Goal: Task Accomplishment & Management: Manage account settings

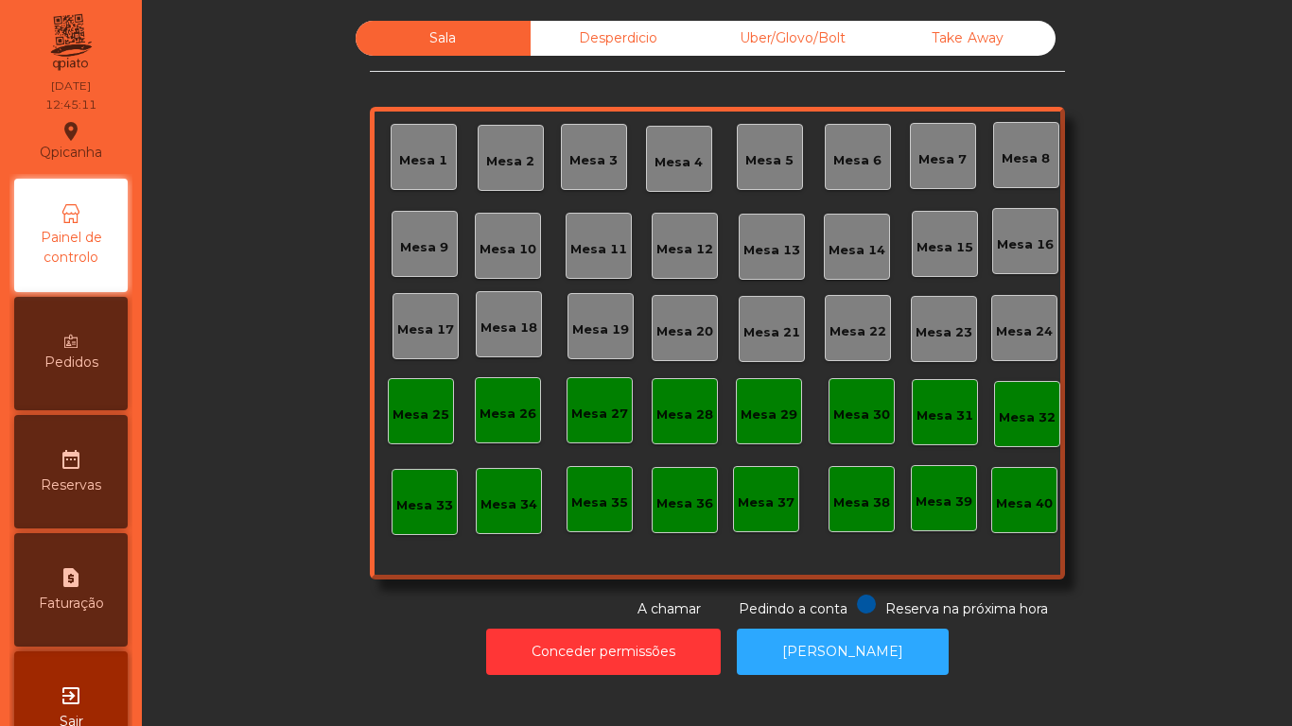
click at [931, 150] on div "Mesa 7" at bounding box center [942, 159] width 48 height 19
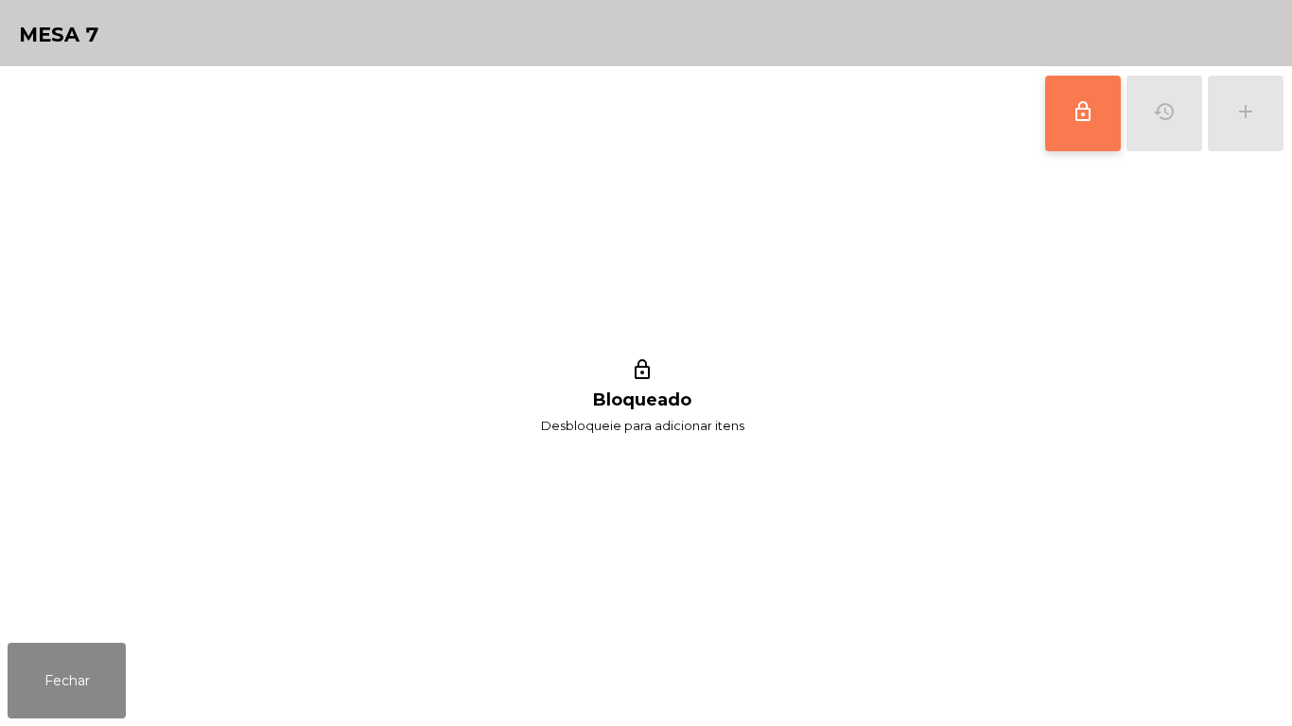
click at [1067, 128] on button "lock_outline" at bounding box center [1083, 114] width 76 height 76
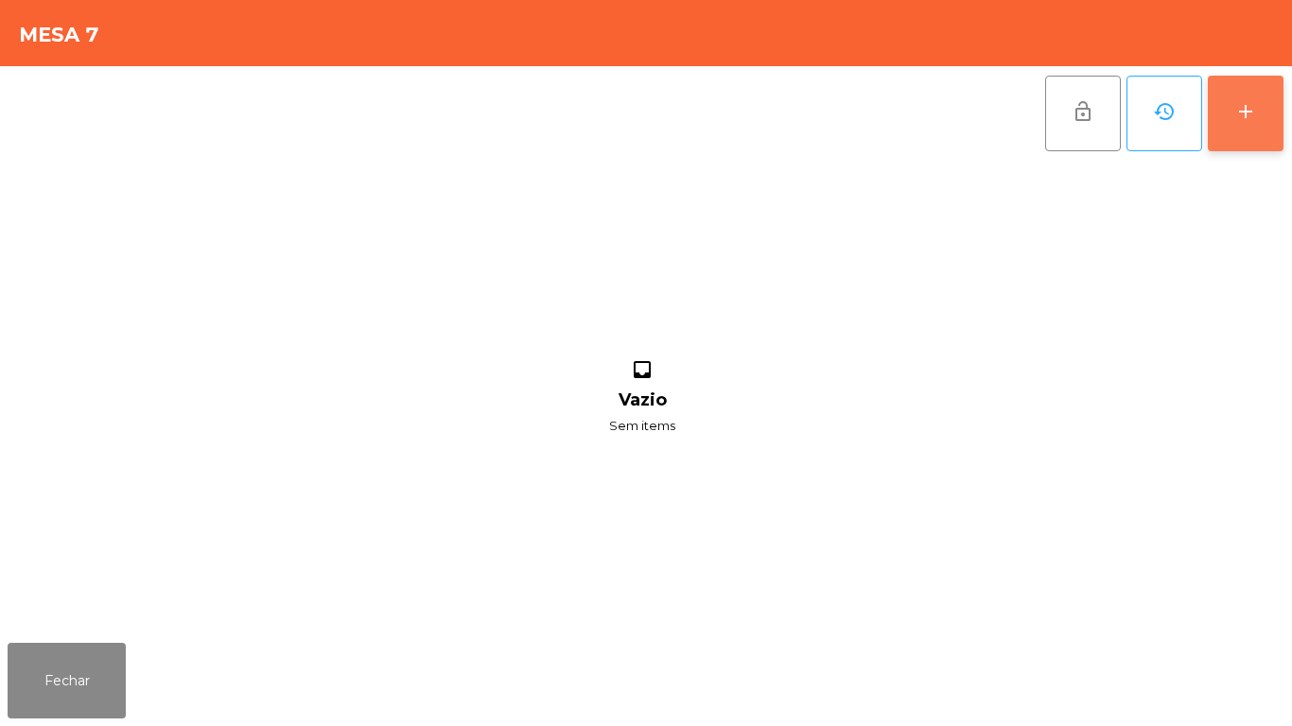
click at [1246, 112] on div "add" at bounding box center [1245, 111] width 23 height 23
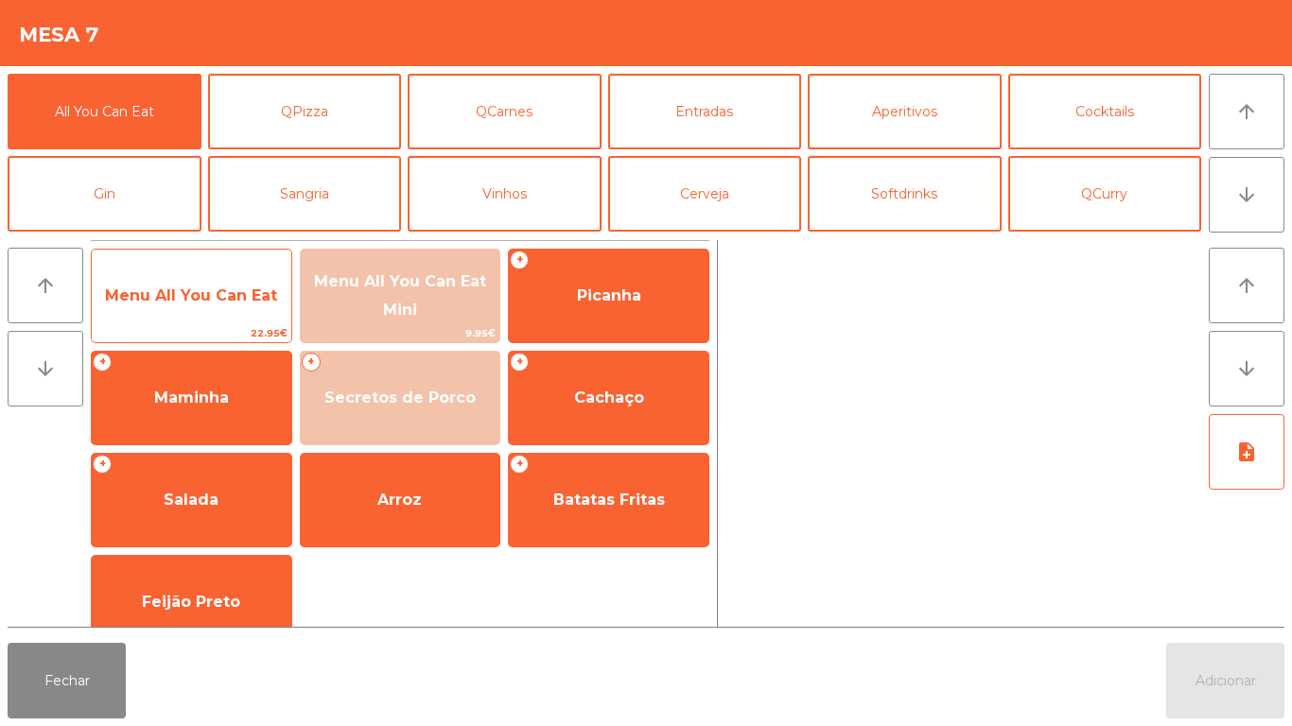
click at [242, 306] on span "Menu All You Can Eat" at bounding box center [192, 296] width 200 height 51
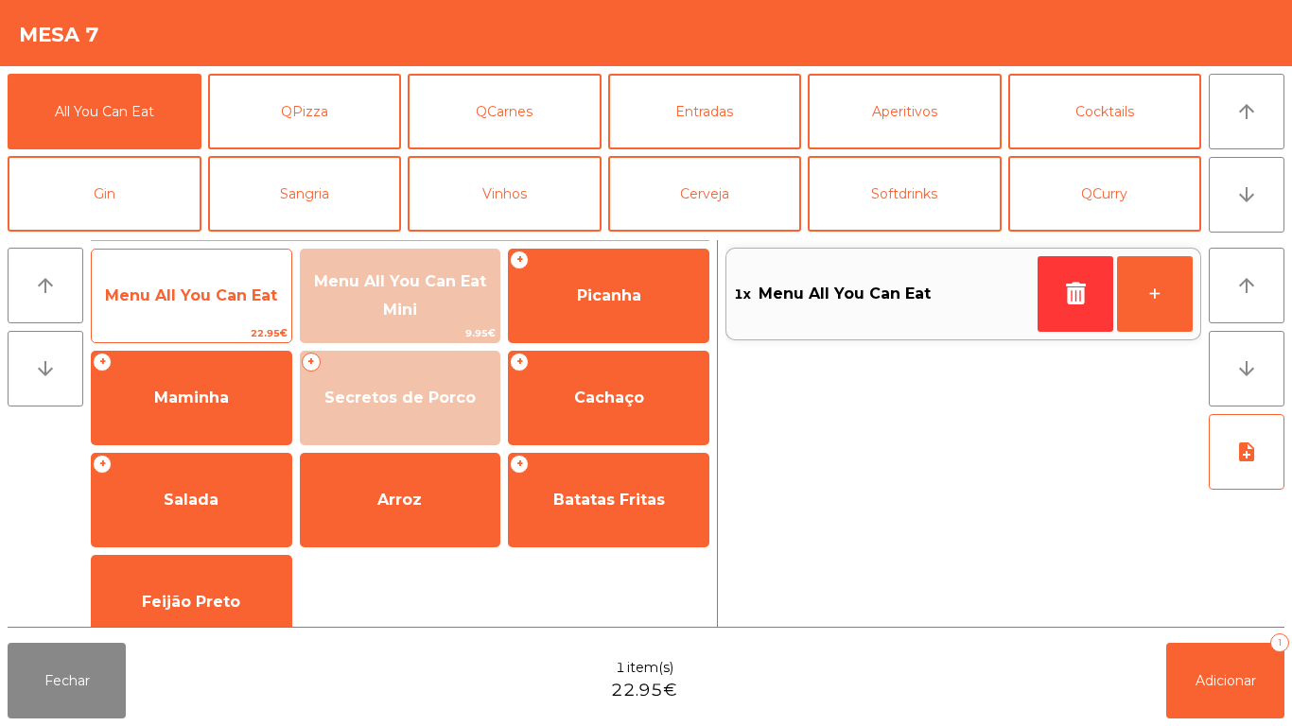
click at [240, 313] on span "Menu All You Can Eat" at bounding box center [192, 296] width 200 height 51
click at [228, 315] on span "Menu All You Can Eat" at bounding box center [192, 296] width 200 height 51
click at [240, 311] on span "Menu All You Can Eat" at bounding box center [192, 296] width 200 height 51
click at [244, 294] on span "Menu All You Can Eat" at bounding box center [191, 296] width 172 height 18
click at [253, 271] on span "Menu All You Can Eat" at bounding box center [192, 296] width 200 height 51
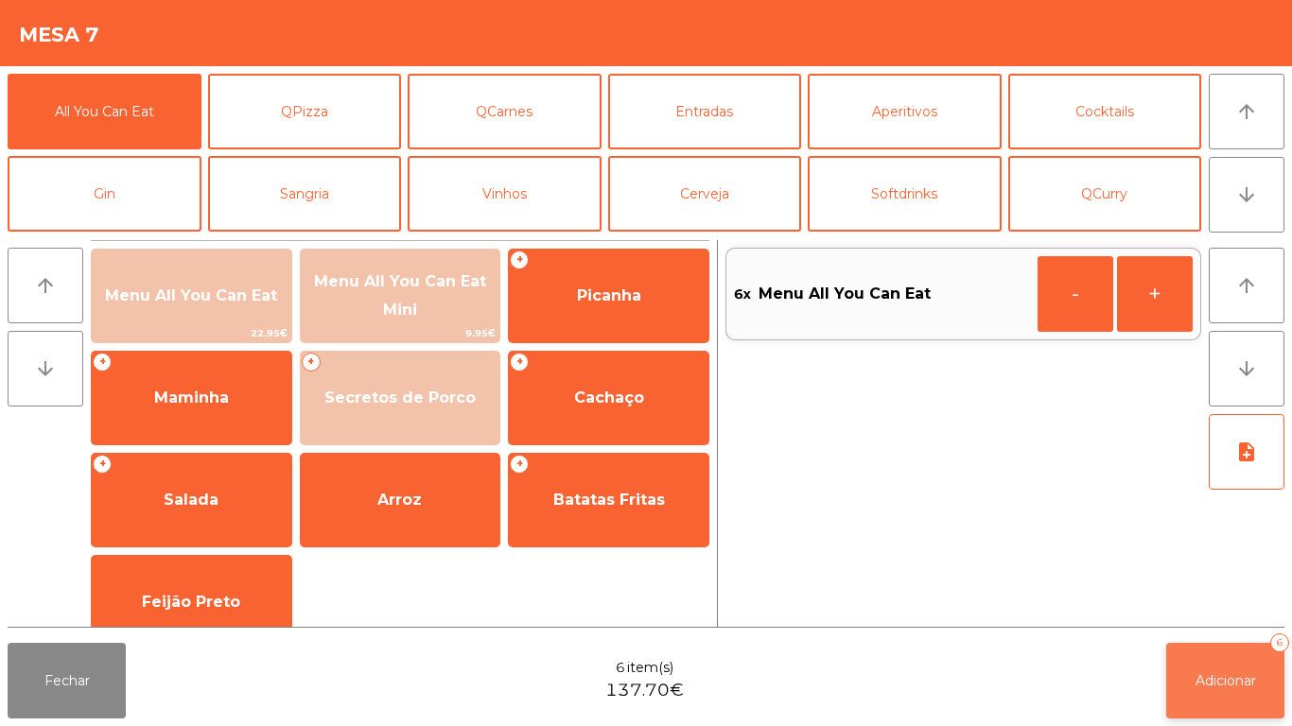
click at [1248, 680] on span "Adicionar" at bounding box center [1226, 681] width 61 height 17
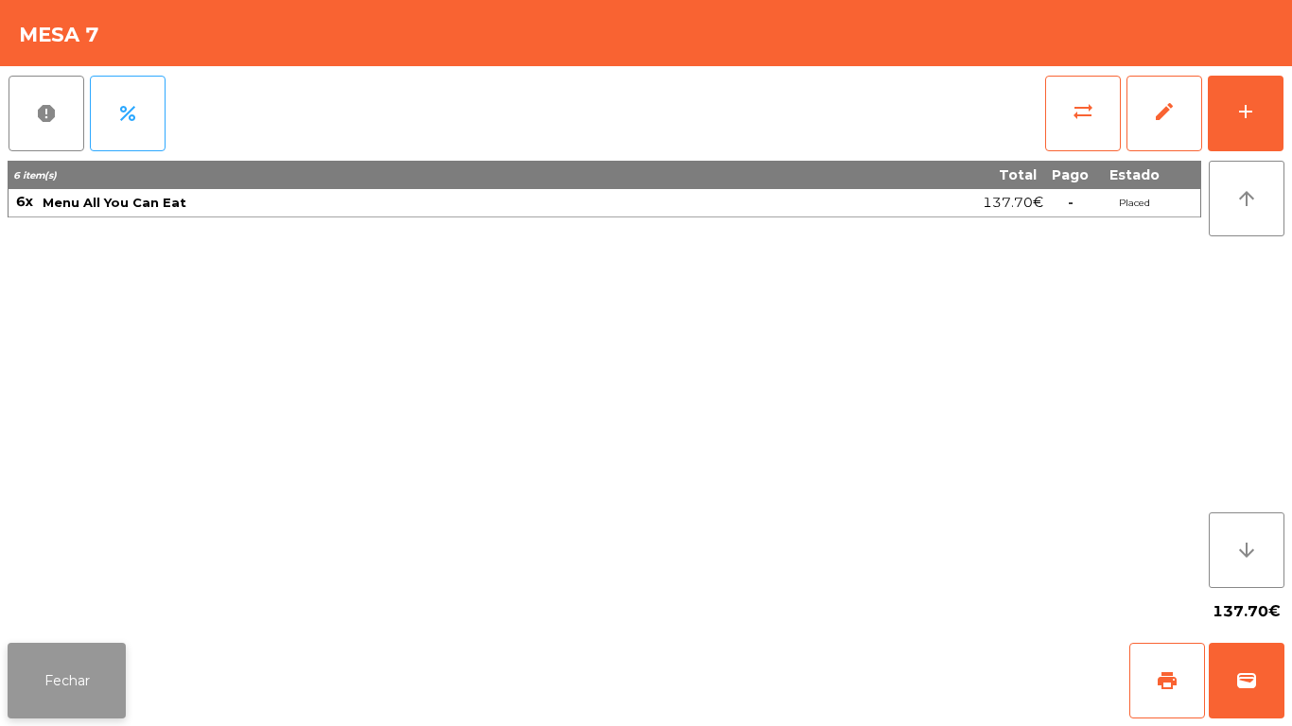
click at [67, 668] on button "Fechar" at bounding box center [67, 681] width 118 height 76
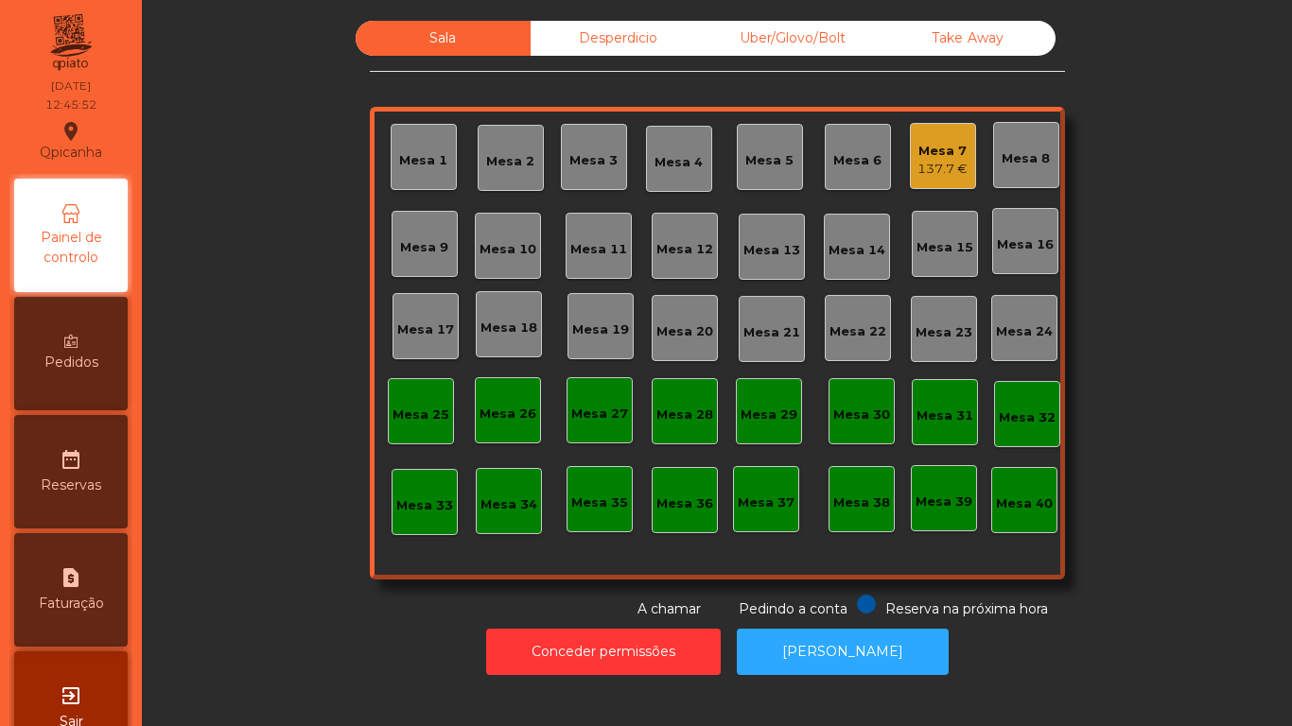
click at [944, 175] on div "137.7 €" at bounding box center [942, 169] width 50 height 19
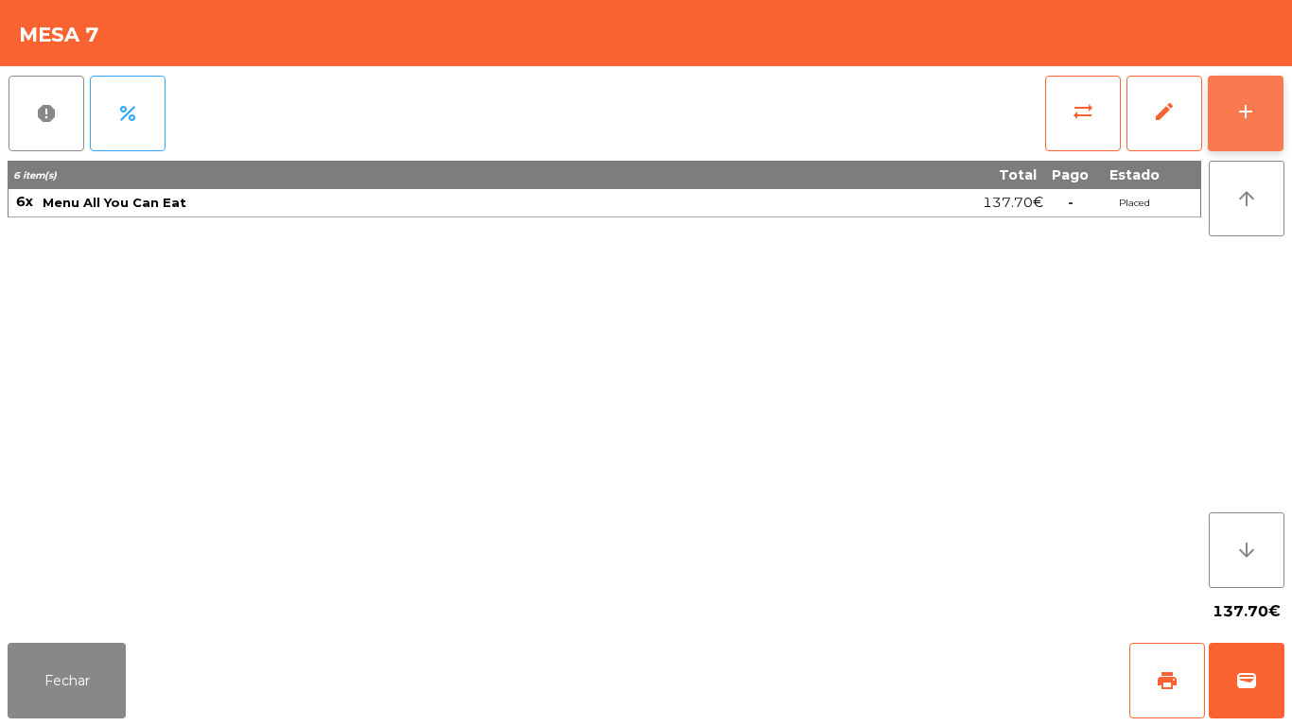
click at [1238, 114] on div "add" at bounding box center [1245, 111] width 23 height 23
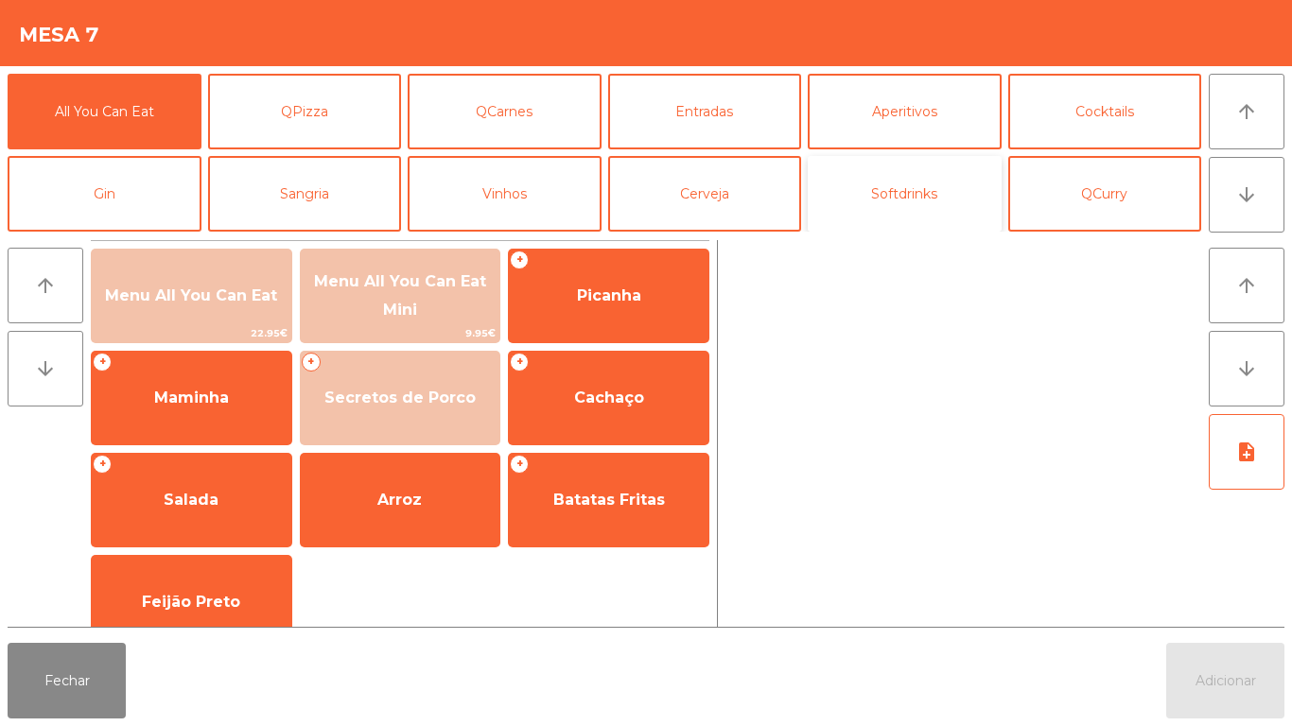
click at [881, 178] on button "Softdrinks" at bounding box center [905, 194] width 194 height 76
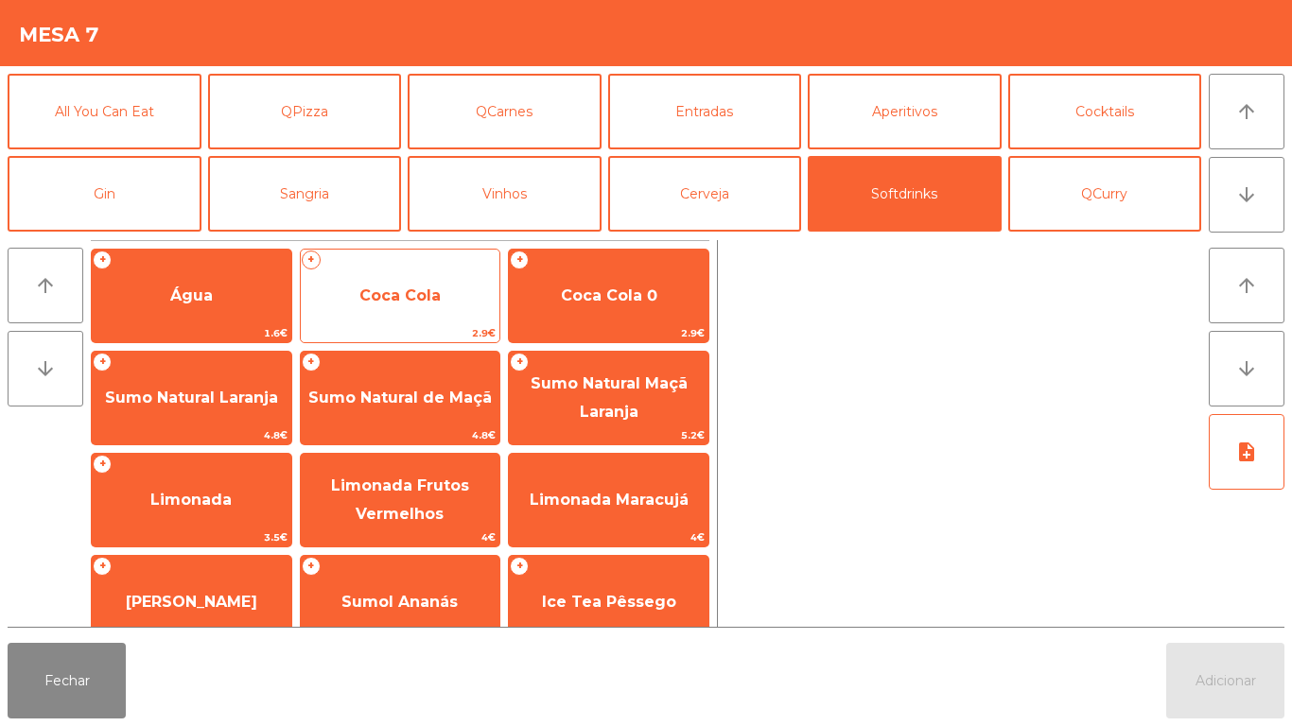
click at [411, 271] on span "Coca Cola" at bounding box center [401, 296] width 200 height 51
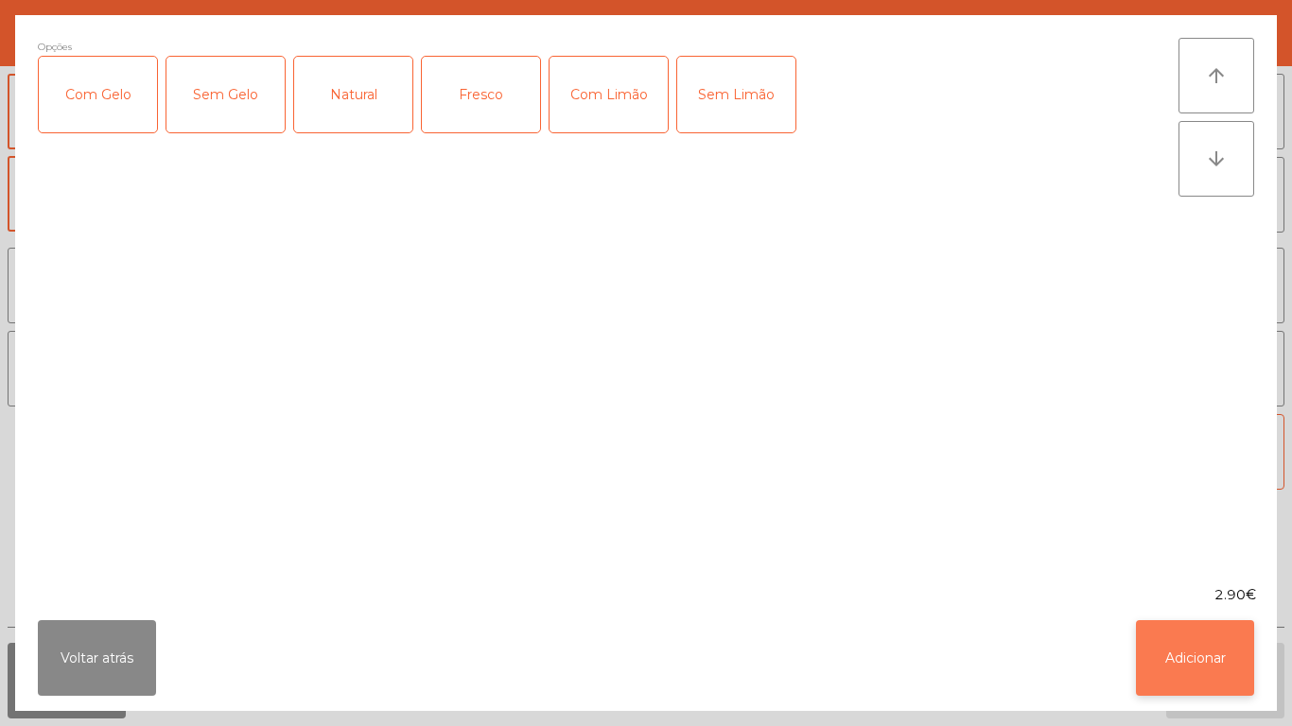
click at [1162, 659] on button "Adicionar" at bounding box center [1195, 658] width 118 height 76
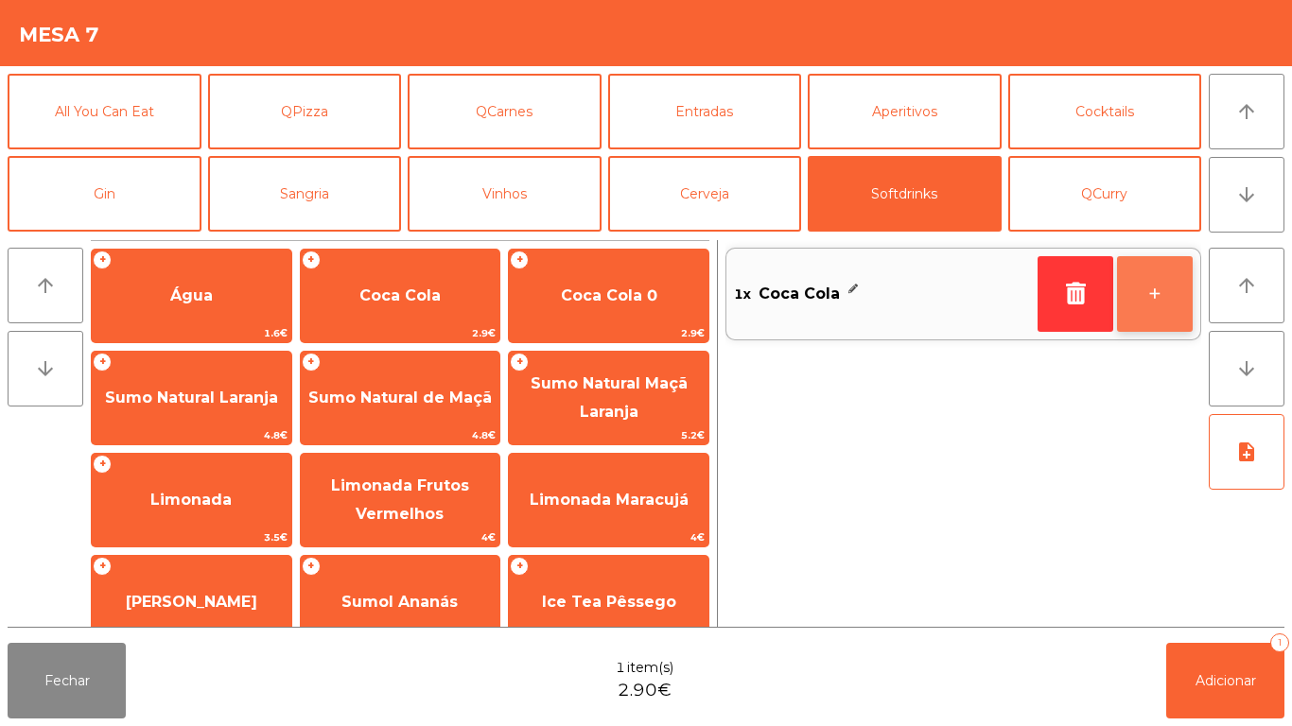
click at [1148, 285] on button "+" at bounding box center [1155, 294] width 76 height 76
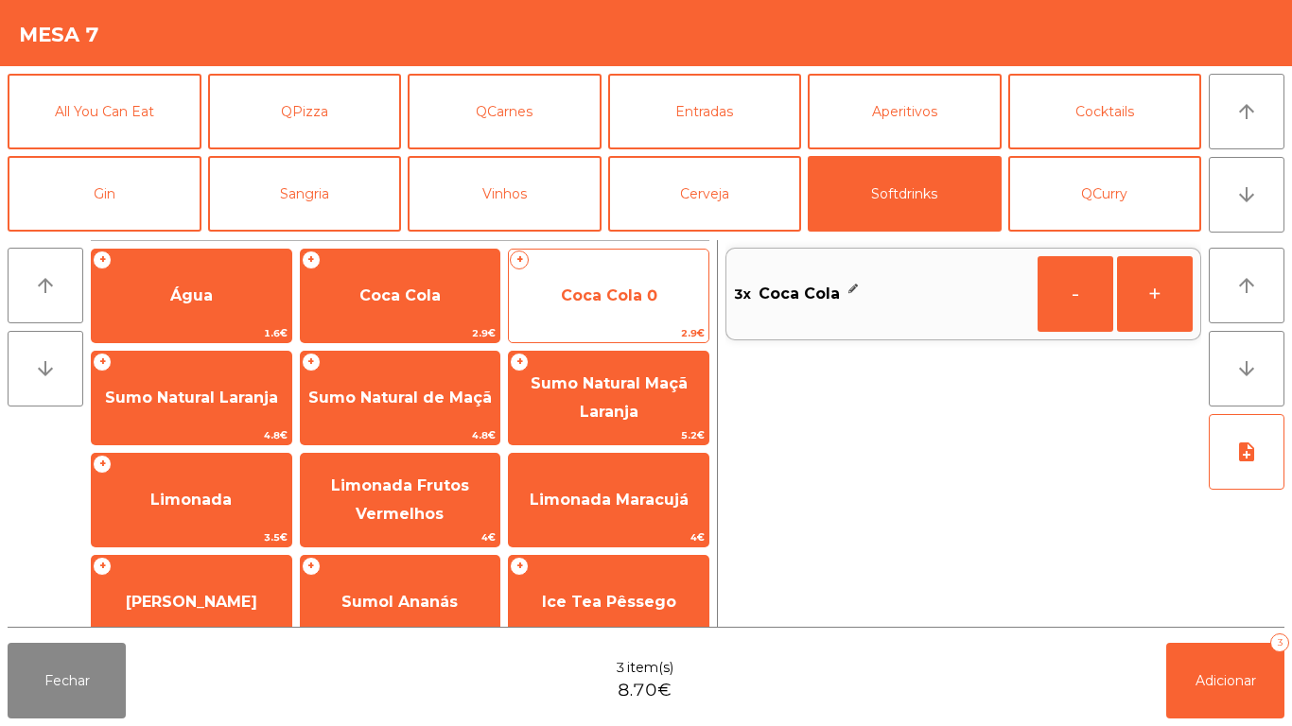
click at [595, 303] on span "Coca Cola 0" at bounding box center [609, 296] width 96 height 18
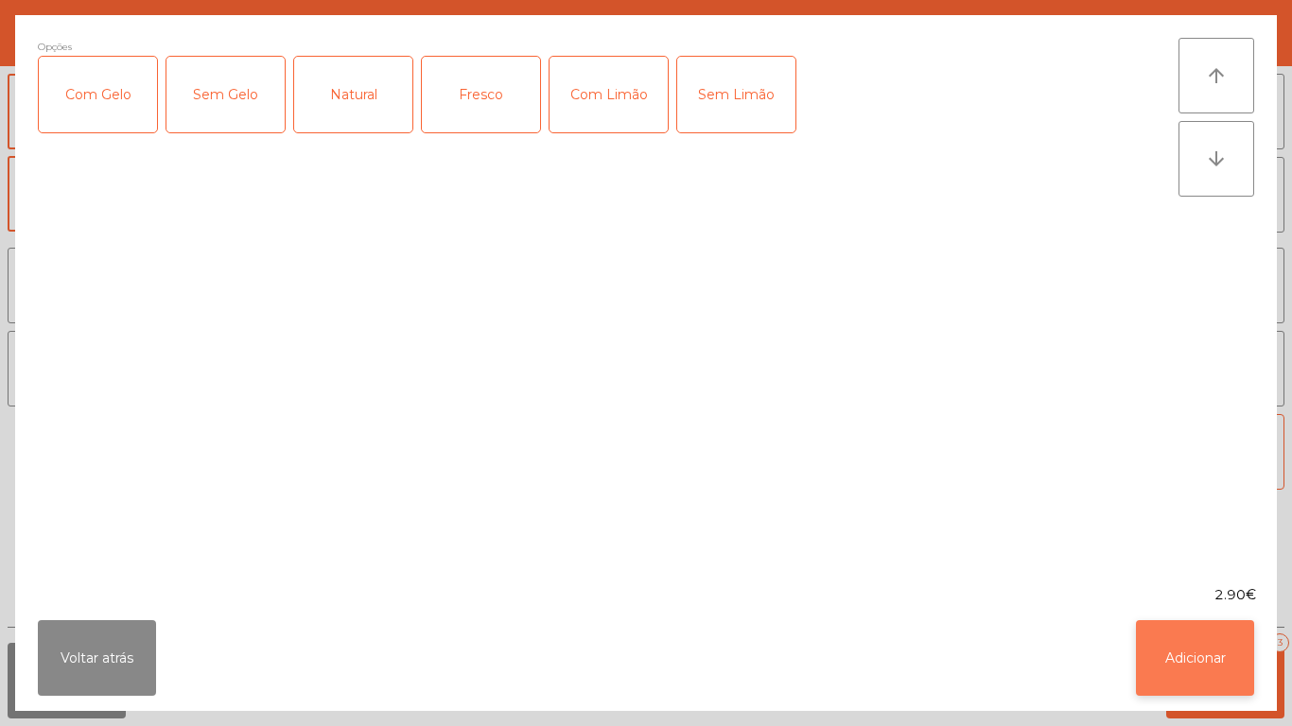
click at [1178, 677] on button "Adicionar" at bounding box center [1195, 658] width 118 height 76
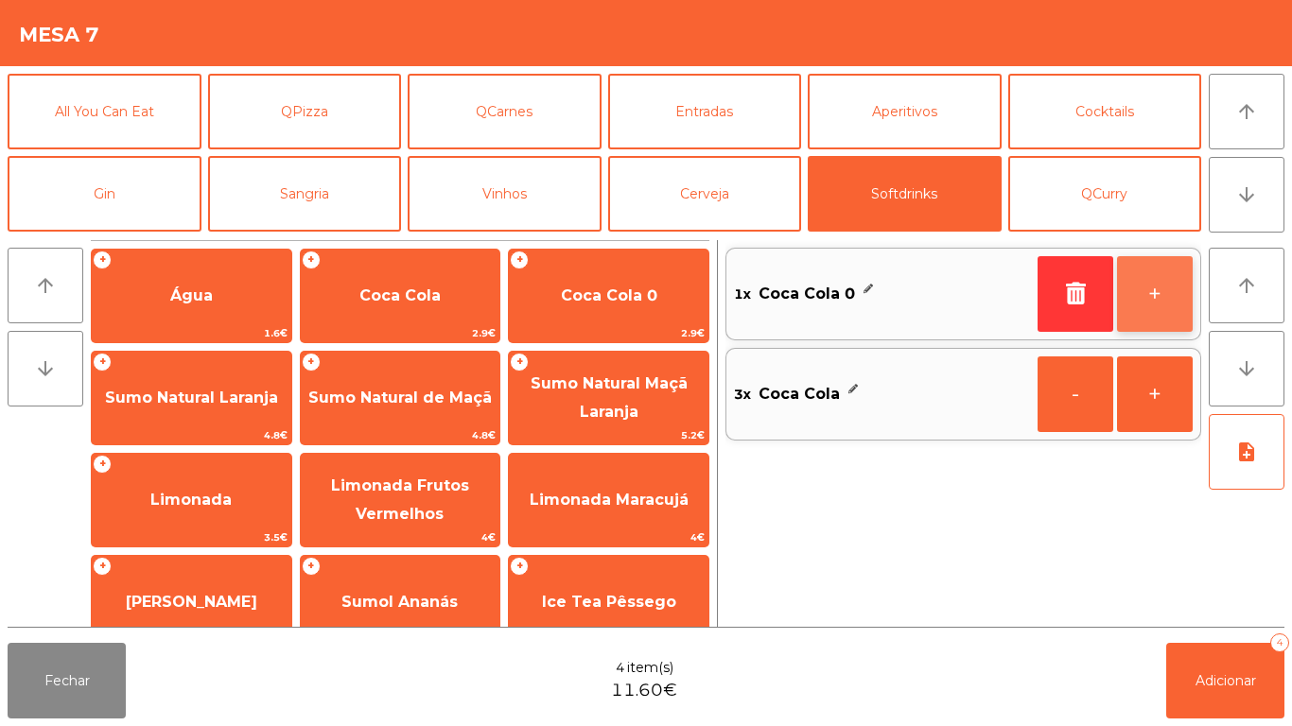
click at [1134, 296] on button "+" at bounding box center [1155, 294] width 76 height 76
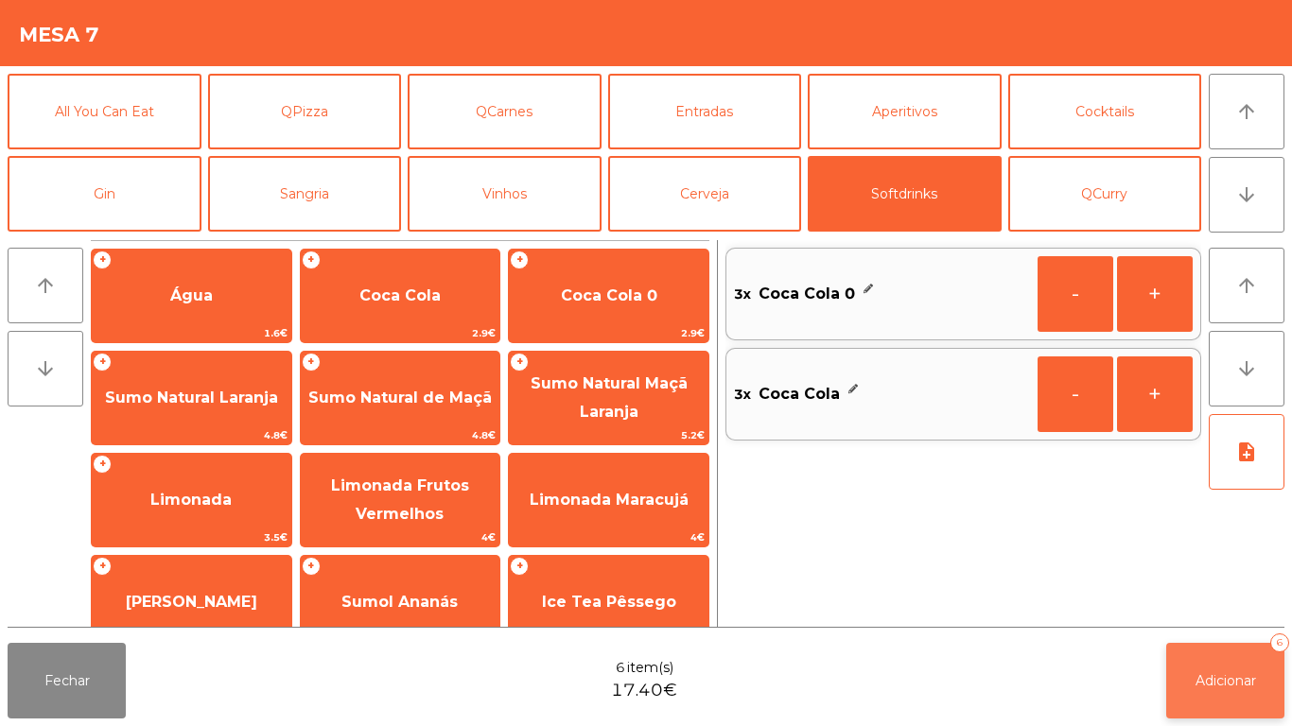
click at [1203, 659] on button "Adicionar 6" at bounding box center [1225, 681] width 118 height 76
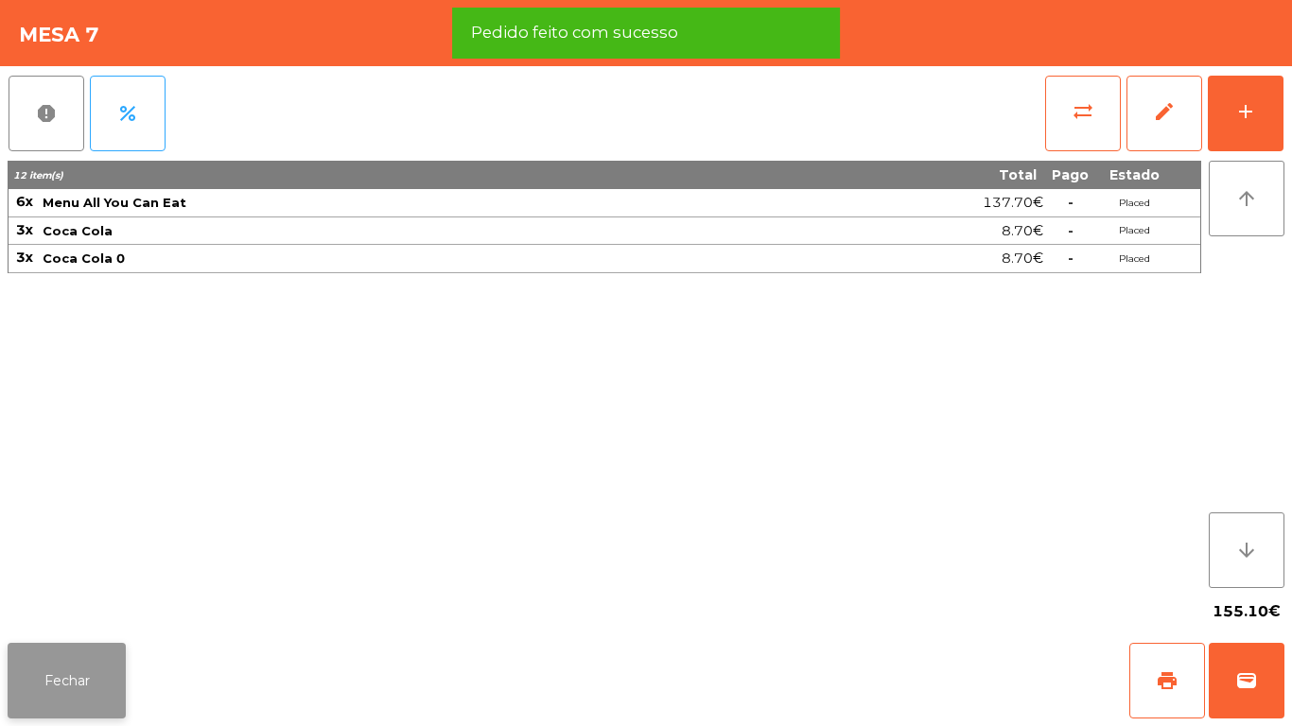
click at [78, 679] on button "Fechar" at bounding box center [67, 681] width 118 height 76
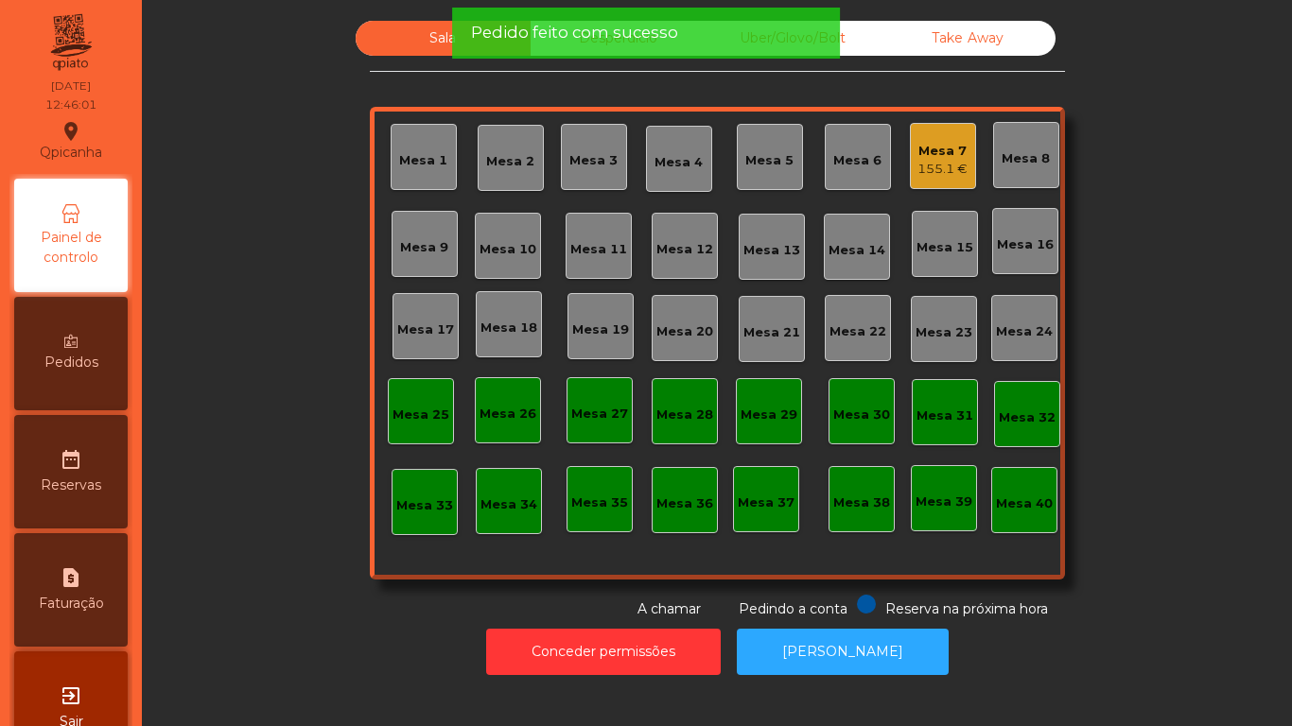
click at [566, 263] on div "Mesa 11" at bounding box center [599, 246] width 66 height 66
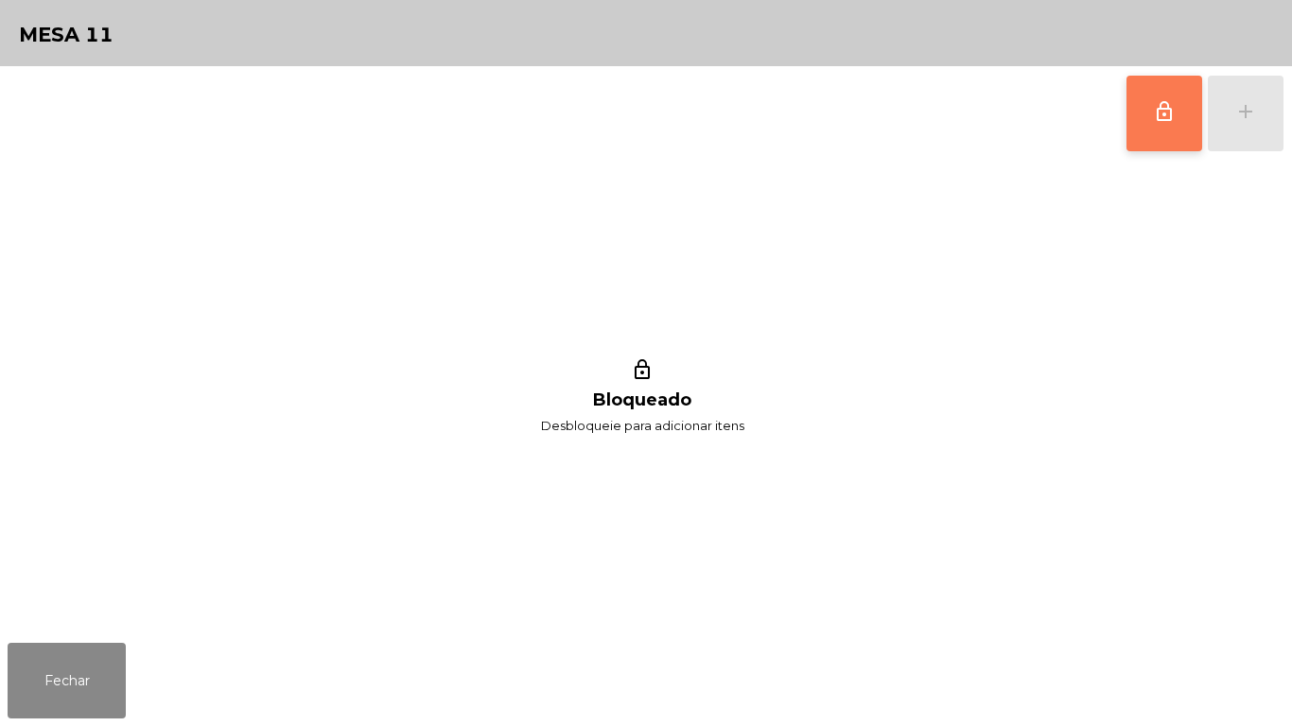
click at [1132, 122] on button "lock_outline" at bounding box center [1165, 114] width 76 height 76
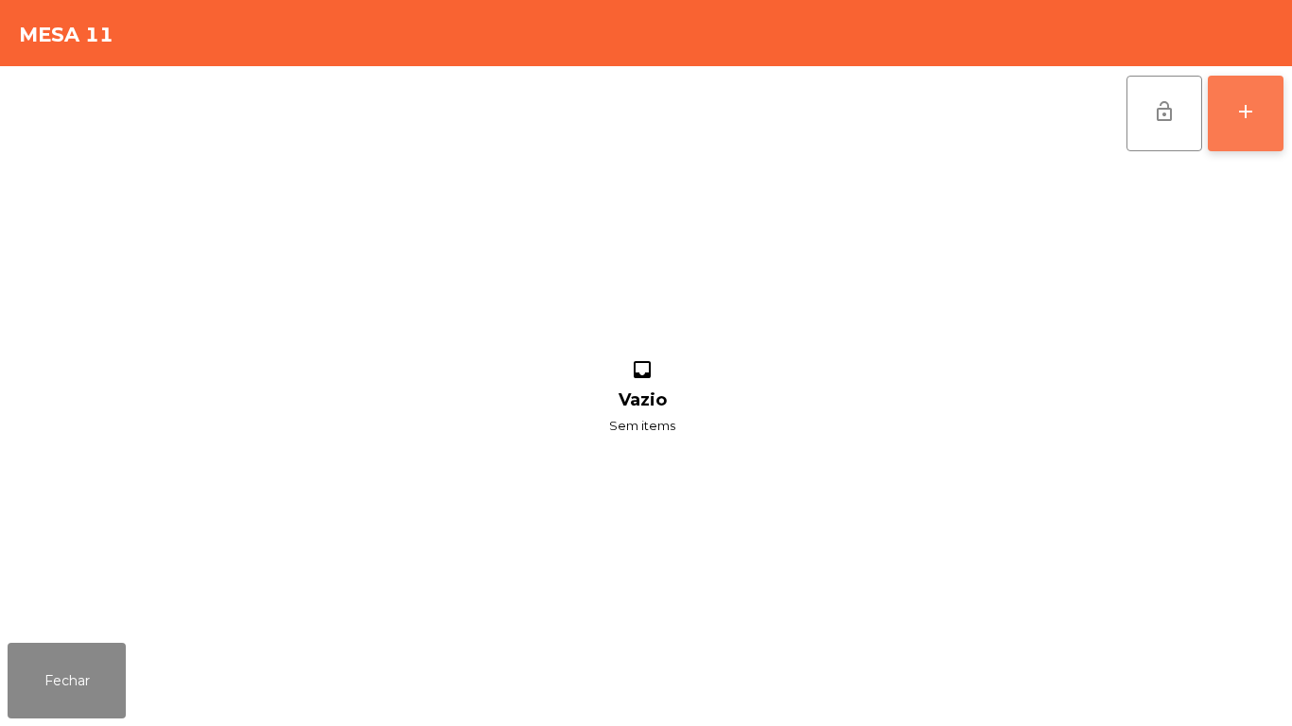
click at [1244, 127] on button "add" at bounding box center [1246, 114] width 76 height 76
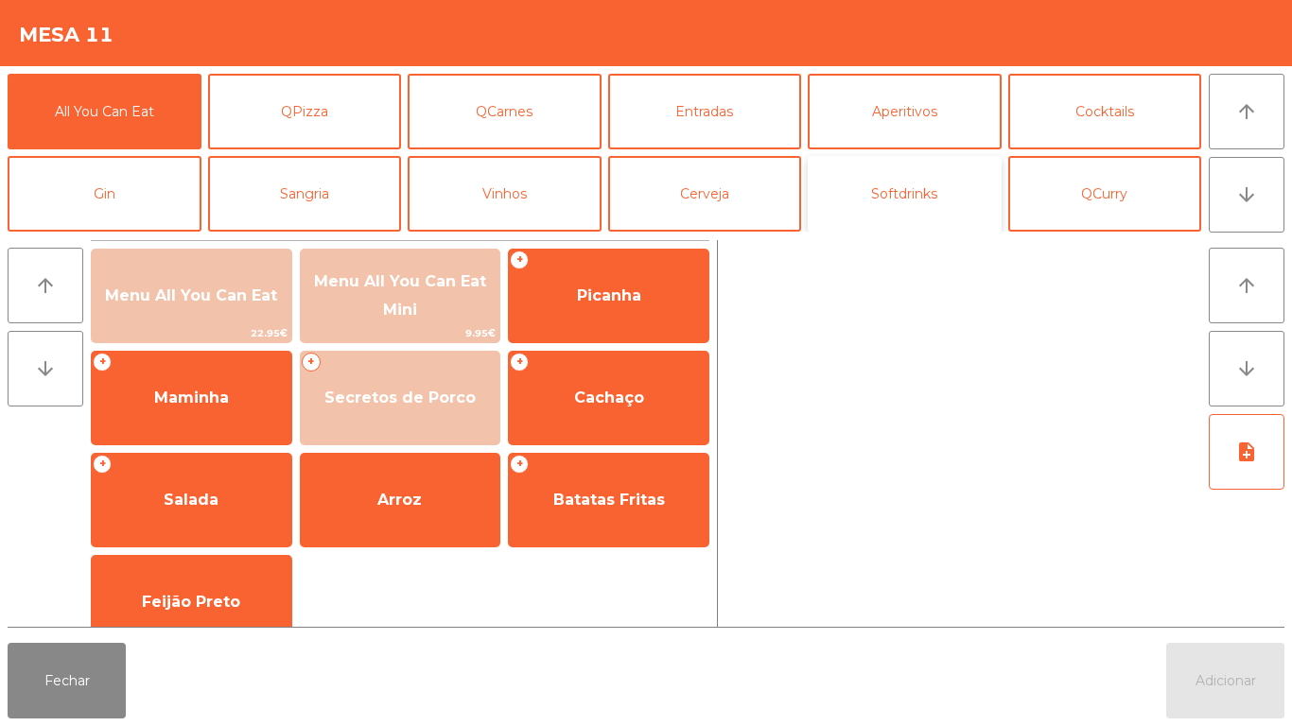
click at [929, 177] on button "Softdrinks" at bounding box center [905, 194] width 194 height 76
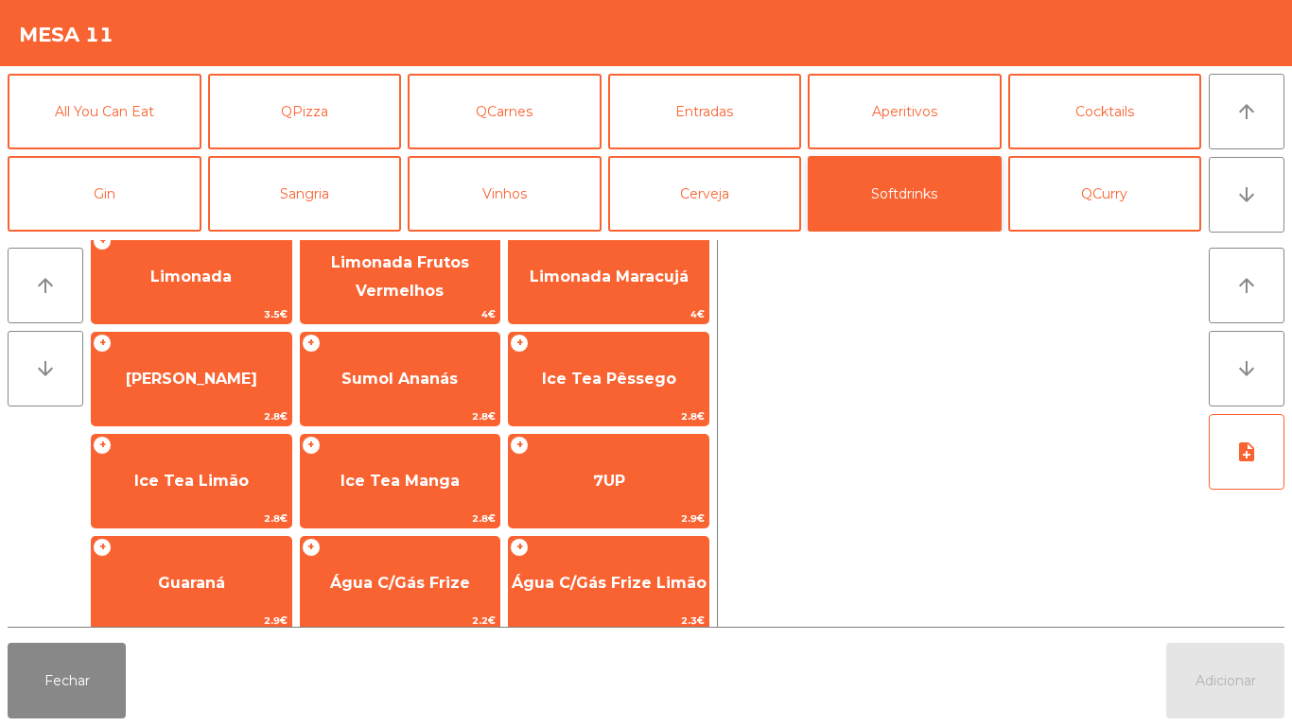
scroll to position [337, 0]
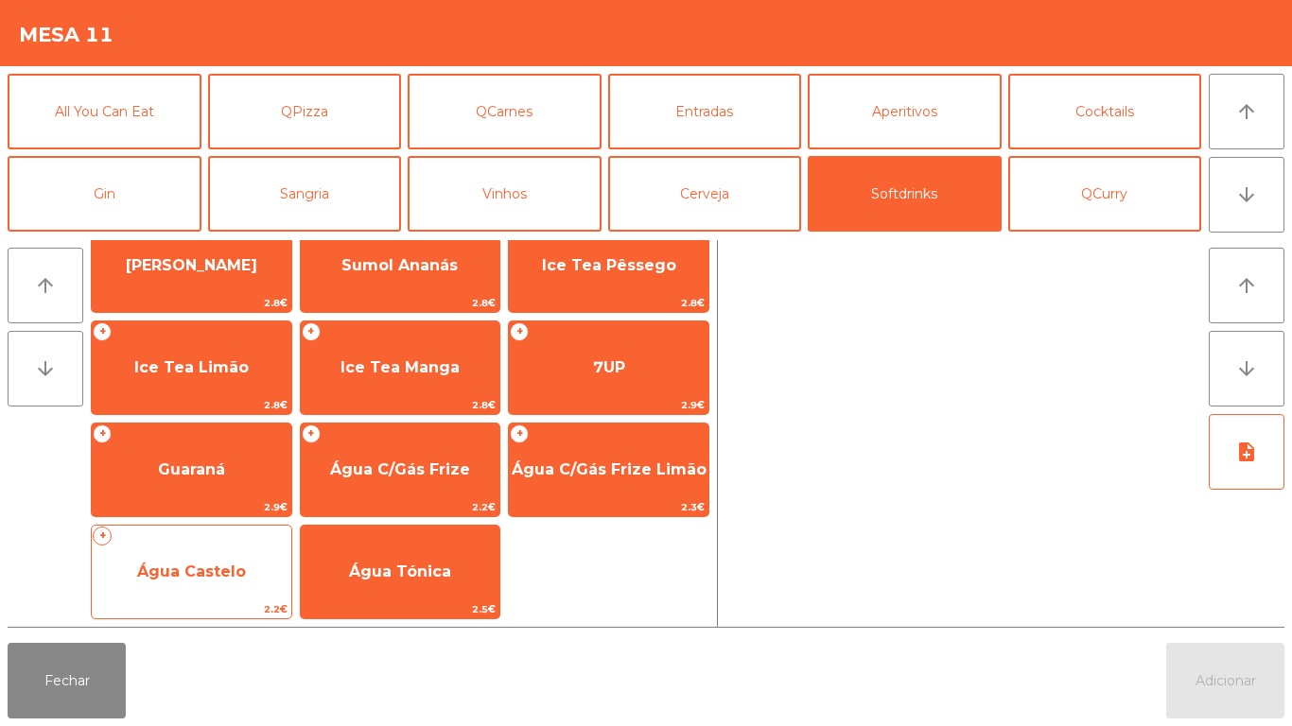
click at [220, 568] on span "Água Castelo" at bounding box center [191, 572] width 109 height 18
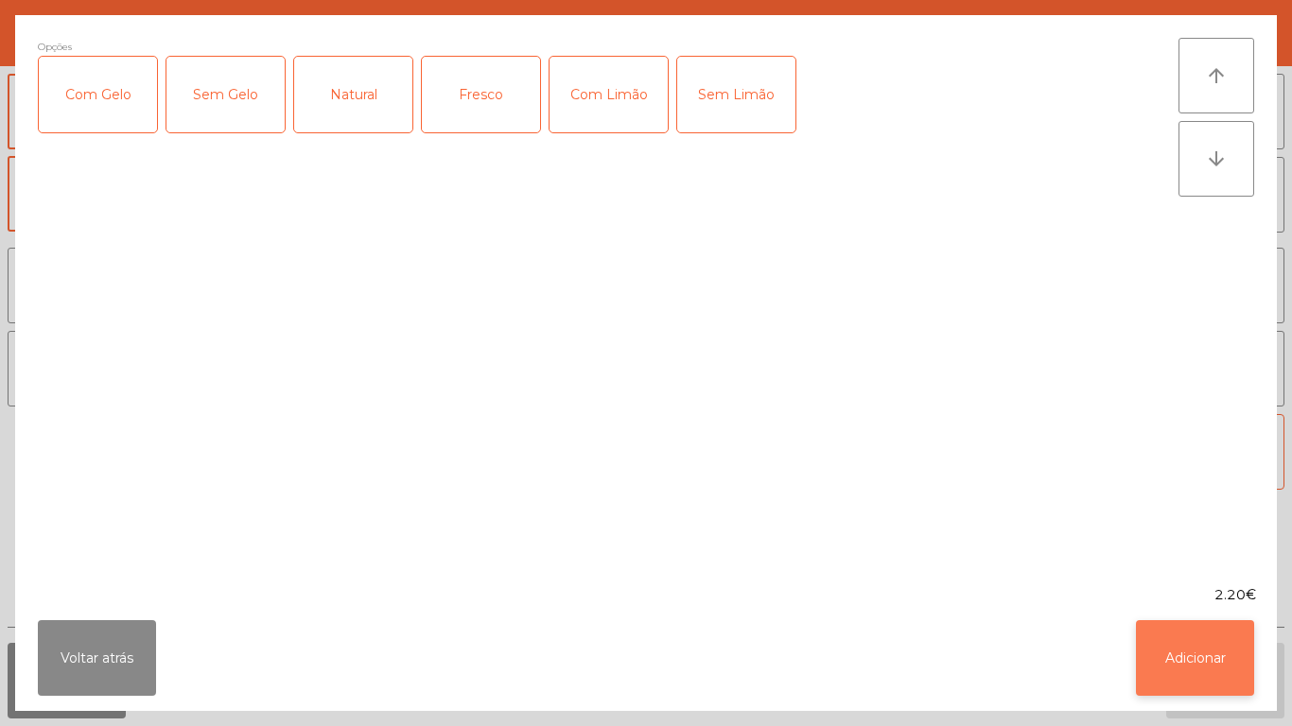
click at [1196, 676] on button "Adicionar" at bounding box center [1195, 658] width 118 height 76
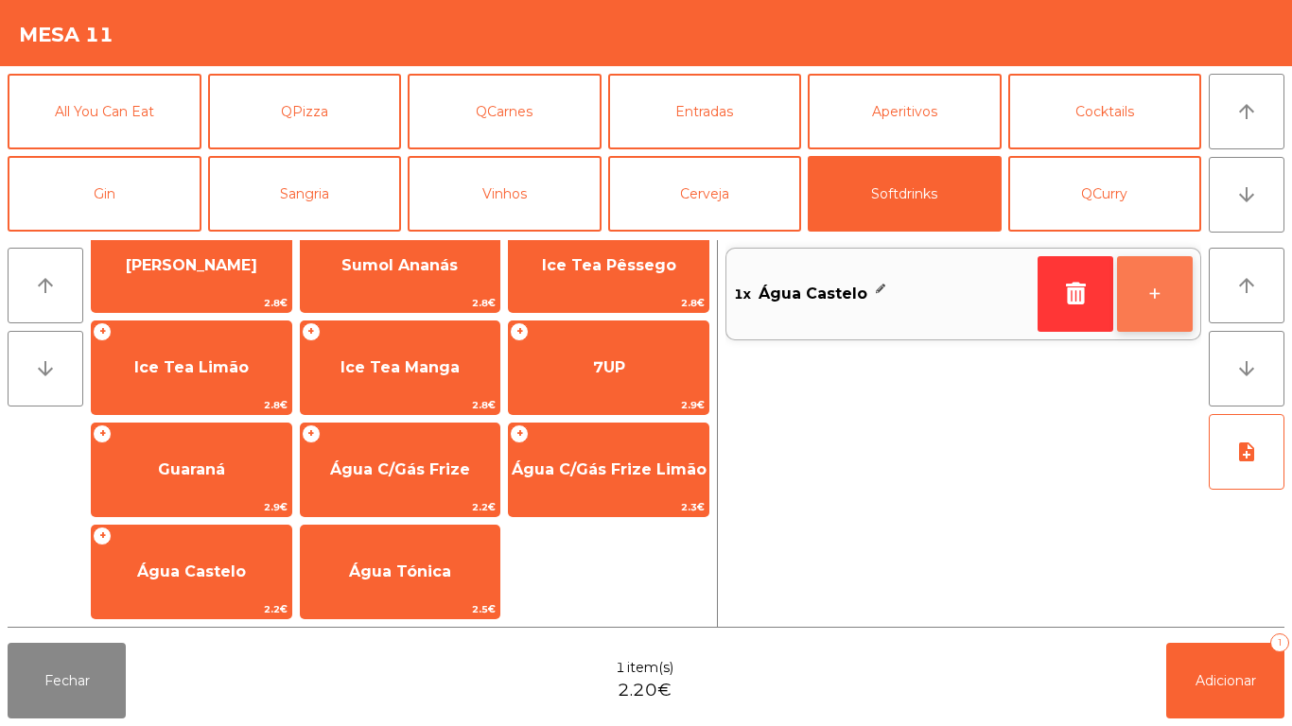
click at [1134, 270] on button "+" at bounding box center [1155, 294] width 76 height 76
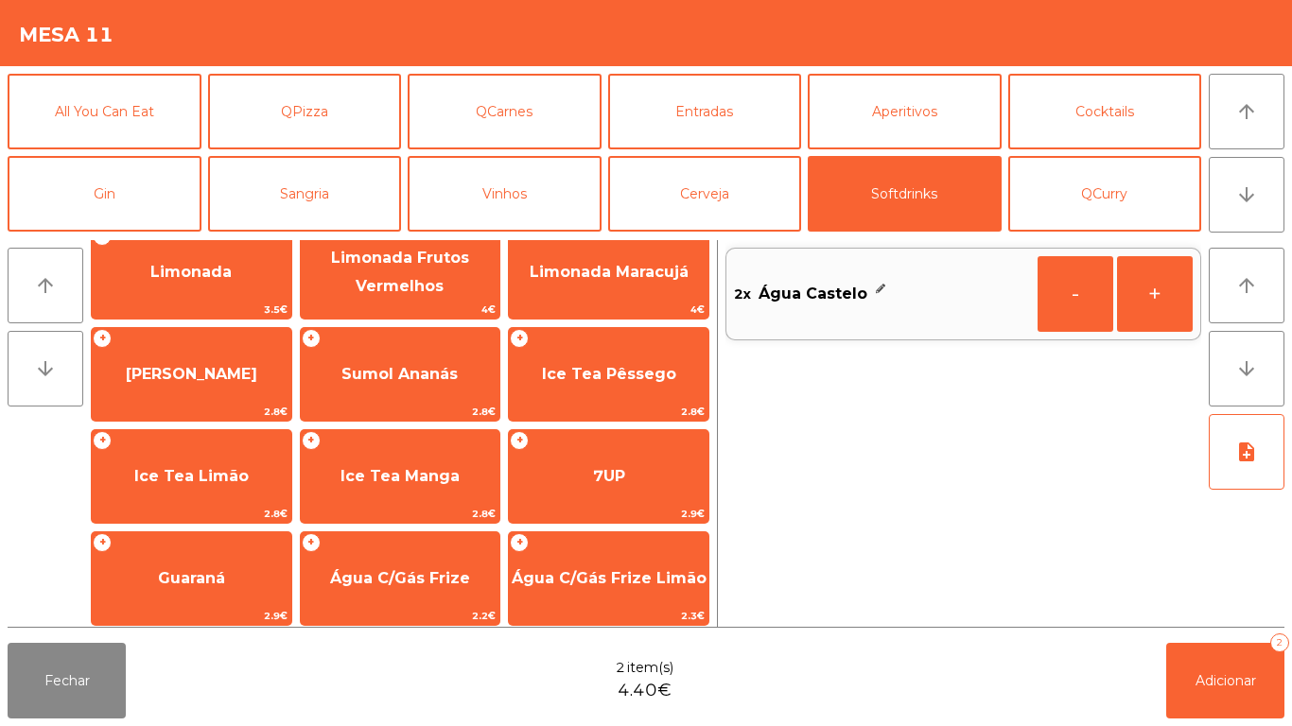
scroll to position [228, 0]
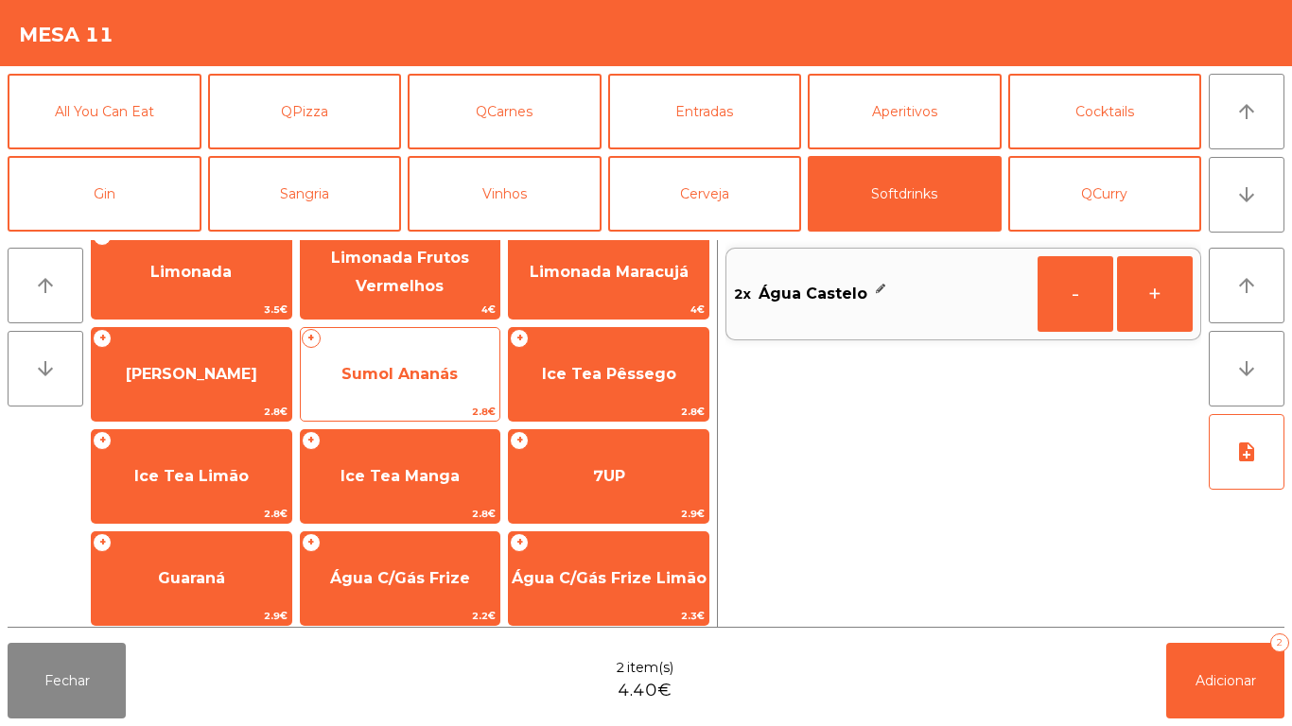
click at [419, 365] on span "Sumol Ananás" at bounding box center [399, 374] width 116 height 18
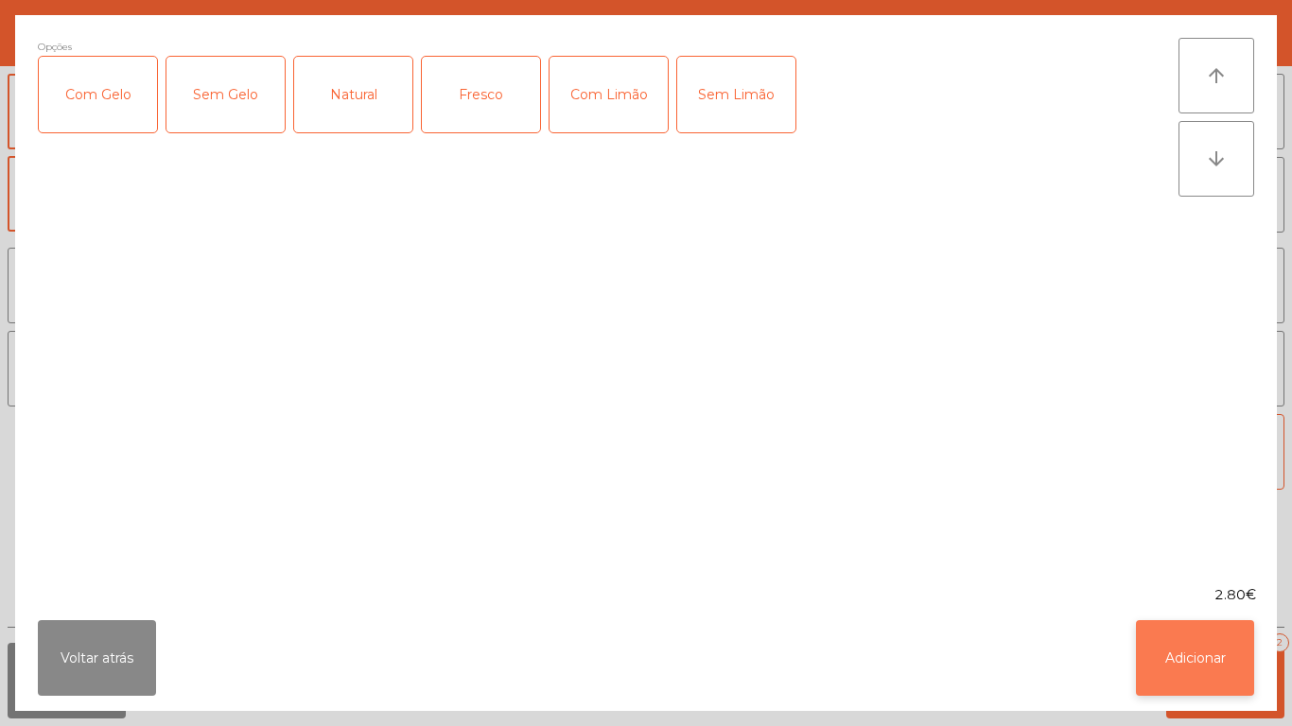
click at [1186, 648] on button "Adicionar" at bounding box center [1195, 658] width 118 height 76
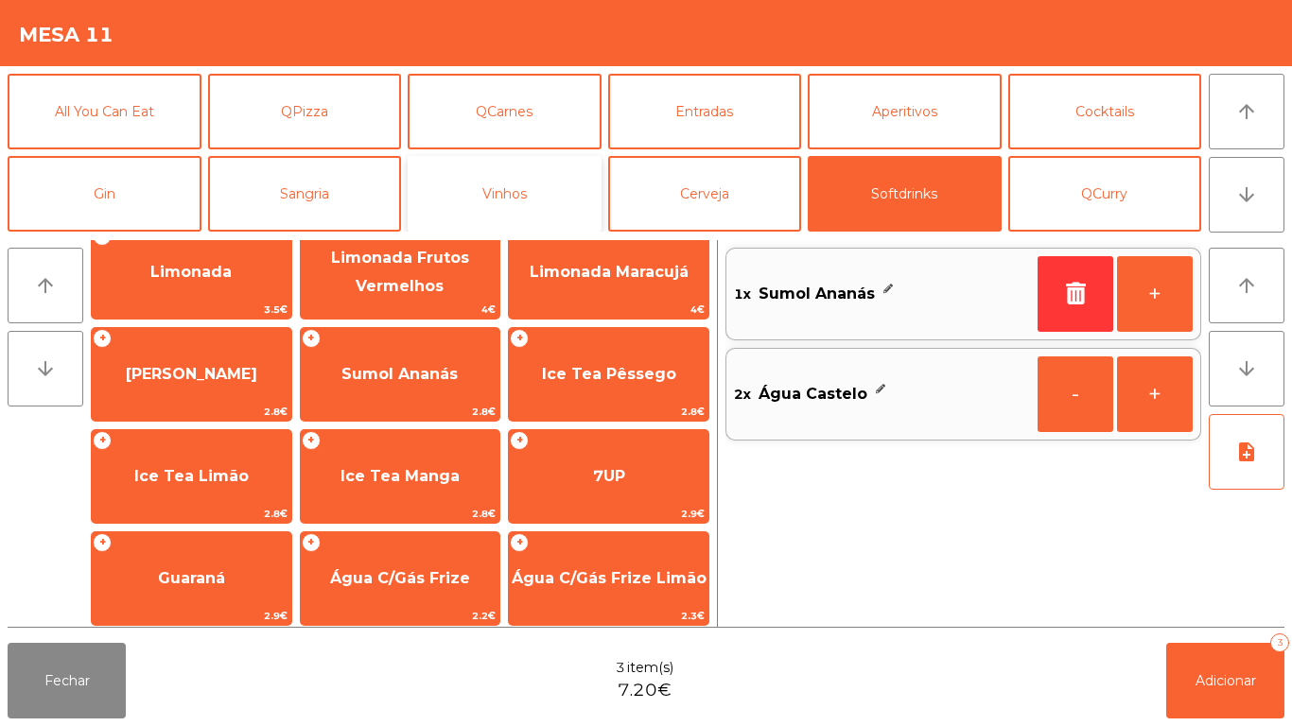
click at [515, 189] on button "Vinhos" at bounding box center [505, 194] width 194 height 76
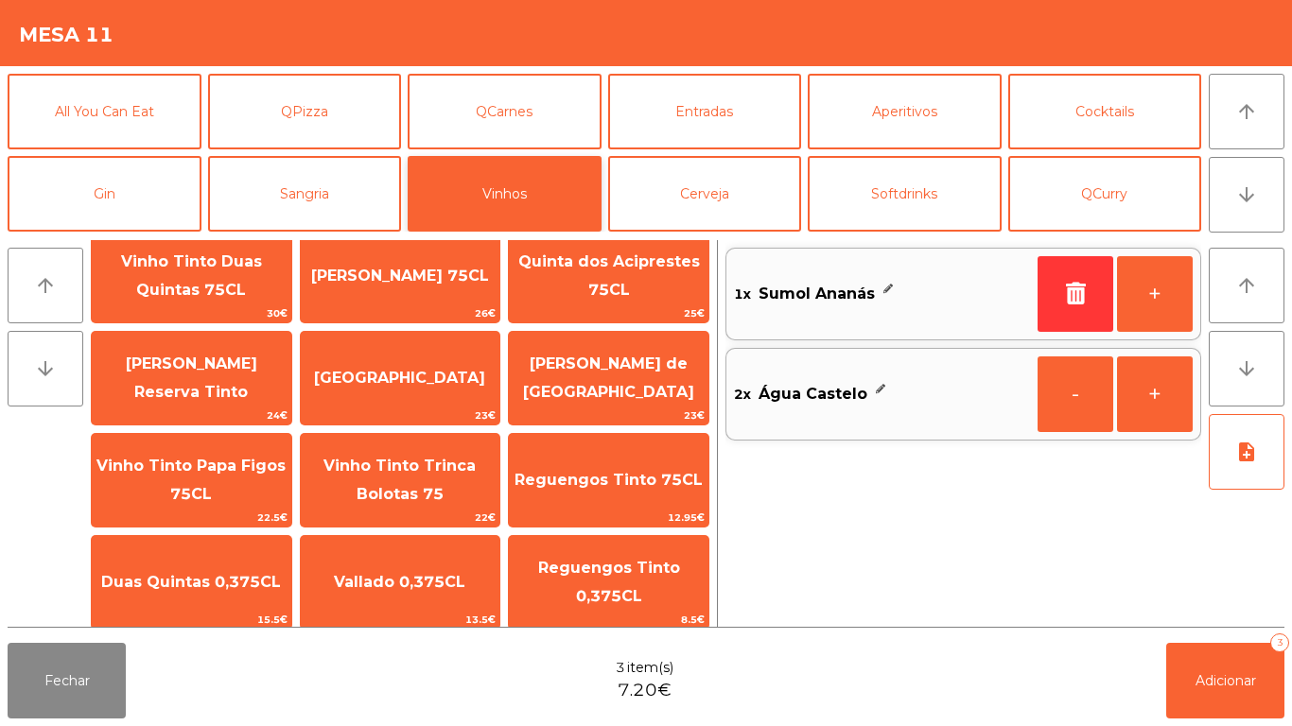
scroll to position [39, 0]
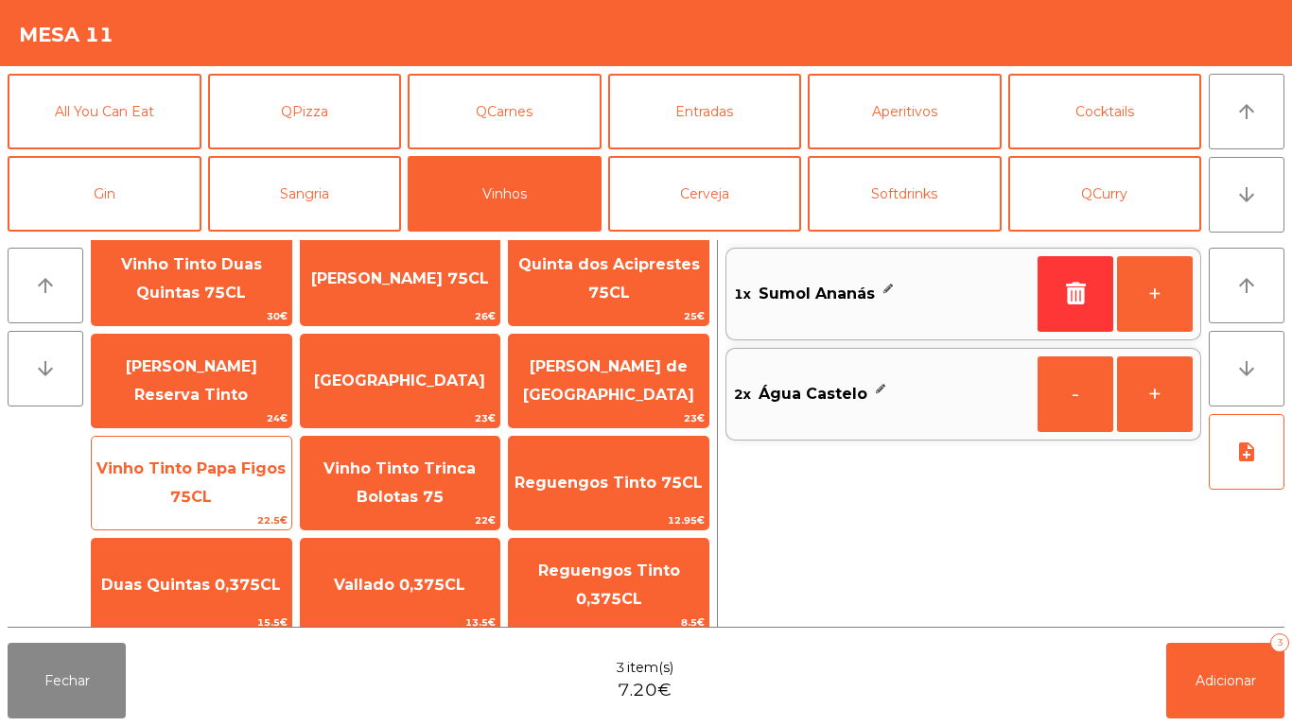
click at [212, 479] on span "Vinho Tinto Papa Figos 75CL" at bounding box center [192, 484] width 200 height 80
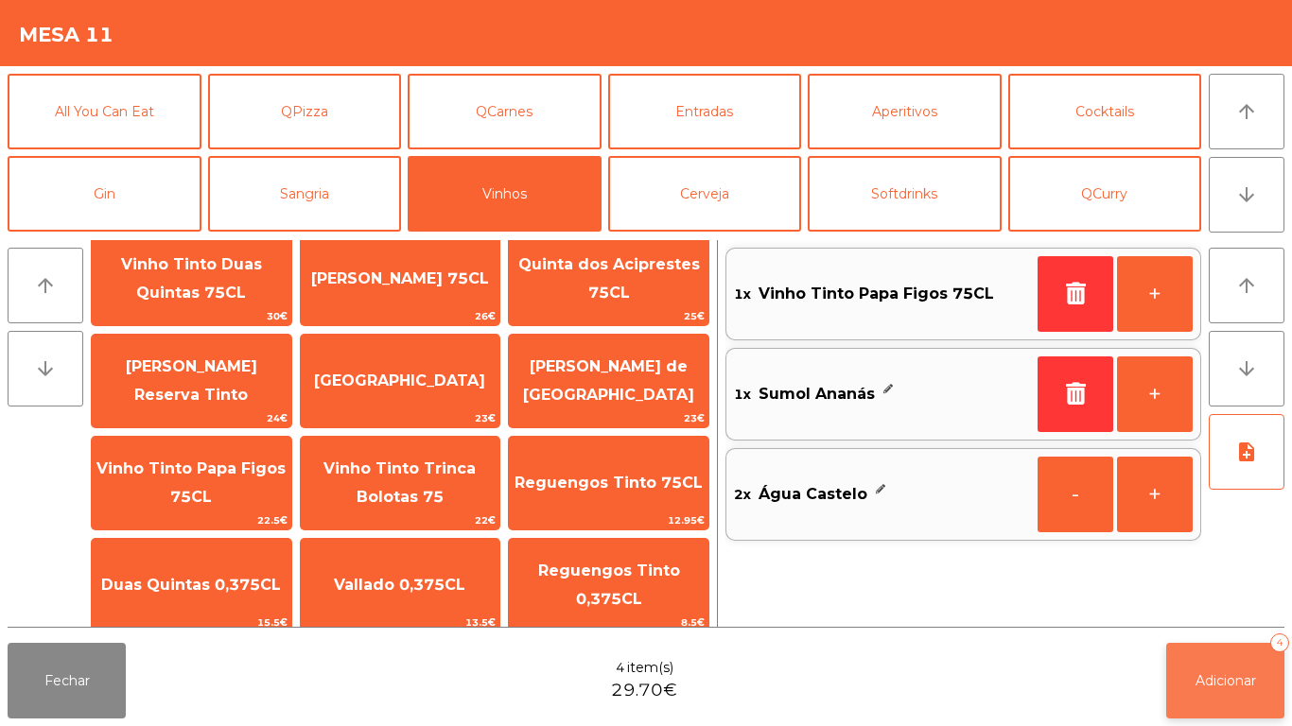
click at [1239, 686] on span "Adicionar" at bounding box center [1226, 681] width 61 height 17
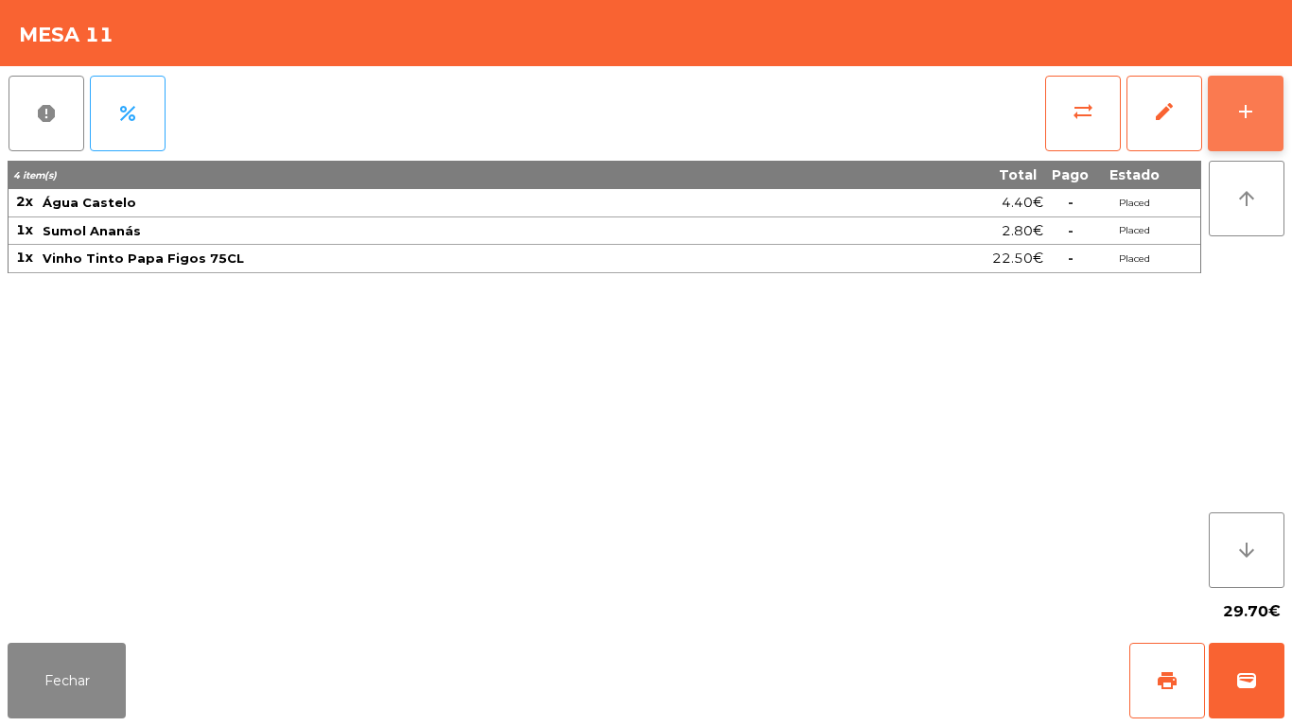
click at [1243, 128] on button "add" at bounding box center [1246, 114] width 76 height 76
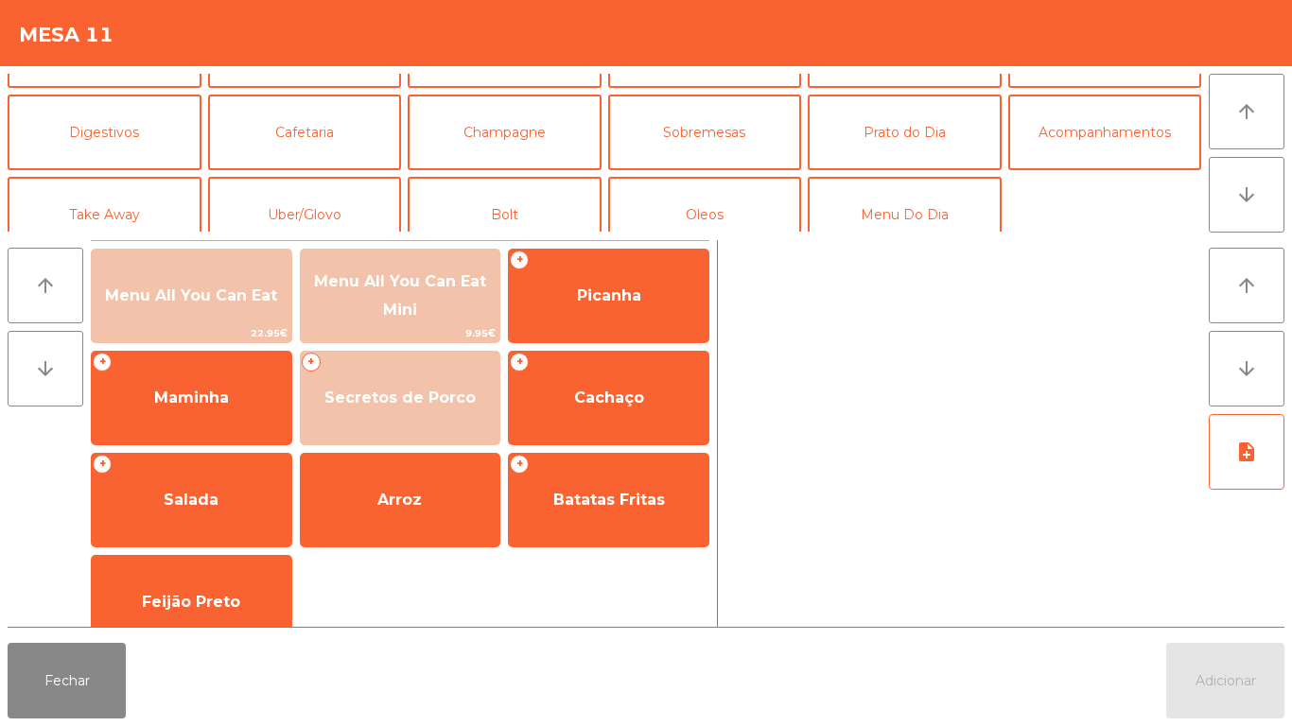
scroll to position [162, 0]
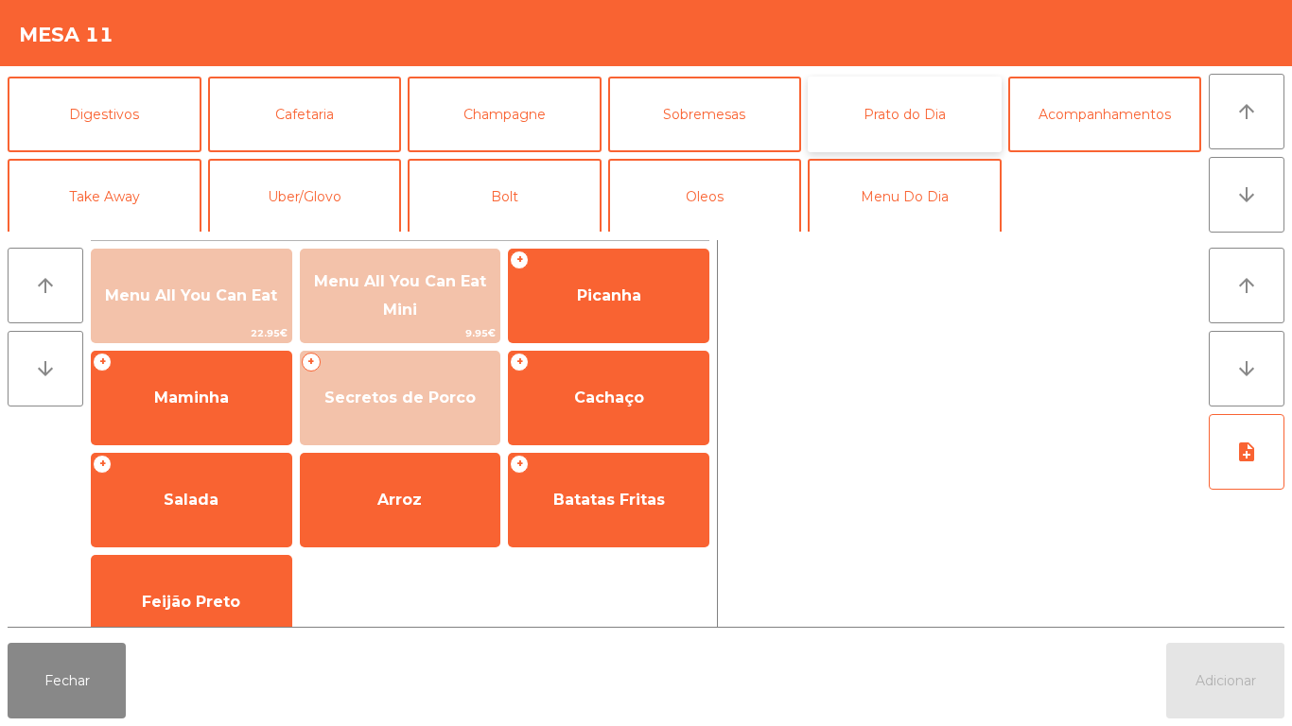
click at [917, 124] on button "Prato do Dia" at bounding box center [905, 115] width 194 height 76
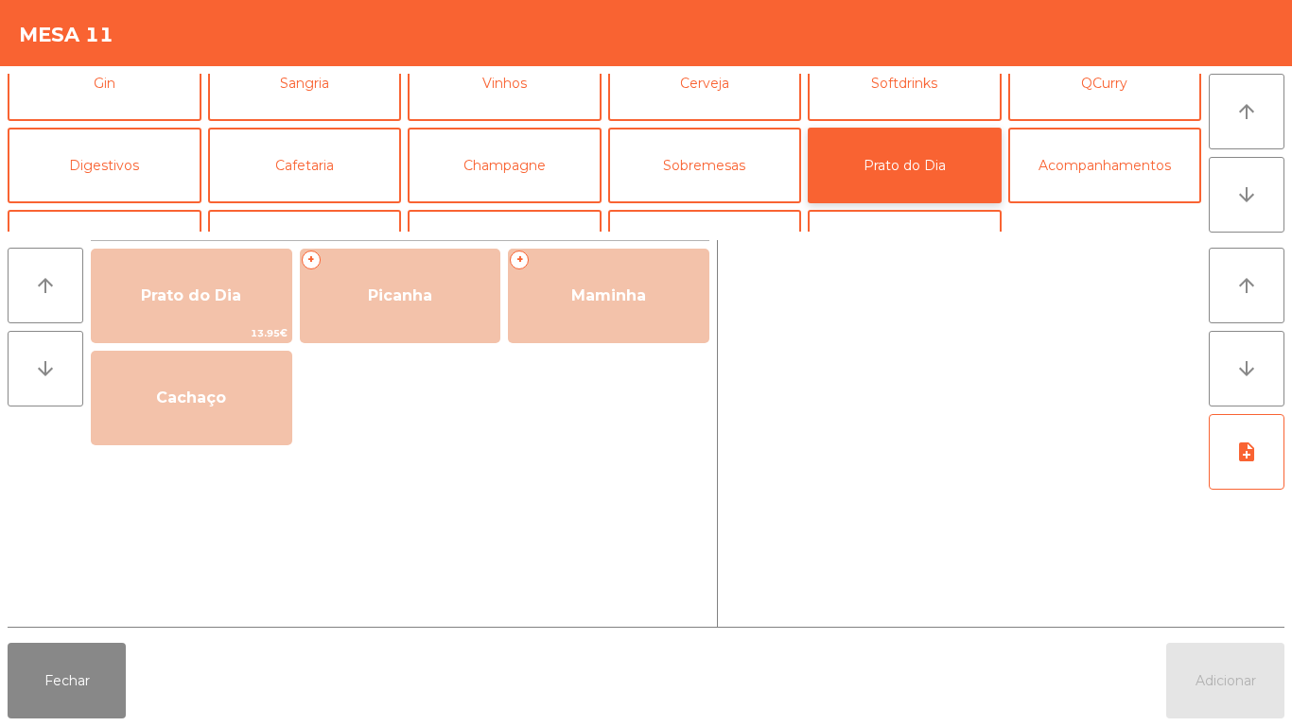
scroll to position [119, 0]
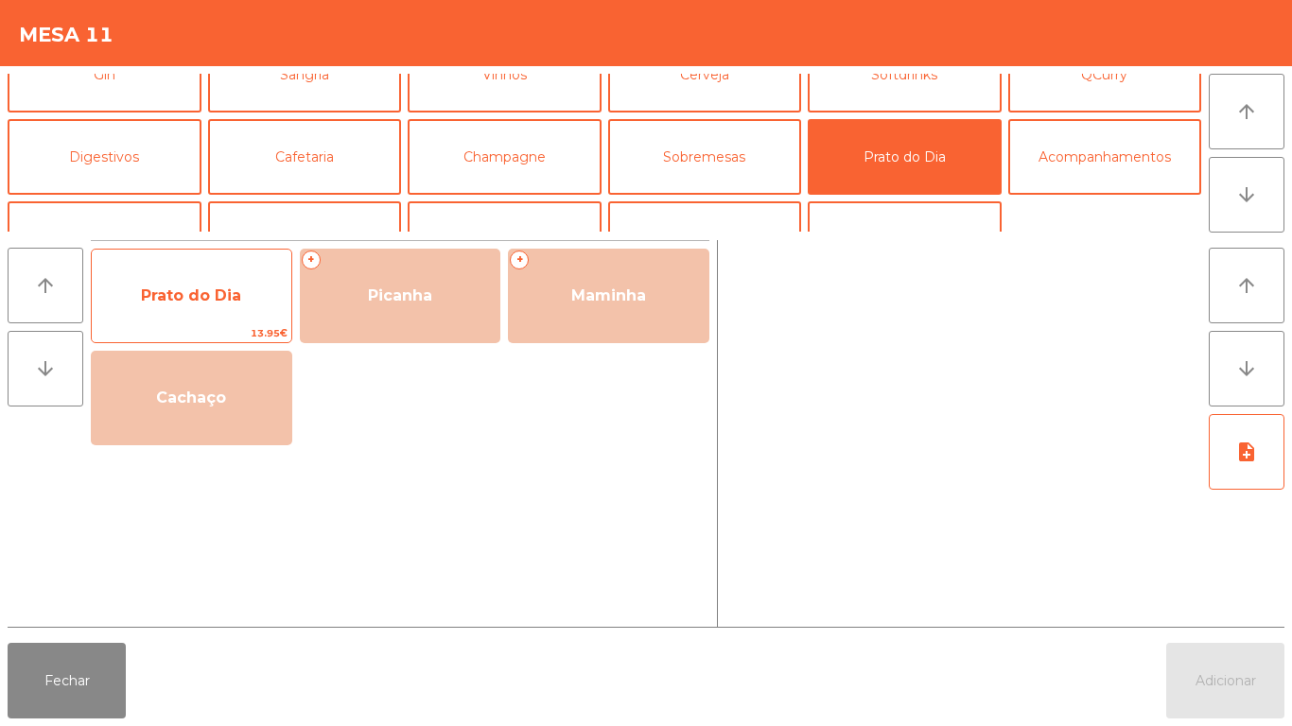
click at [179, 296] on span "Prato do Dia" at bounding box center [191, 296] width 100 height 18
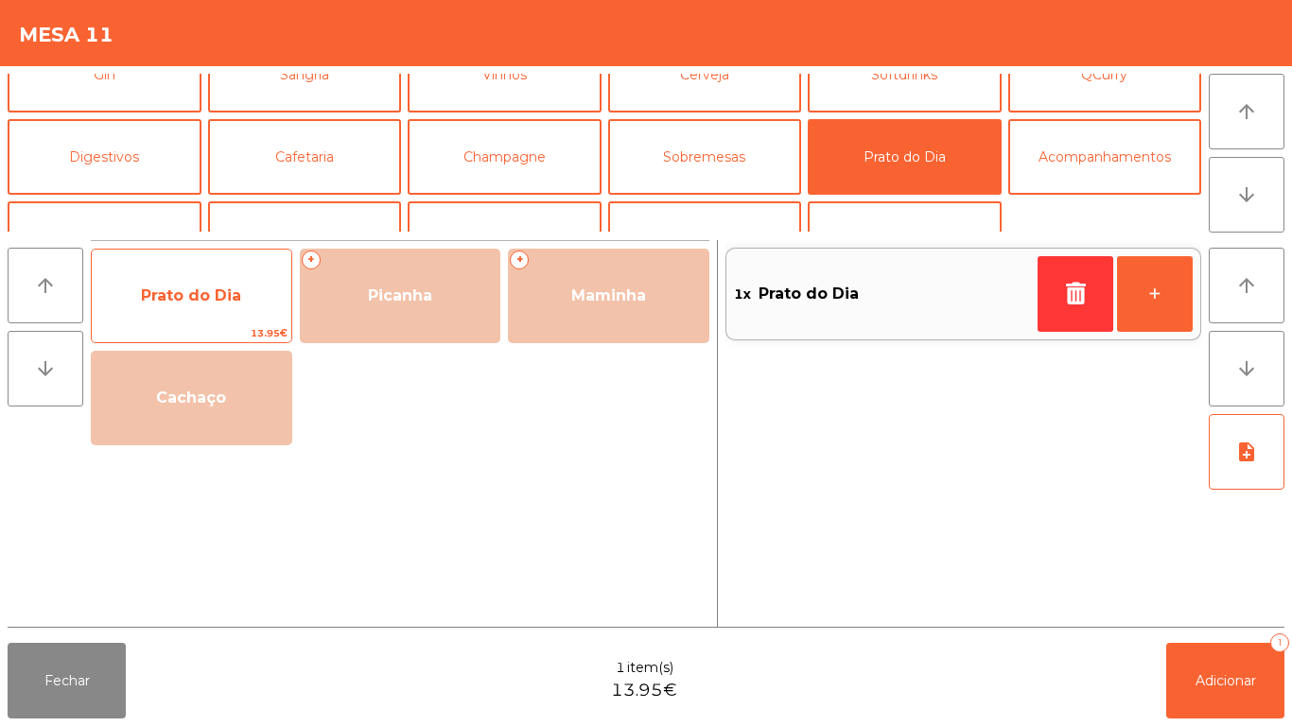
click at [177, 292] on span "Prato do Dia" at bounding box center [191, 296] width 100 height 18
click at [180, 305] on span "Prato do Dia" at bounding box center [192, 296] width 200 height 51
click at [180, 302] on span "Prato do Dia" at bounding box center [191, 296] width 100 height 18
click at [180, 300] on span "Prato do Dia" at bounding box center [191, 296] width 100 height 18
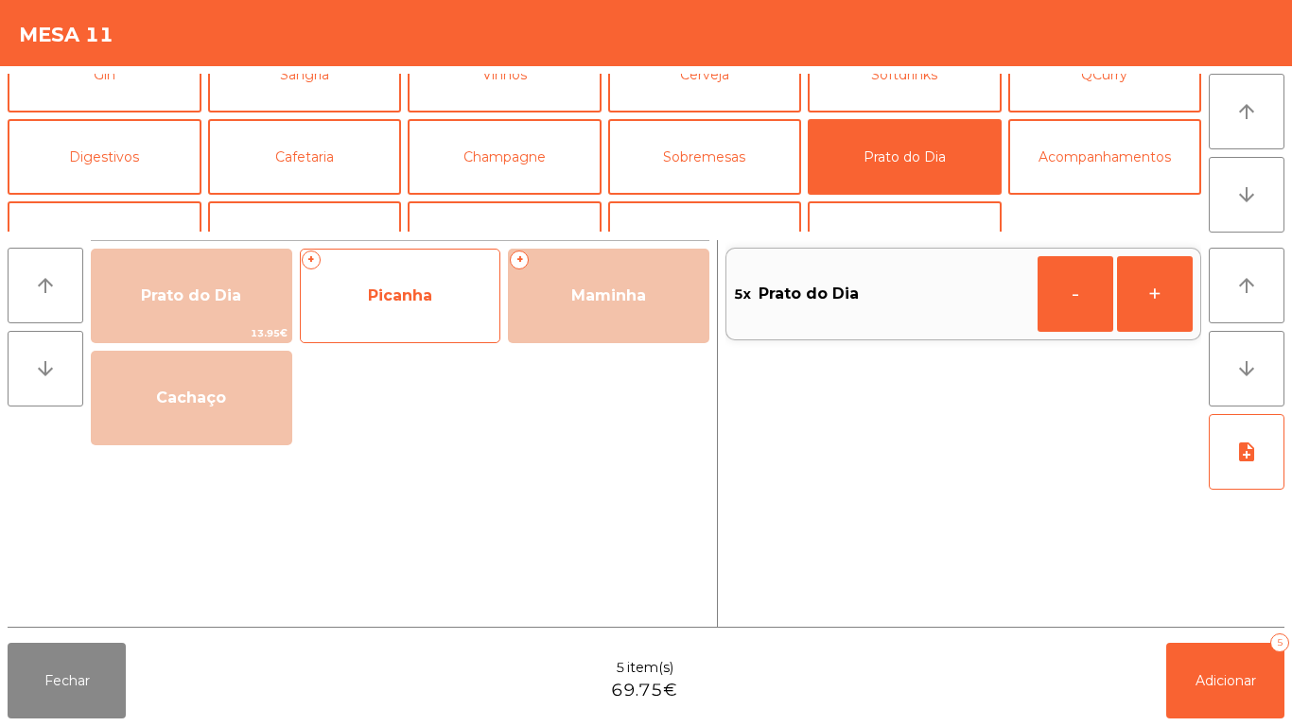
click at [388, 311] on span "Picanha" at bounding box center [401, 296] width 200 height 51
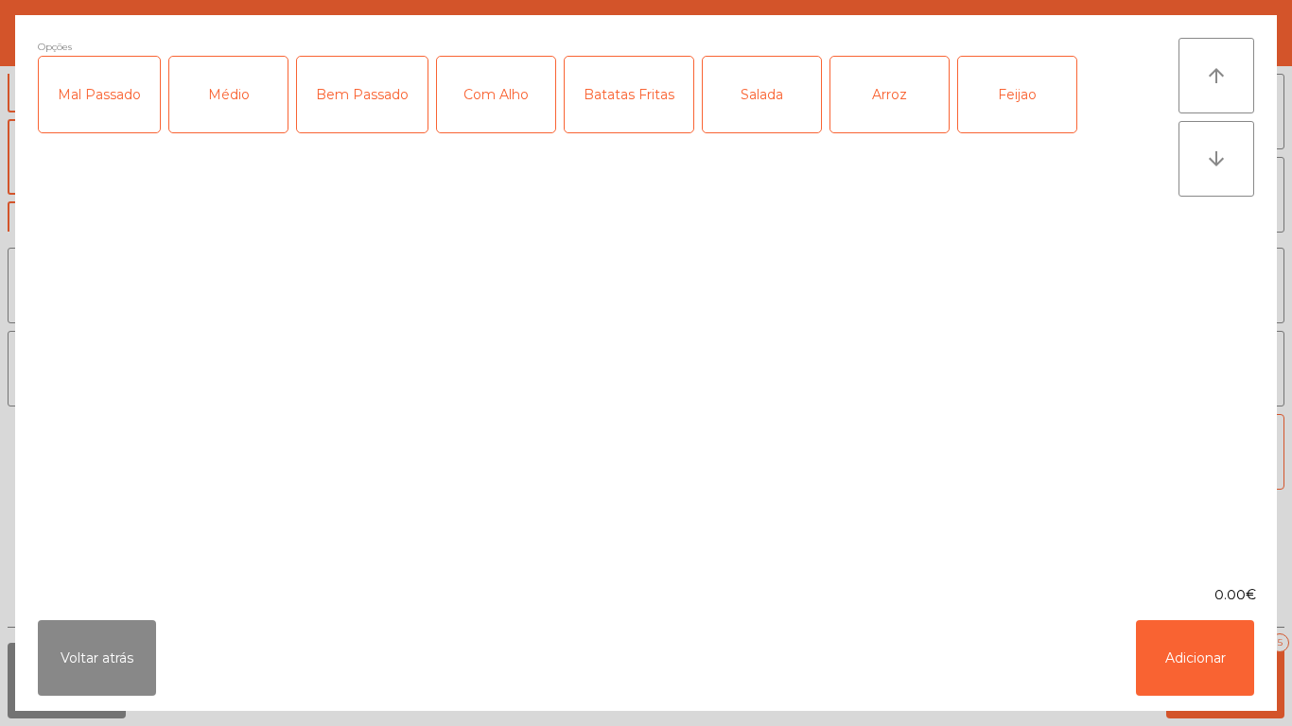
click at [241, 111] on div "Médio" at bounding box center [228, 95] width 118 height 76
click at [512, 114] on div "Com Alho" at bounding box center [496, 95] width 118 height 76
click at [875, 102] on div "Arroz" at bounding box center [889, 95] width 118 height 76
click at [648, 113] on div "Batatas Fritas" at bounding box center [629, 95] width 129 height 76
click at [1177, 671] on button "Adicionar" at bounding box center [1195, 658] width 118 height 76
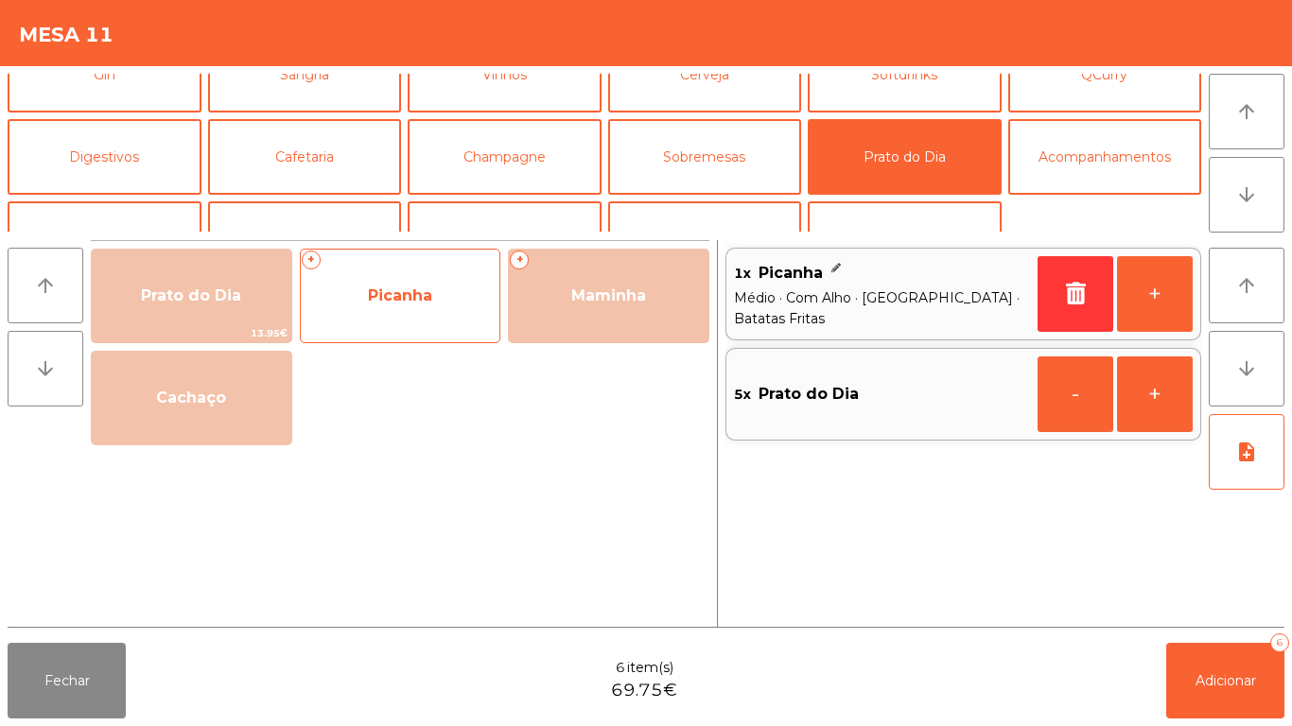
click at [402, 308] on span "Picanha" at bounding box center [401, 296] width 200 height 51
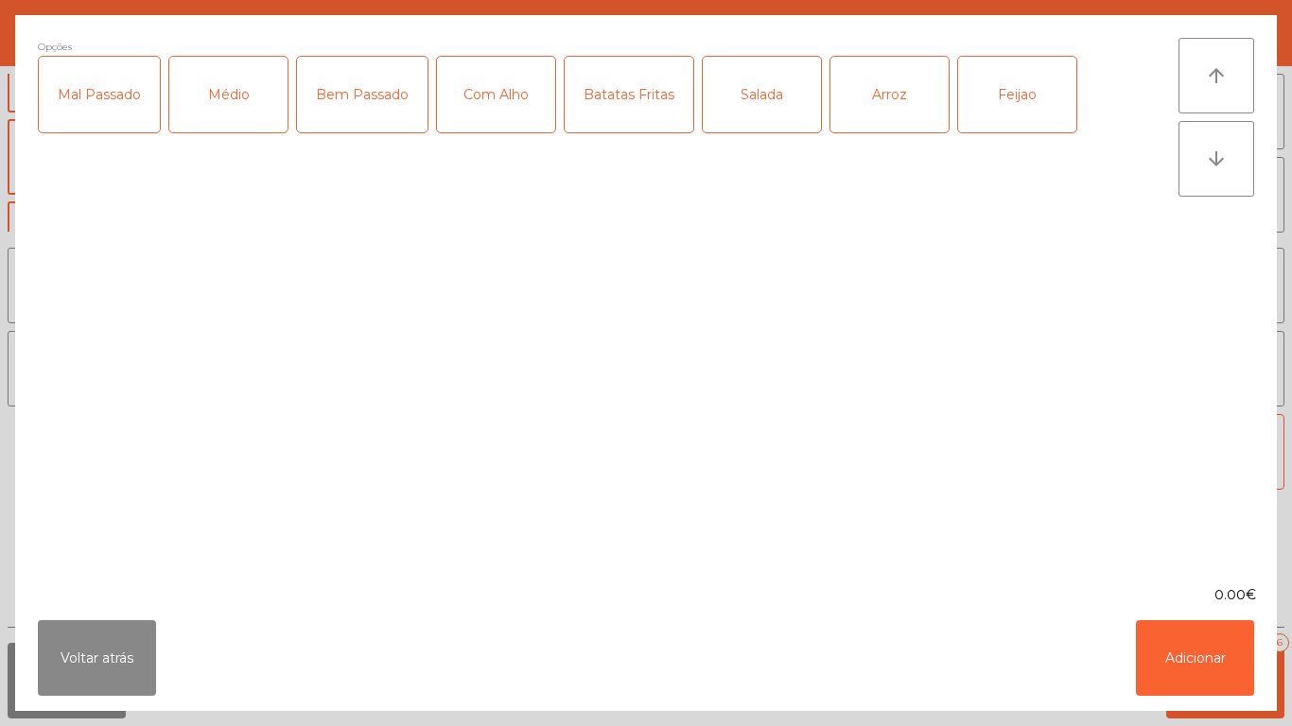
click at [251, 111] on div "Médio" at bounding box center [228, 95] width 118 height 76
click at [885, 113] on div "Arroz" at bounding box center [889, 95] width 118 height 76
click at [757, 110] on div "Salada" at bounding box center [762, 95] width 118 height 76
click at [1163, 666] on button "Adicionar" at bounding box center [1195, 658] width 118 height 76
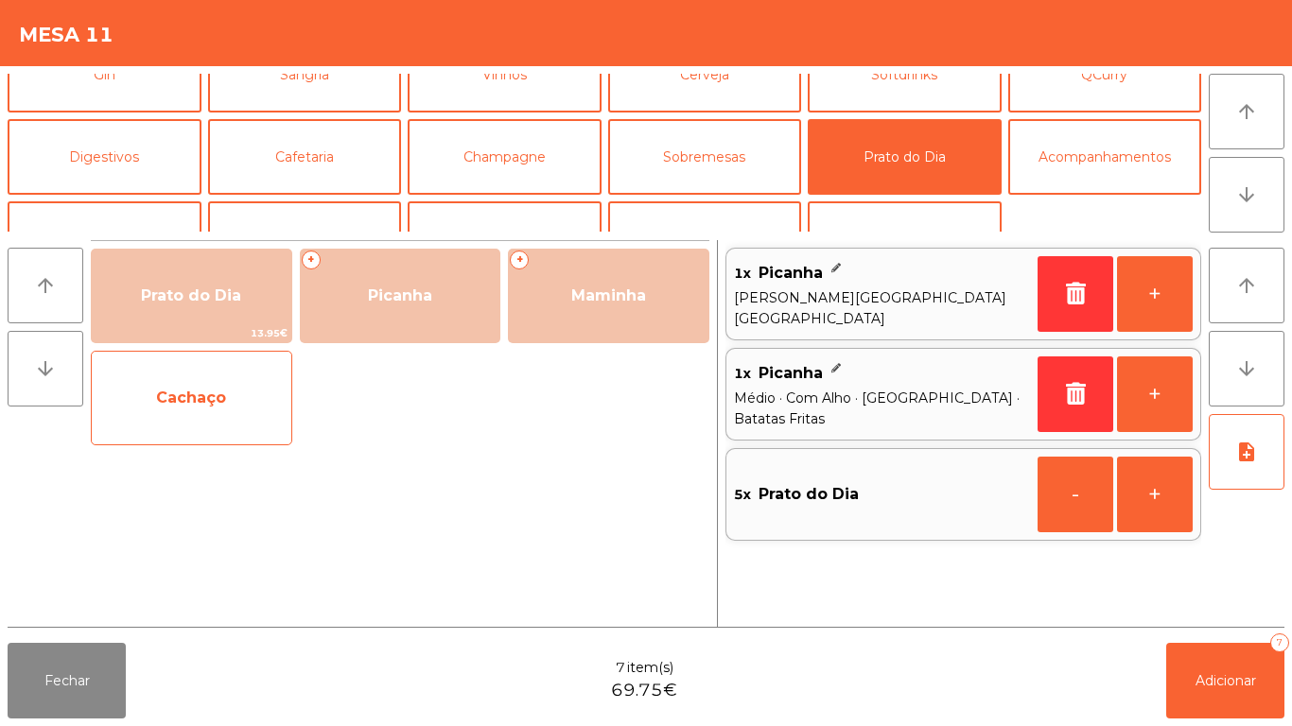
click at [207, 417] on span "Cachaço" at bounding box center [192, 398] width 200 height 51
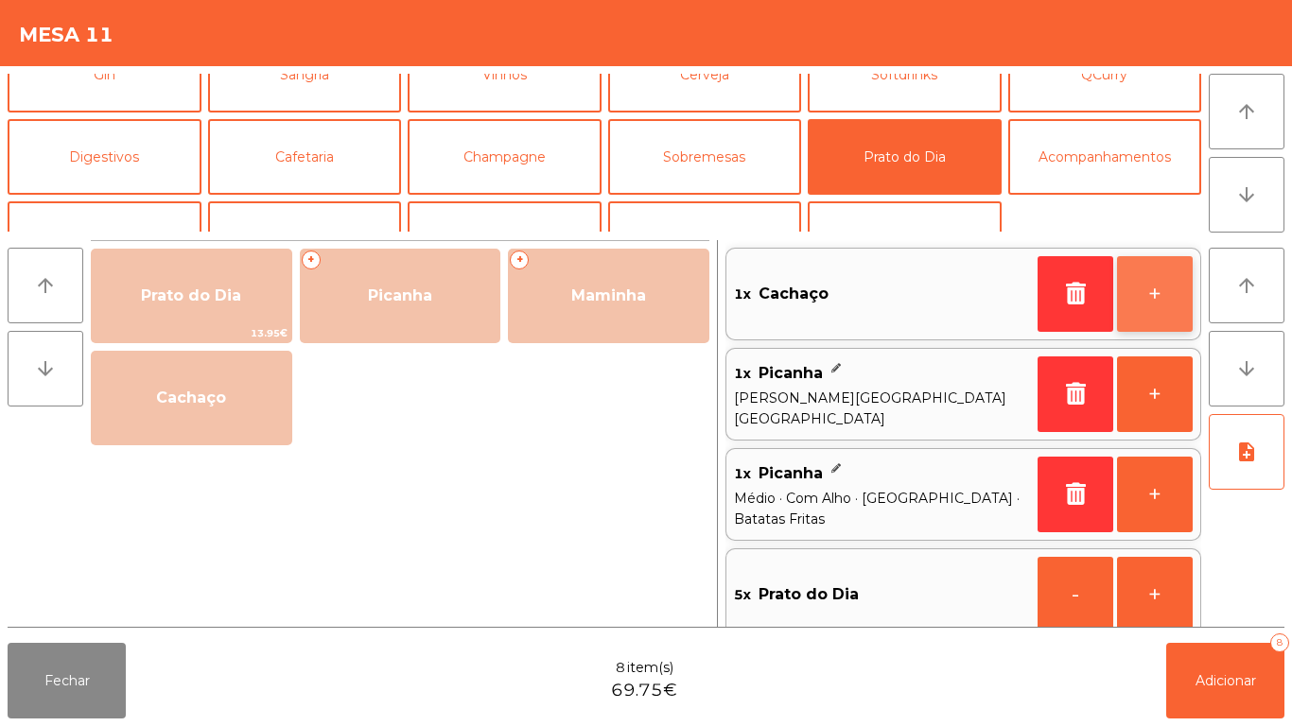
click at [1138, 298] on button "+" at bounding box center [1155, 294] width 76 height 76
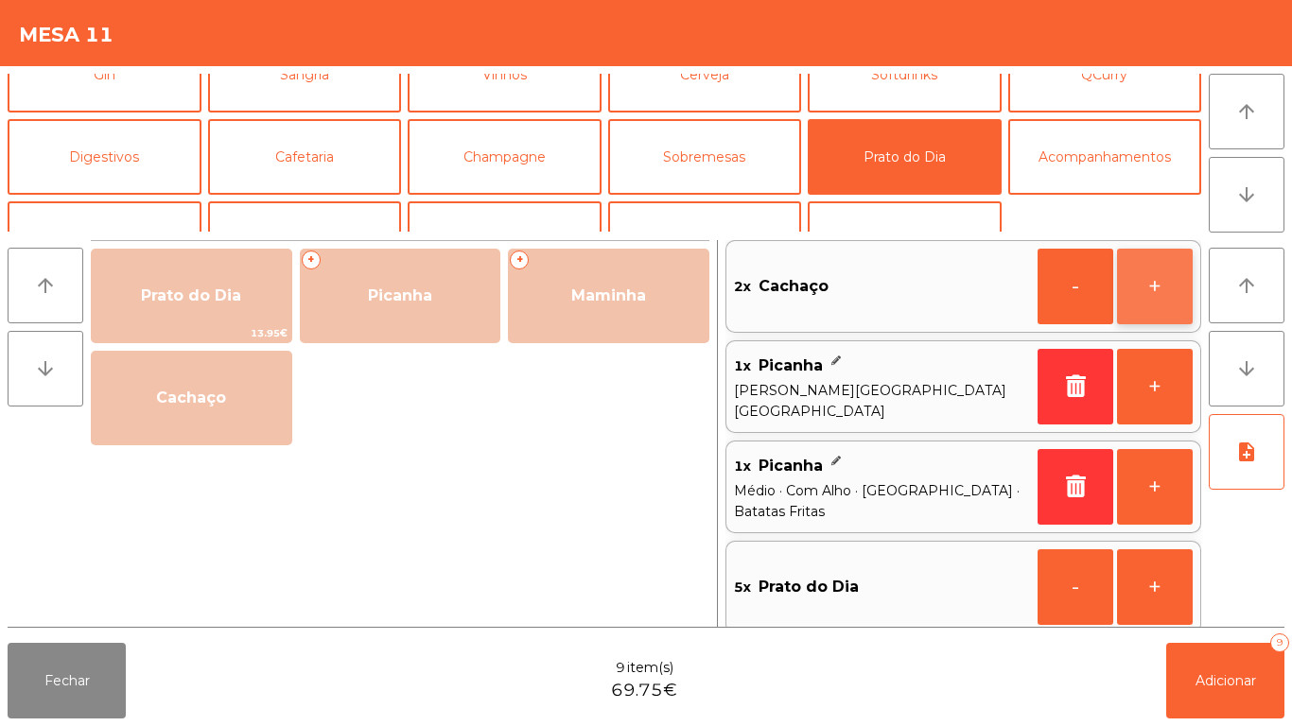
click at [1143, 296] on button "+" at bounding box center [1155, 287] width 76 height 76
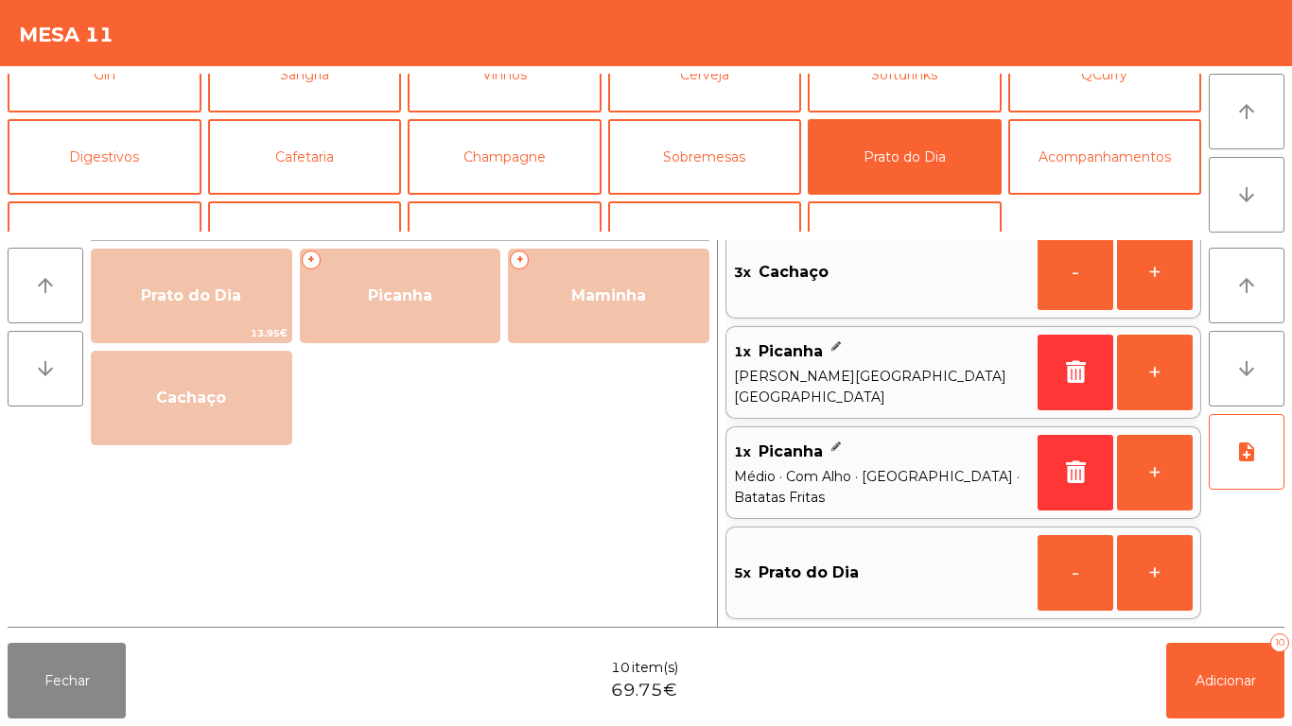
scroll to position [0, 0]
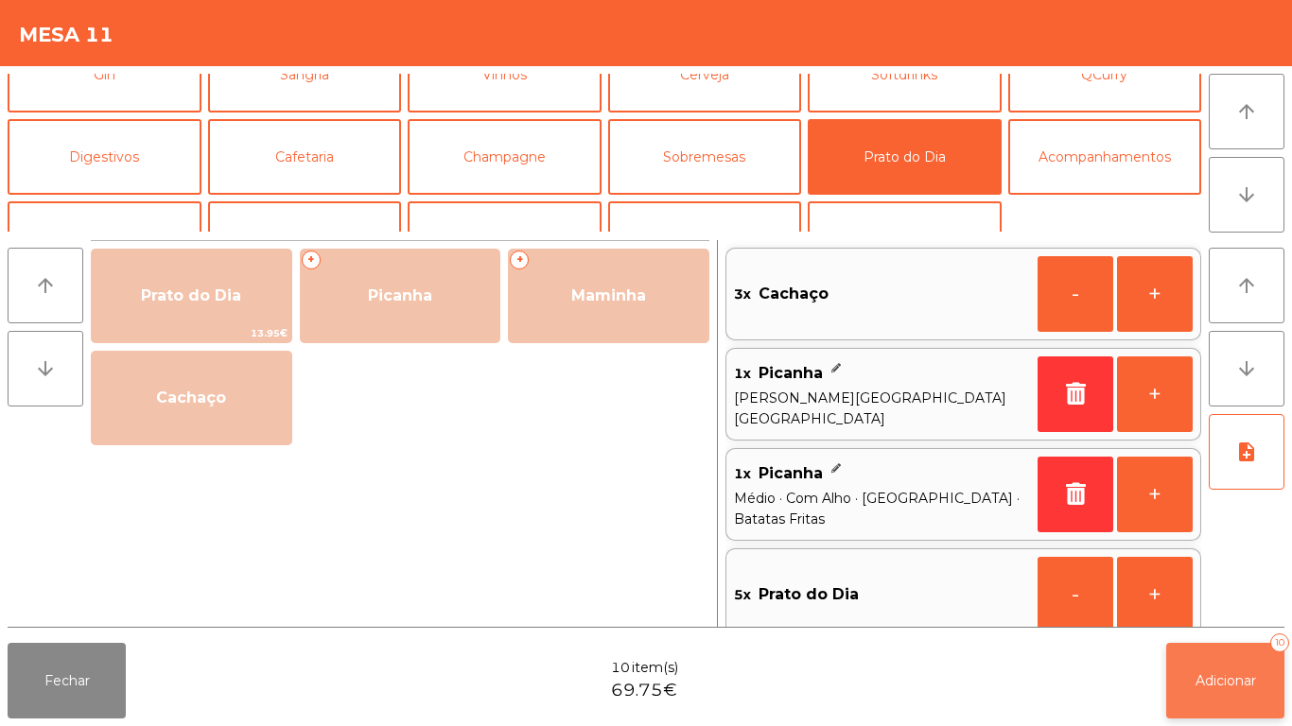
click at [1196, 677] on span "Adicionar" at bounding box center [1226, 681] width 61 height 17
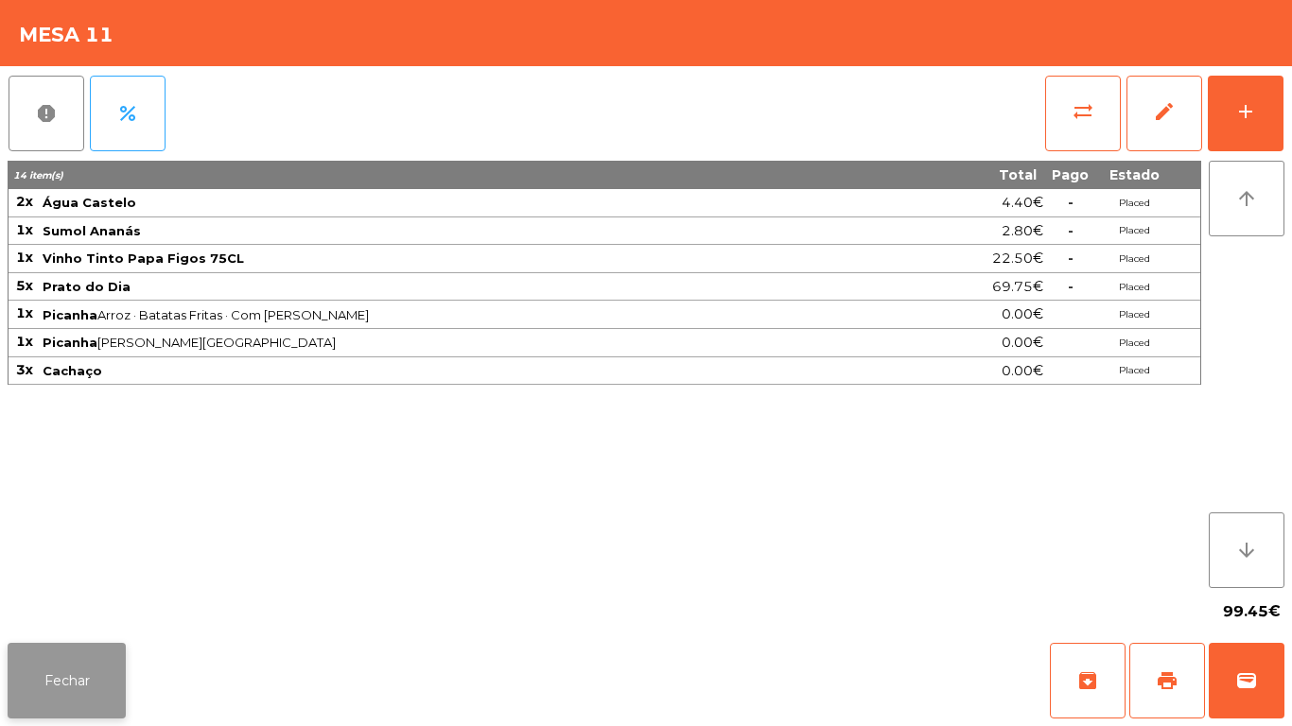
click at [66, 669] on button "Fechar" at bounding box center [67, 681] width 118 height 76
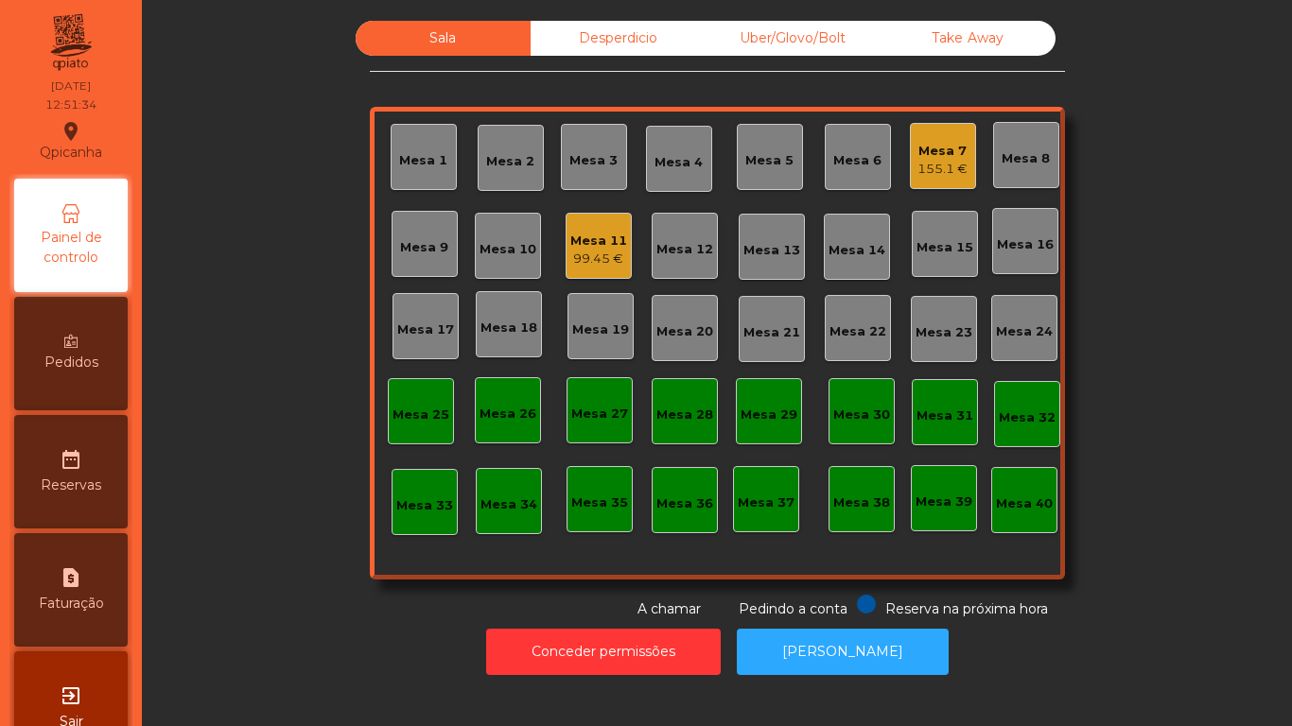
click at [942, 172] on div "155.1 €" at bounding box center [942, 169] width 50 height 19
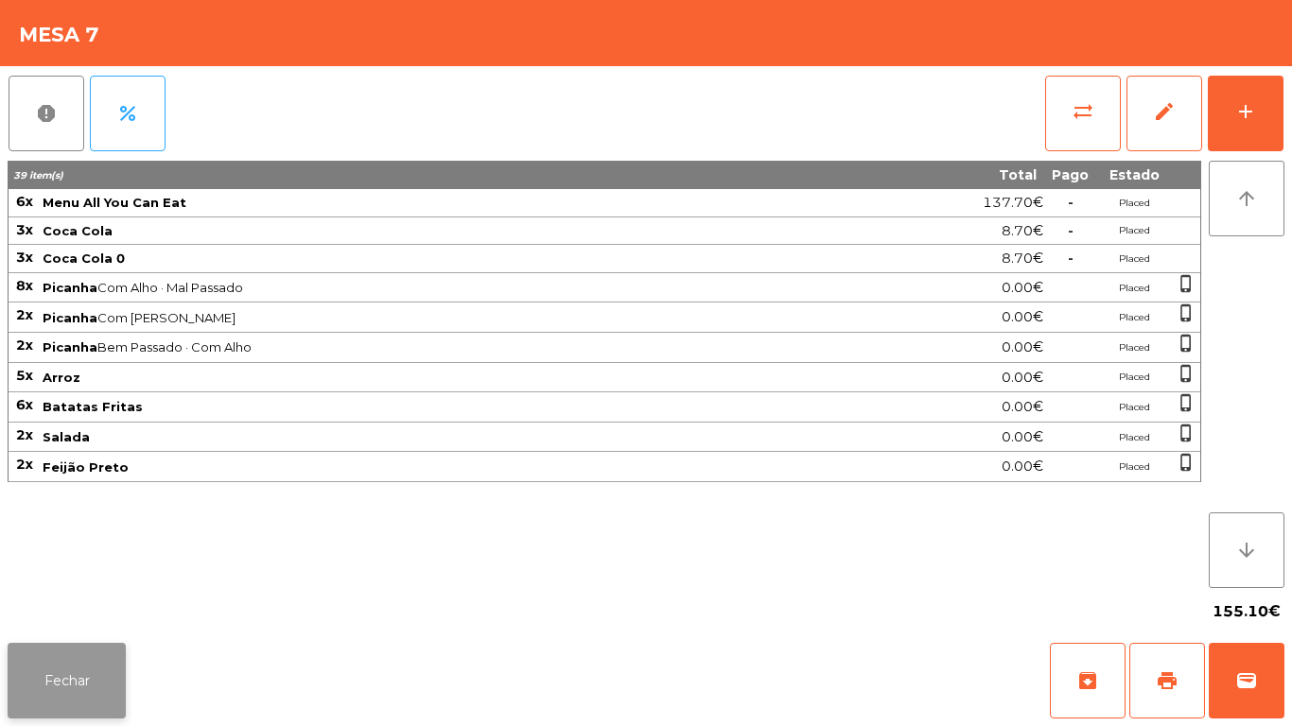
click at [71, 667] on button "Fechar" at bounding box center [67, 681] width 118 height 76
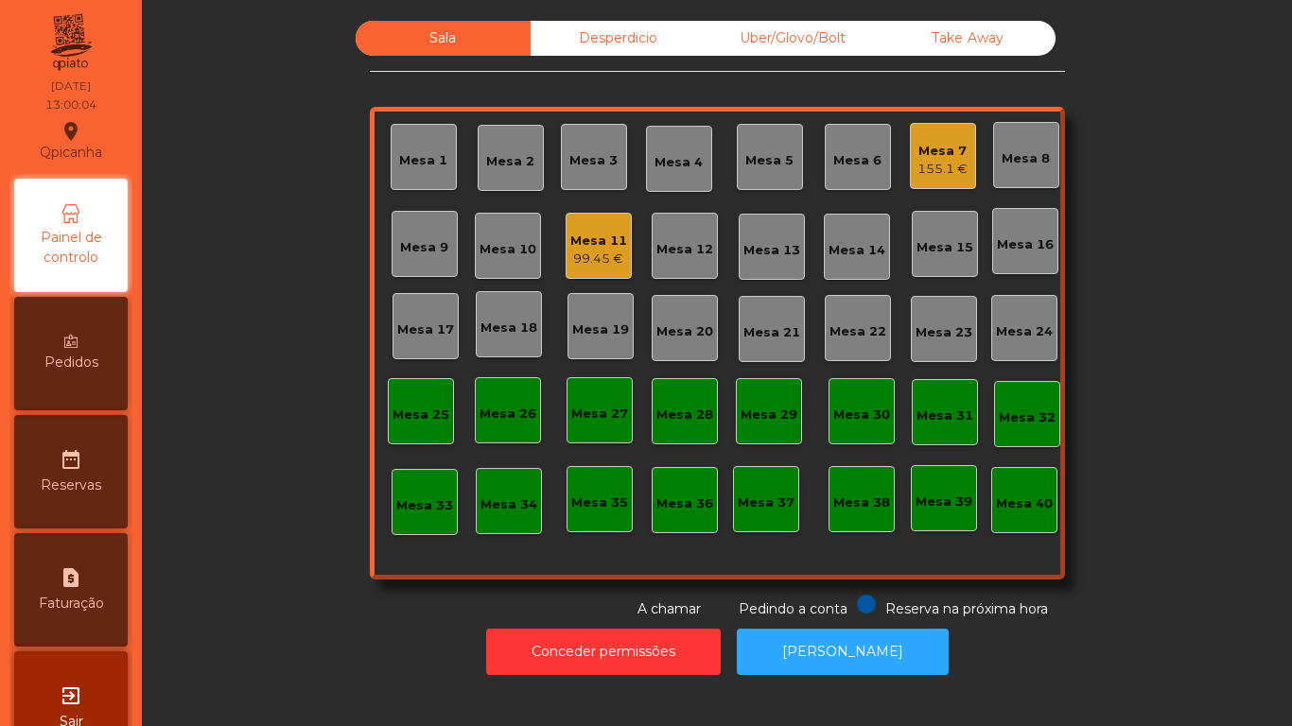
click at [917, 159] on div "Mesa 7" at bounding box center [942, 151] width 50 height 19
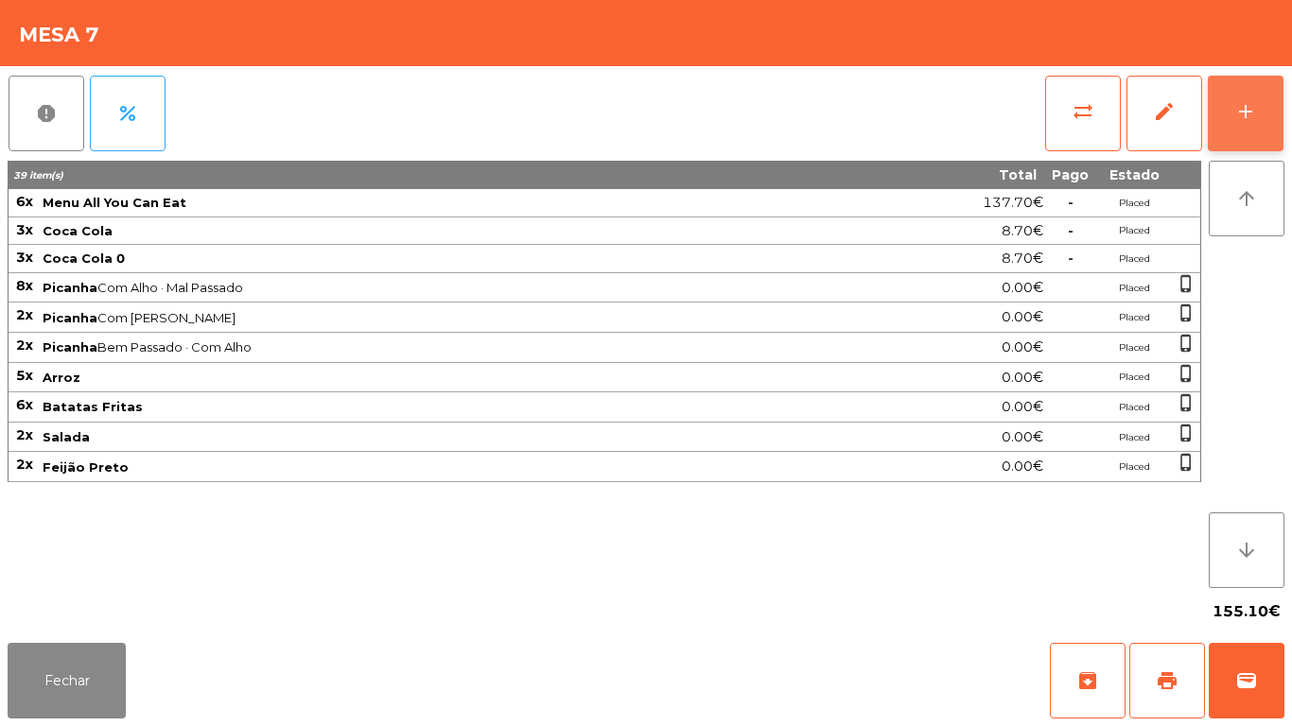
click at [1239, 131] on button "add" at bounding box center [1246, 114] width 76 height 76
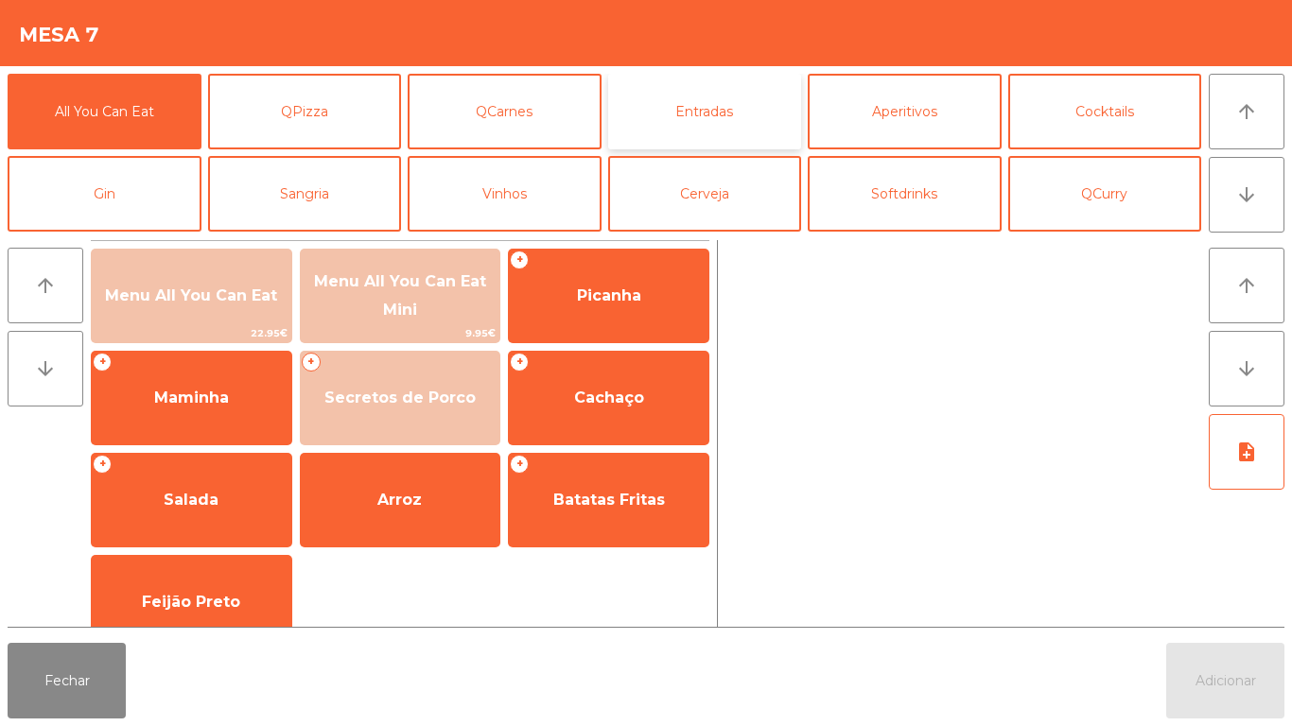
click at [702, 132] on button "Entradas" at bounding box center [705, 112] width 194 height 76
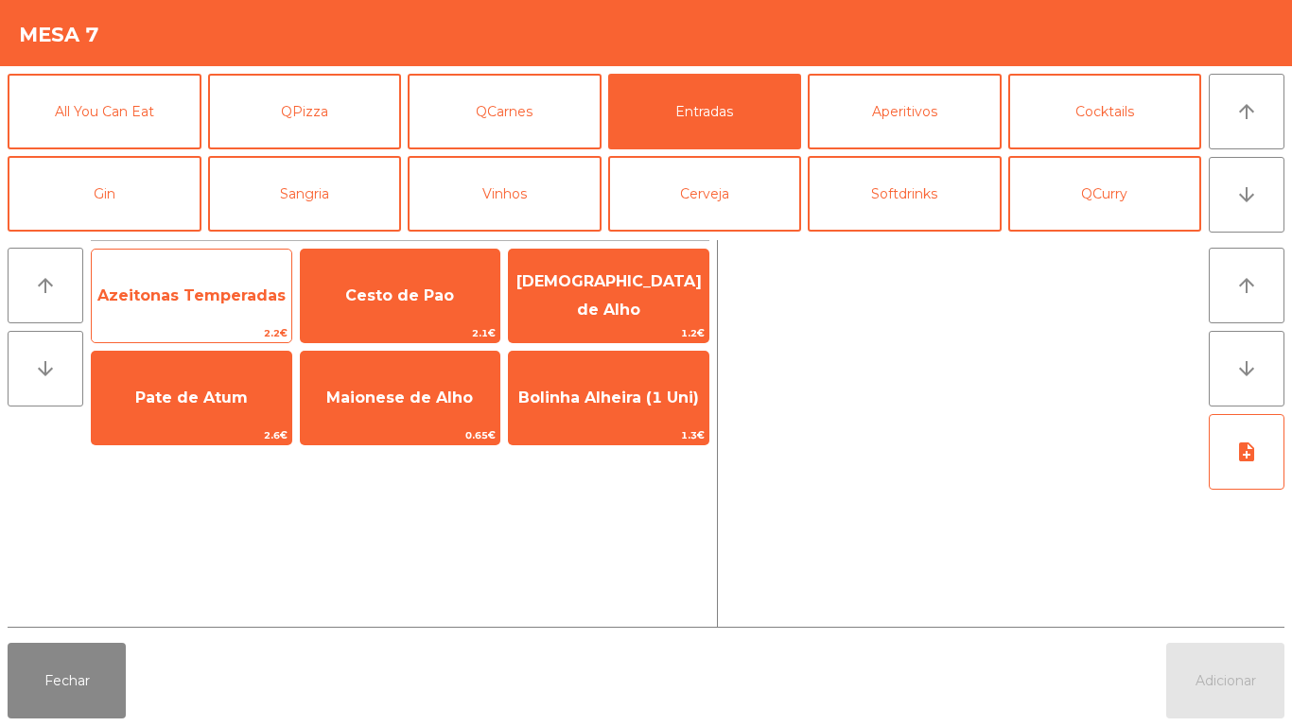
click at [226, 298] on span "Azeitonas Temperadas" at bounding box center [191, 296] width 188 height 18
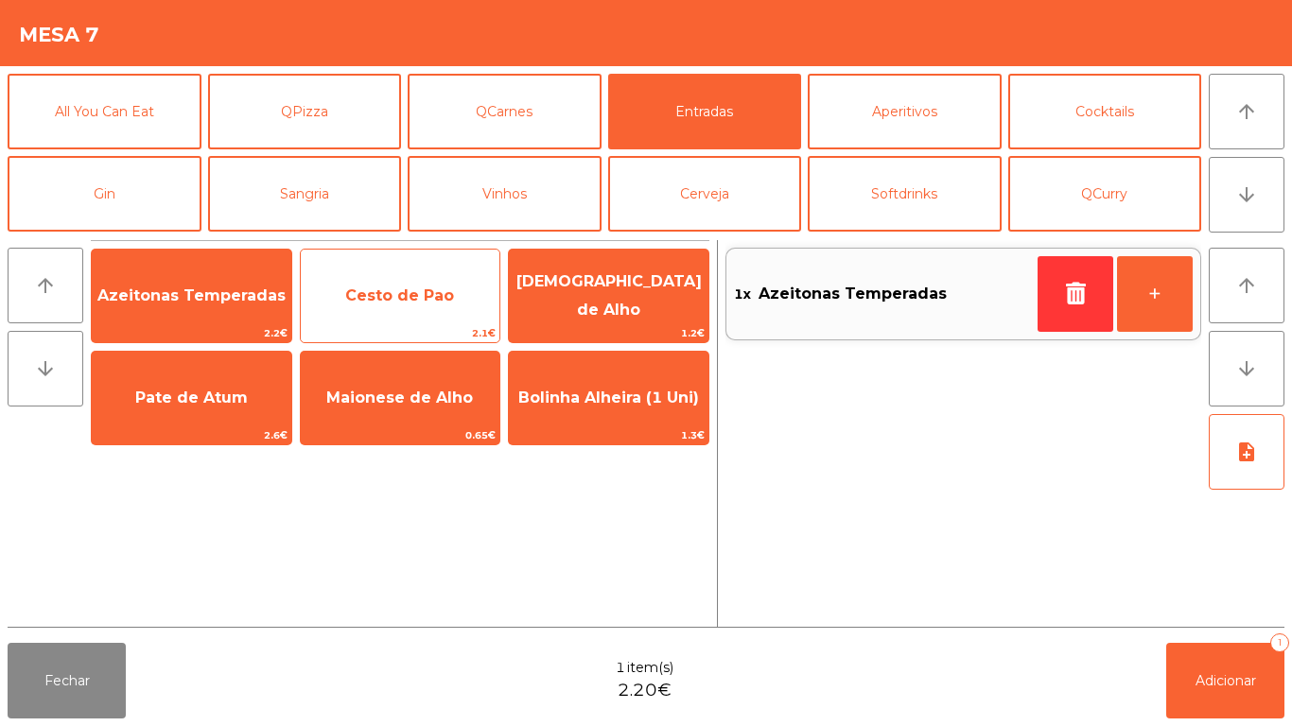
click at [398, 309] on span "Cesto de Pao" at bounding box center [401, 296] width 200 height 51
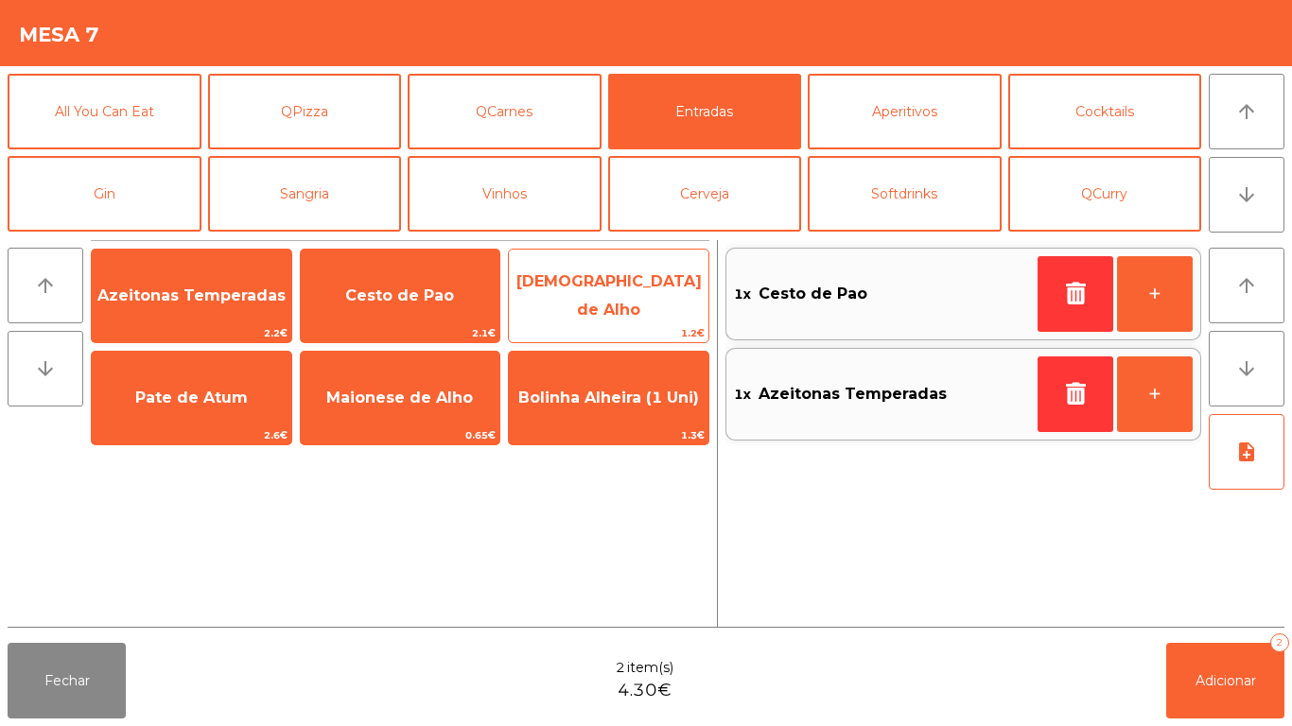
click at [594, 291] on span "Manteiga de Alho" at bounding box center [608, 295] width 185 height 46
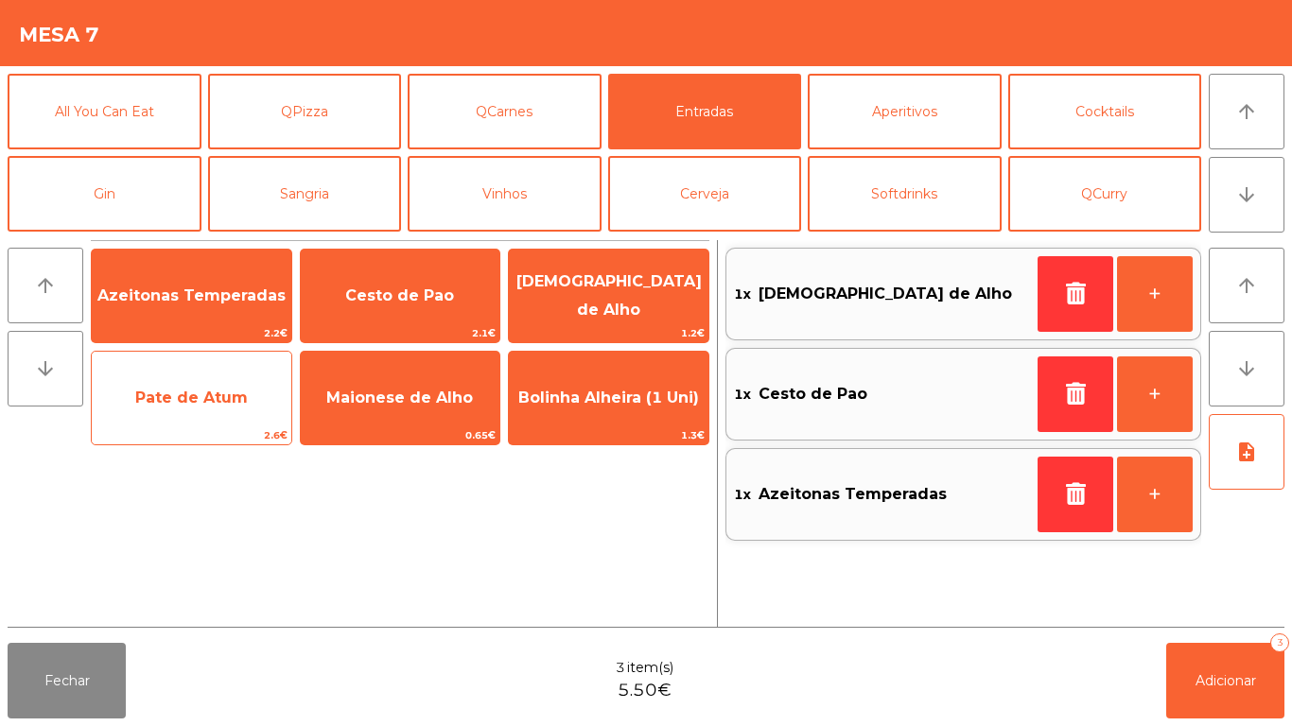
click at [196, 411] on span "Pate de Atum" at bounding box center [192, 398] width 200 height 51
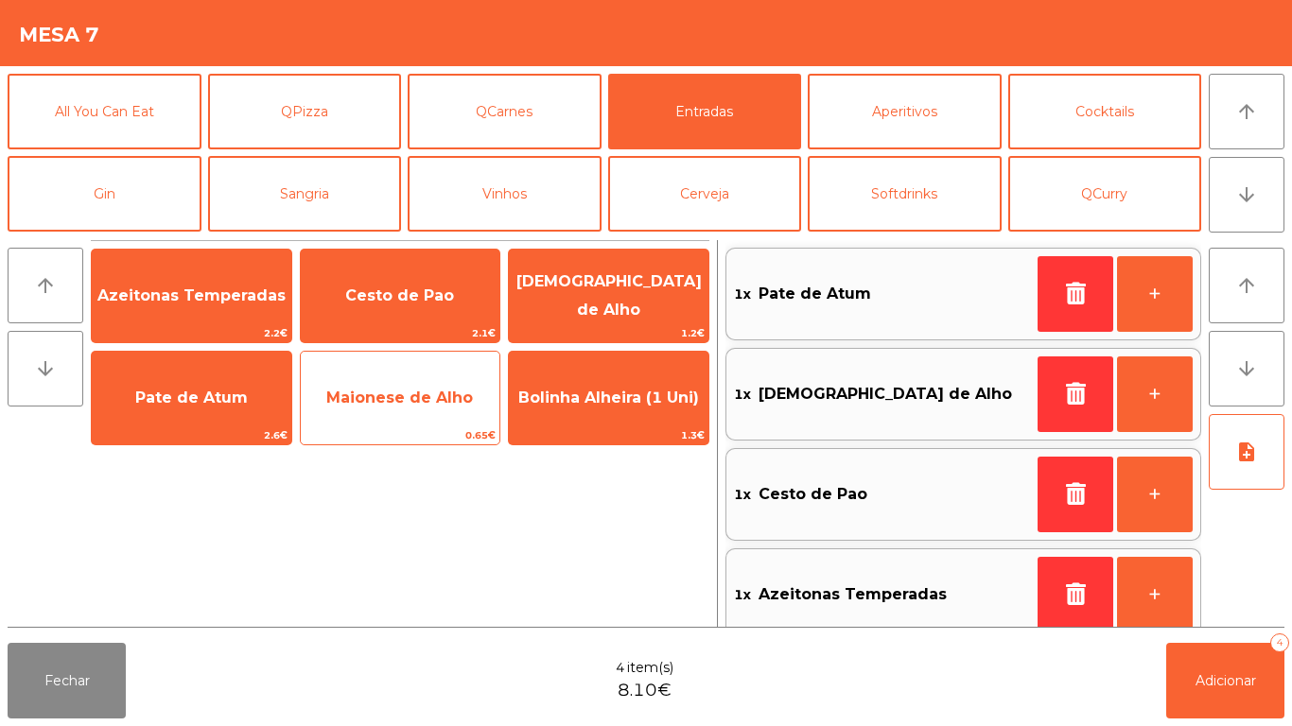
click at [420, 404] on span "Maionese de Alho" at bounding box center [399, 398] width 147 height 18
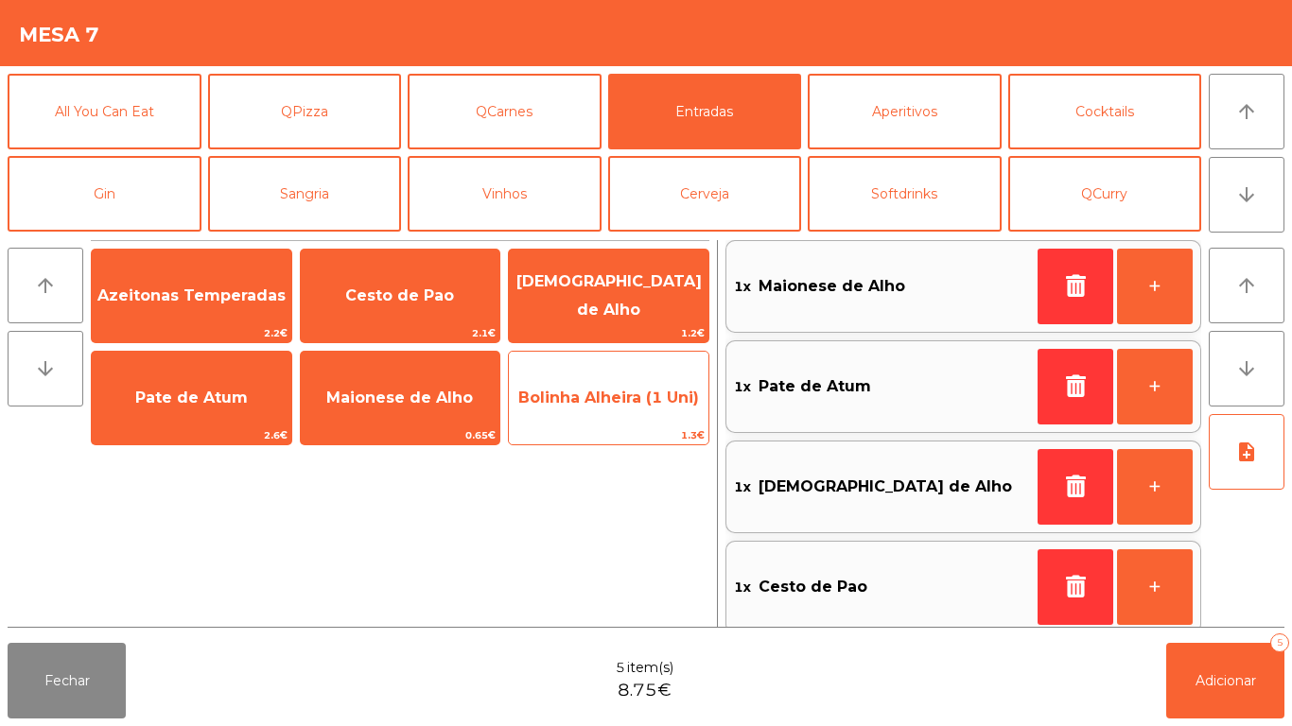
click at [613, 413] on span "Bolinha Alheira (1 Uni)" at bounding box center [609, 398] width 200 height 51
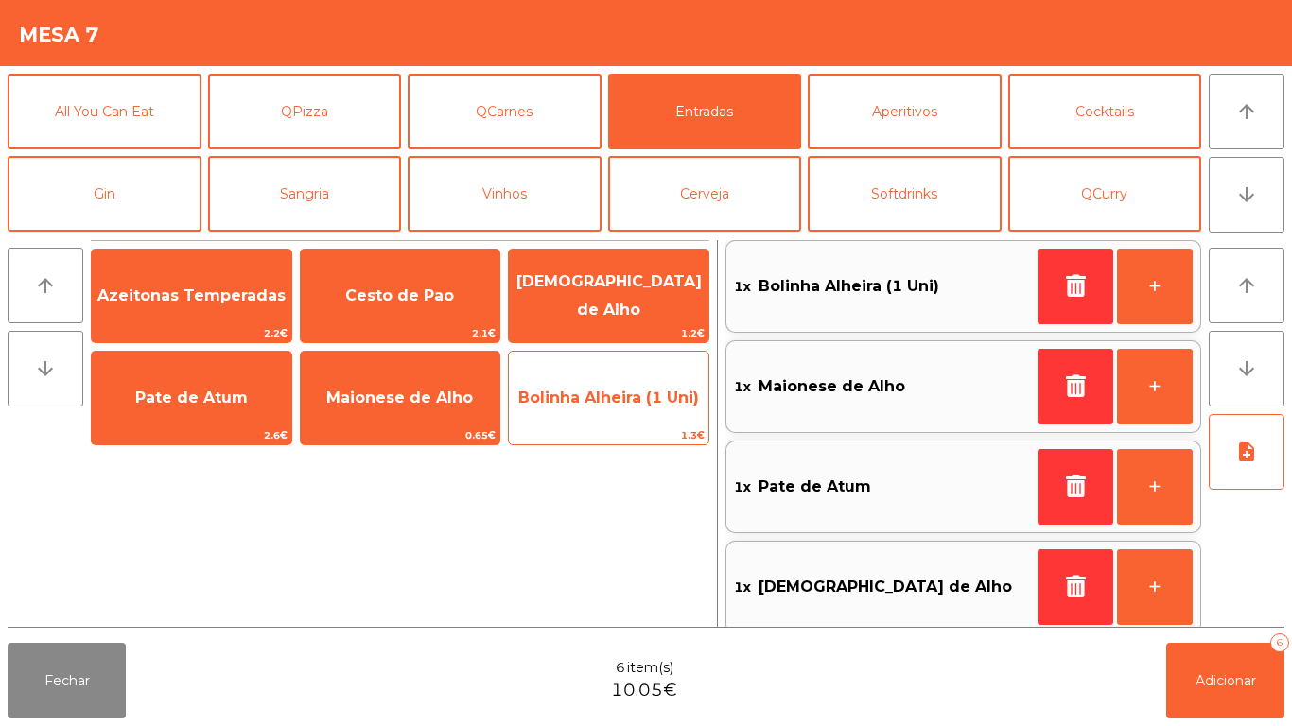
click at [633, 411] on span "Bolinha Alheira (1 Uni)" at bounding box center [609, 398] width 200 height 51
click at [630, 409] on span "Bolinha Alheira (1 Uni)" at bounding box center [609, 398] width 200 height 51
click at [611, 409] on span "Bolinha Alheira (1 Uni)" at bounding box center [609, 398] width 200 height 51
click at [597, 413] on span "Bolinha Alheira (1 Uni)" at bounding box center [609, 398] width 200 height 51
click at [601, 393] on span "Bolinha Alheira (1 Uni)" at bounding box center [608, 398] width 181 height 18
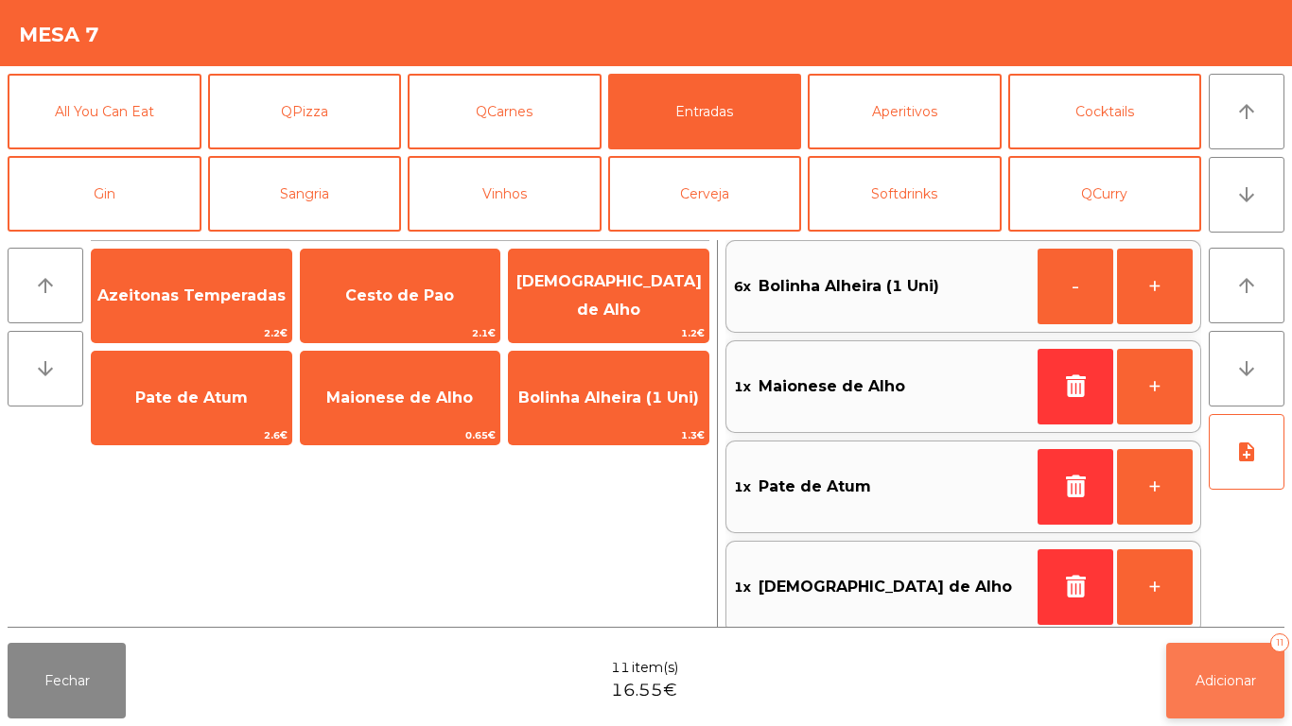
click at [1237, 677] on span "Adicionar" at bounding box center [1226, 681] width 61 height 17
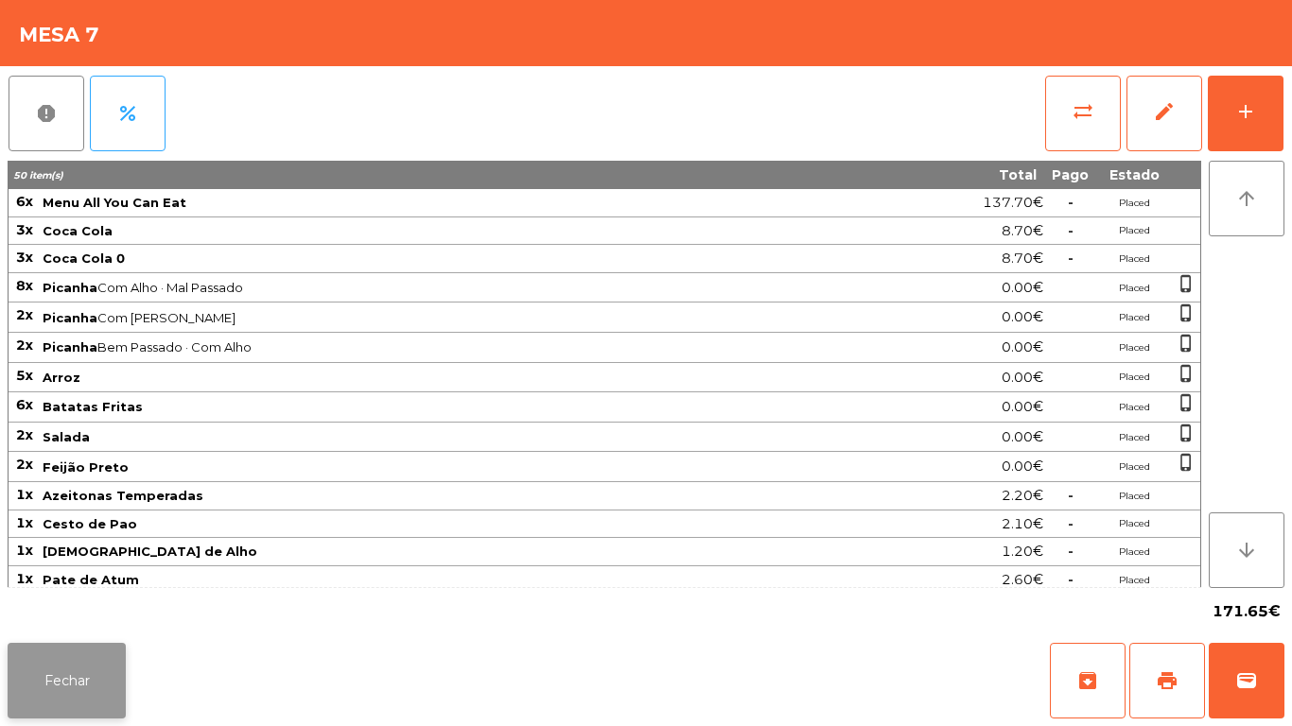
click at [74, 673] on button "Fechar" at bounding box center [67, 681] width 118 height 76
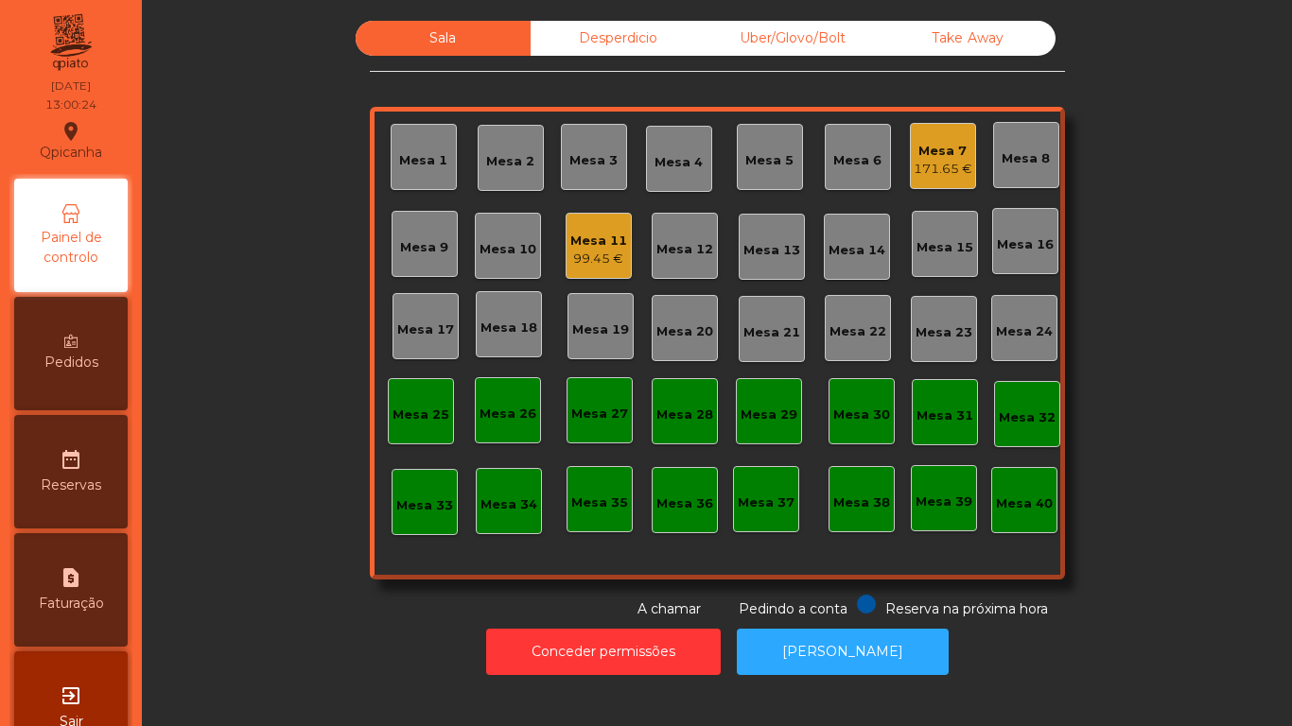
click at [944, 159] on div "Mesa 7" at bounding box center [943, 151] width 59 height 19
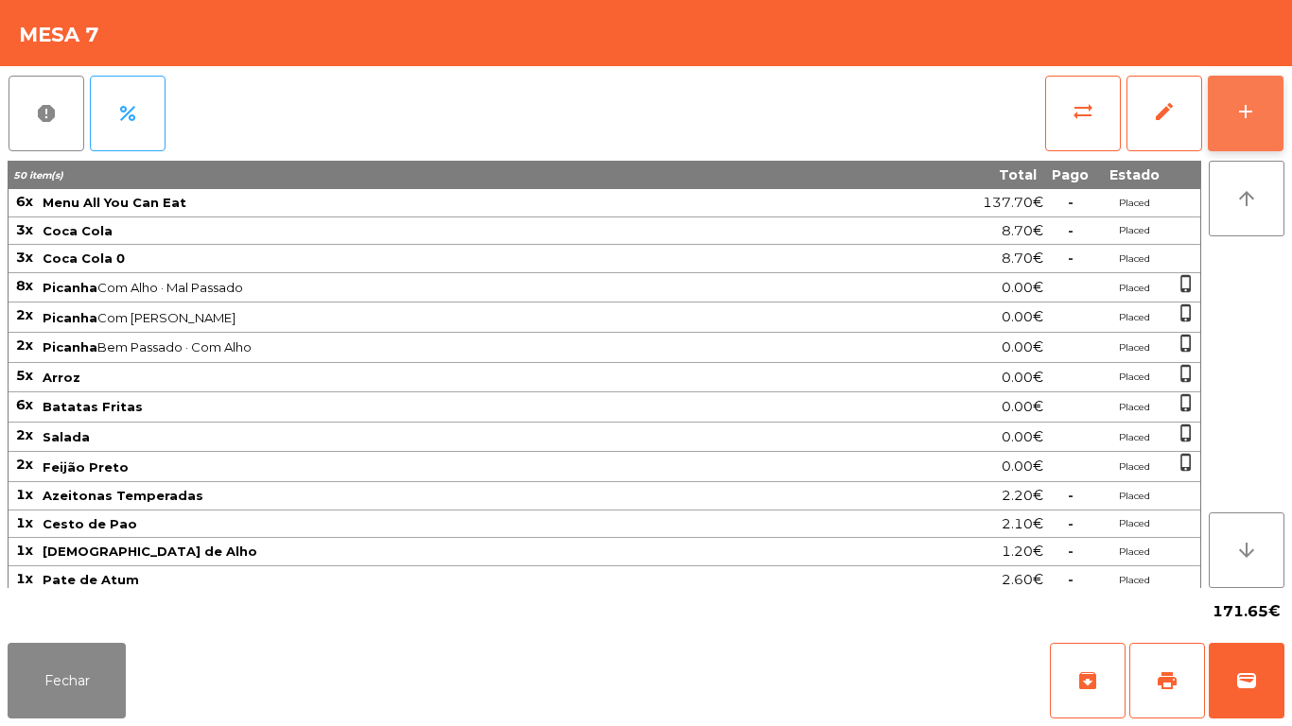
click at [1247, 111] on div "add" at bounding box center [1245, 111] width 23 height 23
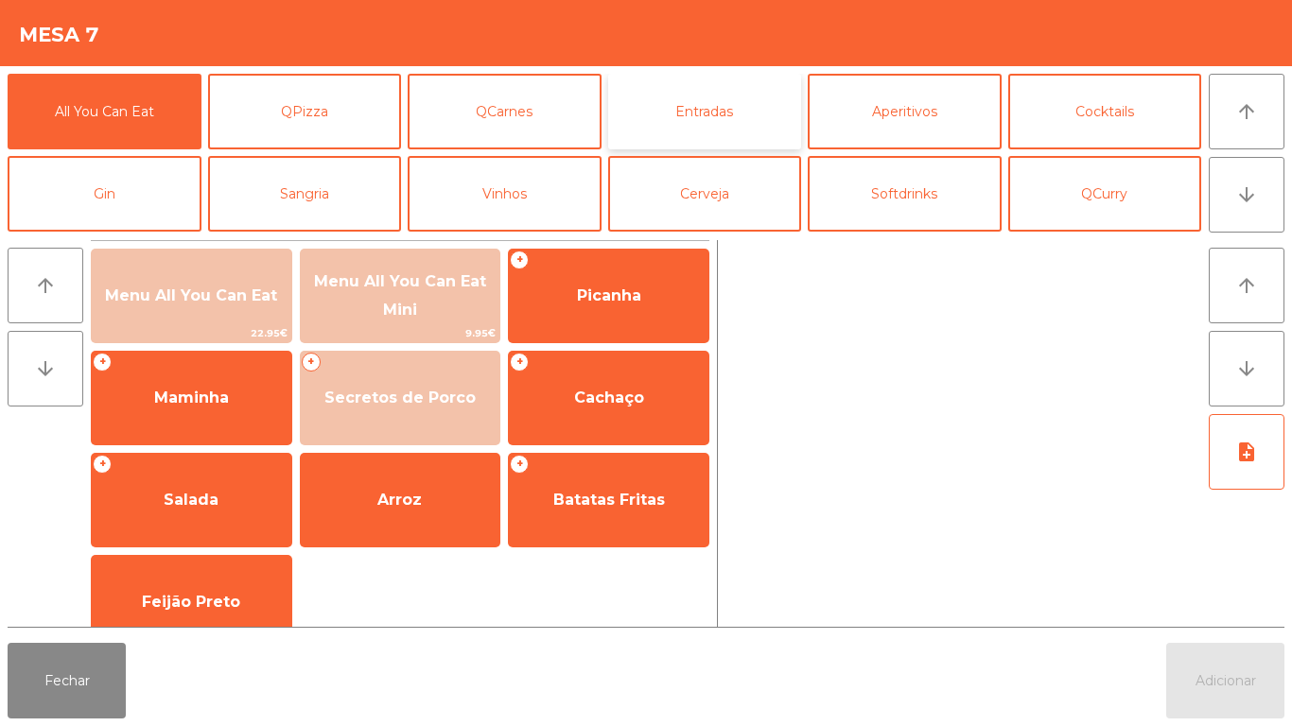
click at [725, 112] on button "Entradas" at bounding box center [705, 112] width 194 height 76
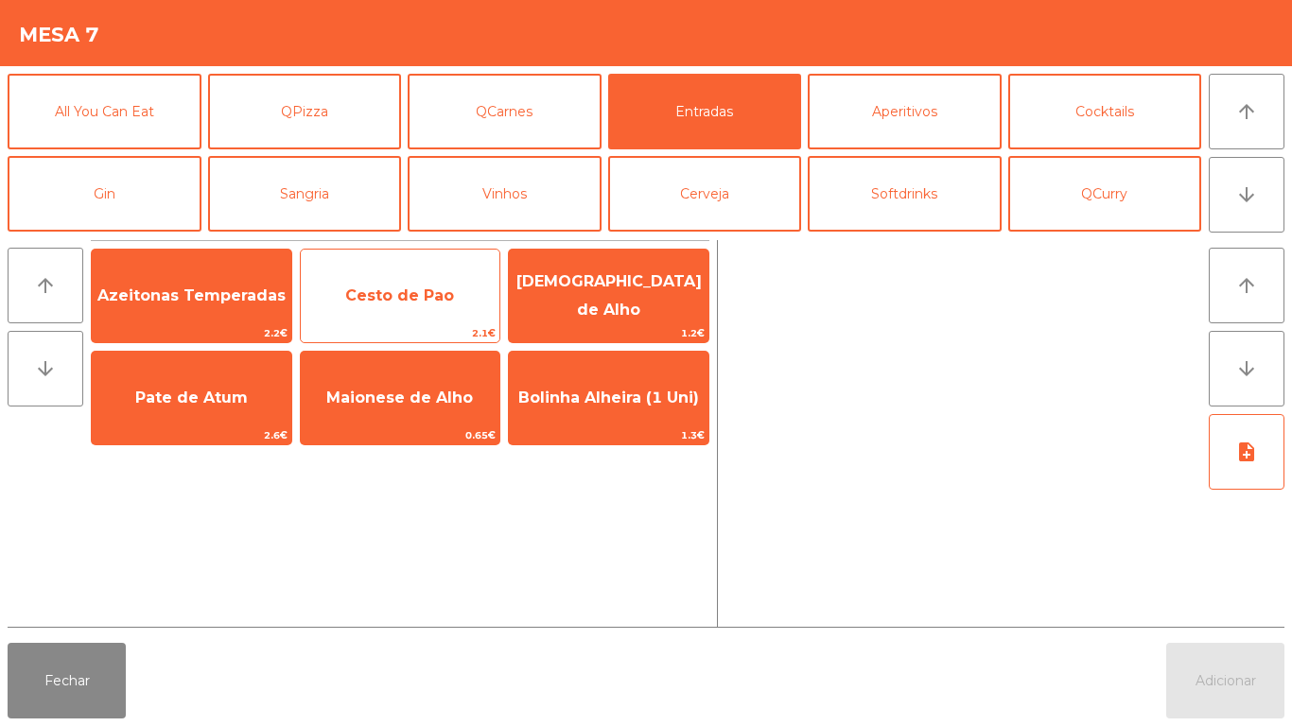
click at [421, 303] on span "Cesto de Pao" at bounding box center [399, 296] width 109 height 18
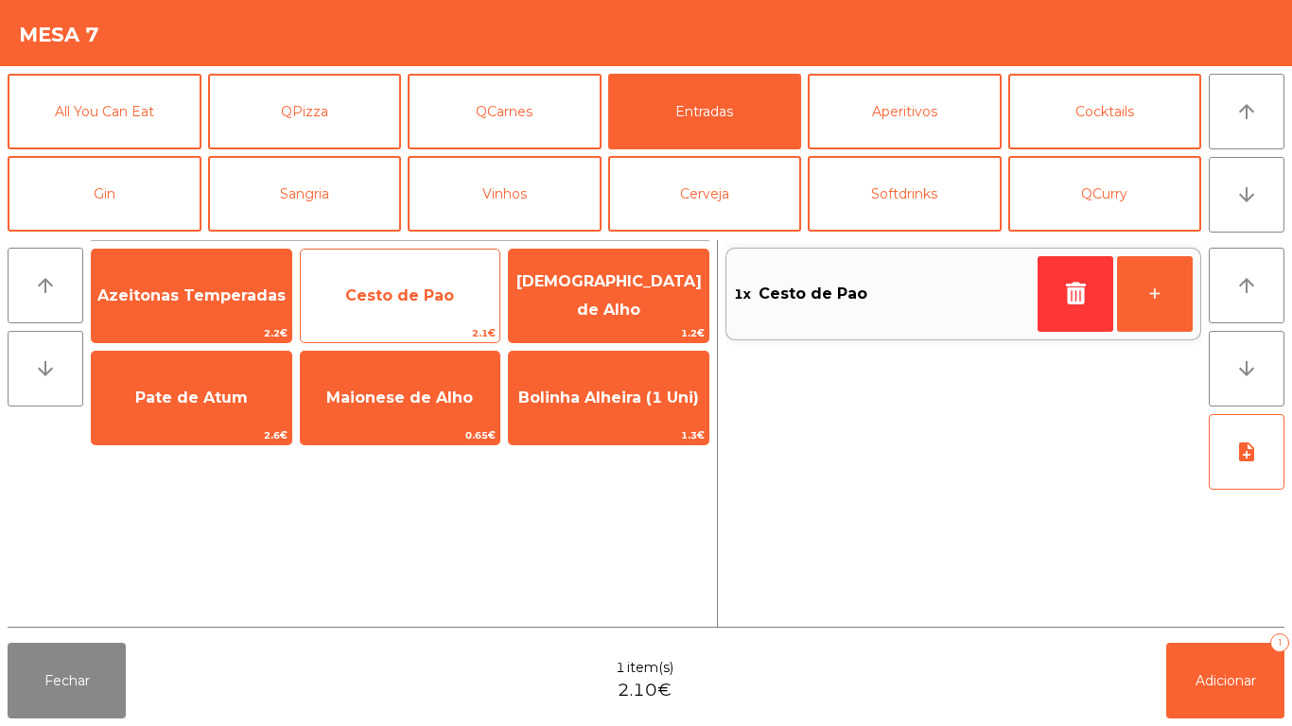
click at [400, 305] on span "Cesto de Pao" at bounding box center [401, 296] width 200 height 51
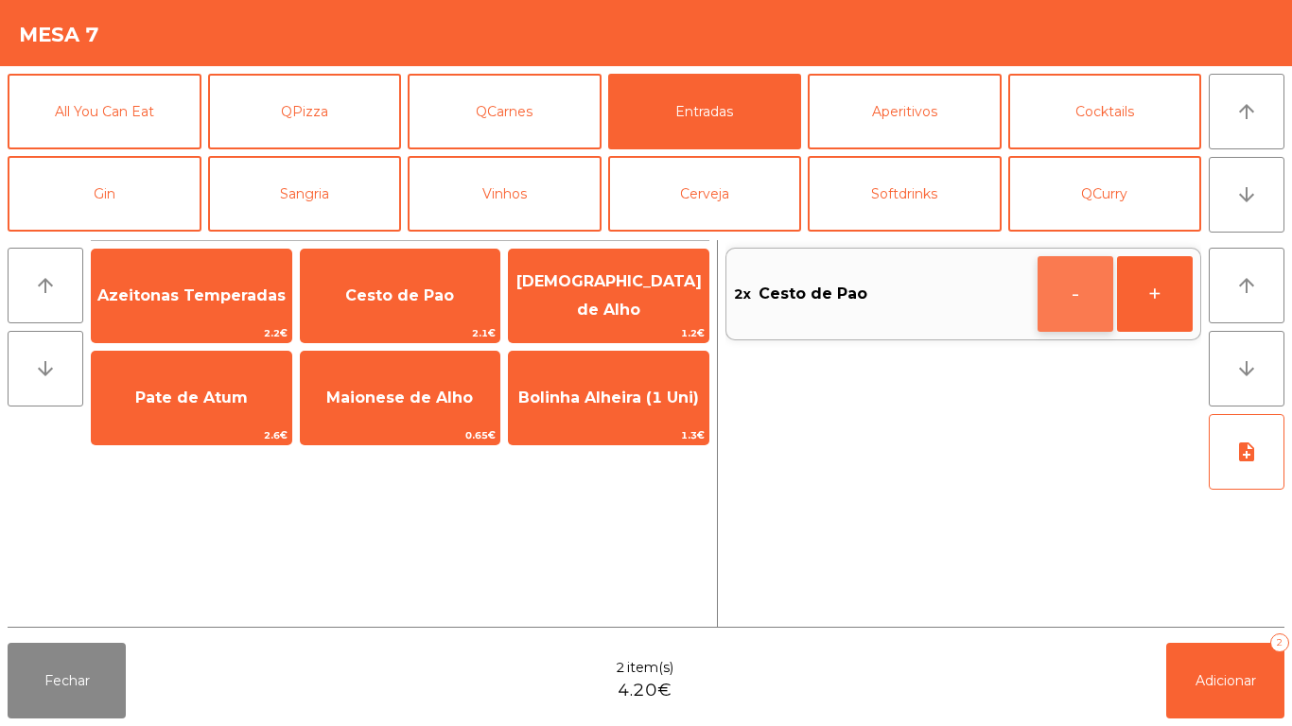
click at [1046, 300] on button "-" at bounding box center [1076, 294] width 76 height 76
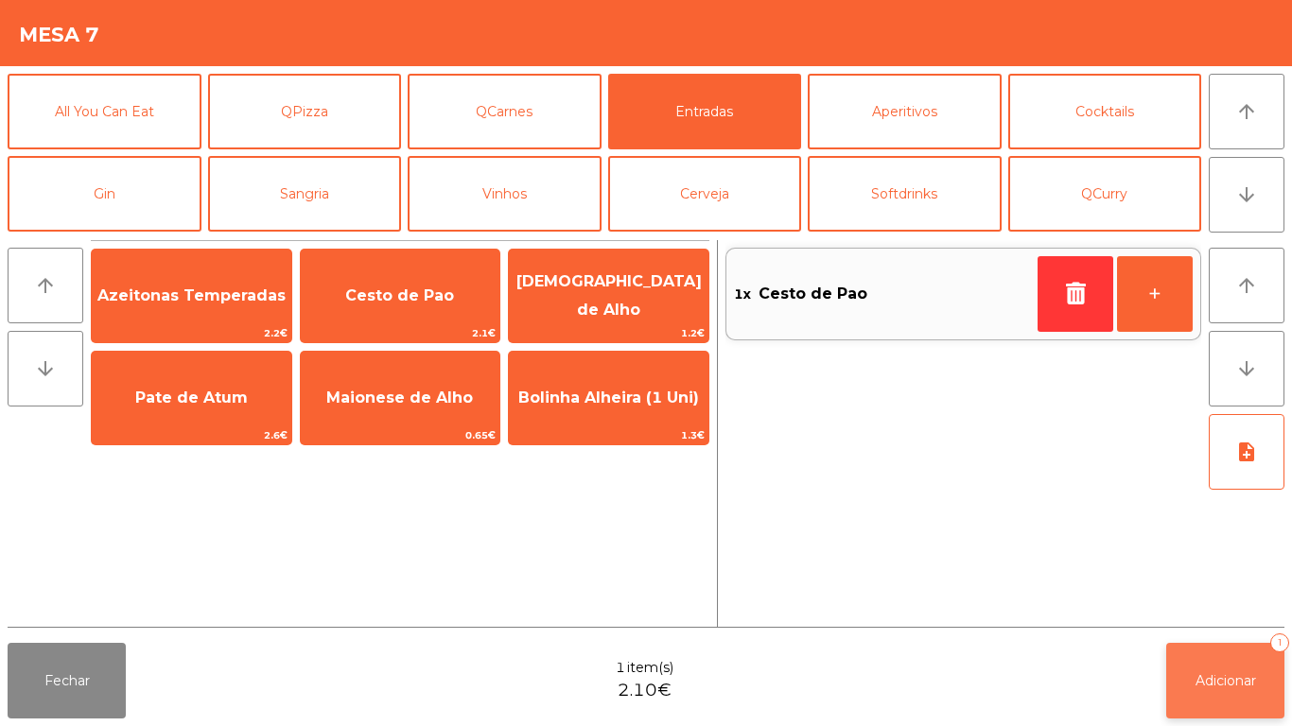
click at [1180, 676] on button "Adicionar 1" at bounding box center [1225, 681] width 118 height 76
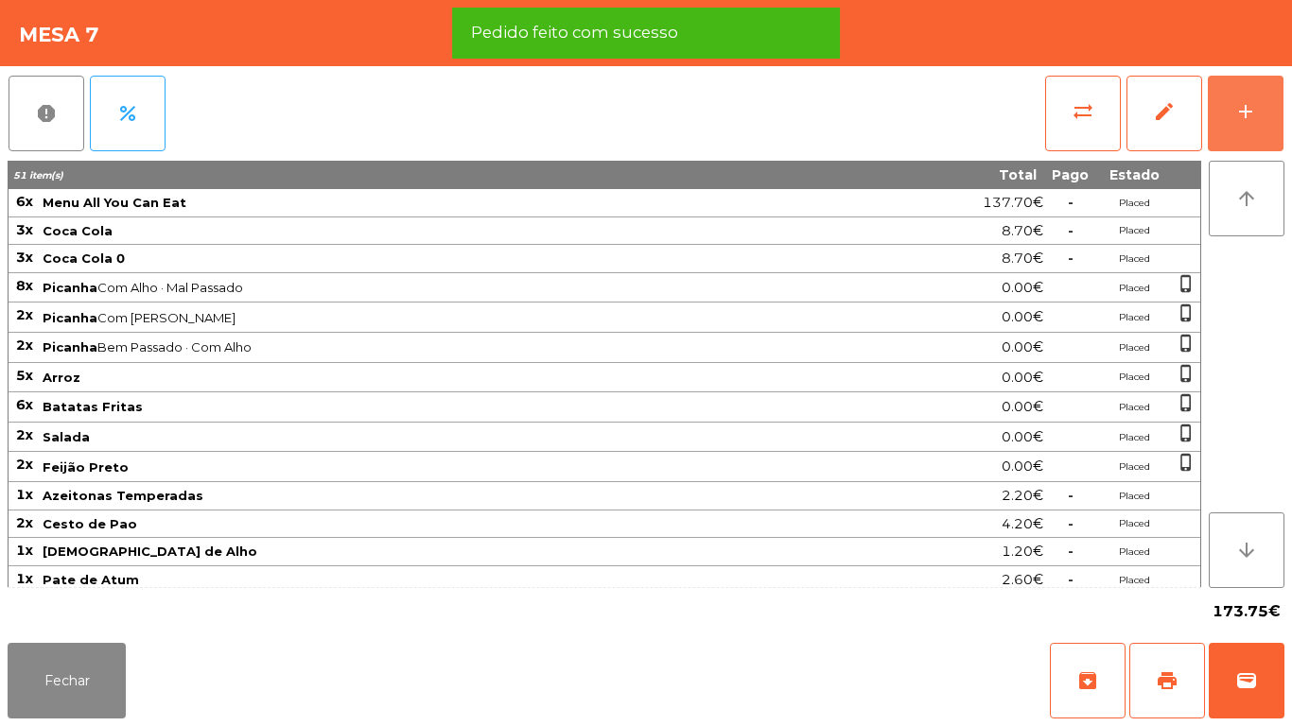
scroll to position [63, 0]
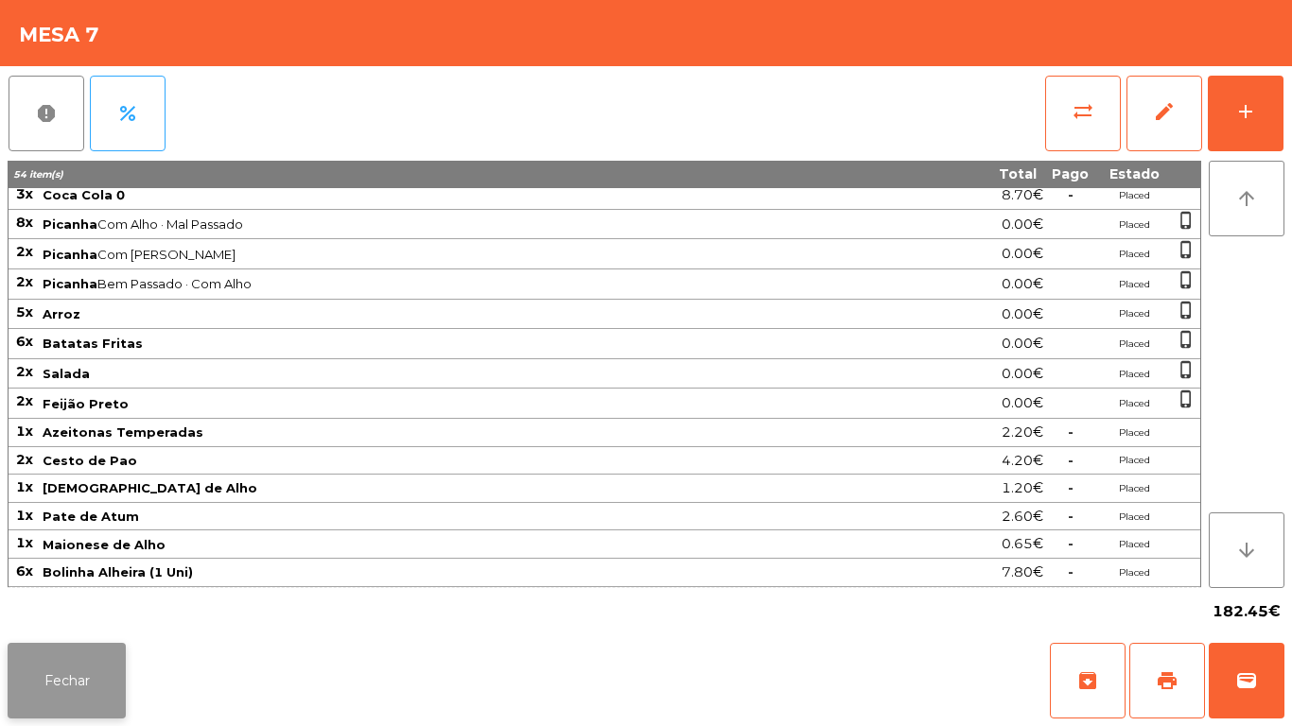
click at [125, 665] on button "Fechar" at bounding box center [67, 681] width 118 height 76
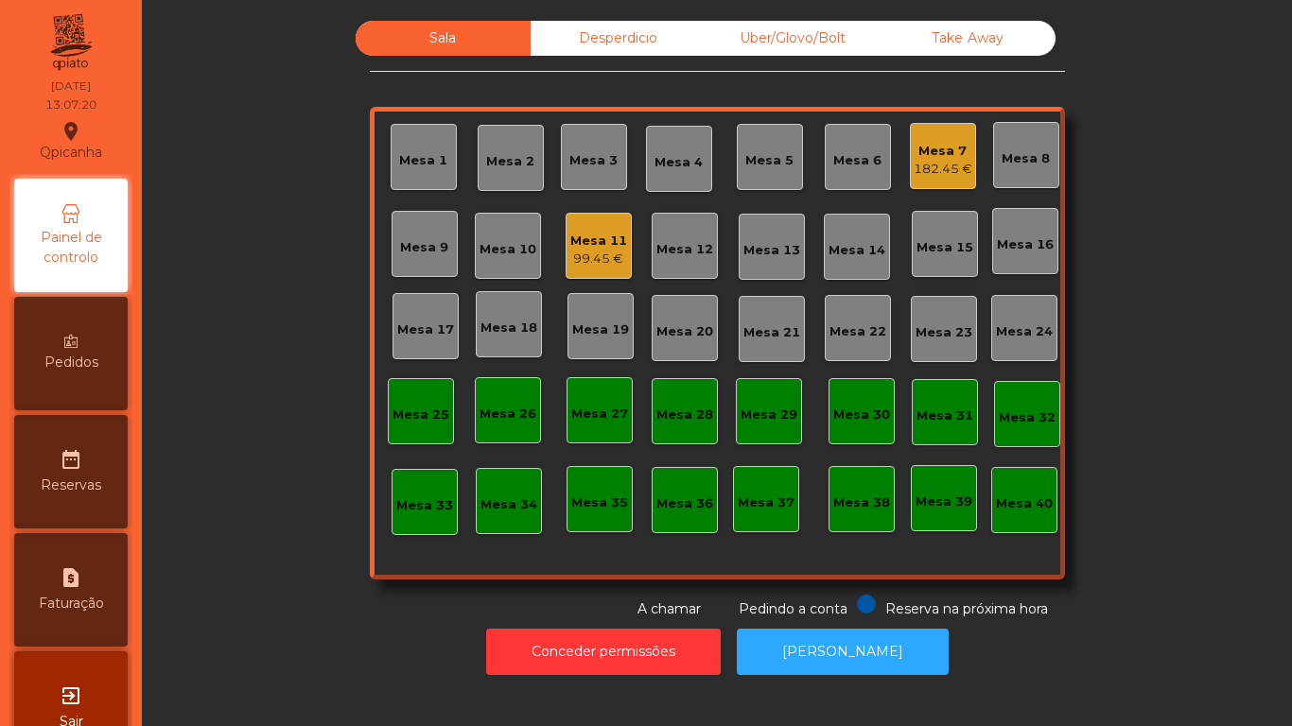
click at [602, 254] on div "99.45 €" at bounding box center [598, 259] width 57 height 19
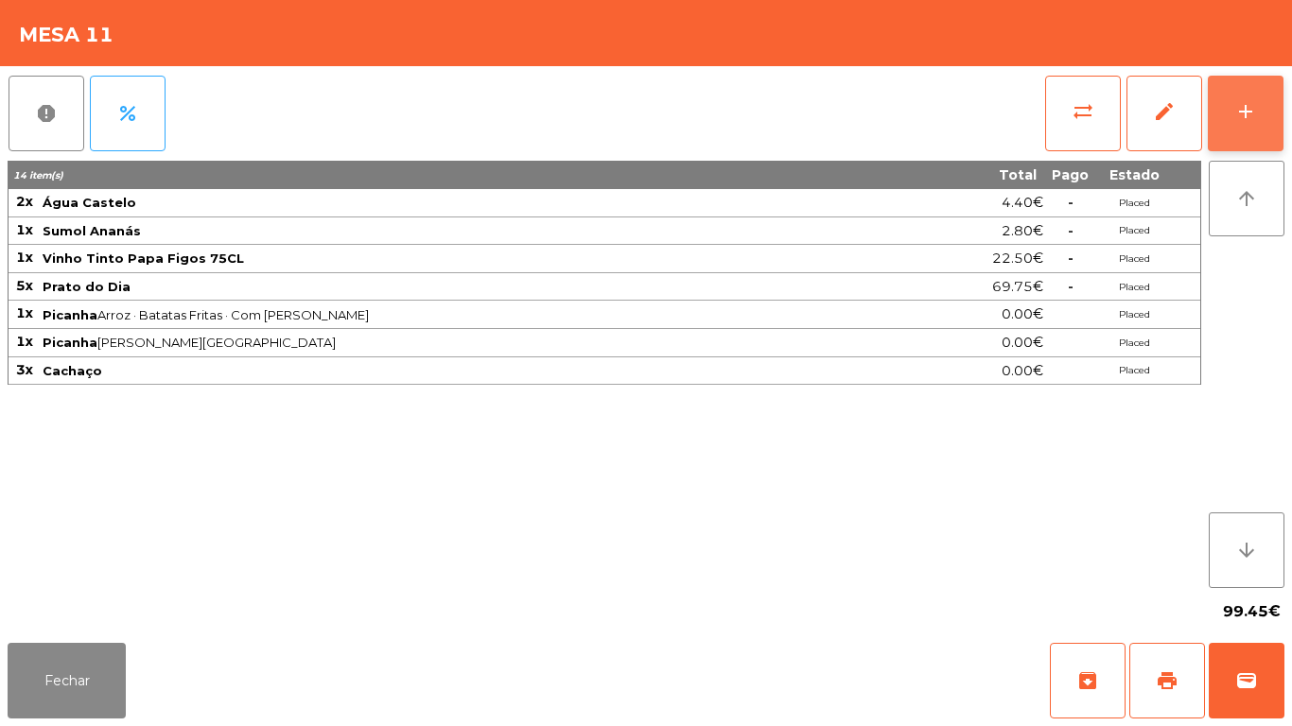
click at [1246, 105] on div "add" at bounding box center [1245, 111] width 23 height 23
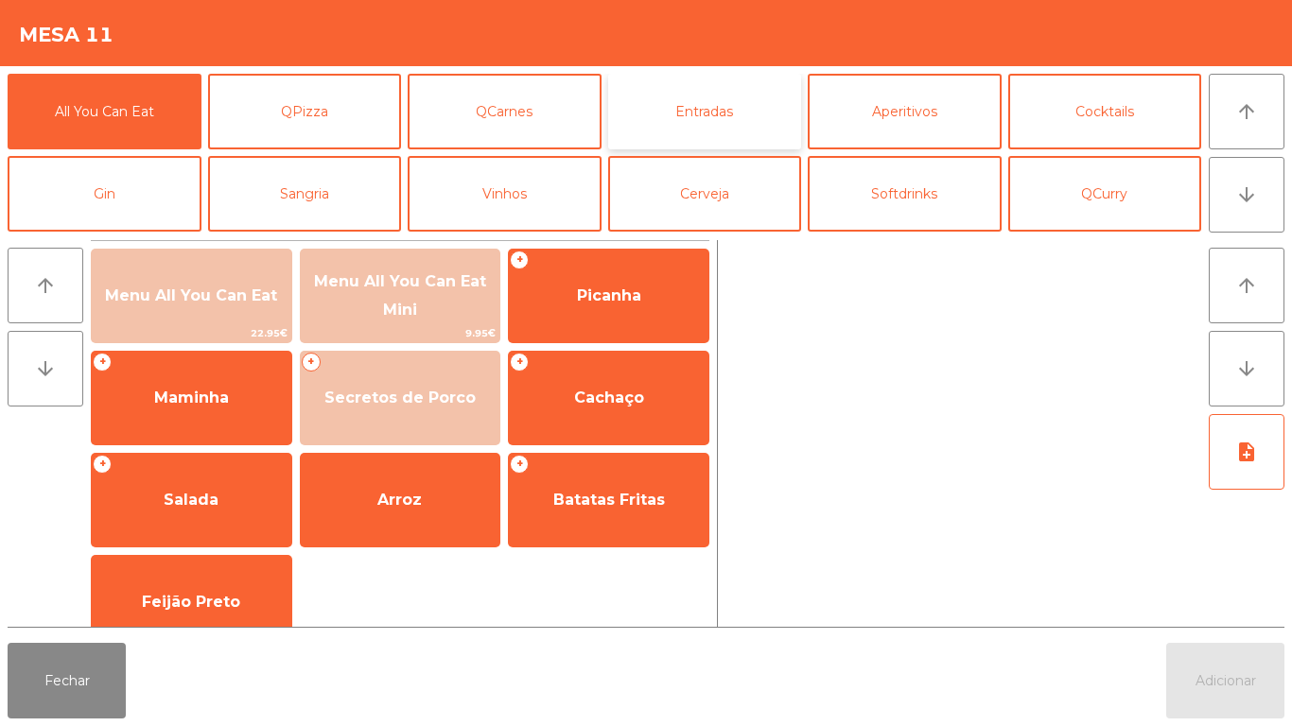
click at [710, 110] on button "Entradas" at bounding box center [705, 112] width 194 height 76
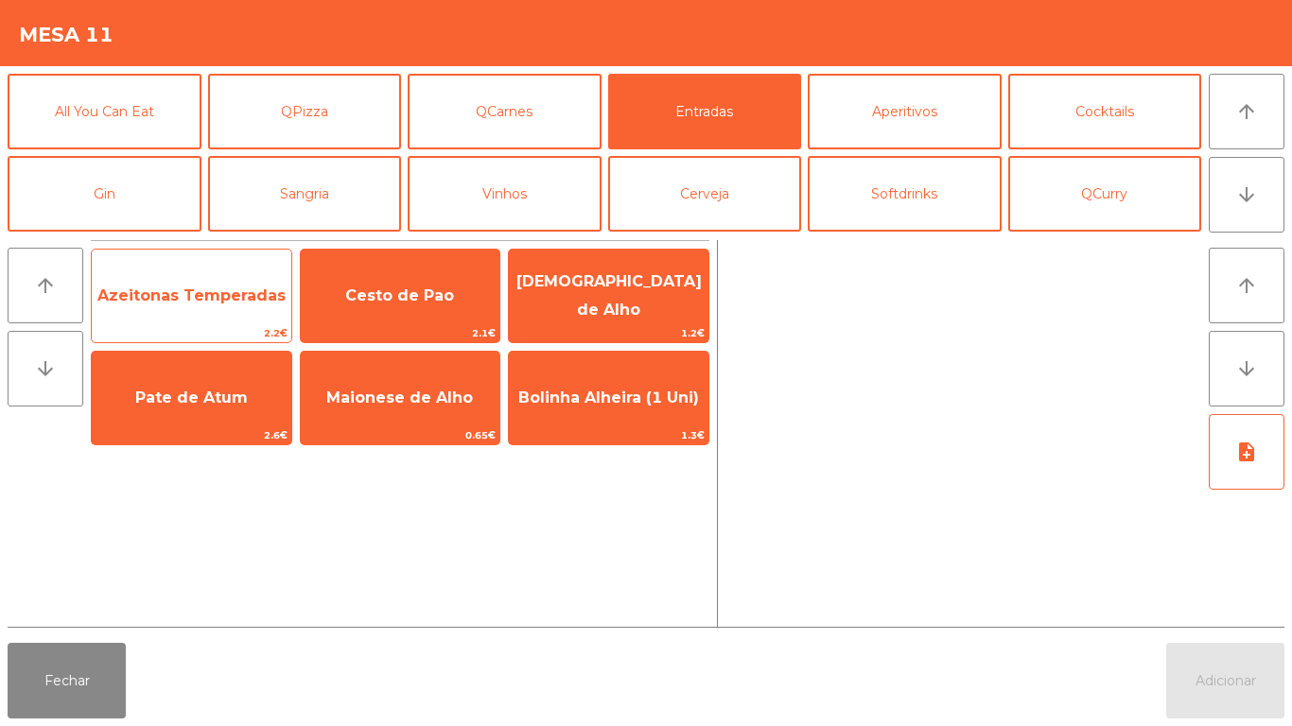
click at [211, 274] on span "Azeitonas Temperadas" at bounding box center [192, 296] width 200 height 51
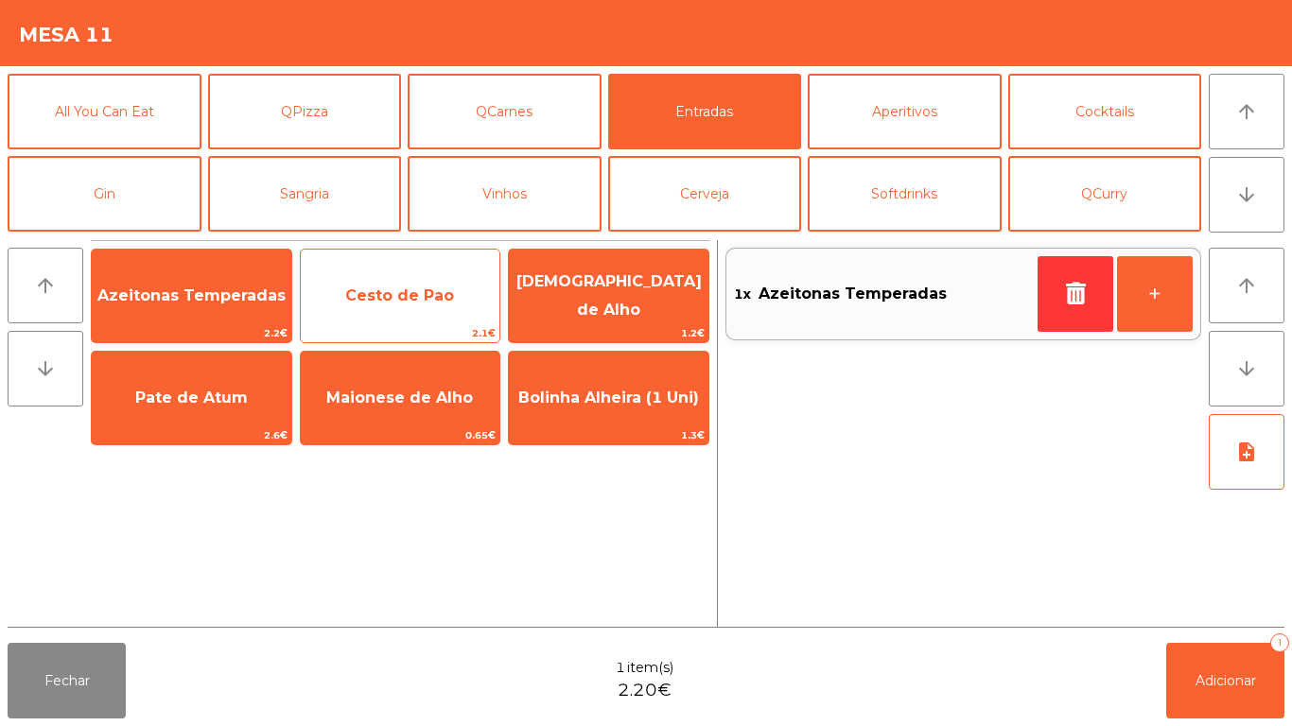
click at [369, 297] on span "Cesto de Pao" at bounding box center [399, 296] width 109 height 18
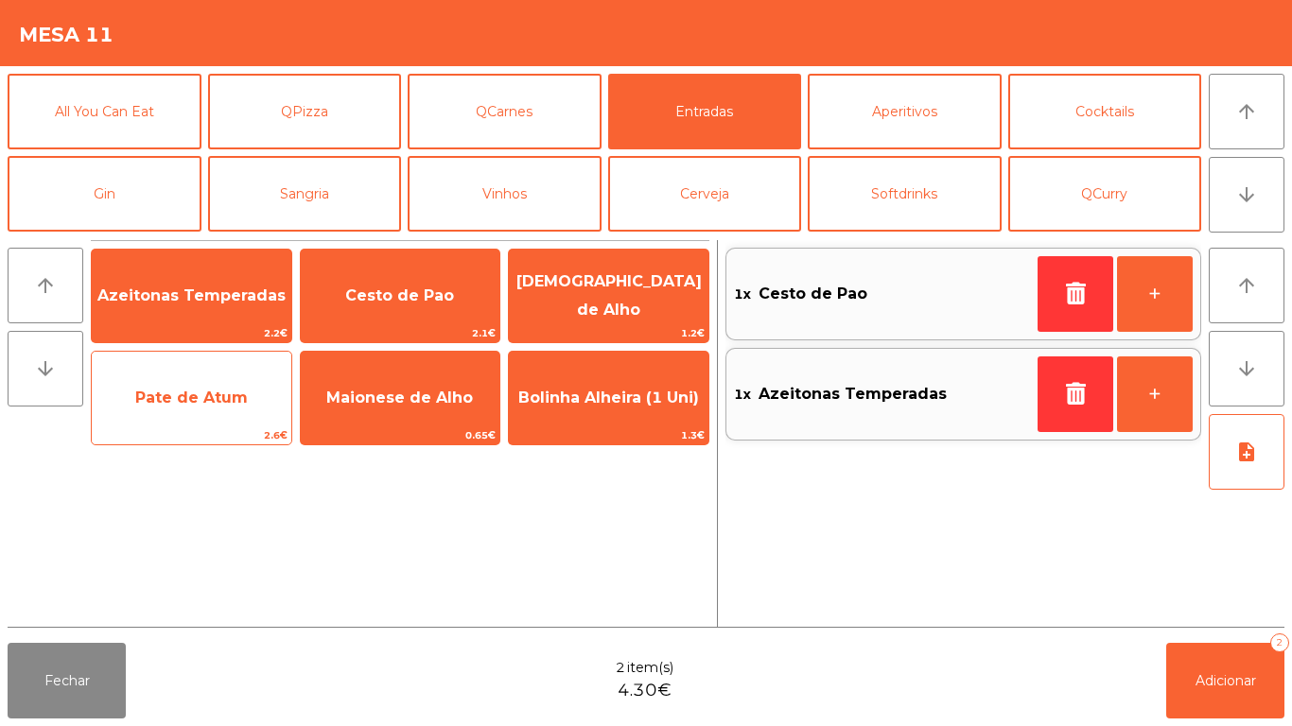
click at [212, 414] on span "Pate de Atum" at bounding box center [192, 398] width 200 height 51
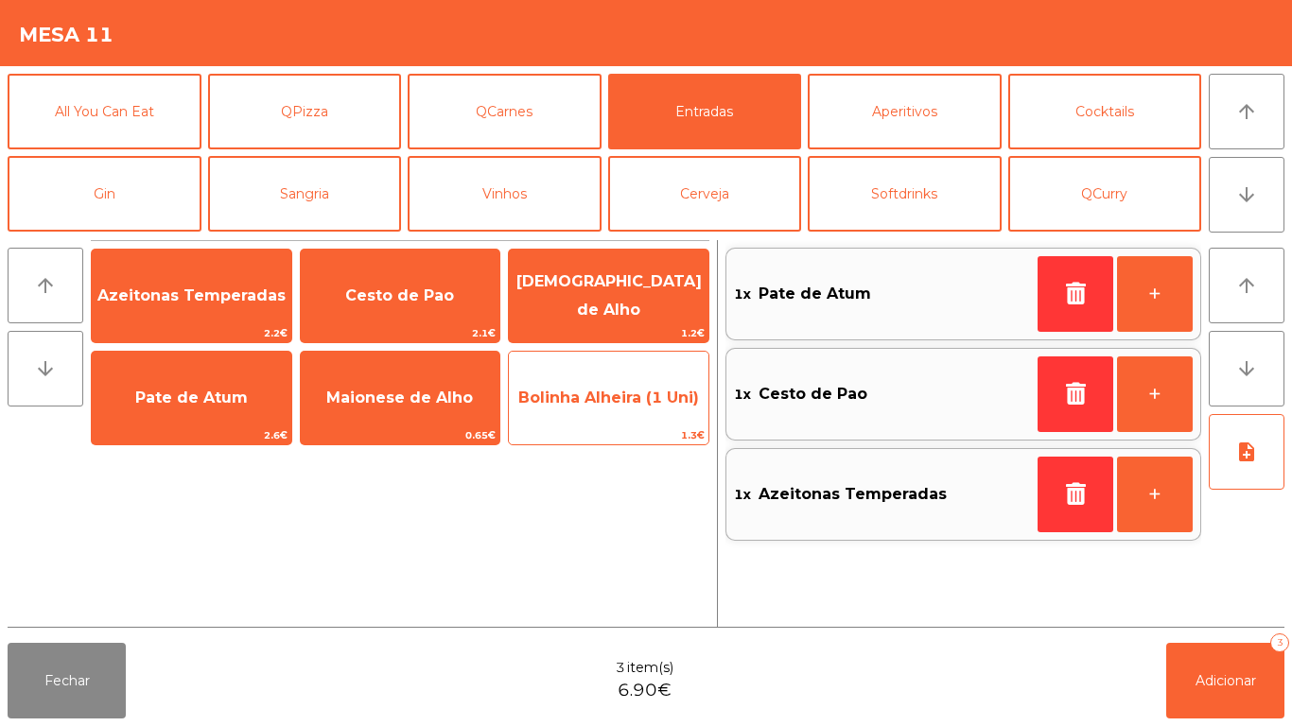
click at [596, 405] on span "Bolinha Alheira (1 Uni)" at bounding box center [608, 398] width 181 height 18
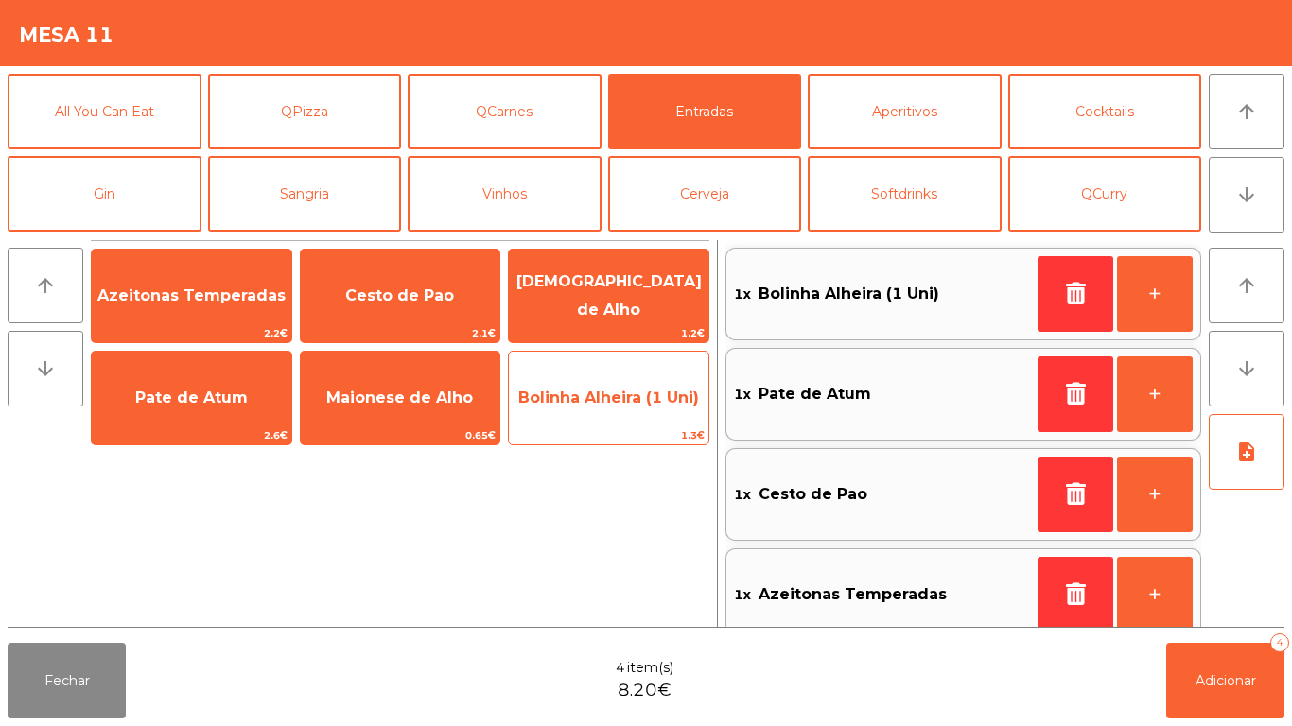
click at [597, 427] on span "1.3€" at bounding box center [609, 436] width 200 height 18
click at [577, 427] on span "1.3€" at bounding box center [609, 436] width 200 height 18
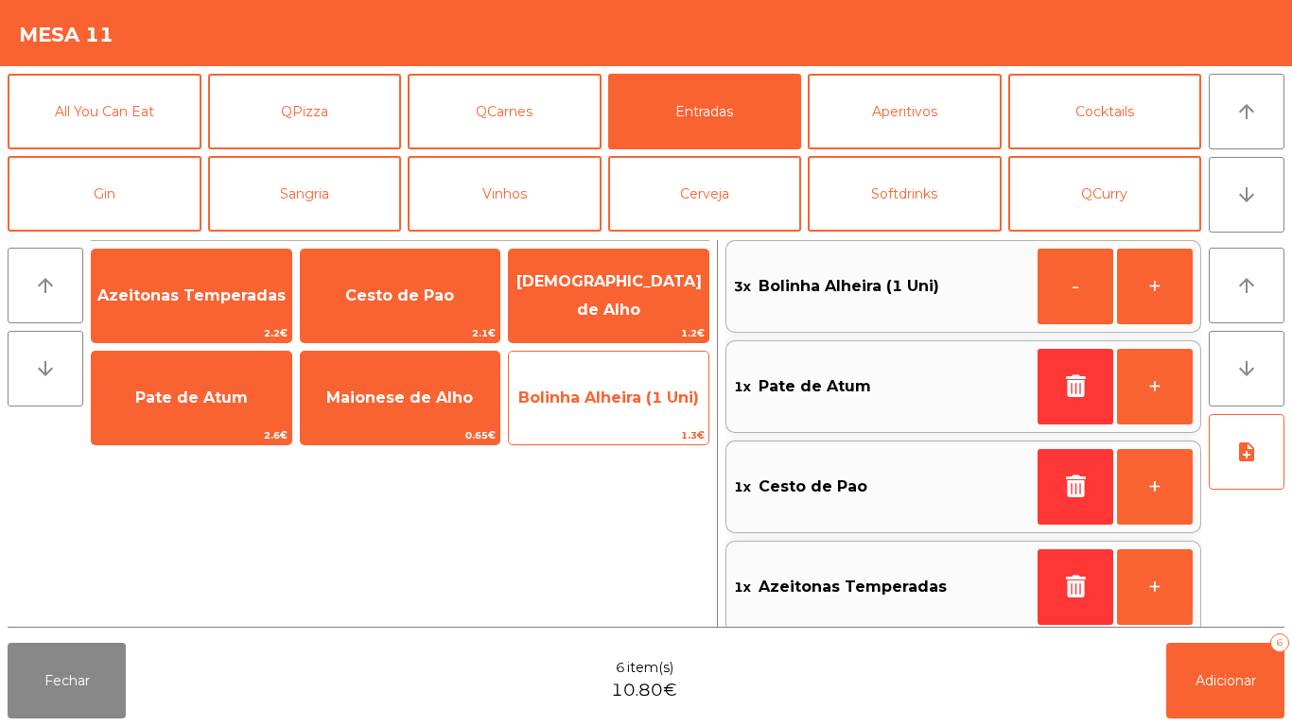
click at [591, 416] on span "Bolinha Alheira (1 Uni)" at bounding box center [609, 398] width 200 height 51
click at [596, 426] on div "Bolinha Alheira (1 Uni) 1.3€" at bounding box center [608, 398] width 201 height 95
click at [597, 413] on span "Bolinha Alheira (1 Uni)" at bounding box center [609, 398] width 200 height 51
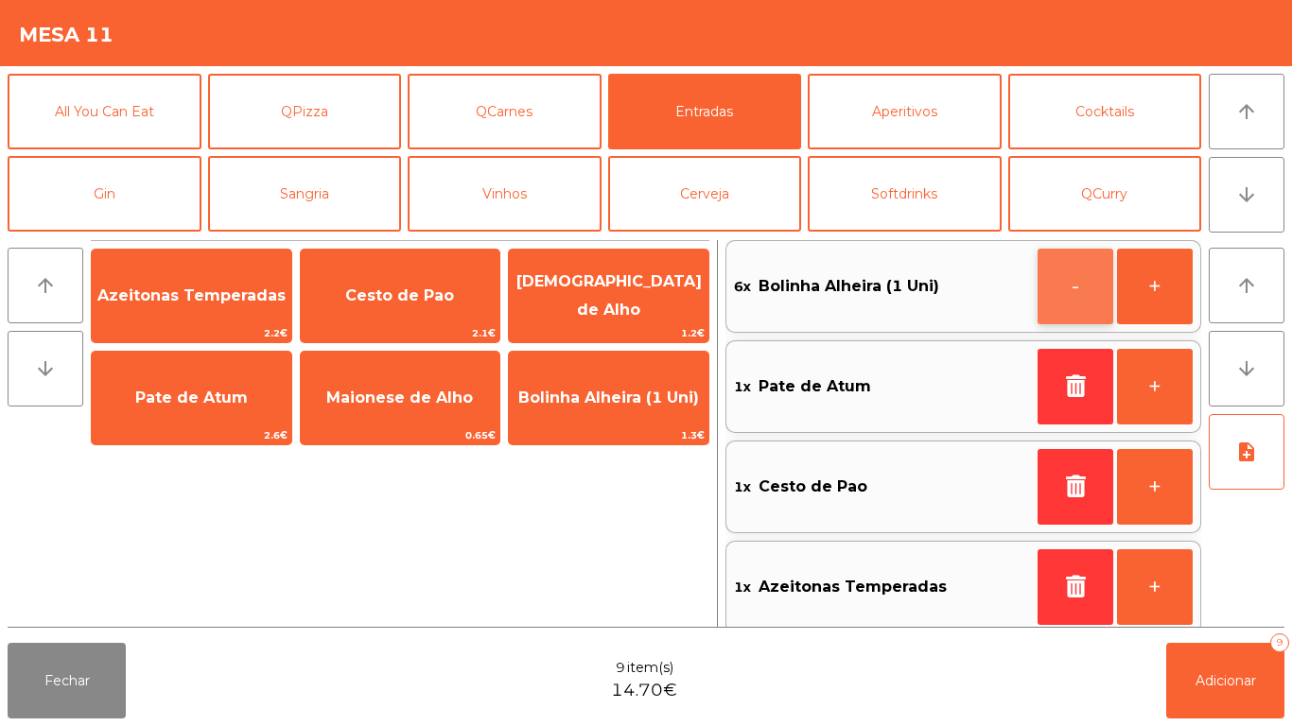
click at [1062, 270] on button "-" at bounding box center [1076, 287] width 76 height 76
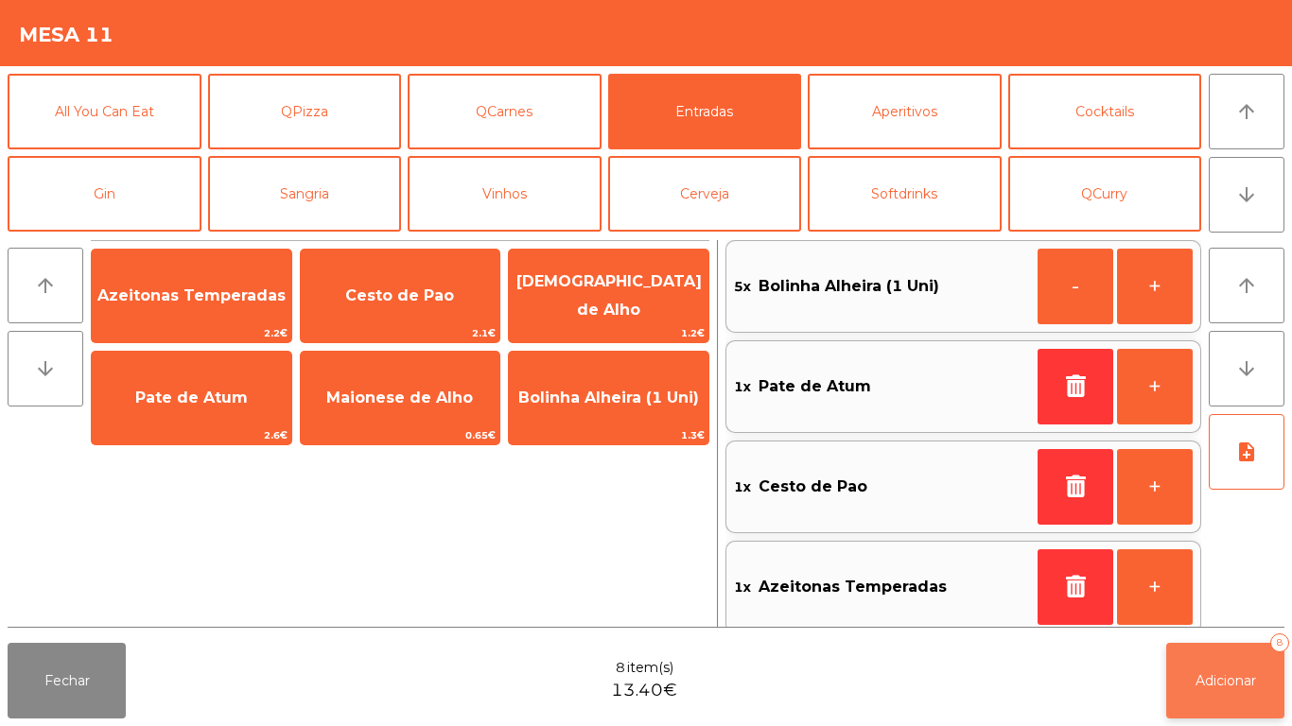
click at [1241, 661] on button "Adicionar 8" at bounding box center [1225, 681] width 118 height 76
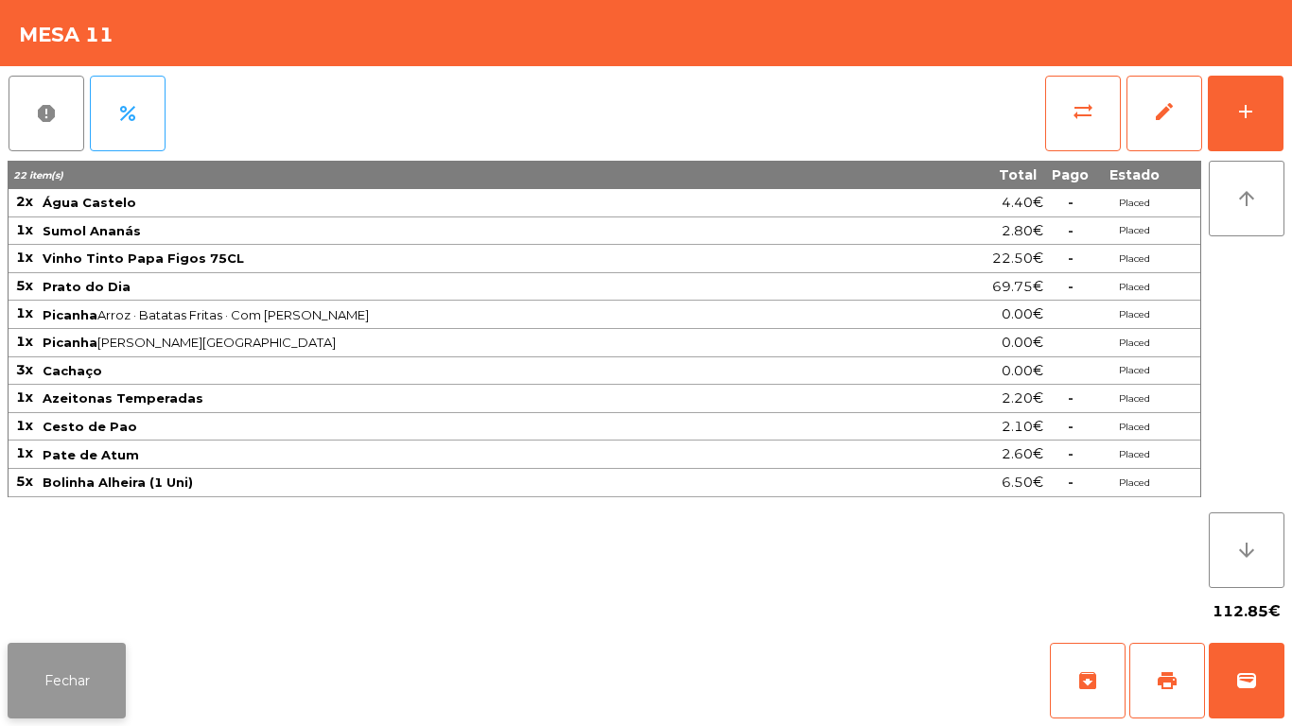
click at [67, 669] on button "Fechar" at bounding box center [67, 681] width 118 height 76
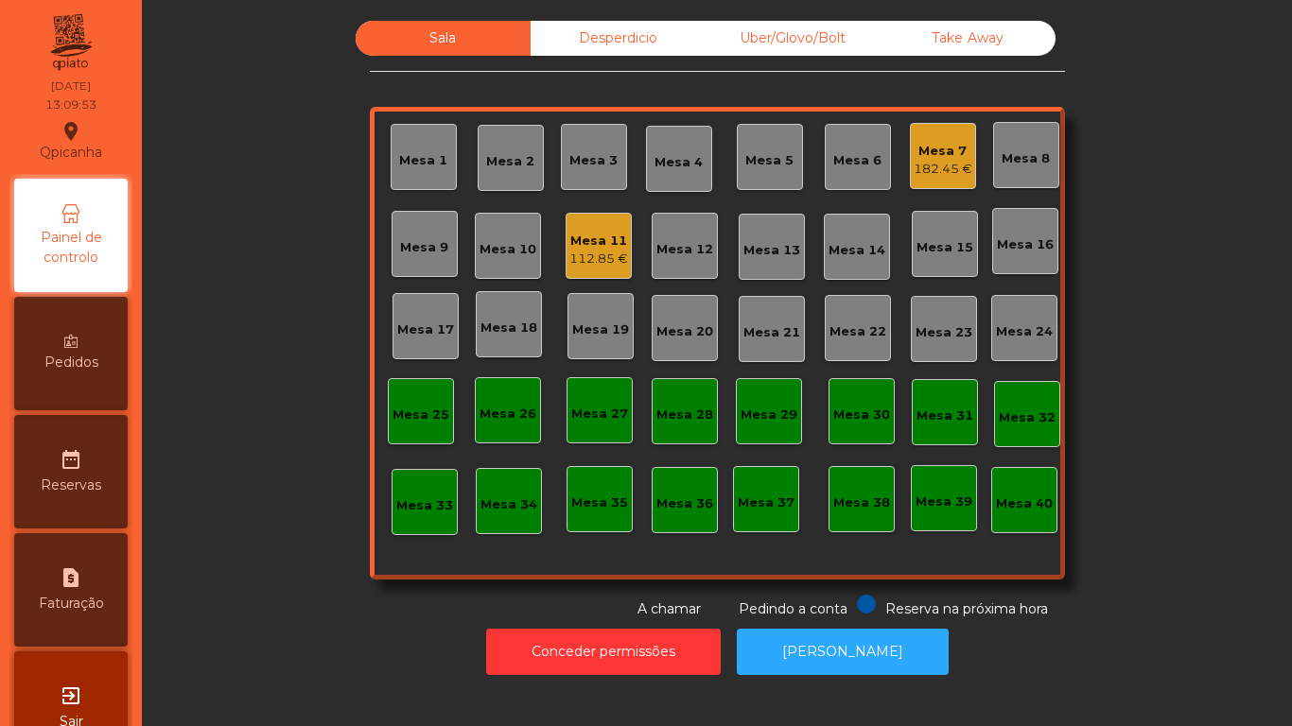
click at [940, 162] on div "182.45 €" at bounding box center [943, 169] width 59 height 19
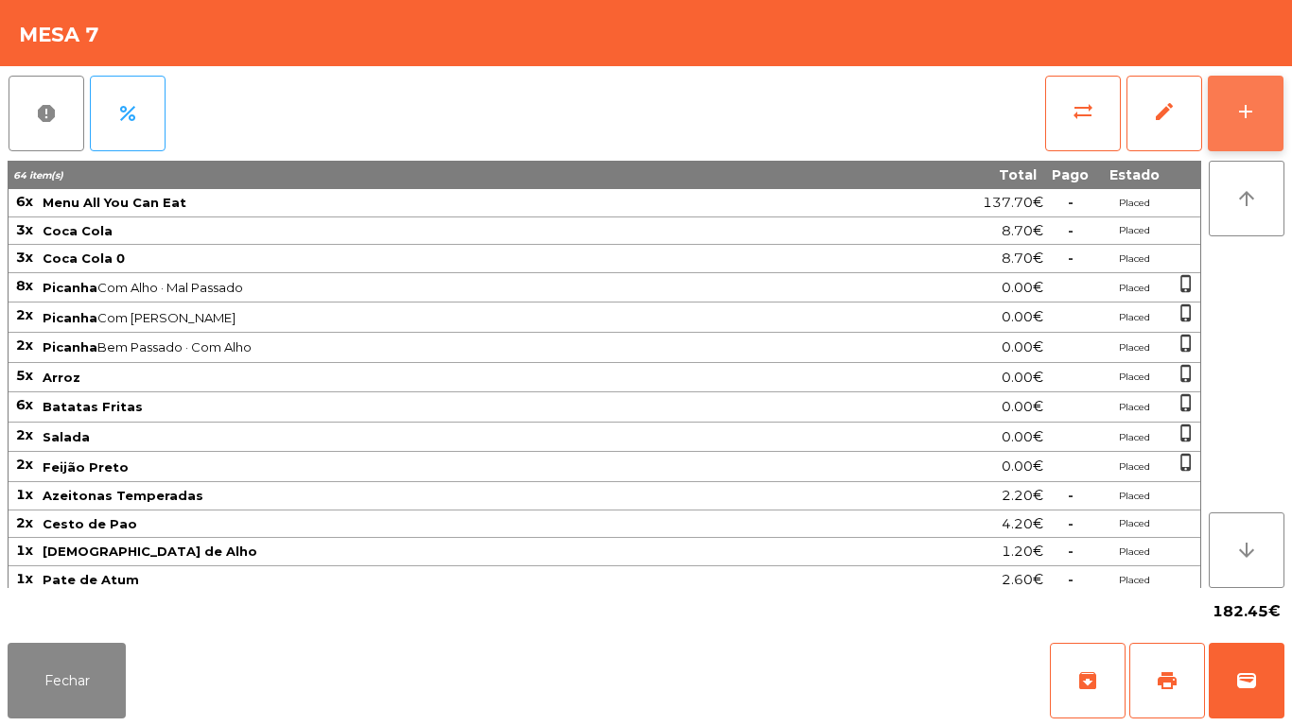
click at [1250, 128] on button "add" at bounding box center [1246, 114] width 76 height 76
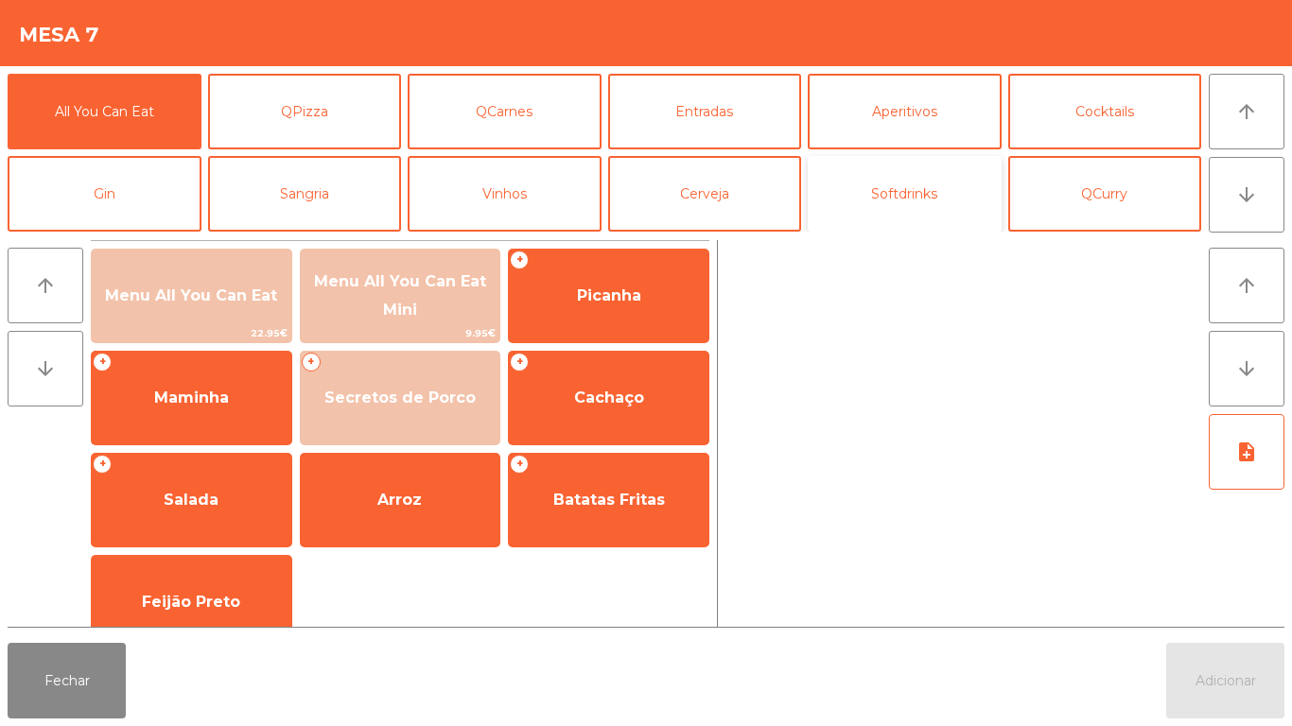
click at [898, 201] on button "Softdrinks" at bounding box center [905, 194] width 194 height 76
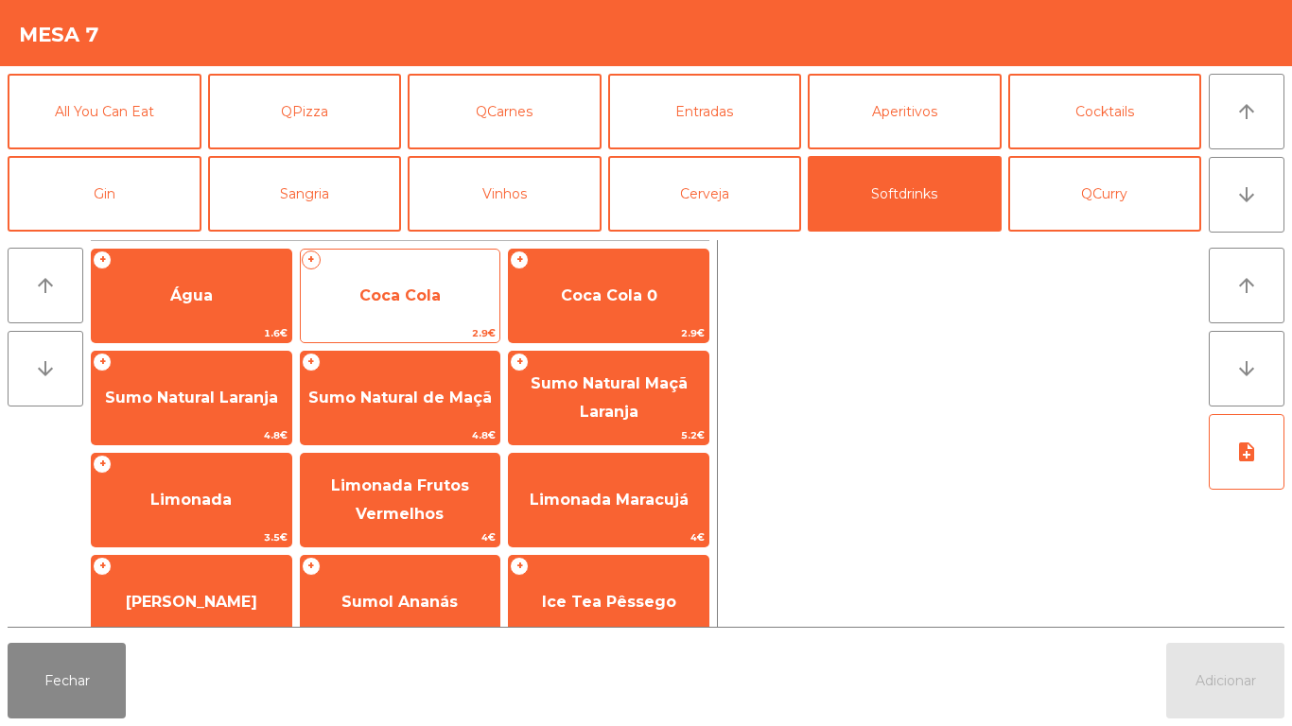
click at [398, 308] on span "Coca Cola" at bounding box center [401, 296] width 200 height 51
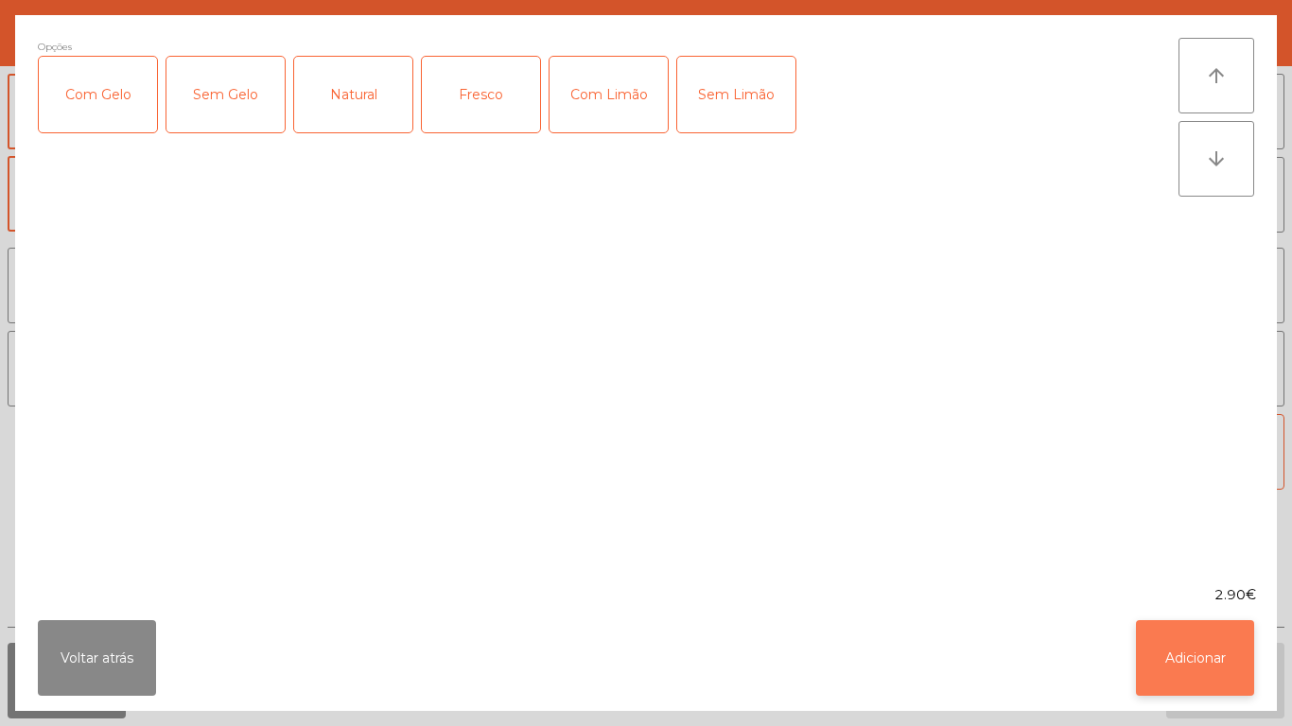
click at [1189, 648] on button "Adicionar" at bounding box center [1195, 658] width 118 height 76
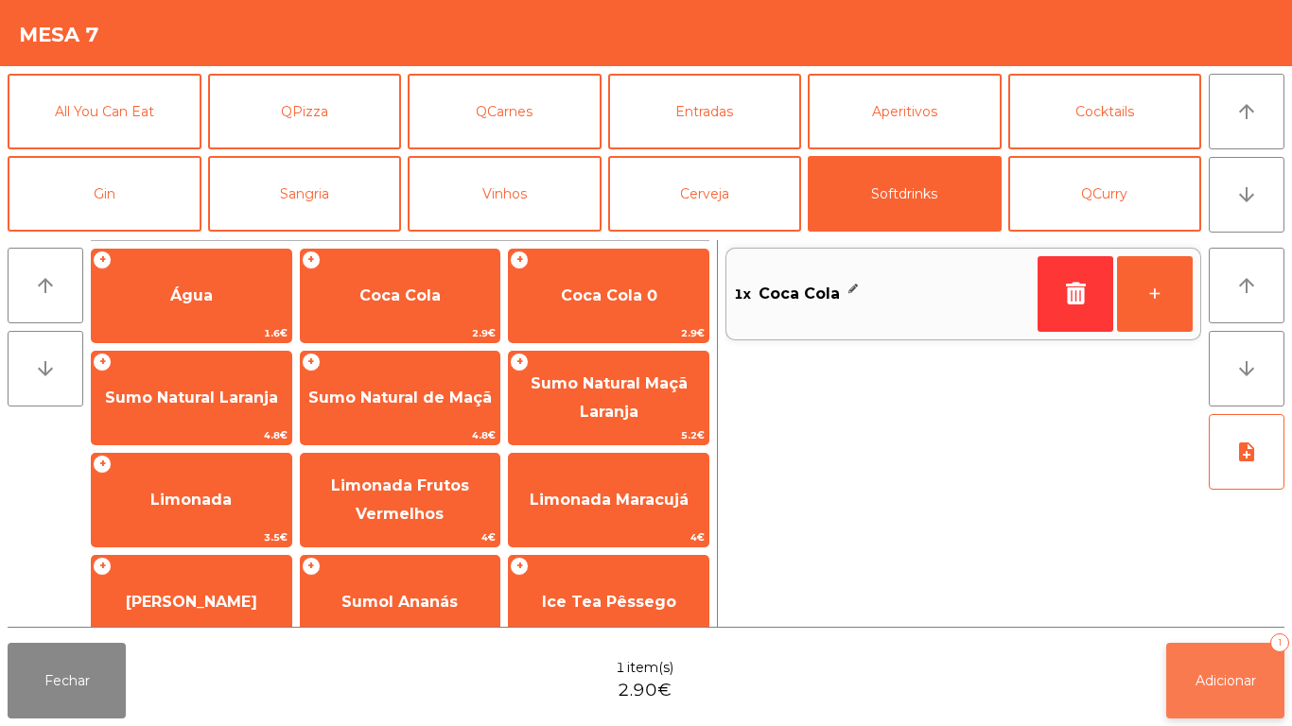
click at [1220, 662] on button "Adicionar 1" at bounding box center [1225, 681] width 118 height 76
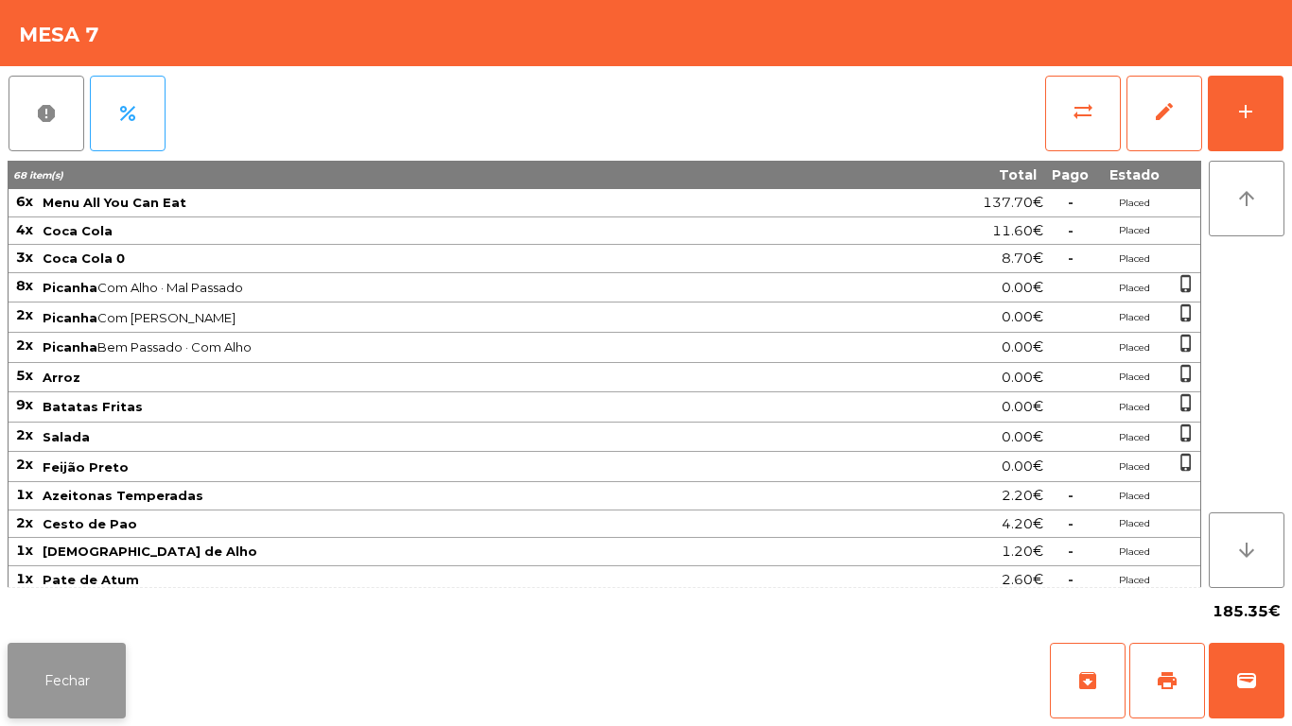
click at [55, 671] on button "Fechar" at bounding box center [67, 681] width 118 height 76
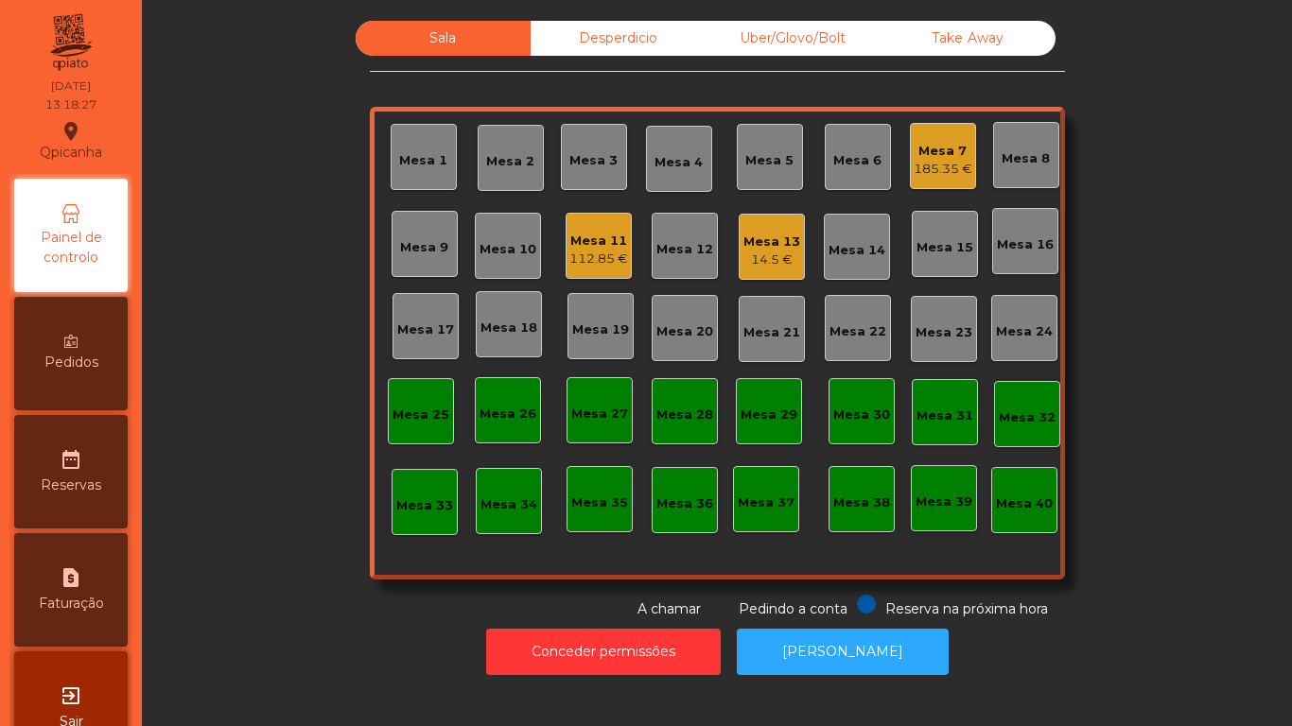
click at [777, 257] on div "14.5 €" at bounding box center [771, 260] width 57 height 19
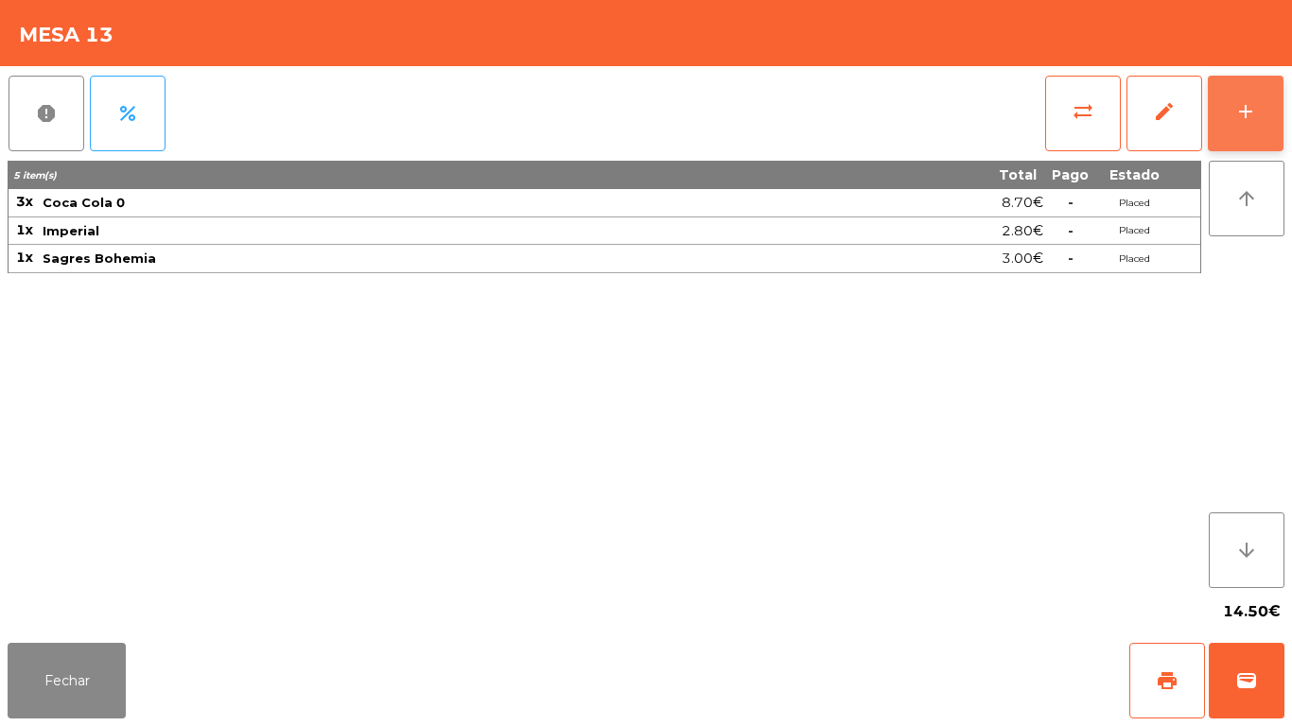
click at [1244, 100] on div "add" at bounding box center [1245, 111] width 23 height 23
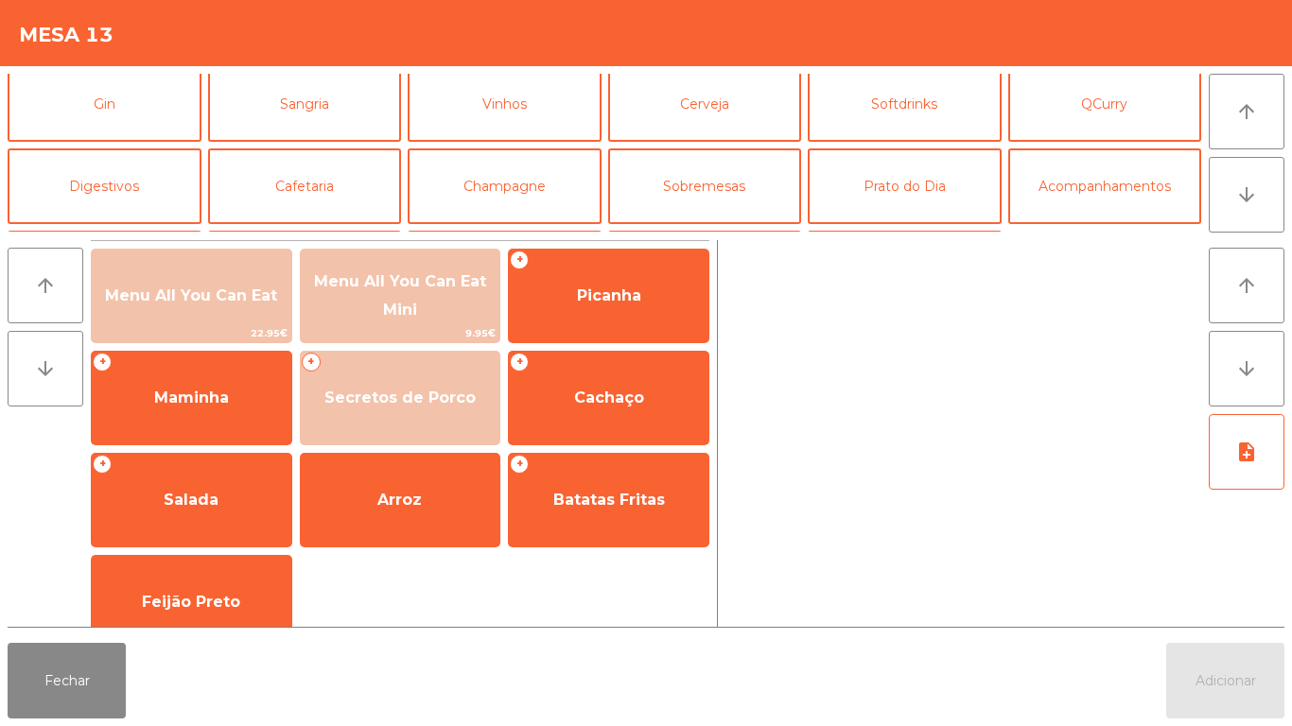
scroll to position [136, 0]
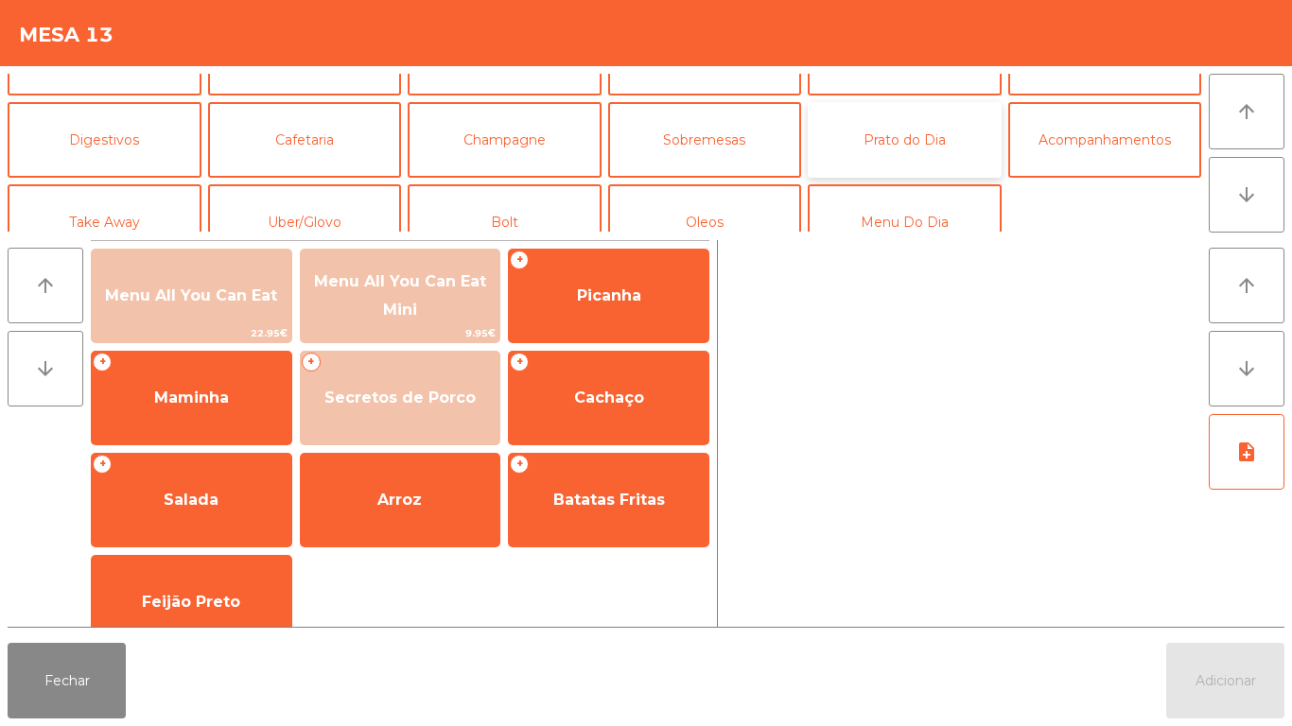
click at [916, 154] on button "Prato do Dia" at bounding box center [905, 140] width 194 height 76
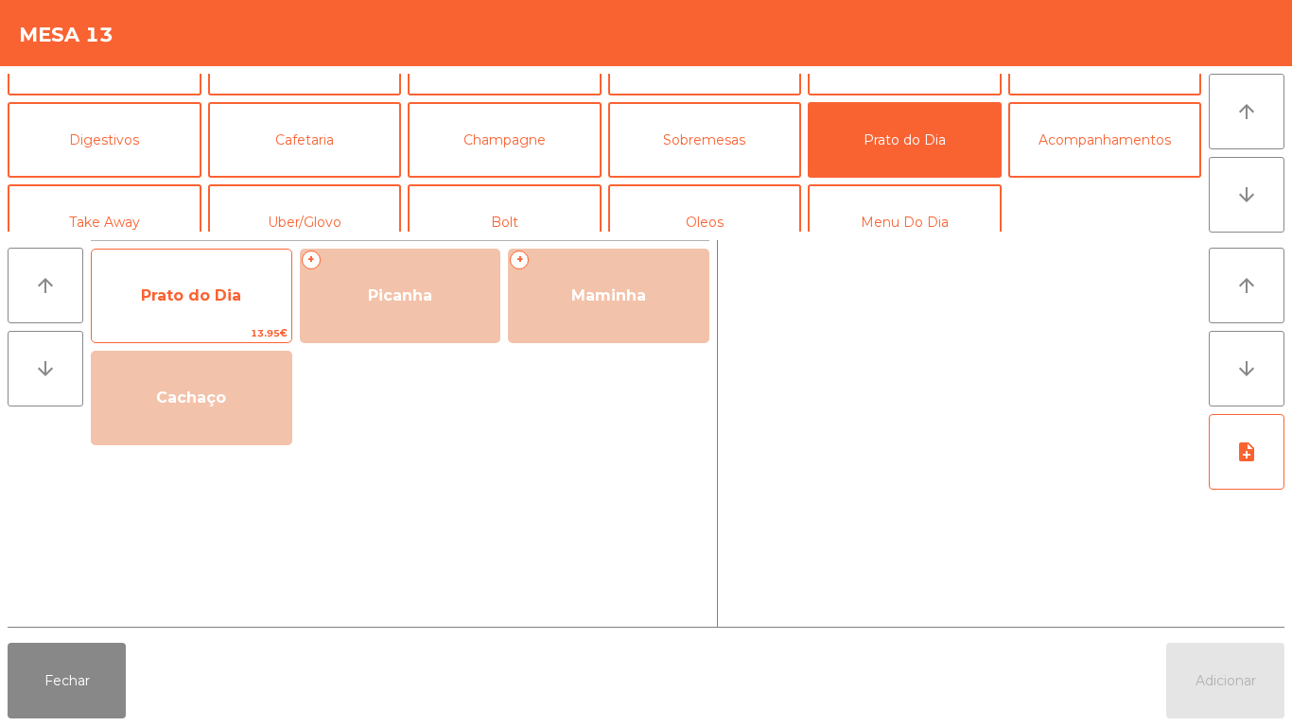
click at [215, 306] on span "Prato do Dia" at bounding box center [192, 296] width 200 height 51
click at [216, 313] on span "Prato do Dia" at bounding box center [192, 296] width 200 height 51
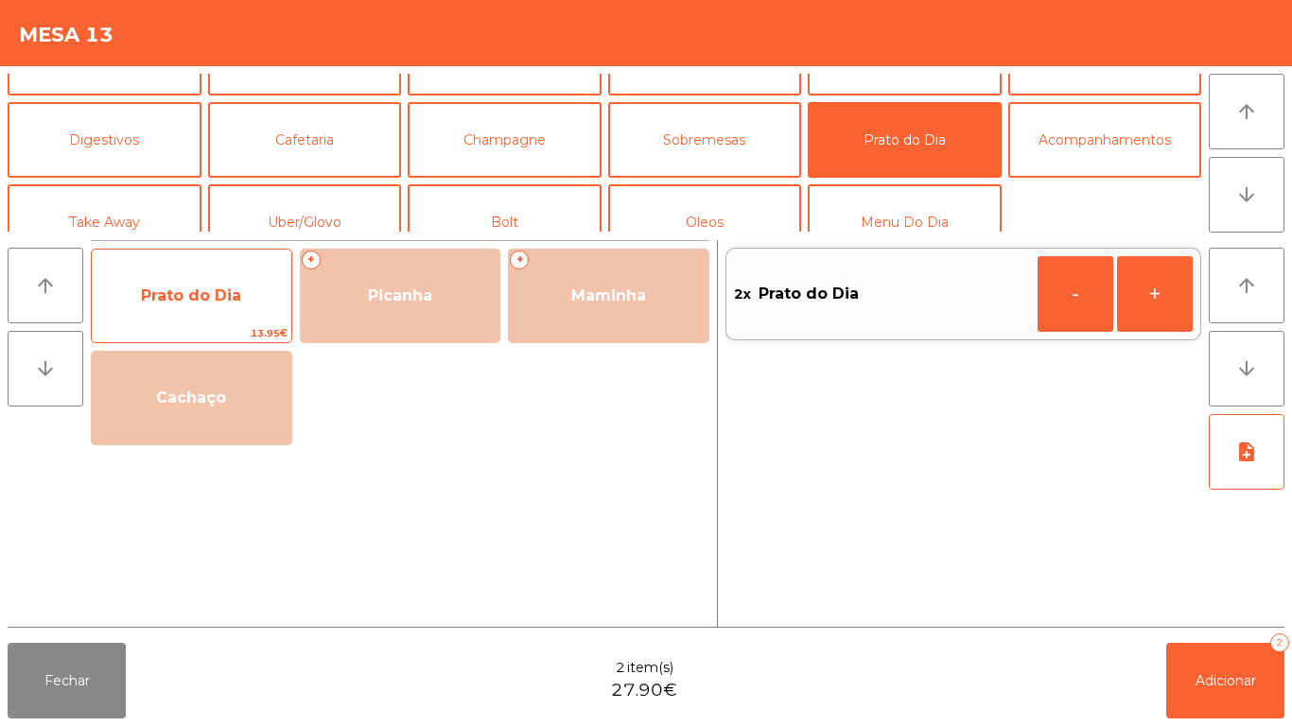
click at [216, 295] on span "Prato do Dia" at bounding box center [191, 296] width 100 height 18
click at [231, 294] on span "Prato do Dia" at bounding box center [191, 296] width 100 height 18
click at [249, 288] on span "Prato do Dia" at bounding box center [192, 296] width 200 height 51
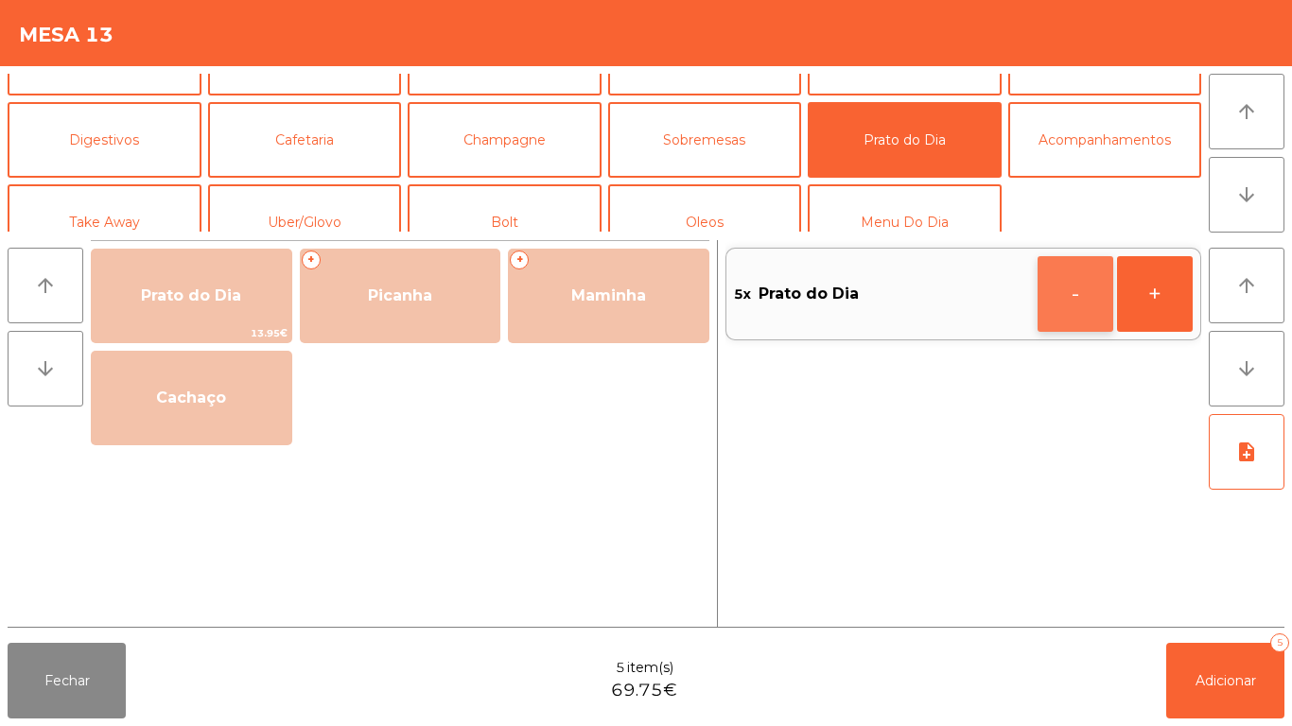
click at [1051, 305] on button "-" at bounding box center [1076, 294] width 76 height 76
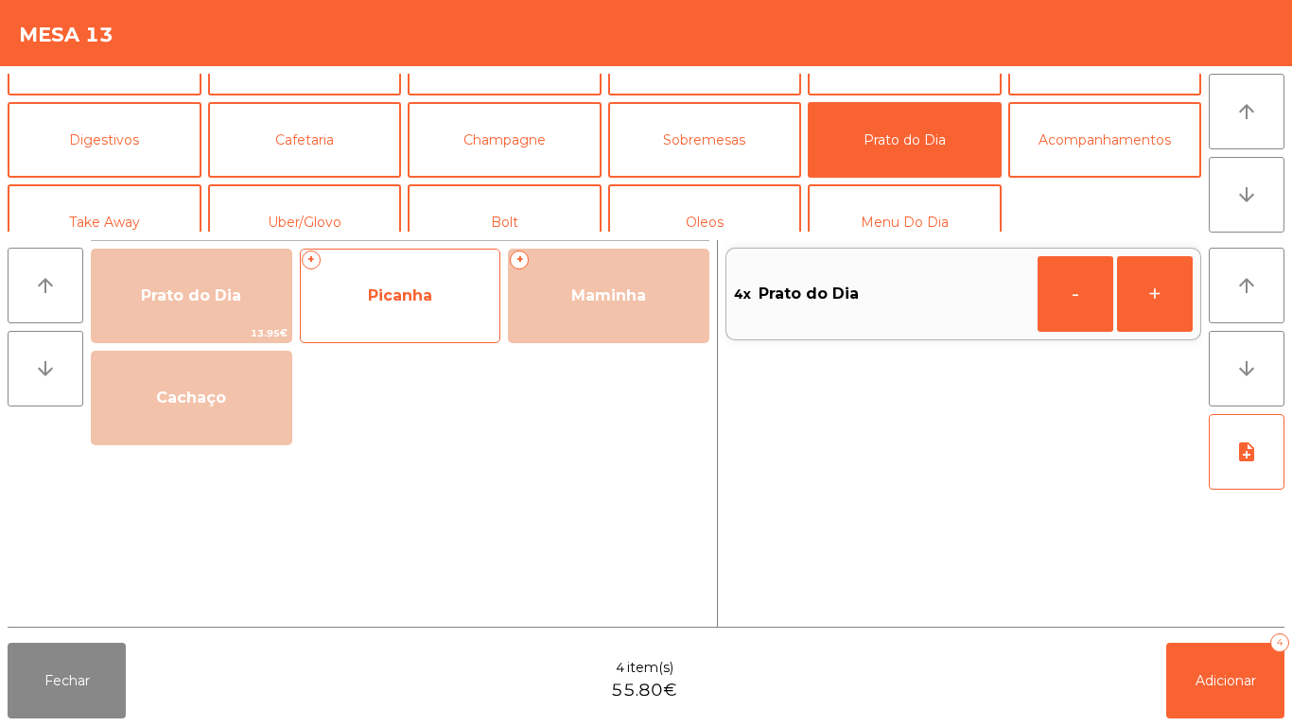
click at [412, 290] on span "Picanha" at bounding box center [400, 296] width 64 height 18
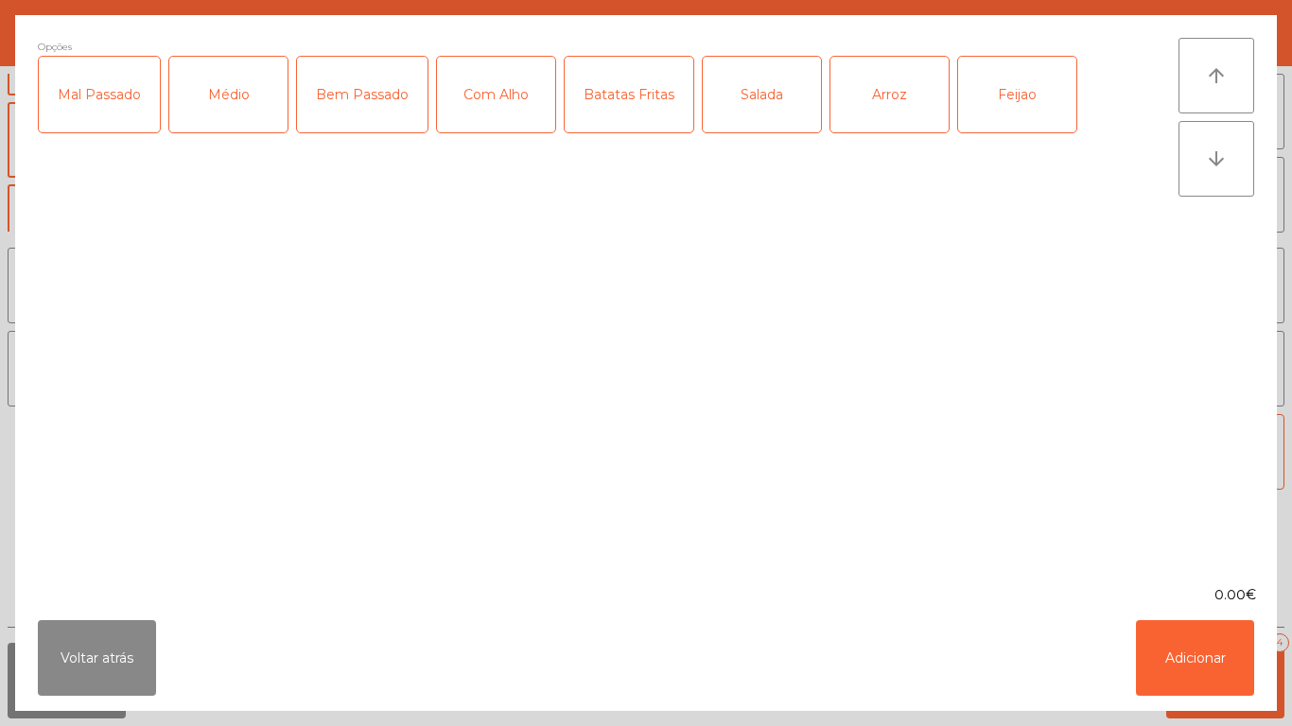
click at [121, 105] on div "Mal Passado" at bounding box center [99, 95] width 121 height 76
click at [516, 111] on div "Com Alho" at bounding box center [496, 95] width 118 height 76
click at [869, 113] on div "Arroz" at bounding box center [889, 95] width 118 height 76
click at [999, 103] on div "Feijao" at bounding box center [1017, 95] width 118 height 76
click at [1185, 646] on button "Adicionar" at bounding box center [1195, 658] width 118 height 76
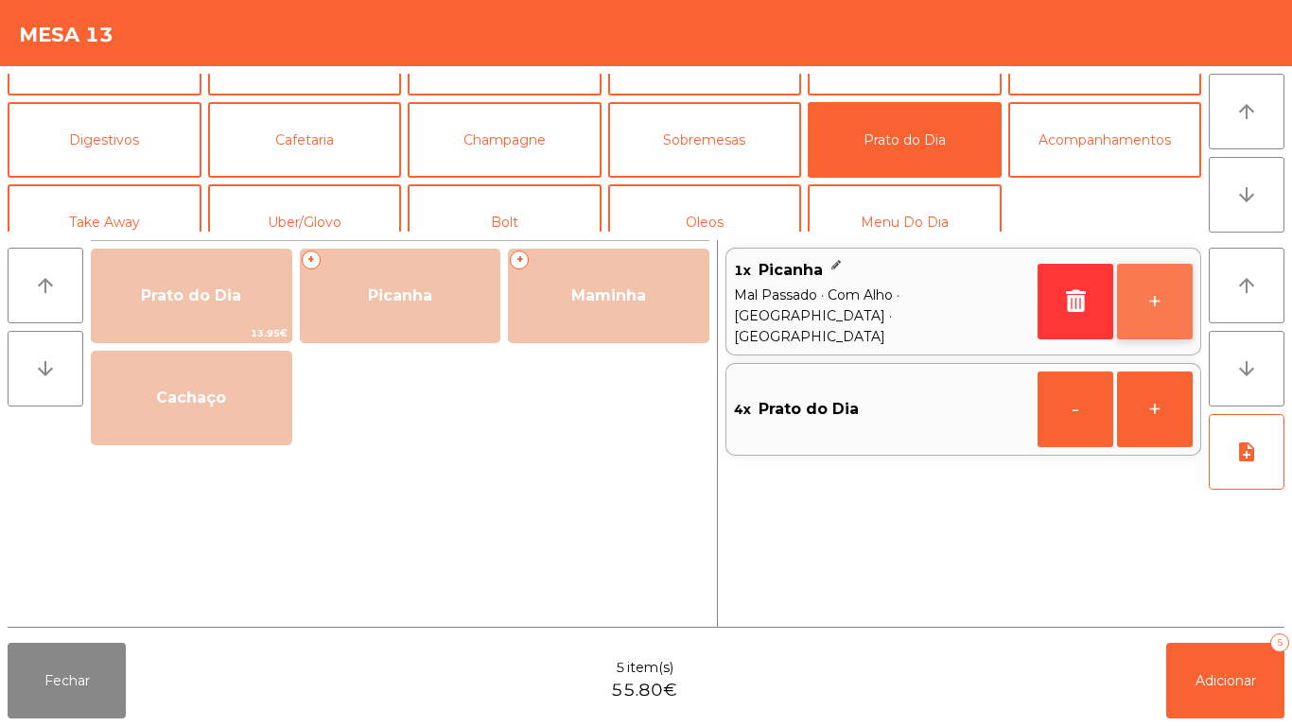
click at [1148, 299] on button "+" at bounding box center [1155, 302] width 76 height 76
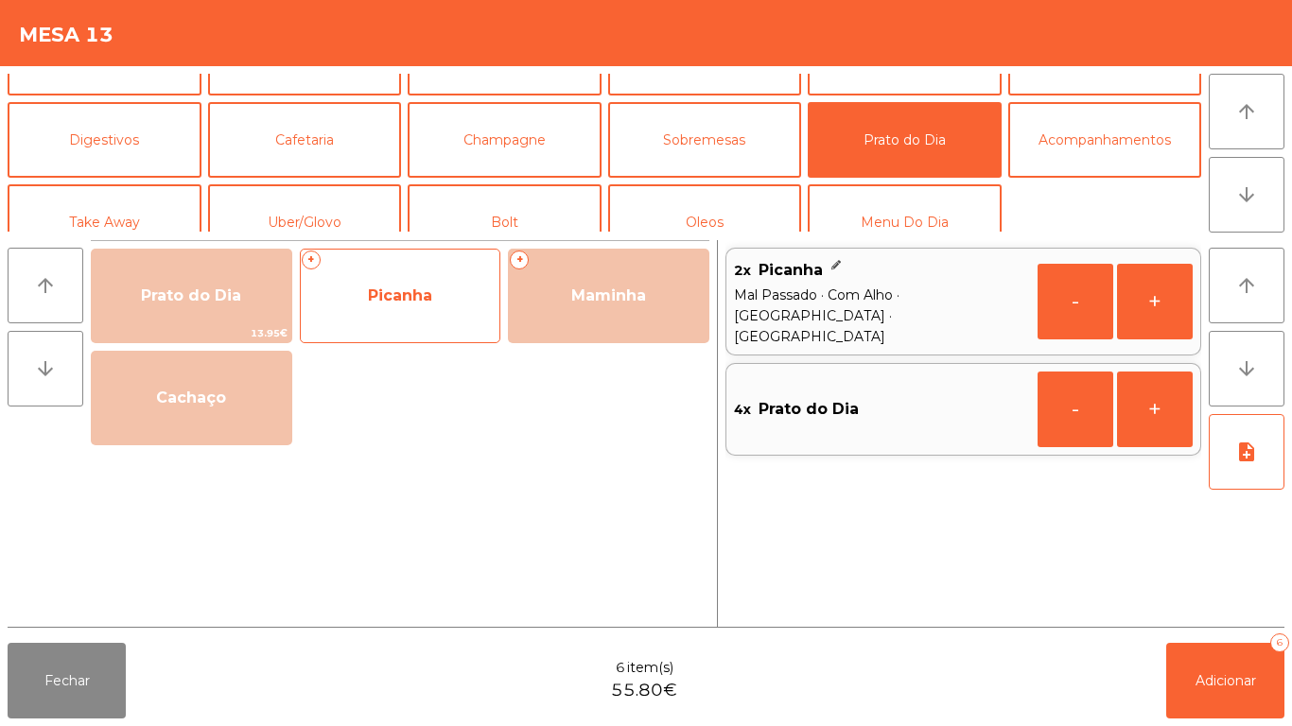
click at [425, 306] on span "Picanha" at bounding box center [401, 296] width 200 height 51
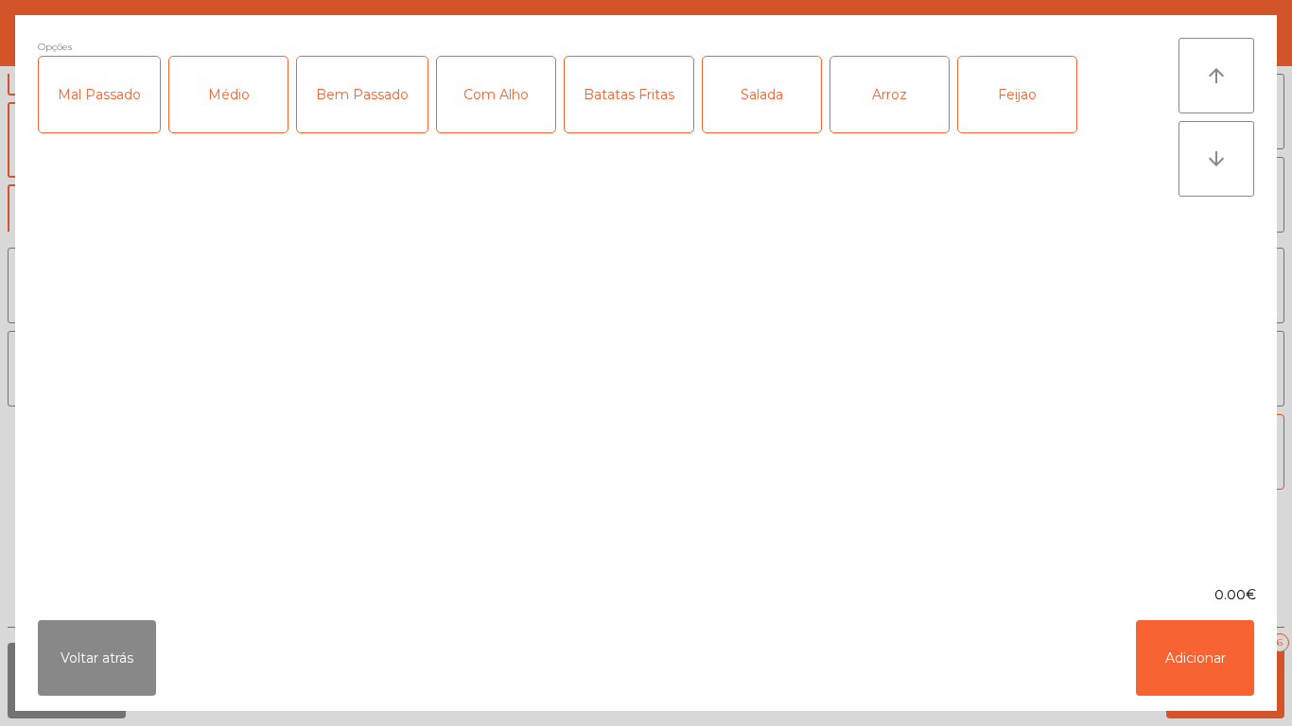
click at [236, 99] on div "Médio" at bounding box center [228, 95] width 118 height 76
click at [108, 110] on div "Mal Passado" at bounding box center [99, 95] width 121 height 76
click at [495, 99] on div "Com Alho" at bounding box center [496, 95] width 118 height 76
click at [611, 114] on div "Batatas Fritas" at bounding box center [629, 95] width 129 height 76
click at [885, 116] on div "Arroz" at bounding box center [889, 95] width 118 height 76
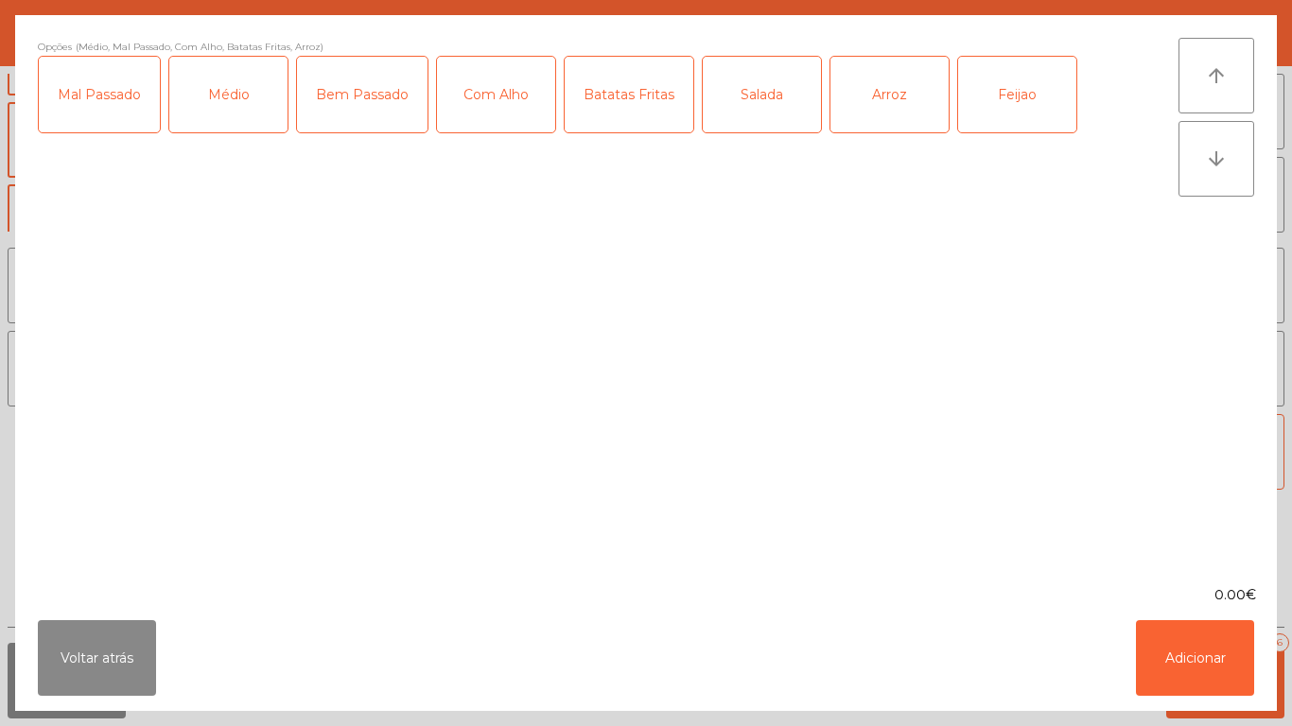
click at [992, 111] on div "Feijao" at bounding box center [1017, 95] width 118 height 76
click at [1197, 639] on button "Adicionar" at bounding box center [1195, 658] width 118 height 76
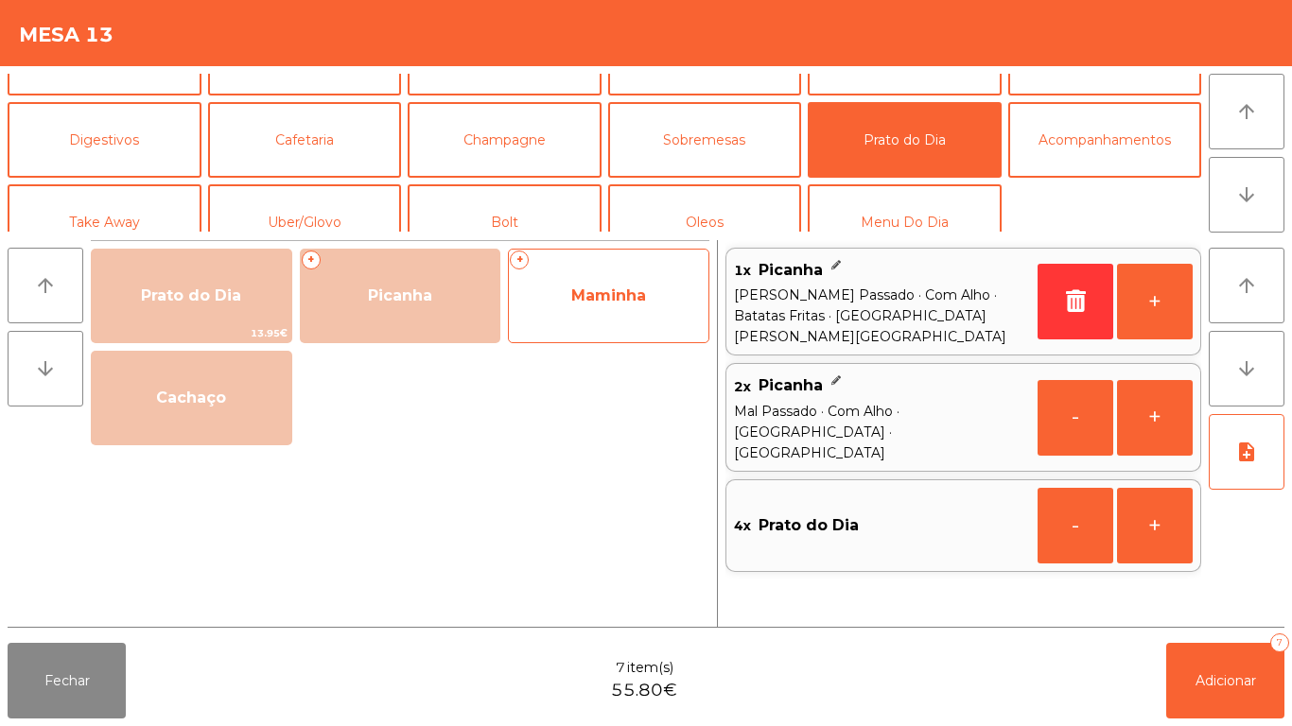
click at [624, 321] on span "Maminha" at bounding box center [609, 296] width 200 height 51
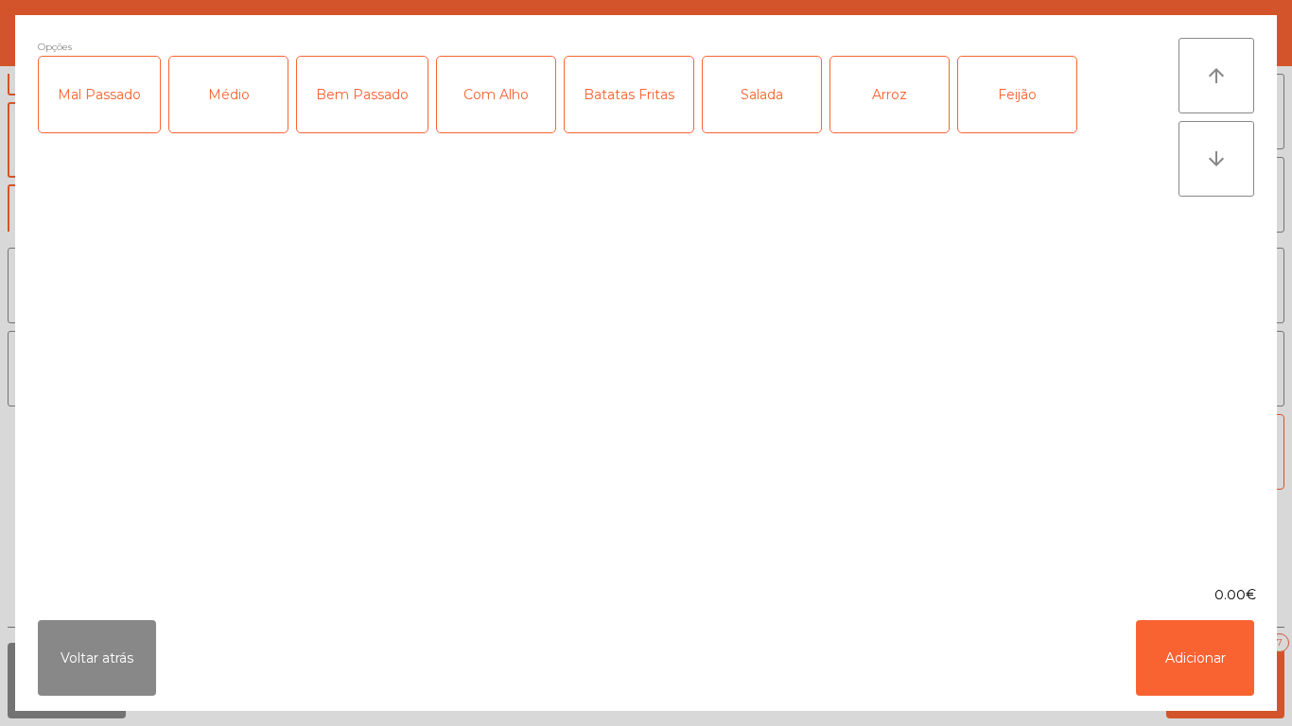
click at [255, 103] on div "Médio" at bounding box center [228, 95] width 118 height 76
click at [115, 89] on div "Mal Passado" at bounding box center [99, 95] width 121 height 76
click at [498, 93] on div "Com Alho" at bounding box center [496, 95] width 118 height 76
click at [776, 113] on div "Salada" at bounding box center [762, 95] width 118 height 76
click at [898, 110] on div "Arroz" at bounding box center [889, 95] width 118 height 76
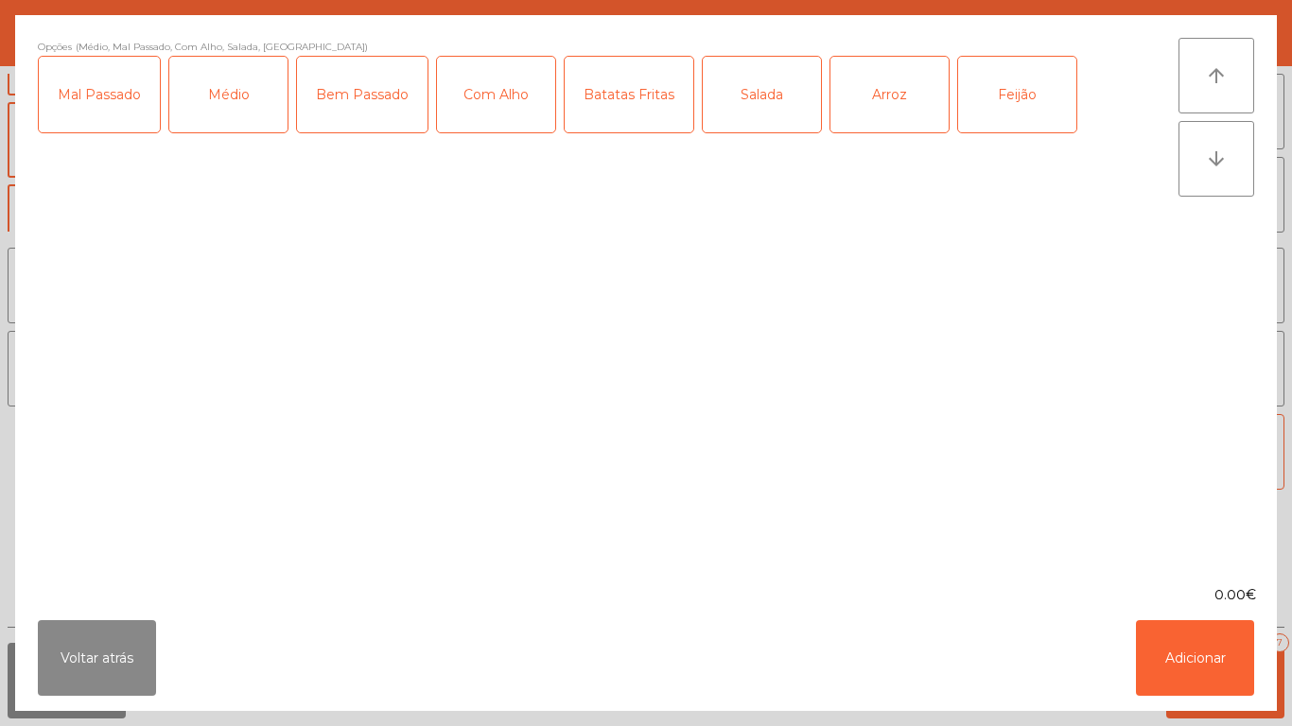
click at [999, 95] on div "Feijão" at bounding box center [1017, 95] width 118 height 76
click at [1203, 662] on button "Adicionar" at bounding box center [1195, 658] width 118 height 76
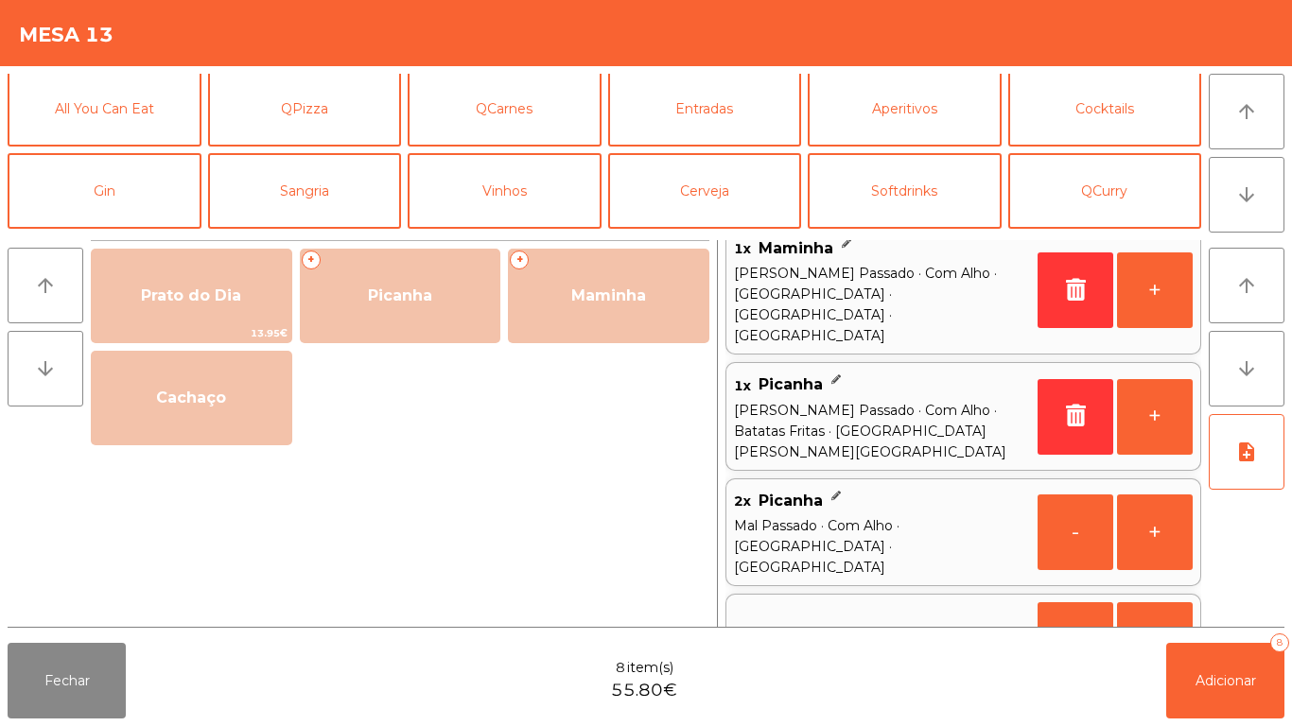
scroll to position [0, 0]
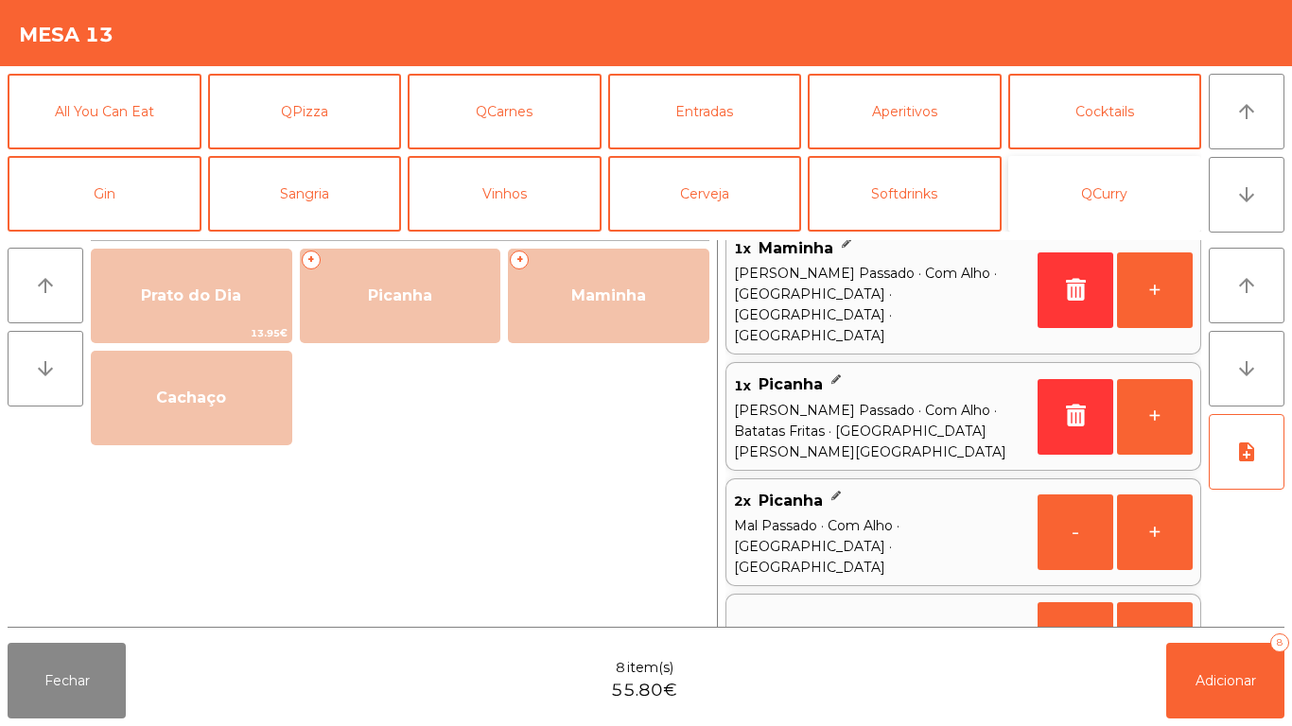
click at [1103, 202] on button "QCurry" at bounding box center [1105, 194] width 194 height 76
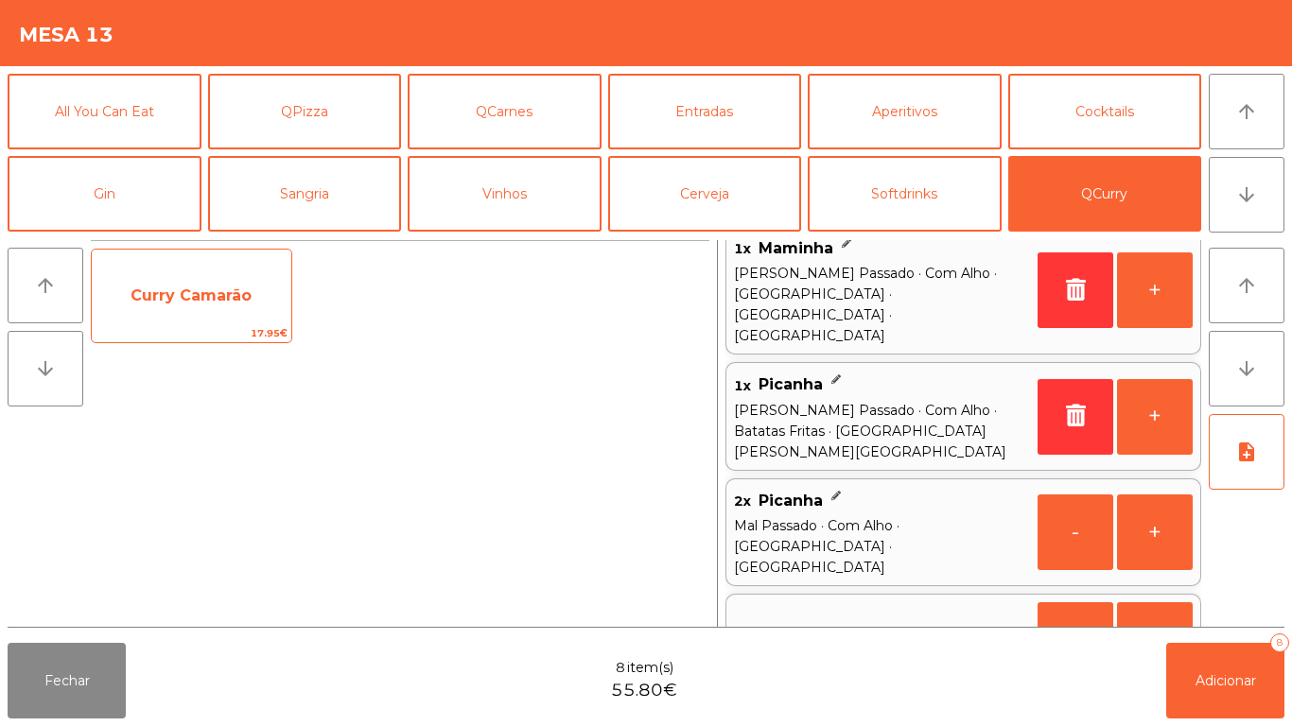
click at [239, 303] on span "Curry Camarão" at bounding box center [191, 296] width 121 height 18
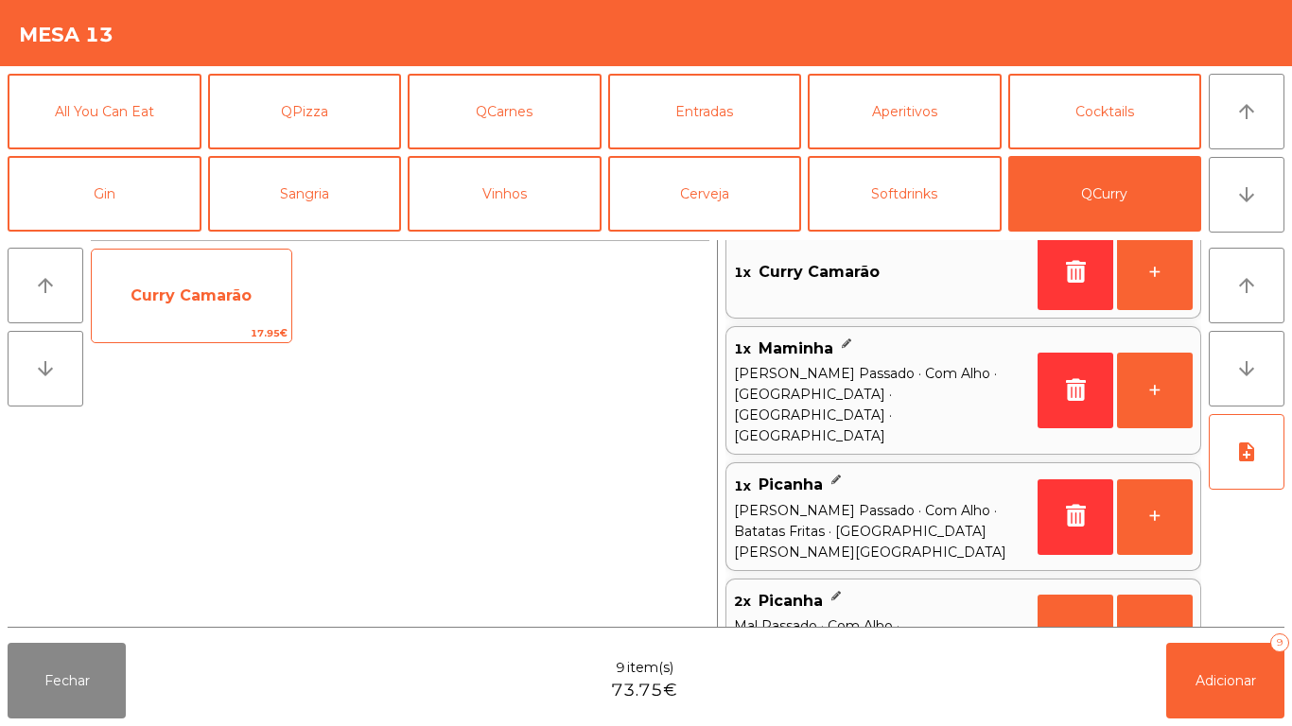
scroll to position [8, 0]
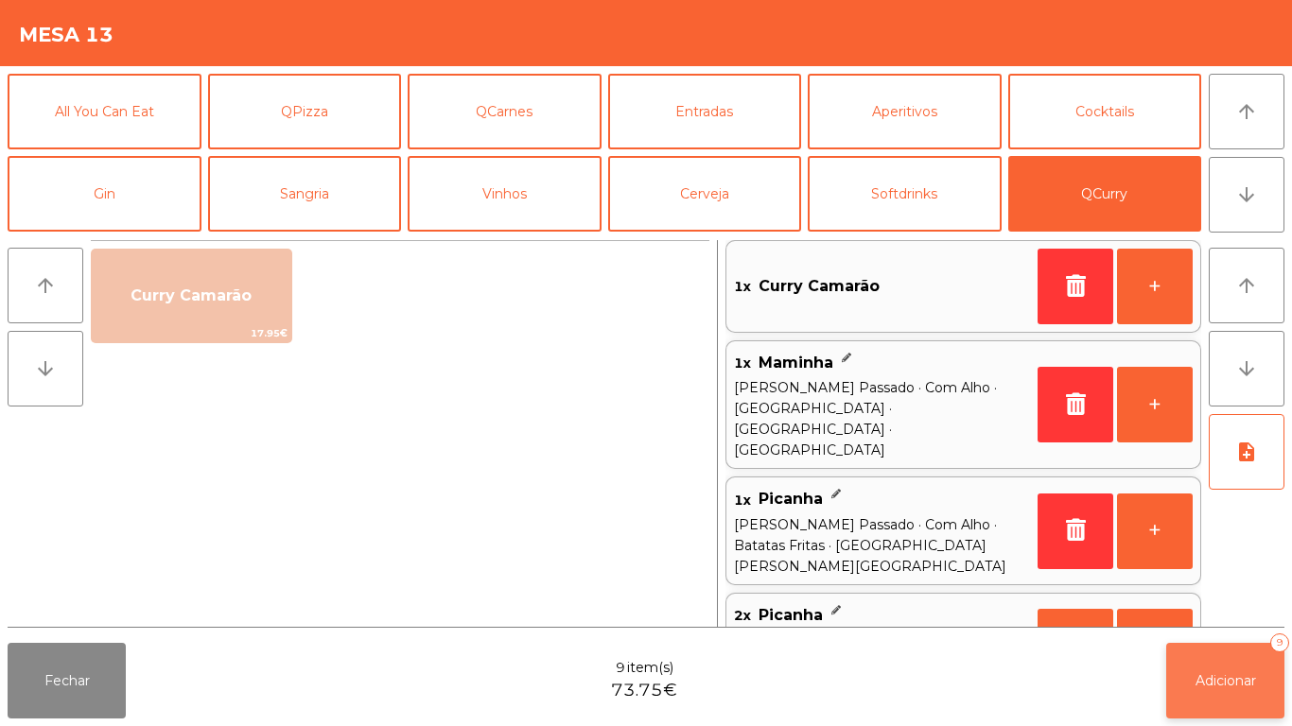
click at [1220, 679] on span "Adicionar" at bounding box center [1226, 681] width 61 height 17
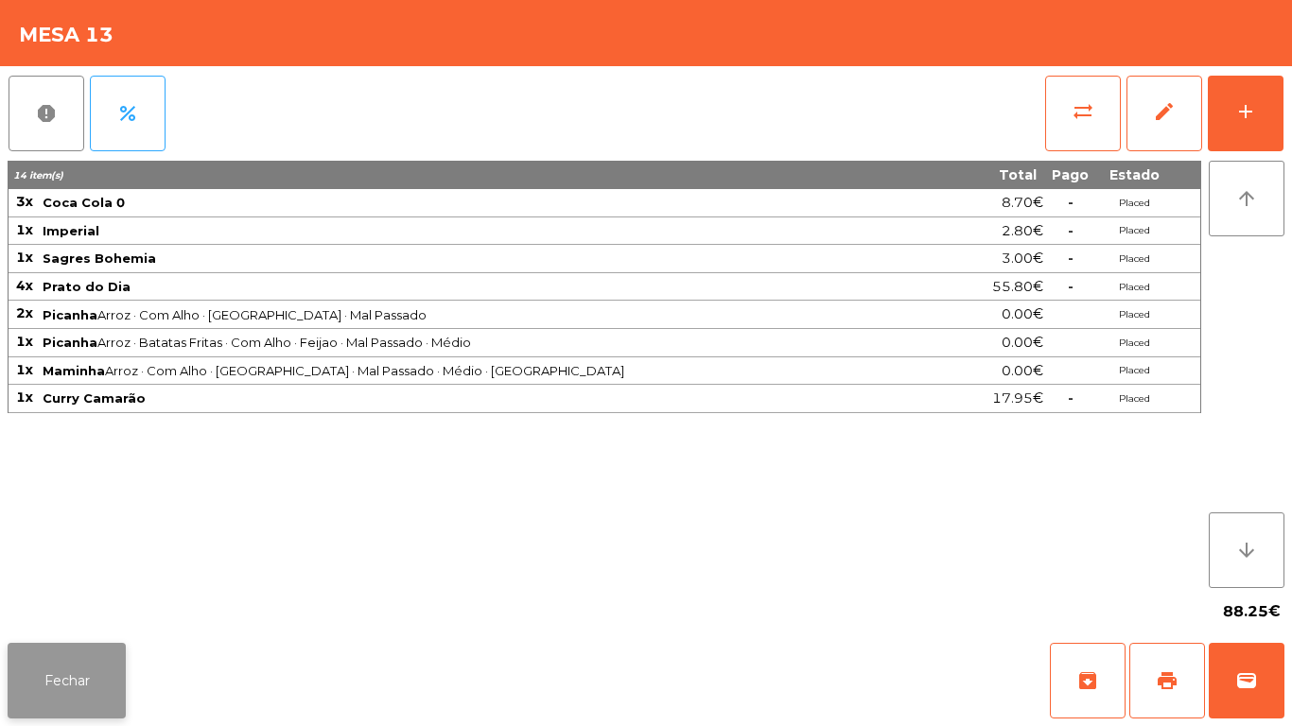
click at [70, 689] on button "Fechar" at bounding box center [67, 681] width 118 height 76
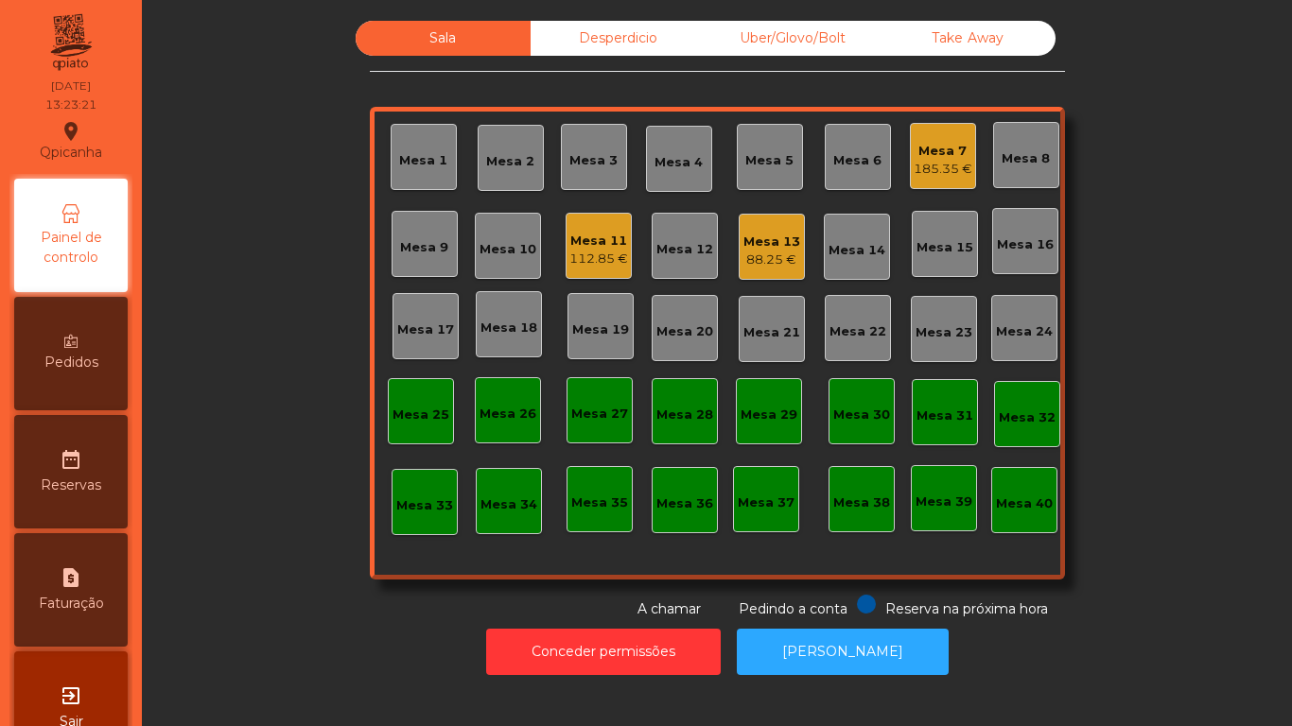
click at [521, 154] on div "Mesa 2" at bounding box center [510, 161] width 48 height 19
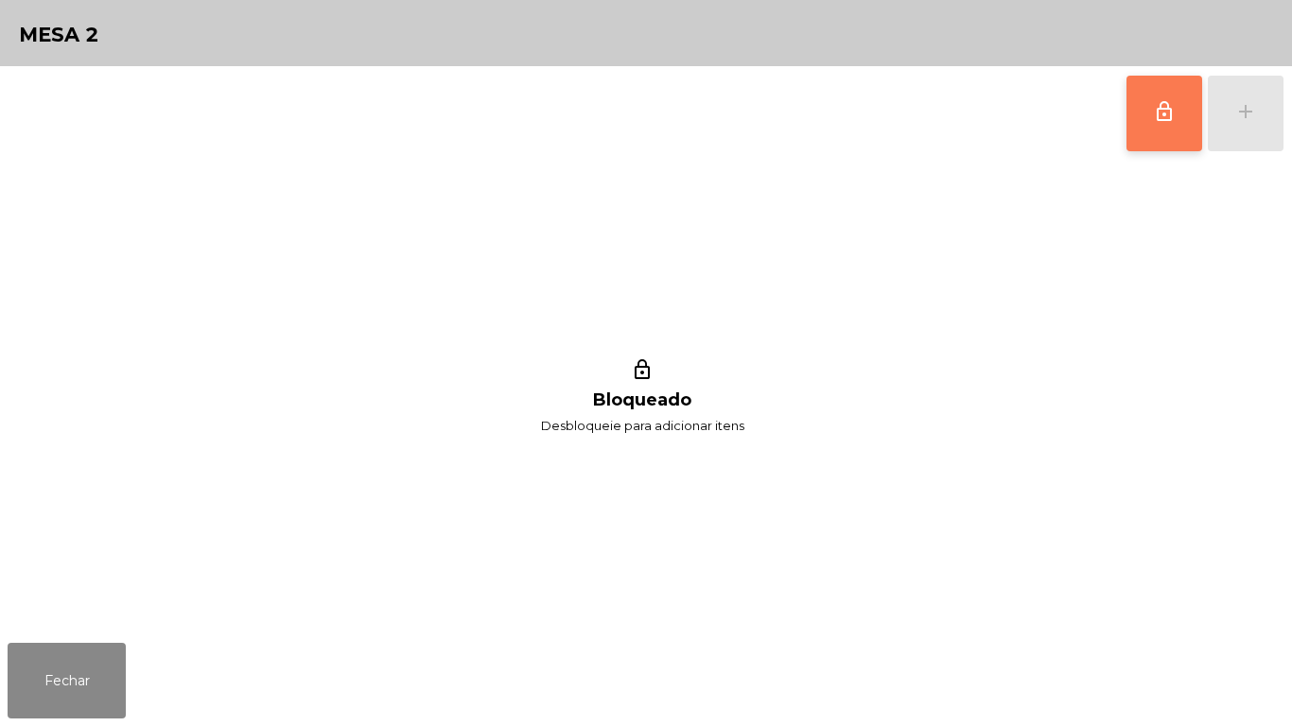
click at [1146, 126] on button "lock_outline" at bounding box center [1165, 114] width 76 height 76
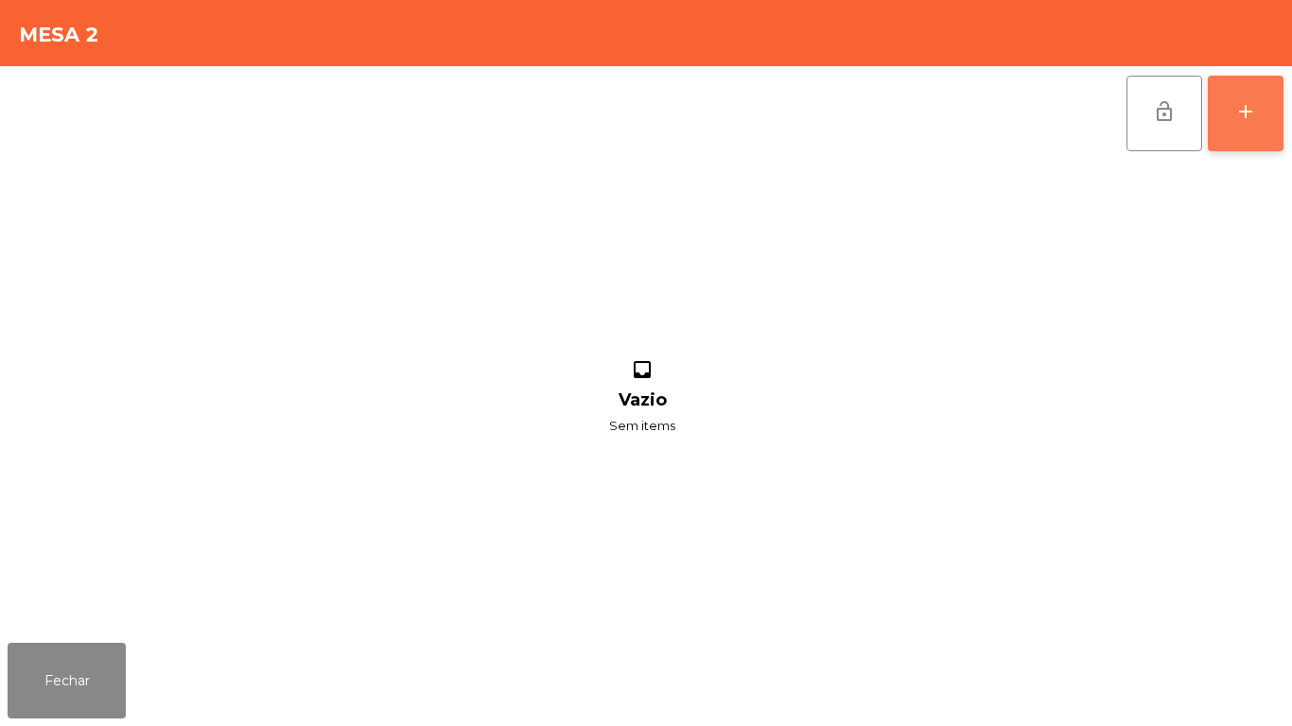
click at [1265, 127] on button "add" at bounding box center [1246, 114] width 76 height 76
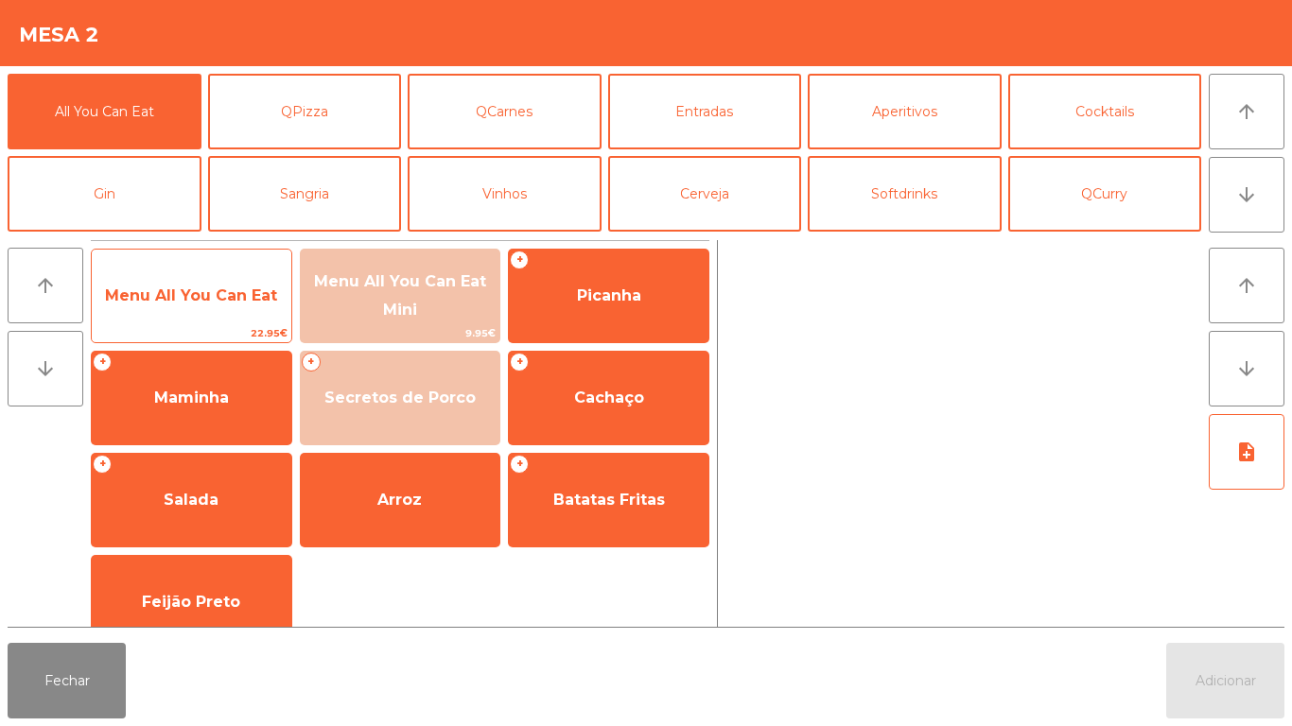
click at [196, 294] on span "Menu All You Can Eat" at bounding box center [191, 296] width 172 height 18
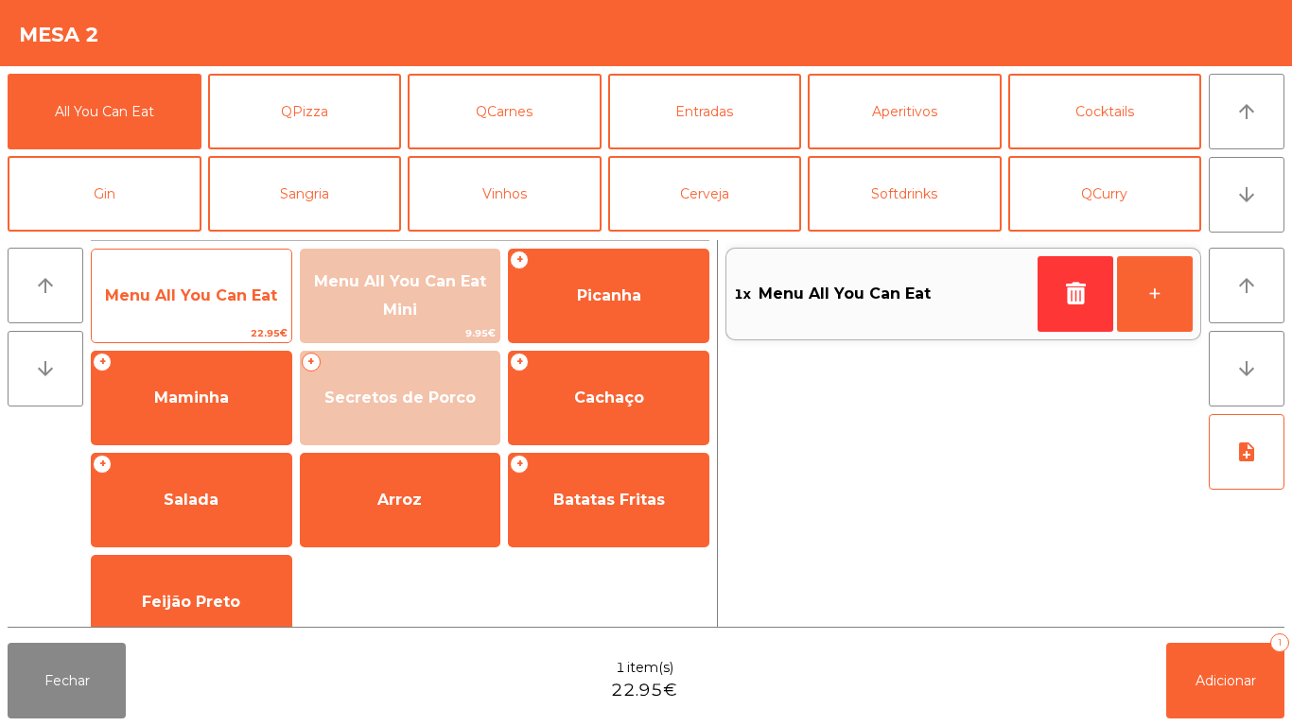
click at [183, 298] on span "Menu All You Can Eat" at bounding box center [191, 296] width 172 height 18
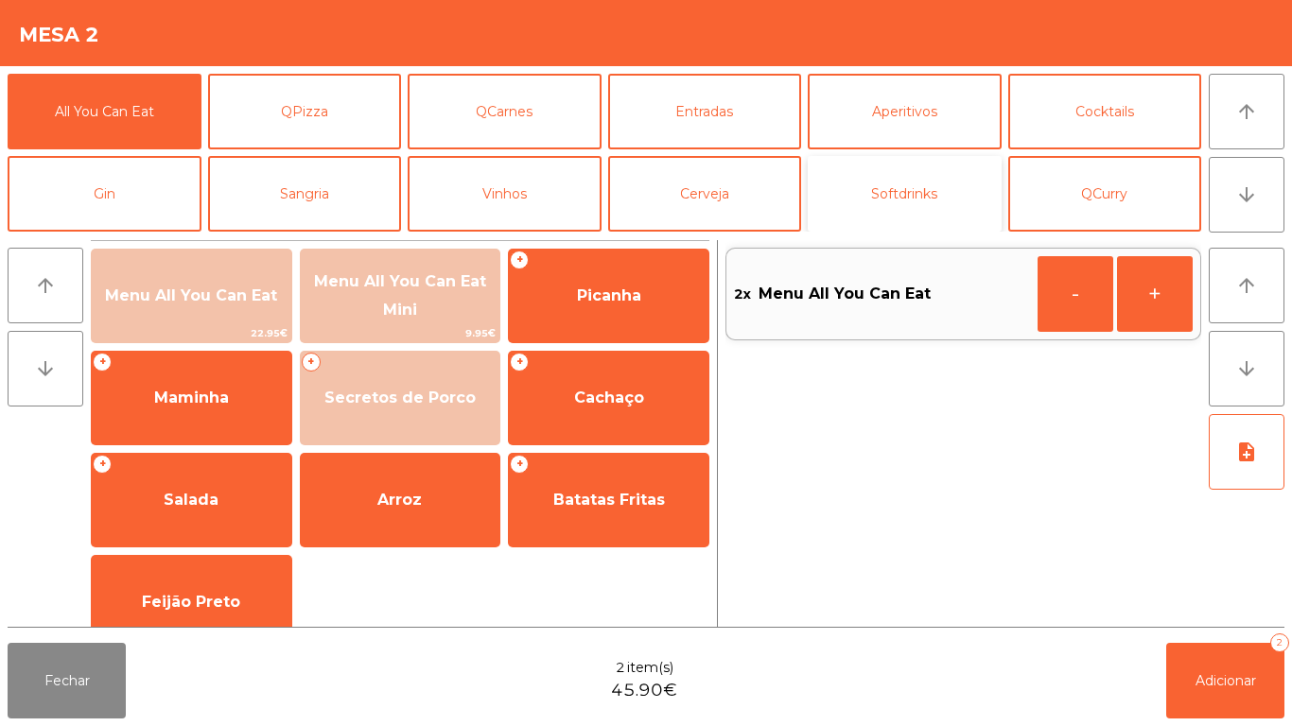
click at [918, 204] on button "Softdrinks" at bounding box center [905, 194] width 194 height 76
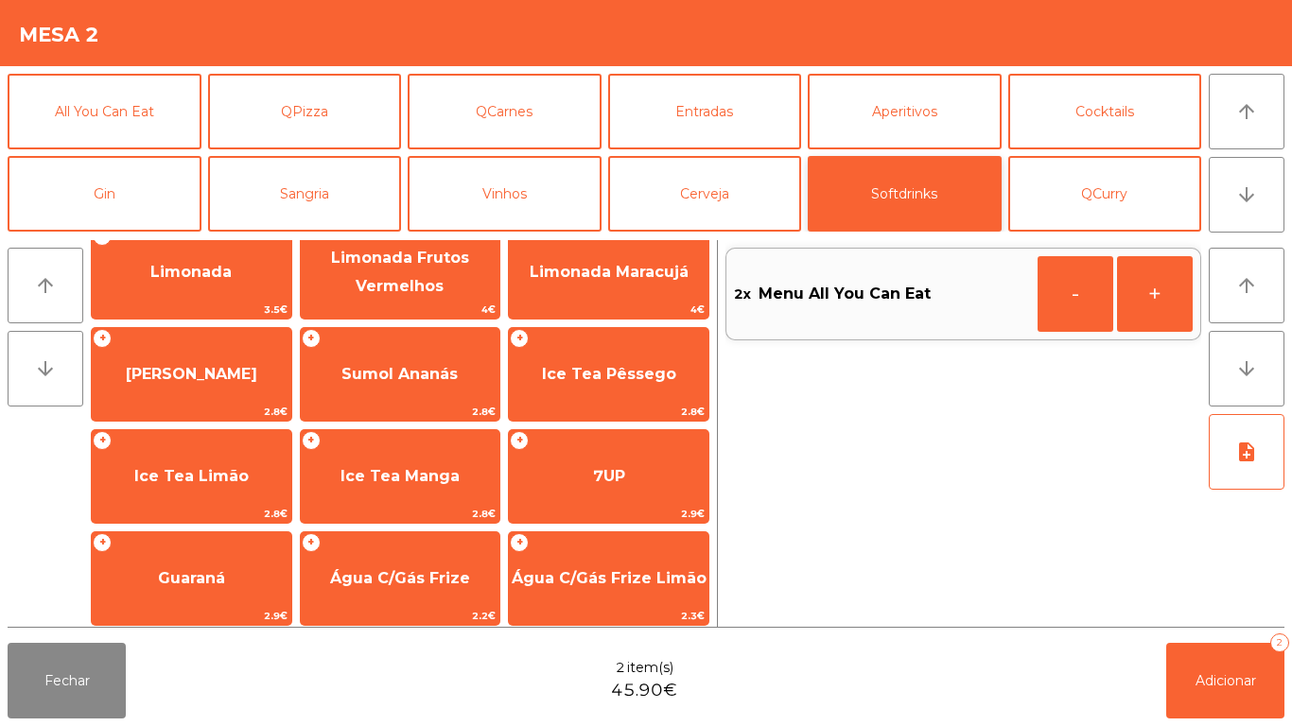
scroll to position [229, 0]
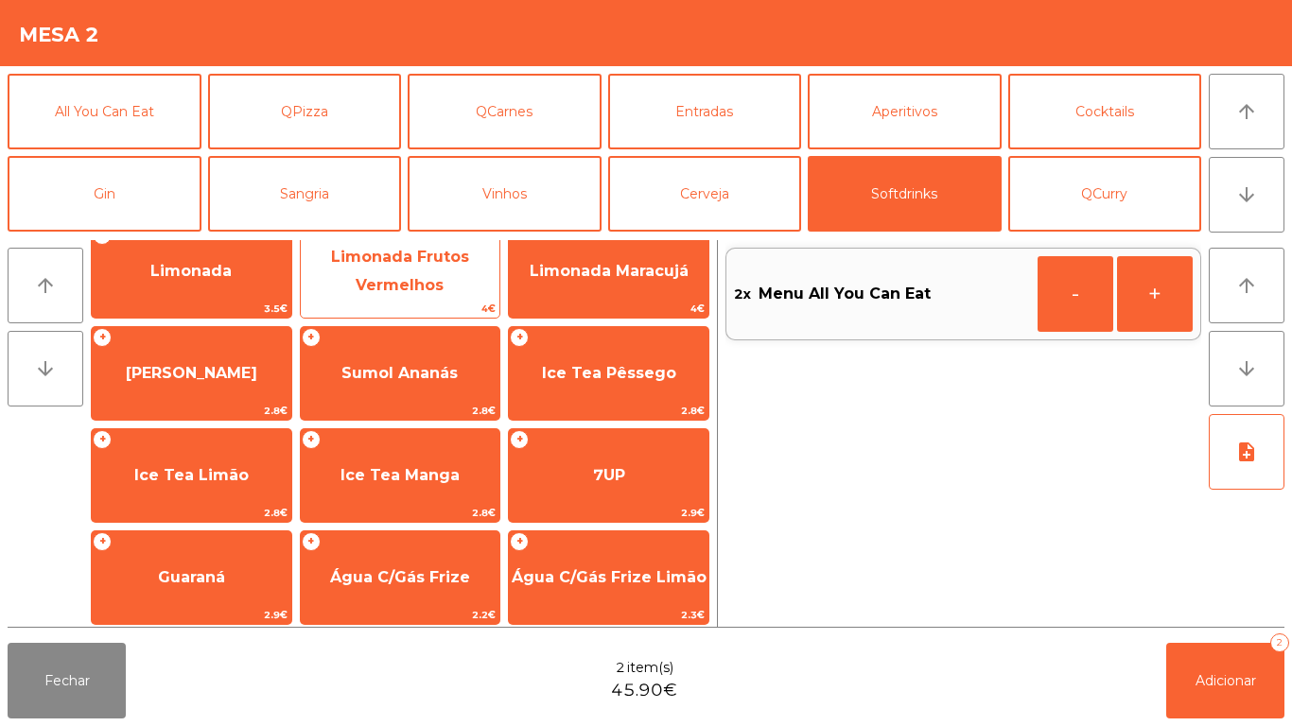
click at [398, 279] on span "Limonada Frutos Vermelhos" at bounding box center [400, 271] width 138 height 46
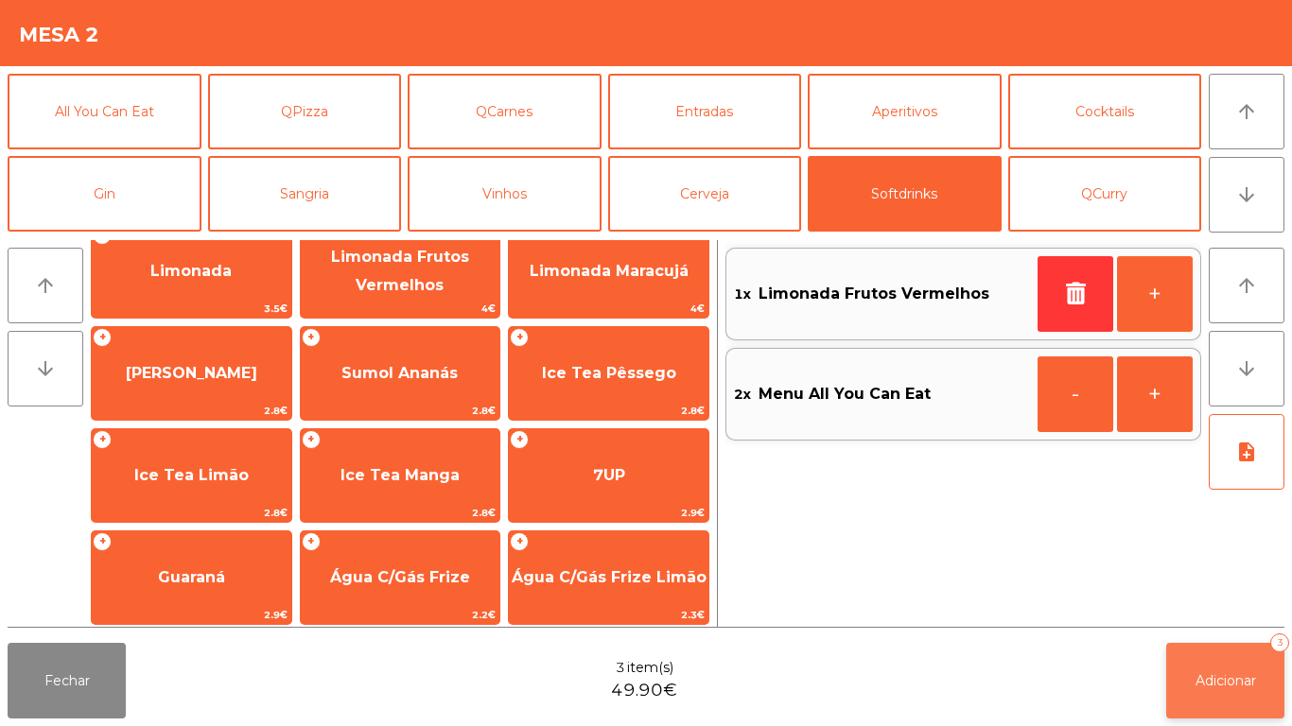
click at [1197, 680] on span "Adicionar" at bounding box center [1226, 681] width 61 height 17
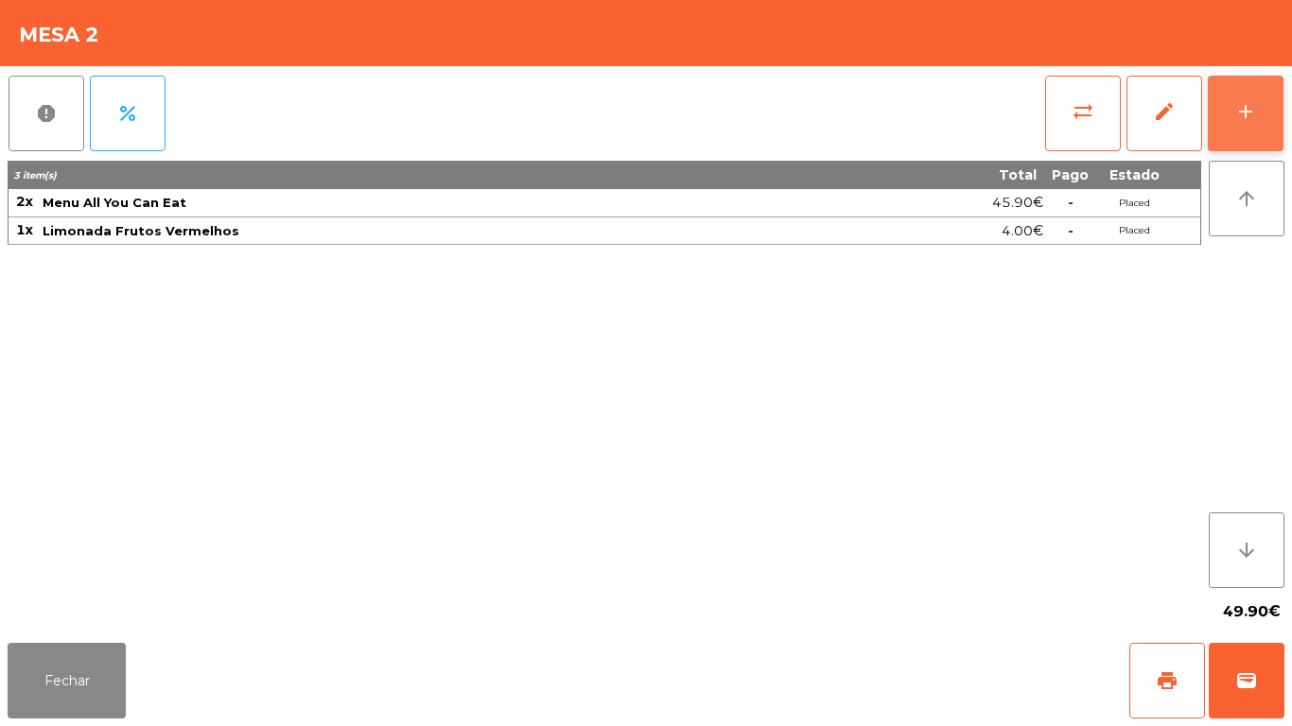
click at [1226, 110] on button "add" at bounding box center [1246, 114] width 76 height 76
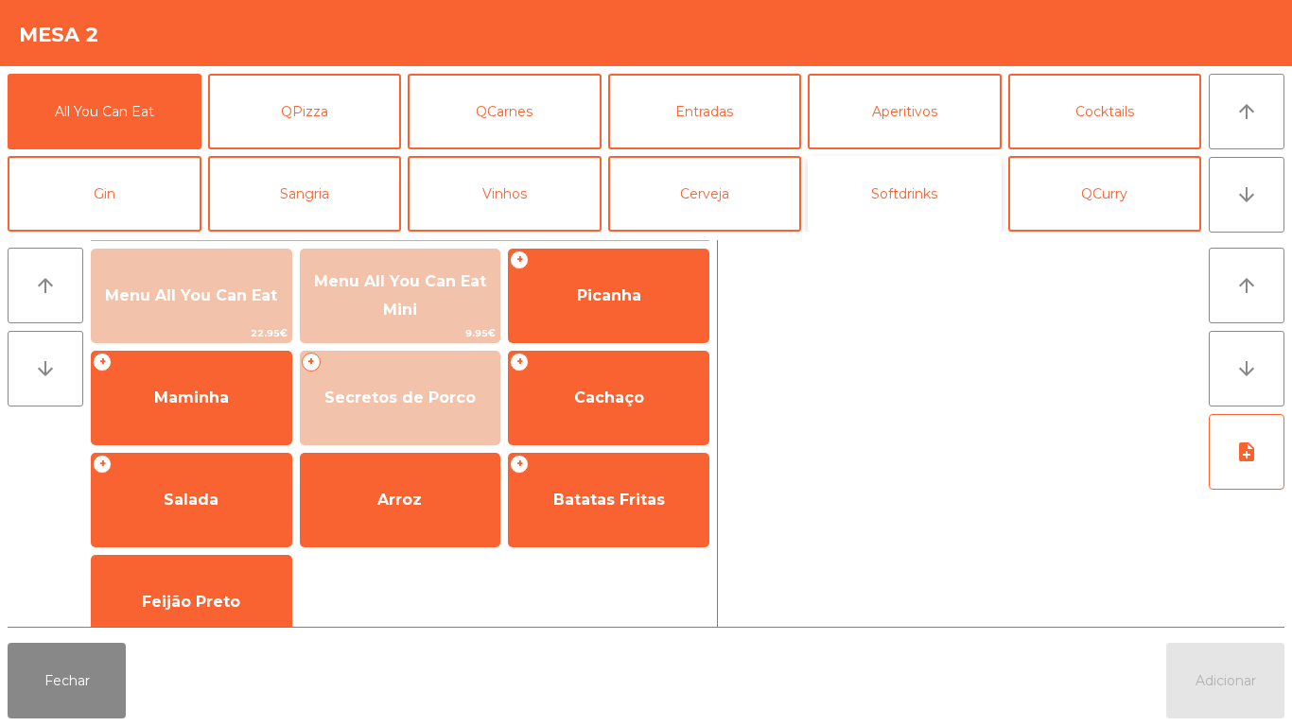
click at [917, 194] on button "Softdrinks" at bounding box center [905, 194] width 194 height 76
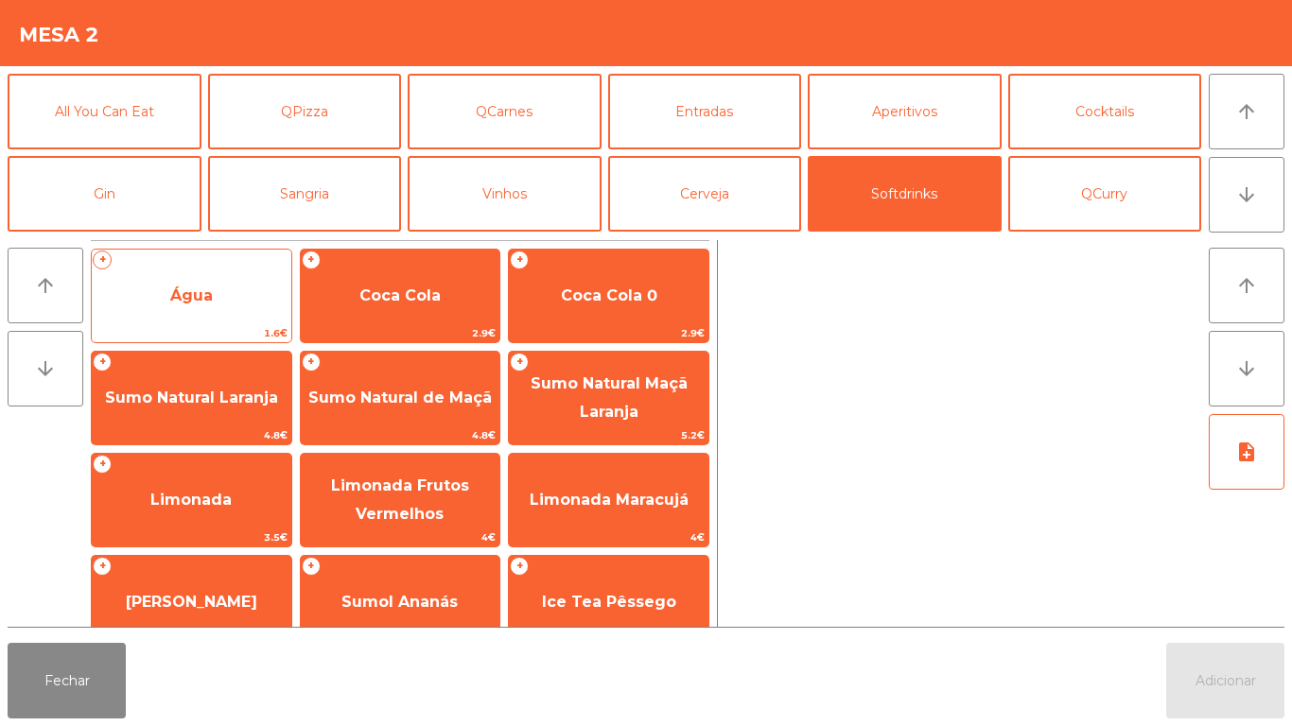
click at [214, 305] on span "Água" at bounding box center [192, 296] width 200 height 51
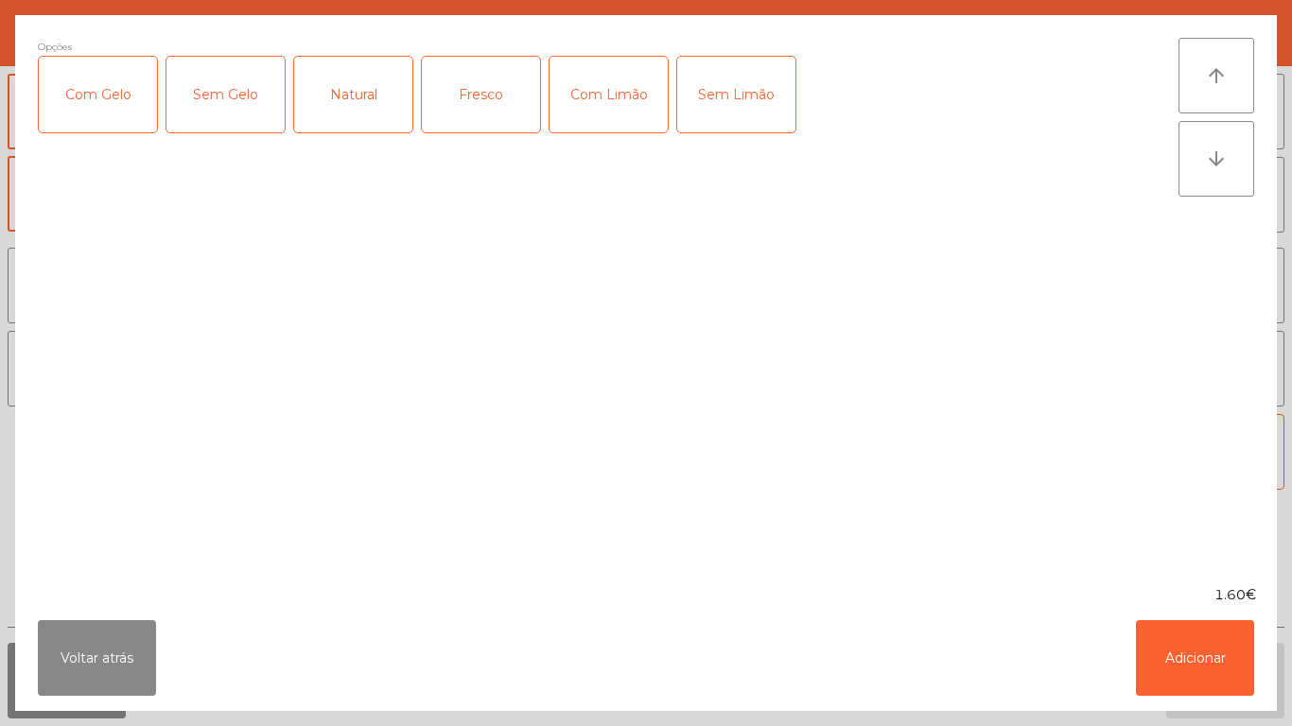
click at [341, 100] on div "Natural" at bounding box center [353, 95] width 118 height 76
click at [1192, 627] on button "Adicionar" at bounding box center [1195, 658] width 118 height 76
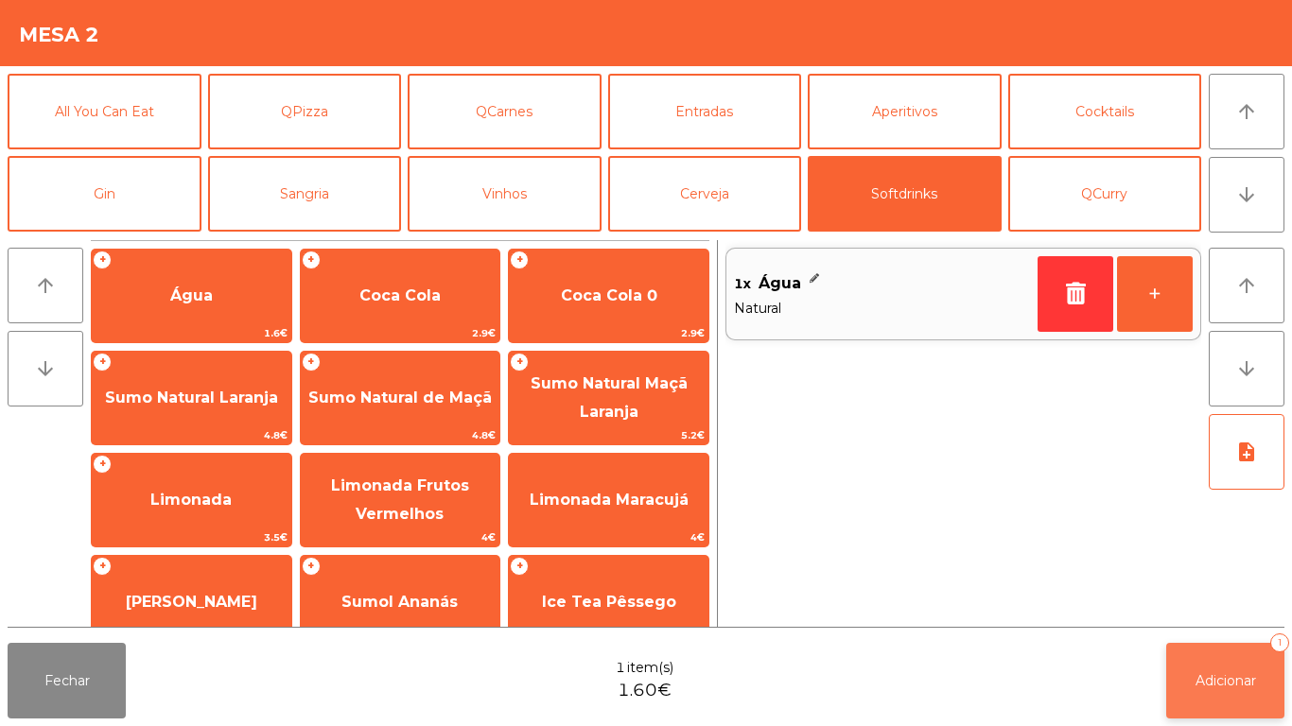
click at [1220, 665] on button "Adicionar 1" at bounding box center [1225, 681] width 118 height 76
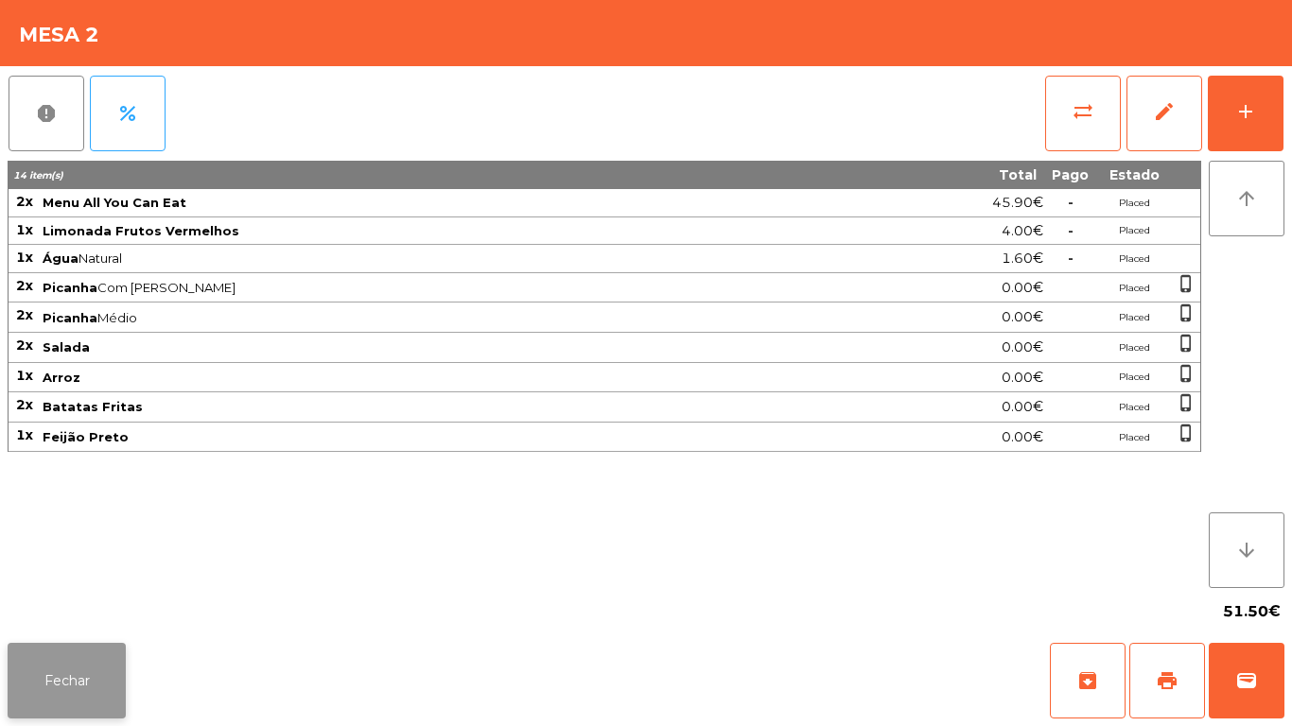
click at [71, 703] on button "Fechar" at bounding box center [67, 681] width 118 height 76
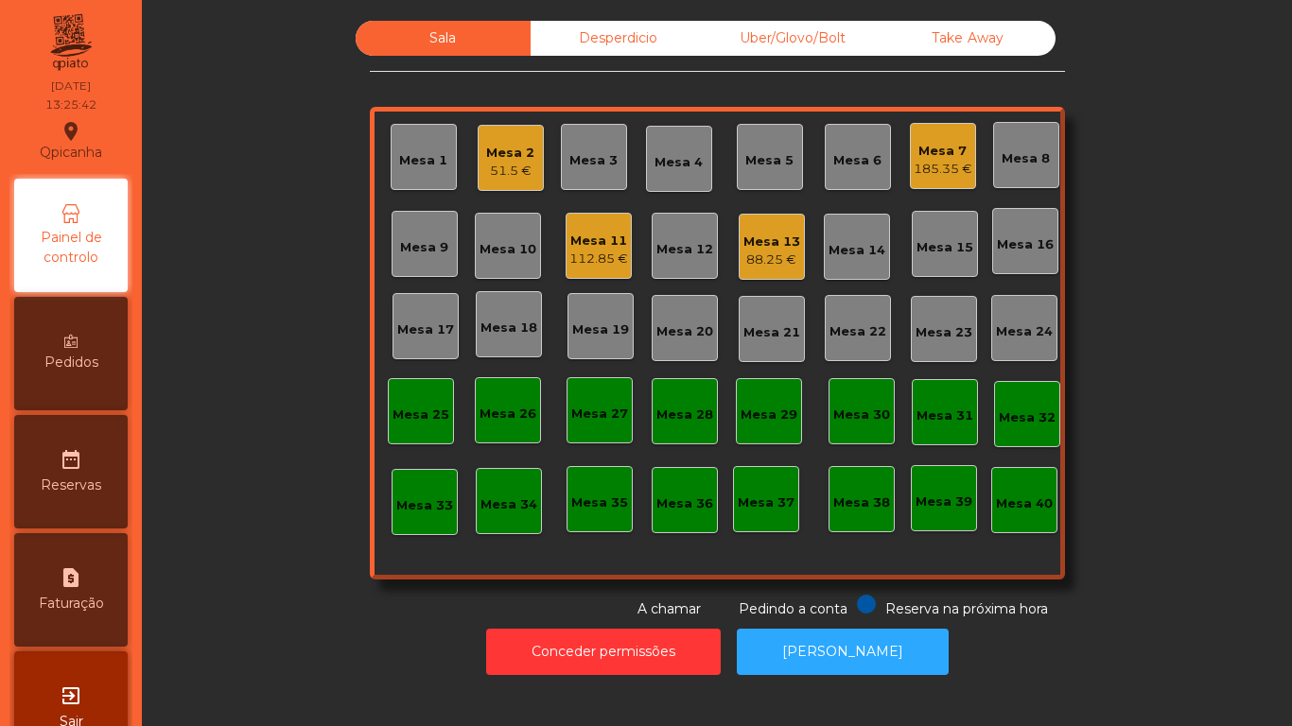
click at [585, 245] on div "Mesa 11" at bounding box center [598, 241] width 59 height 19
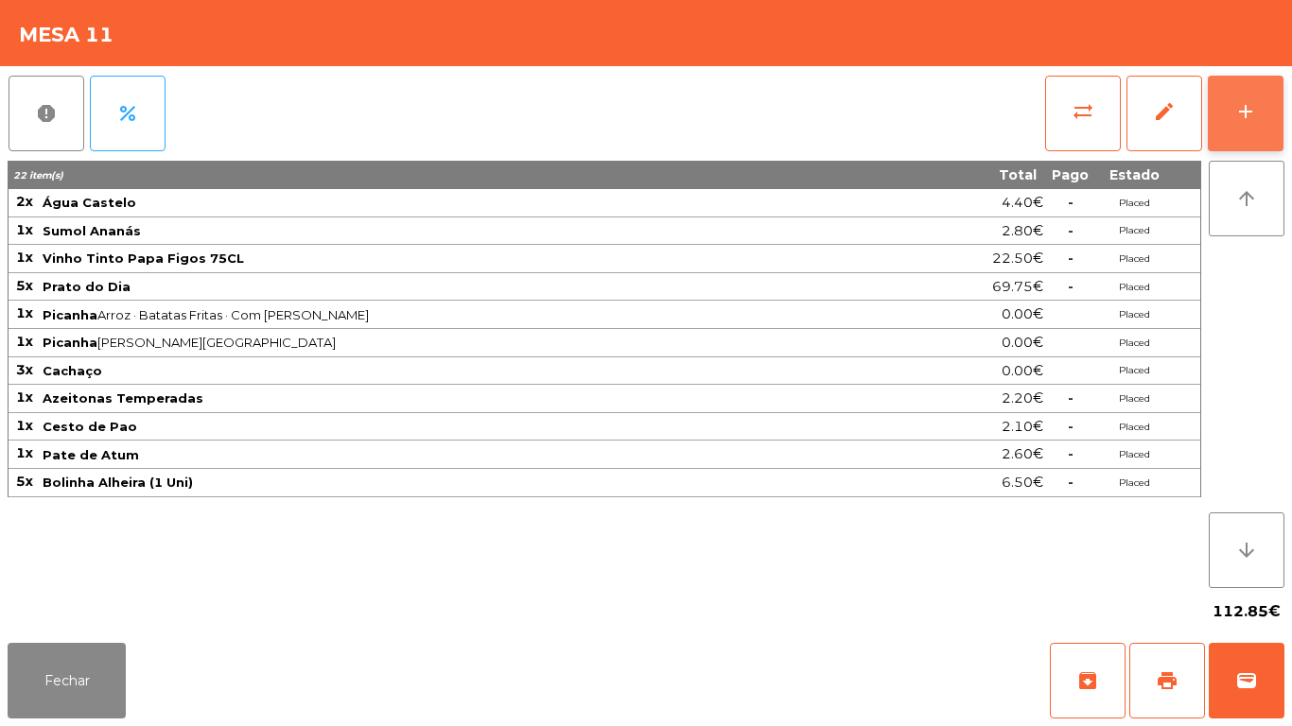
click at [1242, 119] on div "add" at bounding box center [1245, 111] width 23 height 23
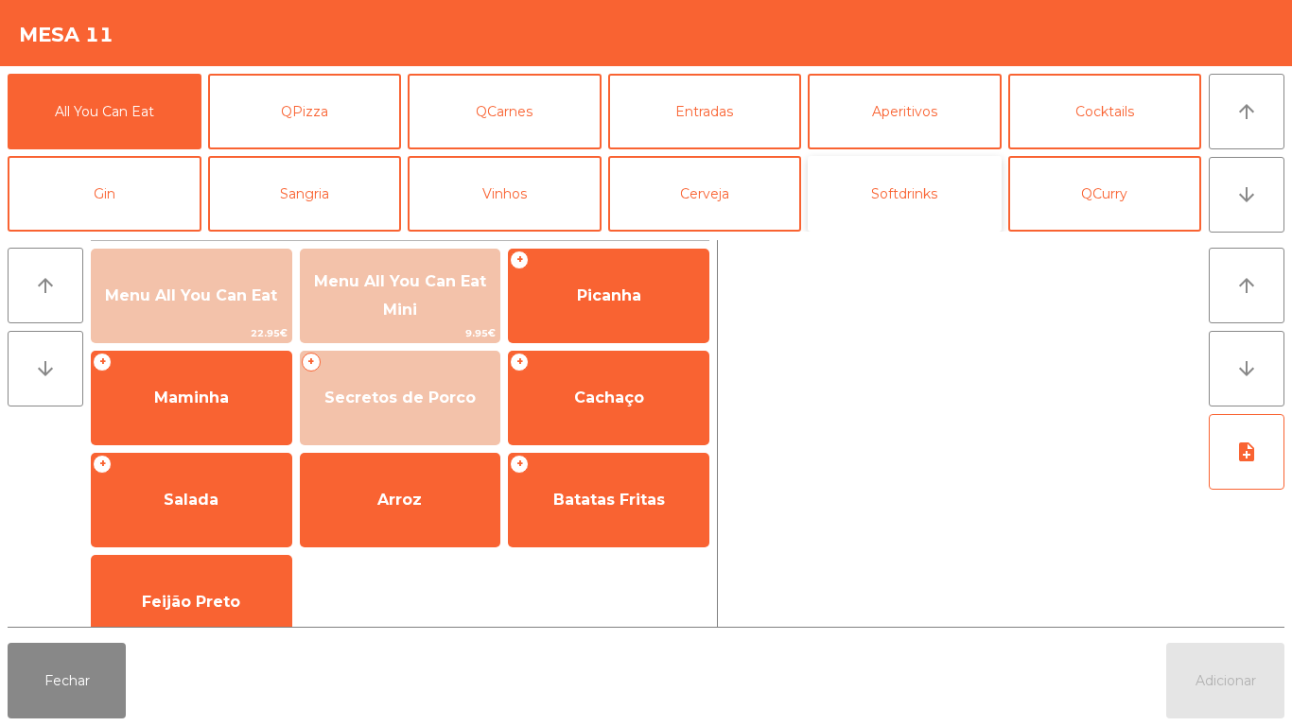
click at [917, 206] on button "Softdrinks" at bounding box center [905, 194] width 194 height 76
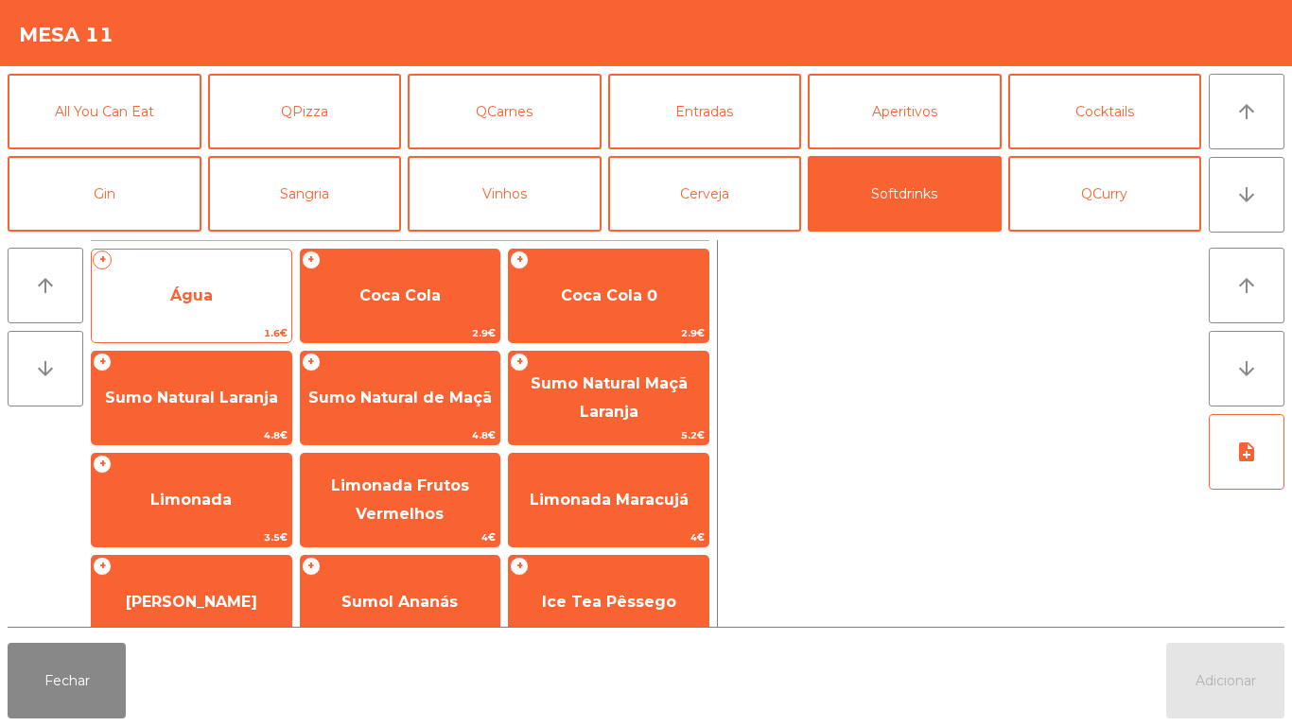
click at [177, 301] on span "Água" at bounding box center [191, 296] width 43 height 18
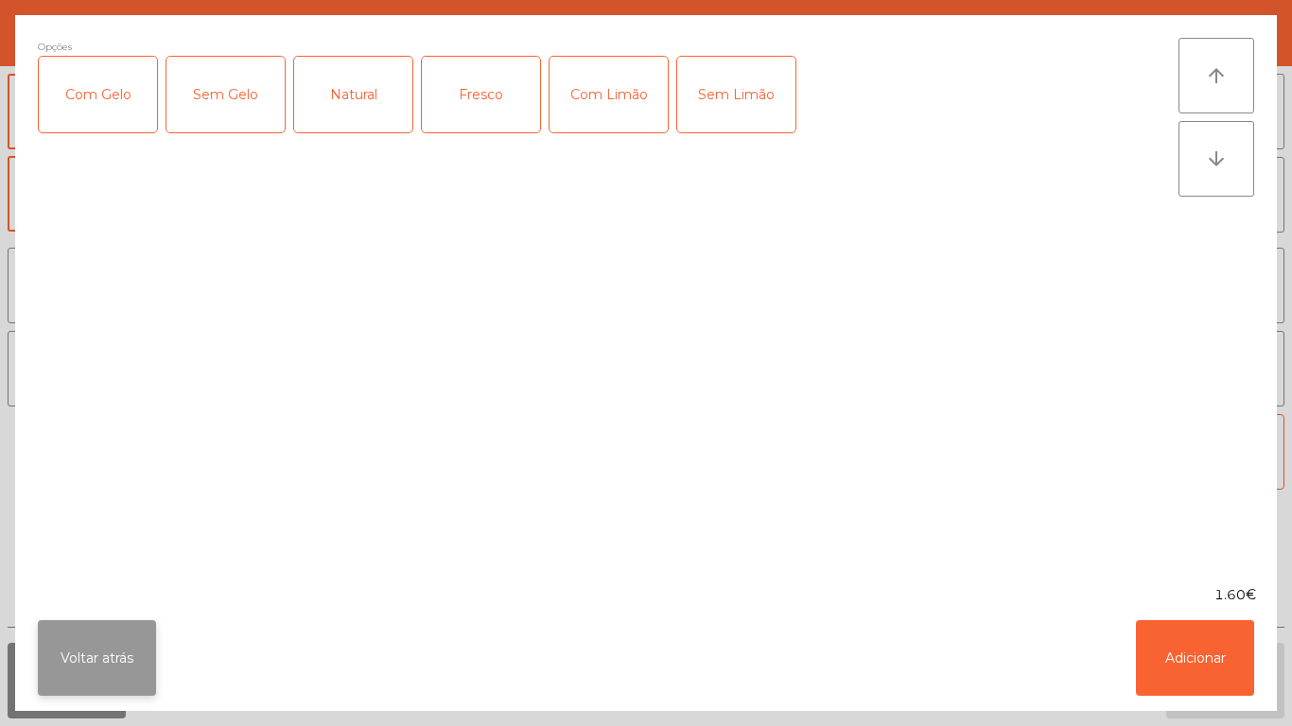
click at [107, 655] on button "Voltar atrás" at bounding box center [97, 658] width 118 height 76
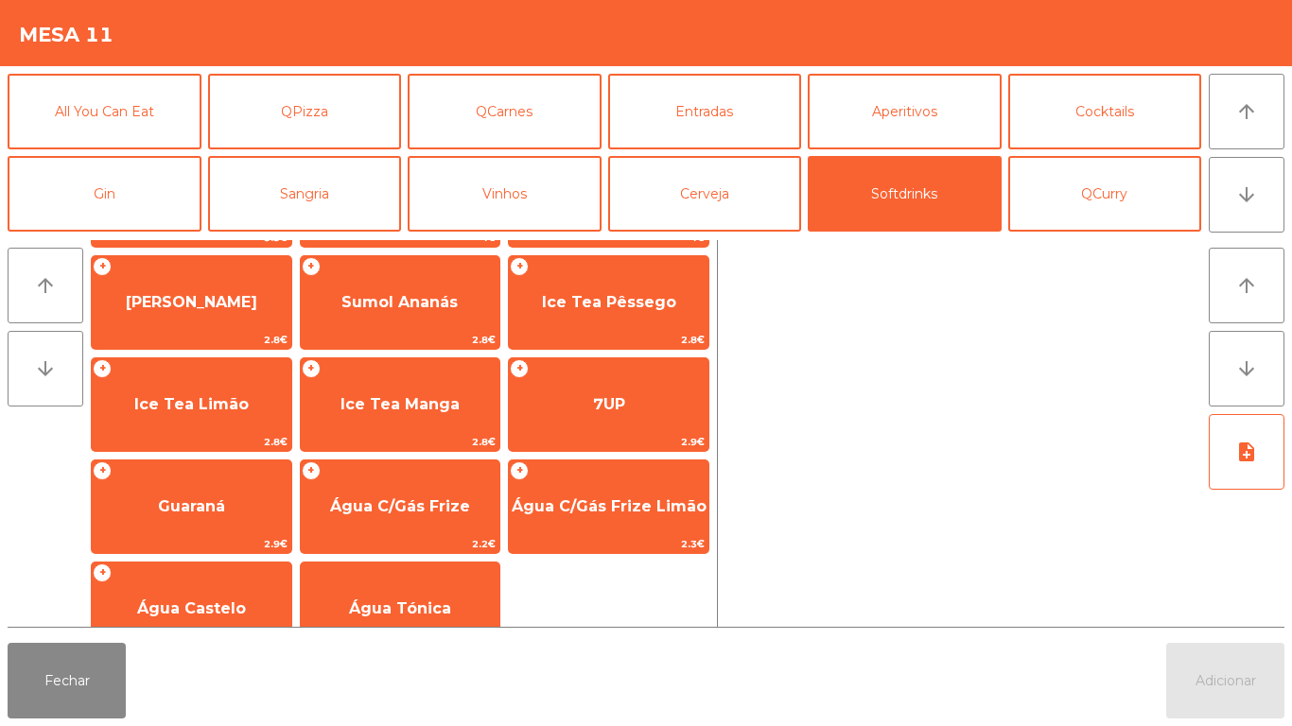
scroll to position [337, 0]
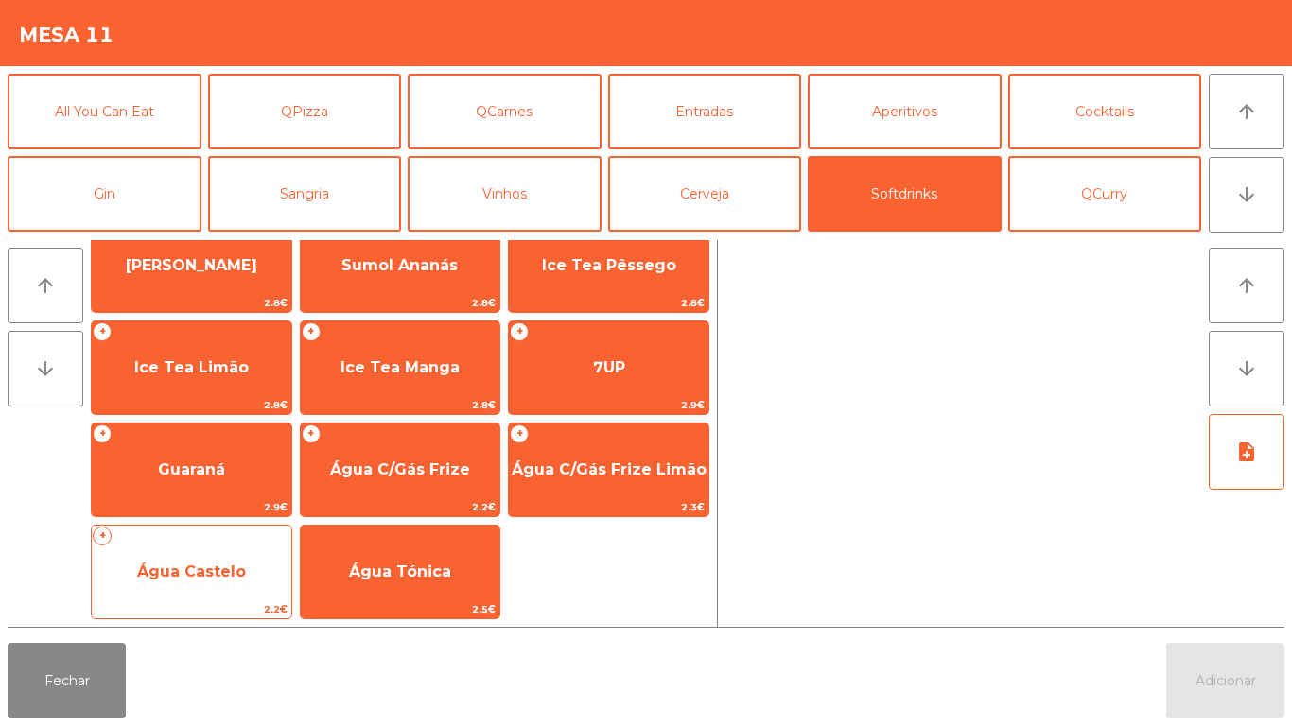
click at [207, 568] on span "Água Castelo" at bounding box center [191, 572] width 109 height 18
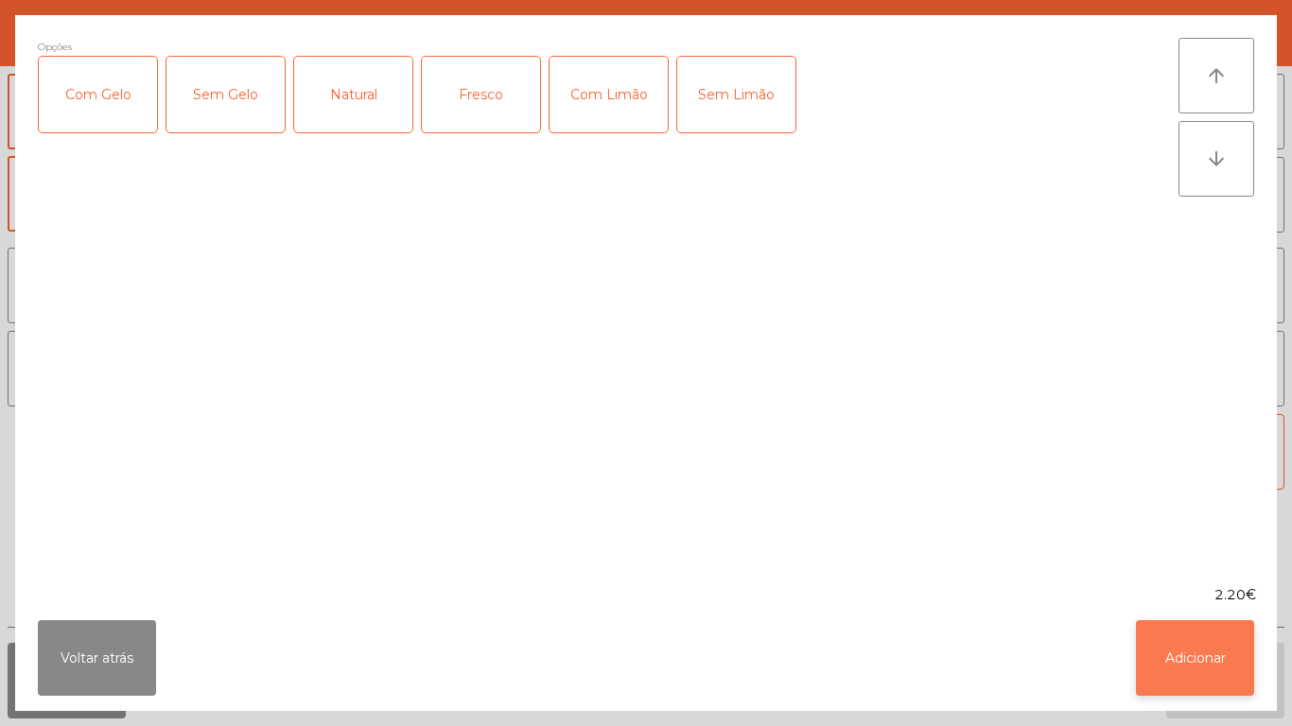
click at [1164, 664] on button "Adicionar" at bounding box center [1195, 658] width 118 height 76
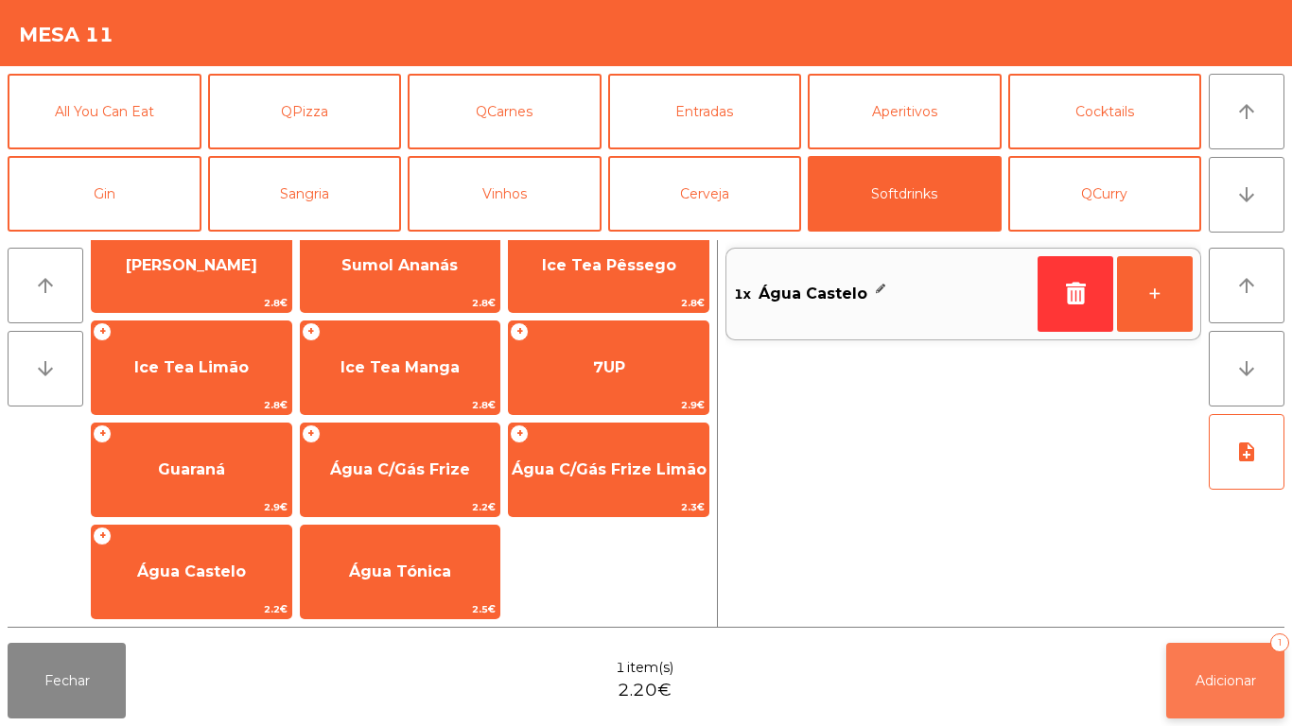
click at [1192, 679] on button "Adicionar 1" at bounding box center [1225, 681] width 118 height 76
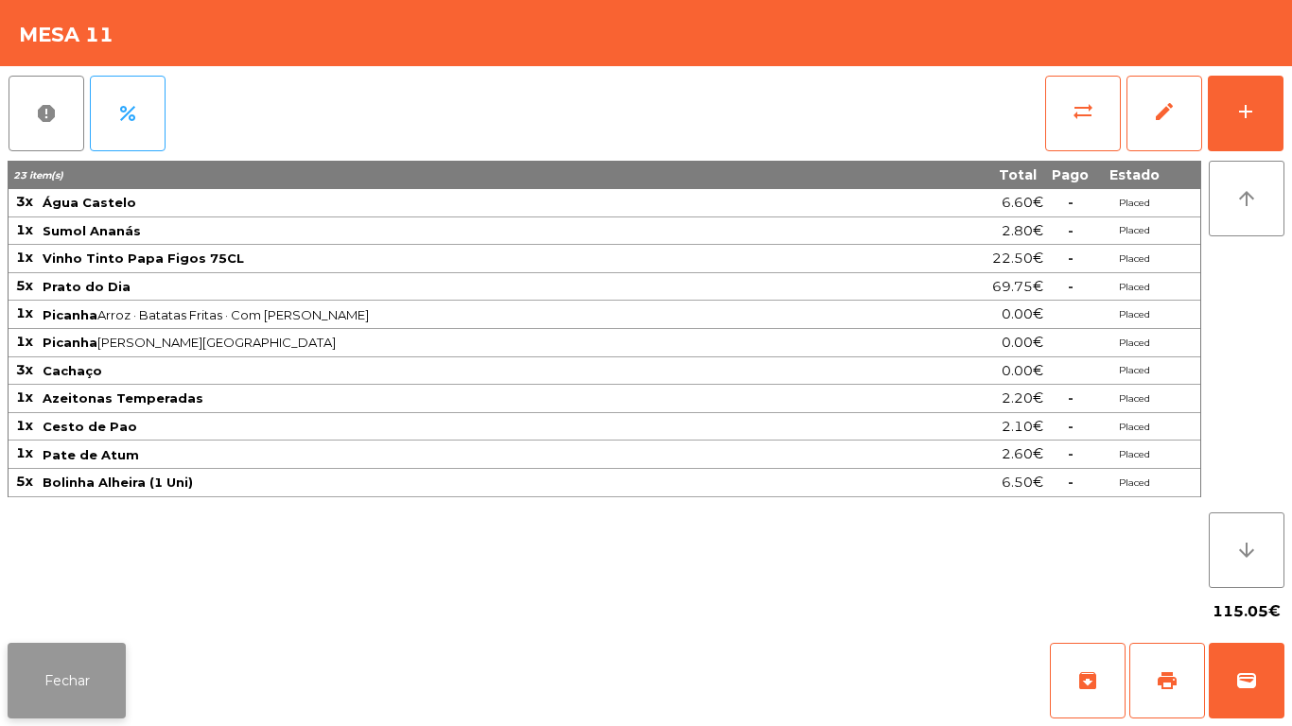
click at [84, 671] on button "Fechar" at bounding box center [67, 681] width 118 height 76
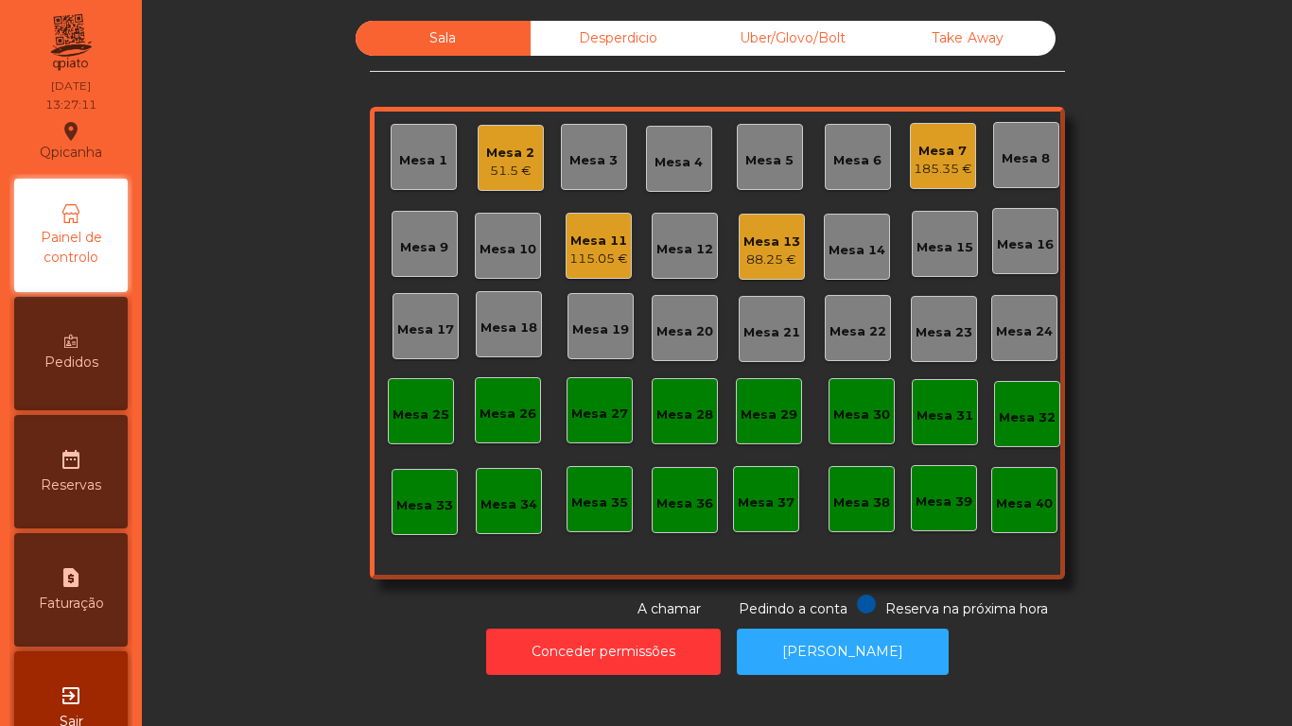
click at [935, 162] on div "185.35 €" at bounding box center [943, 169] width 59 height 19
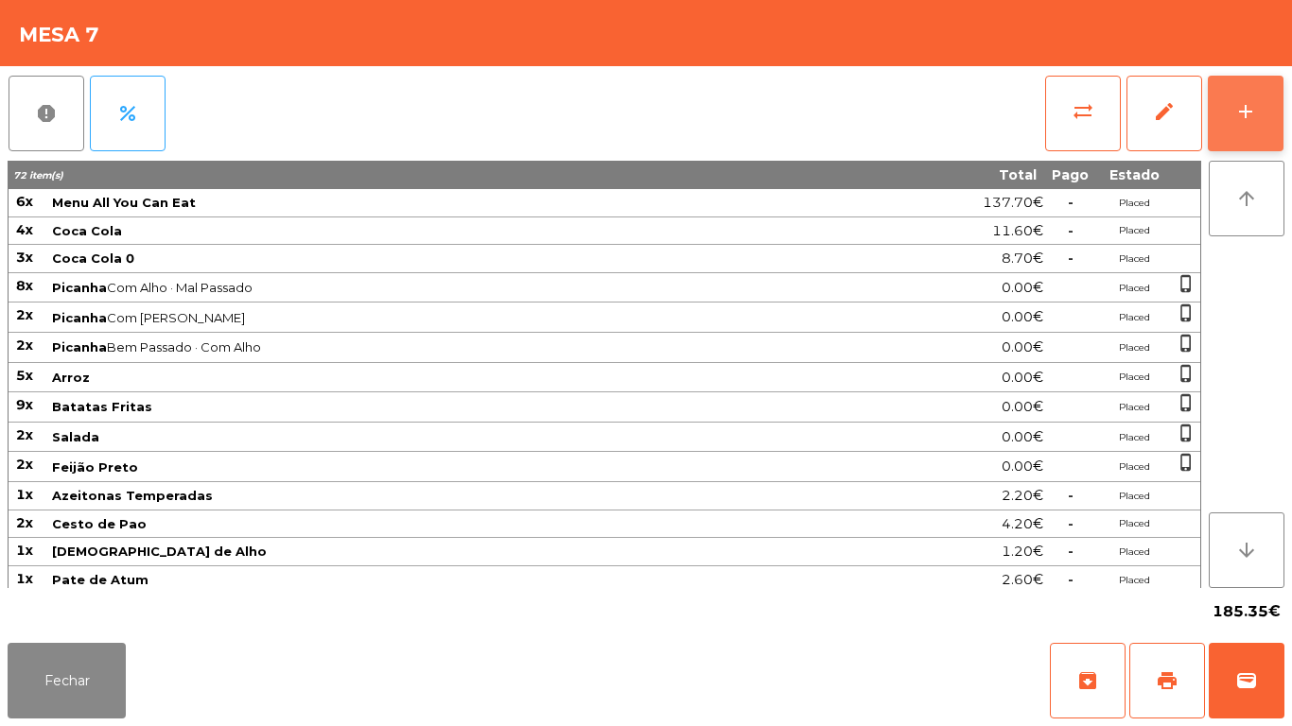
click at [1263, 126] on button "add" at bounding box center [1246, 114] width 76 height 76
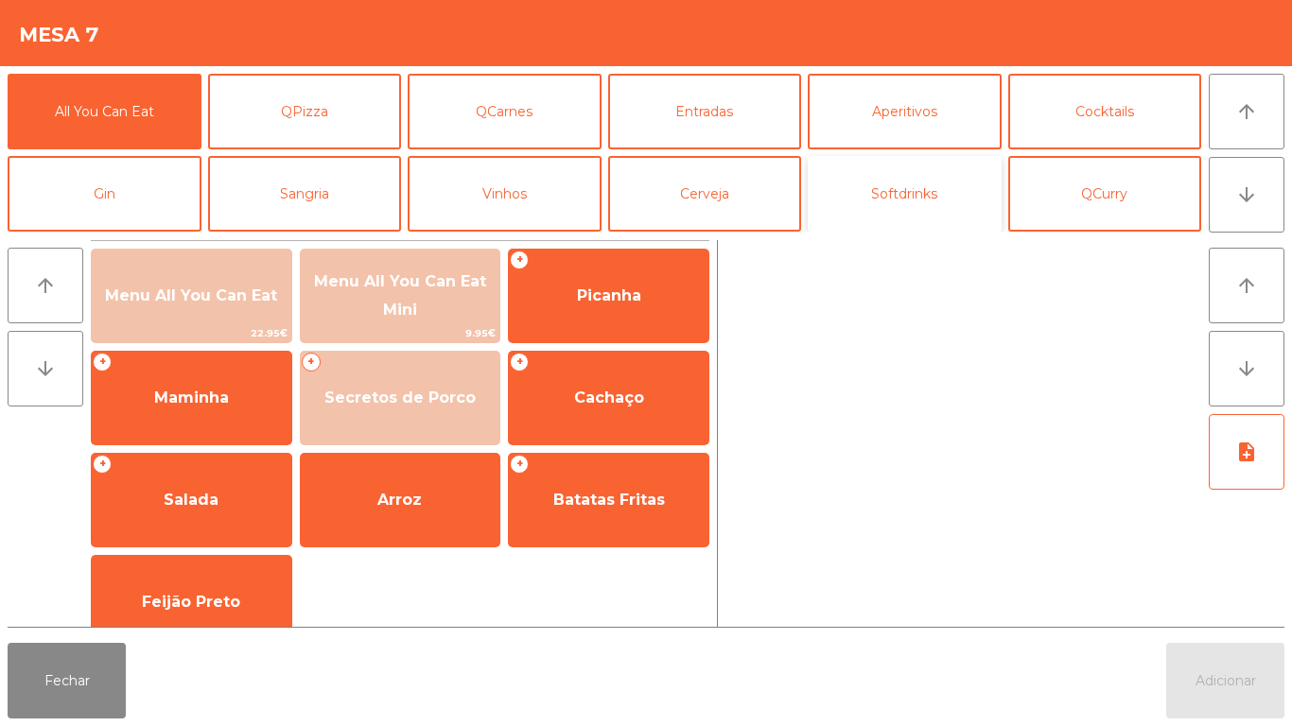
click at [901, 204] on button "Softdrinks" at bounding box center [905, 194] width 194 height 76
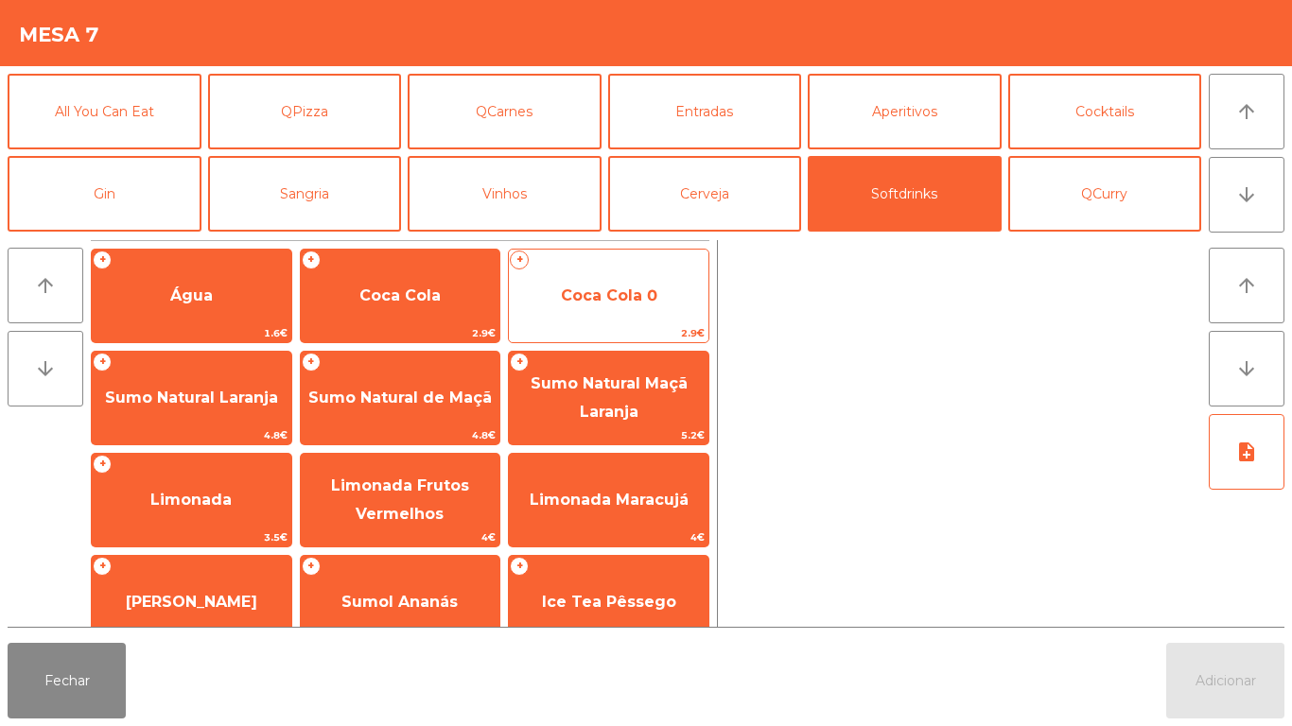
click at [613, 296] on span "Coca Cola 0" at bounding box center [609, 296] width 96 height 18
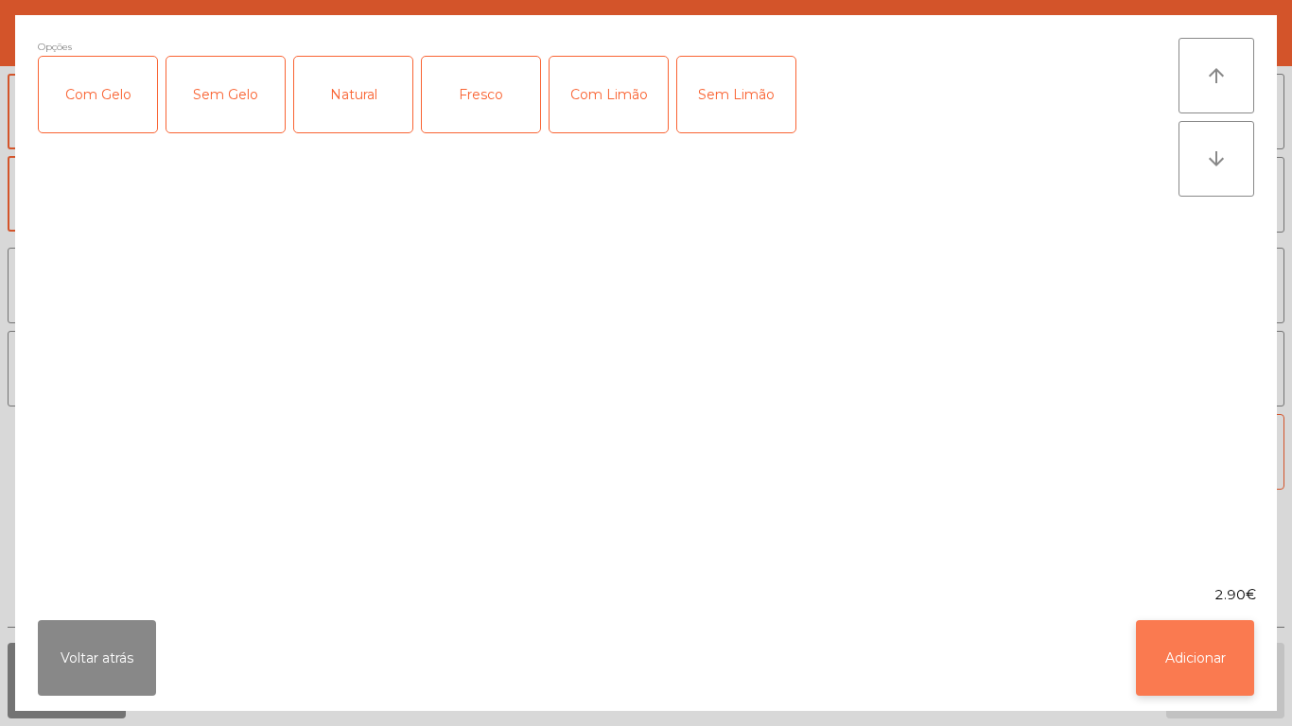
click at [1183, 657] on button "Adicionar" at bounding box center [1195, 658] width 118 height 76
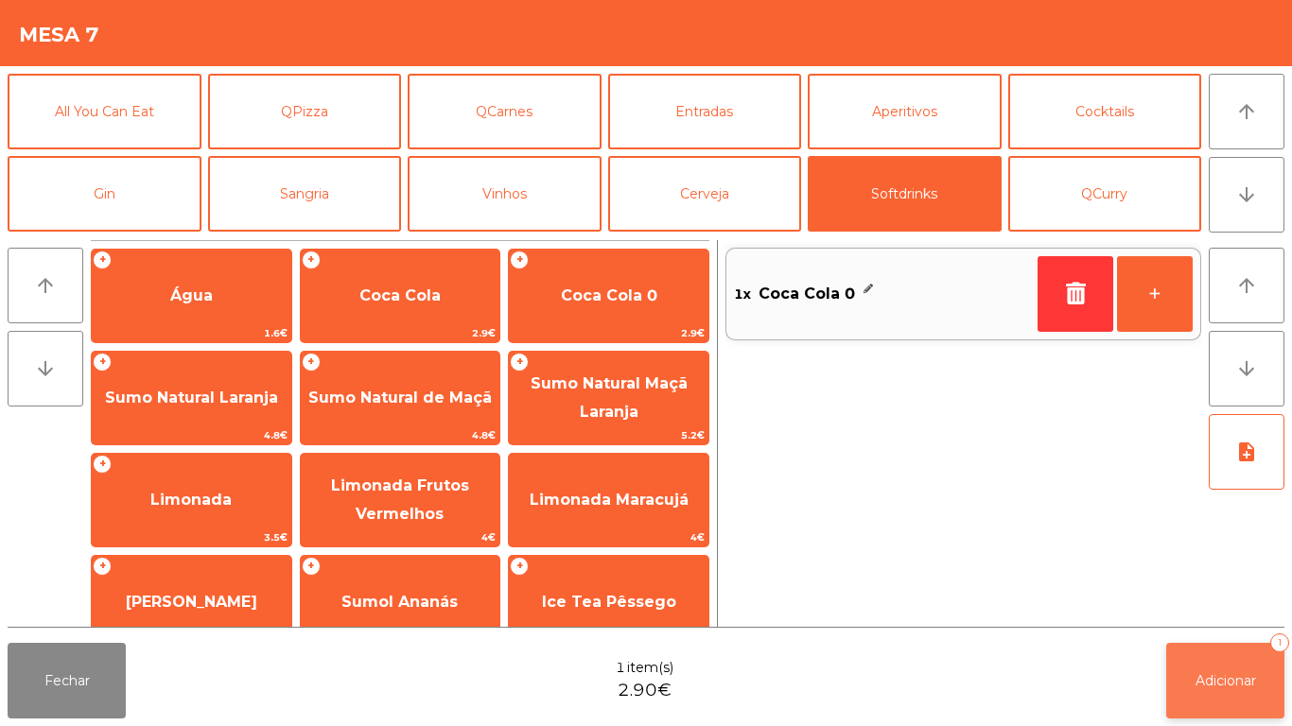
click at [1187, 651] on button "Adicionar 1" at bounding box center [1225, 681] width 118 height 76
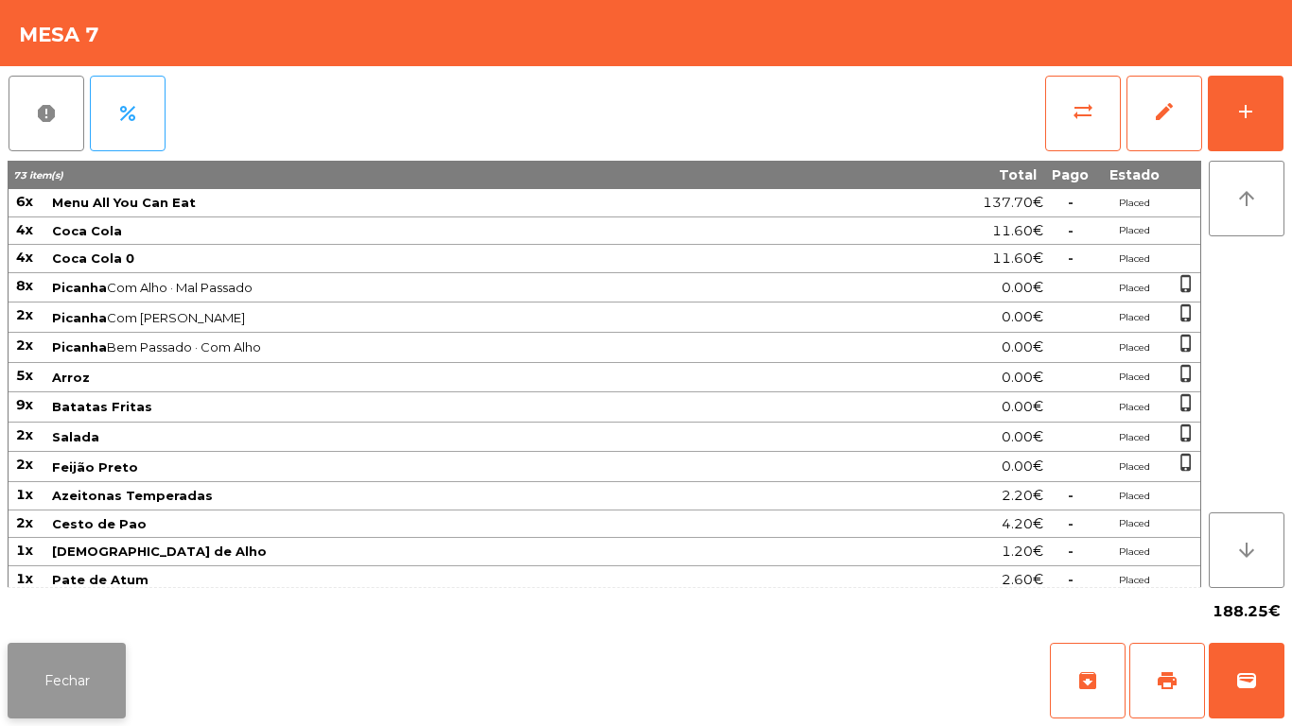
click at [94, 664] on button "Fechar" at bounding box center [67, 681] width 118 height 76
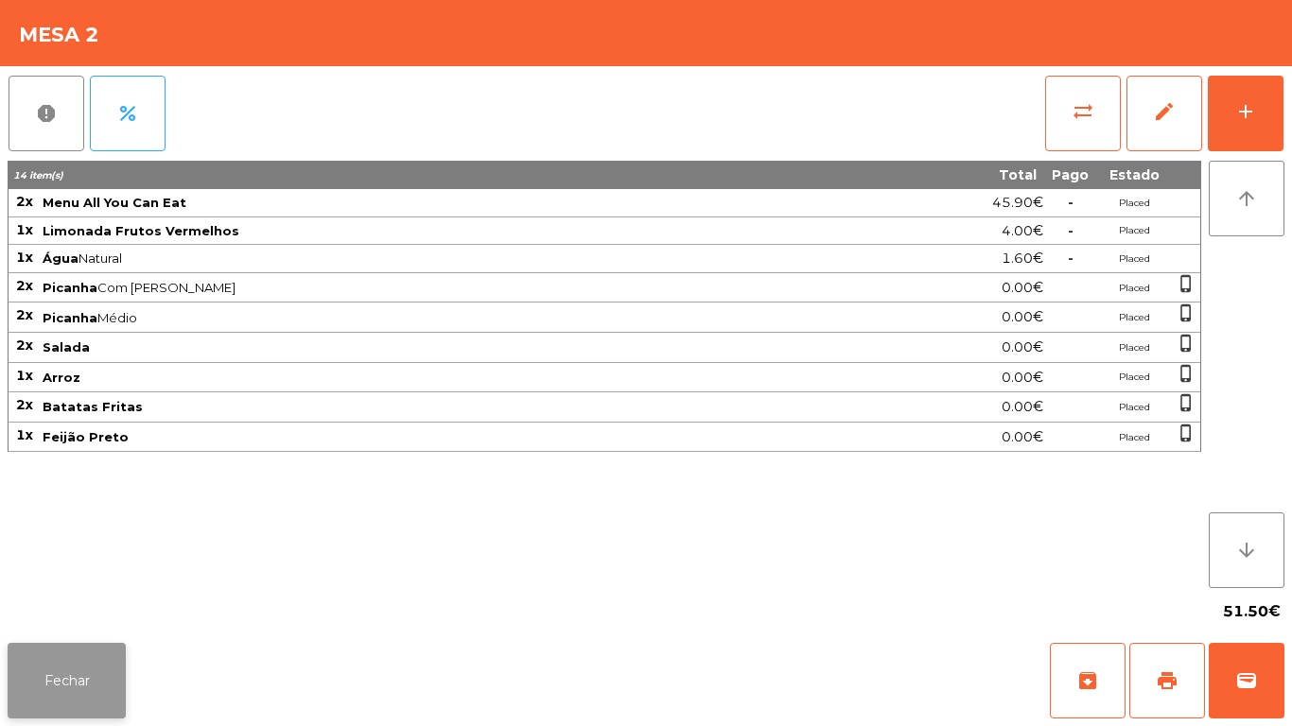
click at [82, 667] on button "Fechar" at bounding box center [67, 681] width 118 height 76
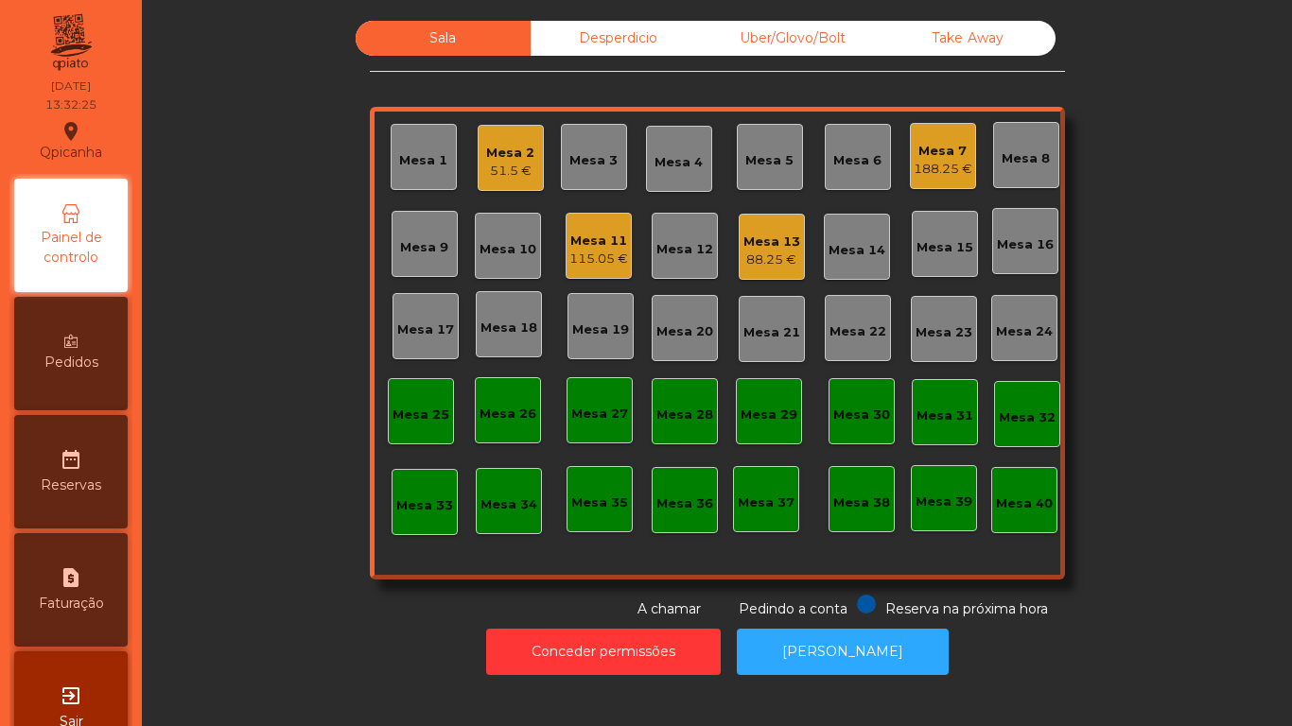
click at [516, 323] on div "Mesa 18" at bounding box center [509, 328] width 57 height 19
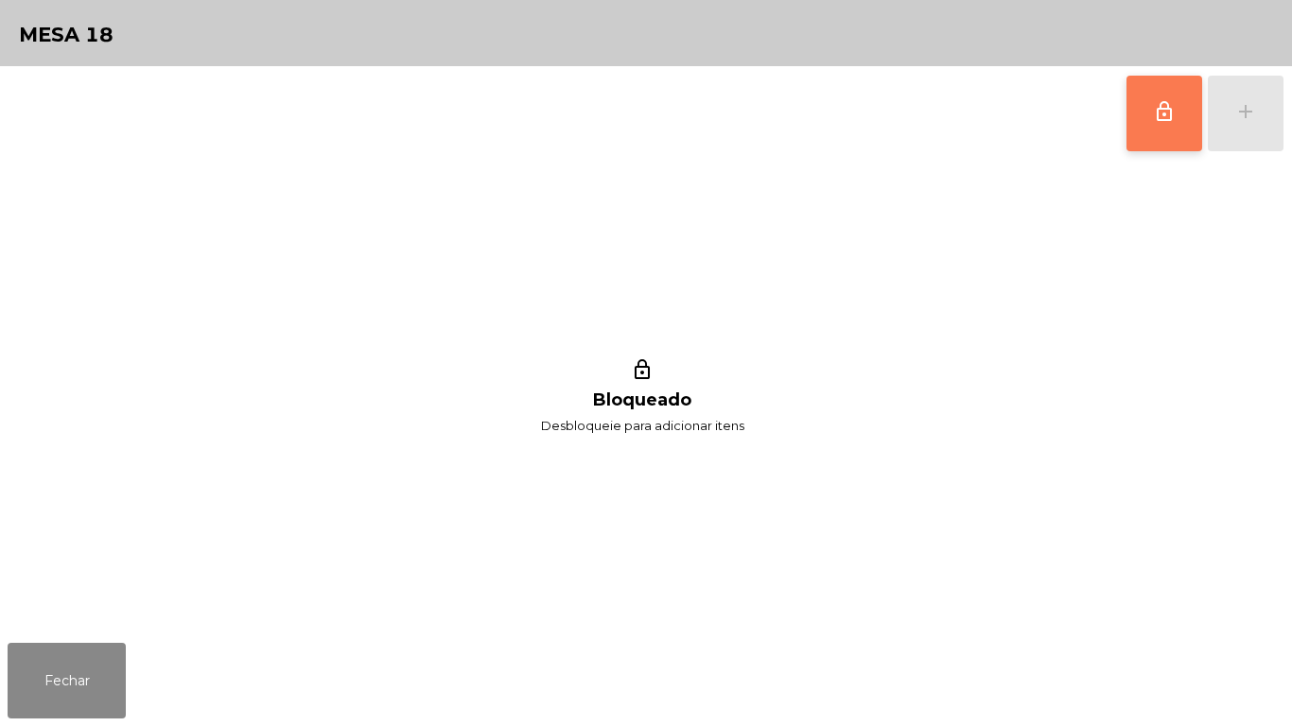
click at [1147, 134] on button "lock_outline" at bounding box center [1165, 114] width 76 height 76
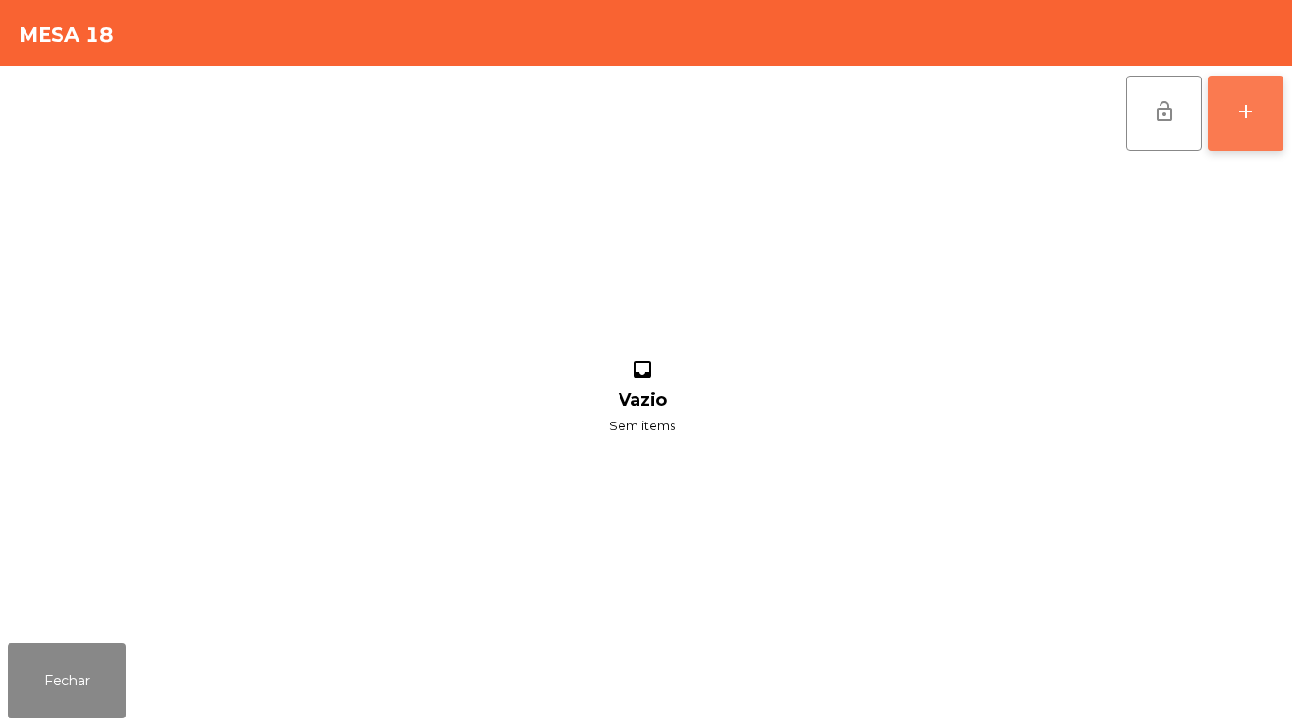
click at [1244, 131] on button "add" at bounding box center [1246, 114] width 76 height 76
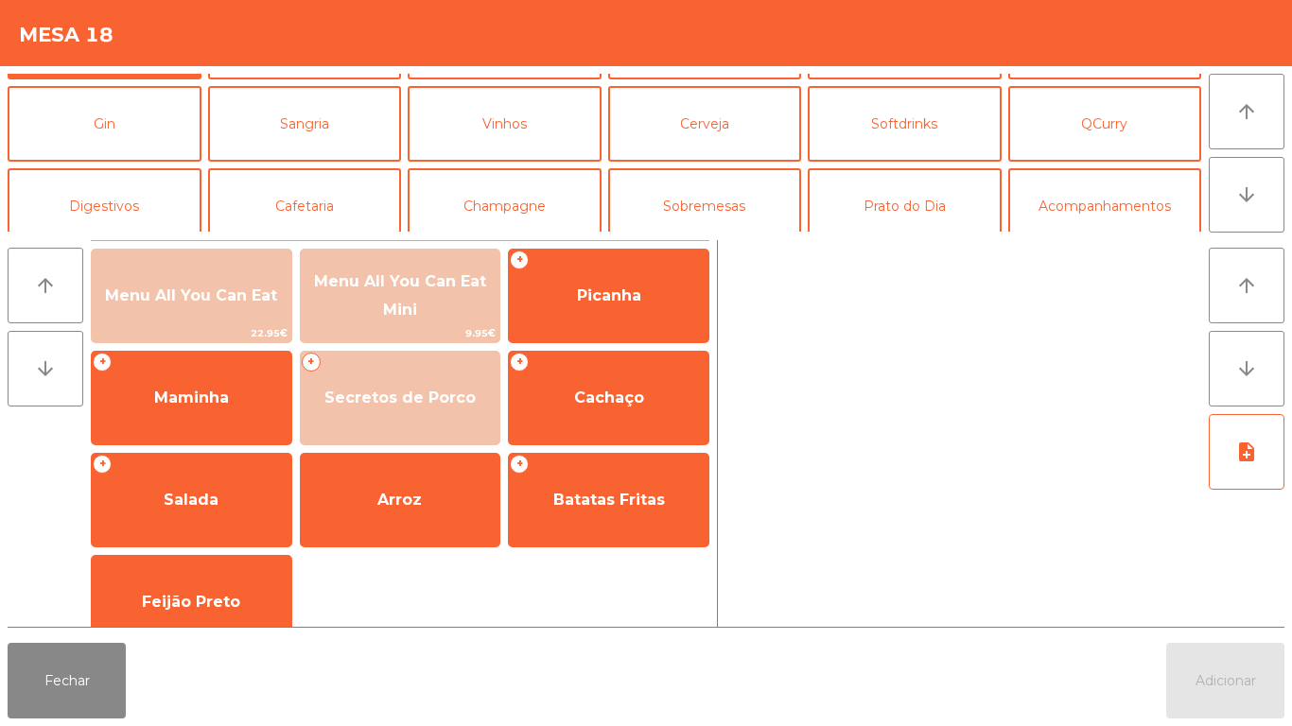
scroll to position [71, 0]
click at [916, 213] on button "Prato do Dia" at bounding box center [905, 205] width 194 height 76
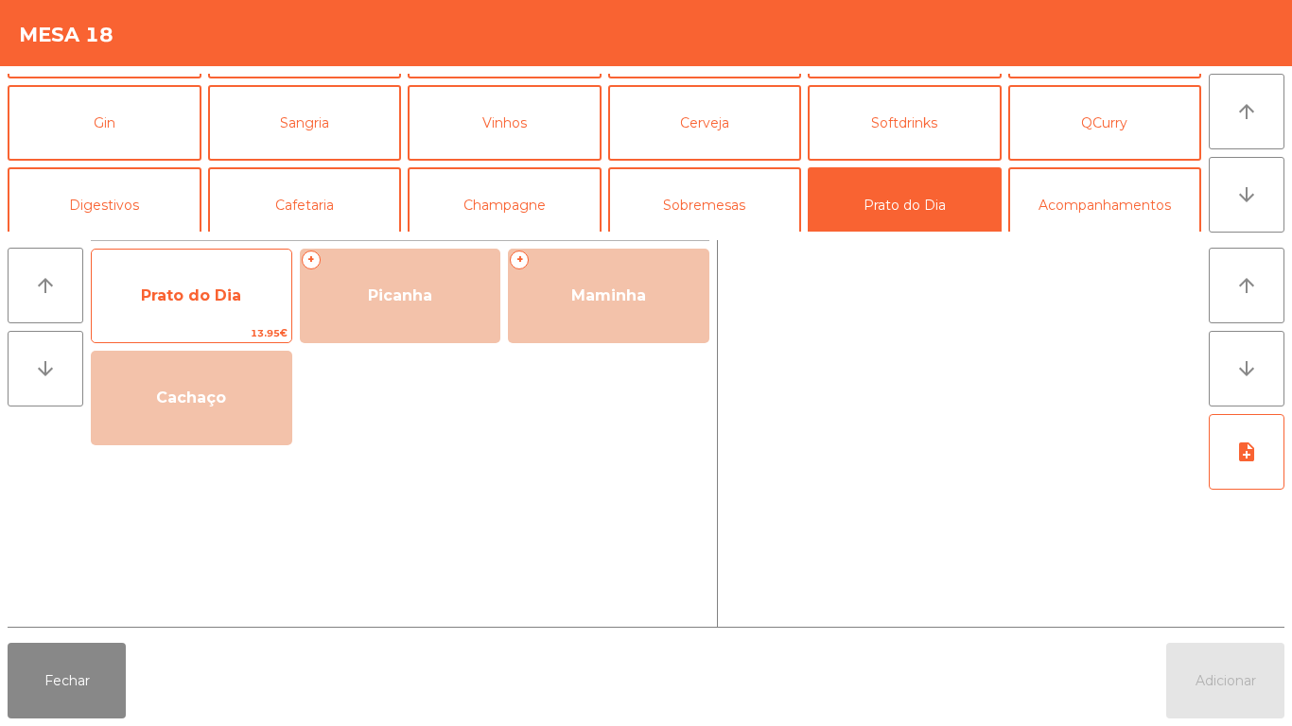
click at [188, 287] on span "Prato do Dia" at bounding box center [191, 296] width 100 height 18
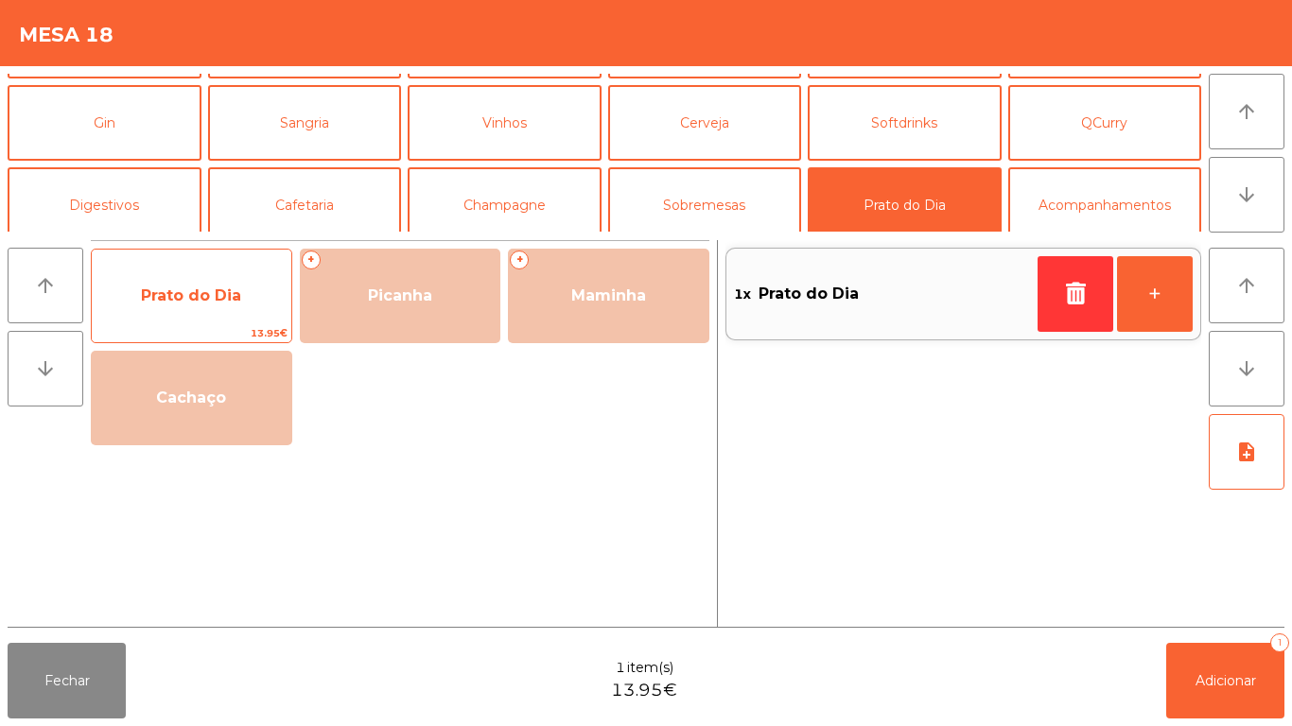
click at [176, 296] on span "Prato do Dia" at bounding box center [191, 296] width 100 height 18
click at [180, 293] on span "Prato do Dia" at bounding box center [191, 296] width 100 height 18
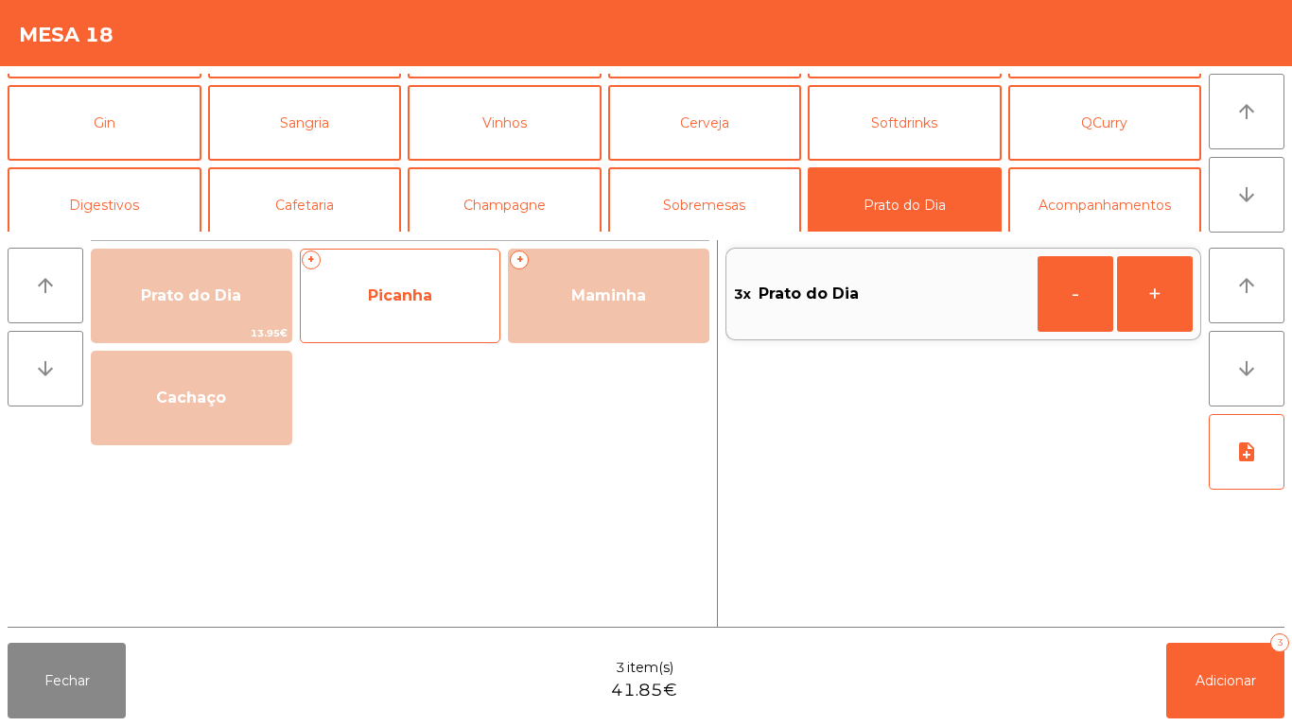
click at [404, 303] on span "Picanha" at bounding box center [400, 296] width 64 height 18
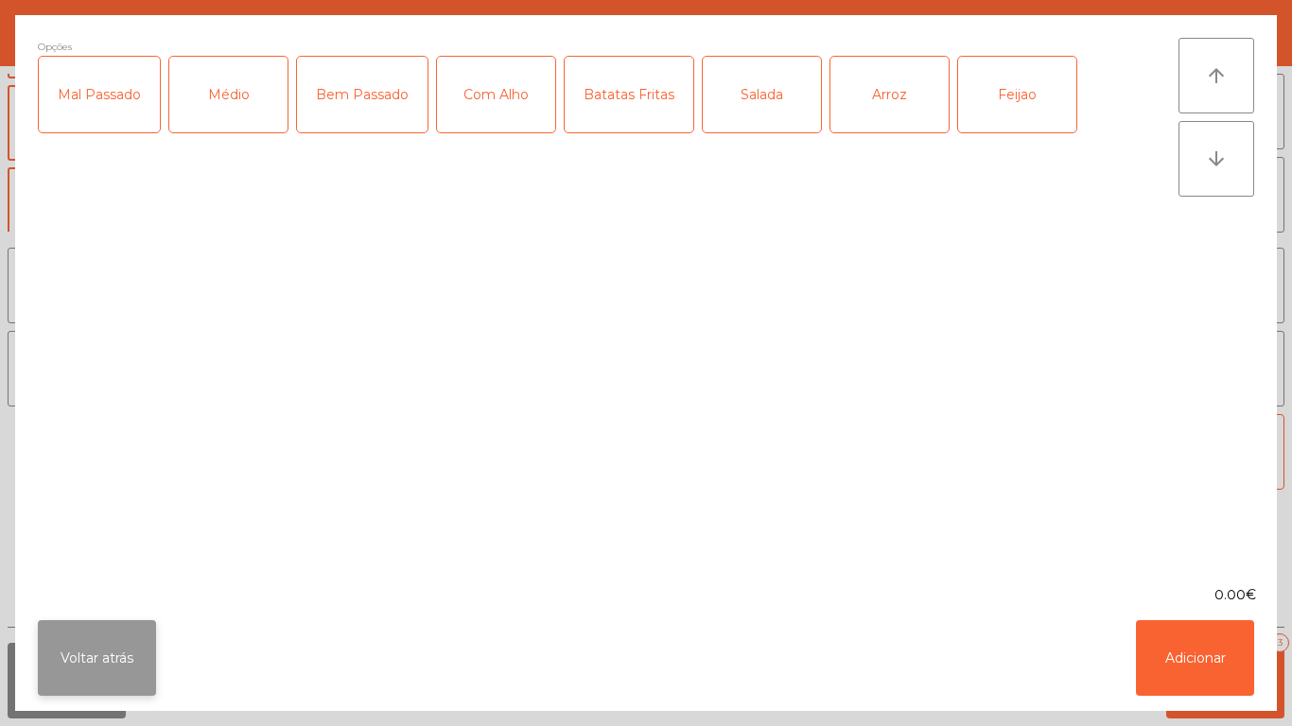
click at [105, 644] on button "Voltar atrás" at bounding box center [97, 658] width 118 height 76
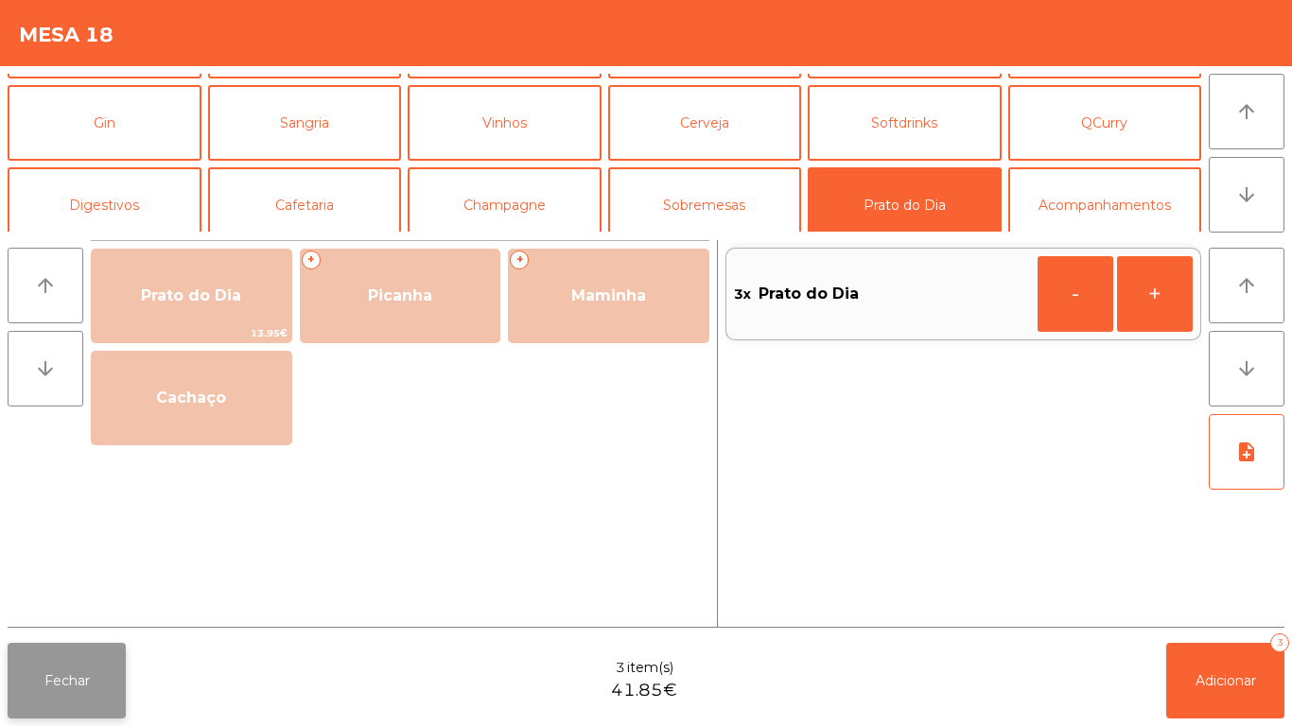
click at [79, 670] on button "Fechar" at bounding box center [67, 681] width 118 height 76
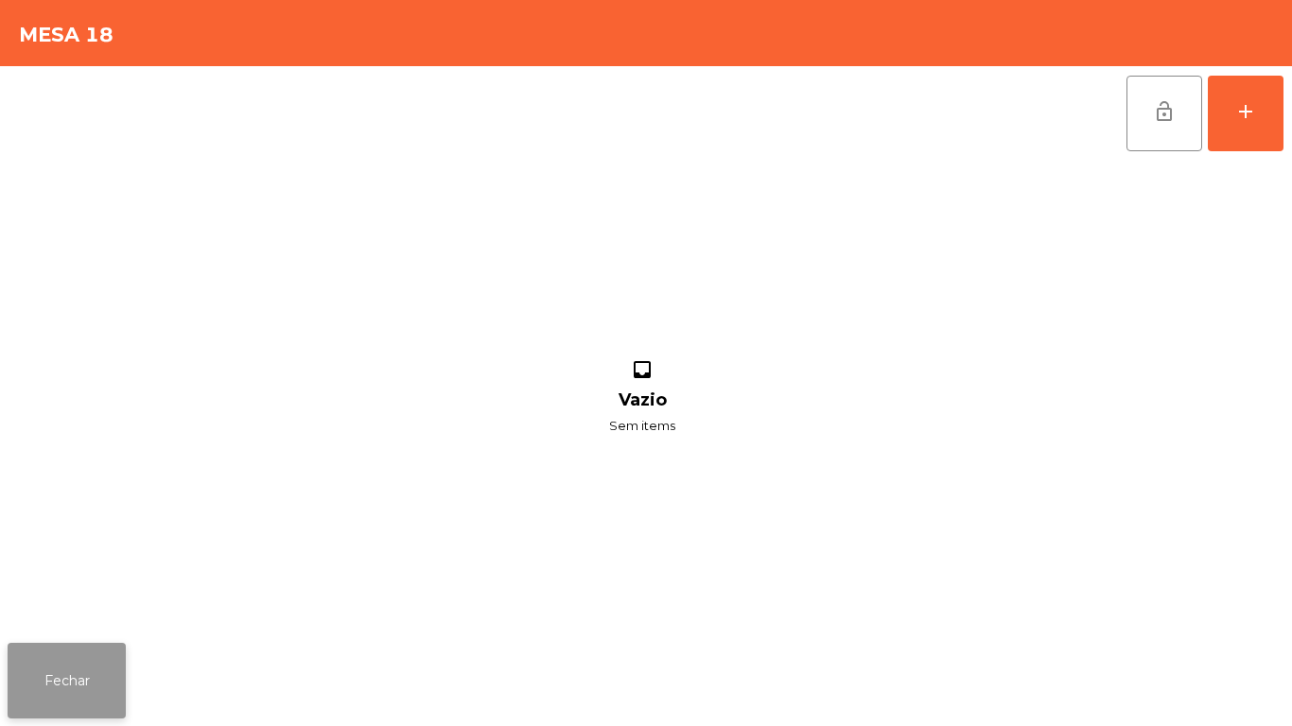
click at [82, 678] on button "Fechar" at bounding box center [67, 681] width 118 height 76
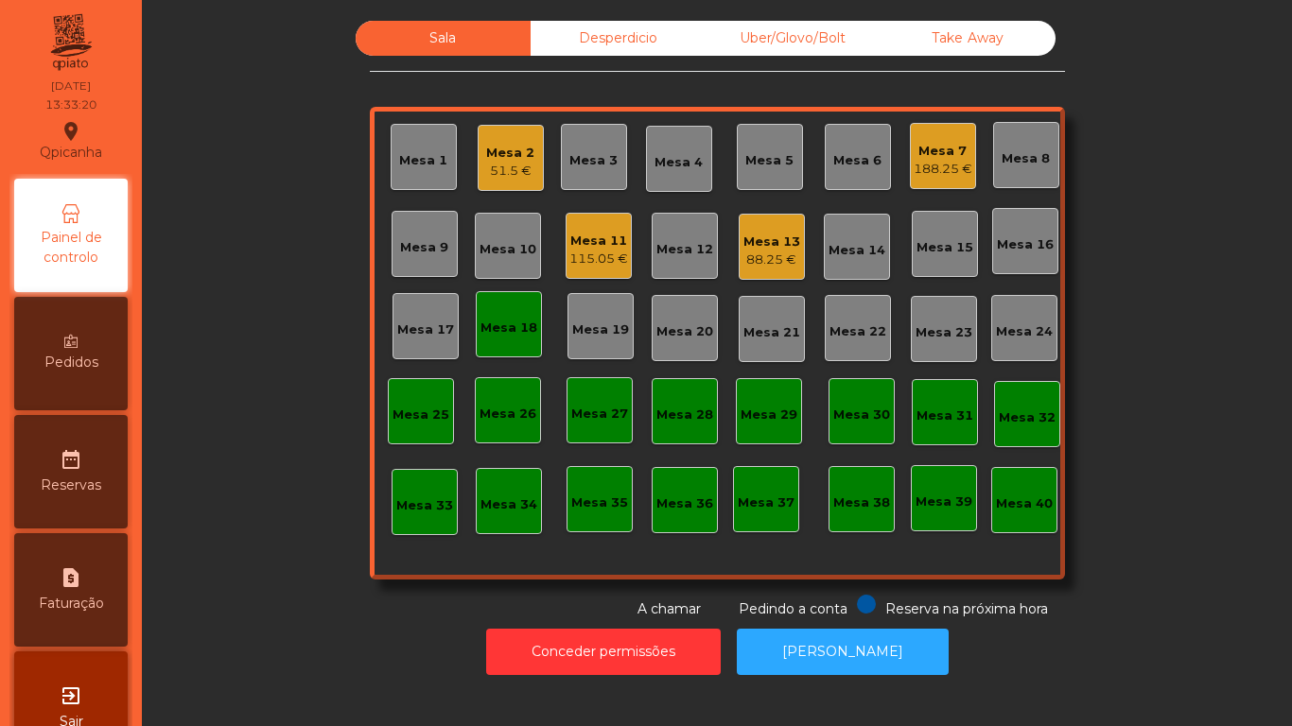
click at [515, 334] on div "Mesa 18" at bounding box center [509, 328] width 57 height 19
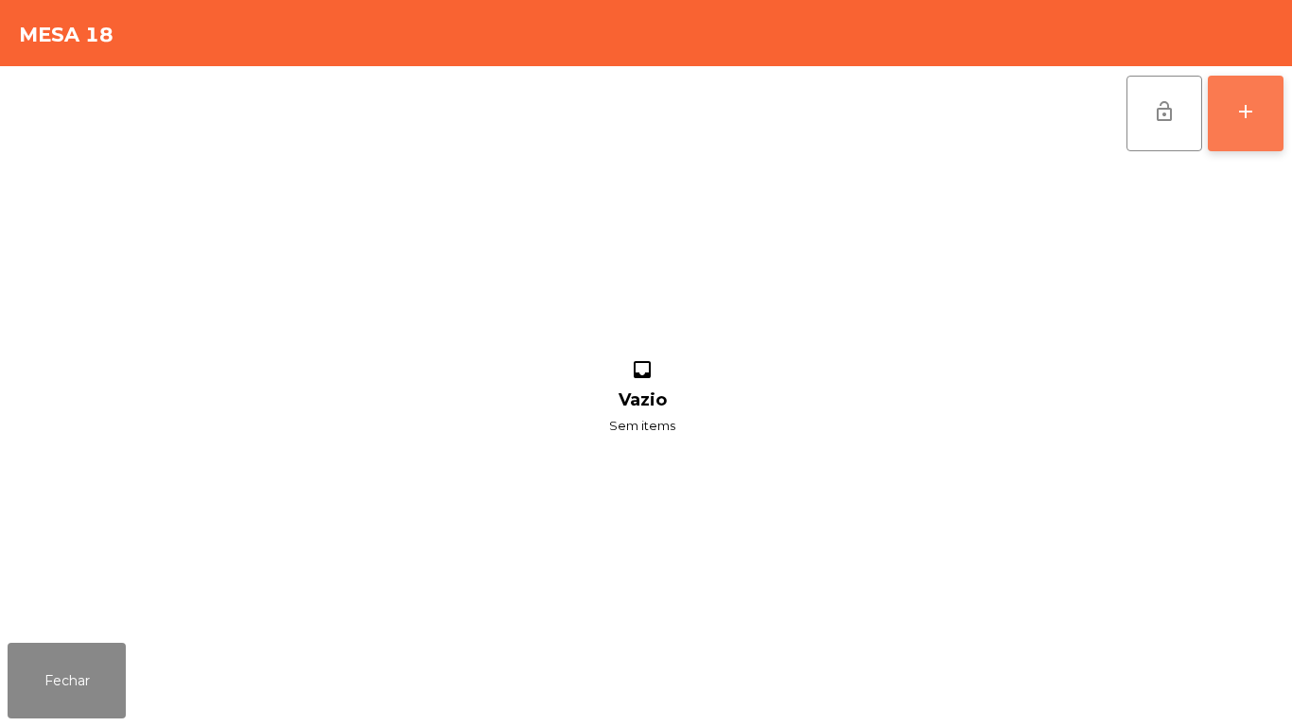
click at [1245, 113] on div "add" at bounding box center [1245, 111] width 23 height 23
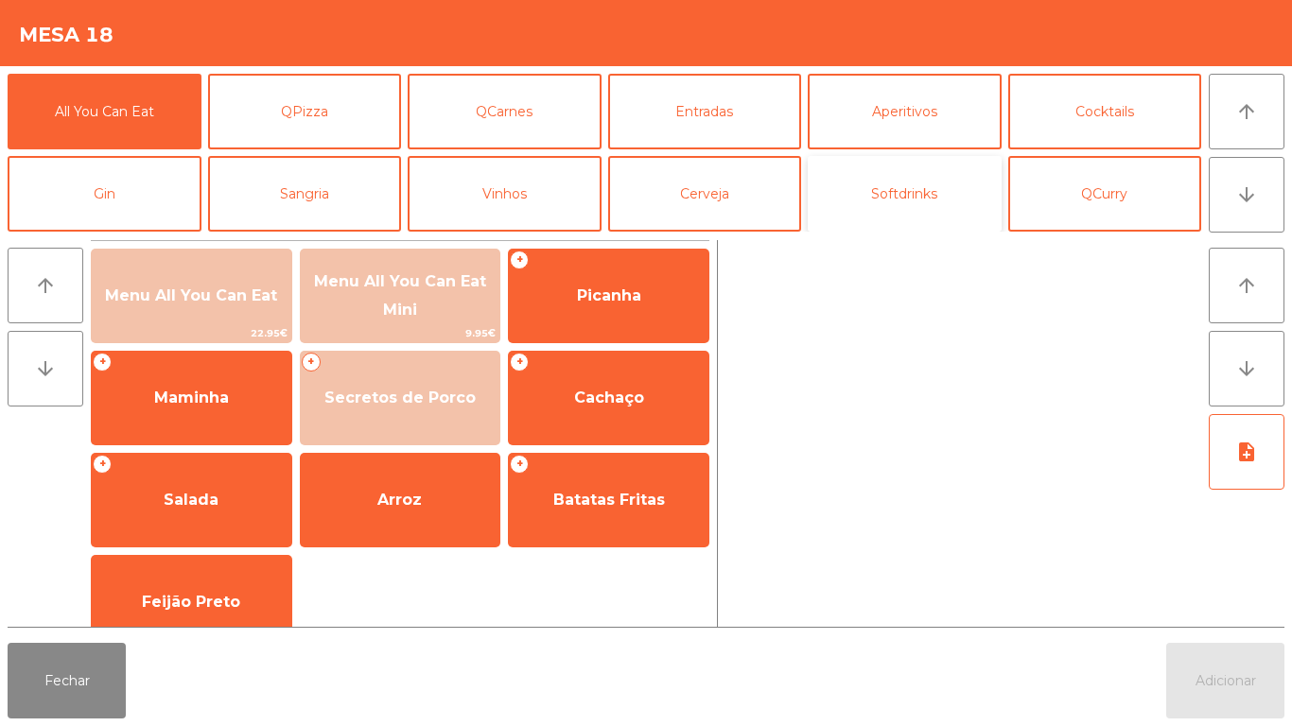
click at [900, 211] on button "Softdrinks" at bounding box center [905, 194] width 194 height 76
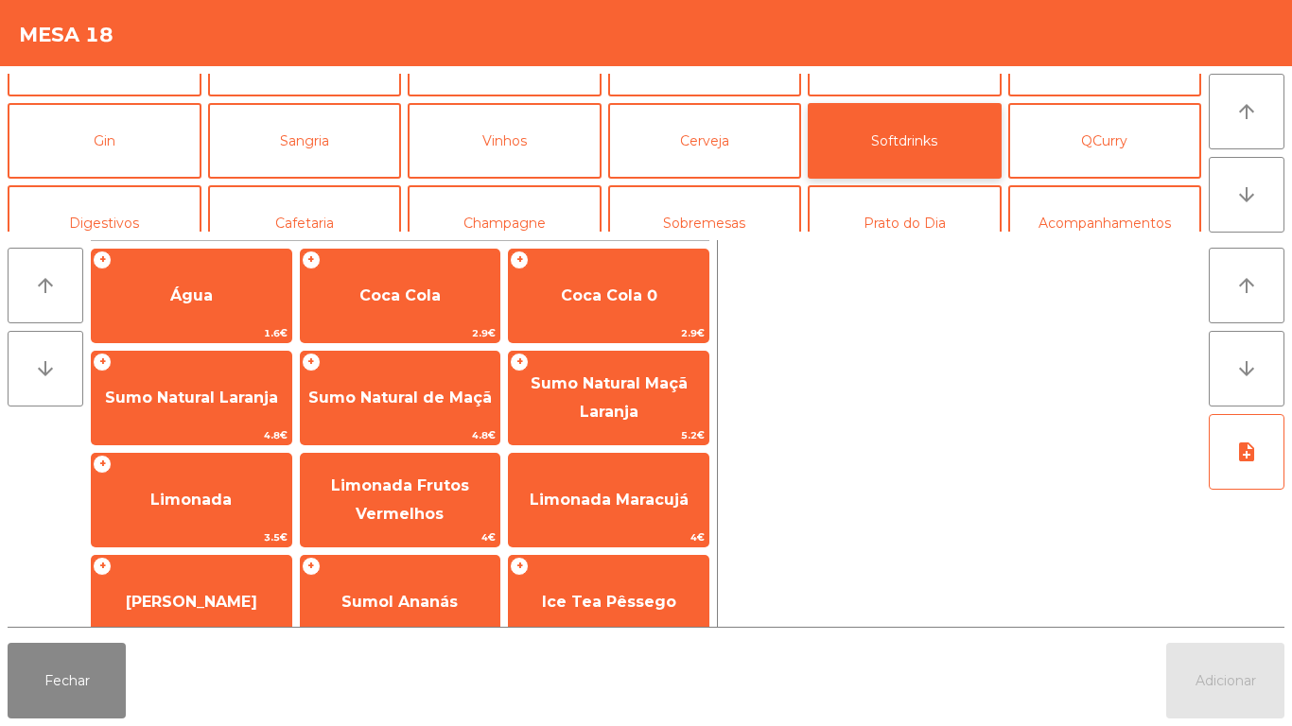
scroll to position [93, 0]
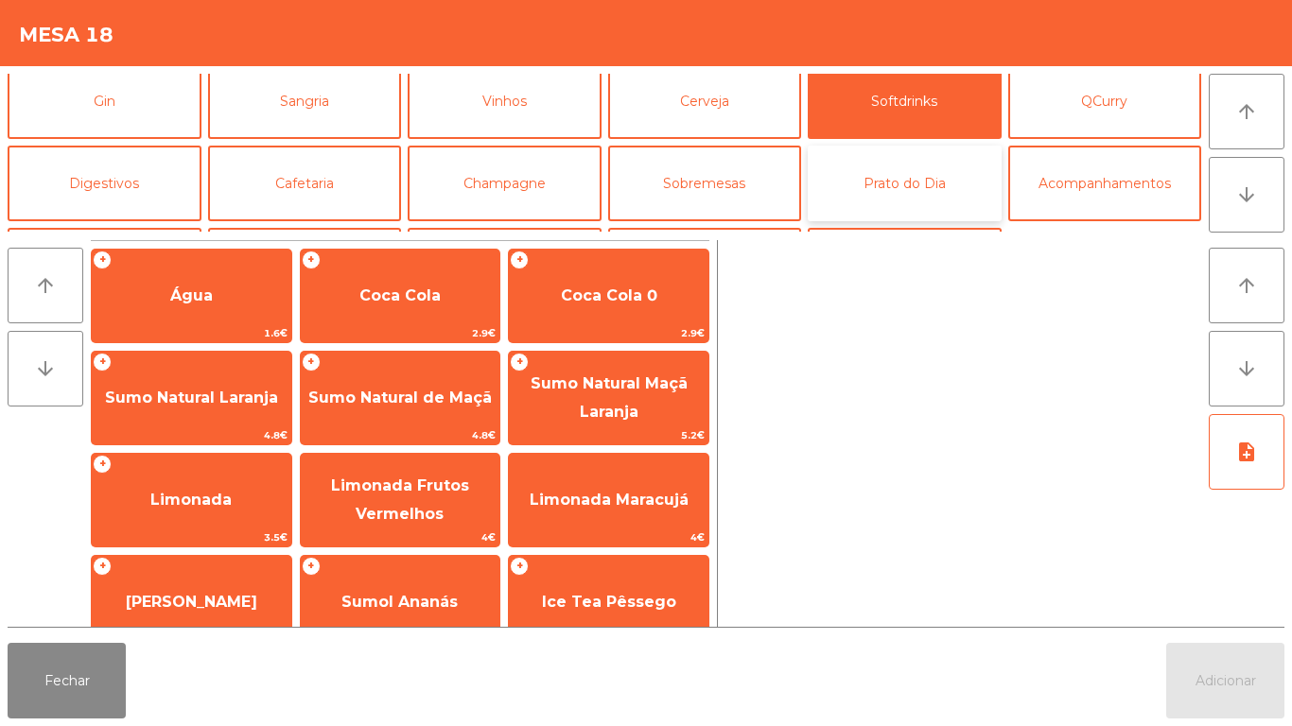
click at [903, 197] on button "Prato do Dia" at bounding box center [905, 184] width 194 height 76
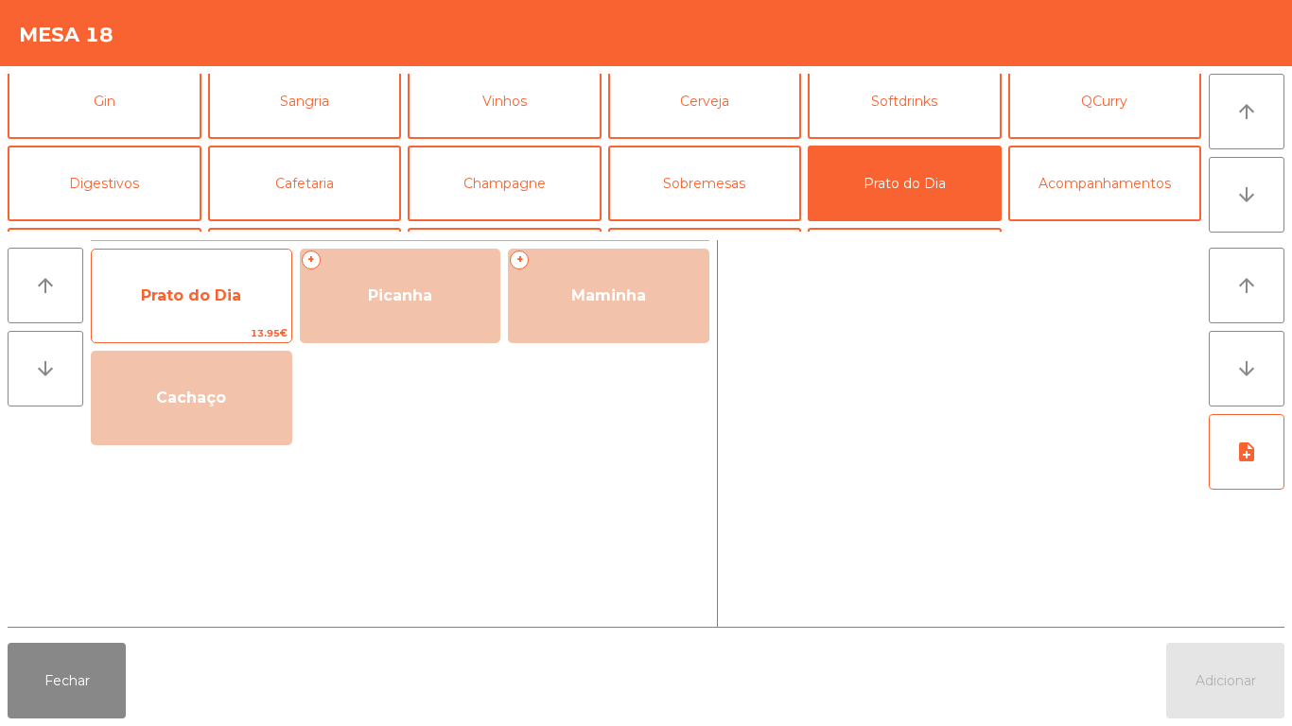
click at [183, 302] on span "Prato do Dia" at bounding box center [191, 296] width 100 height 18
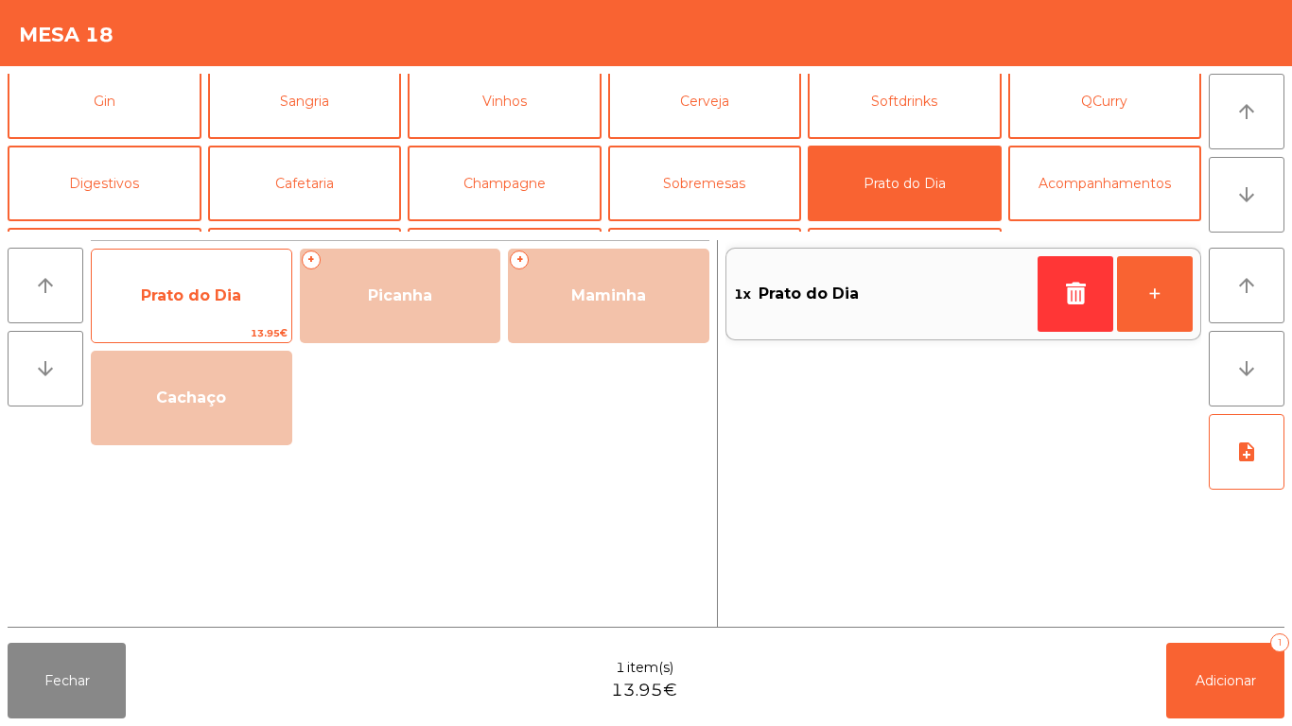
click at [184, 306] on span "Prato do Dia" at bounding box center [192, 296] width 200 height 51
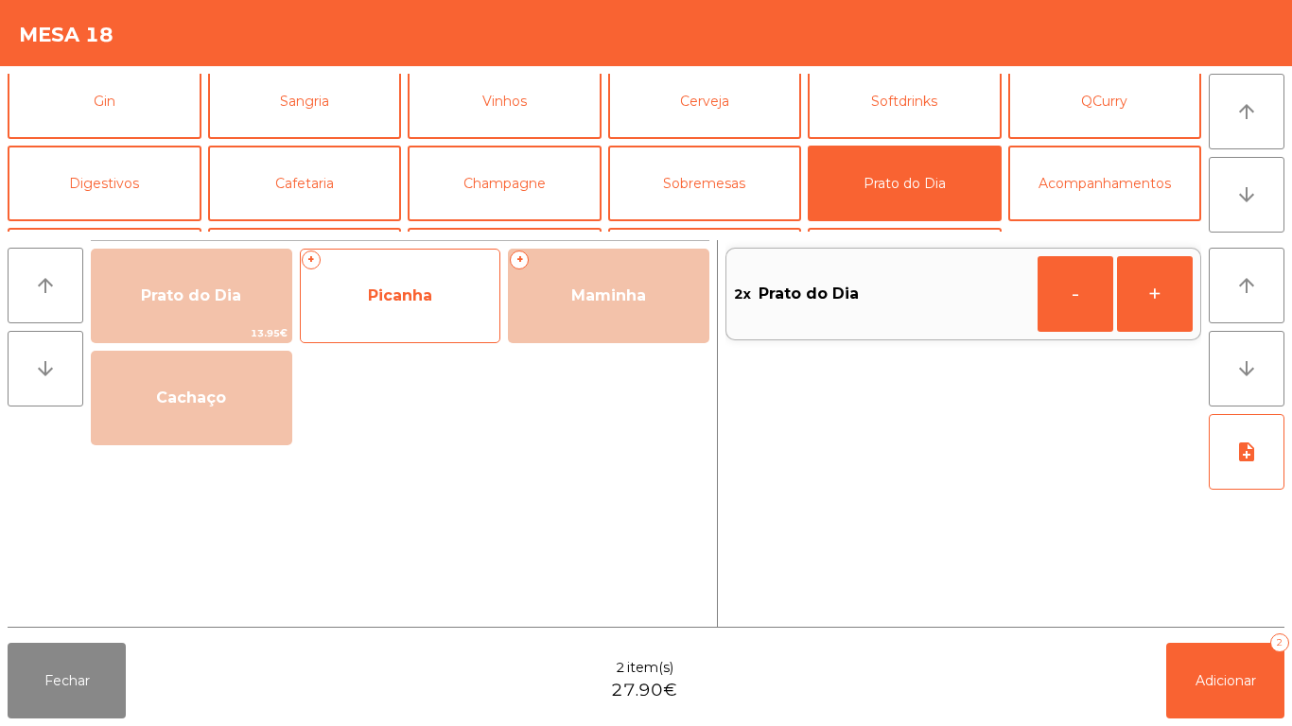
click at [380, 283] on span "Picanha" at bounding box center [401, 296] width 200 height 51
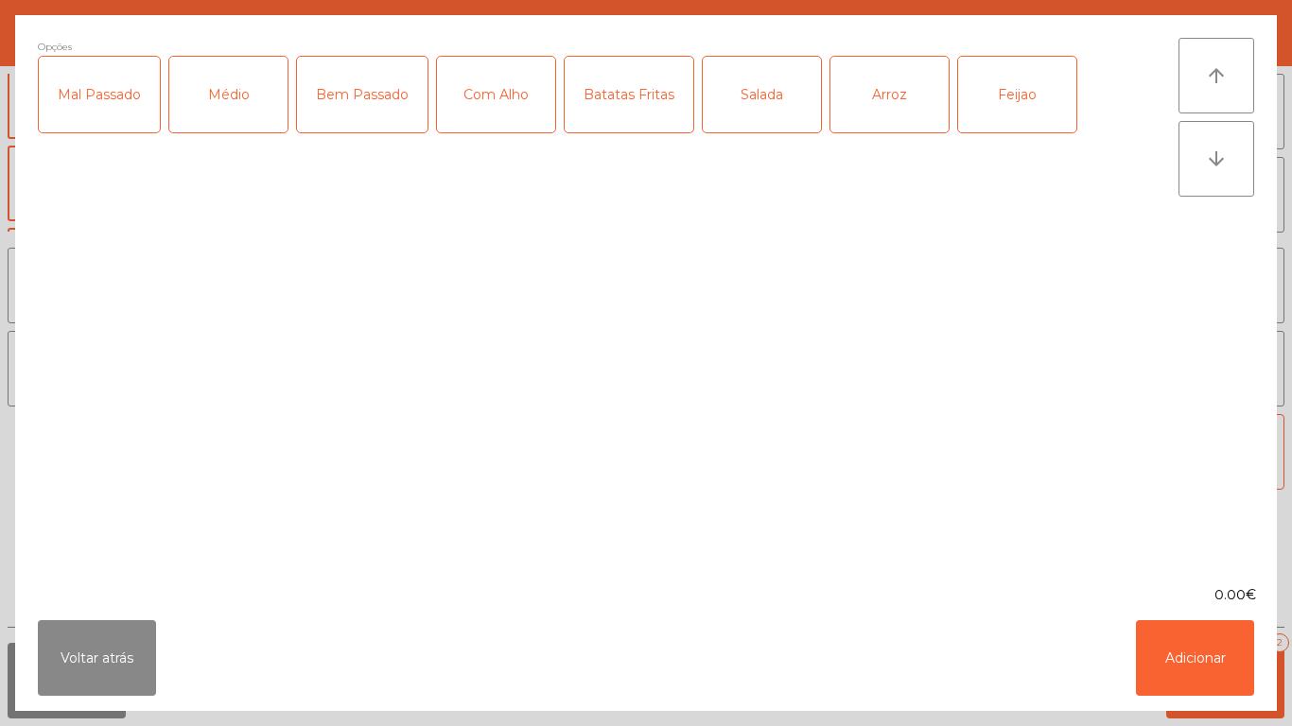
click at [242, 109] on div "Médio" at bounding box center [228, 95] width 118 height 76
click at [507, 105] on div "Com Alho" at bounding box center [496, 95] width 118 height 76
click at [900, 111] on div "Arroz" at bounding box center [889, 95] width 118 height 76
click at [1017, 108] on div "Feijao" at bounding box center [1017, 95] width 118 height 76
click at [753, 116] on div "Salada" at bounding box center [762, 95] width 118 height 76
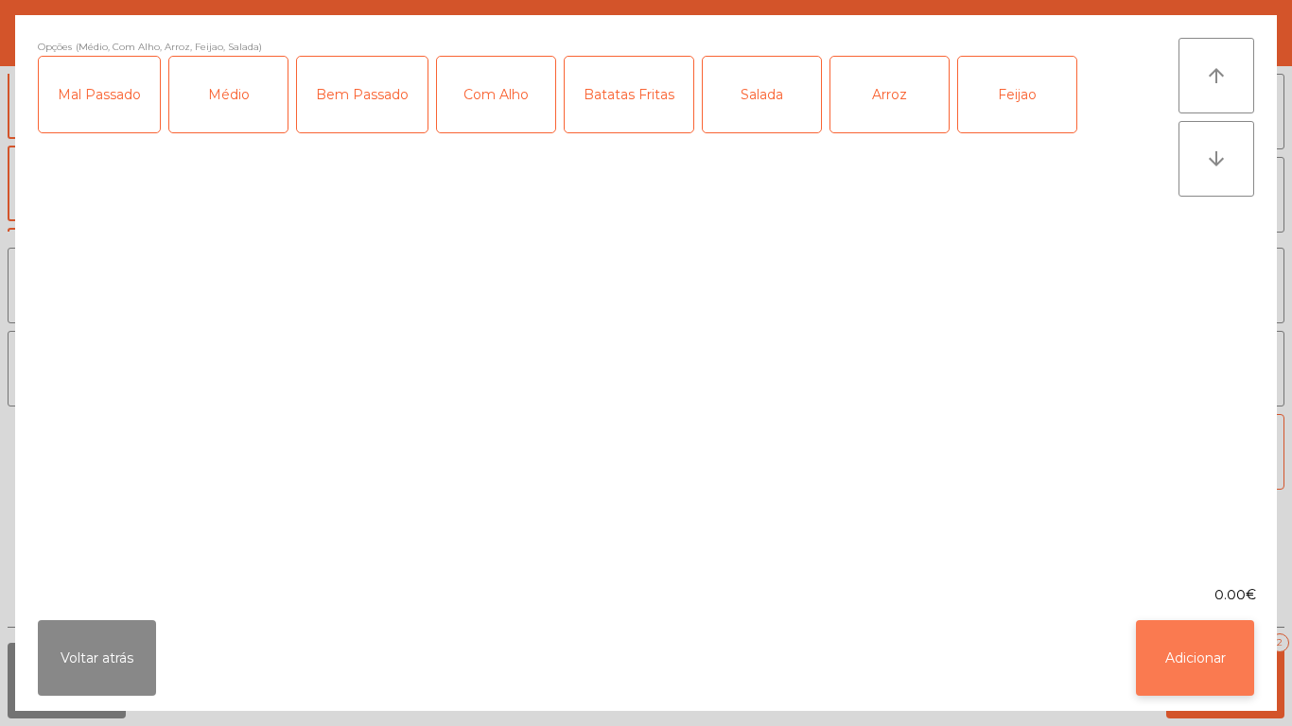
click at [1162, 662] on button "Adicionar" at bounding box center [1195, 658] width 118 height 76
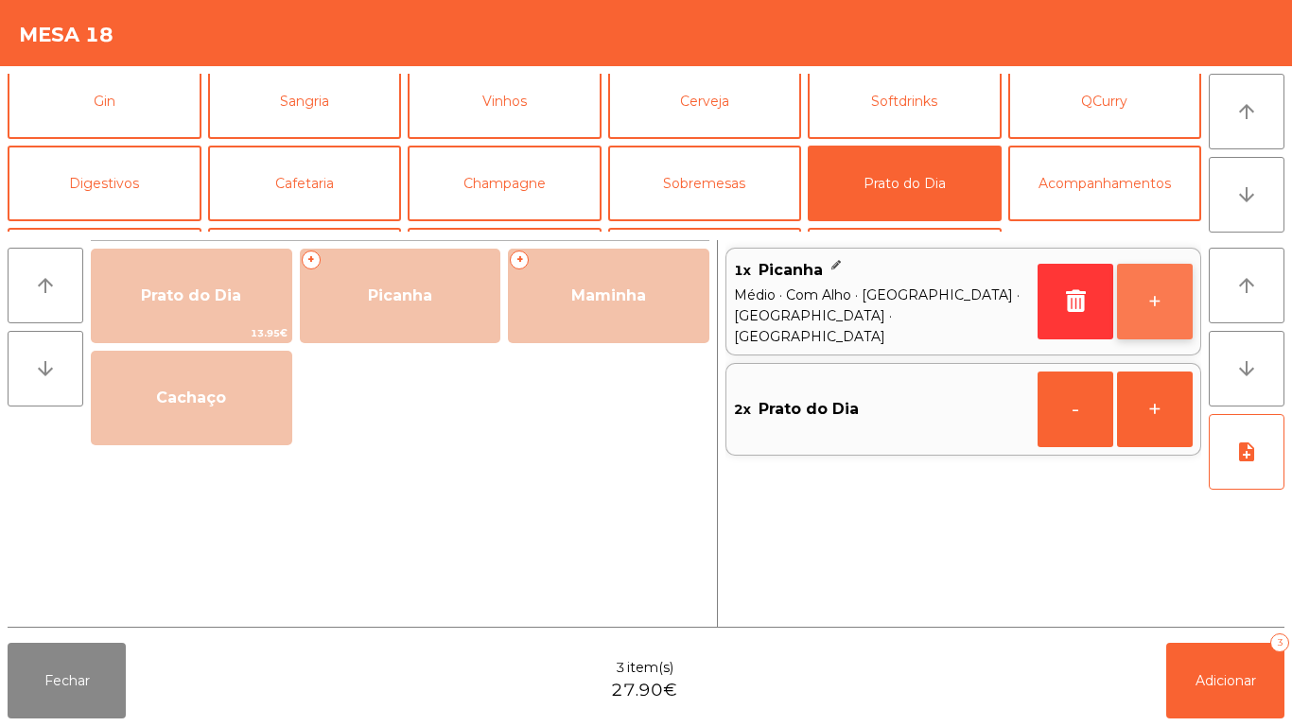
click at [1145, 291] on button "+" at bounding box center [1155, 302] width 76 height 76
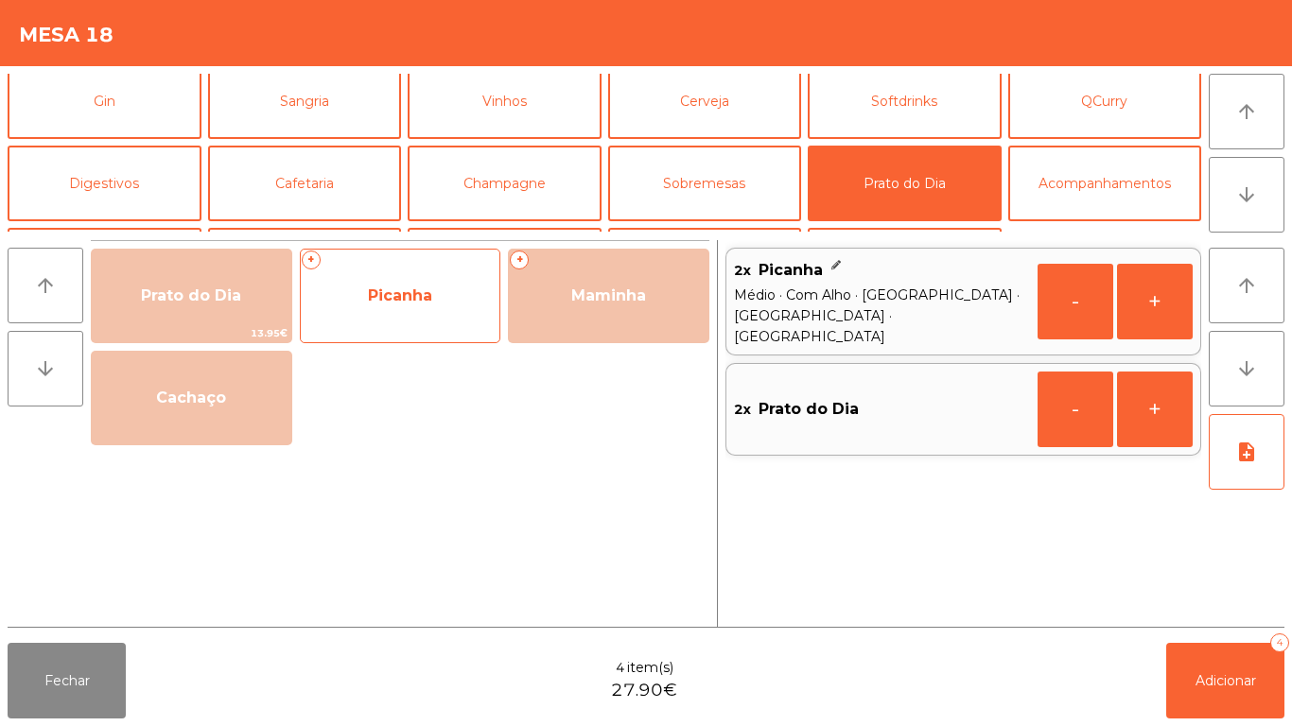
click at [390, 304] on span "Picanha" at bounding box center [400, 296] width 64 height 18
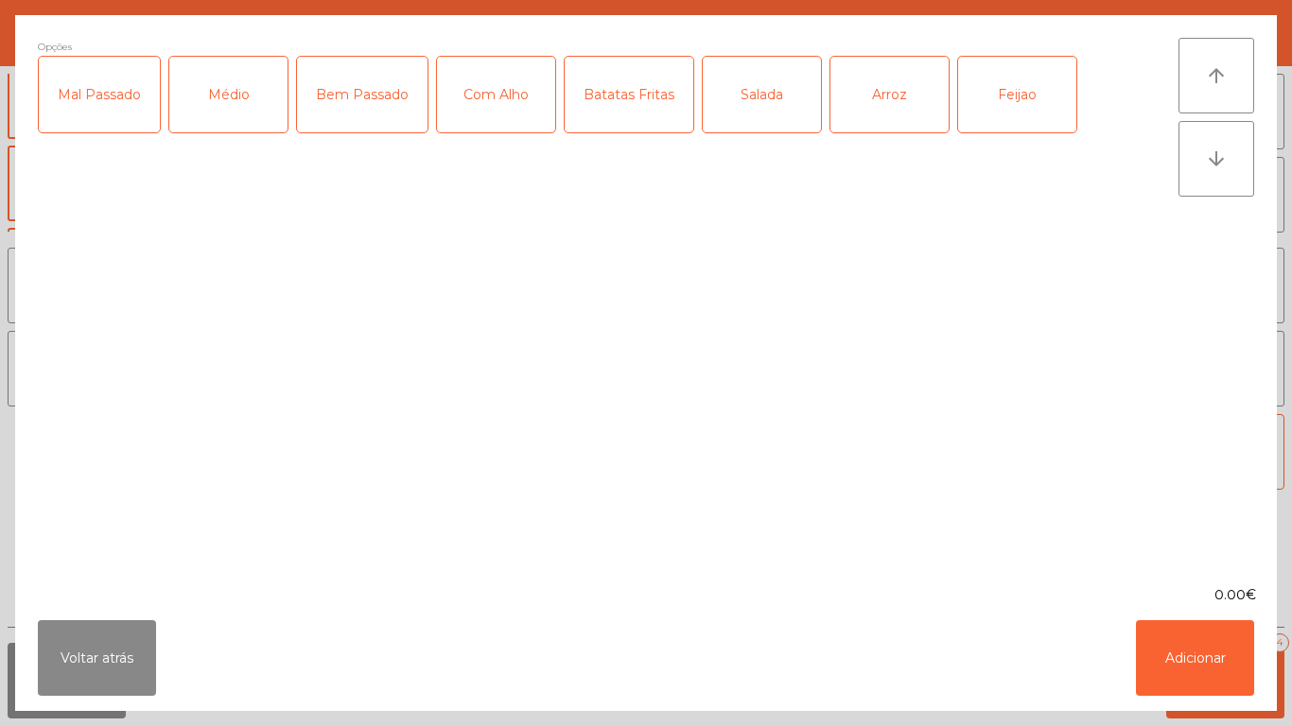
click at [252, 114] on div "Médio" at bounding box center [228, 95] width 118 height 76
click at [501, 117] on div "Com Alho" at bounding box center [496, 95] width 118 height 76
click at [645, 113] on div "Batatas Fritas" at bounding box center [629, 95] width 129 height 76
click at [768, 127] on div "Salada" at bounding box center [762, 95] width 118 height 76
click at [1018, 108] on div "Feijao" at bounding box center [1017, 95] width 118 height 76
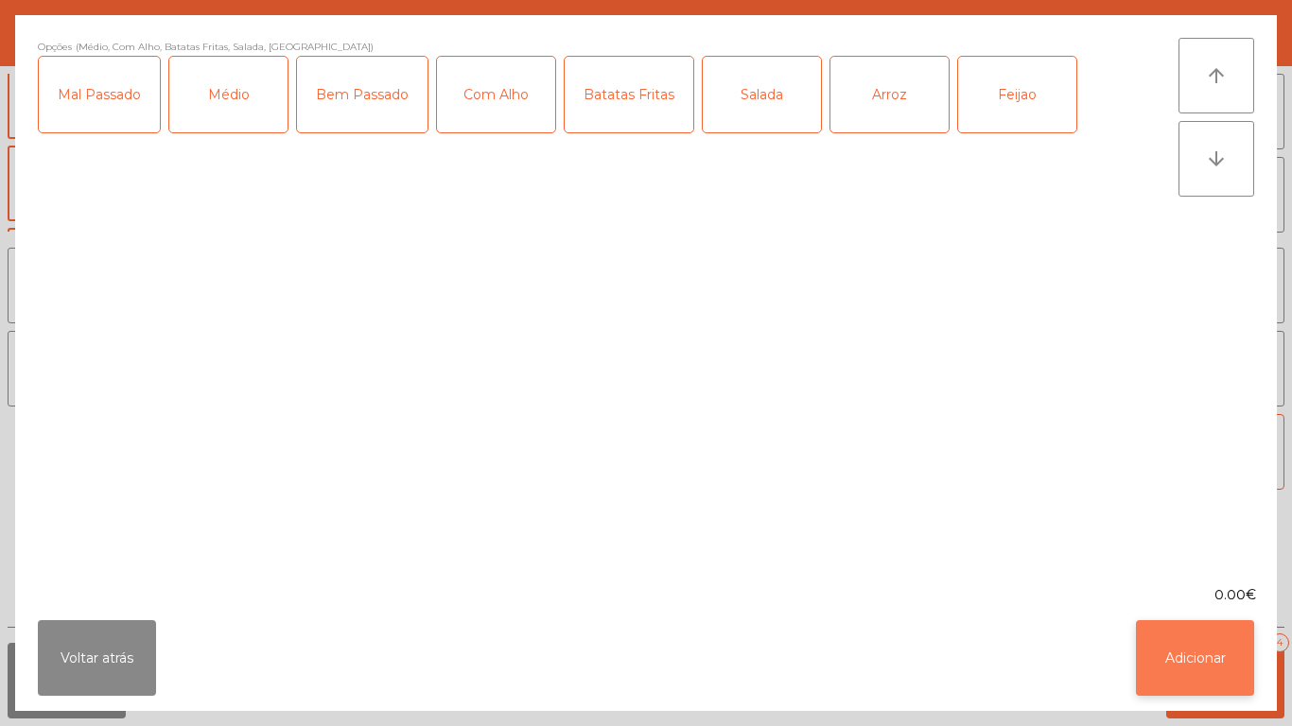
click at [1188, 646] on button "Adicionar" at bounding box center [1195, 658] width 118 height 76
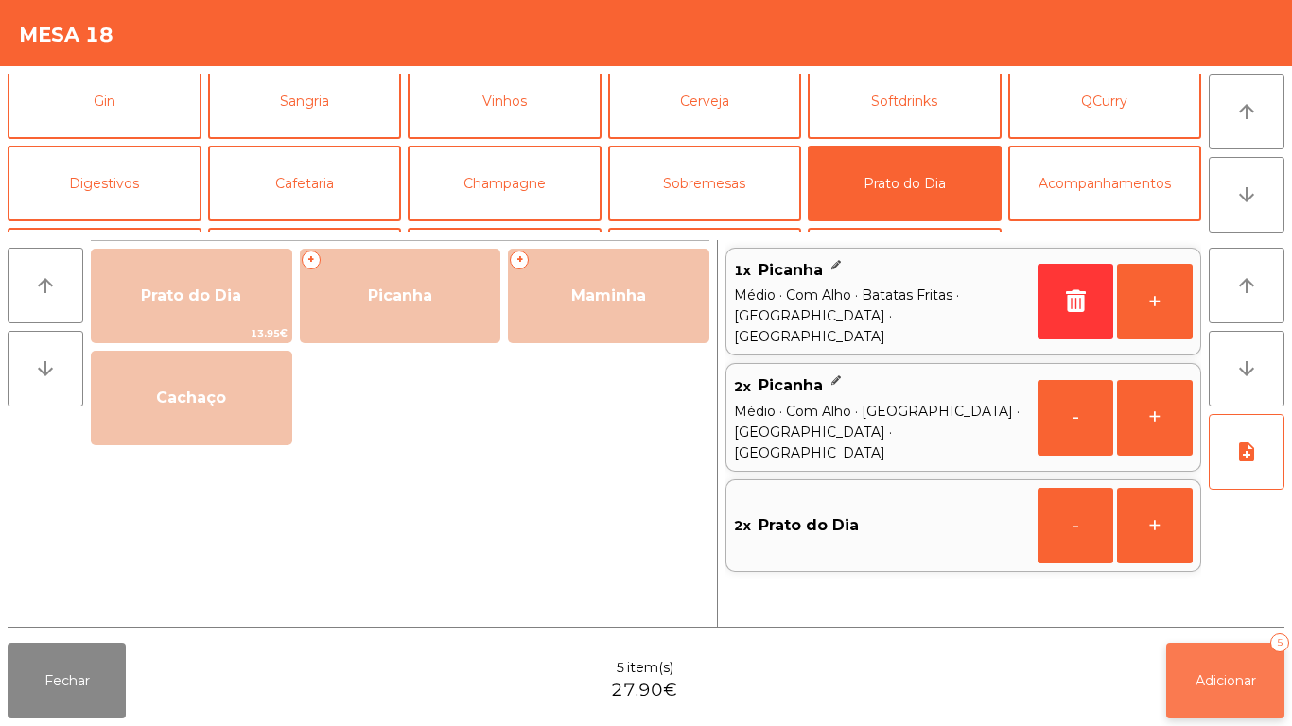
click at [1197, 681] on span "Adicionar" at bounding box center [1226, 681] width 61 height 17
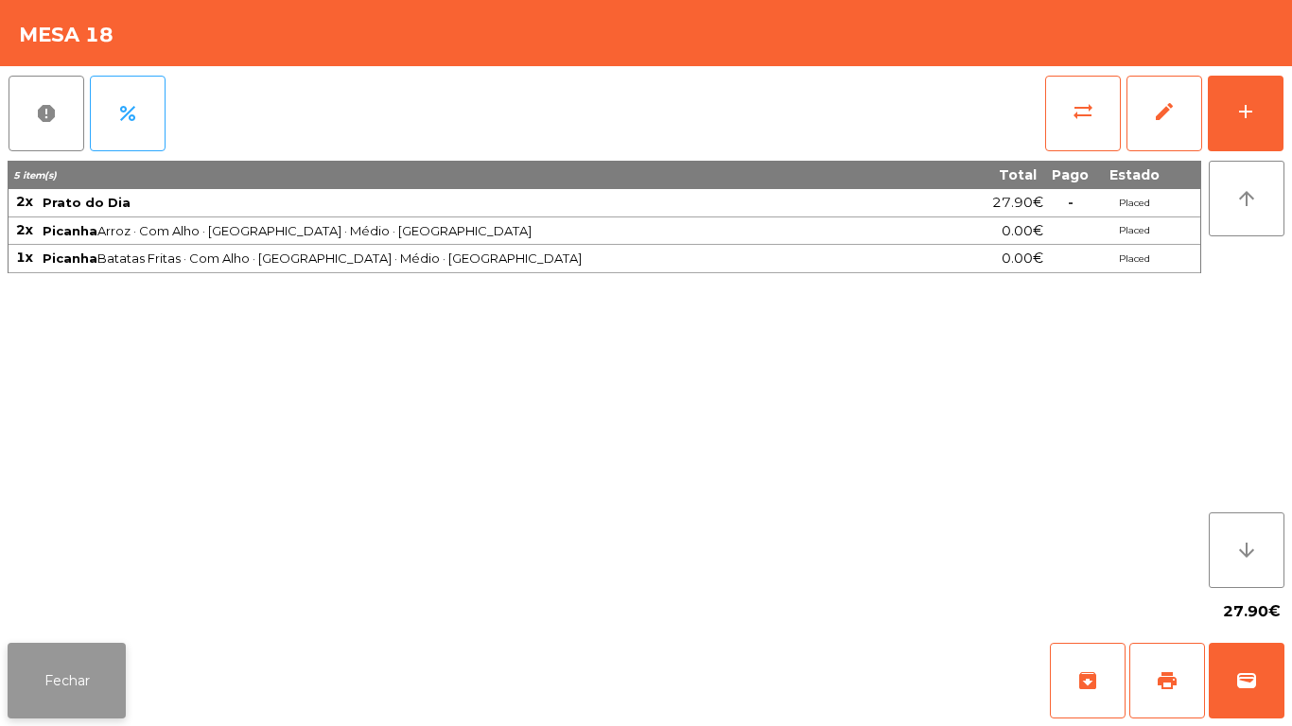
click at [56, 673] on button "Fechar" at bounding box center [67, 681] width 118 height 76
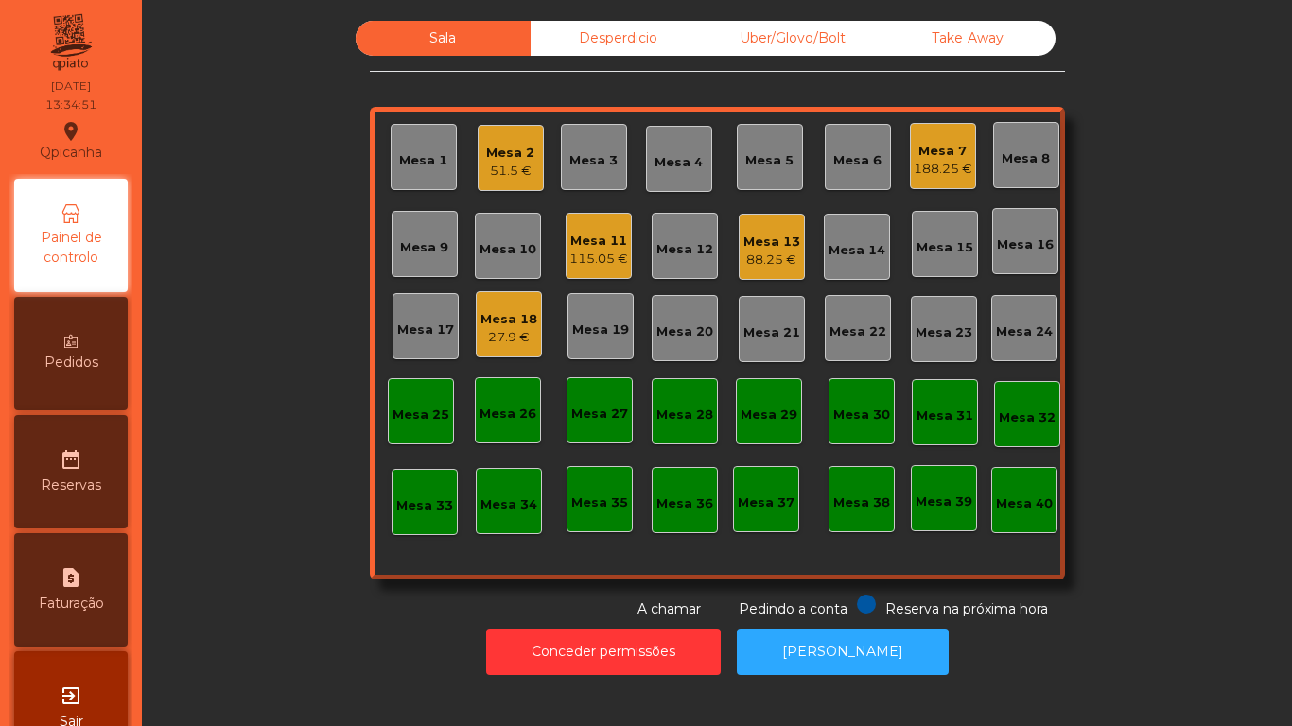
click at [533, 317] on div "Mesa 18 27.9 €" at bounding box center [509, 324] width 66 height 66
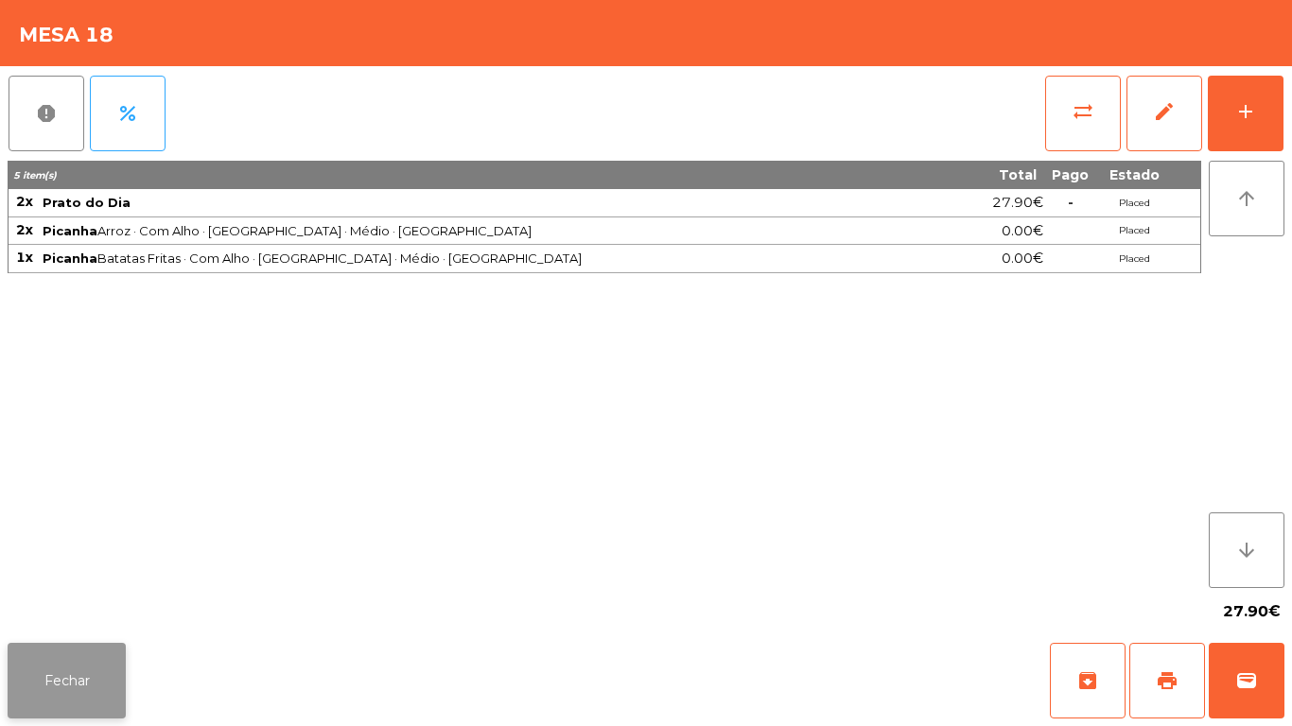
click at [100, 661] on button "Fechar" at bounding box center [67, 681] width 118 height 76
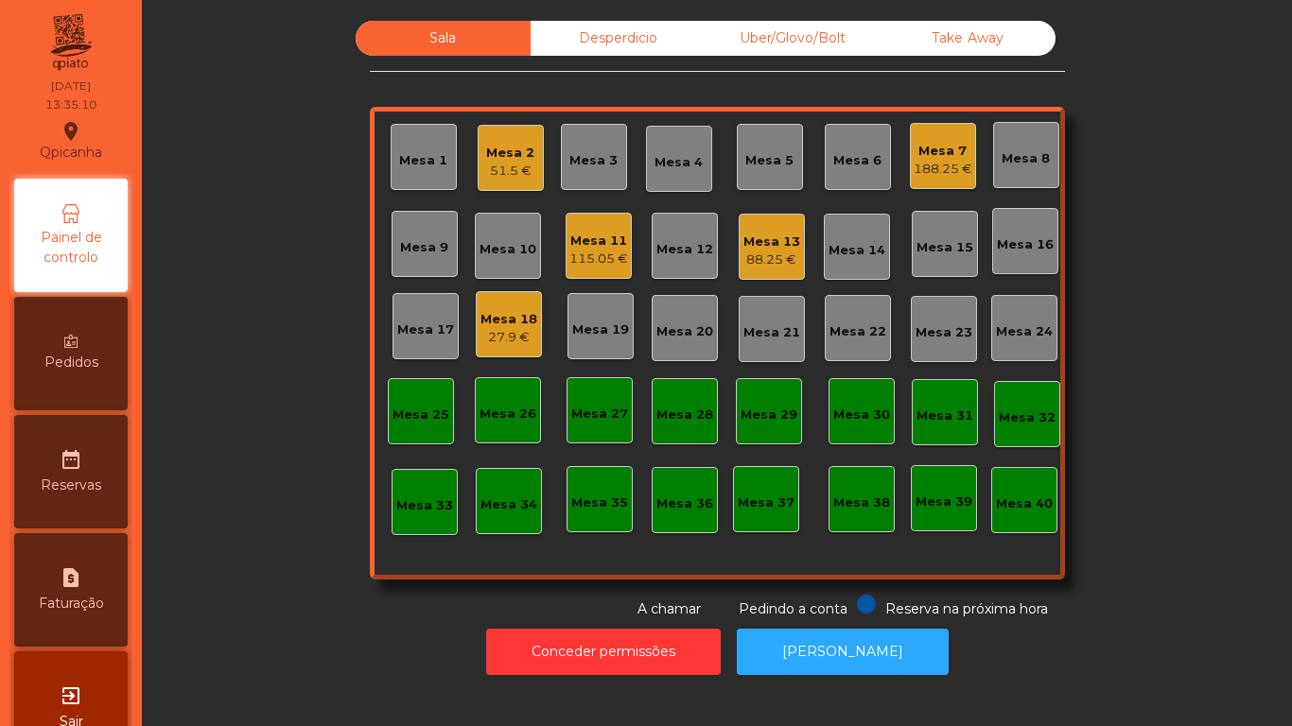
click at [520, 336] on div "27.9 €" at bounding box center [509, 337] width 57 height 19
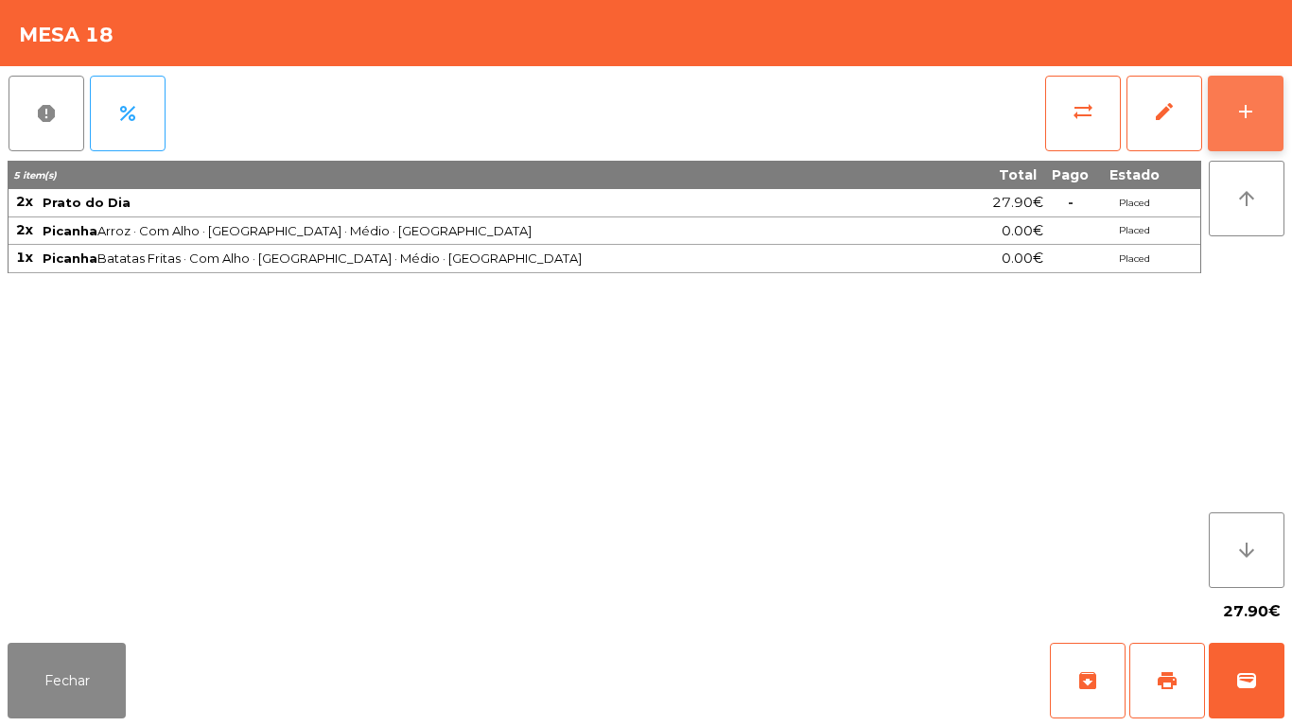
click at [1247, 123] on button "add" at bounding box center [1246, 114] width 76 height 76
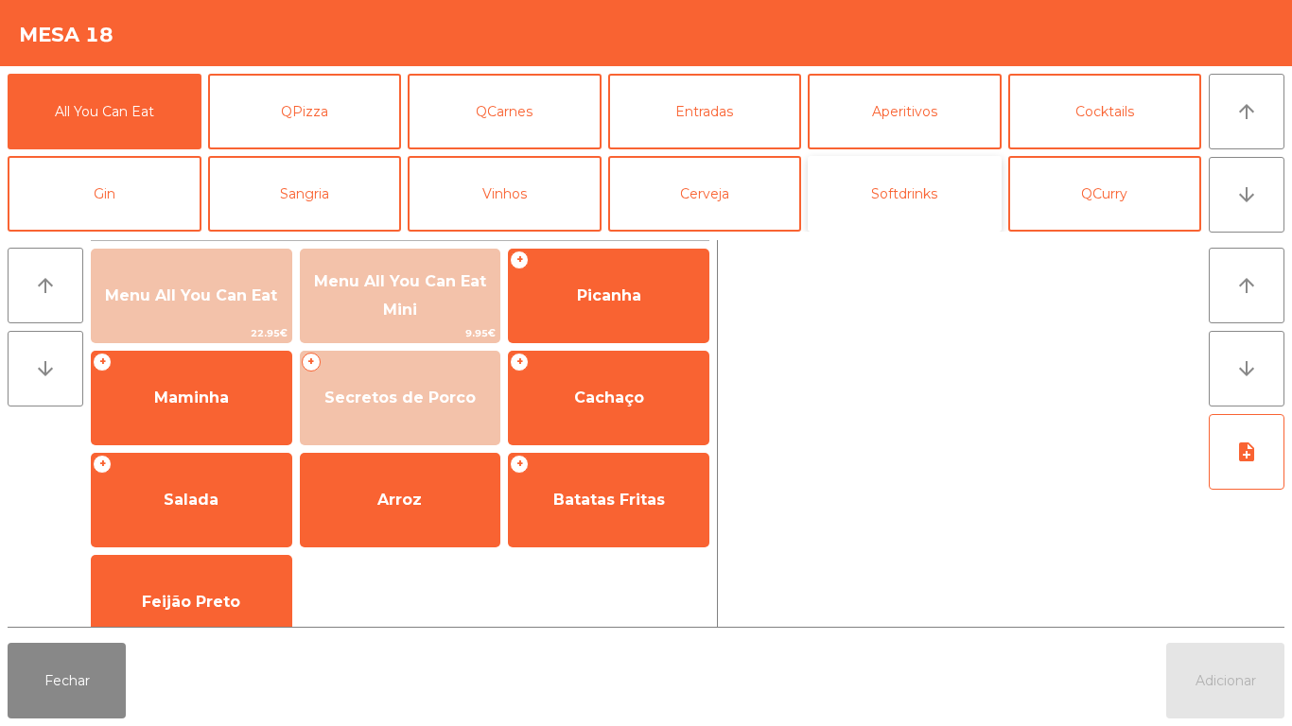
click at [885, 217] on button "Softdrinks" at bounding box center [905, 194] width 194 height 76
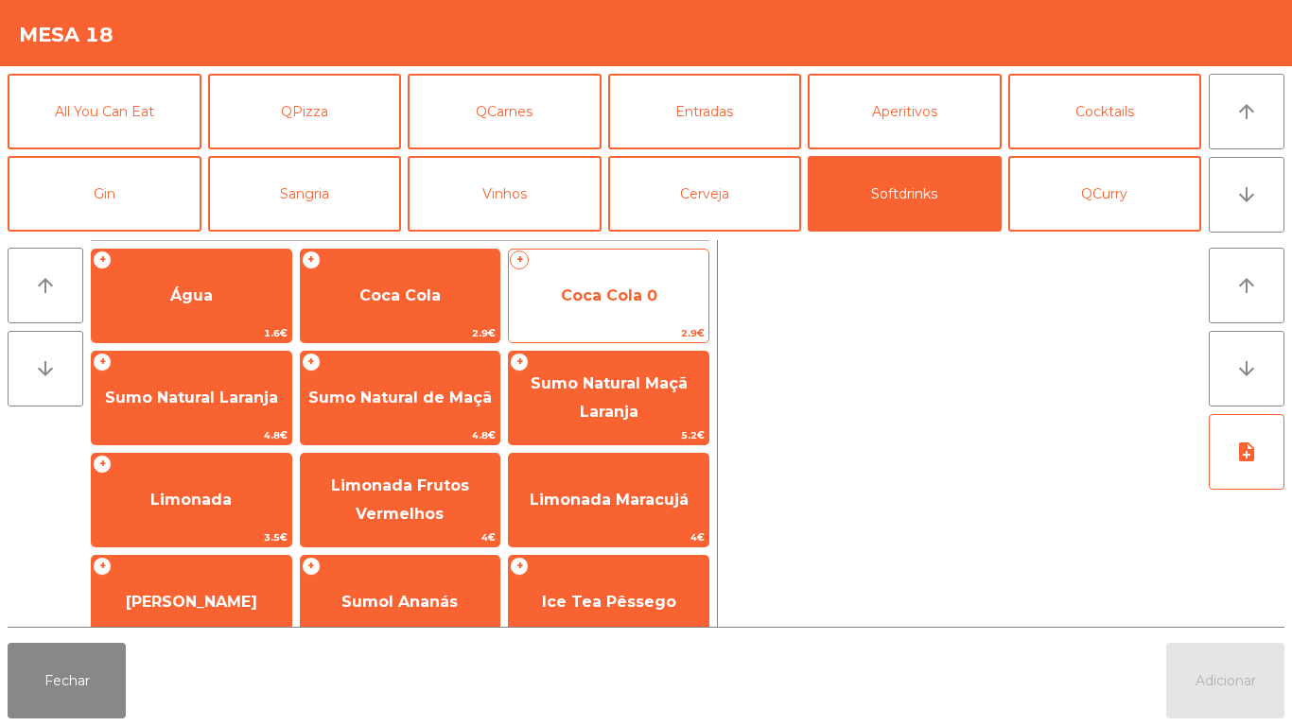
click at [603, 304] on span "Coca Cola 0" at bounding box center [609, 296] width 96 height 18
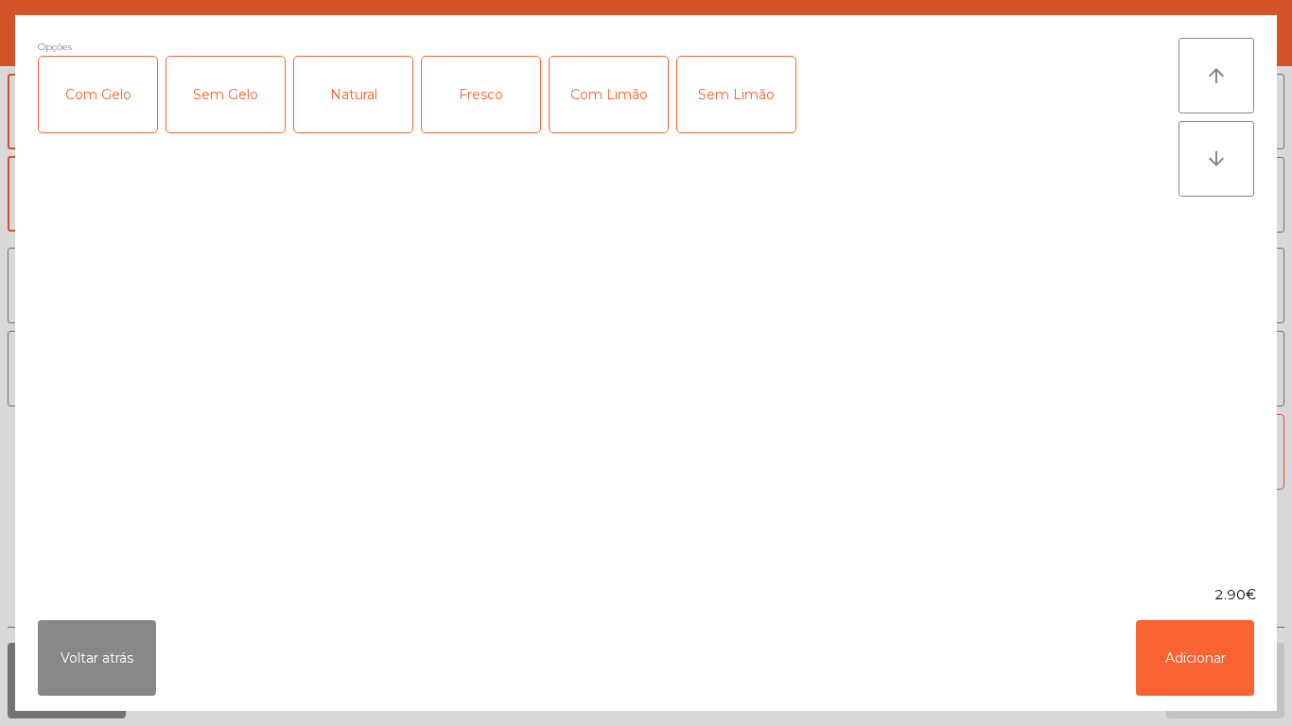
click at [120, 103] on div "Com Gelo" at bounding box center [98, 95] width 118 height 76
click at [620, 106] on div "Com Limão" at bounding box center [609, 95] width 118 height 76
click at [1146, 647] on button "Adicionar" at bounding box center [1195, 658] width 118 height 76
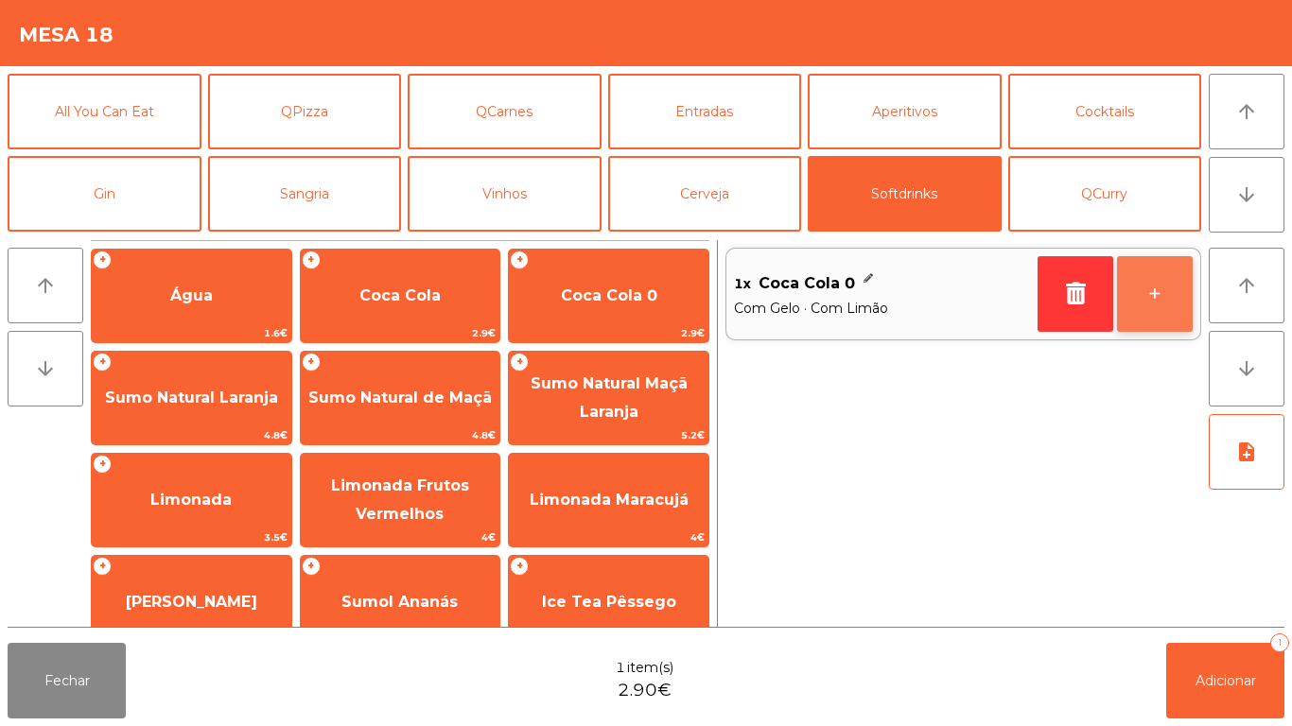
click at [1153, 297] on button "+" at bounding box center [1155, 294] width 76 height 76
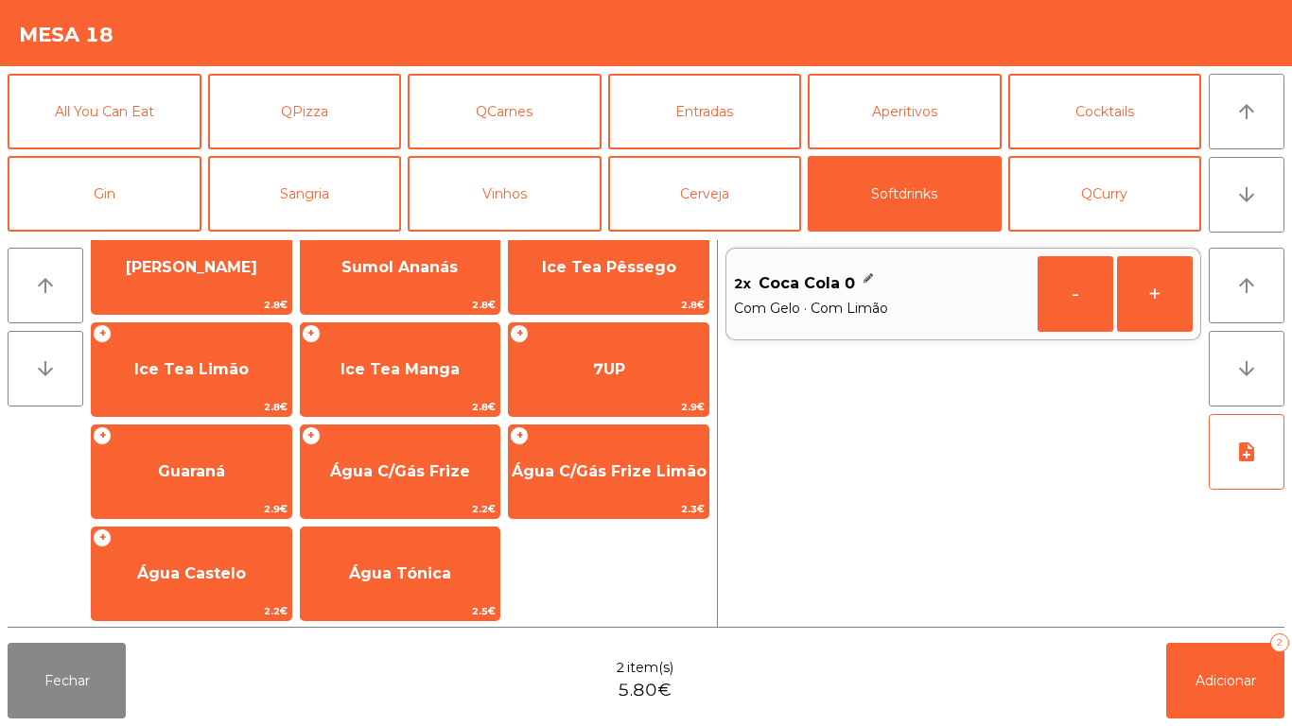
scroll to position [337, 0]
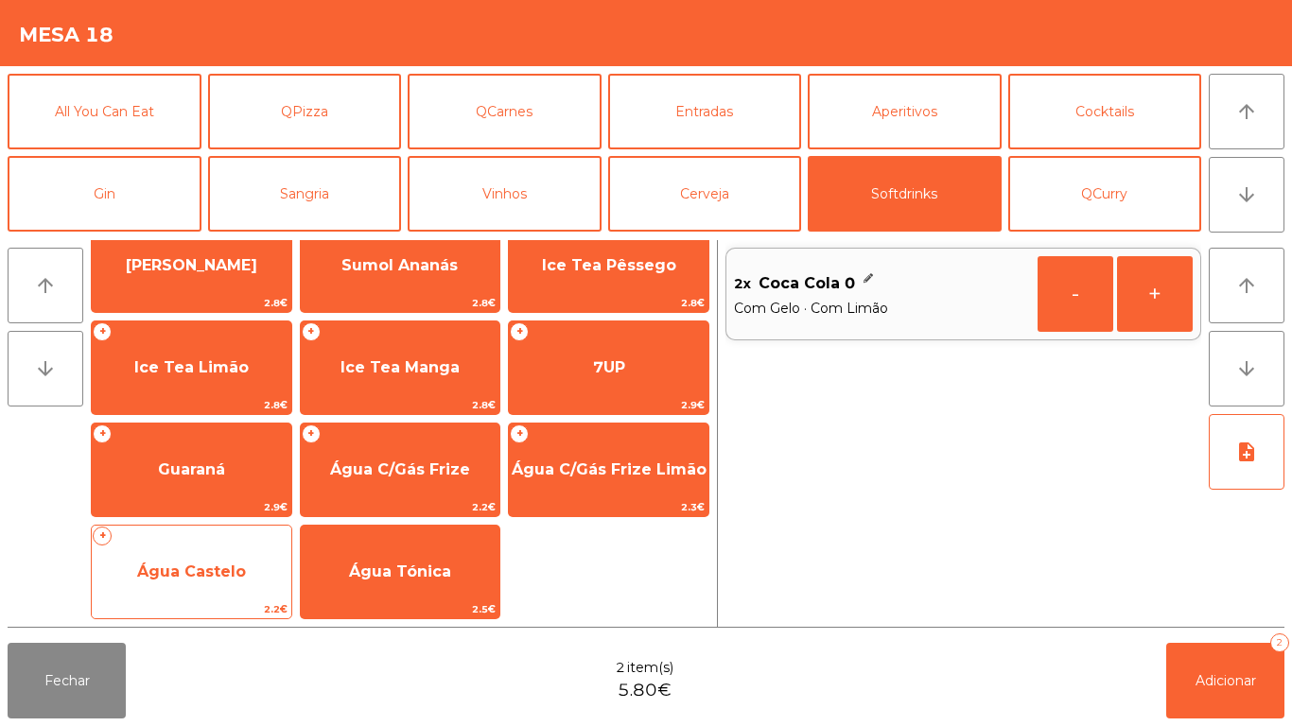
click at [190, 563] on span "Água Castelo" at bounding box center [191, 572] width 109 height 18
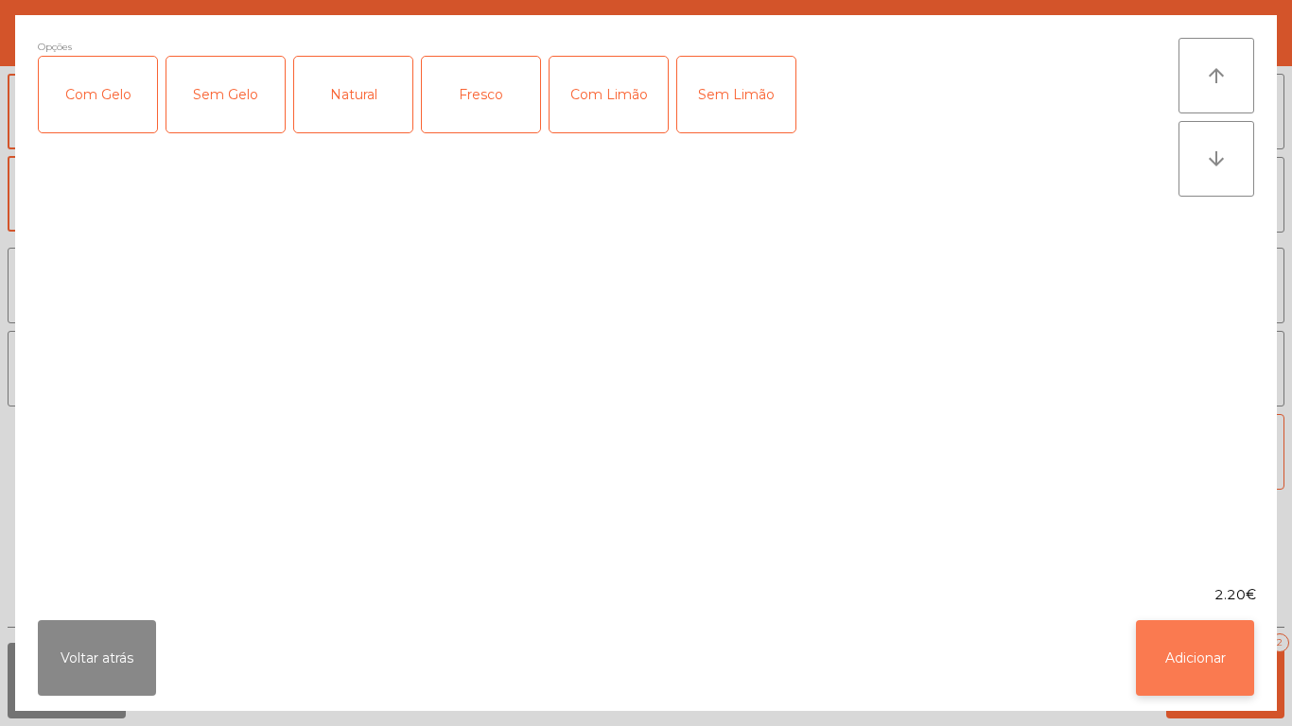
click at [1176, 650] on button "Adicionar" at bounding box center [1195, 658] width 118 height 76
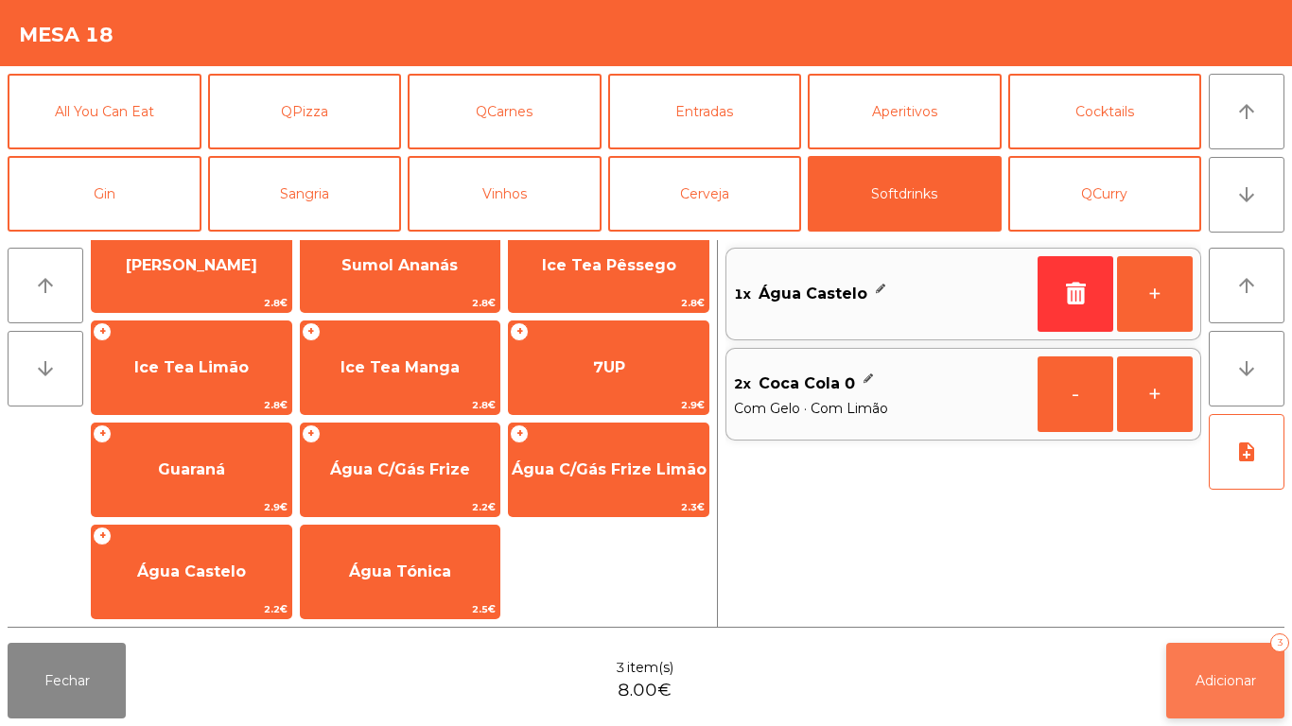
click at [1196, 674] on span "Adicionar" at bounding box center [1226, 681] width 61 height 17
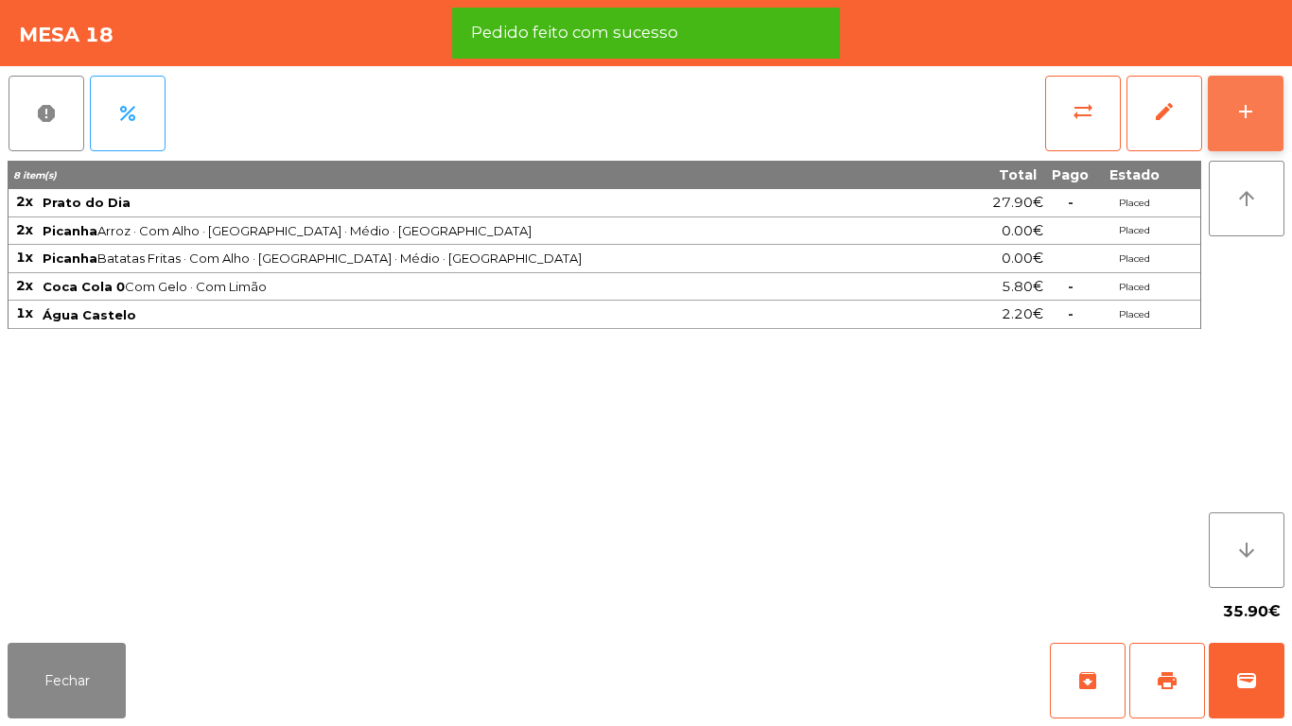
click at [1237, 113] on div "add" at bounding box center [1245, 111] width 23 height 23
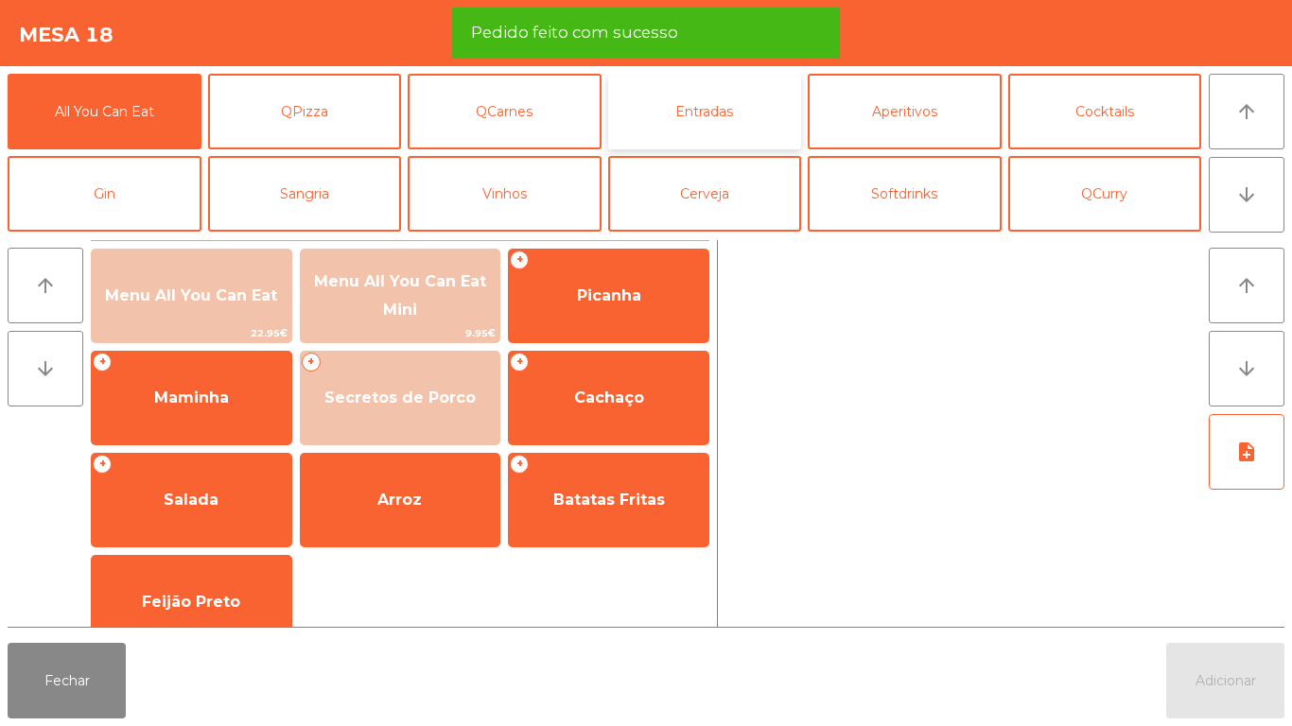
click at [712, 124] on button "Entradas" at bounding box center [705, 112] width 194 height 76
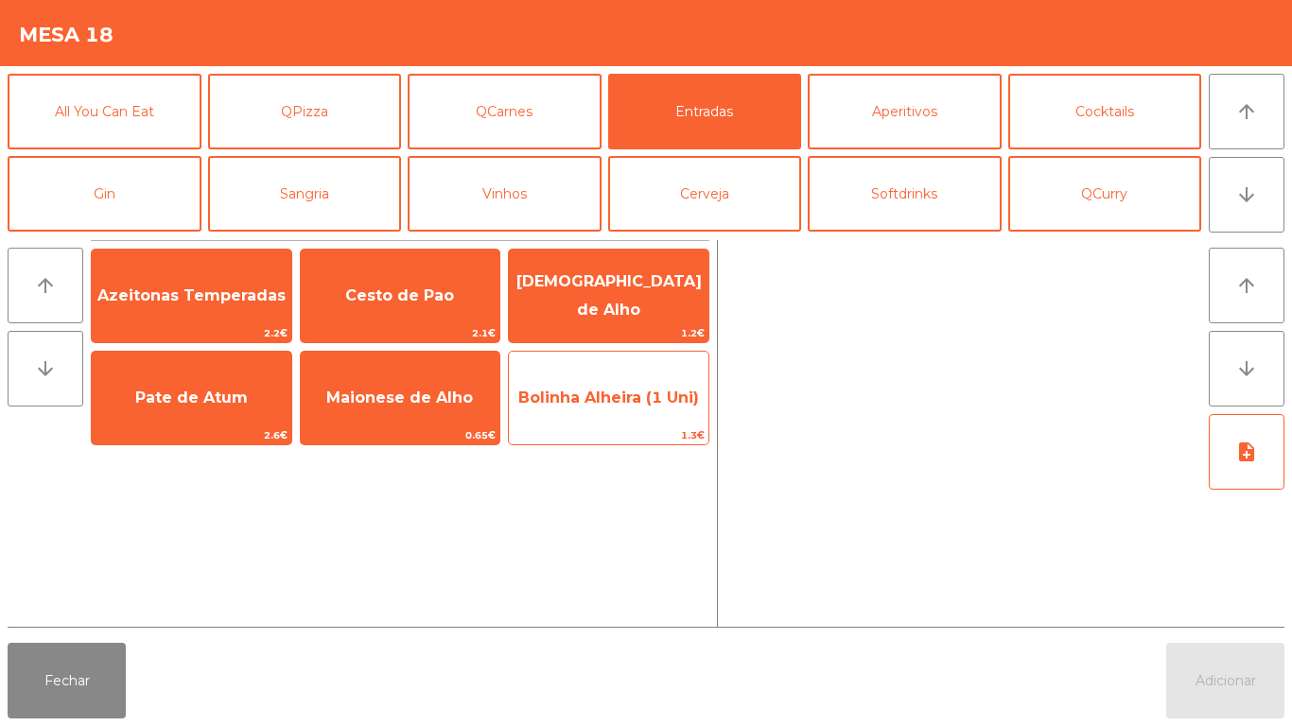
click at [582, 421] on span "Bolinha Alheira (1 Uni)" at bounding box center [609, 398] width 200 height 51
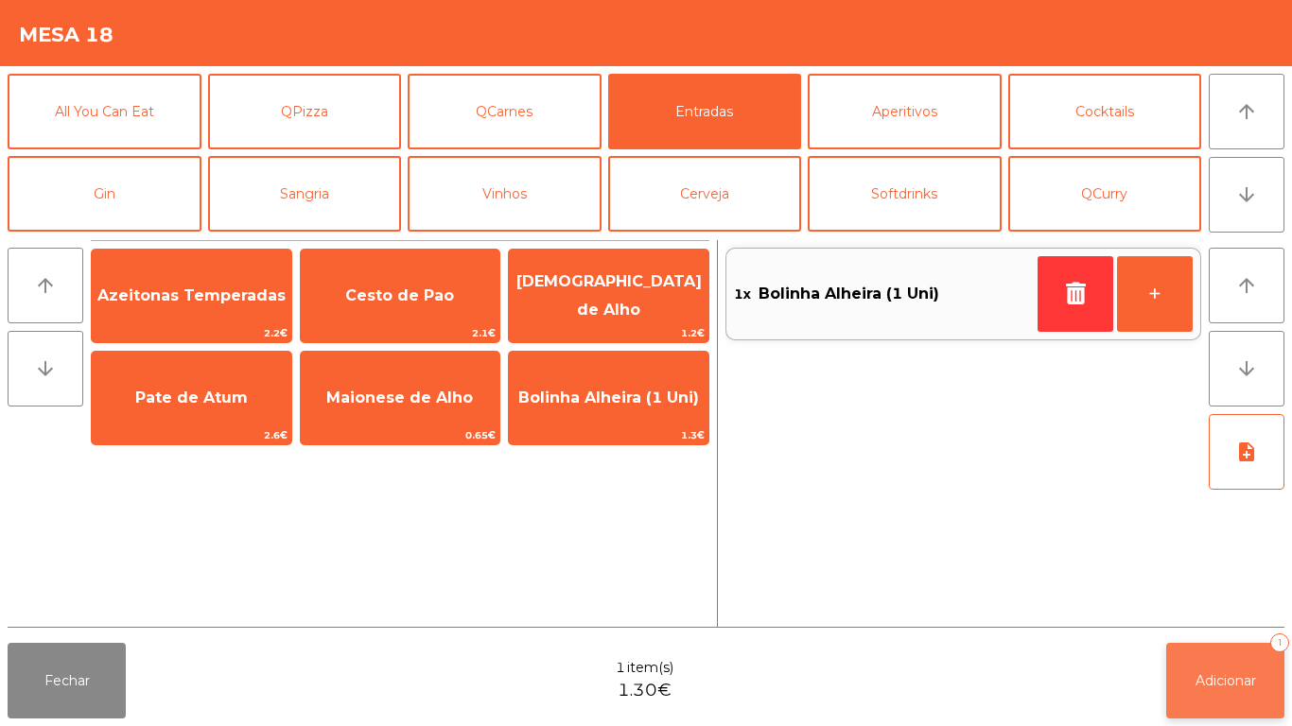
click at [1198, 677] on span "Adicionar" at bounding box center [1226, 681] width 61 height 17
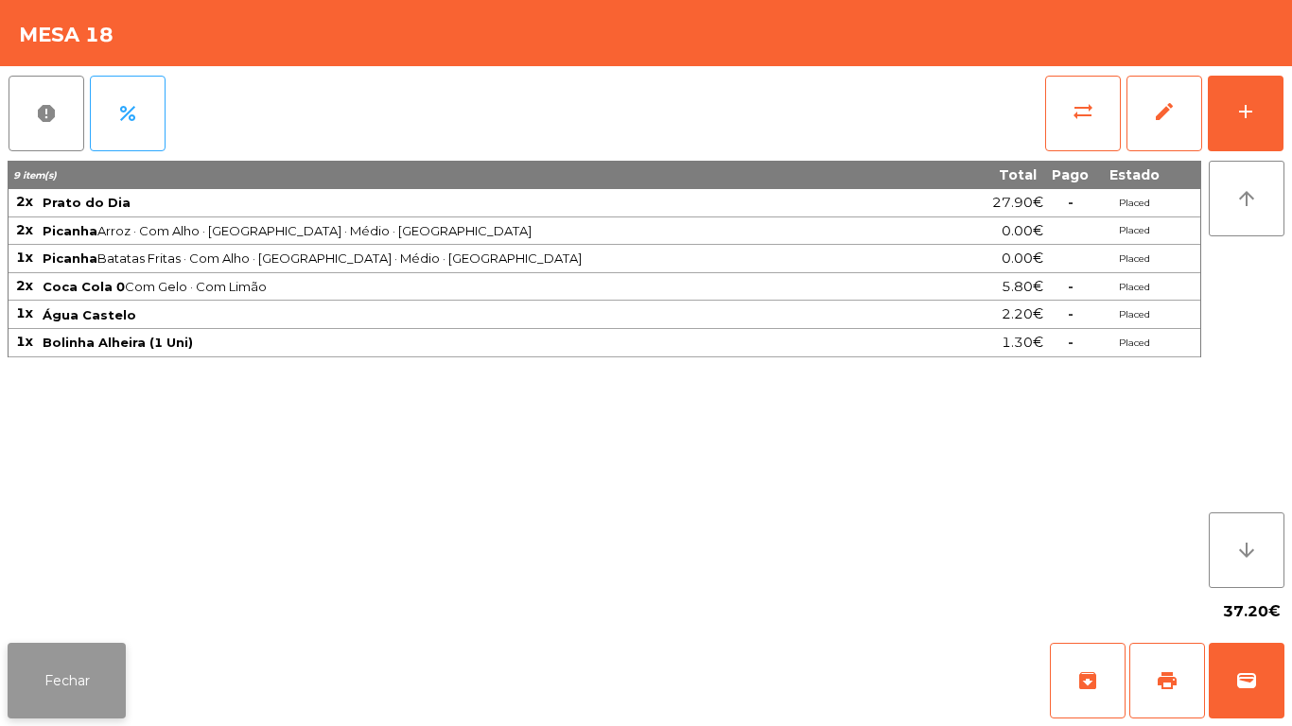
click at [77, 666] on button "Fechar" at bounding box center [67, 681] width 118 height 76
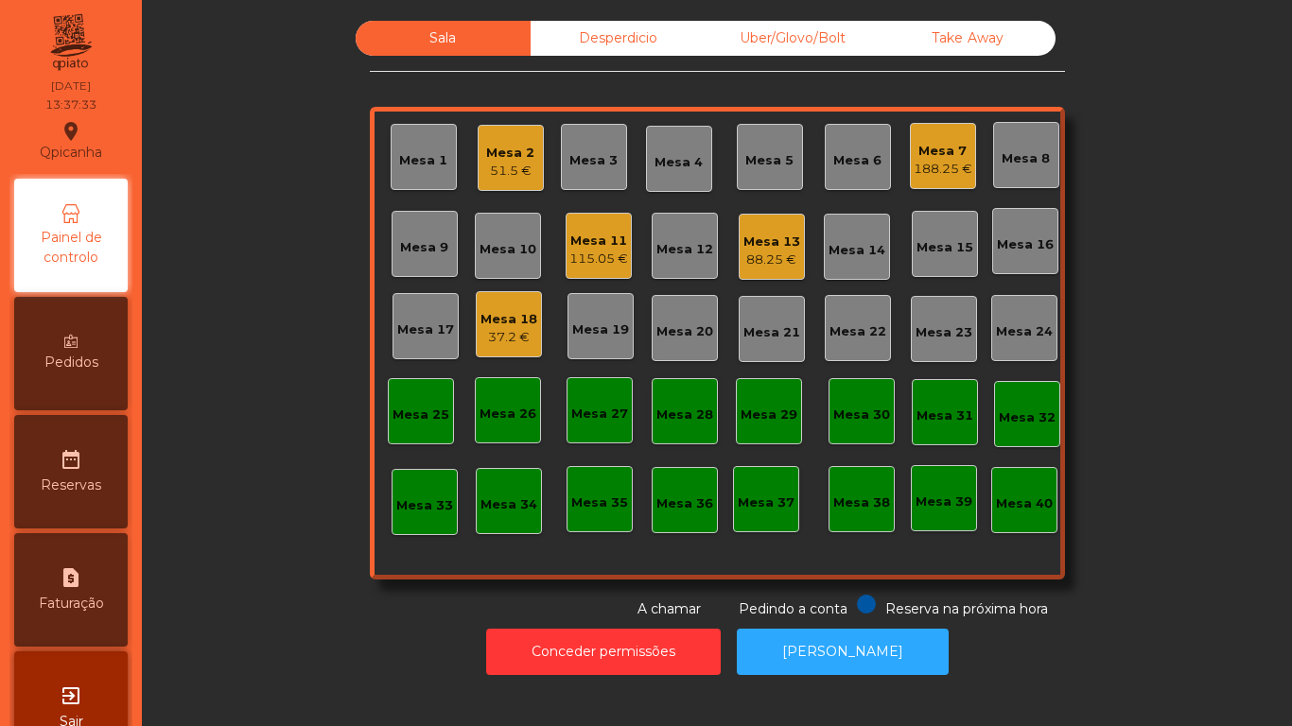
click at [768, 265] on div "88.25 €" at bounding box center [771, 260] width 57 height 19
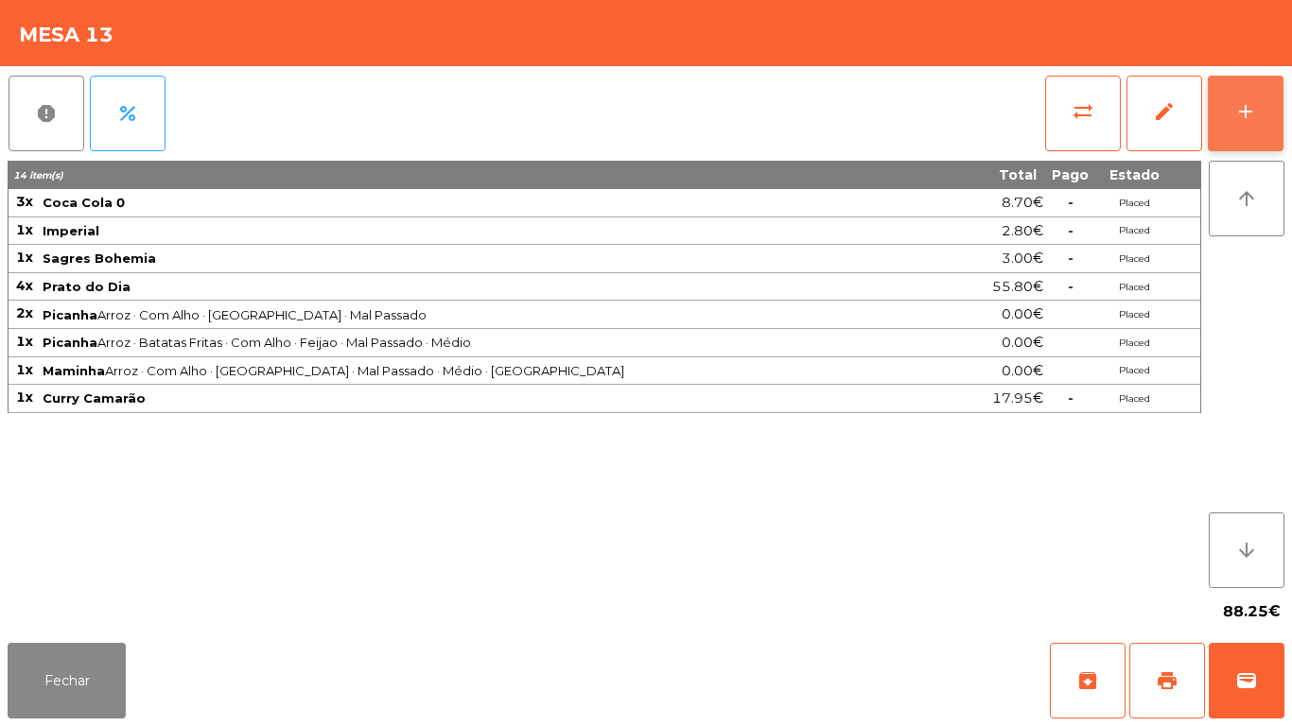
click at [1260, 127] on button "add" at bounding box center [1246, 114] width 76 height 76
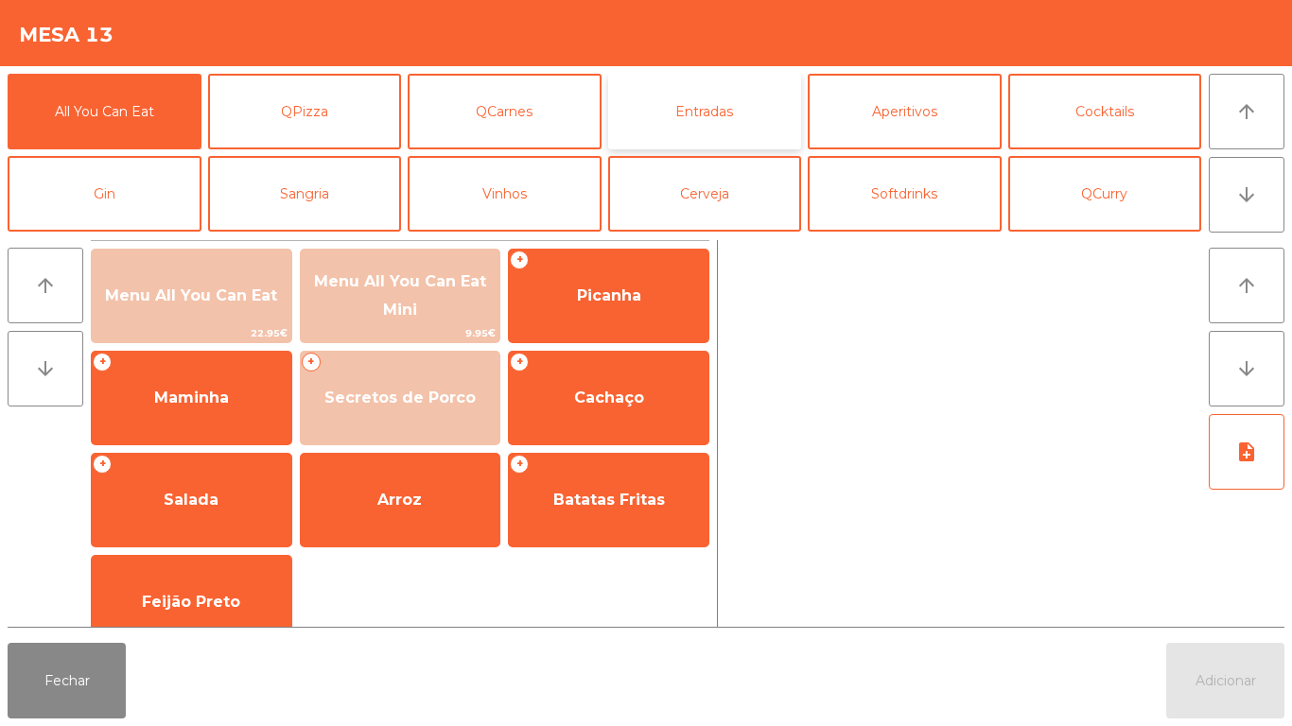
click at [711, 118] on button "Entradas" at bounding box center [705, 112] width 194 height 76
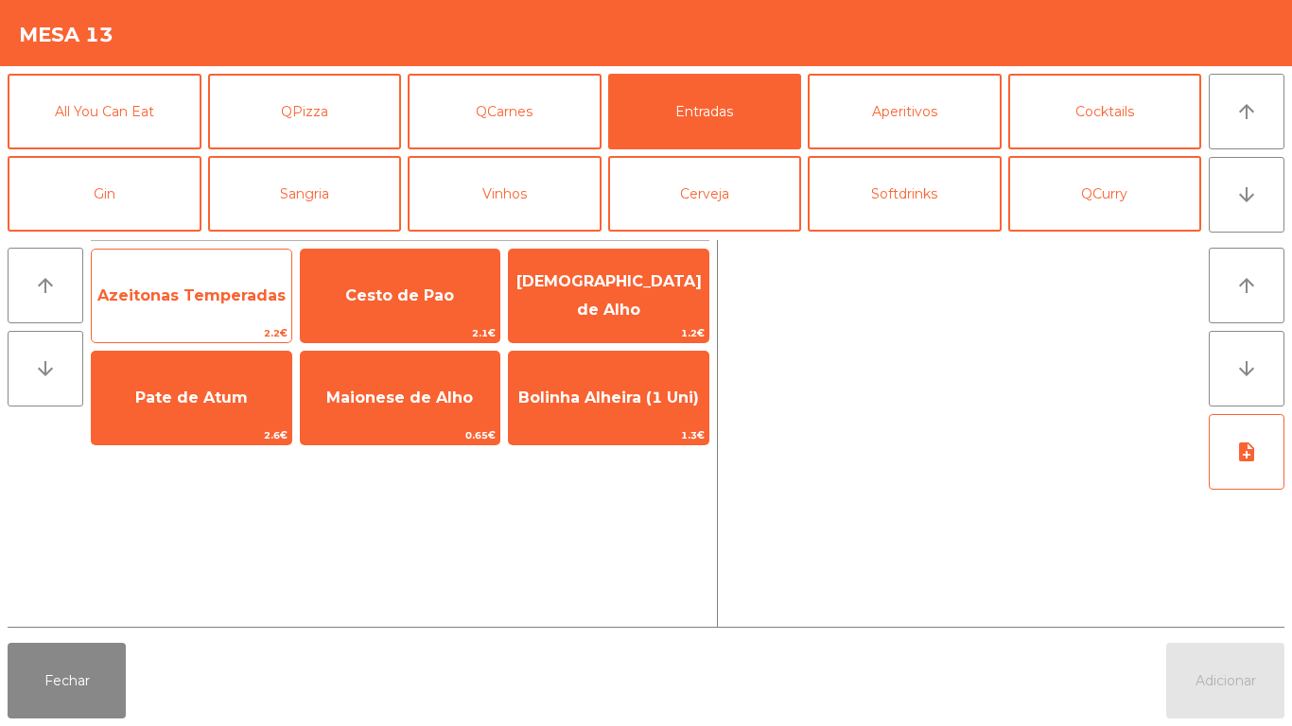
click at [195, 301] on span "Azeitonas Temperadas" at bounding box center [191, 296] width 188 height 18
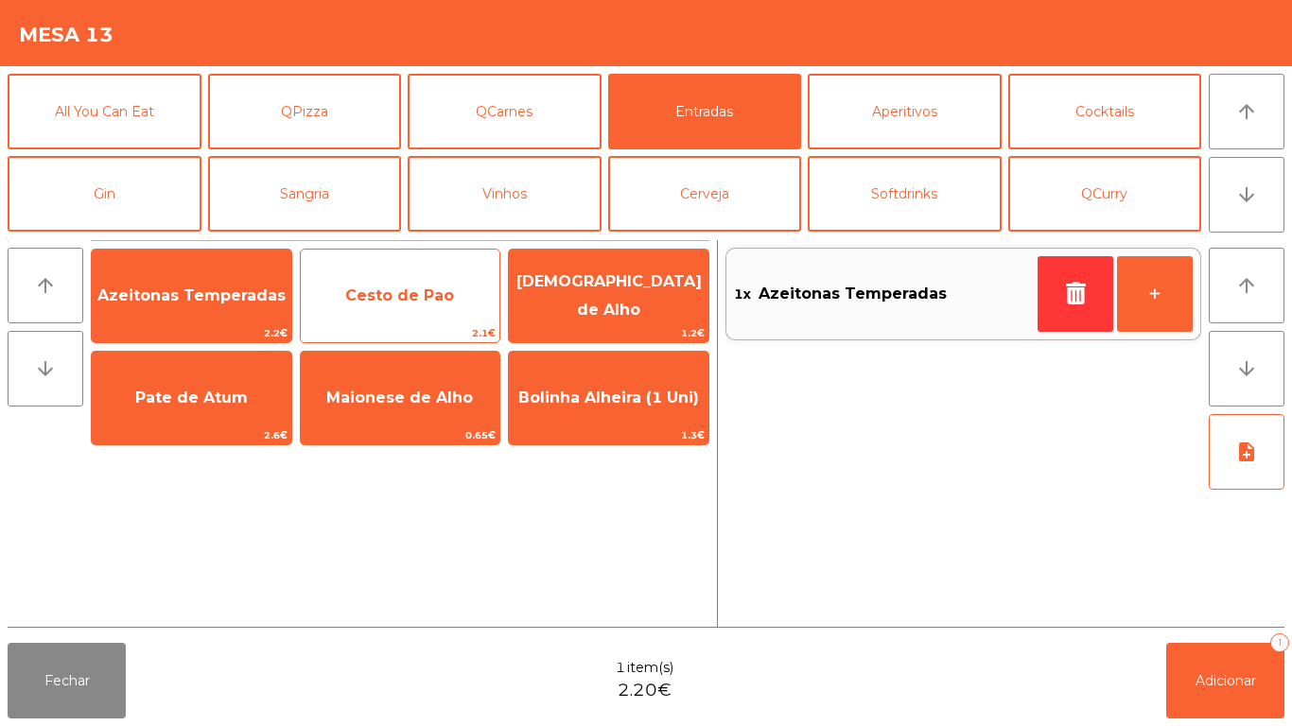
click at [408, 302] on span "Cesto de Pao" at bounding box center [399, 296] width 109 height 18
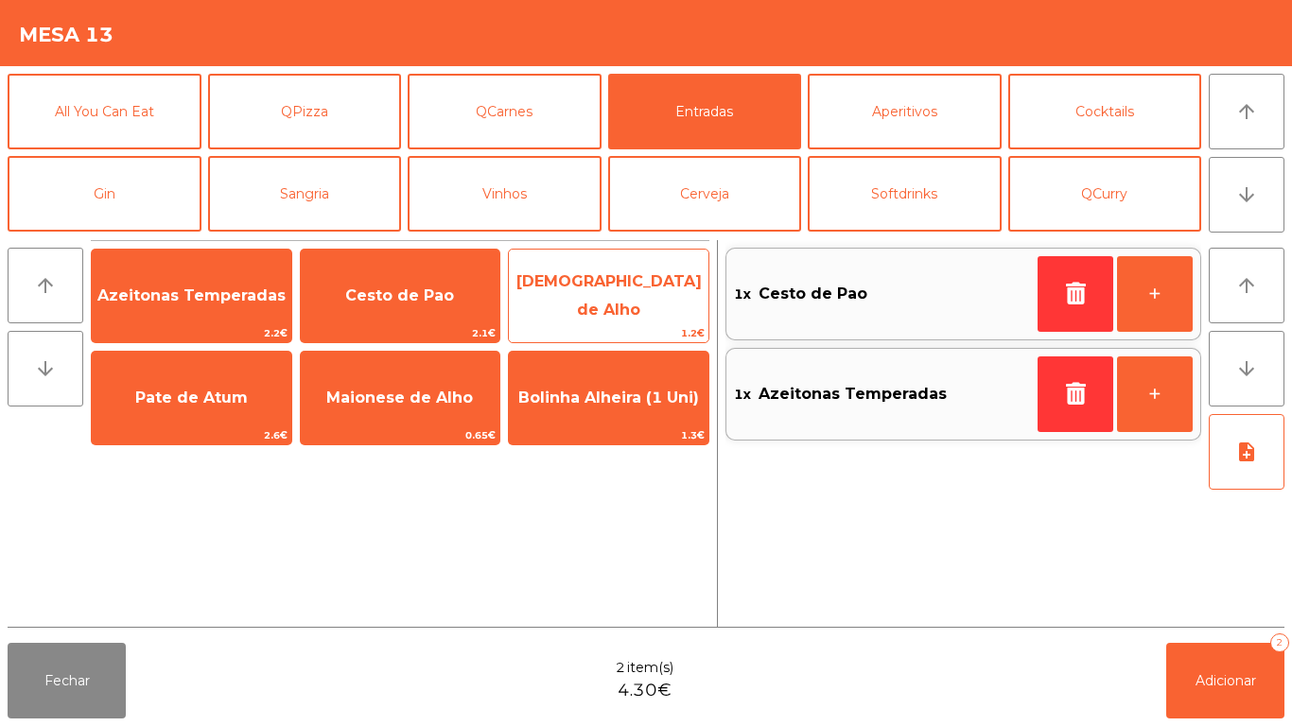
click at [636, 306] on span "Manteiga de Alho" at bounding box center [609, 296] width 200 height 80
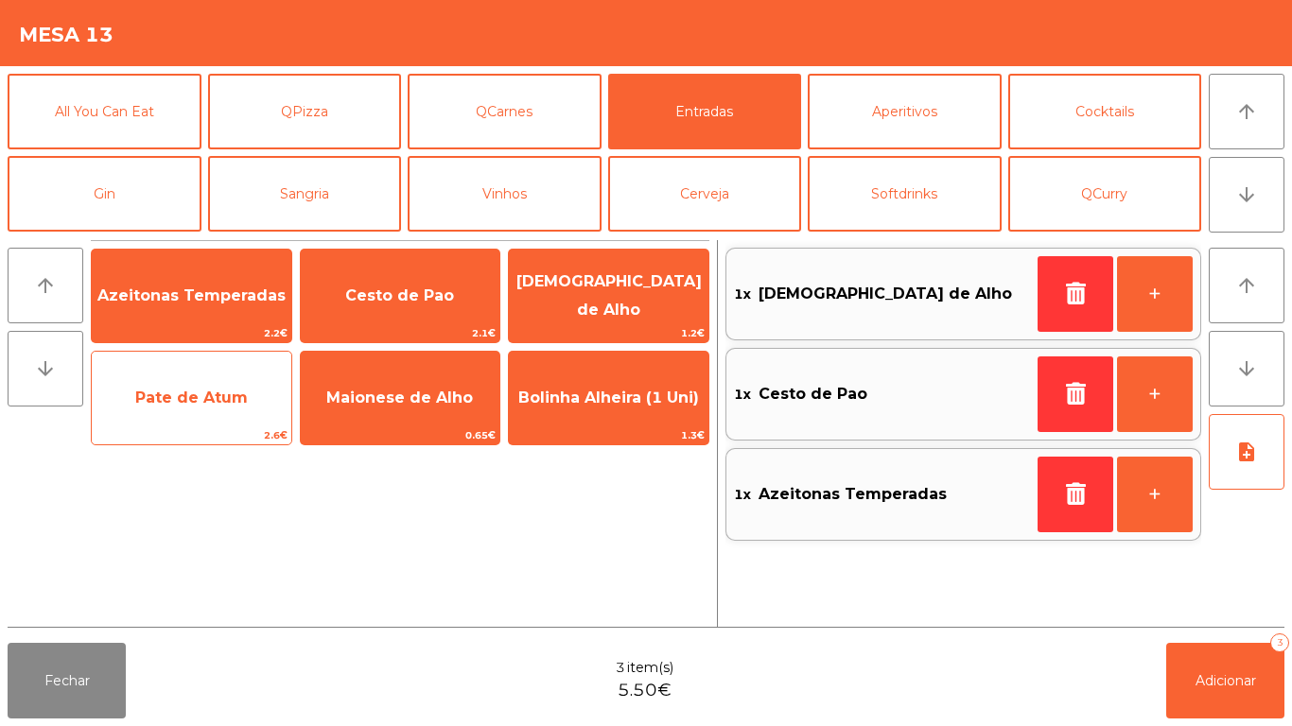
click at [188, 405] on span "Pate de Atum" at bounding box center [191, 398] width 113 height 18
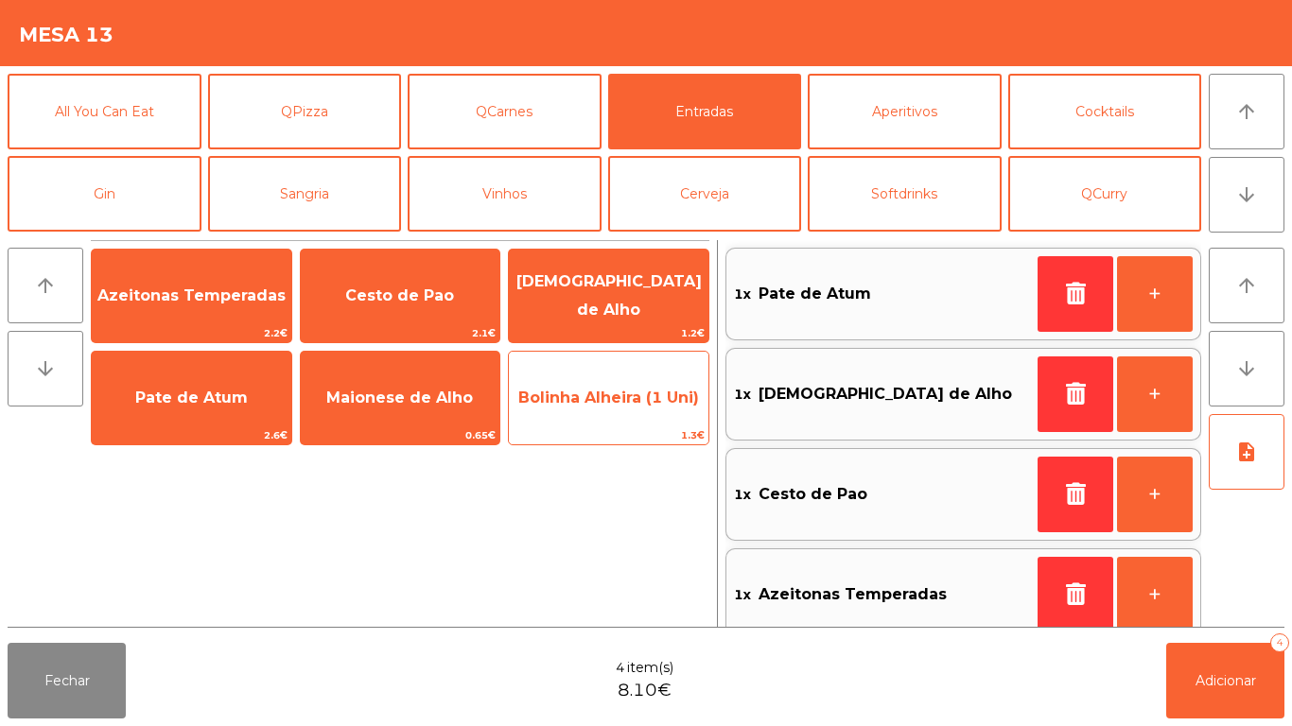
click at [620, 410] on span "Bolinha Alheira (1 Uni)" at bounding box center [609, 398] width 200 height 51
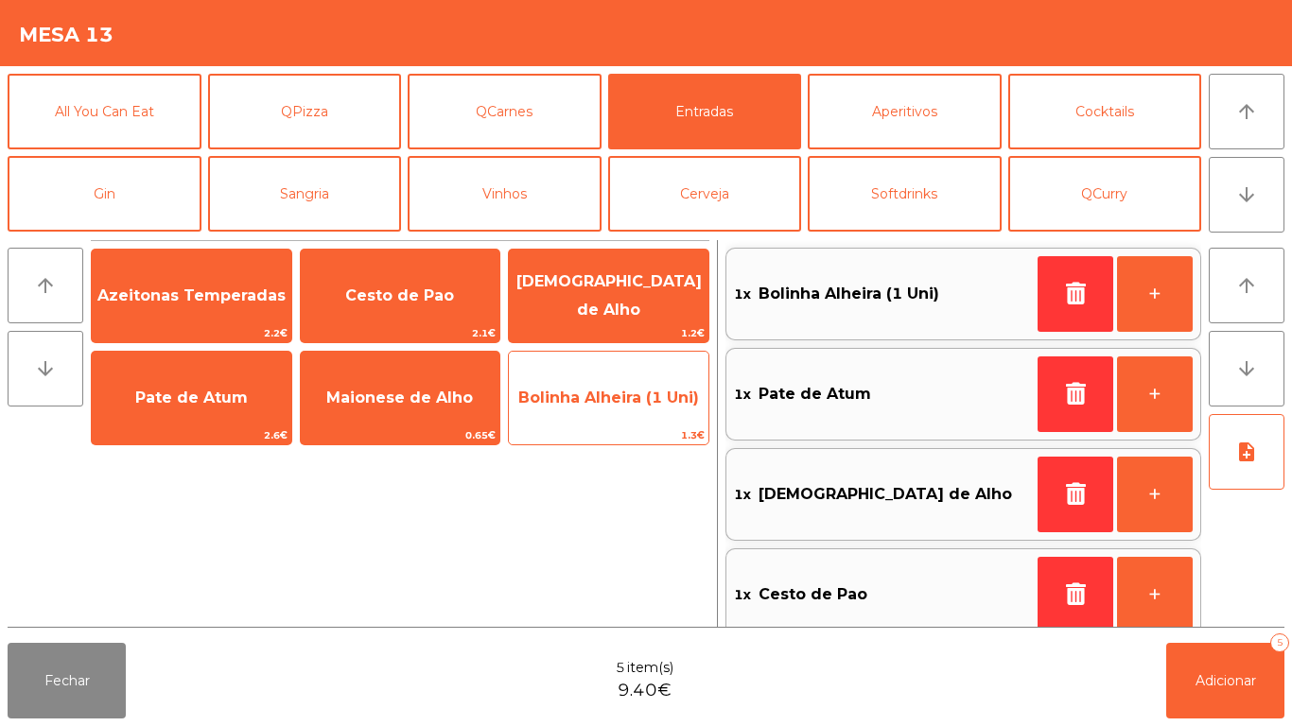
scroll to position [8, 0]
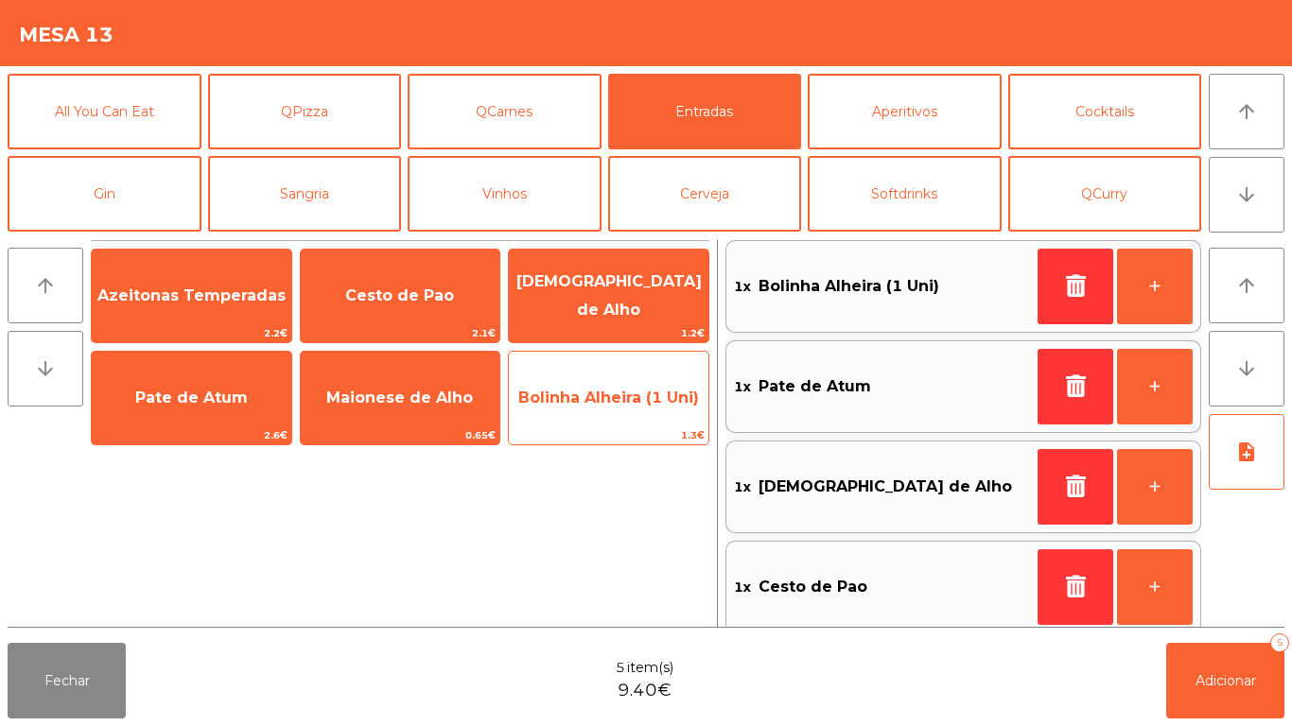
click at [619, 412] on span "Bolinha Alheira (1 Uni)" at bounding box center [609, 398] width 200 height 51
click at [623, 412] on span "Bolinha Alheira (1 Uni)" at bounding box center [609, 398] width 200 height 51
click at [605, 396] on span "Bolinha Alheira (1 Uni)" at bounding box center [608, 398] width 181 height 18
click at [614, 403] on span "Bolinha Alheira (1 Uni)" at bounding box center [608, 398] width 181 height 18
click at [613, 393] on span "Bolinha Alheira (1 Uni)" at bounding box center [608, 398] width 181 height 18
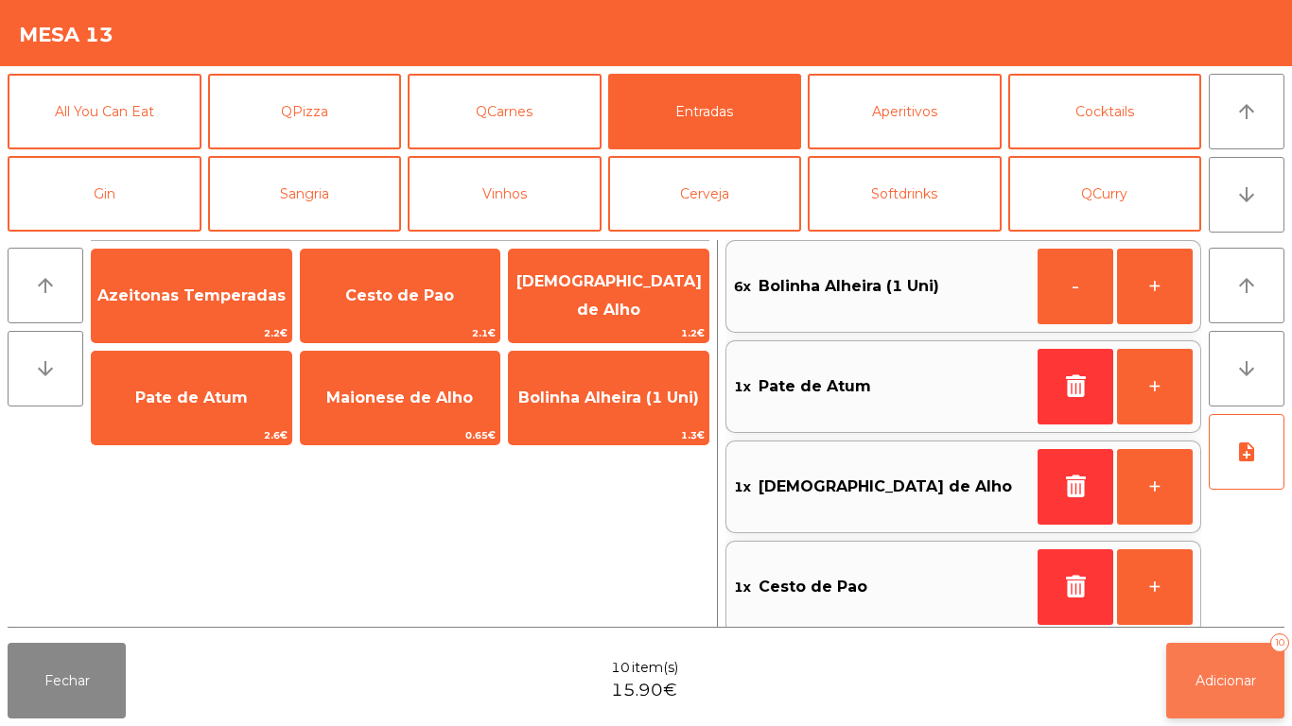
click at [1203, 681] on span "Adicionar" at bounding box center [1226, 681] width 61 height 17
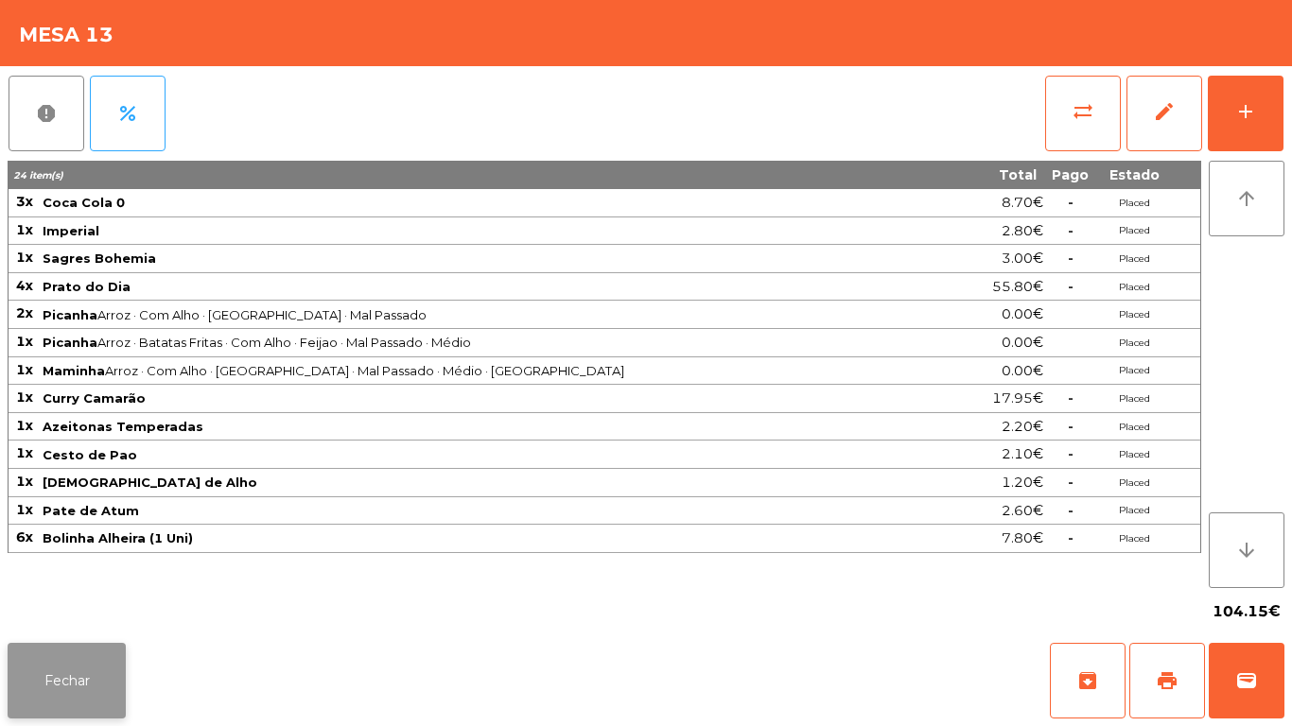
click at [96, 680] on button "Fechar" at bounding box center [67, 681] width 118 height 76
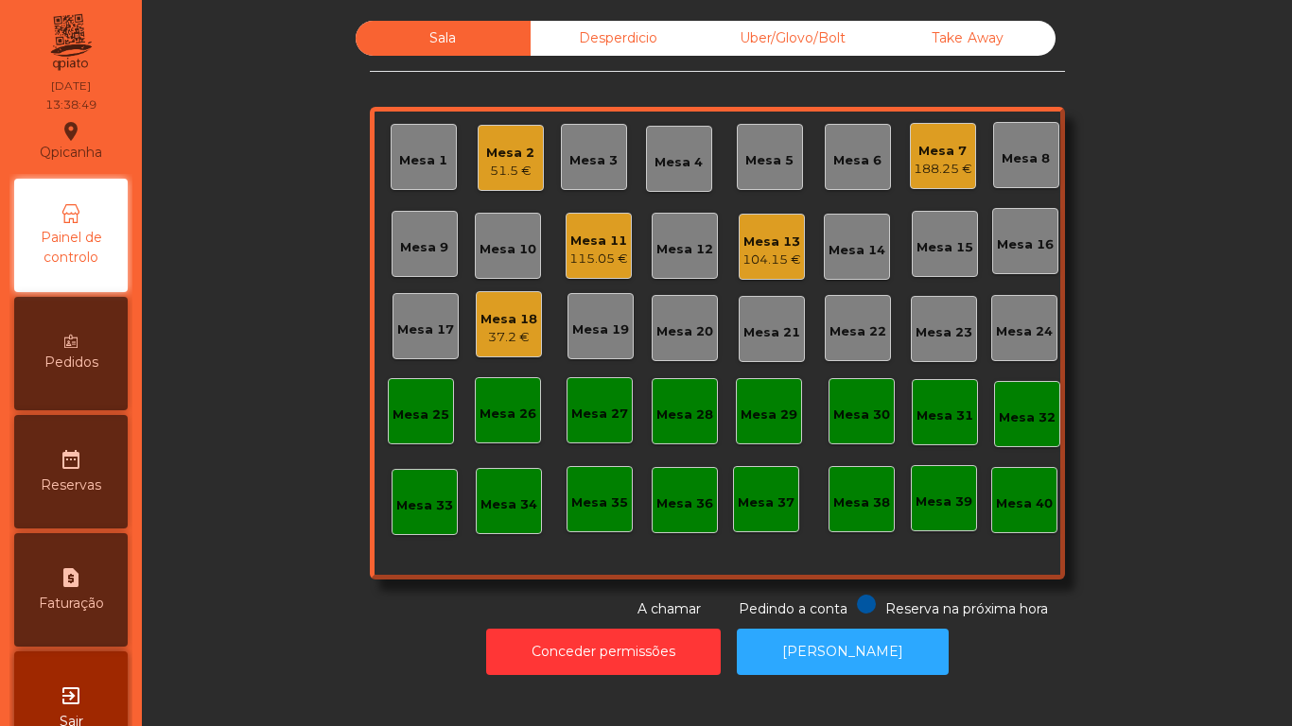
click at [933, 175] on div "188.25 €" at bounding box center [943, 169] width 59 height 19
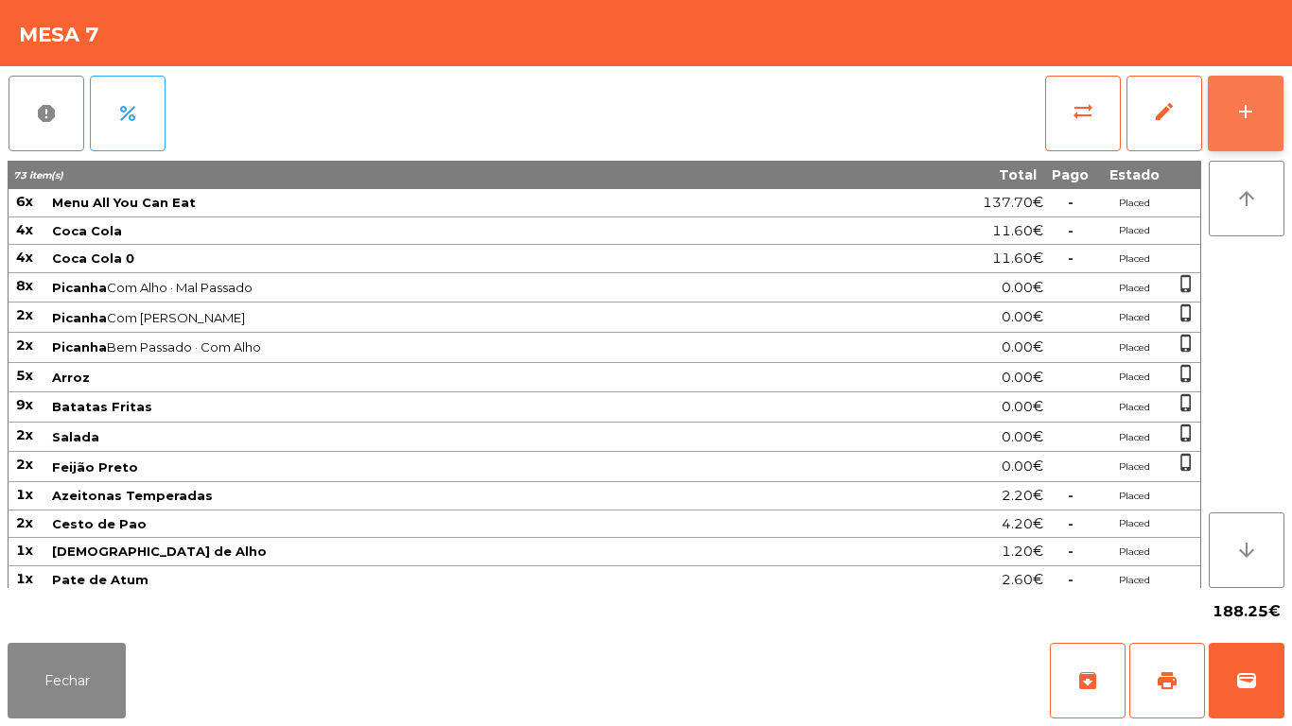
click at [1245, 118] on div "add" at bounding box center [1245, 111] width 23 height 23
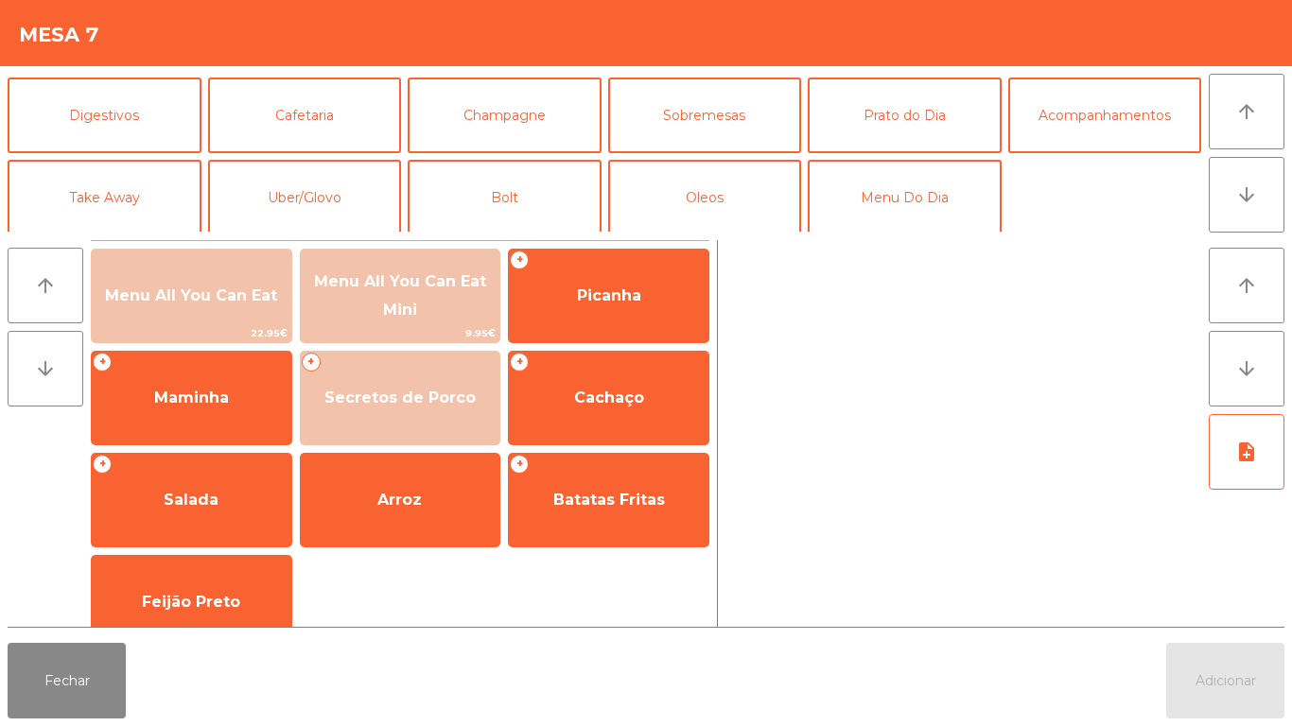
scroll to position [165, 0]
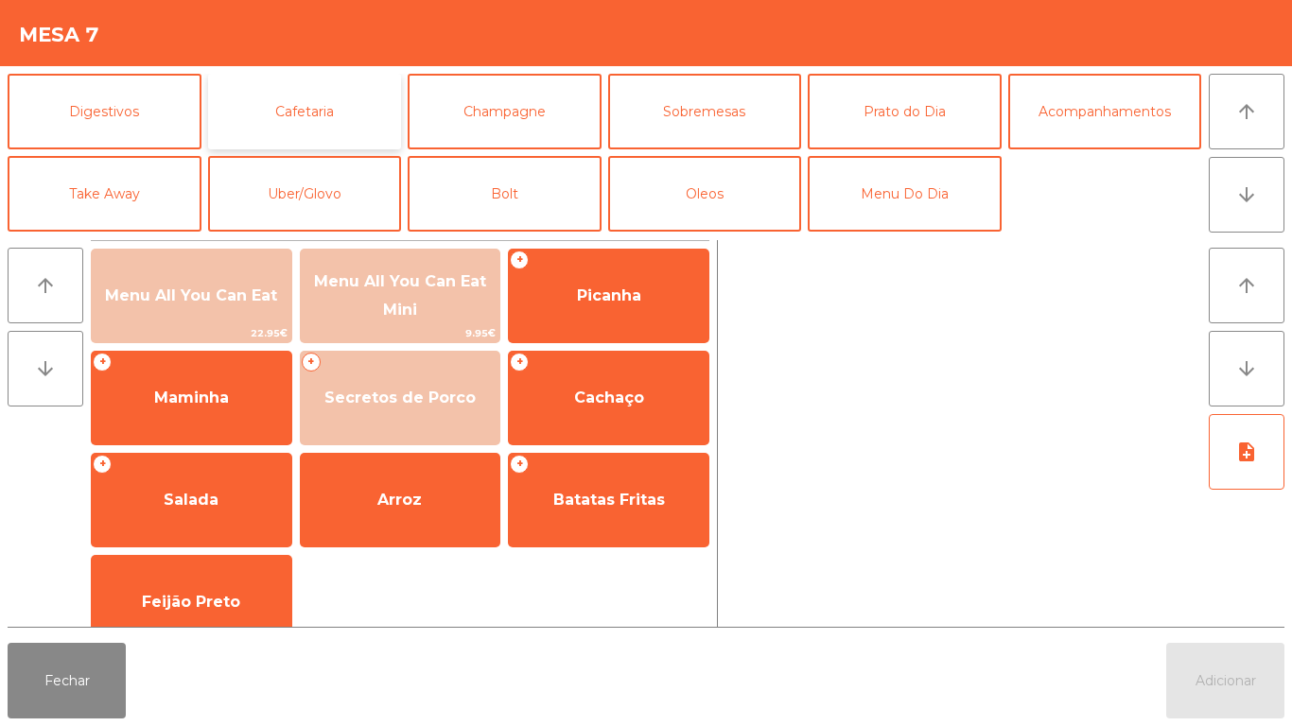
click at [333, 114] on button "Cafetaria" at bounding box center [305, 112] width 194 height 76
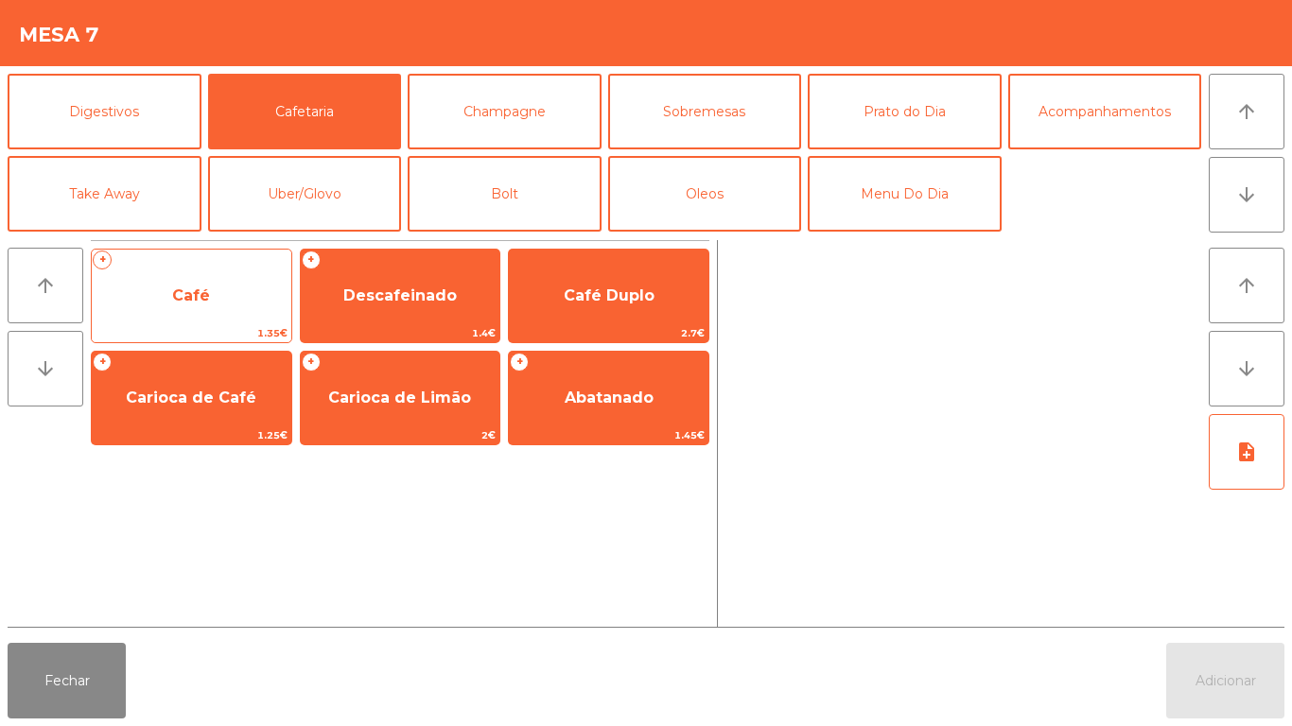
click at [222, 303] on span "Café" at bounding box center [192, 296] width 200 height 51
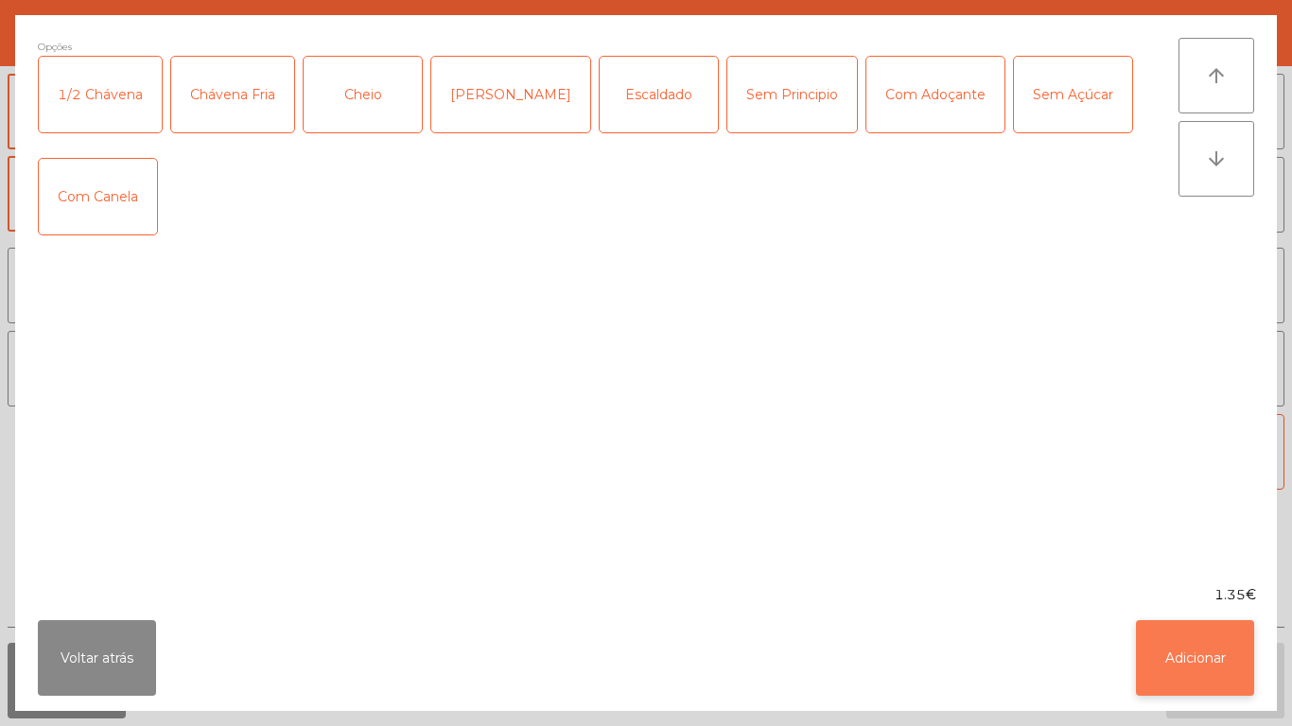
click at [1172, 651] on button "Adicionar" at bounding box center [1195, 658] width 118 height 76
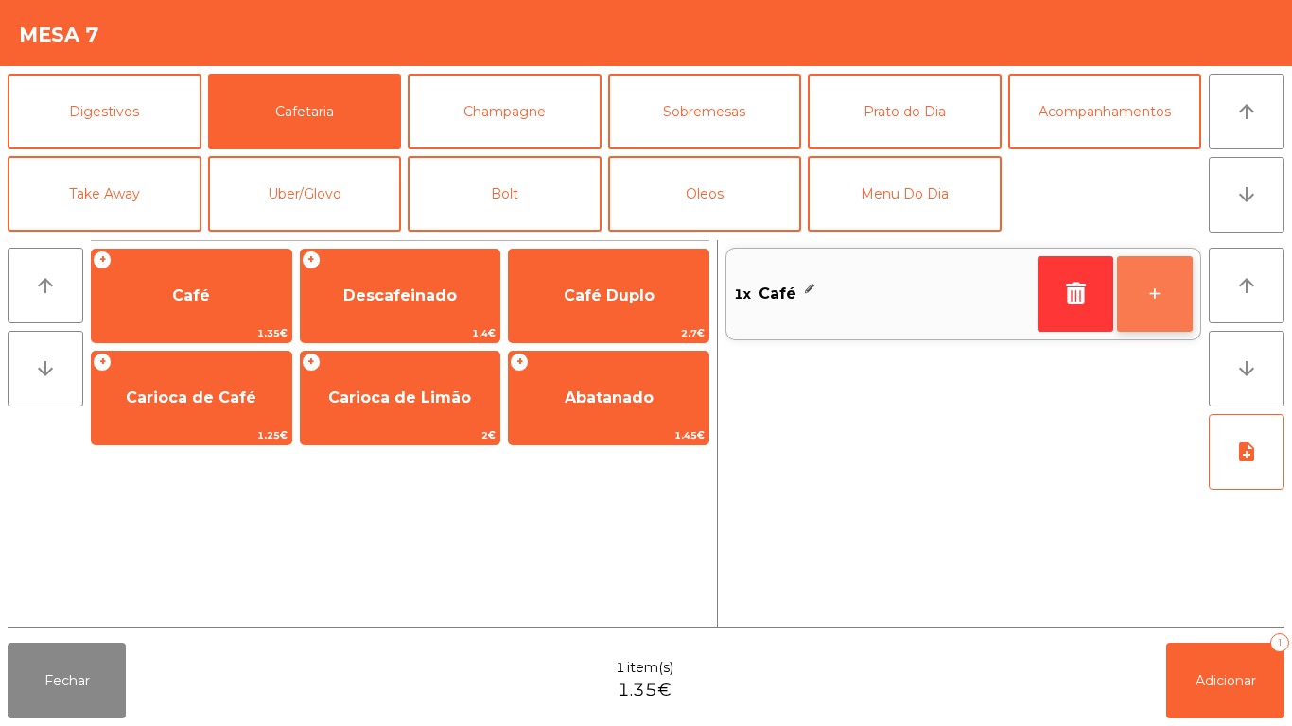
click at [1147, 290] on button "+" at bounding box center [1155, 294] width 76 height 76
click at [1135, 279] on button "+" at bounding box center [1155, 294] width 76 height 76
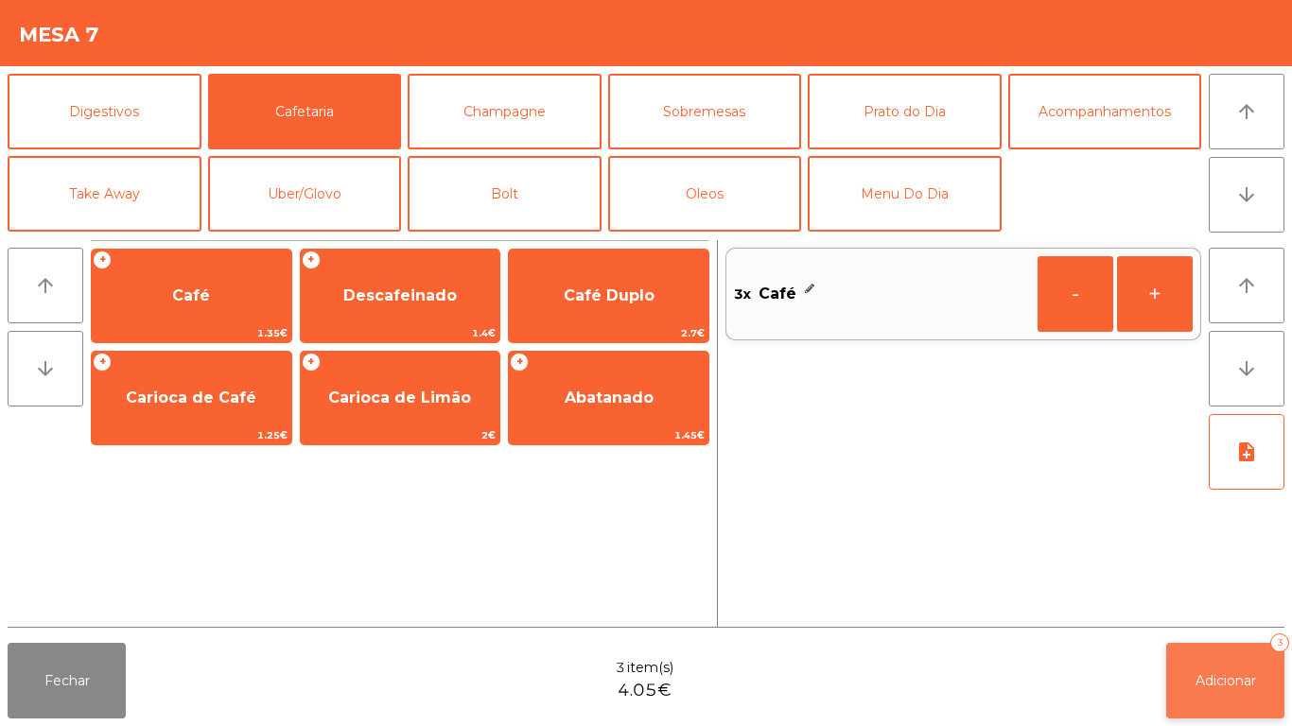
click at [1188, 676] on button "Adicionar 3" at bounding box center [1225, 681] width 118 height 76
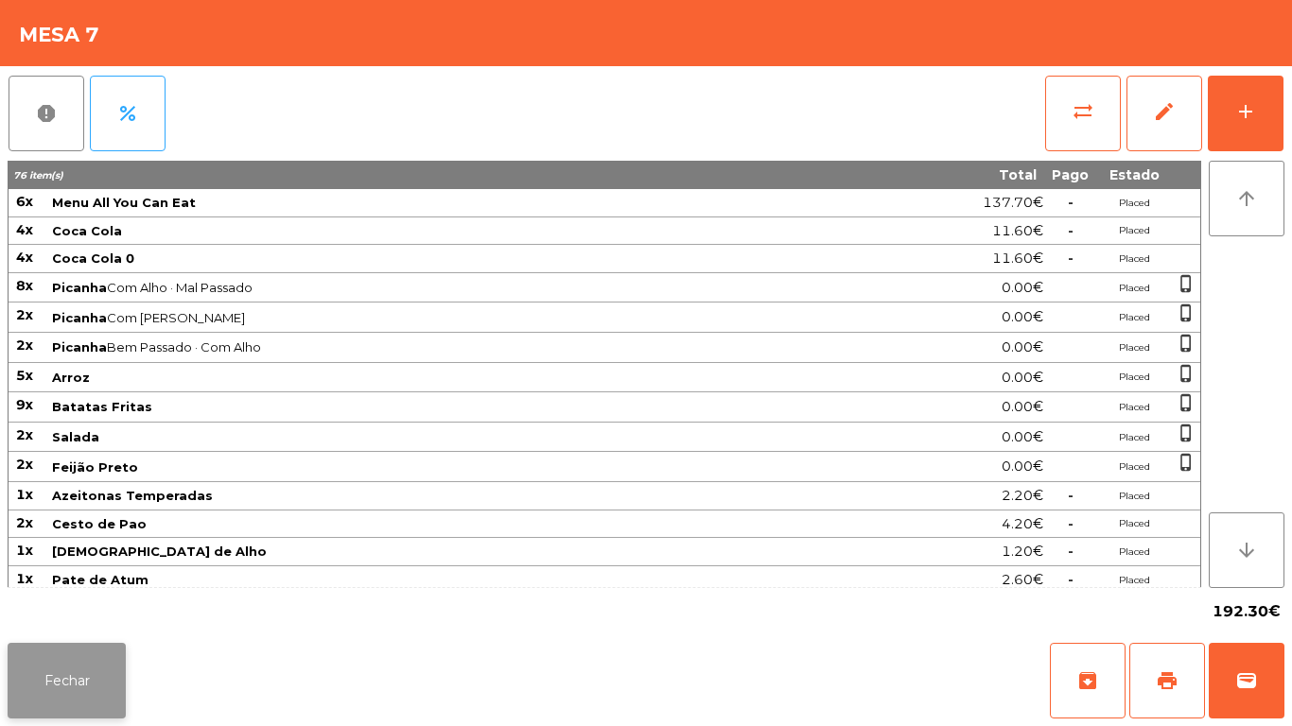
click at [125, 672] on button "Fechar" at bounding box center [67, 681] width 118 height 76
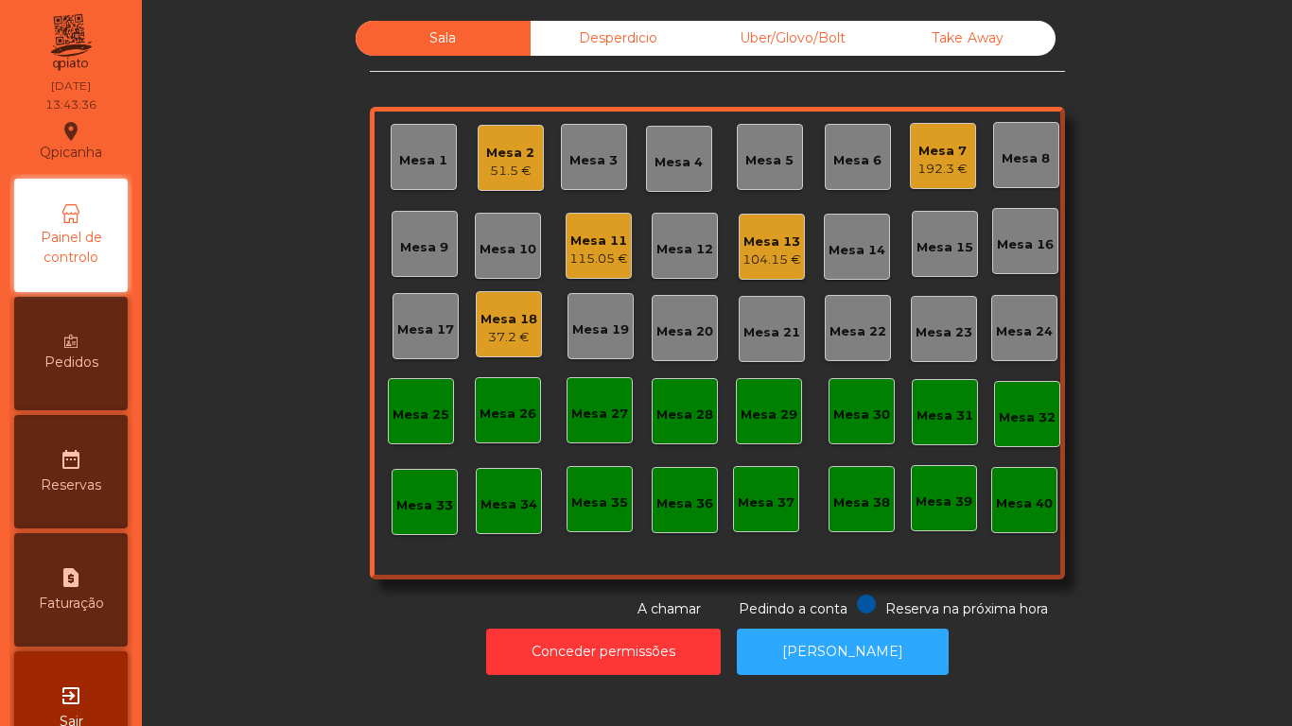
click at [528, 318] on div "Mesa 18" at bounding box center [509, 319] width 57 height 19
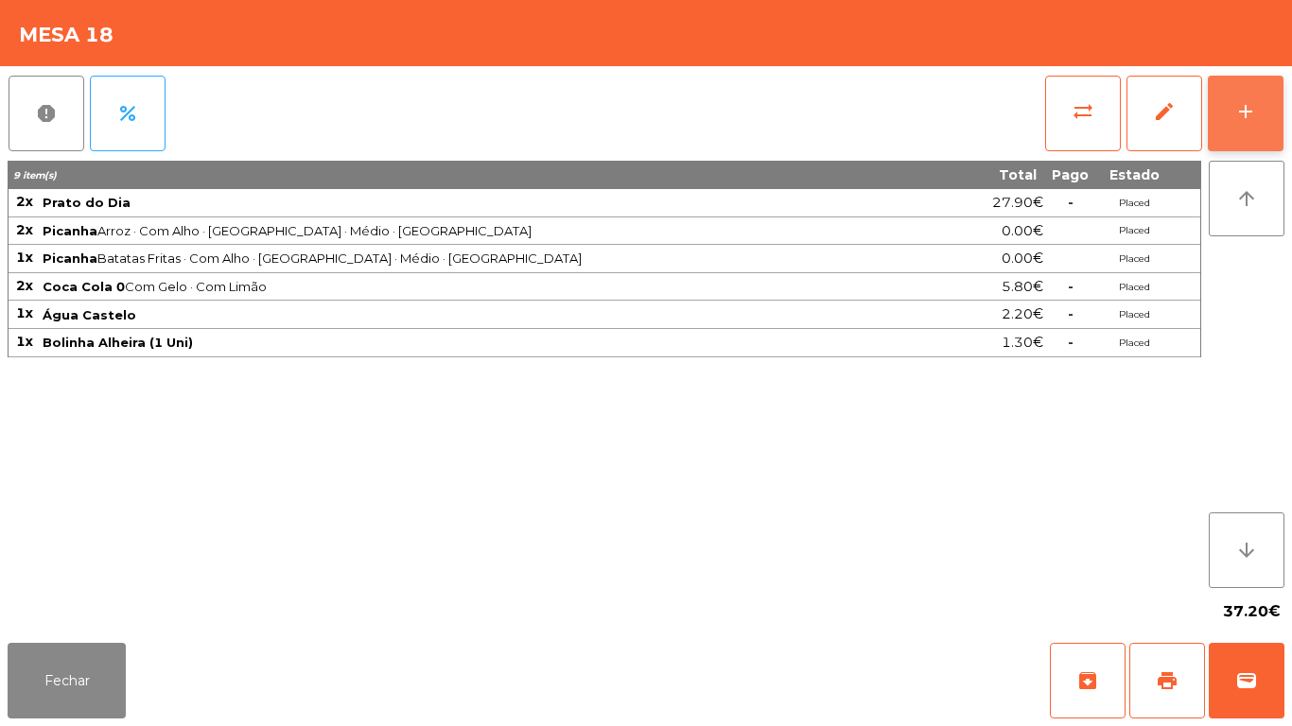
click at [1242, 116] on div "add" at bounding box center [1245, 111] width 23 height 23
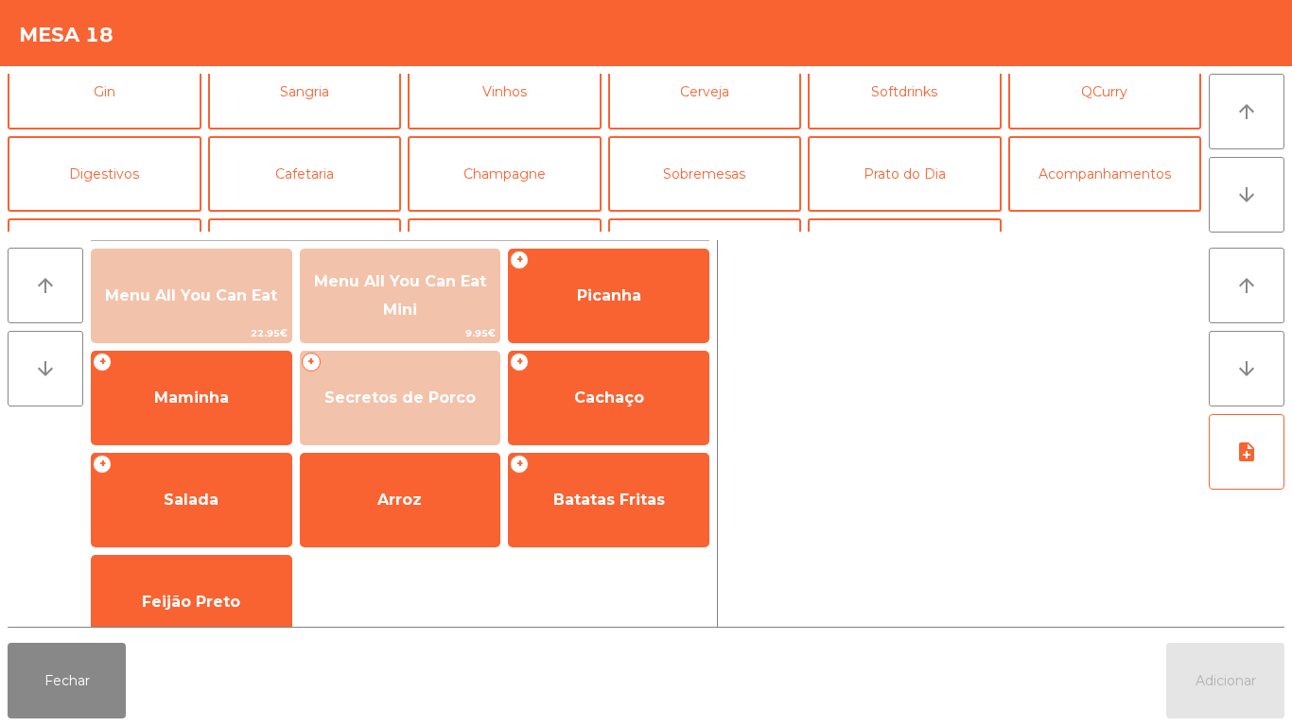
scroll to position [101, 0]
click at [899, 179] on button "Prato do Dia" at bounding box center [905, 175] width 194 height 76
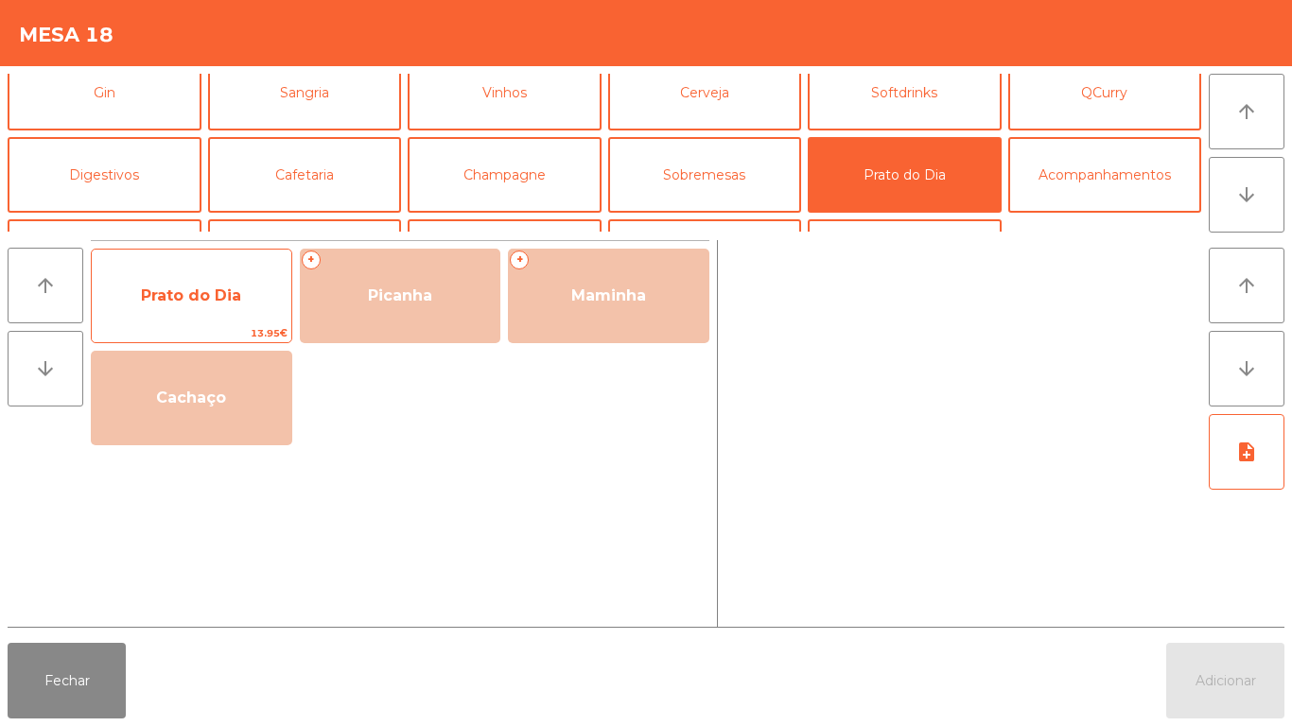
click at [192, 300] on span "Prato do Dia" at bounding box center [191, 296] width 100 height 18
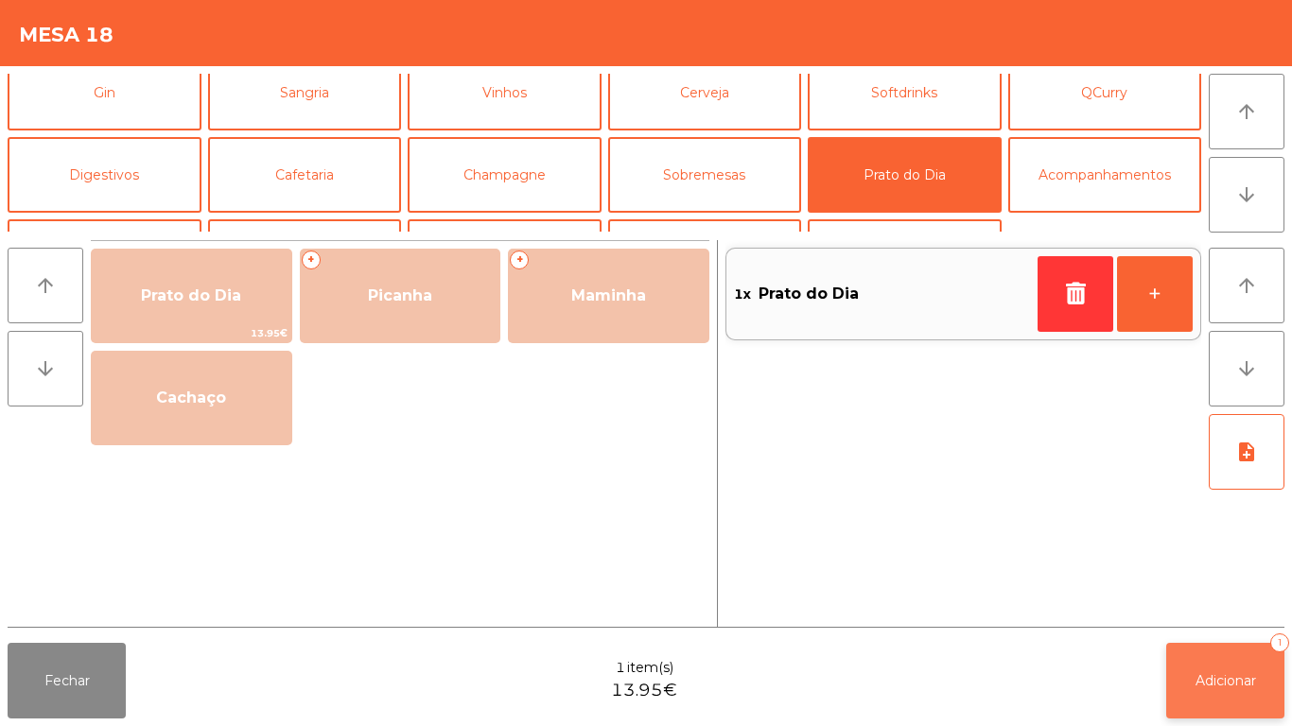
click at [1232, 676] on span "Adicionar" at bounding box center [1226, 681] width 61 height 17
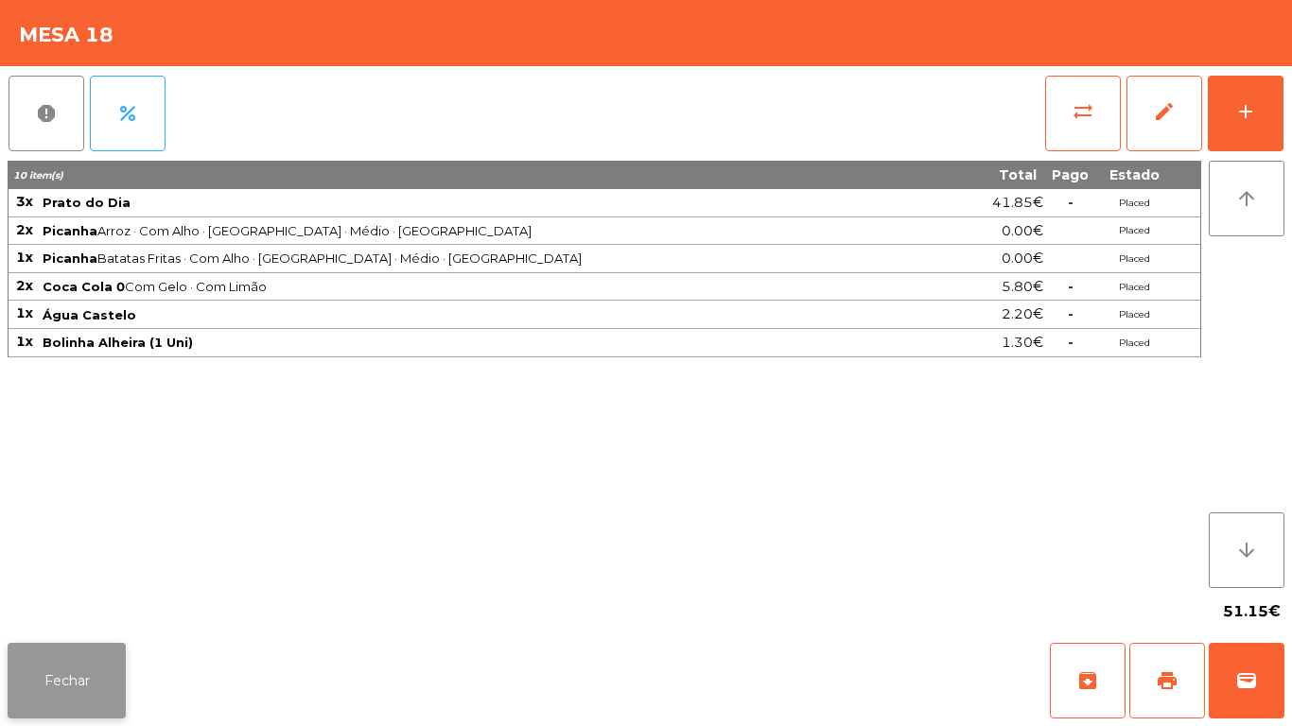
click at [76, 685] on button "Fechar" at bounding box center [67, 681] width 118 height 76
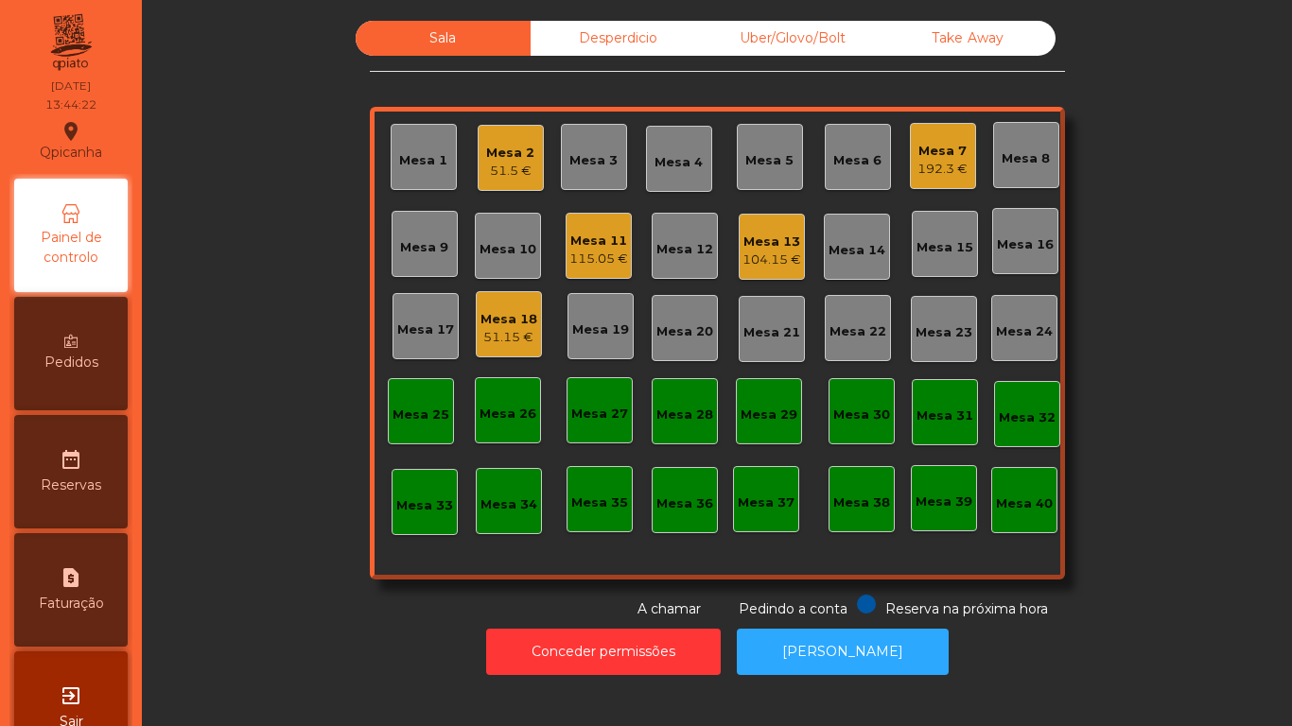
click at [605, 258] on div "115.05 €" at bounding box center [598, 259] width 59 height 19
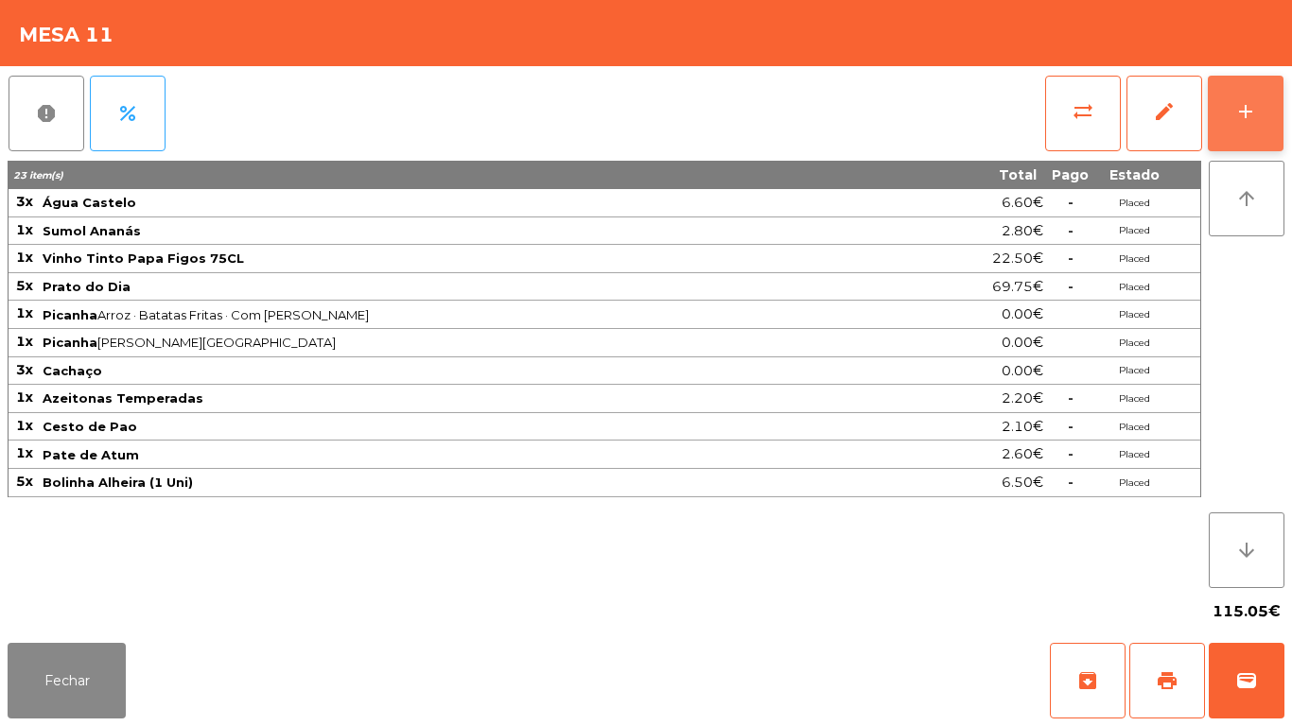
click at [1243, 132] on button "add" at bounding box center [1246, 114] width 76 height 76
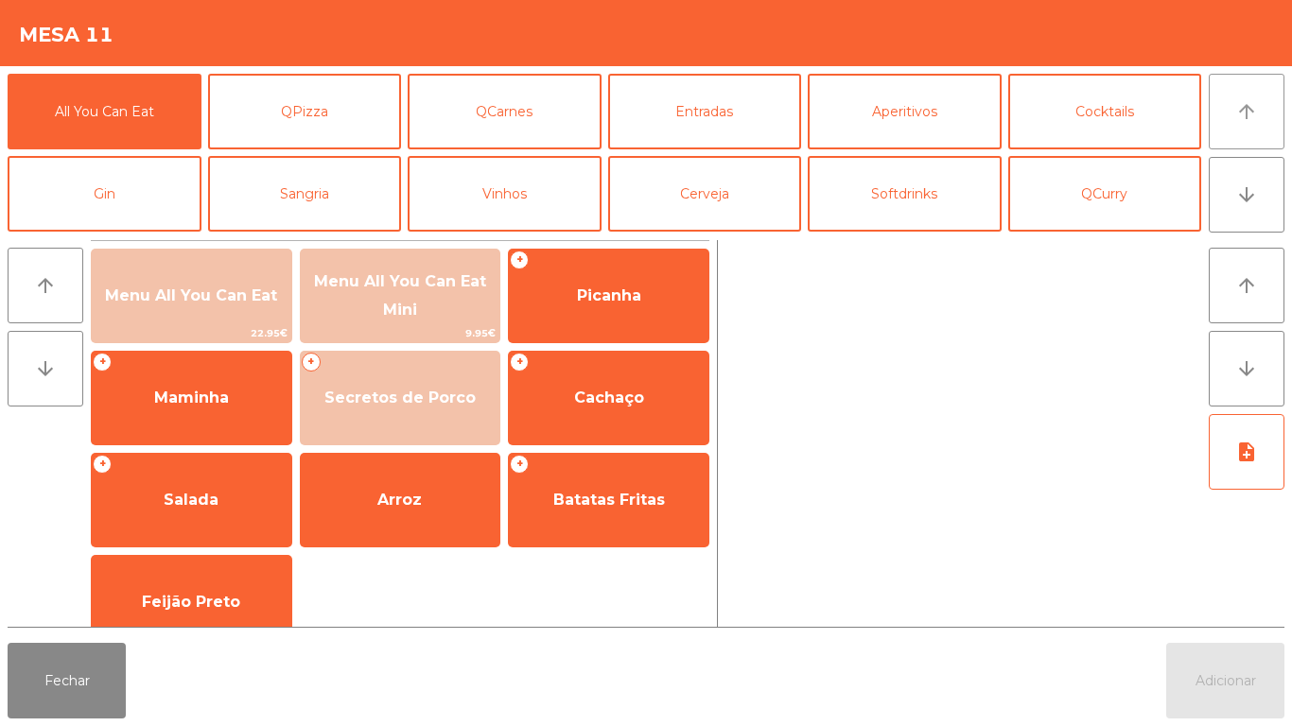
click at [1243, 112] on icon "arrow_upward" at bounding box center [1246, 111] width 23 height 23
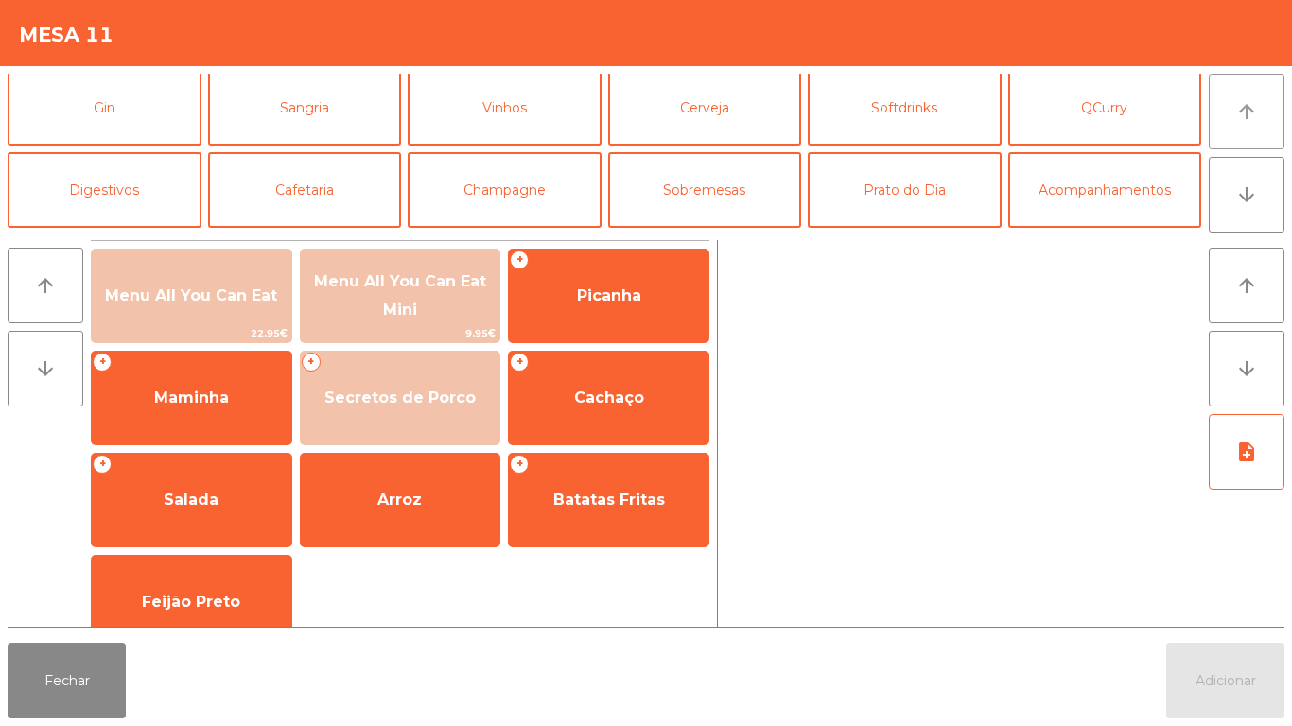
scroll to position [92, 0]
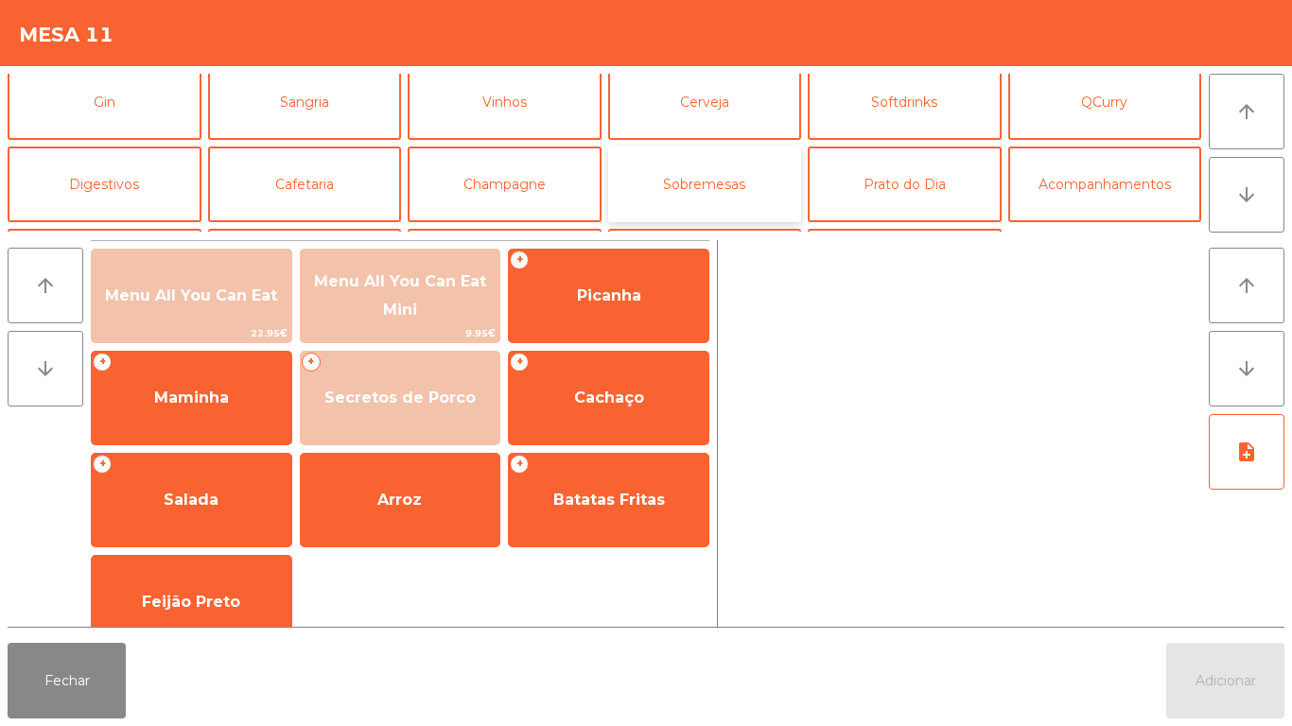
click at [690, 211] on button "Sobremesas" at bounding box center [705, 185] width 194 height 76
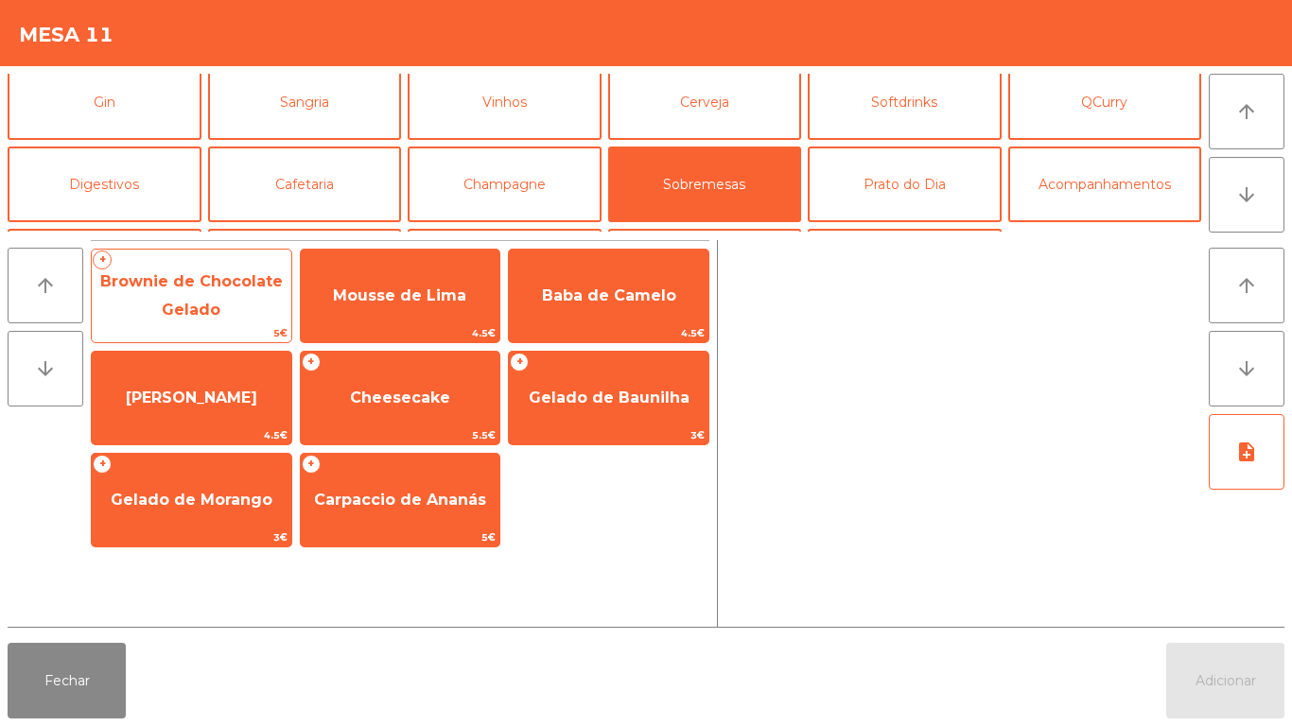
click at [202, 300] on span "Brownie de Chocolate Gelado" at bounding box center [192, 296] width 200 height 80
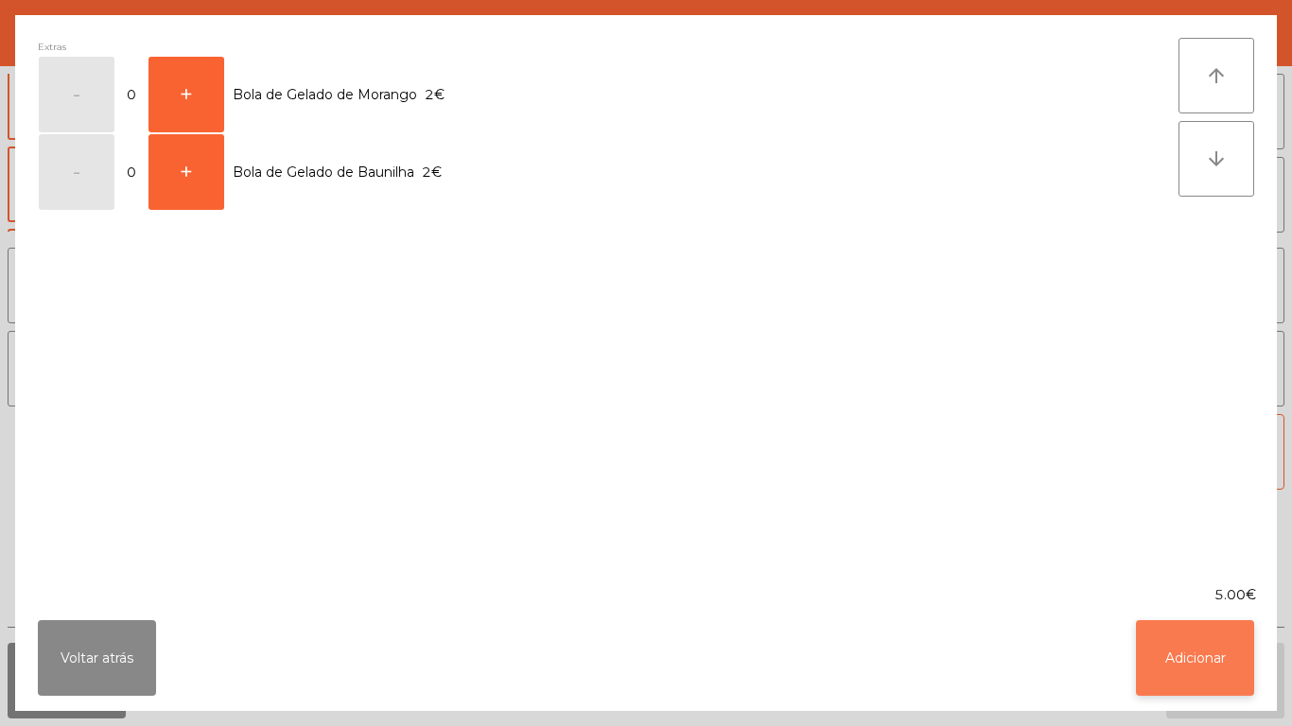
click at [1185, 660] on button "Adicionar" at bounding box center [1195, 658] width 118 height 76
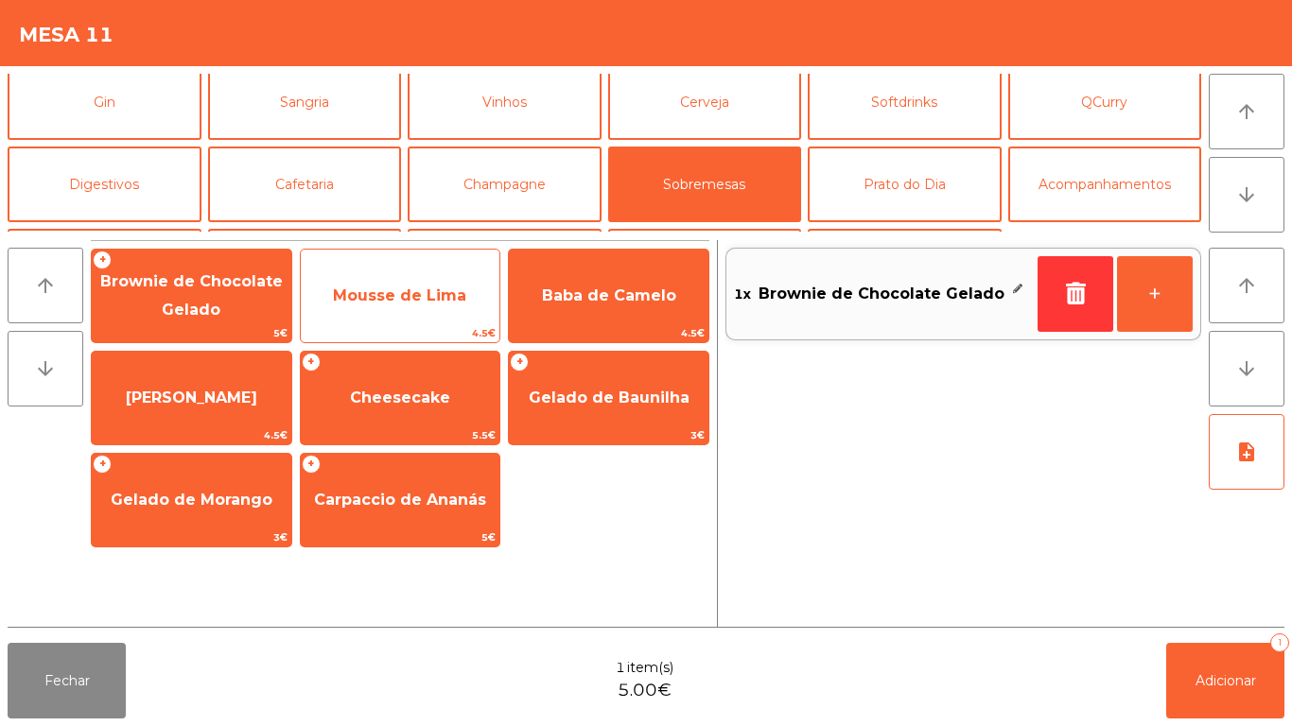
click at [417, 290] on span "Mousse de Lima" at bounding box center [399, 296] width 133 height 18
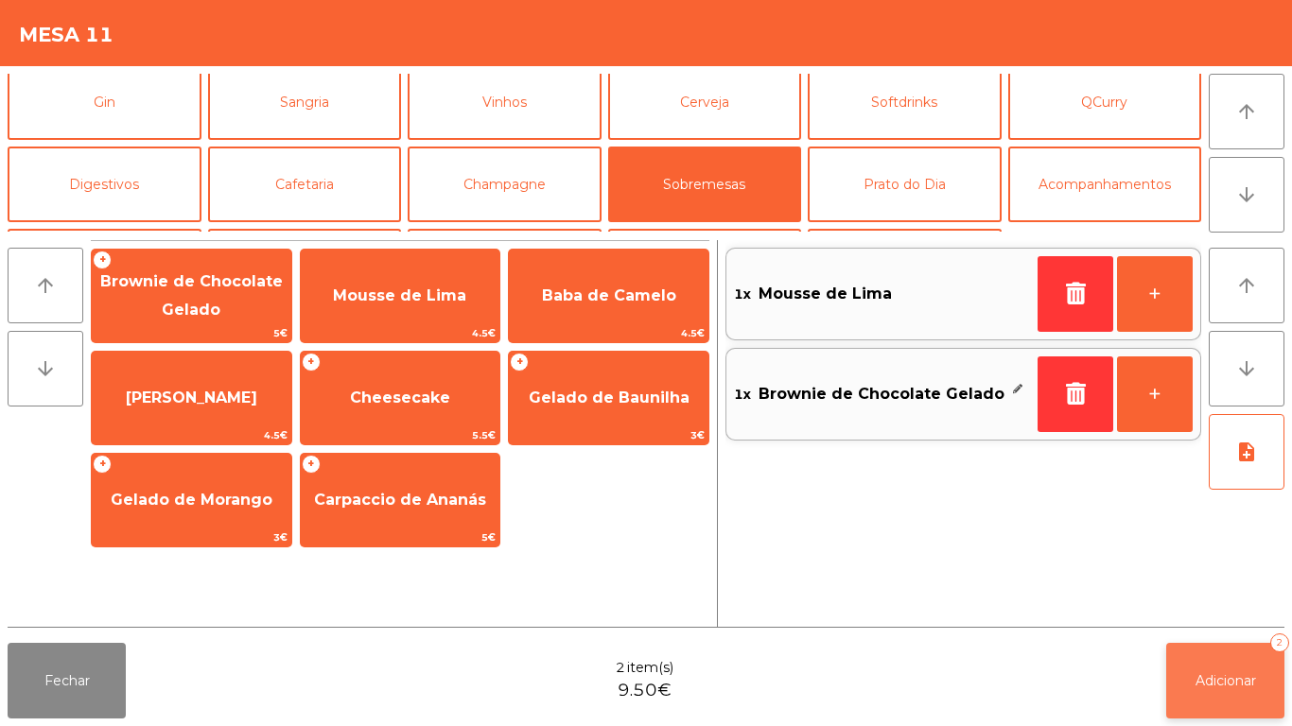
click at [1195, 696] on button "Adicionar 2" at bounding box center [1225, 681] width 118 height 76
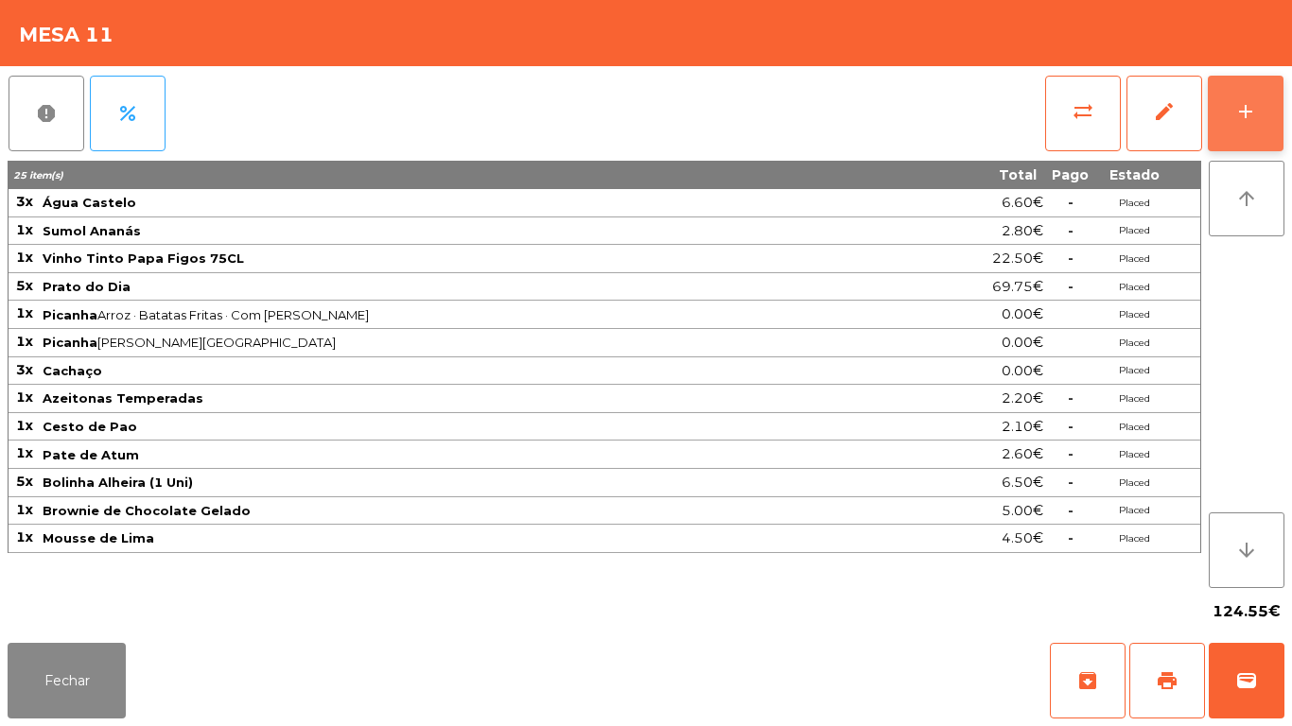
click at [1272, 120] on button "add" at bounding box center [1246, 114] width 76 height 76
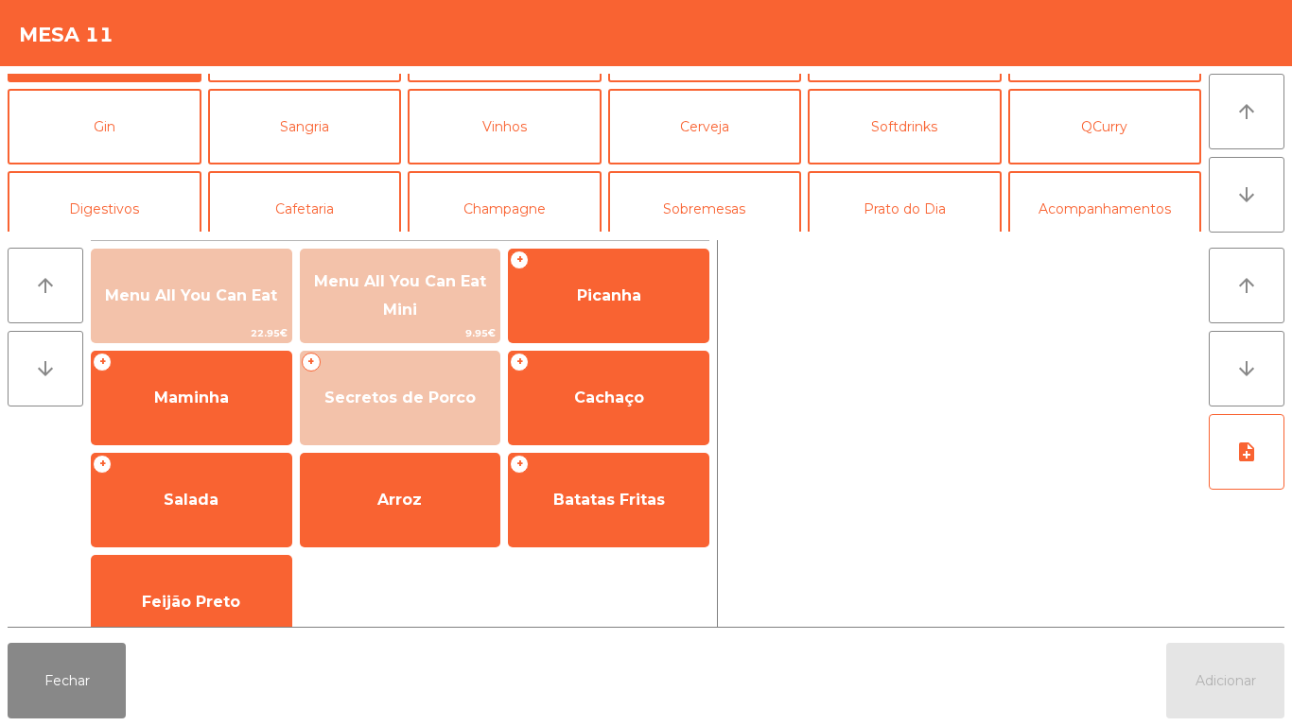
scroll to position [78, 0]
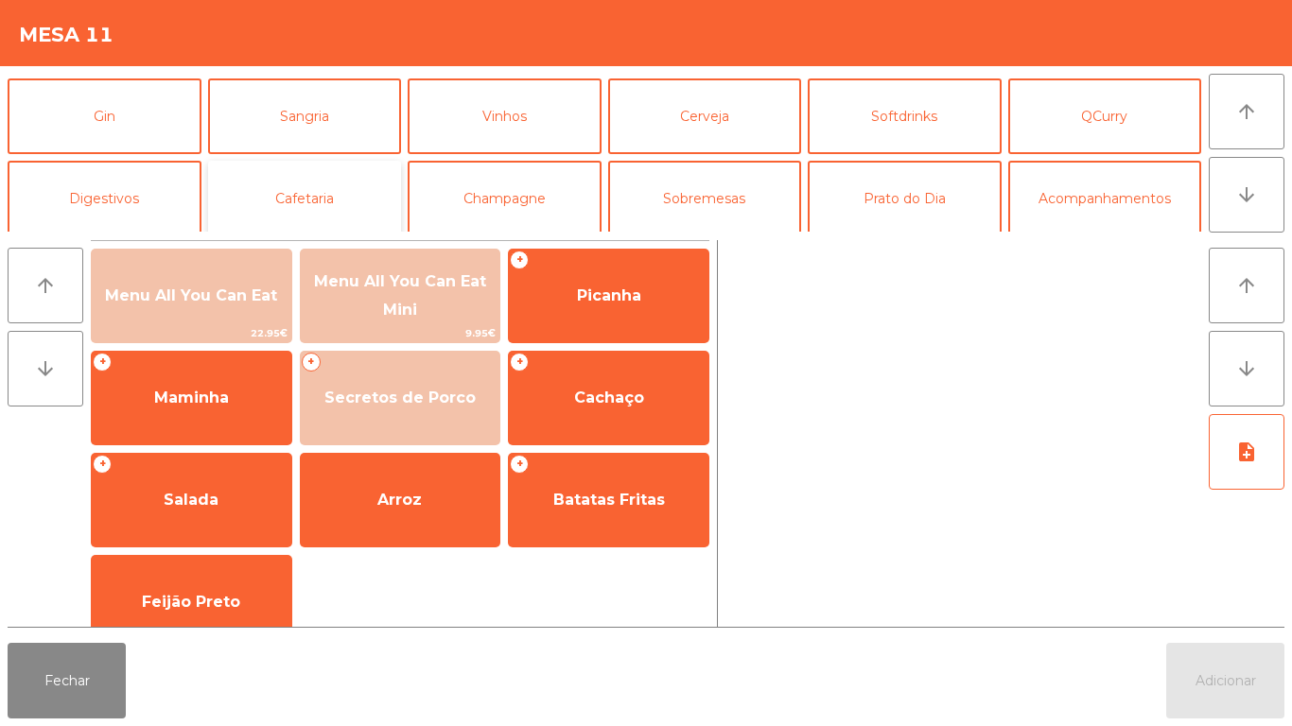
click at [319, 202] on button "Cafetaria" at bounding box center [305, 199] width 194 height 76
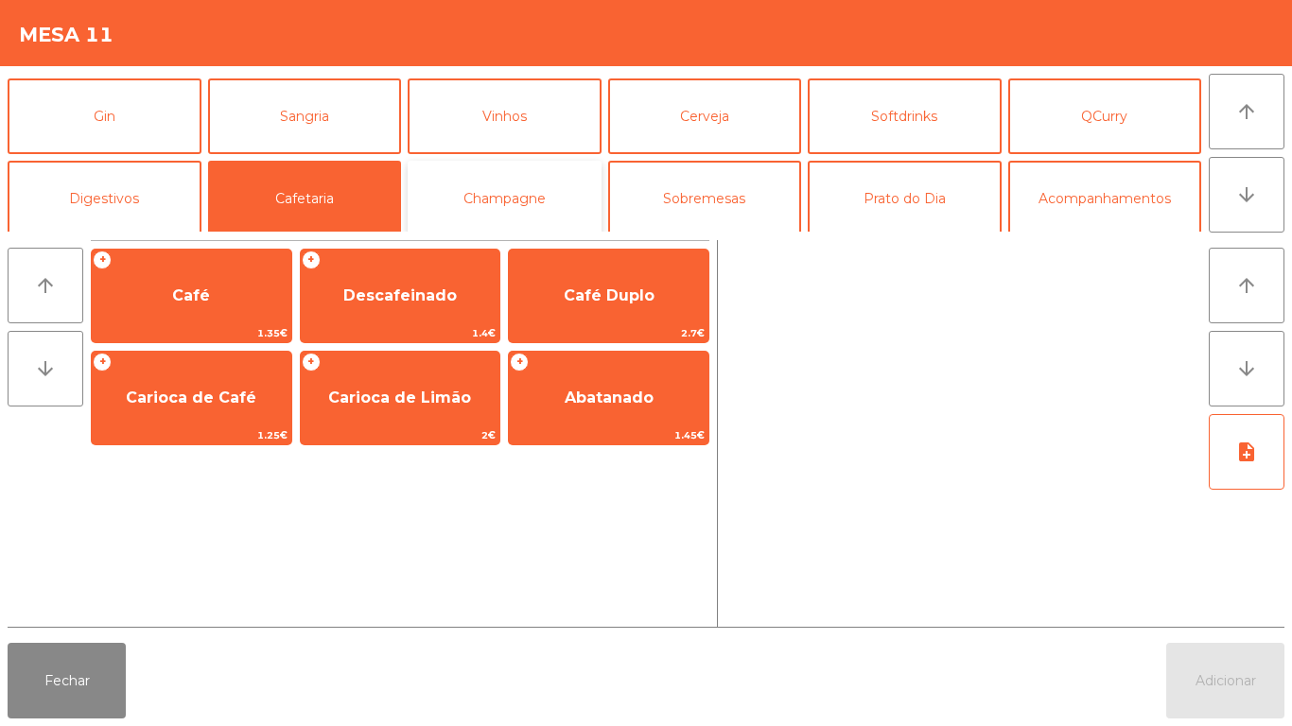
click at [527, 218] on button "Champagne" at bounding box center [505, 199] width 194 height 76
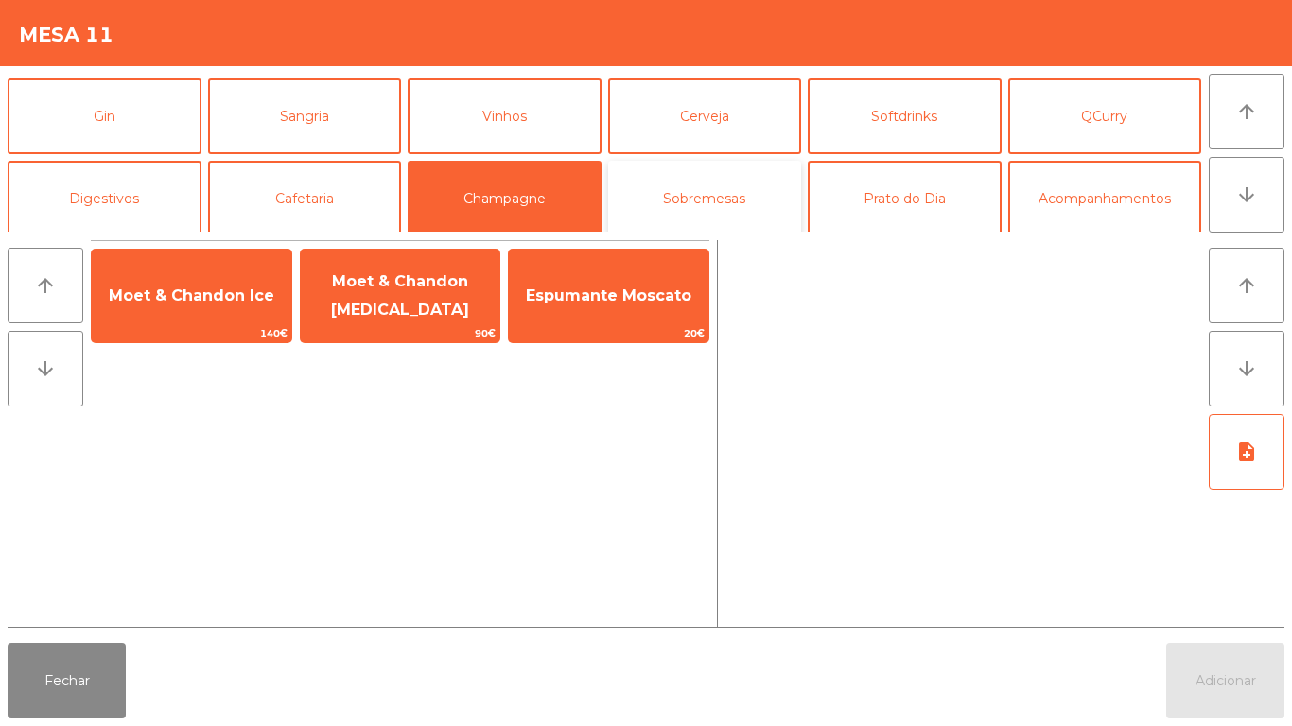
click at [709, 215] on button "Sobremesas" at bounding box center [705, 199] width 194 height 76
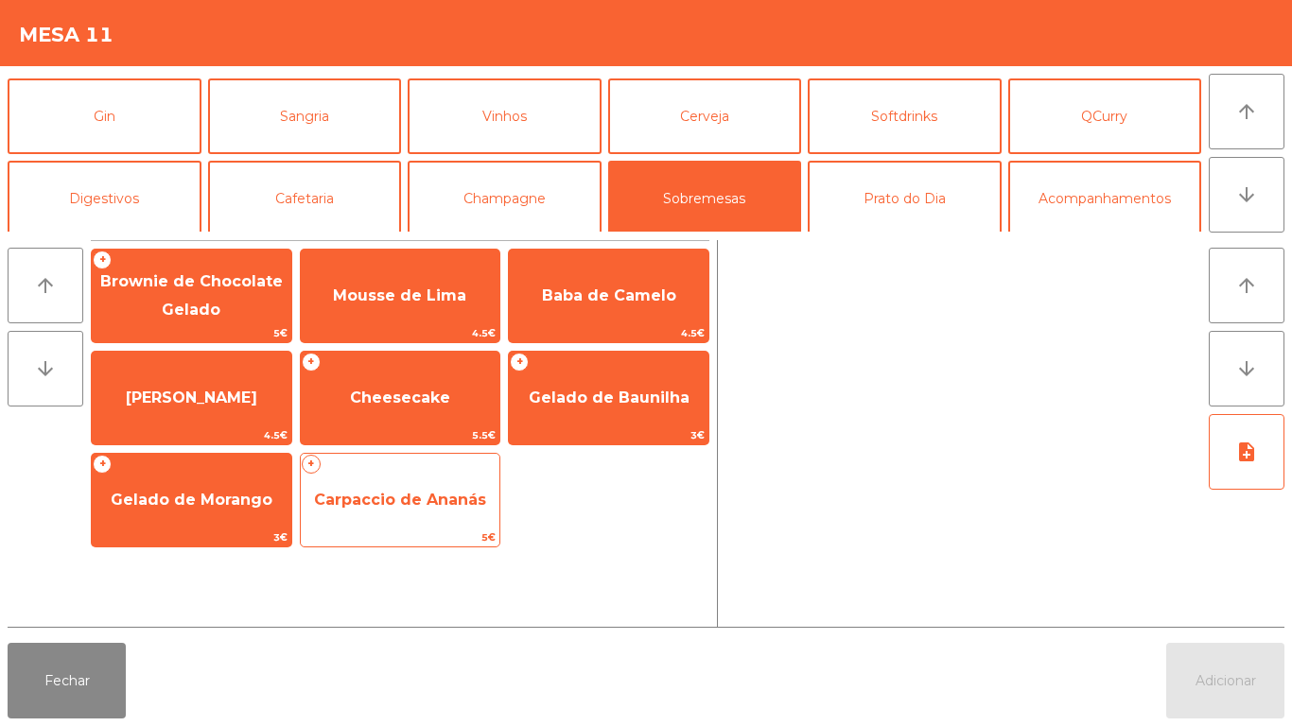
click at [393, 508] on span "Carpaccio de Ananás" at bounding box center [400, 500] width 172 height 18
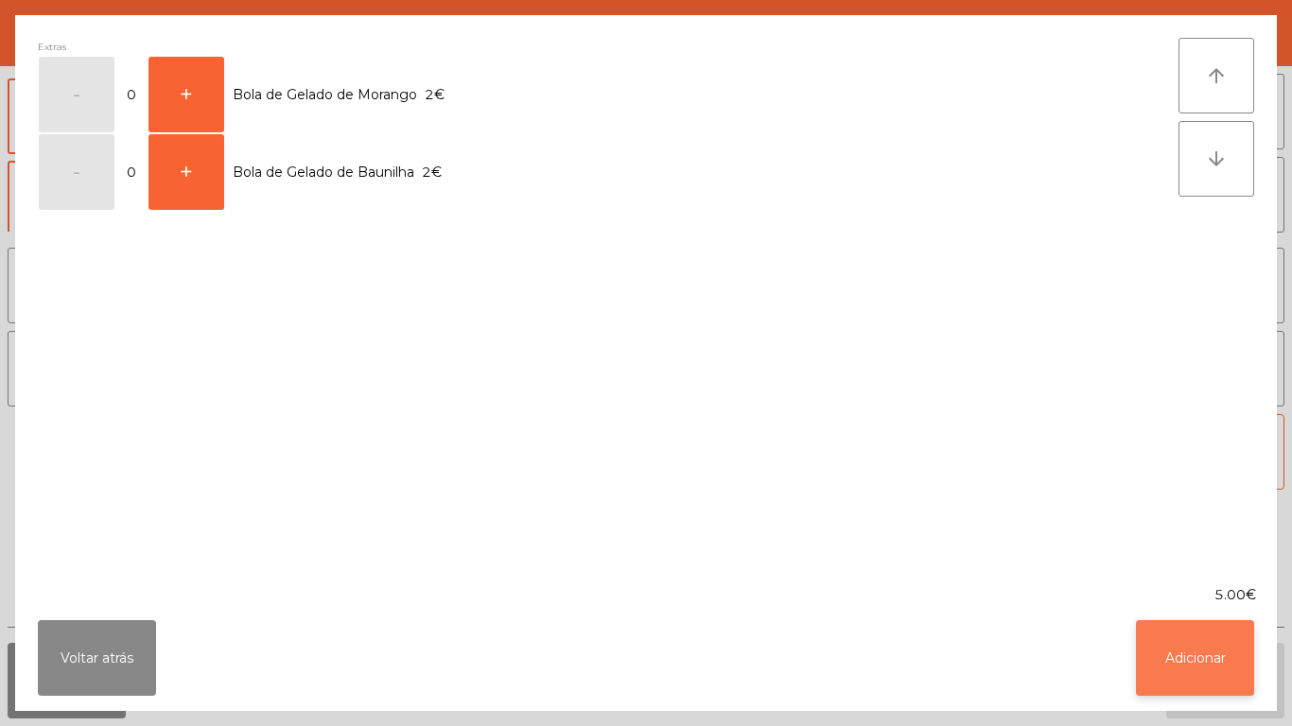
click at [1174, 666] on button "Adicionar" at bounding box center [1195, 658] width 118 height 76
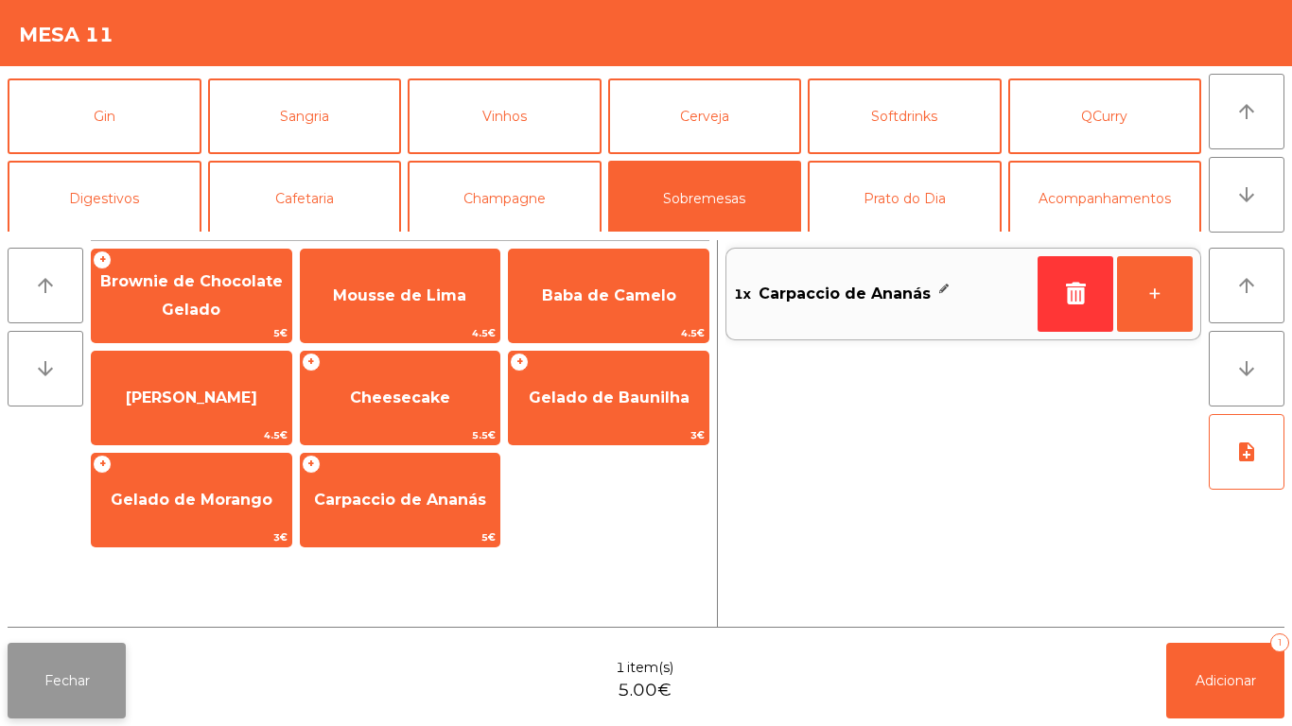
click at [86, 666] on button "Fechar" at bounding box center [67, 681] width 118 height 76
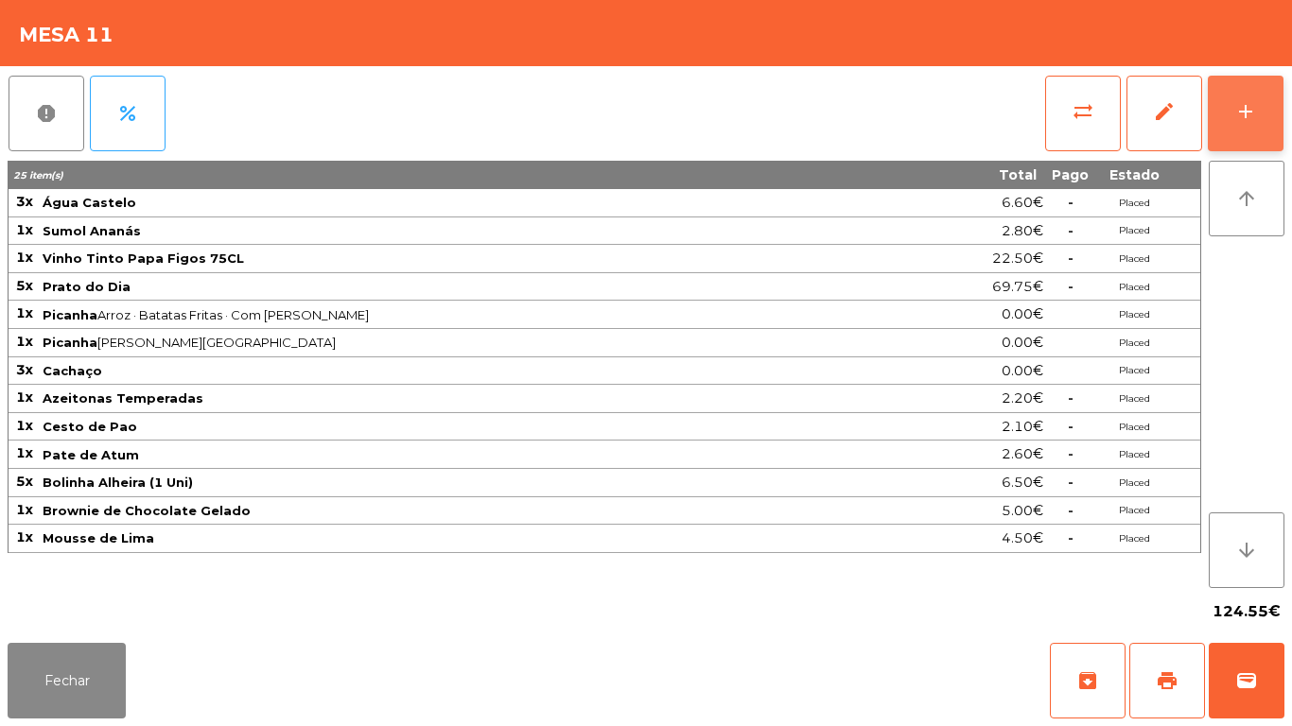
click at [1245, 138] on button "add" at bounding box center [1246, 114] width 76 height 76
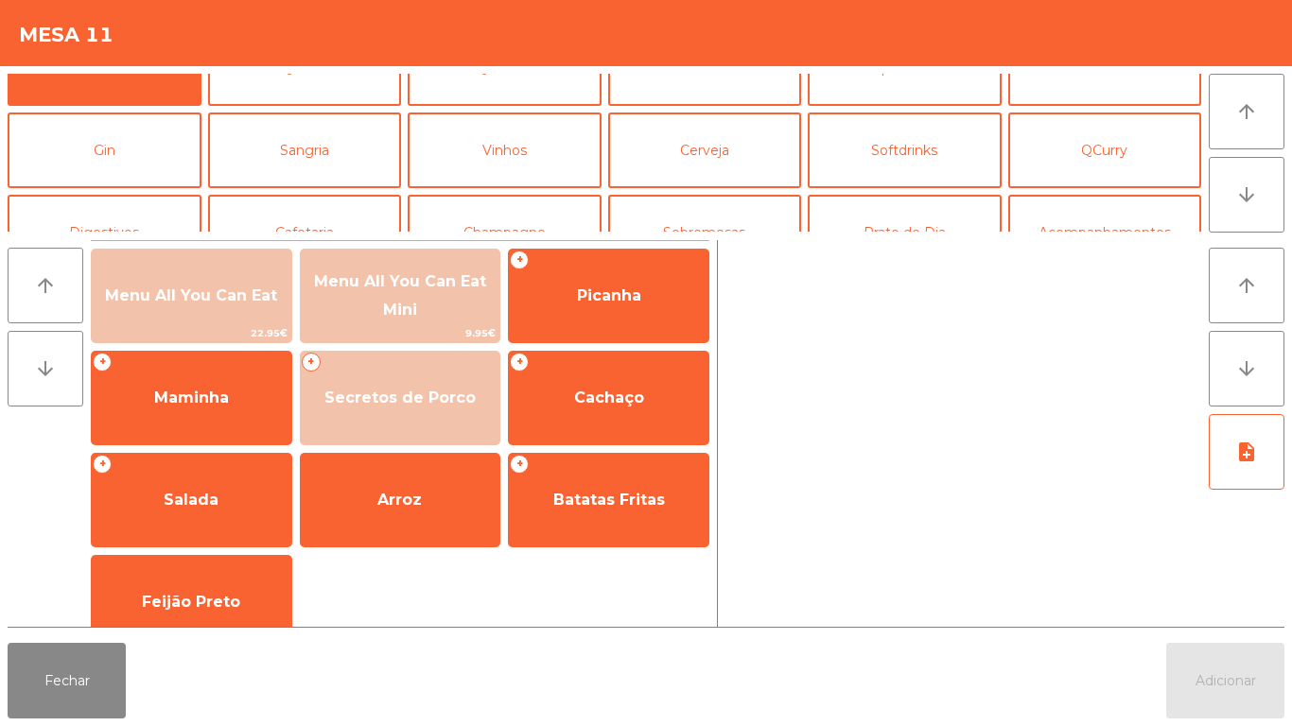
scroll to position [63, 0]
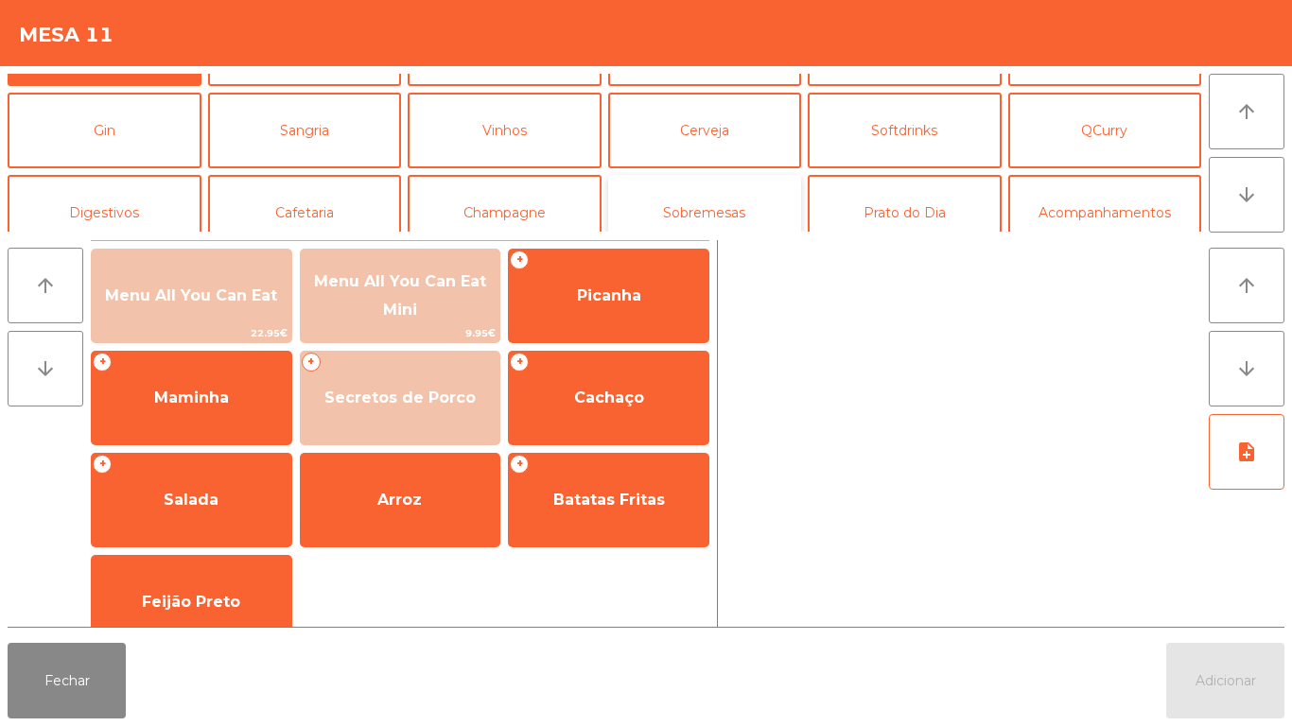
click at [717, 217] on button "Sobremesas" at bounding box center [705, 213] width 194 height 76
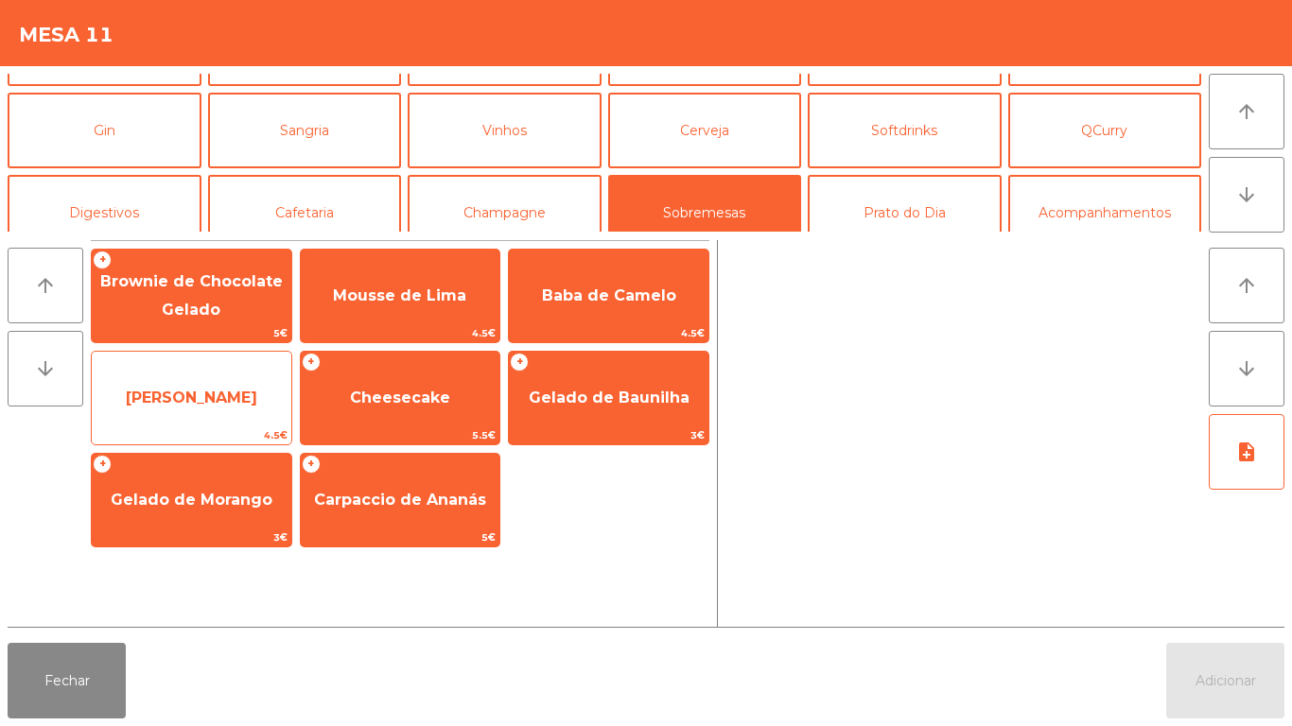
click at [187, 409] on span "Mousse Maracujá" at bounding box center [192, 398] width 200 height 51
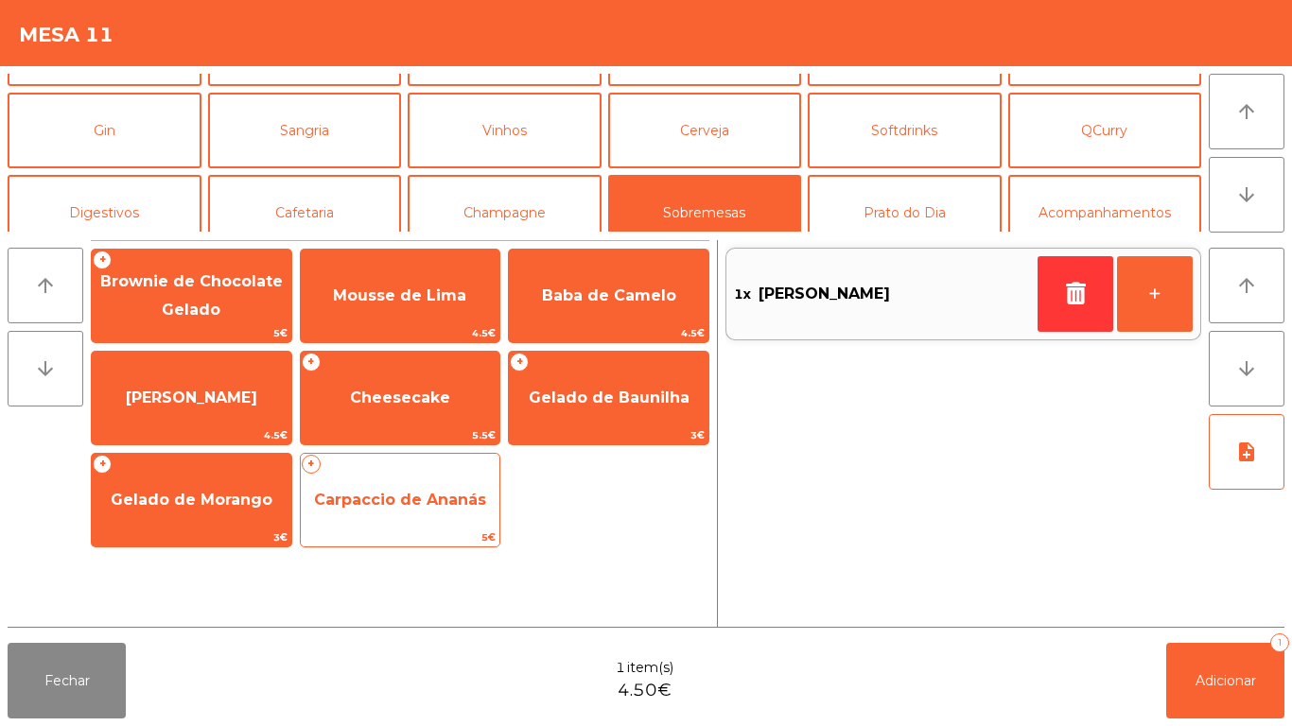
click at [406, 503] on span "Carpaccio de Ananás" at bounding box center [400, 500] width 172 height 18
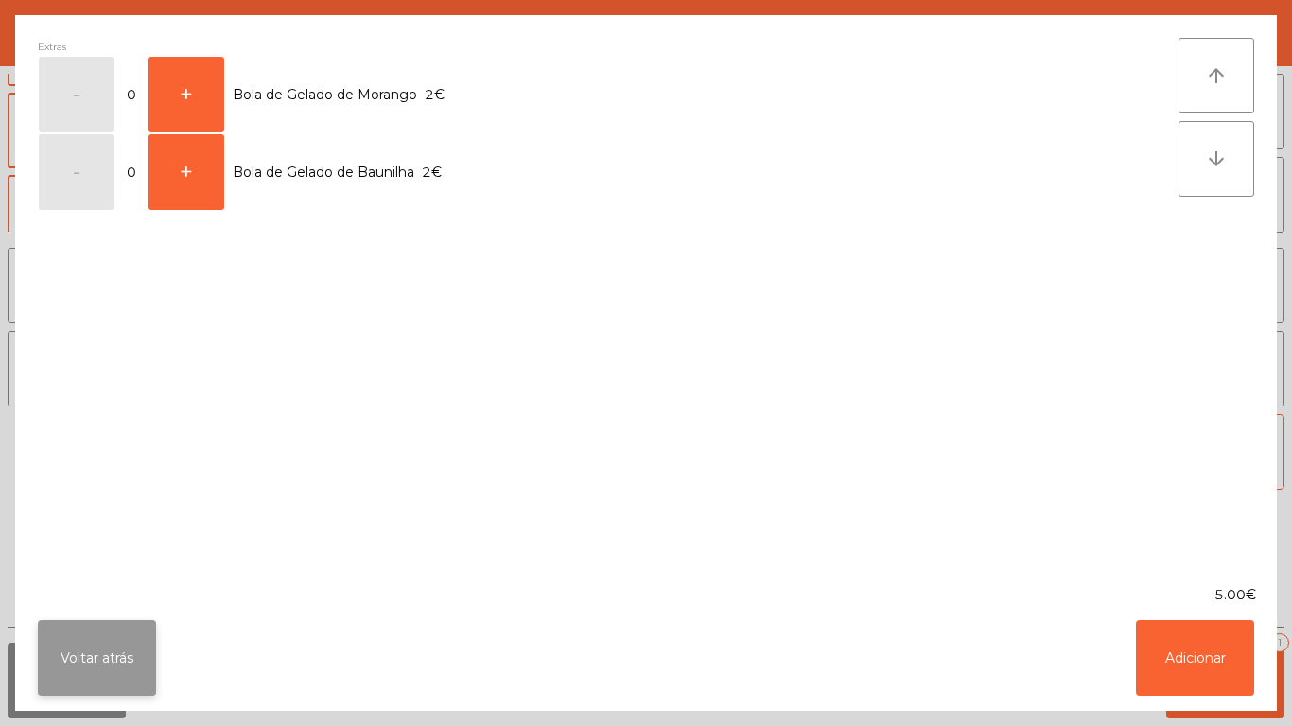
click at [112, 643] on button "Voltar atrás" at bounding box center [97, 658] width 118 height 76
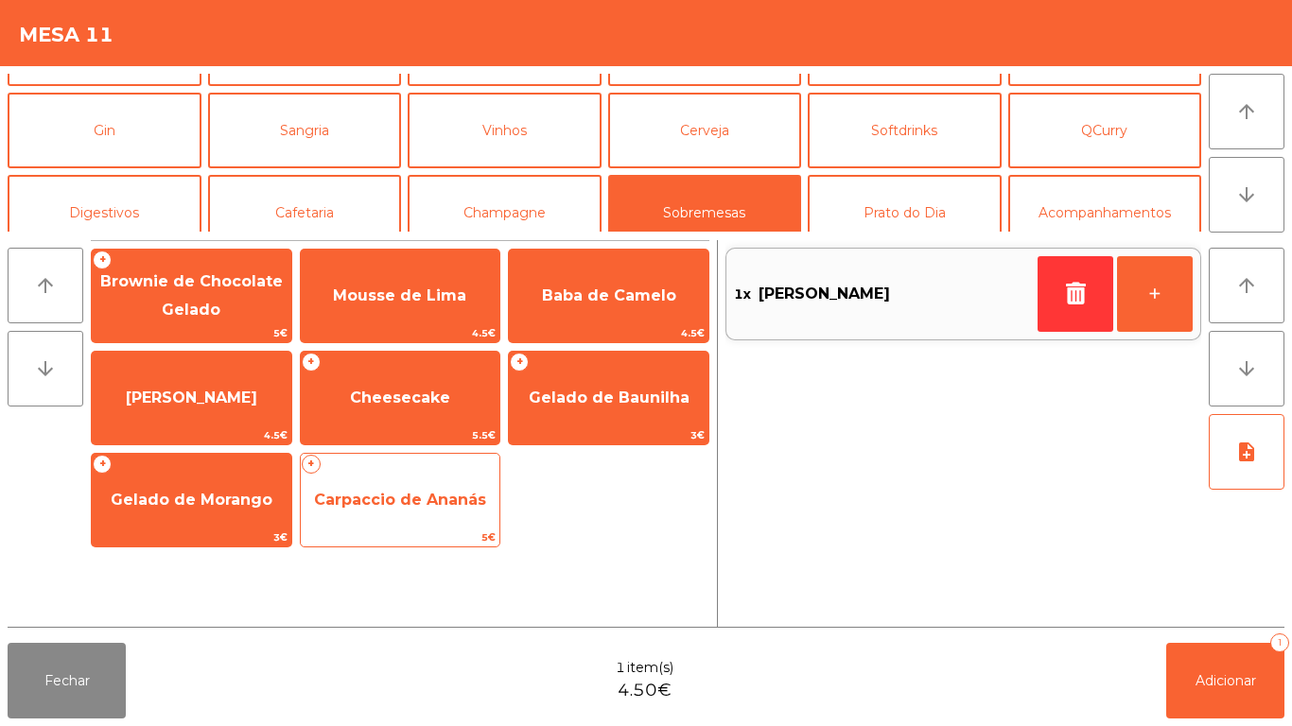
click at [440, 500] on span "Carpaccio de Ananás" at bounding box center [400, 500] width 172 height 18
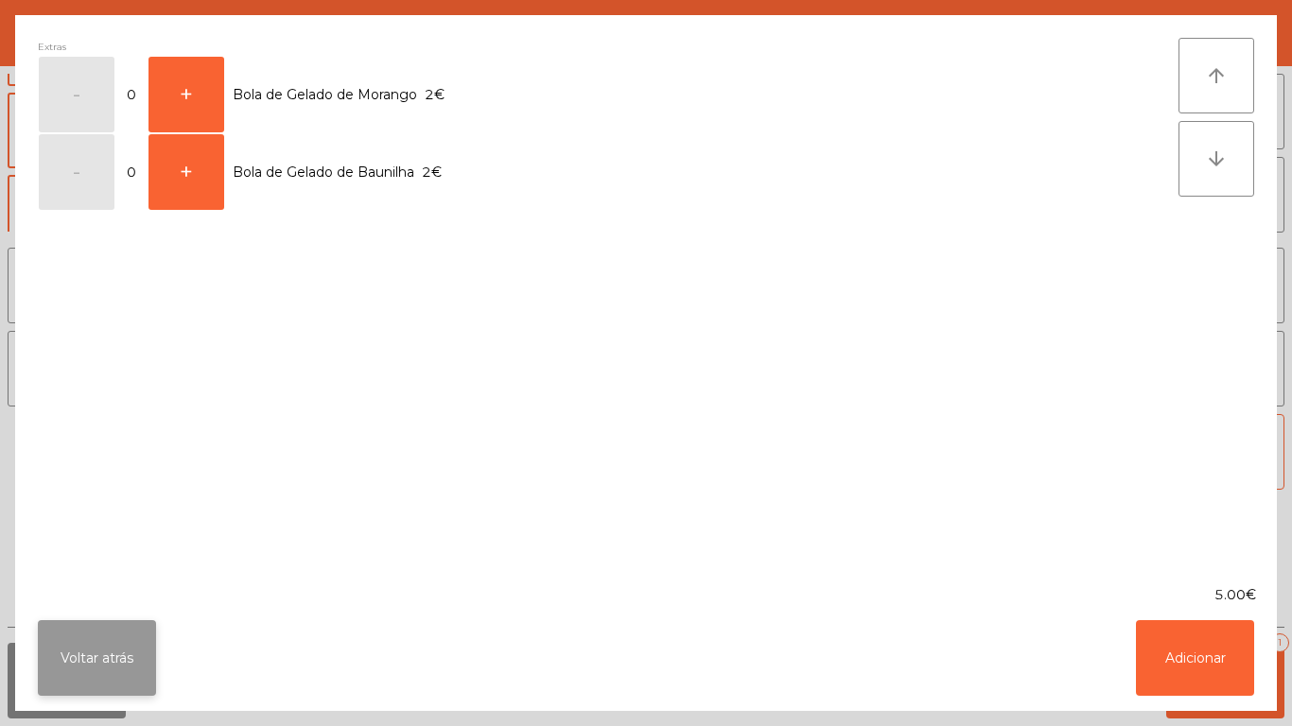
click at [127, 655] on button "Voltar atrás" at bounding box center [97, 658] width 118 height 76
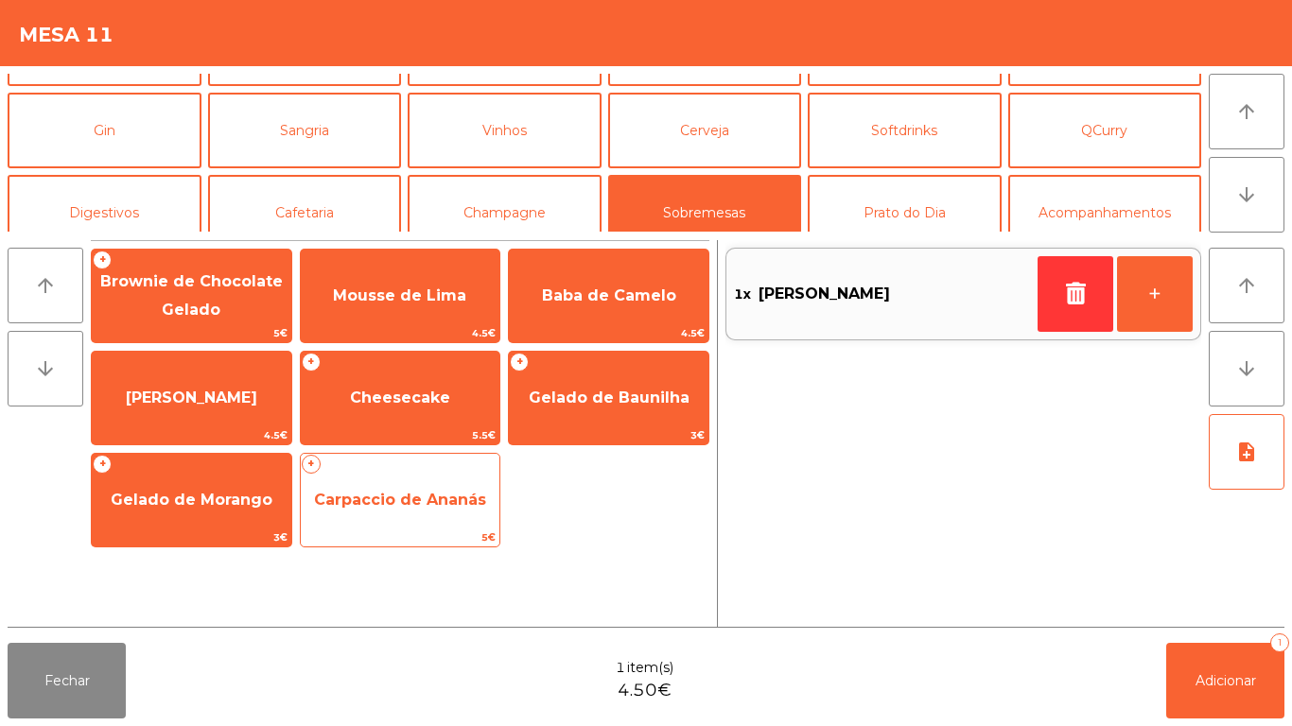
click at [411, 502] on span "Carpaccio de Ananás" at bounding box center [400, 500] width 172 height 18
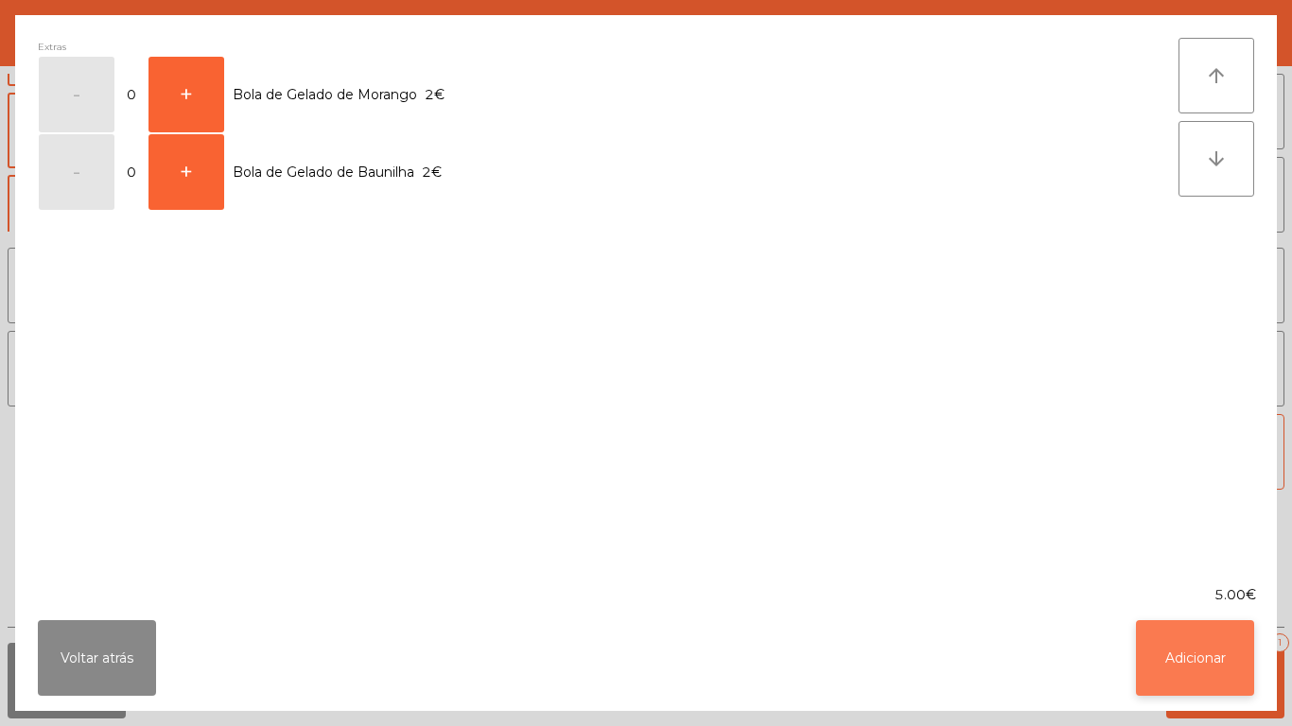
click at [1191, 656] on button "Adicionar" at bounding box center [1195, 658] width 118 height 76
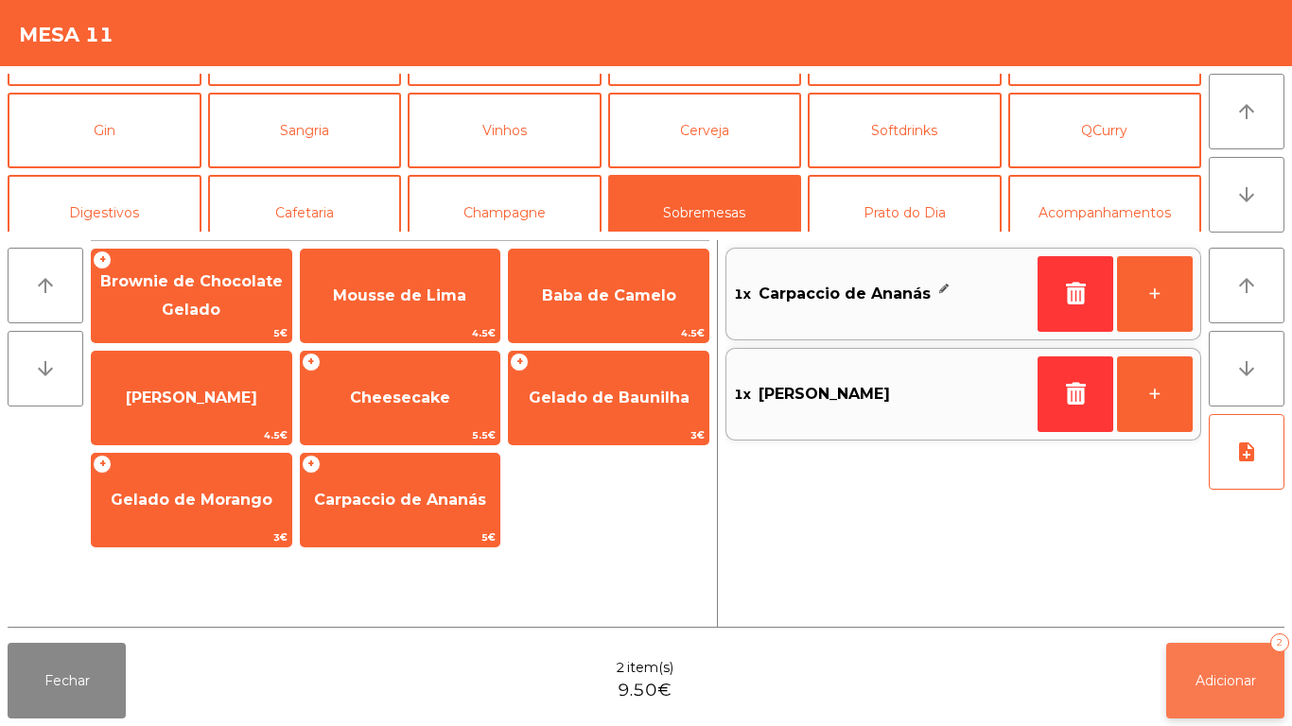
click at [1196, 674] on span "Adicionar" at bounding box center [1226, 681] width 61 height 17
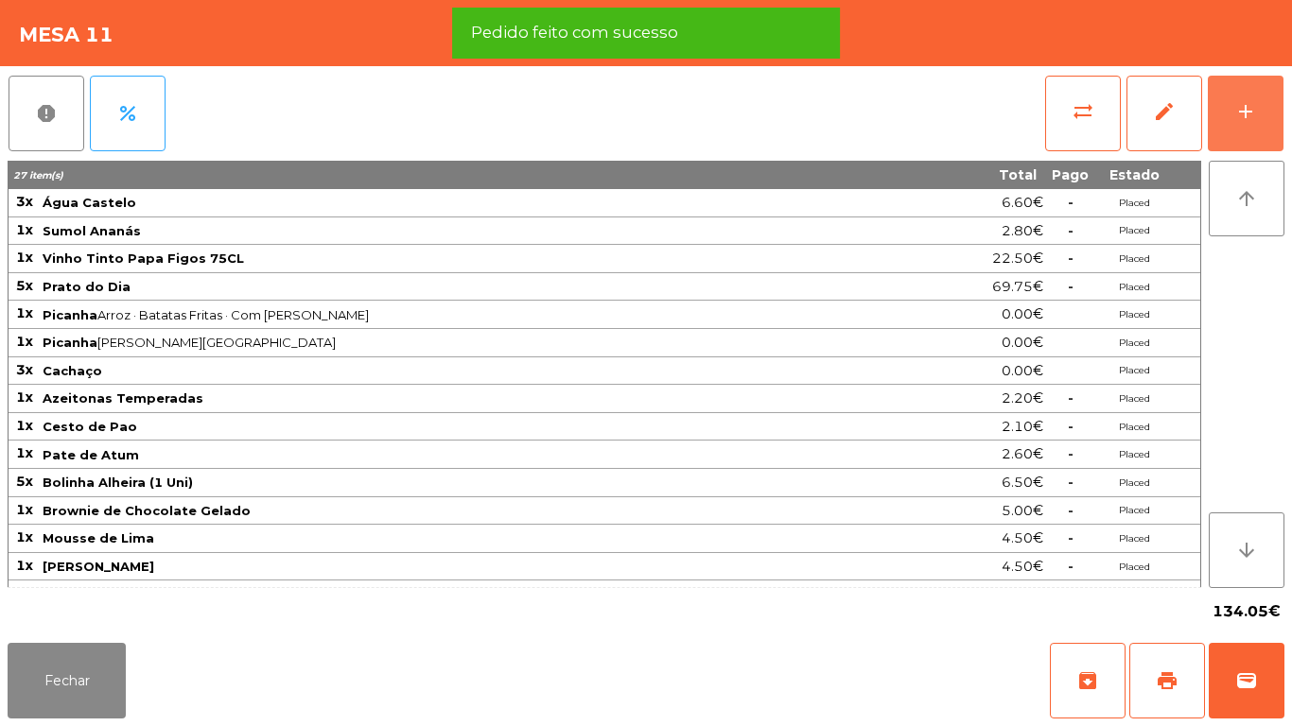
scroll to position [22, 0]
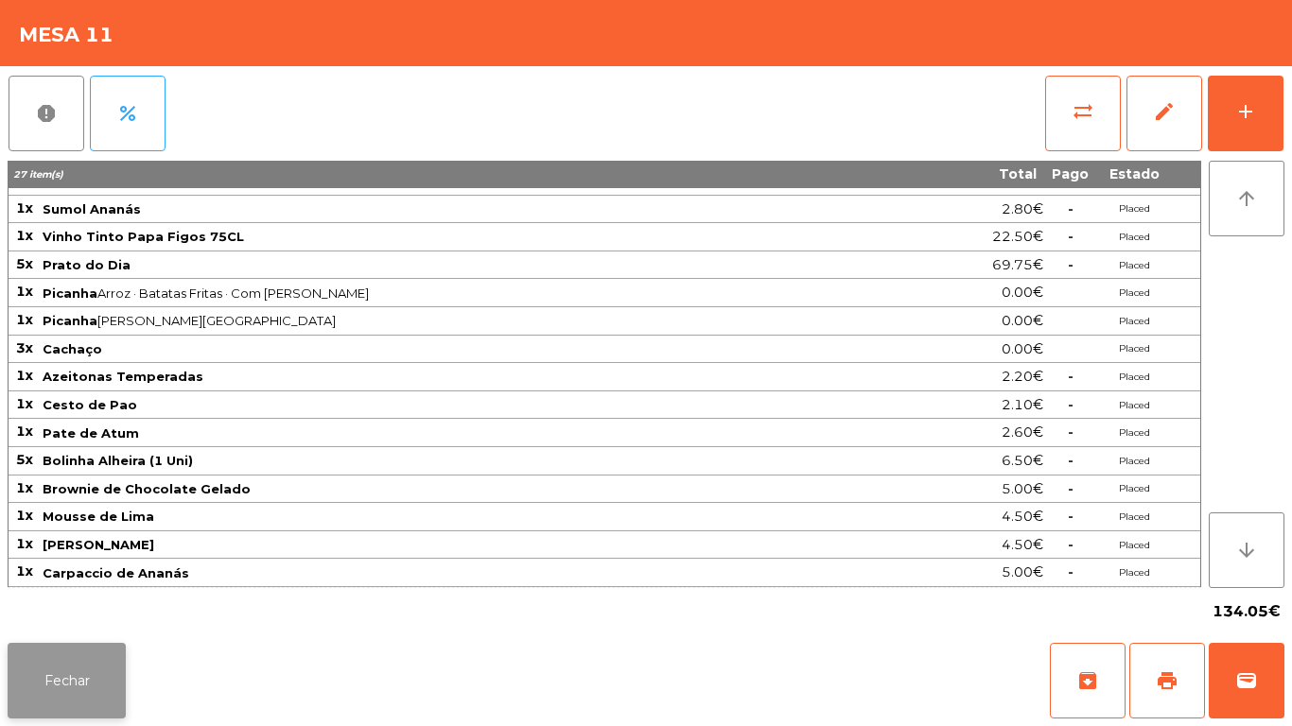
click at [67, 685] on button "Fechar" at bounding box center [67, 681] width 118 height 76
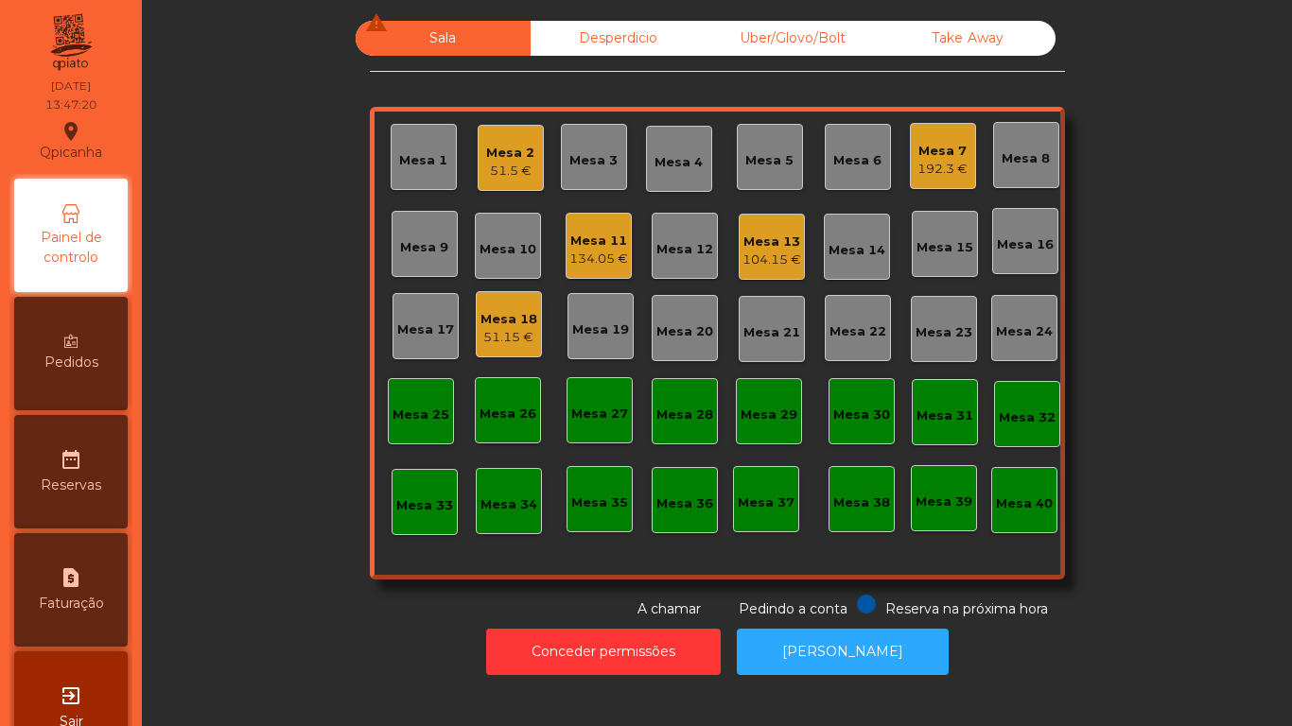
click at [600, 251] on div "134.05 €" at bounding box center [598, 259] width 59 height 19
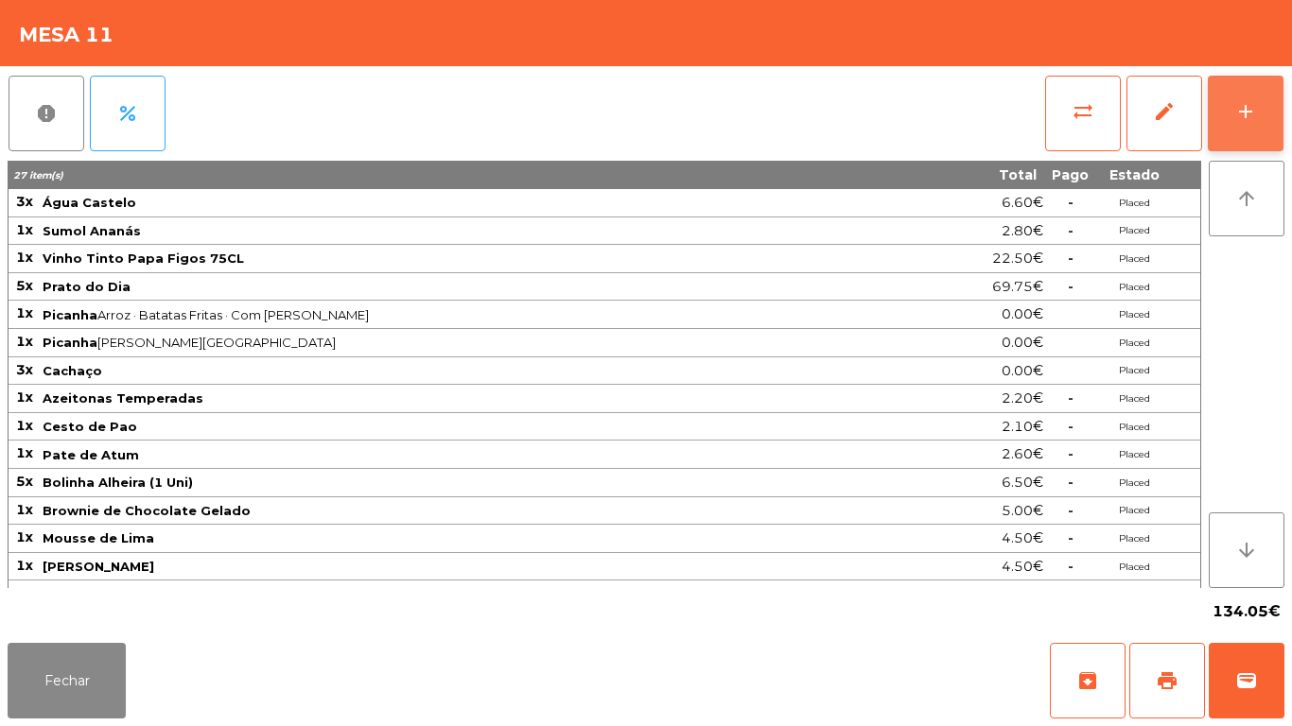
click at [1247, 111] on div "add" at bounding box center [1245, 111] width 23 height 23
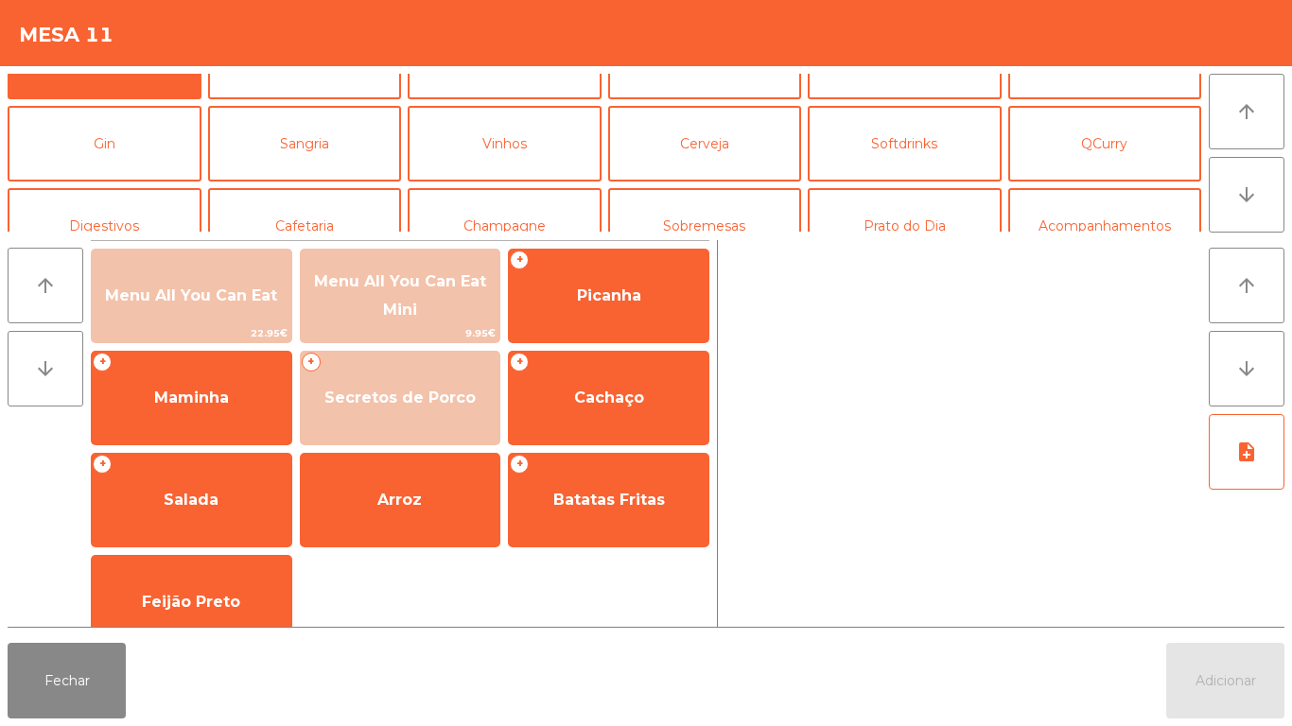
scroll to position [80, 0]
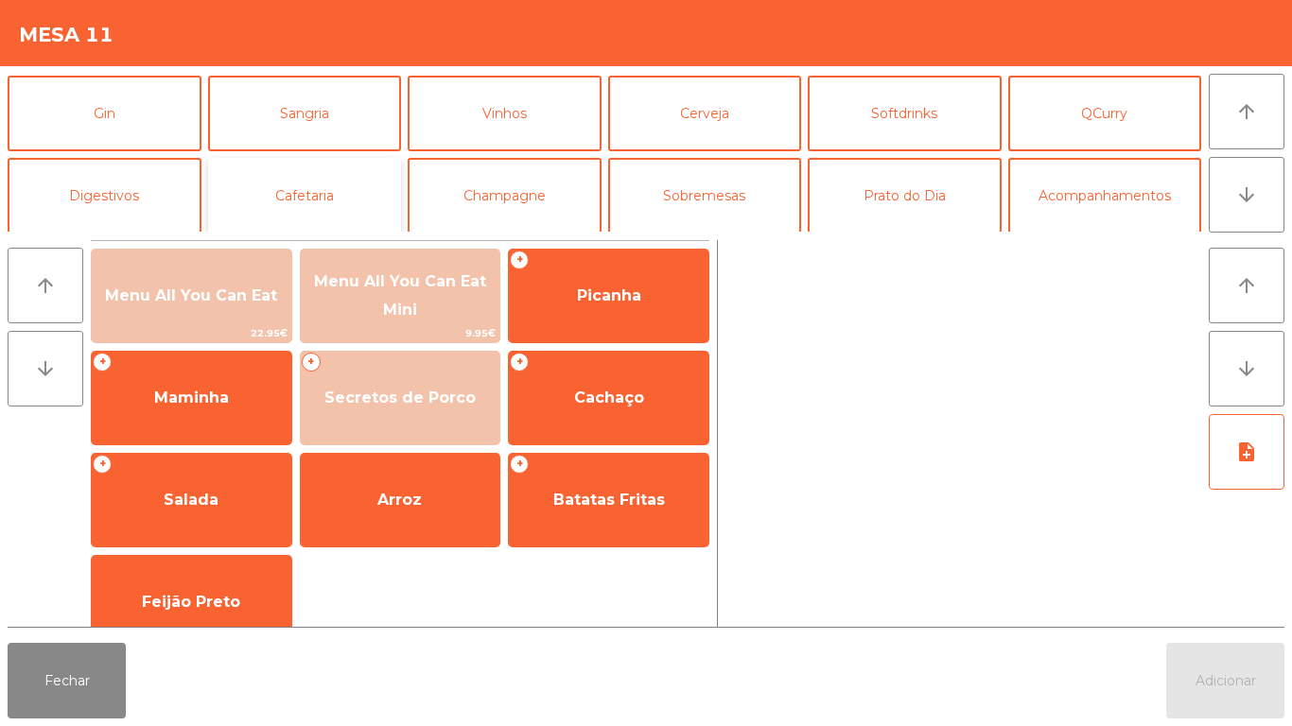
click at [339, 218] on button "Cafetaria" at bounding box center [305, 196] width 194 height 76
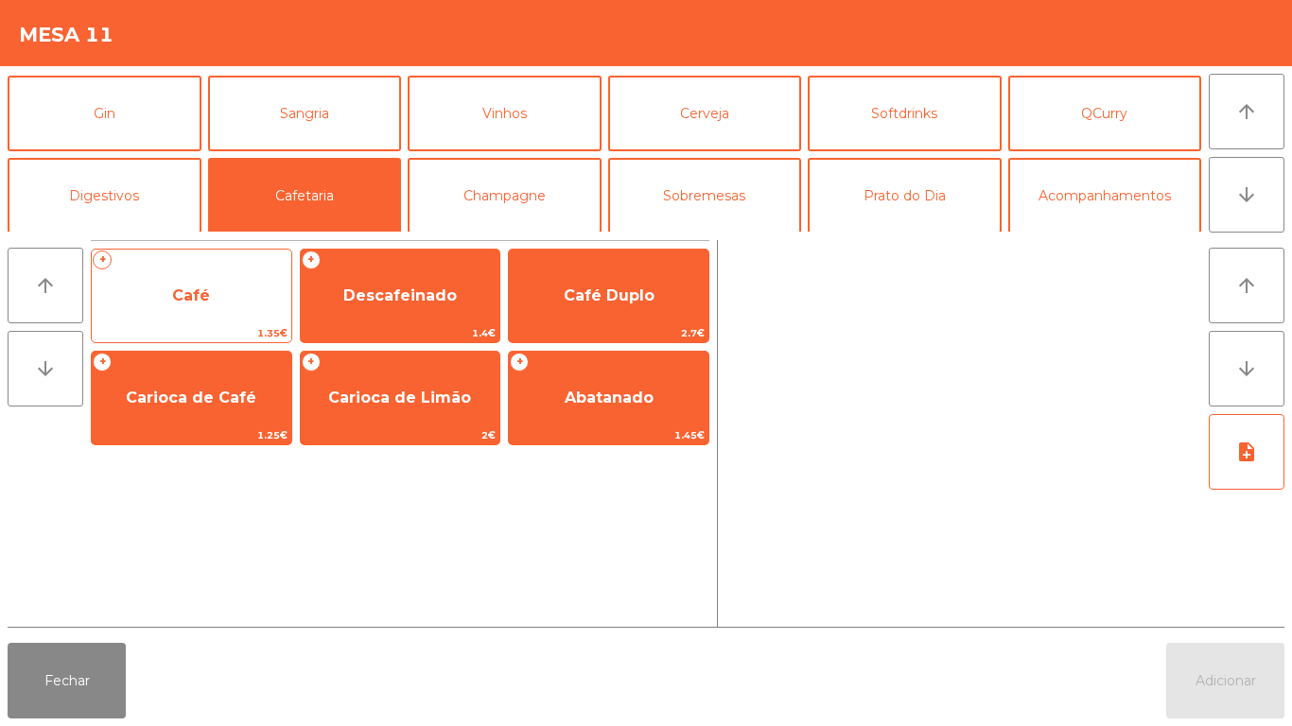
click at [193, 296] on span "Café" at bounding box center [191, 296] width 38 height 18
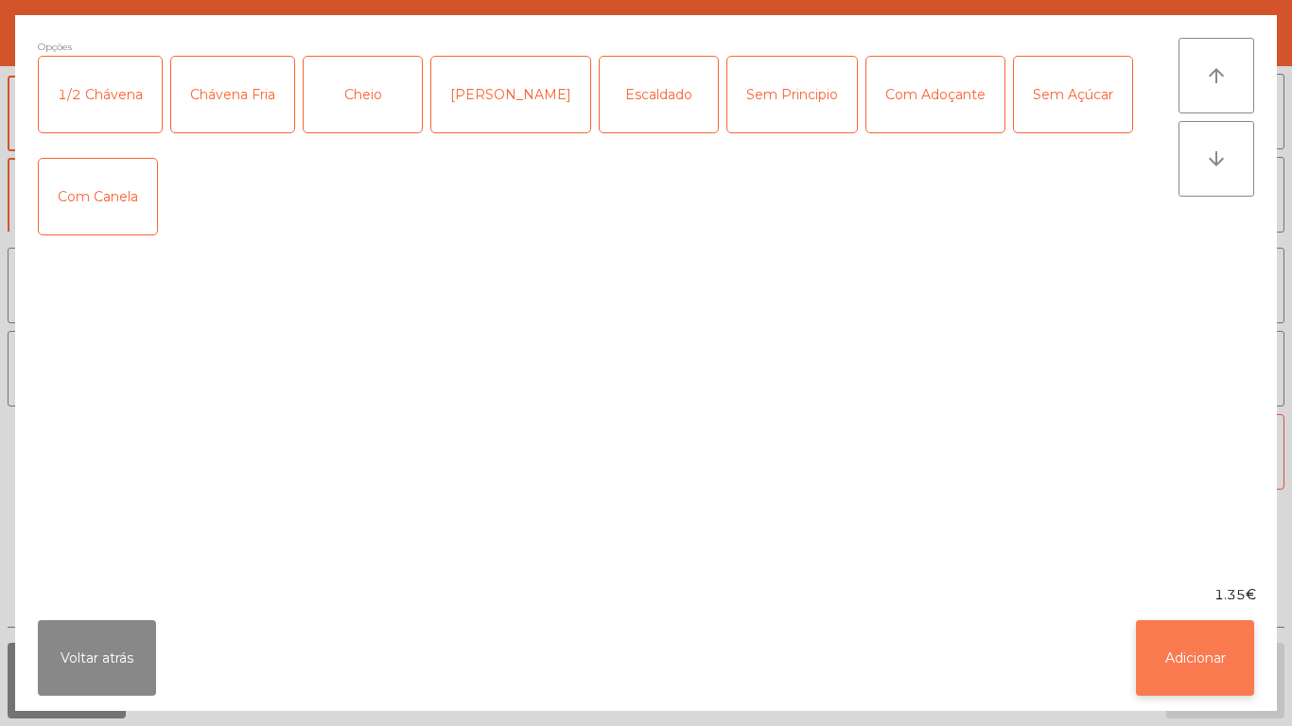
click at [1165, 667] on button "Adicionar" at bounding box center [1195, 658] width 118 height 76
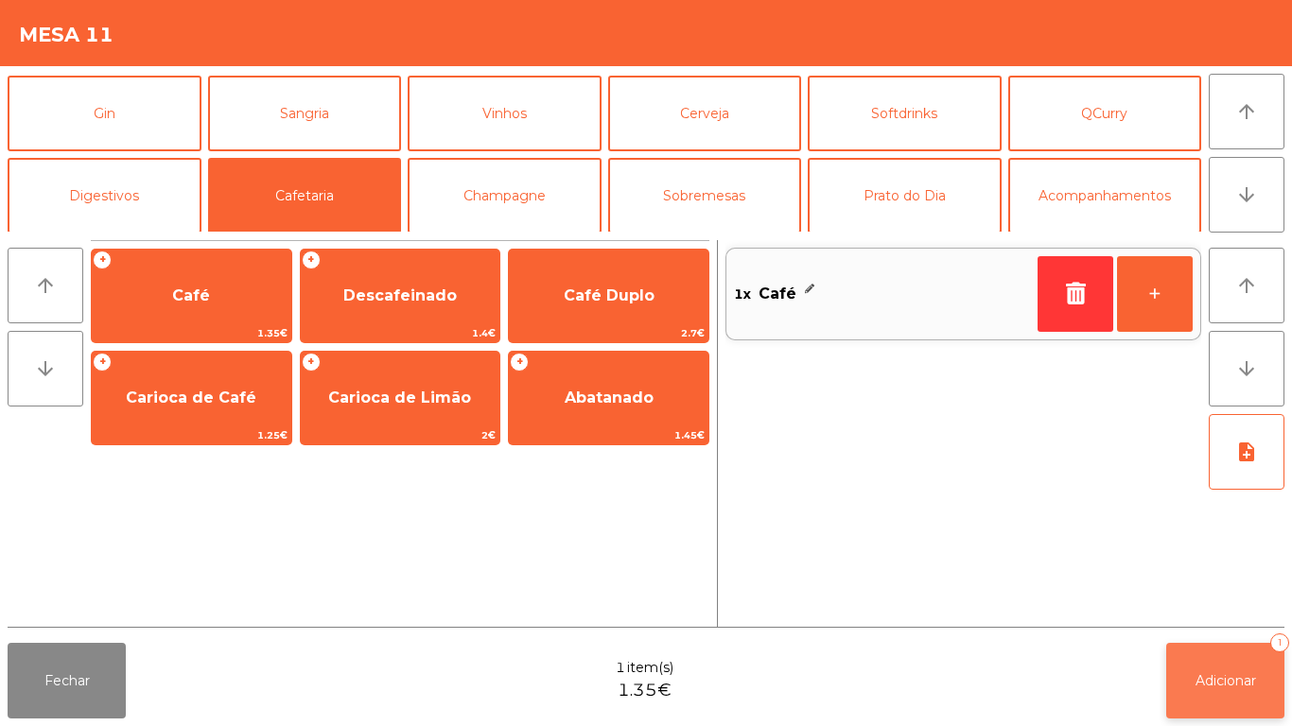
click at [1209, 678] on span "Adicionar" at bounding box center [1226, 681] width 61 height 17
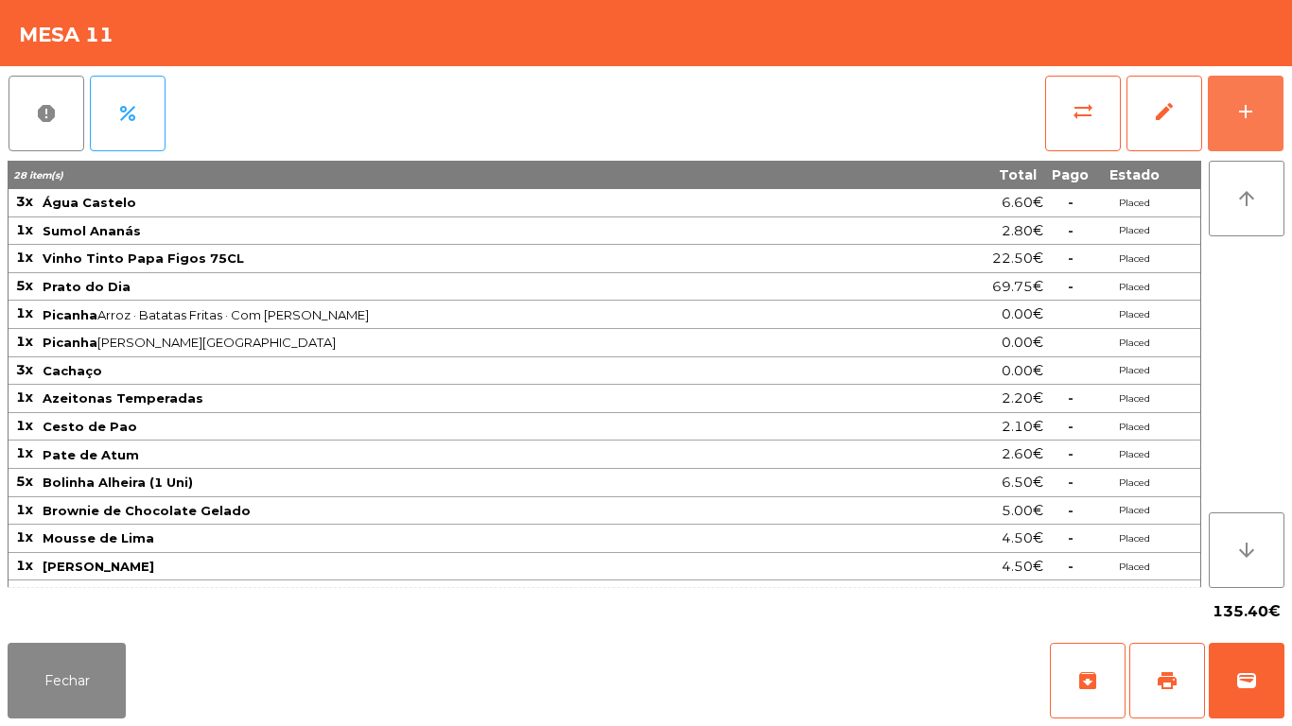
scroll to position [50, 0]
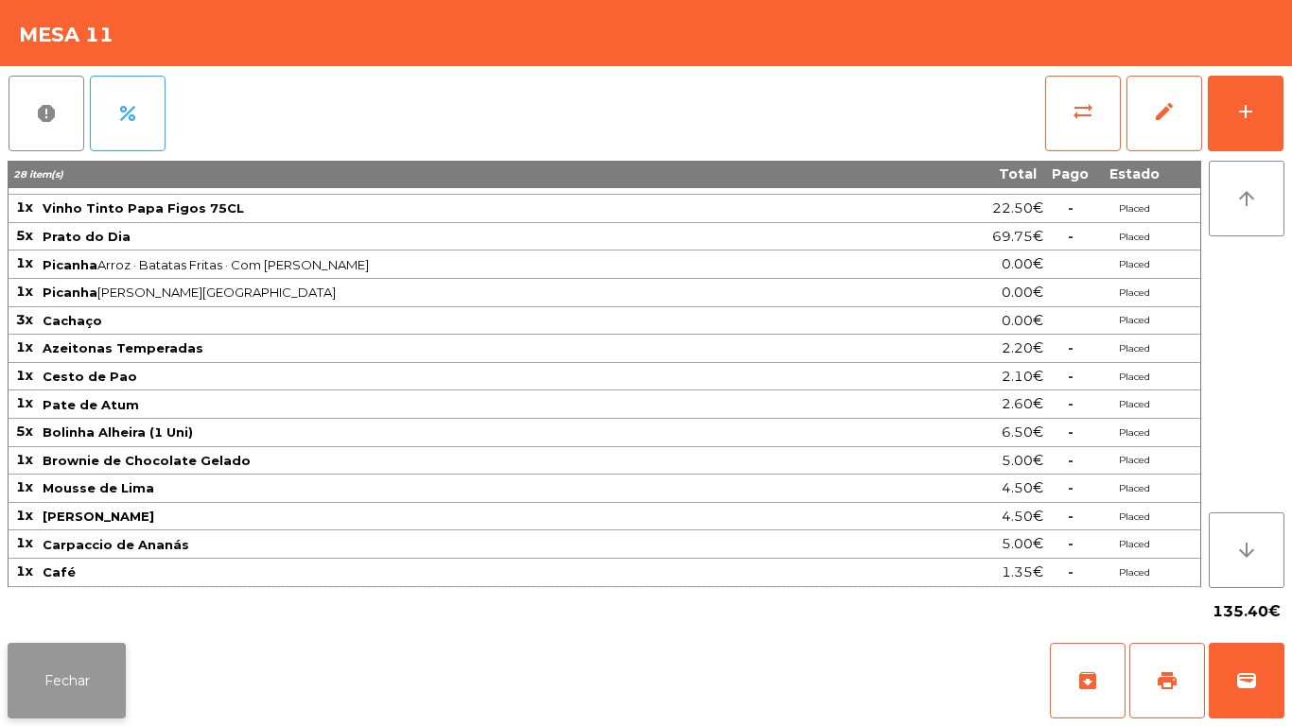
click at [95, 696] on button "Fechar" at bounding box center [67, 681] width 118 height 76
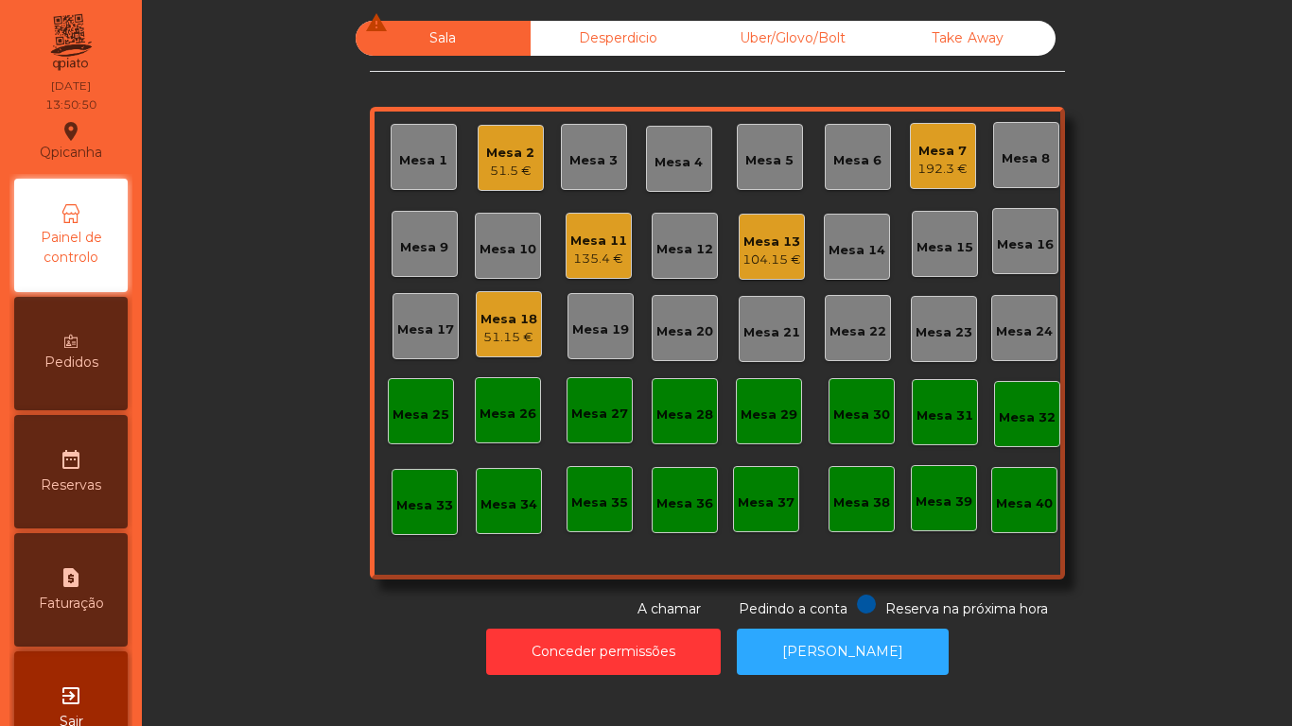
click at [524, 325] on div "Mesa 18" at bounding box center [509, 319] width 57 height 19
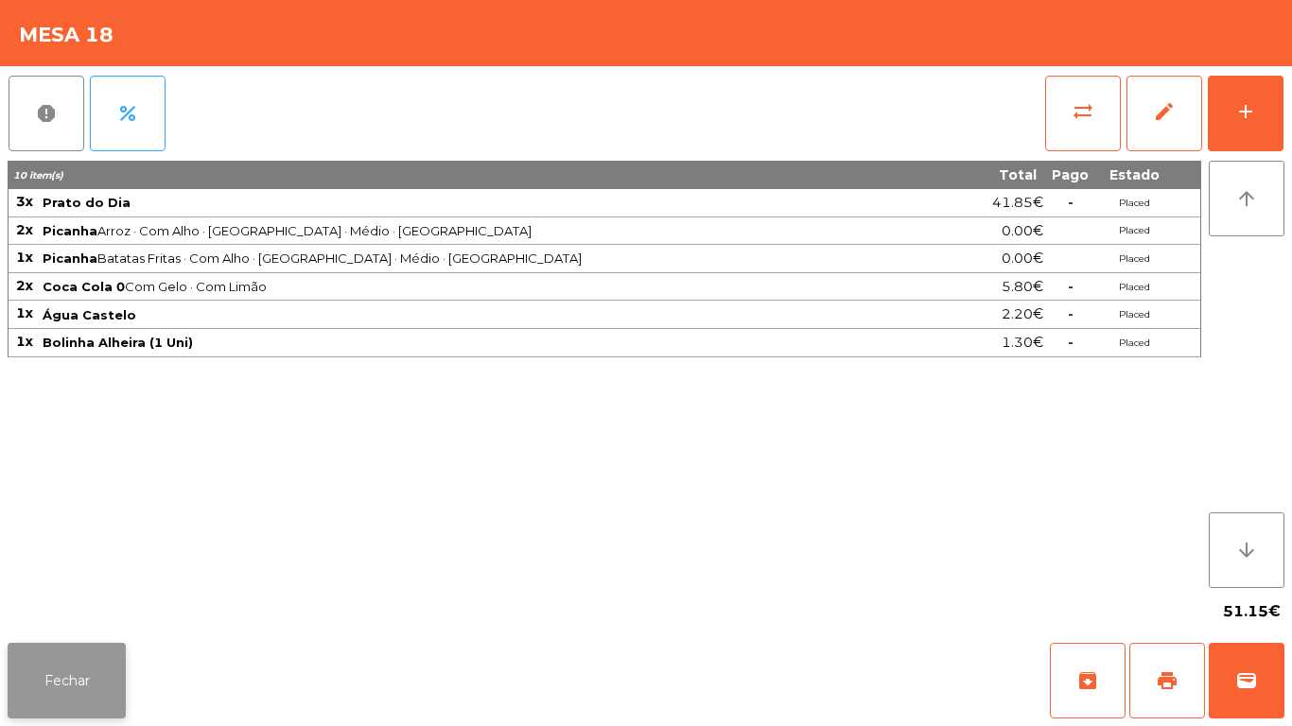
click at [88, 666] on button "Fechar" at bounding box center [67, 681] width 118 height 76
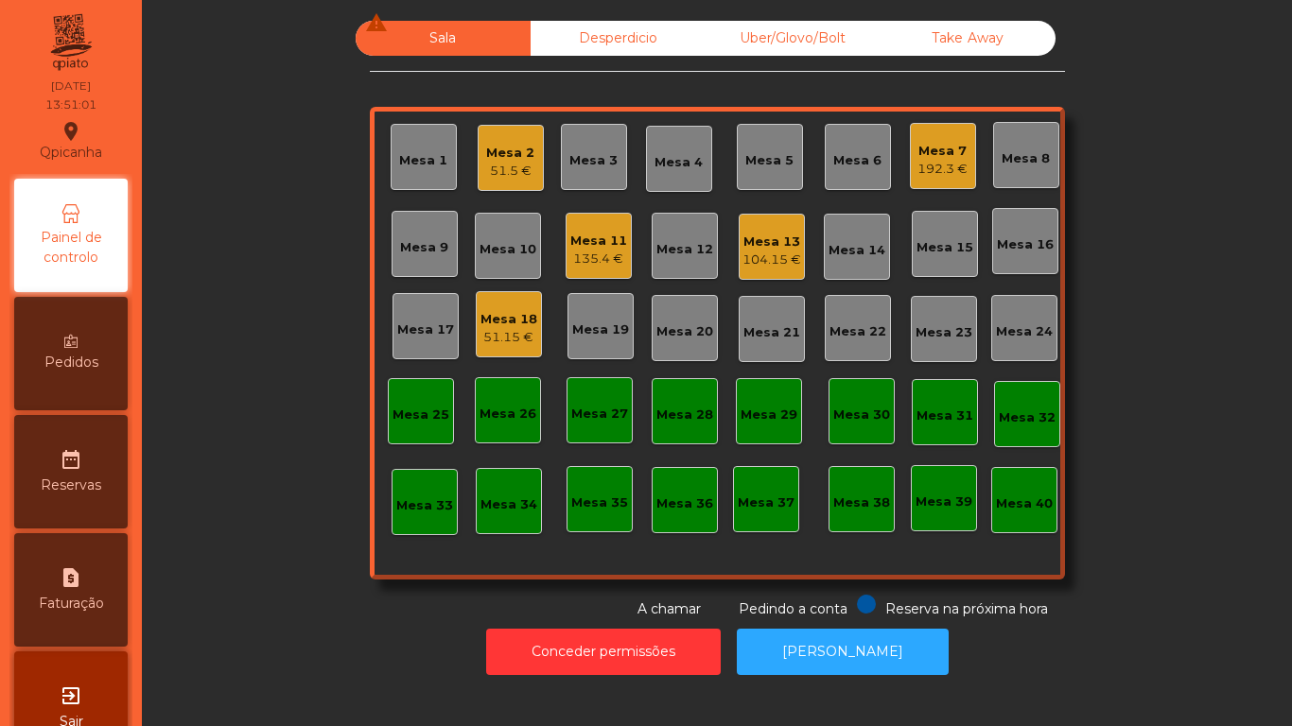
click at [926, 151] on div "Mesa 7" at bounding box center [942, 151] width 50 height 19
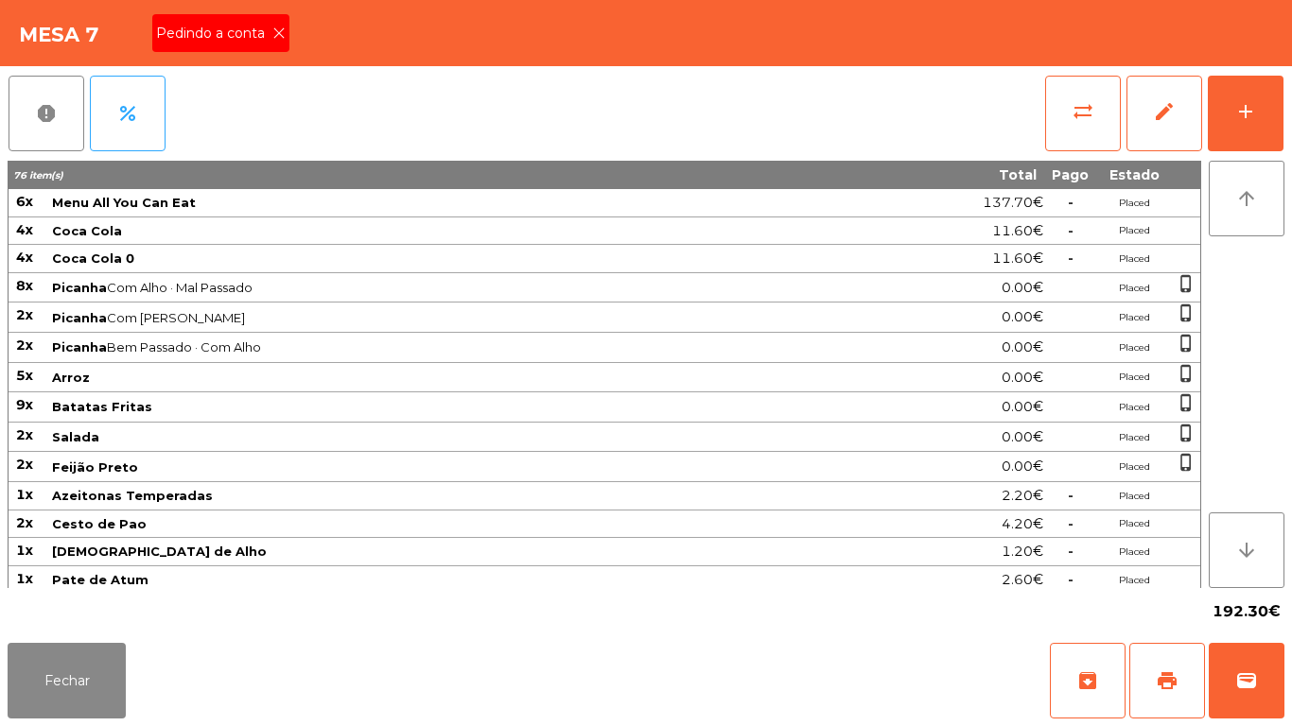
click at [278, 33] on icon at bounding box center [278, 32] width 13 height 13
click at [278, 26] on div "Mesa 7" at bounding box center [646, 33] width 1292 height 66
click at [1147, 657] on button "print" at bounding box center [1167, 681] width 76 height 76
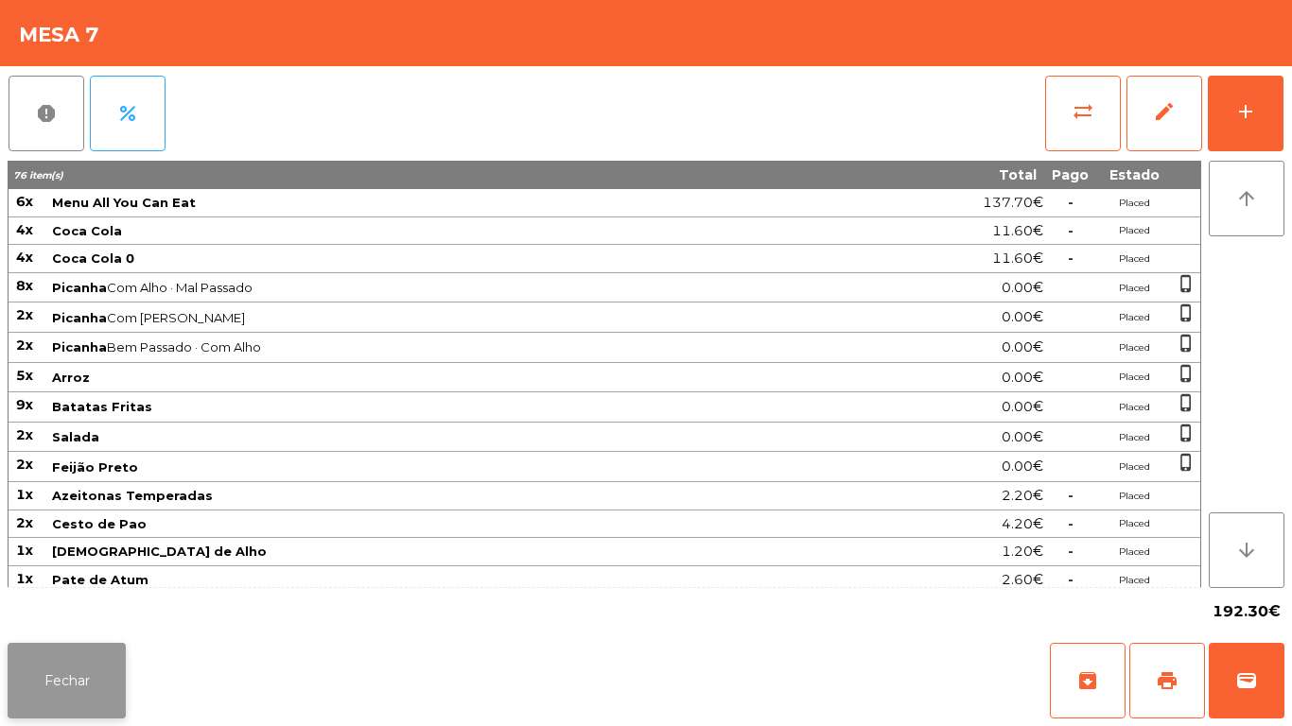
click at [92, 678] on button "Fechar" at bounding box center [67, 681] width 118 height 76
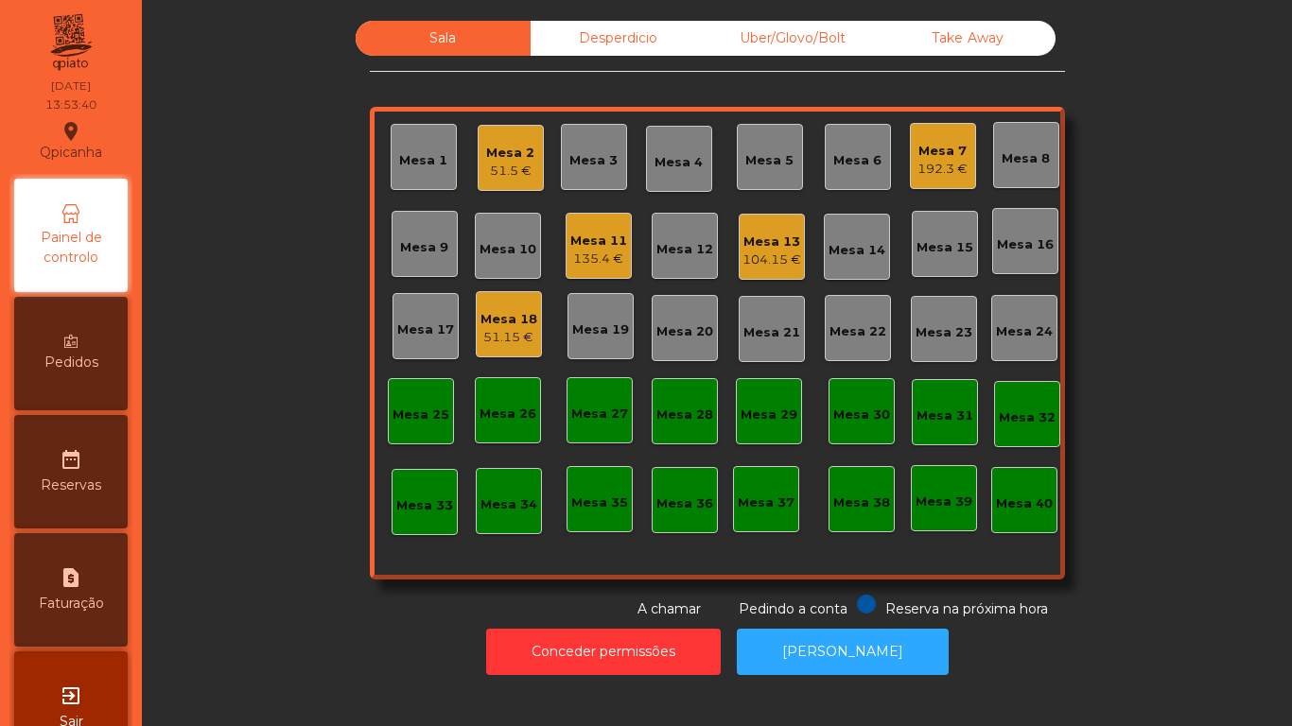
click at [533, 334] on div "Mesa 18 51.15 €" at bounding box center [509, 324] width 66 height 66
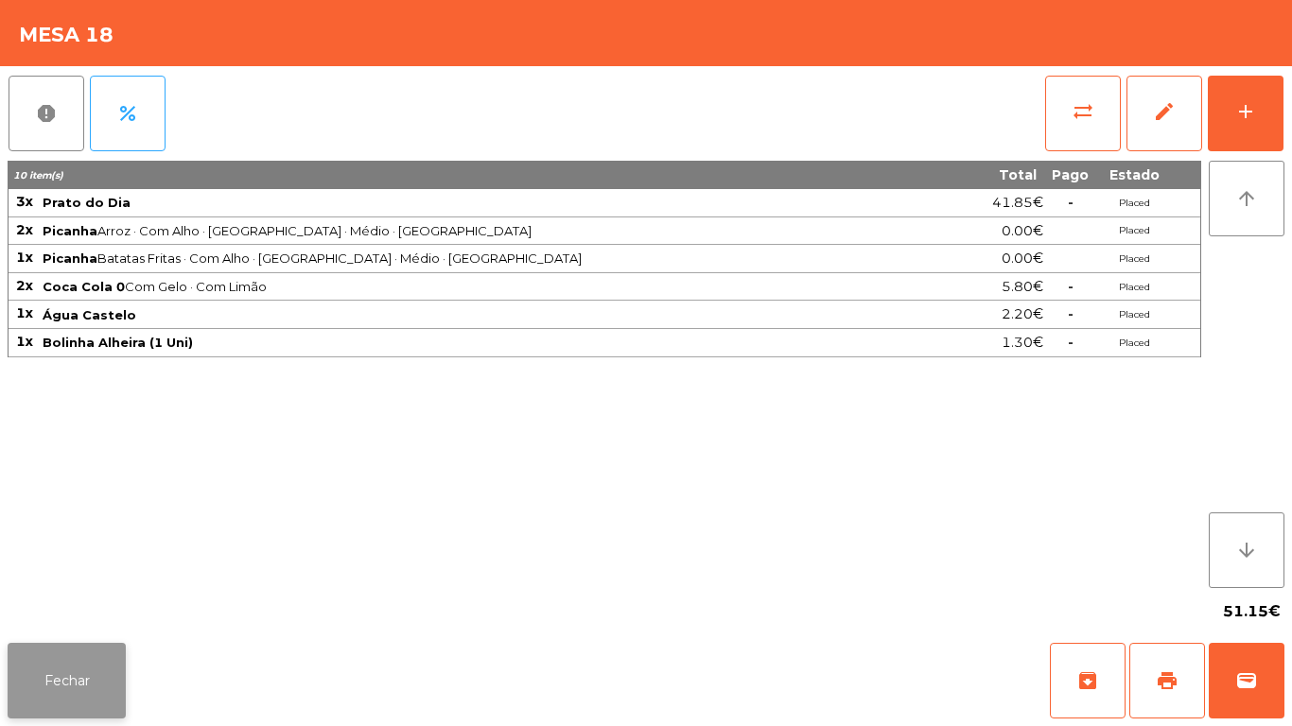
click at [92, 655] on button "Fechar" at bounding box center [67, 681] width 118 height 76
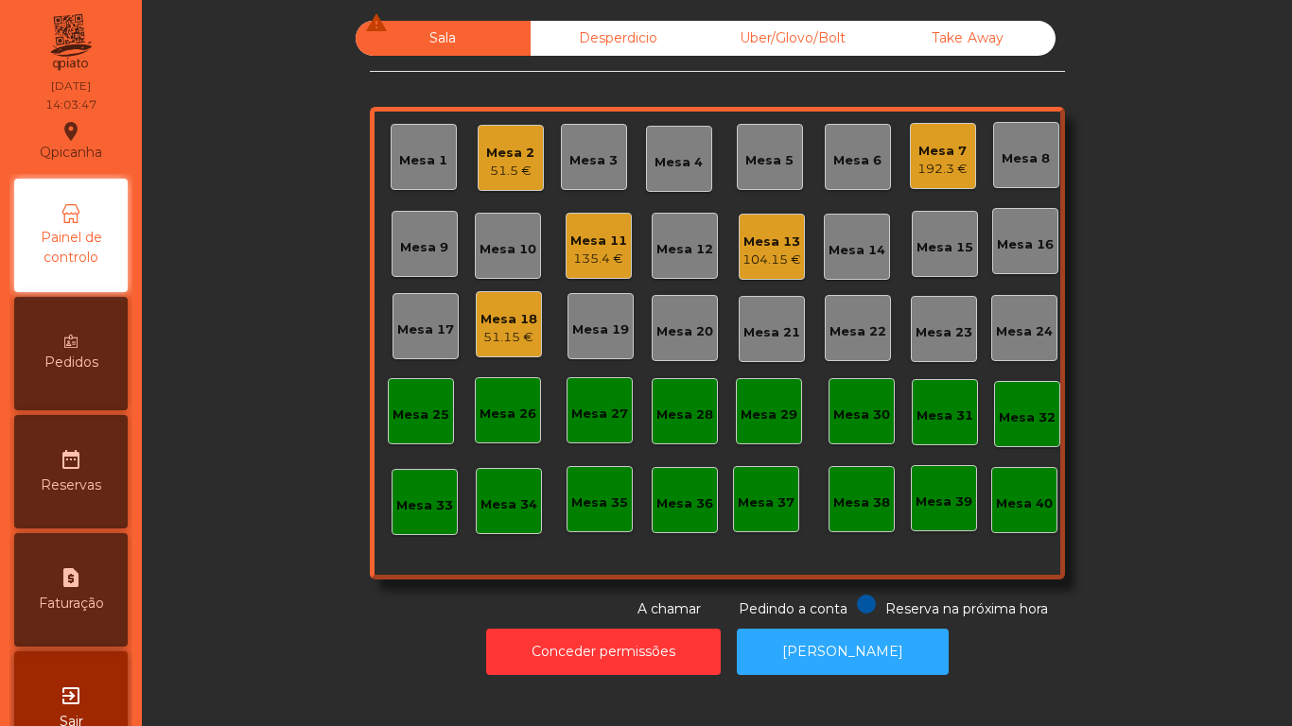
click at [506, 162] on div "51.5 €" at bounding box center [510, 171] width 48 height 19
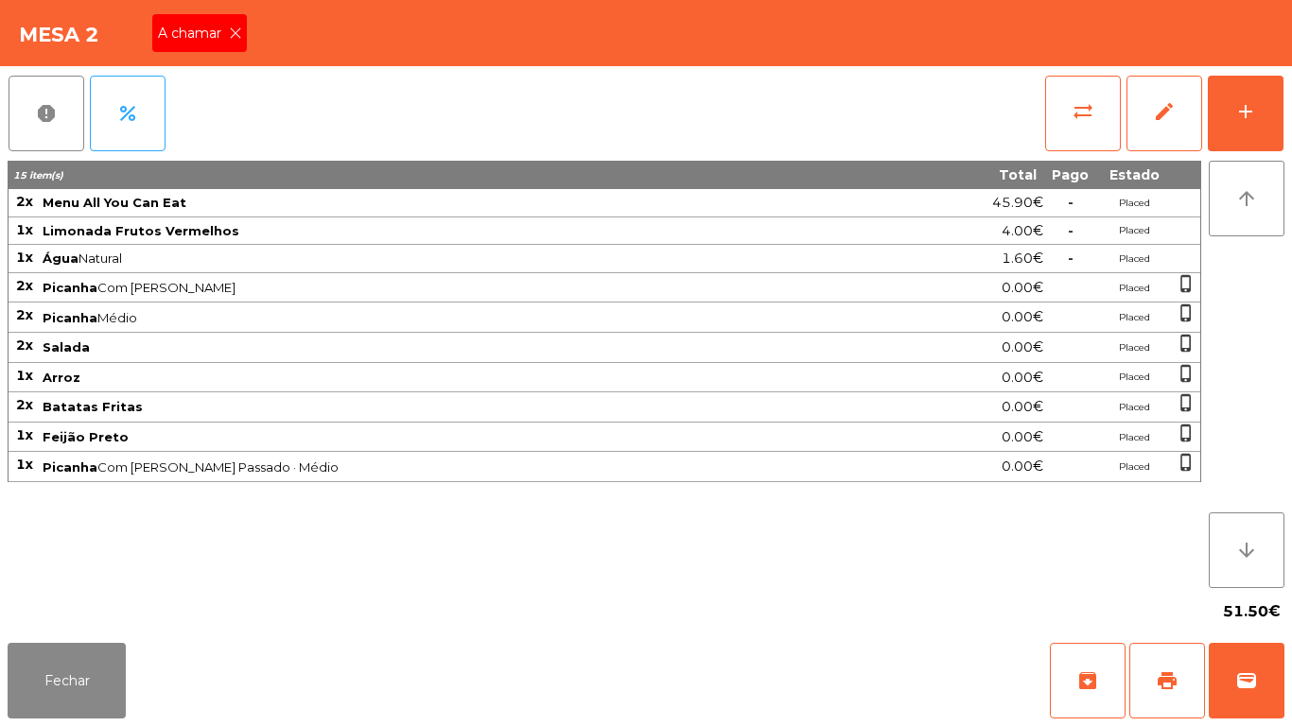
click at [237, 47] on div "A chamar" at bounding box center [199, 33] width 95 height 38
click at [1145, 676] on button "print" at bounding box center [1167, 681] width 76 height 76
click at [97, 685] on button "Fechar" at bounding box center [67, 681] width 118 height 76
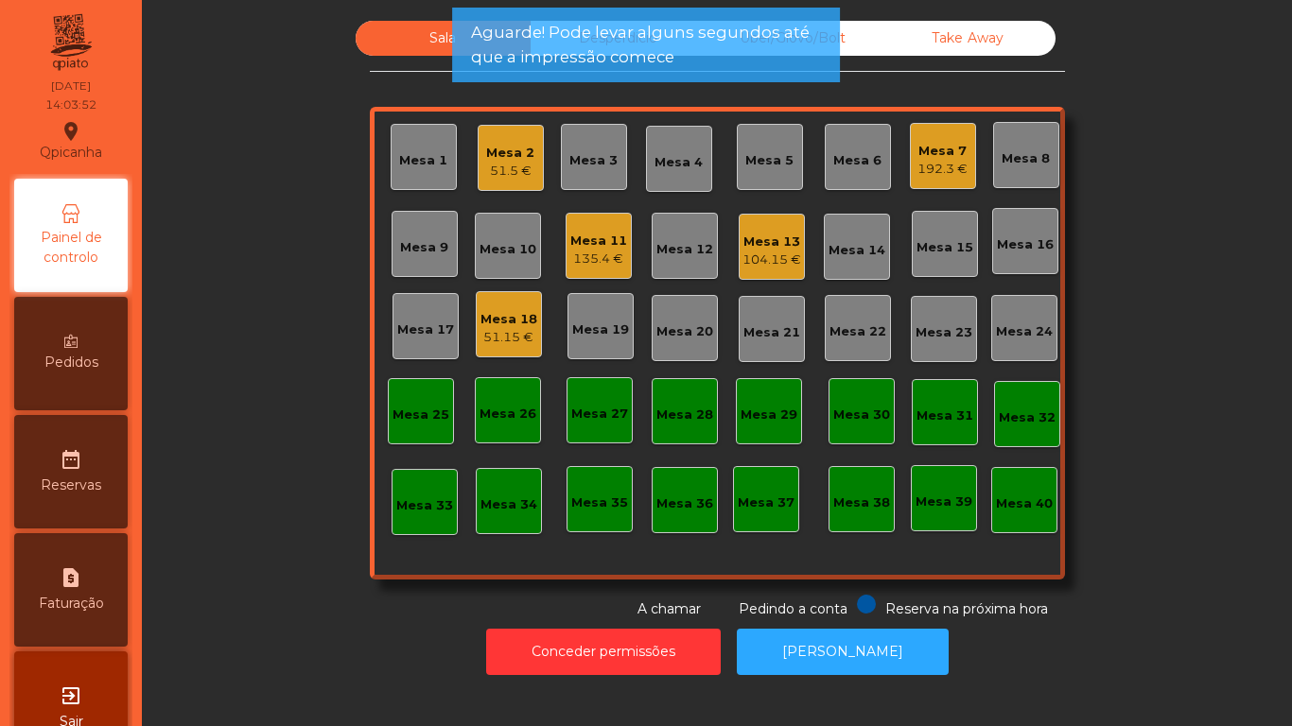
click at [756, 261] on div "104.15 €" at bounding box center [772, 260] width 59 height 19
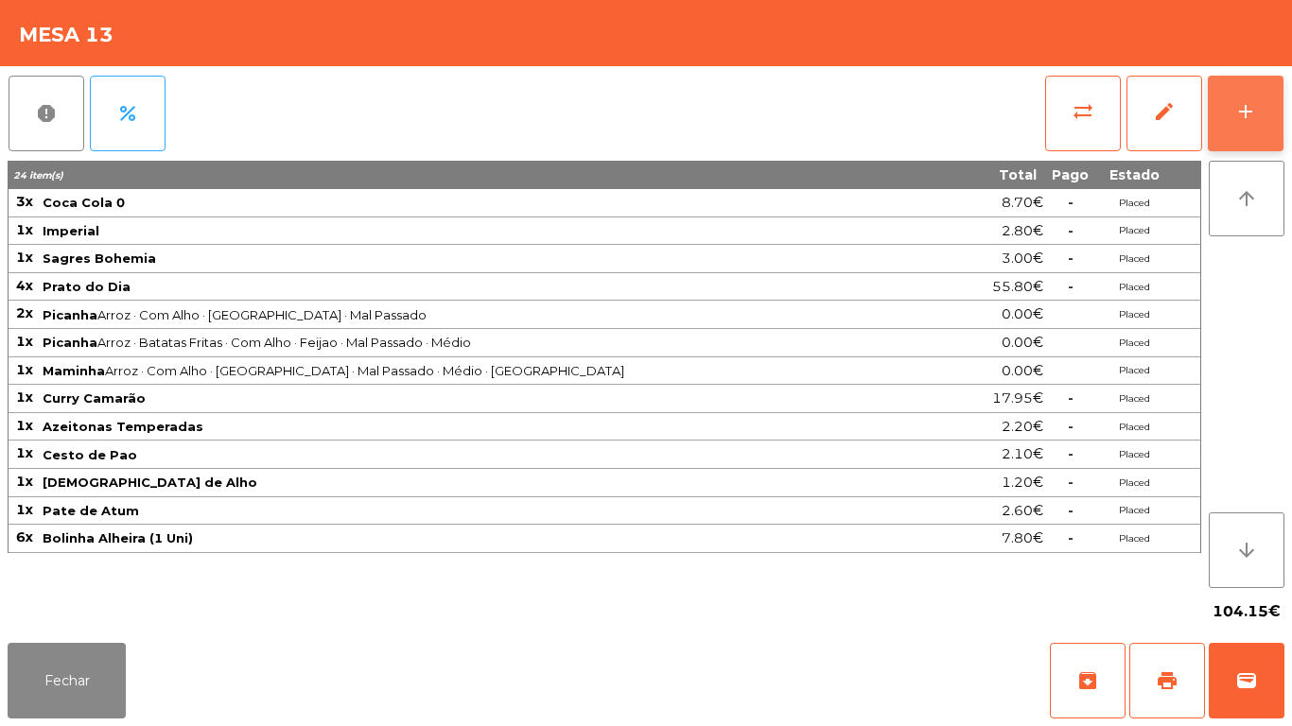
click at [1283, 98] on button "add" at bounding box center [1246, 114] width 76 height 76
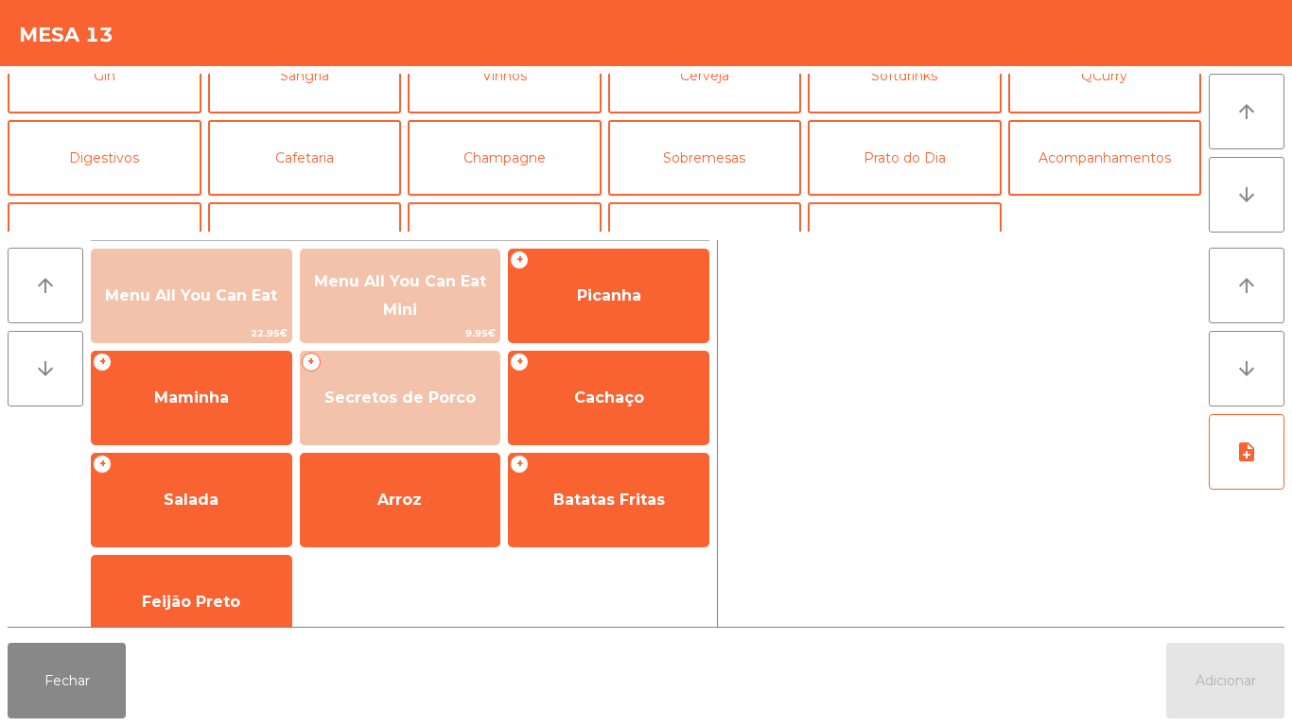
scroll to position [108, 0]
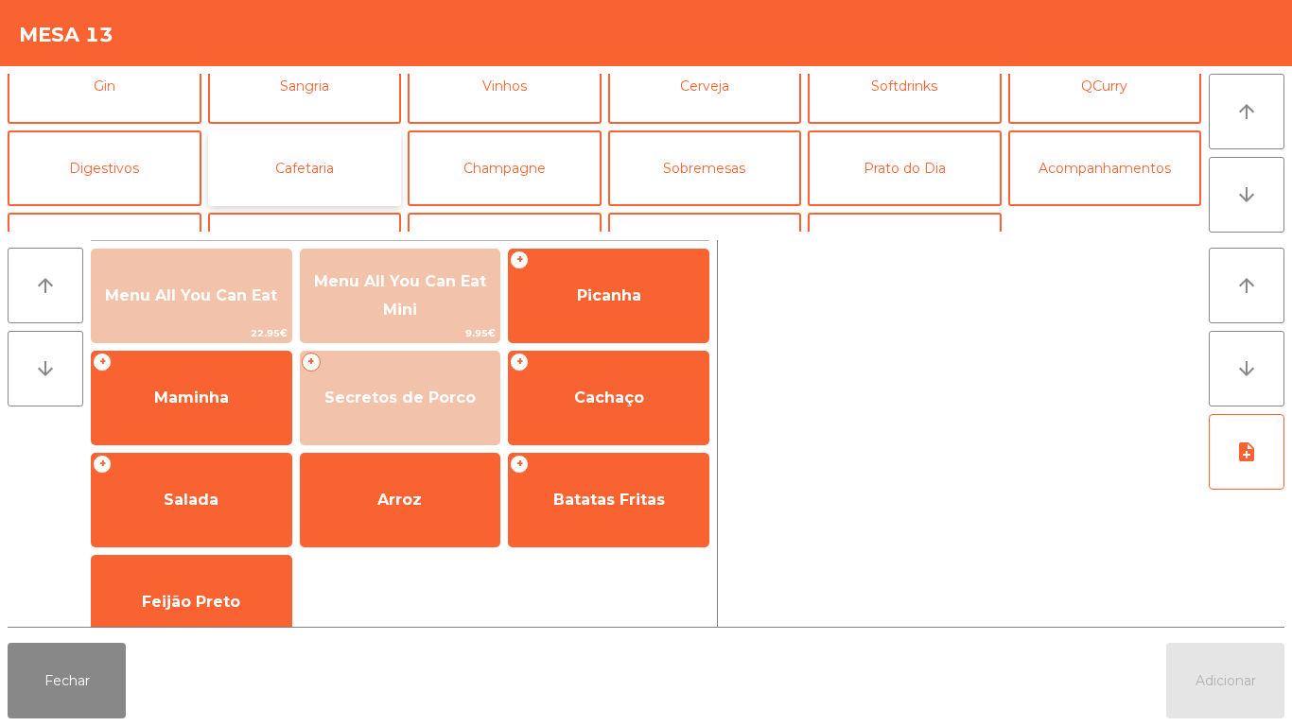
click at [328, 172] on button "Cafetaria" at bounding box center [305, 169] width 194 height 76
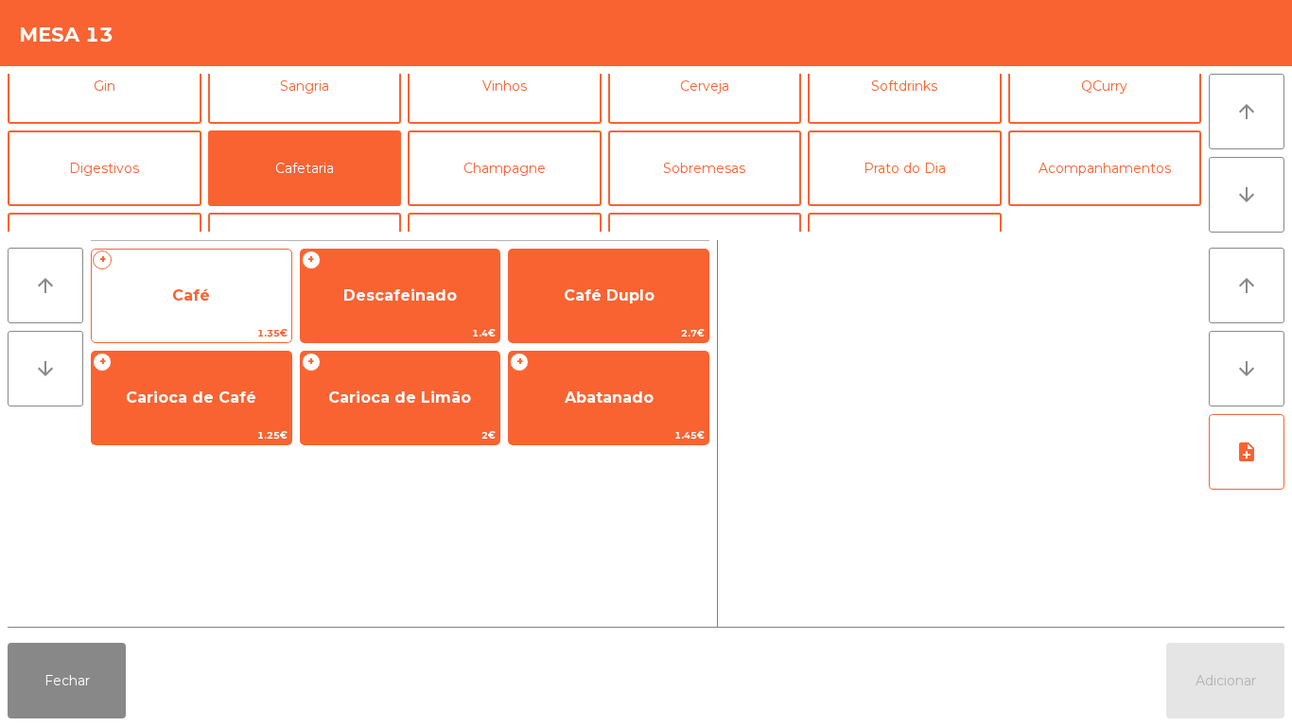
click at [217, 303] on span "Café" at bounding box center [192, 296] width 200 height 51
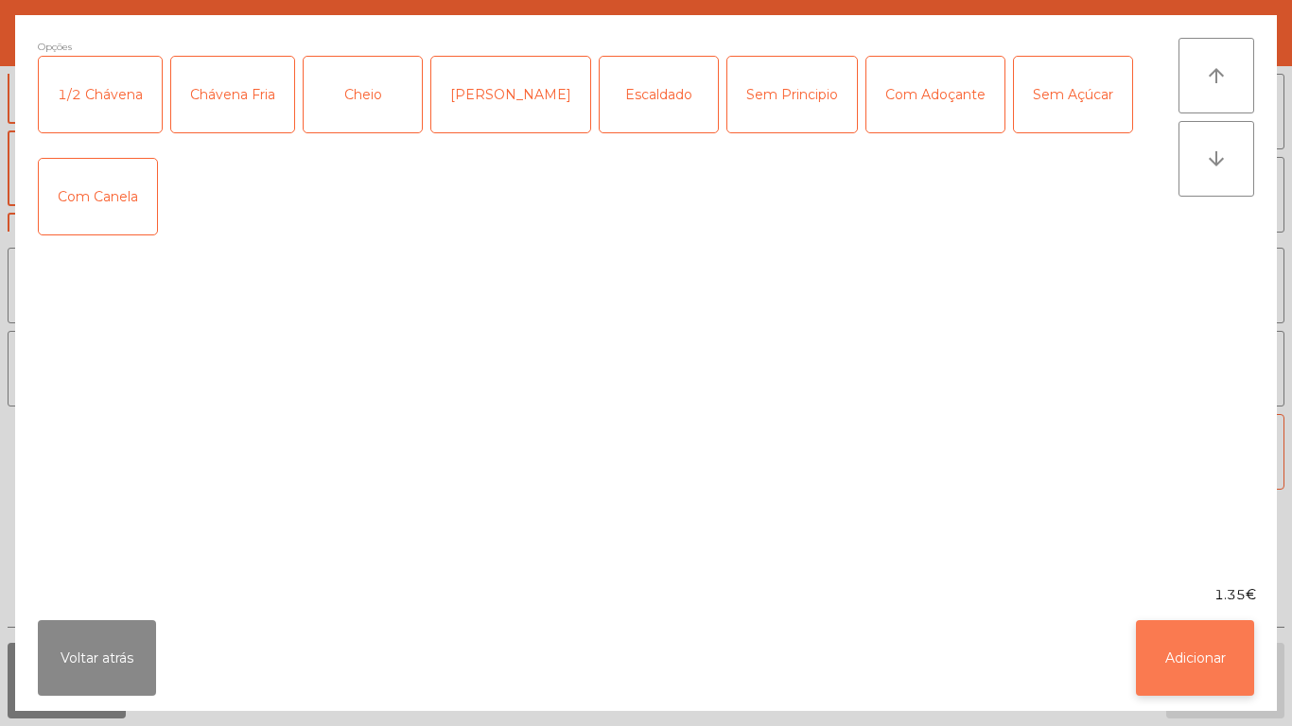
click at [1187, 654] on button "Adicionar" at bounding box center [1195, 658] width 118 height 76
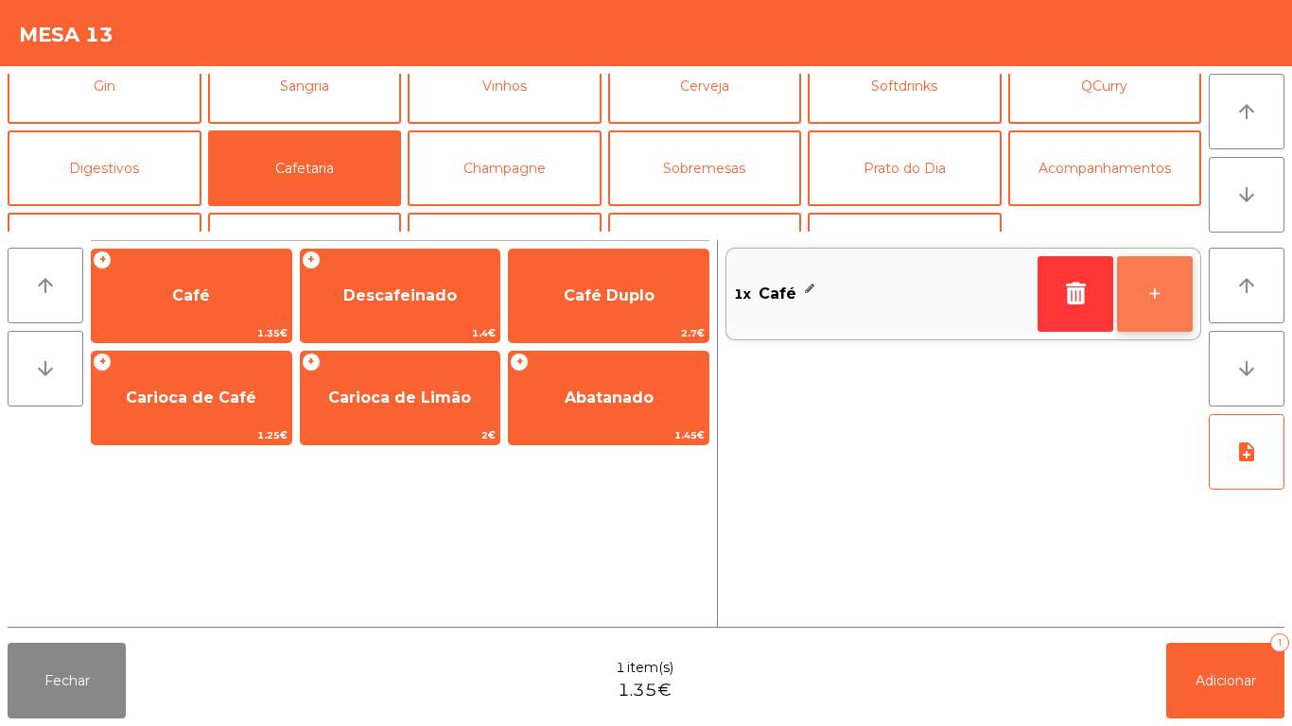
click at [1154, 294] on button "+" at bounding box center [1155, 294] width 76 height 76
click at [1148, 278] on button "+" at bounding box center [1155, 294] width 76 height 76
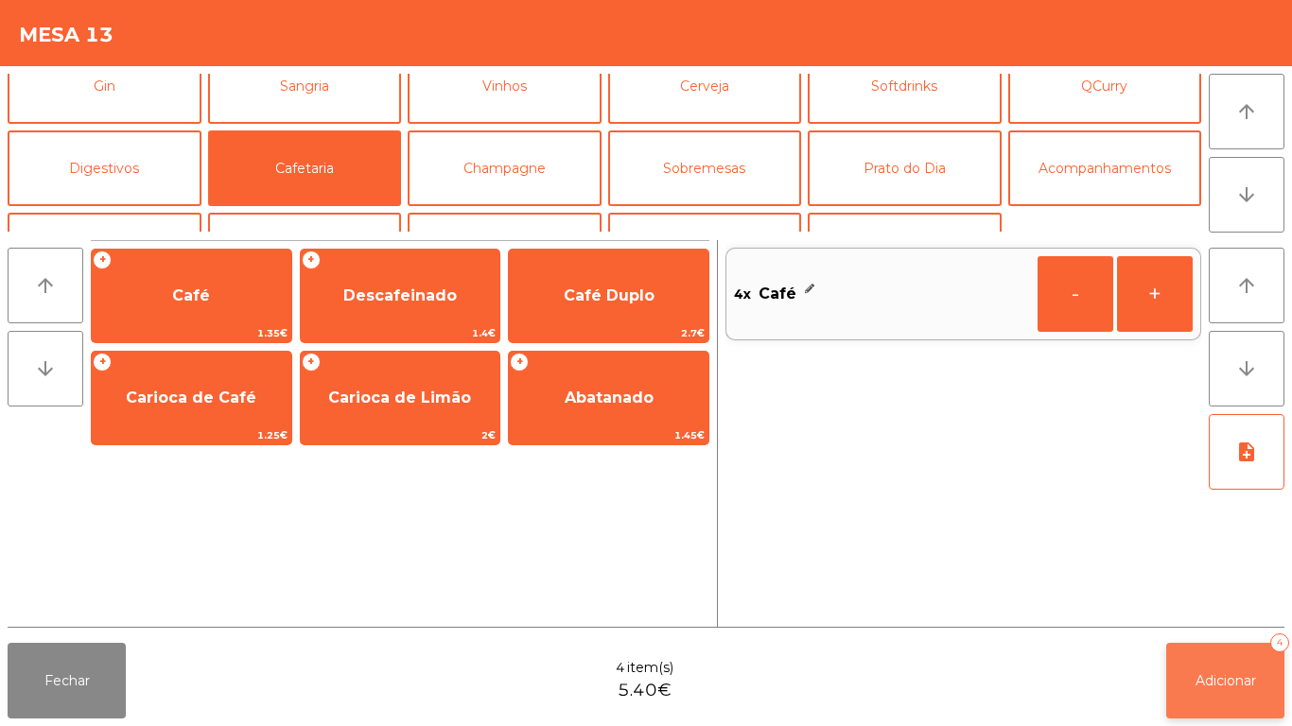
click at [1249, 685] on span "Adicionar" at bounding box center [1226, 681] width 61 height 17
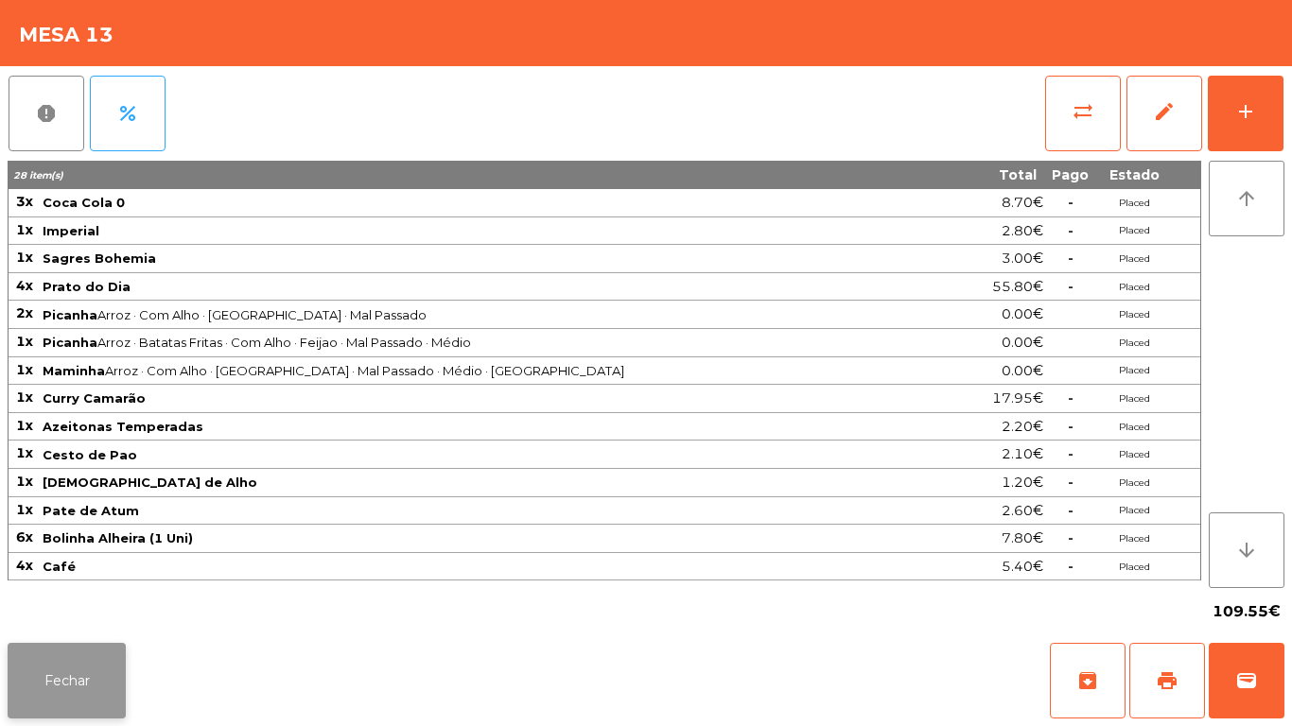
click at [76, 648] on button "Fechar" at bounding box center [67, 681] width 118 height 76
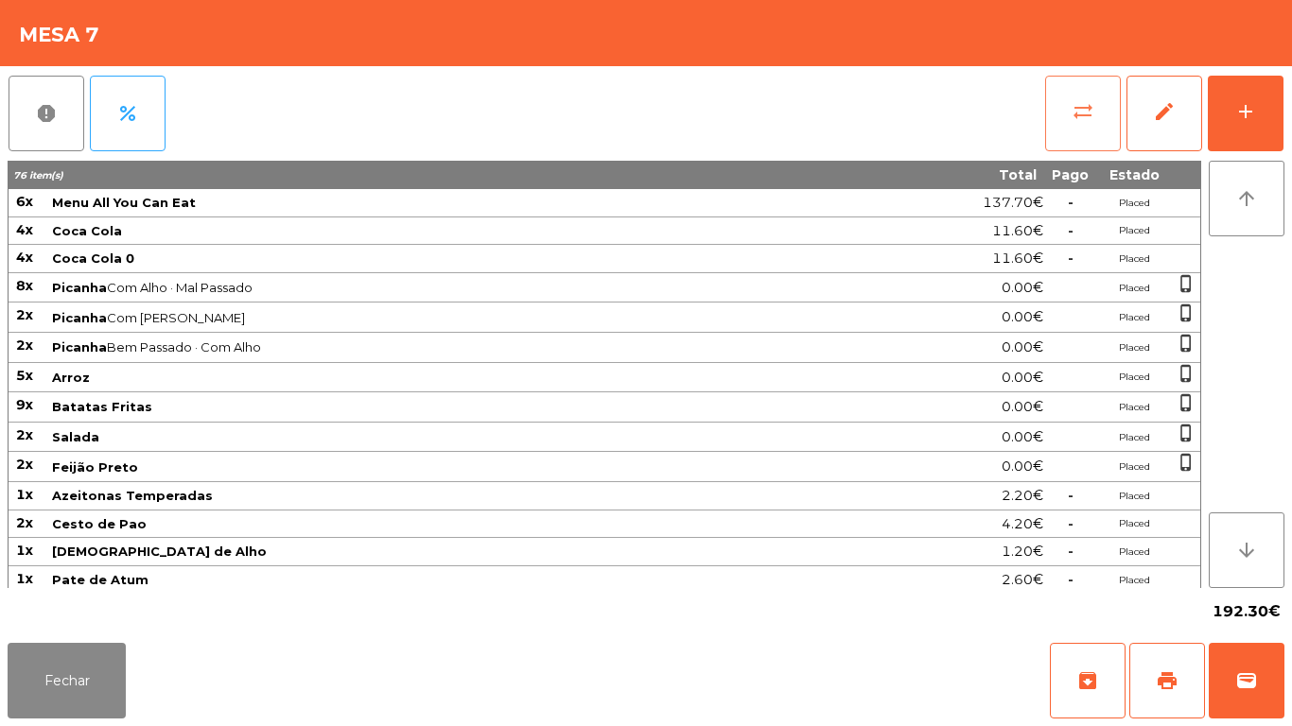
click at [1091, 131] on button "sync_alt" at bounding box center [1083, 114] width 76 height 76
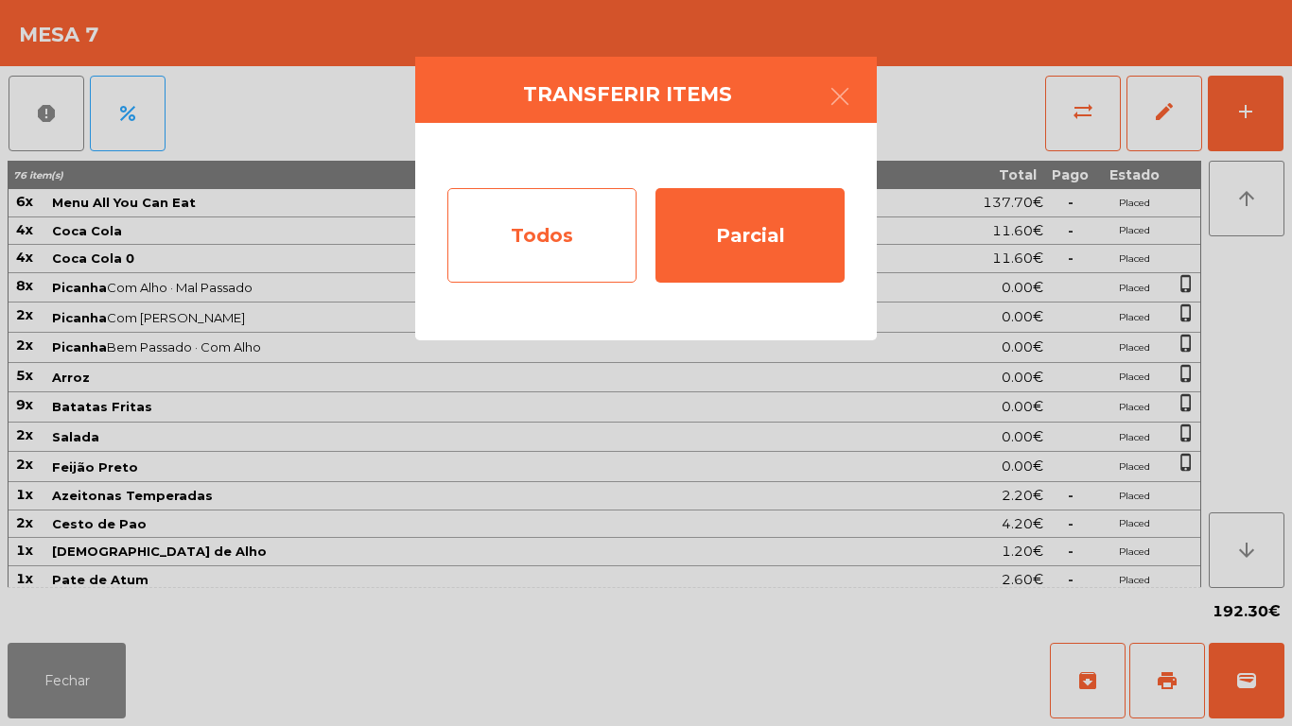
click at [519, 259] on div "Todos" at bounding box center [541, 235] width 189 height 95
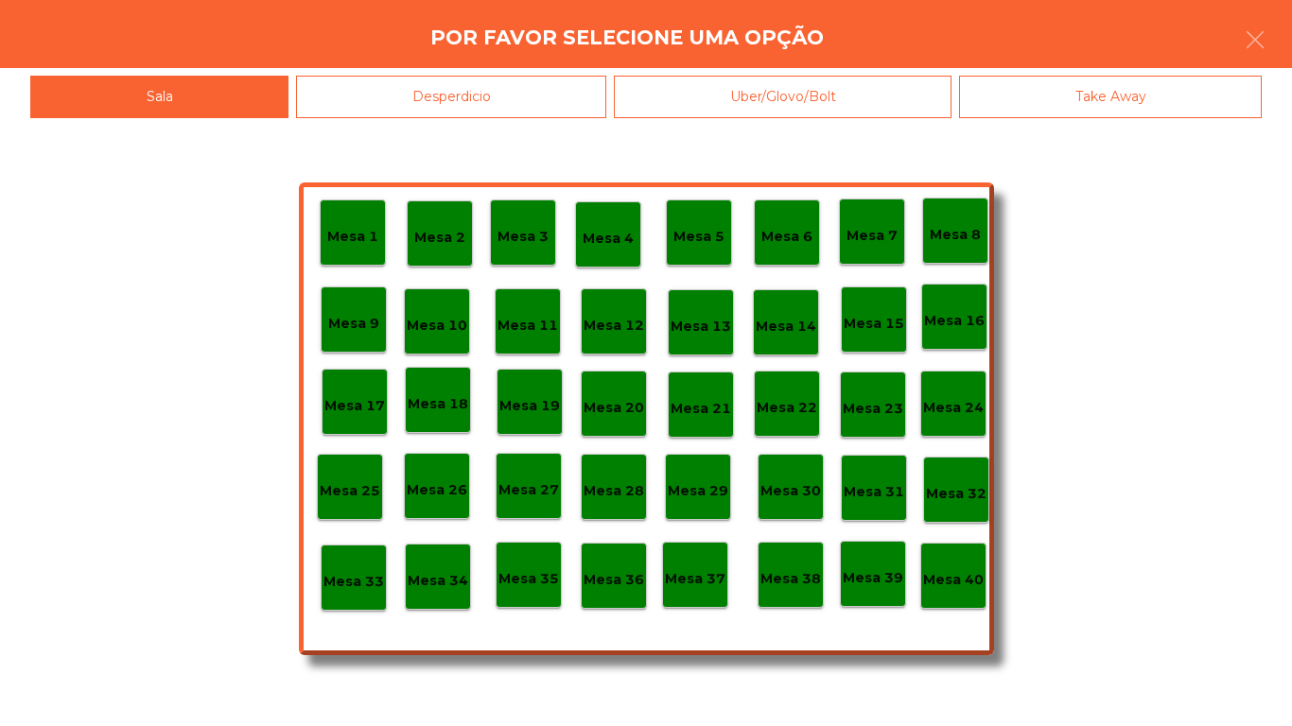
click at [955, 583] on p "Mesa 40" at bounding box center [953, 580] width 61 height 22
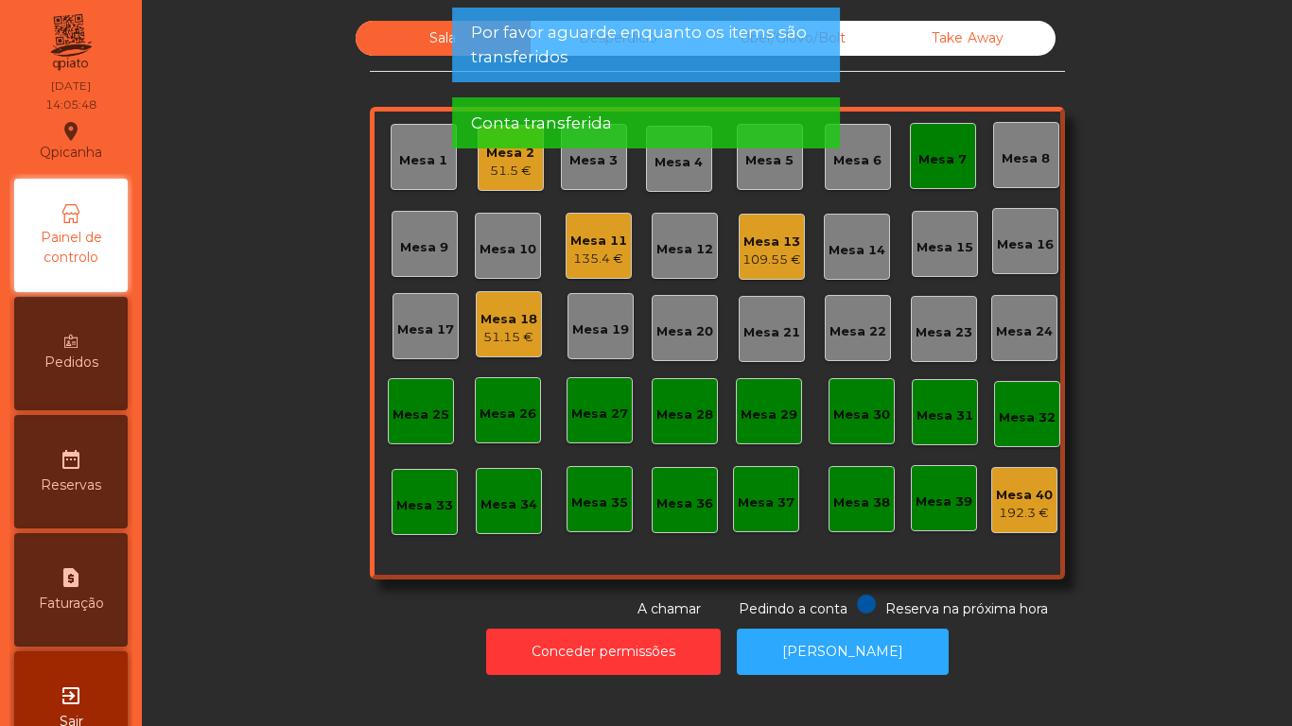
click at [932, 158] on div "Mesa 7" at bounding box center [942, 159] width 48 height 19
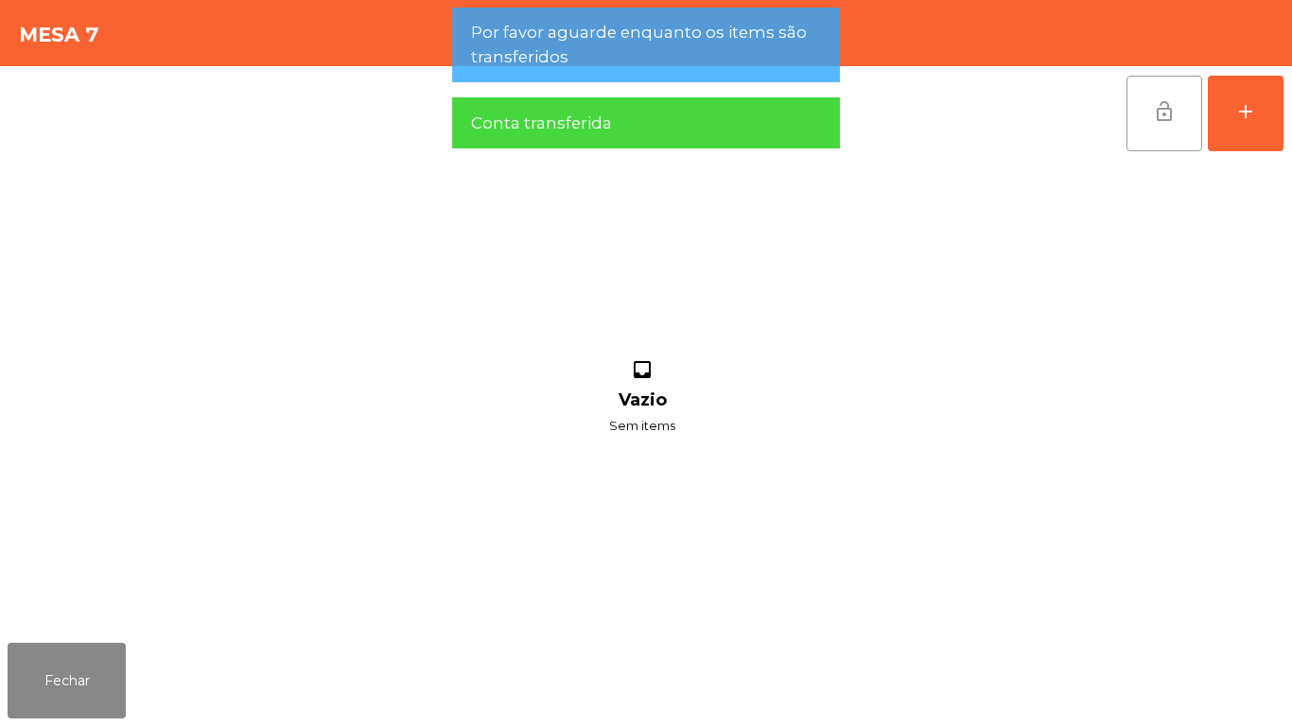
click at [1156, 113] on span "lock_open" at bounding box center [1164, 111] width 23 height 23
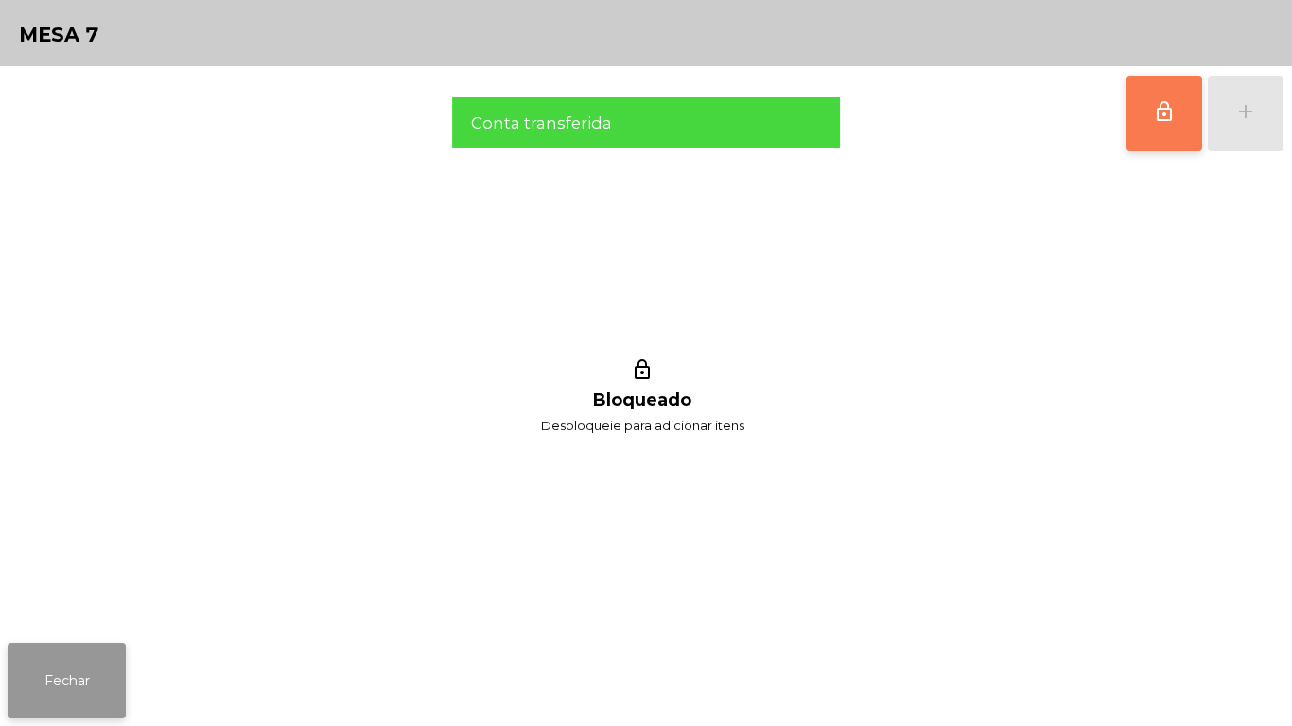
click at [107, 680] on button "Fechar" at bounding box center [67, 681] width 118 height 76
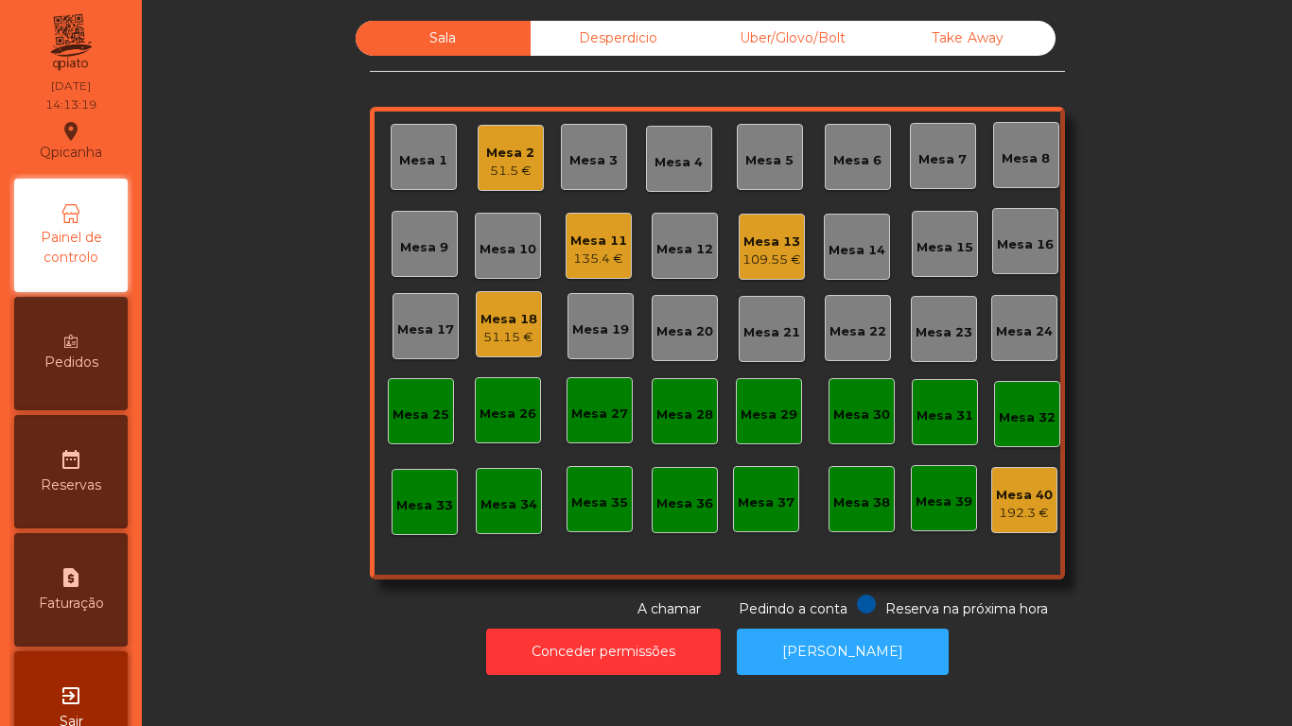
click at [503, 340] on div "51.15 €" at bounding box center [509, 337] width 57 height 19
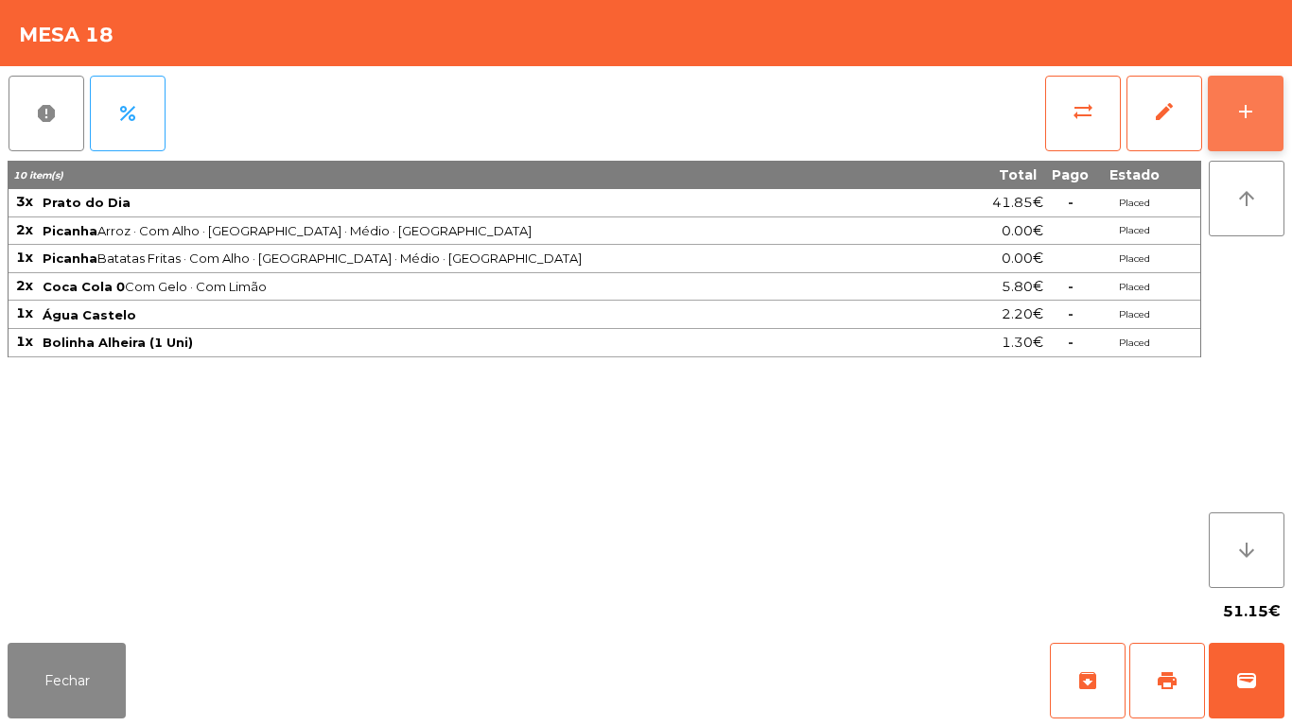
click at [1246, 109] on div "add" at bounding box center [1245, 111] width 23 height 23
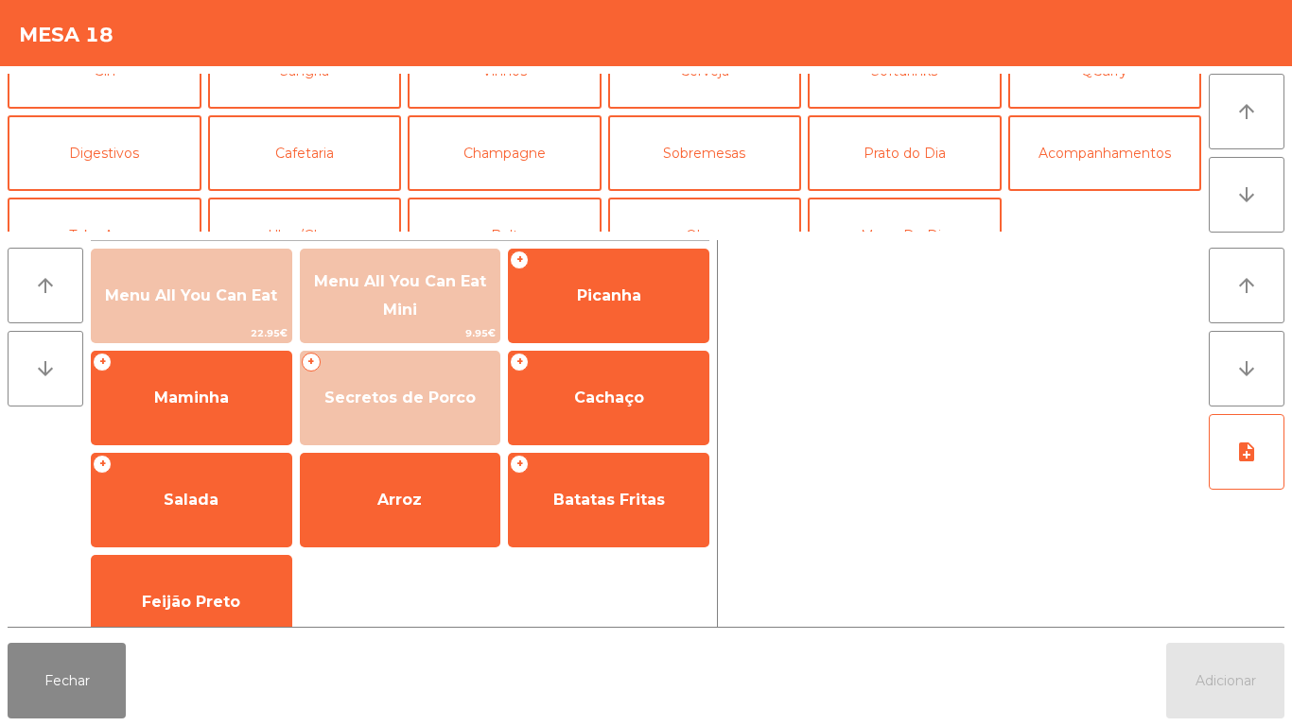
scroll to position [131, 0]
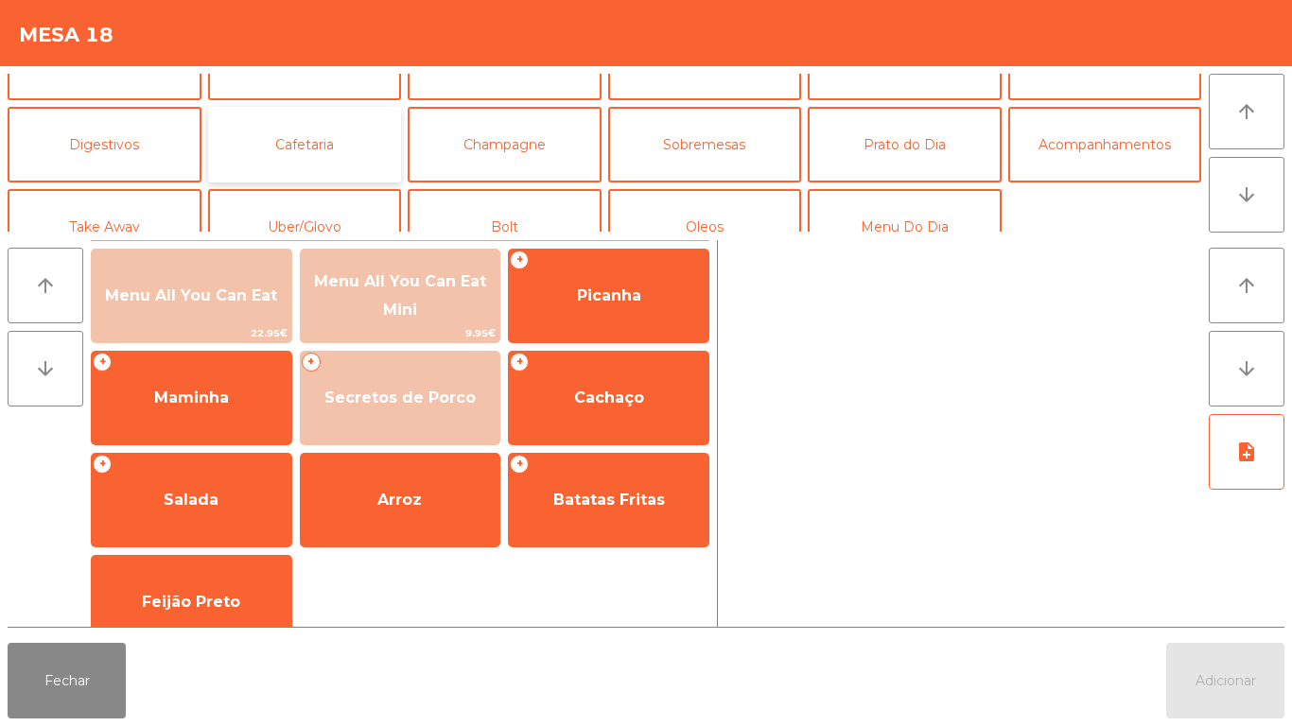
click at [317, 143] on button "Cafetaria" at bounding box center [305, 145] width 194 height 76
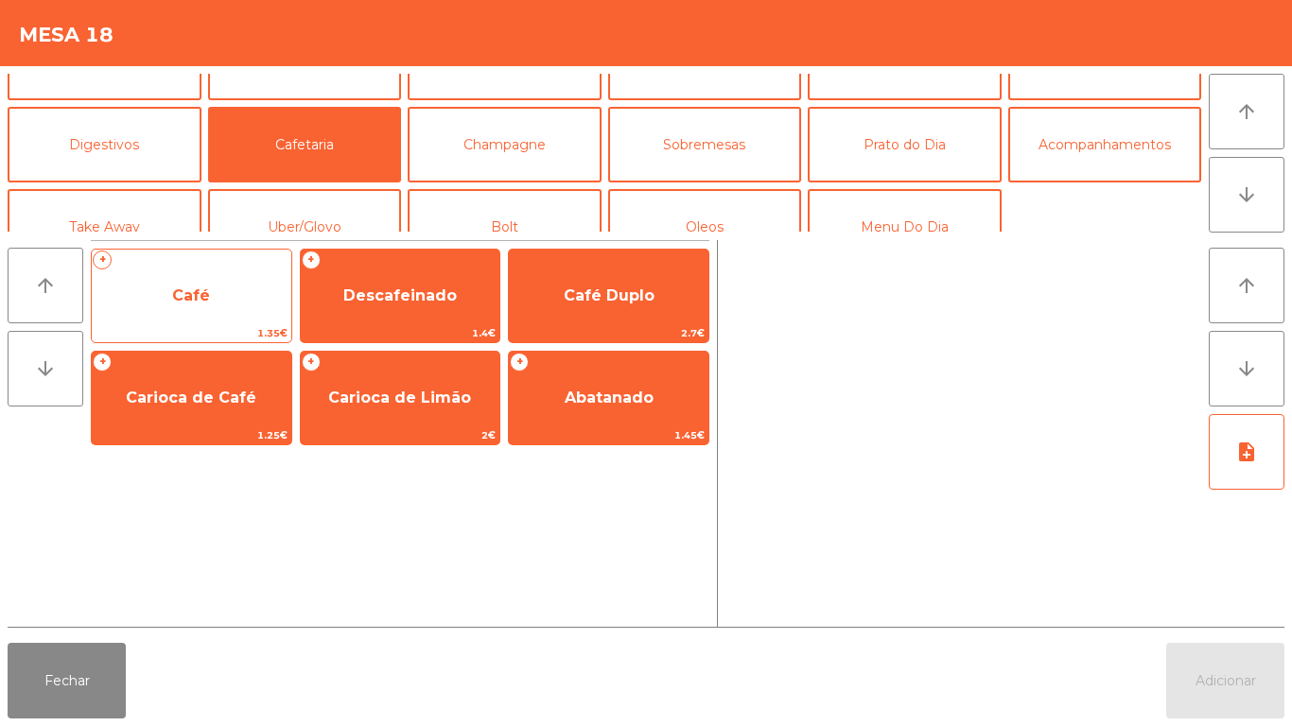
click at [186, 318] on span "Café" at bounding box center [192, 296] width 200 height 51
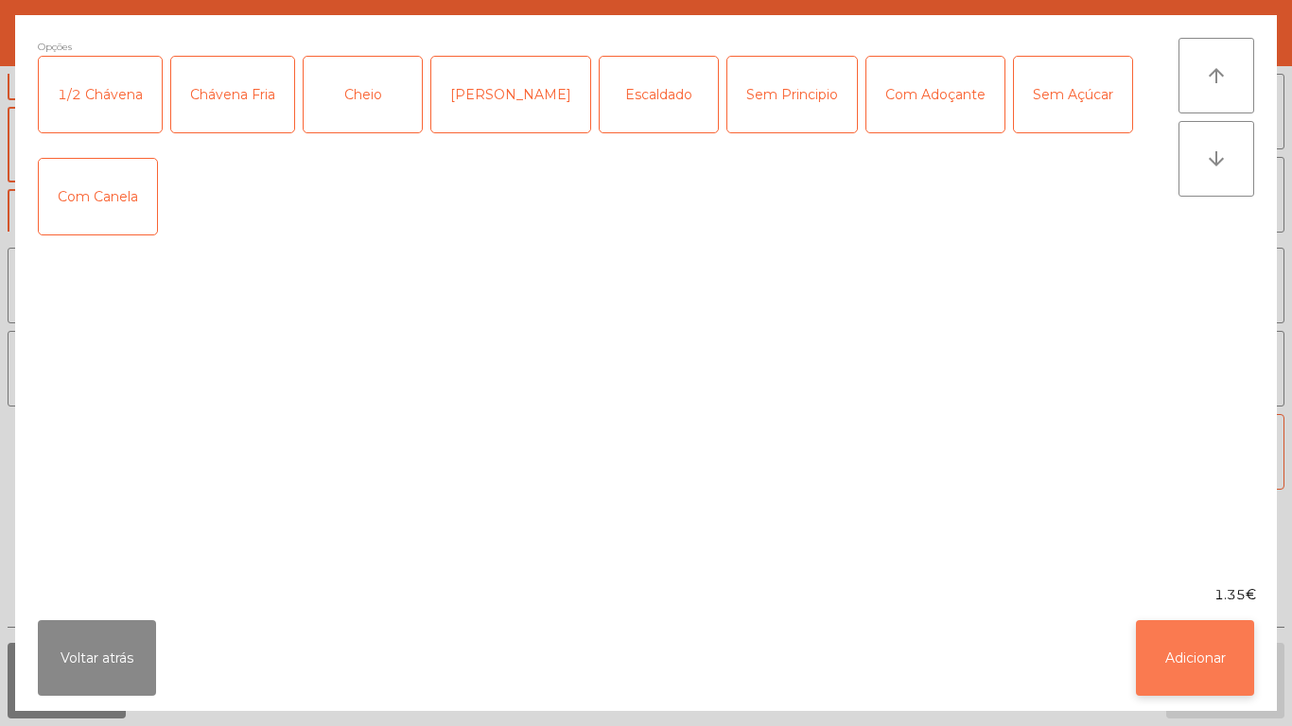
click at [1155, 658] on button "Adicionar" at bounding box center [1195, 658] width 118 height 76
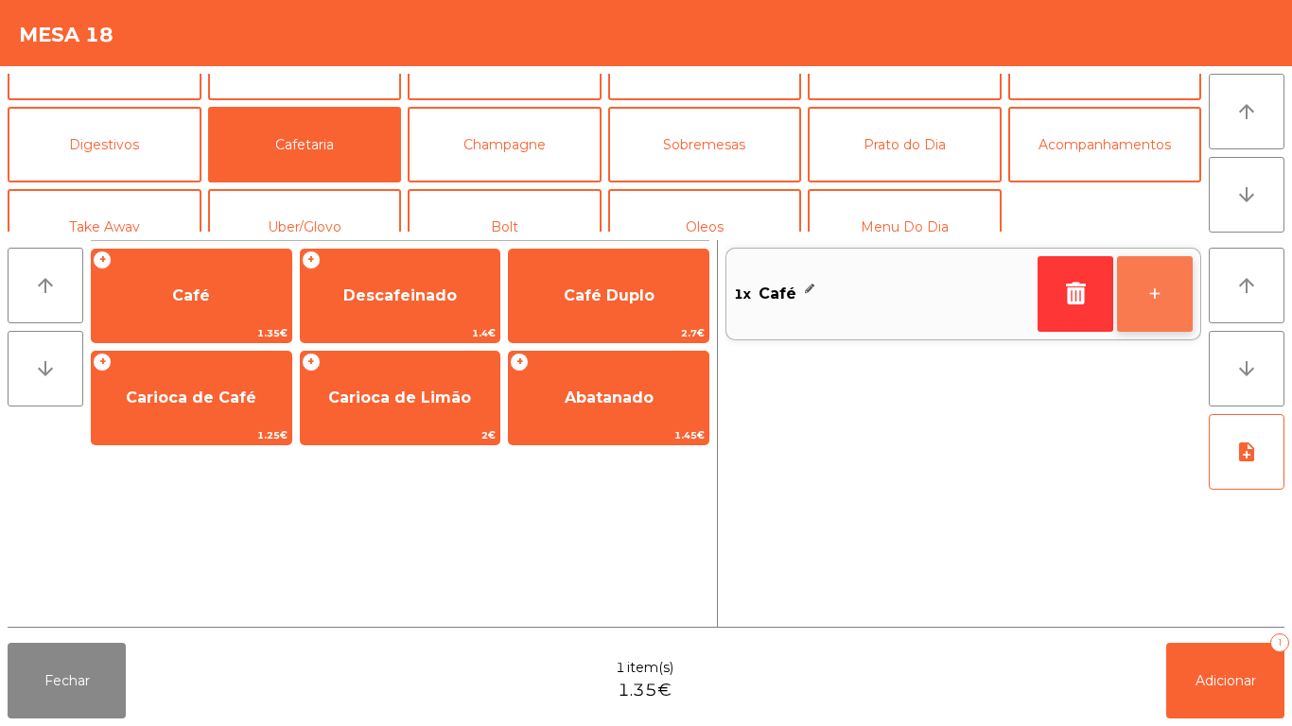
click at [1147, 282] on button "+" at bounding box center [1155, 294] width 76 height 76
click at [1135, 297] on button "+" at bounding box center [1155, 294] width 76 height 76
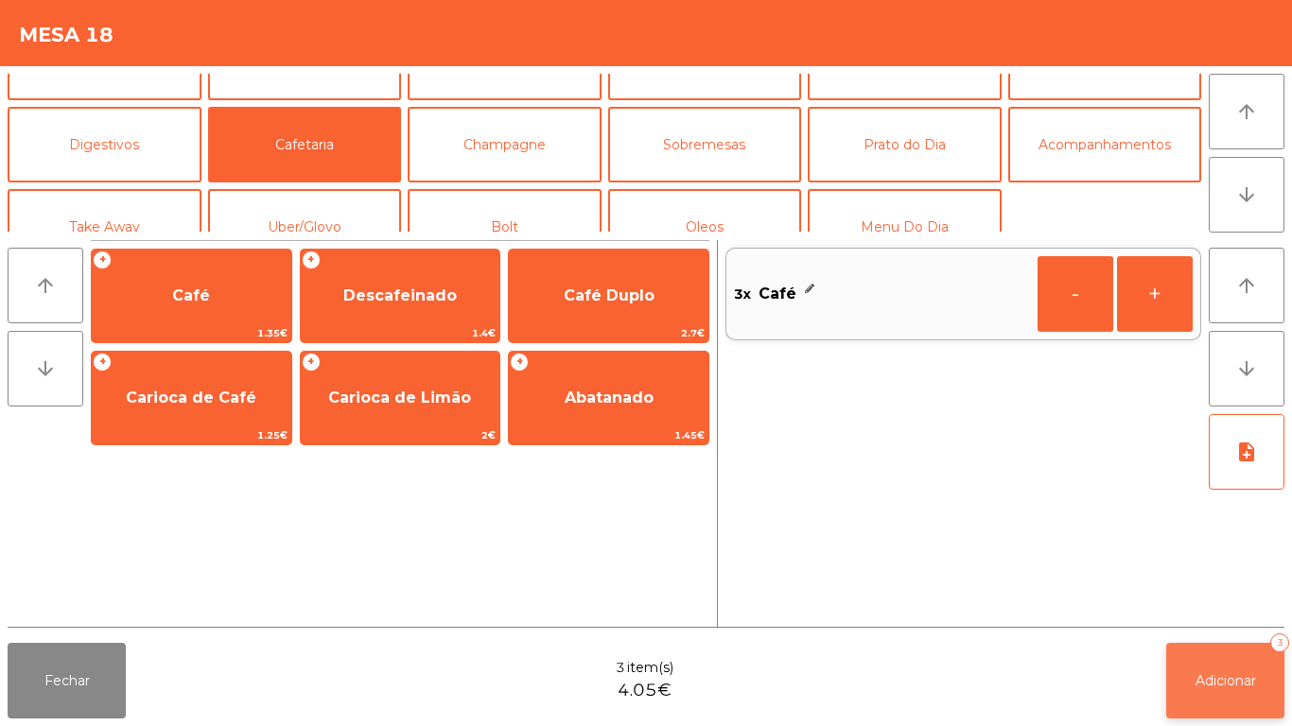
click at [1188, 678] on button "Adicionar 3" at bounding box center [1225, 681] width 118 height 76
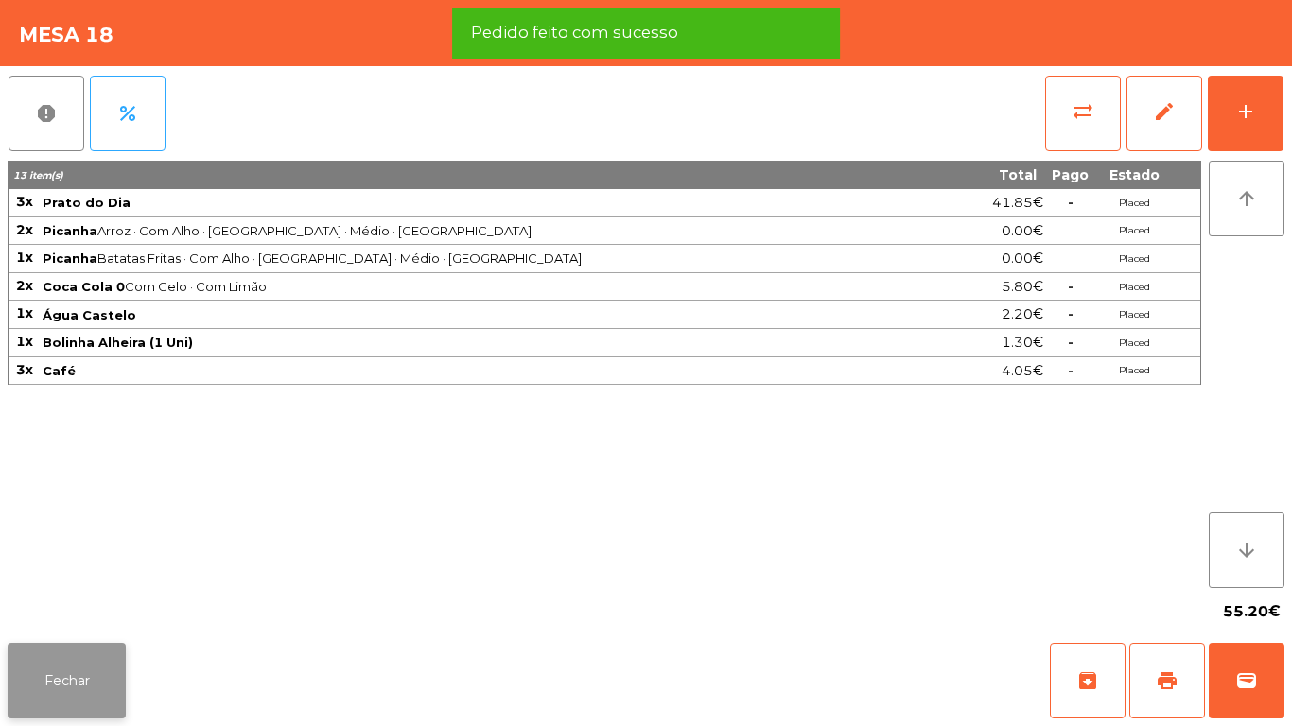
click at [70, 662] on button "Fechar" at bounding box center [67, 681] width 118 height 76
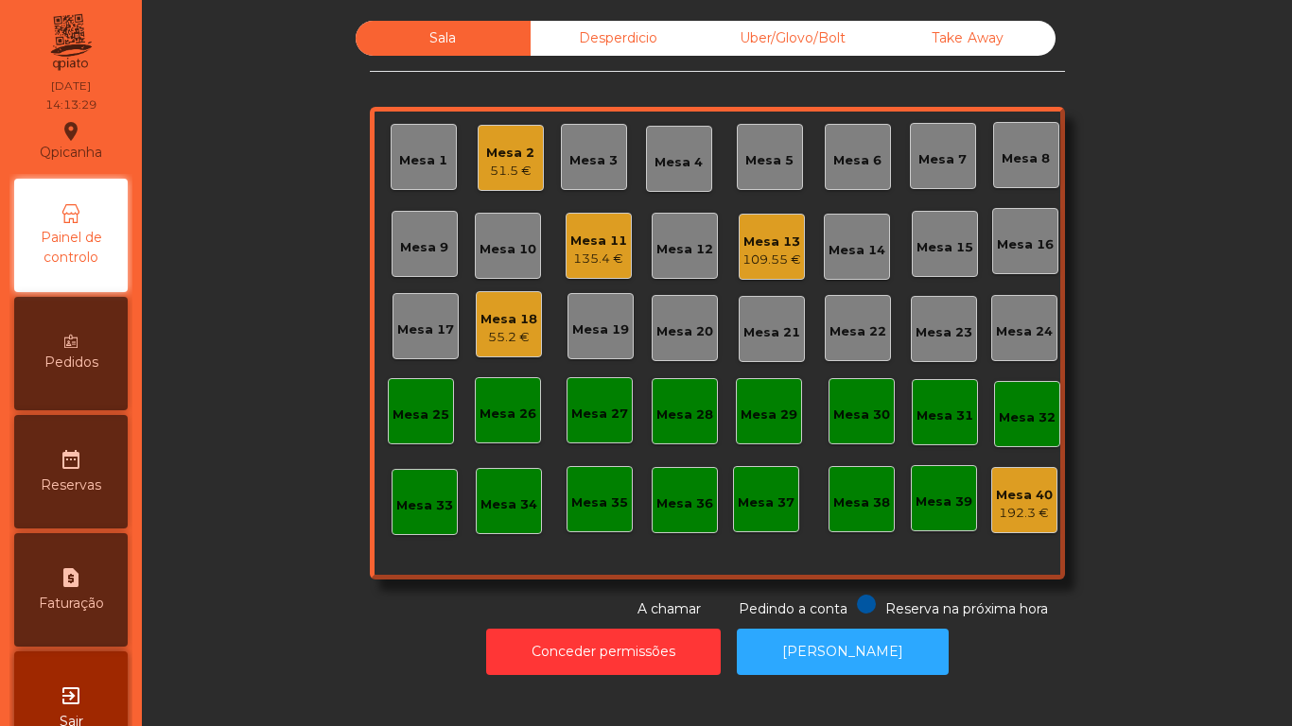
click at [581, 259] on div "135.4 €" at bounding box center [598, 259] width 57 height 19
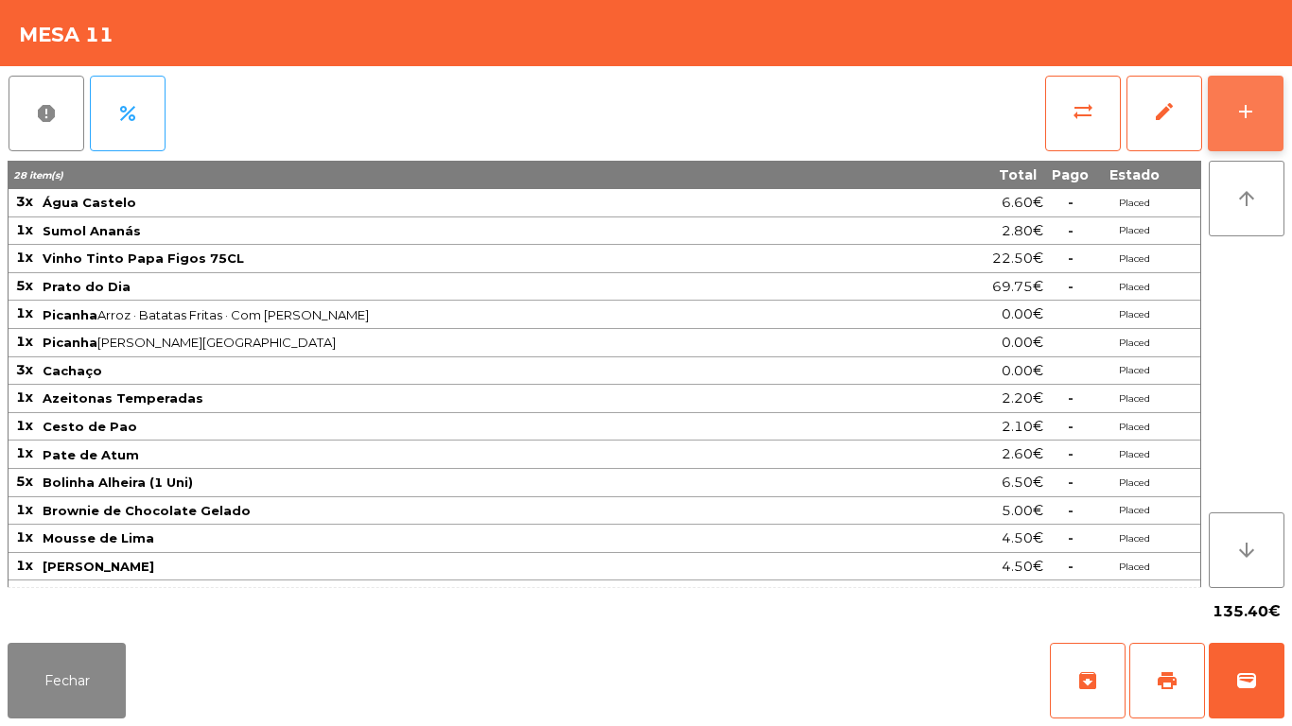
click at [1238, 125] on button "add" at bounding box center [1246, 114] width 76 height 76
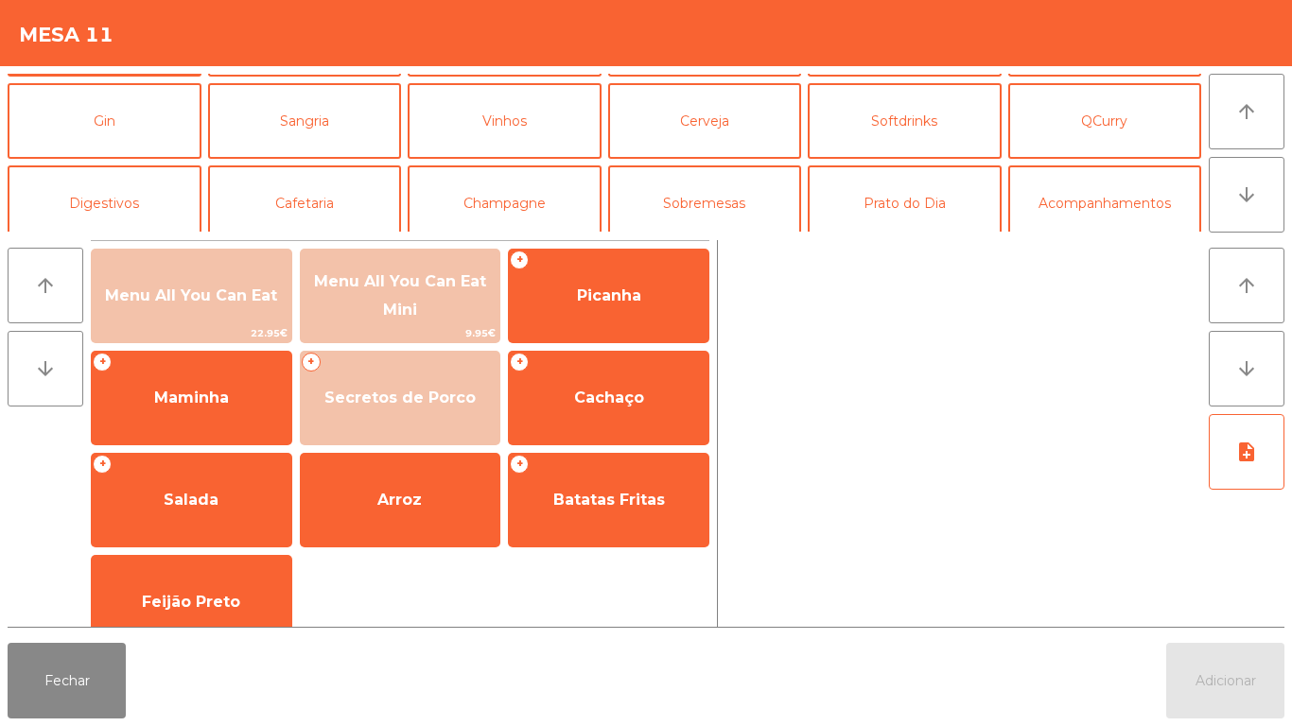
scroll to position [75, 0]
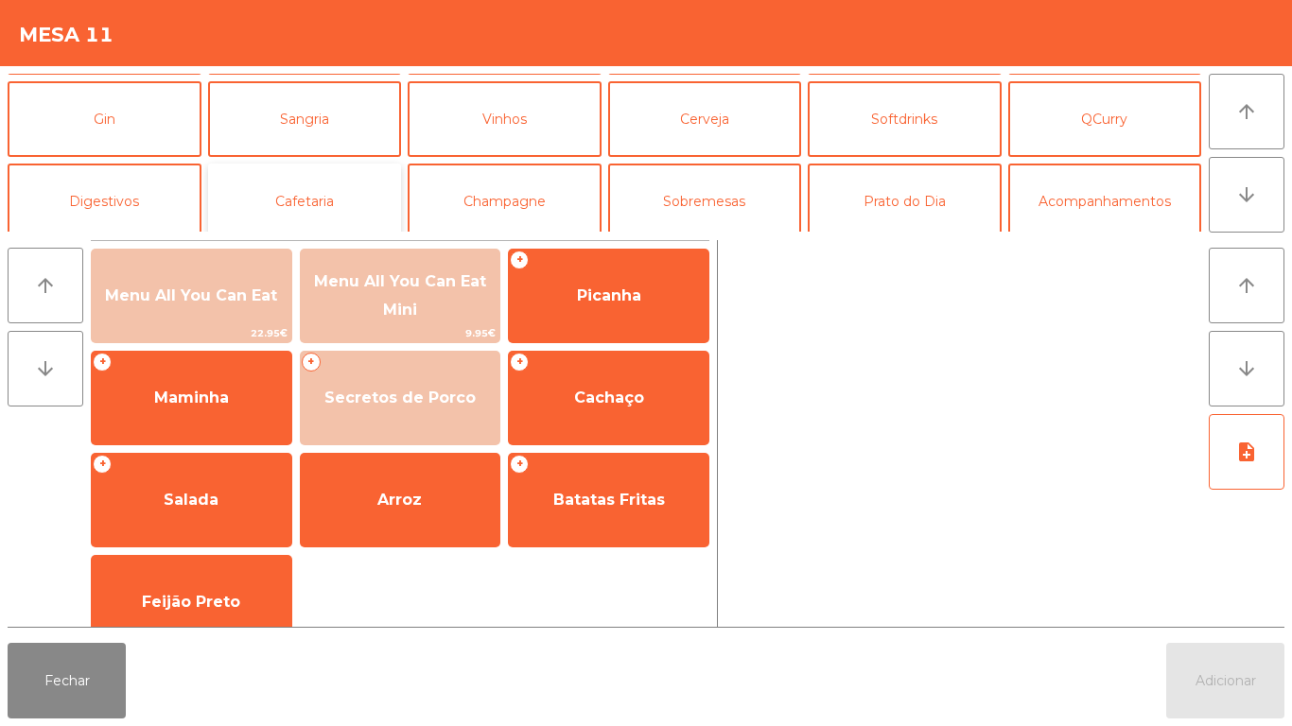
click at [309, 209] on button "Cafetaria" at bounding box center [305, 202] width 194 height 76
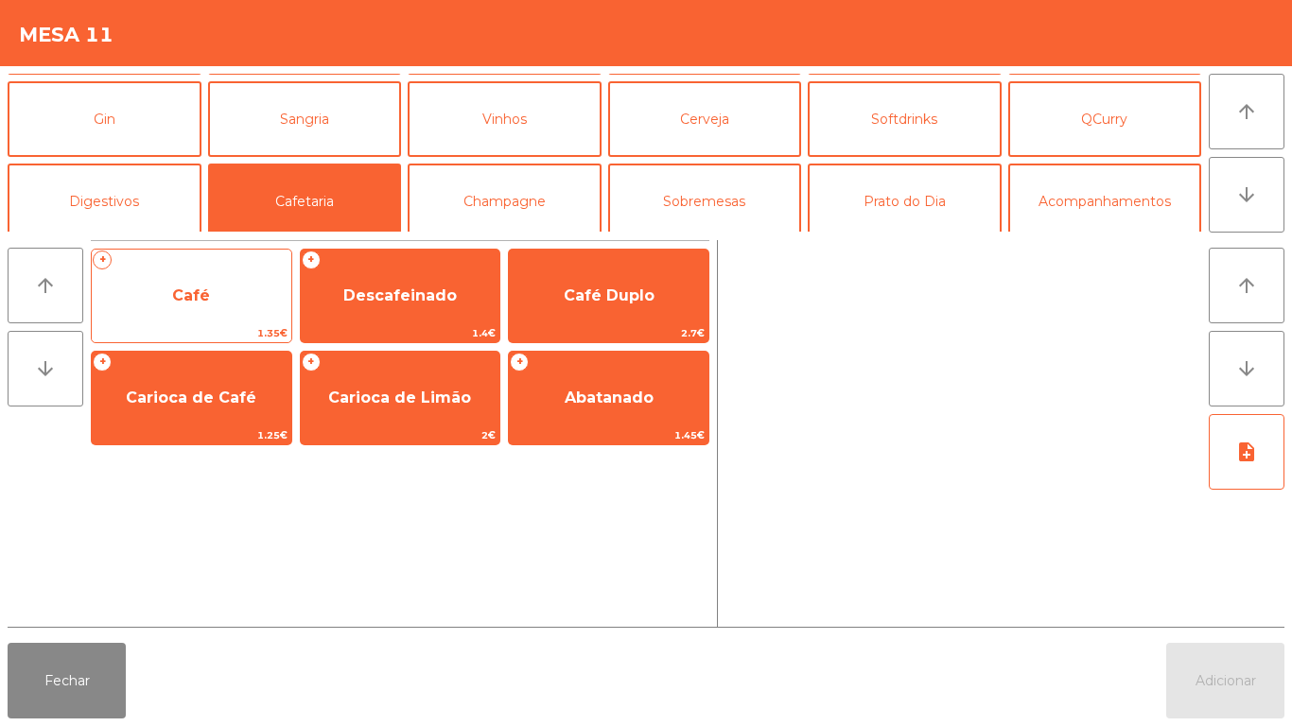
click at [171, 292] on span "Café" at bounding box center [192, 296] width 200 height 51
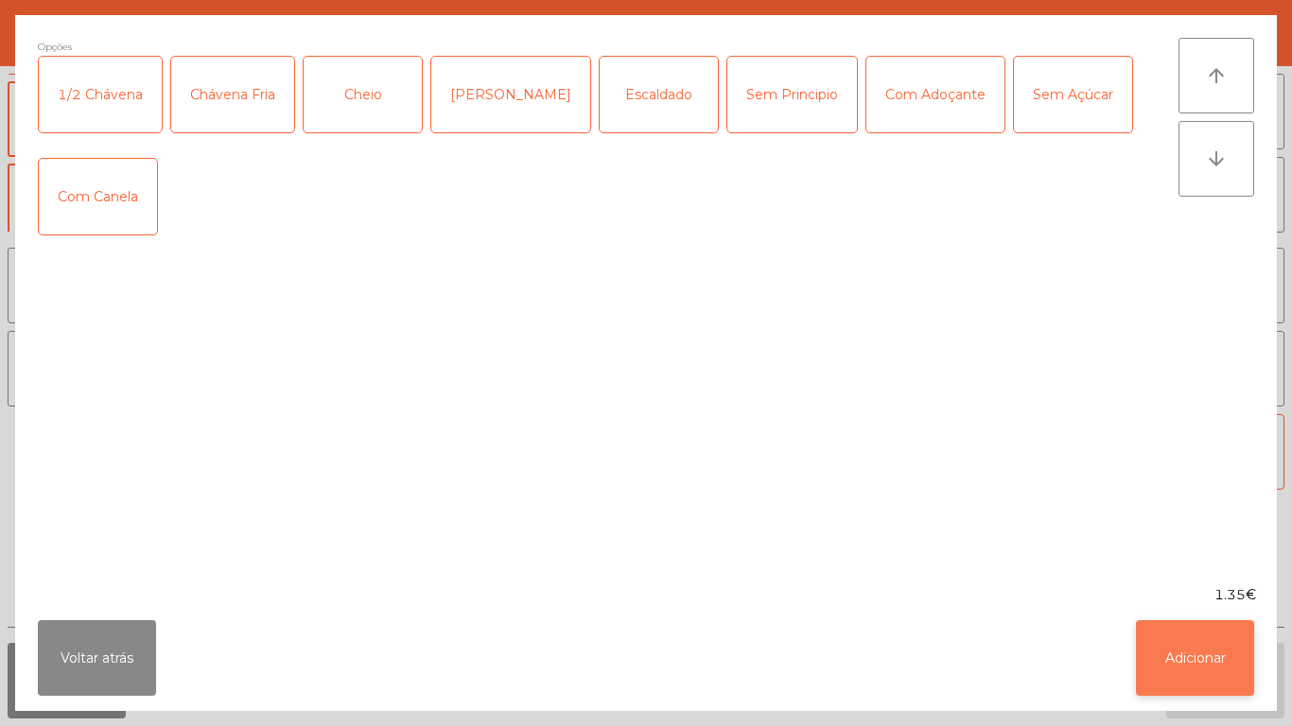
click at [1191, 649] on button "Adicionar" at bounding box center [1195, 658] width 118 height 76
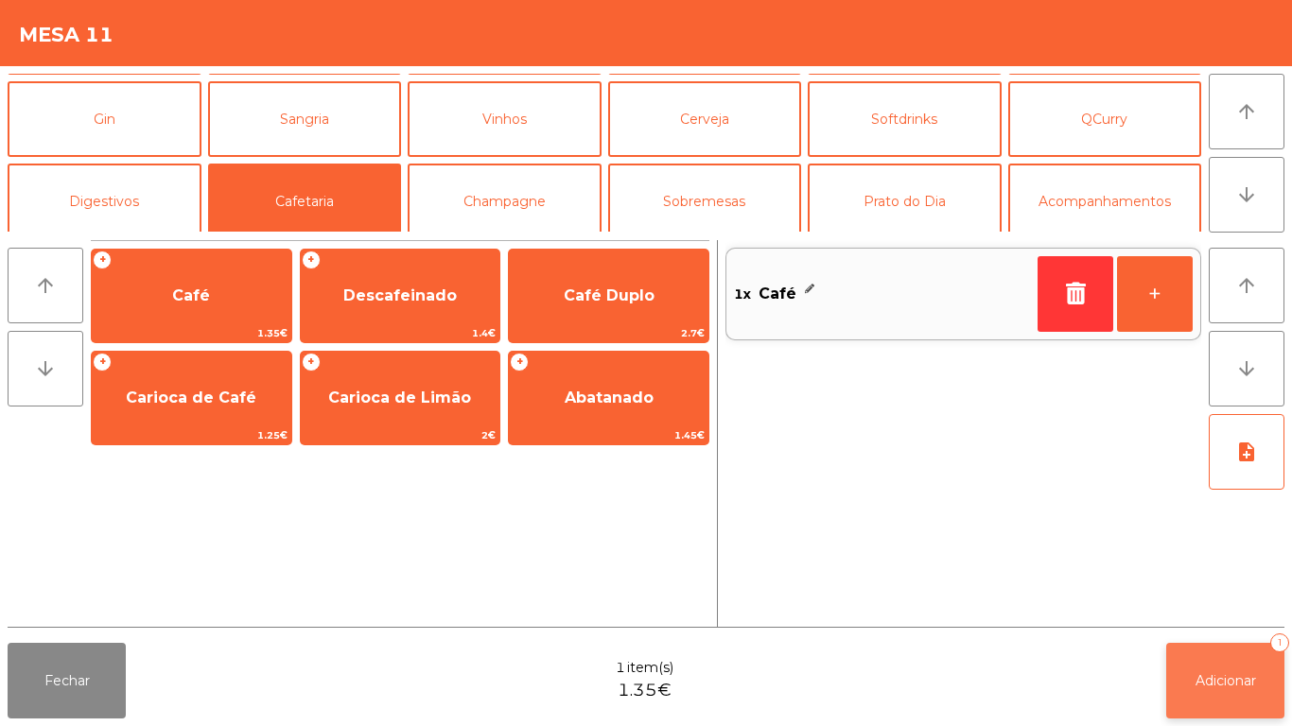
click at [1173, 648] on button "Adicionar 1" at bounding box center [1225, 681] width 118 height 76
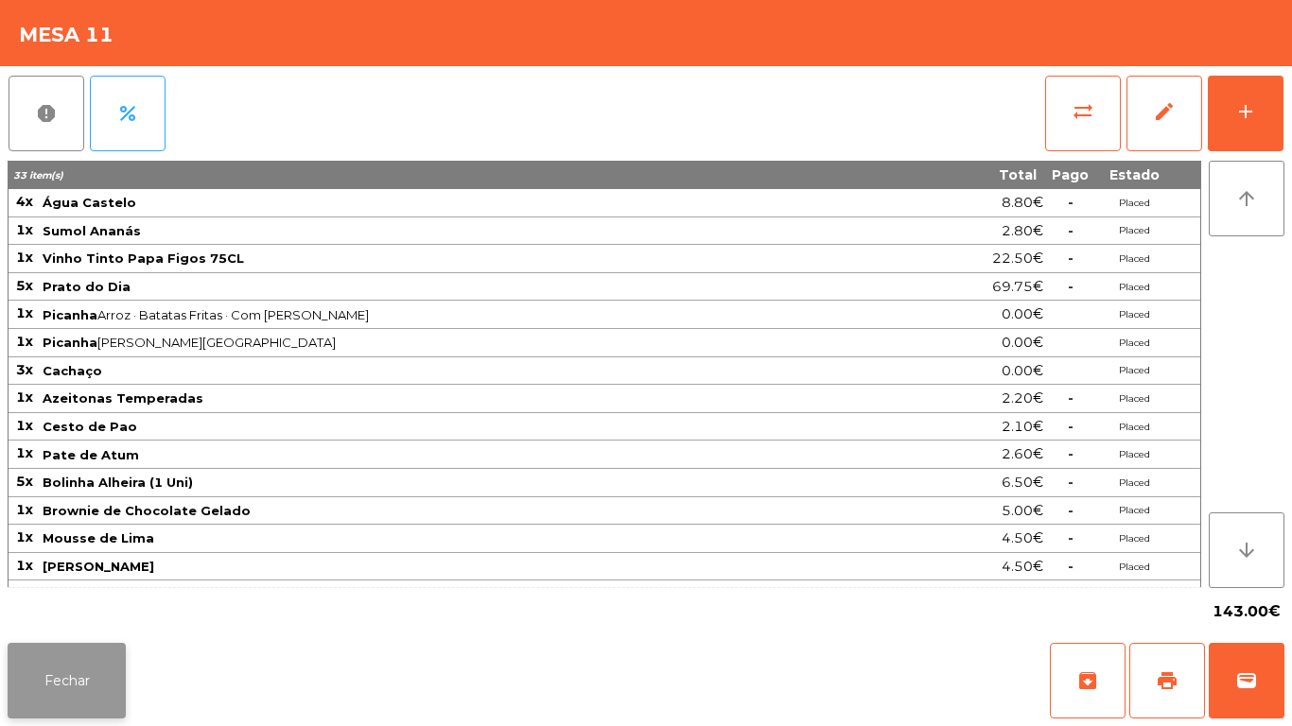
click at [85, 649] on button "Fechar" at bounding box center [67, 681] width 118 height 76
